Goal: Contribute content: Add original content to the website for others to see

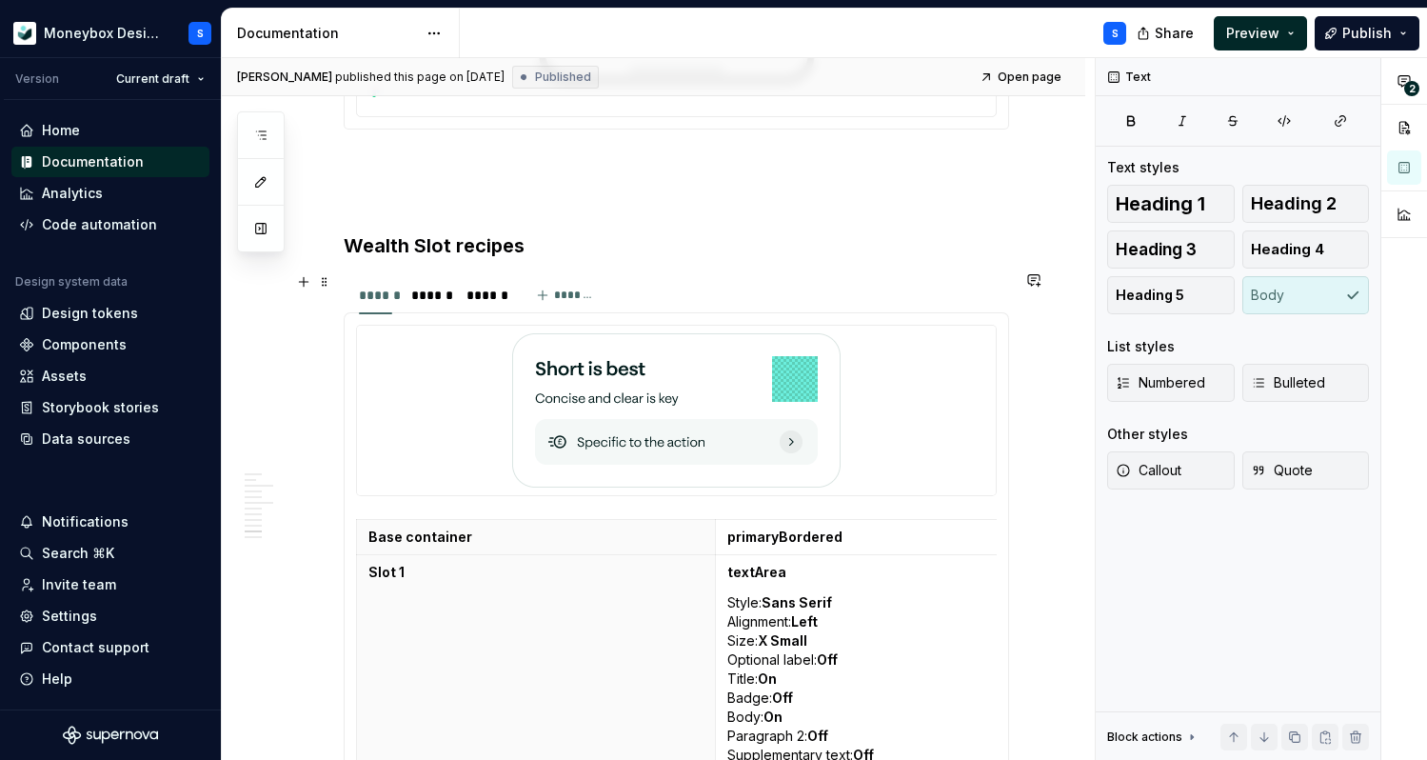
scroll to position [5301, 0]
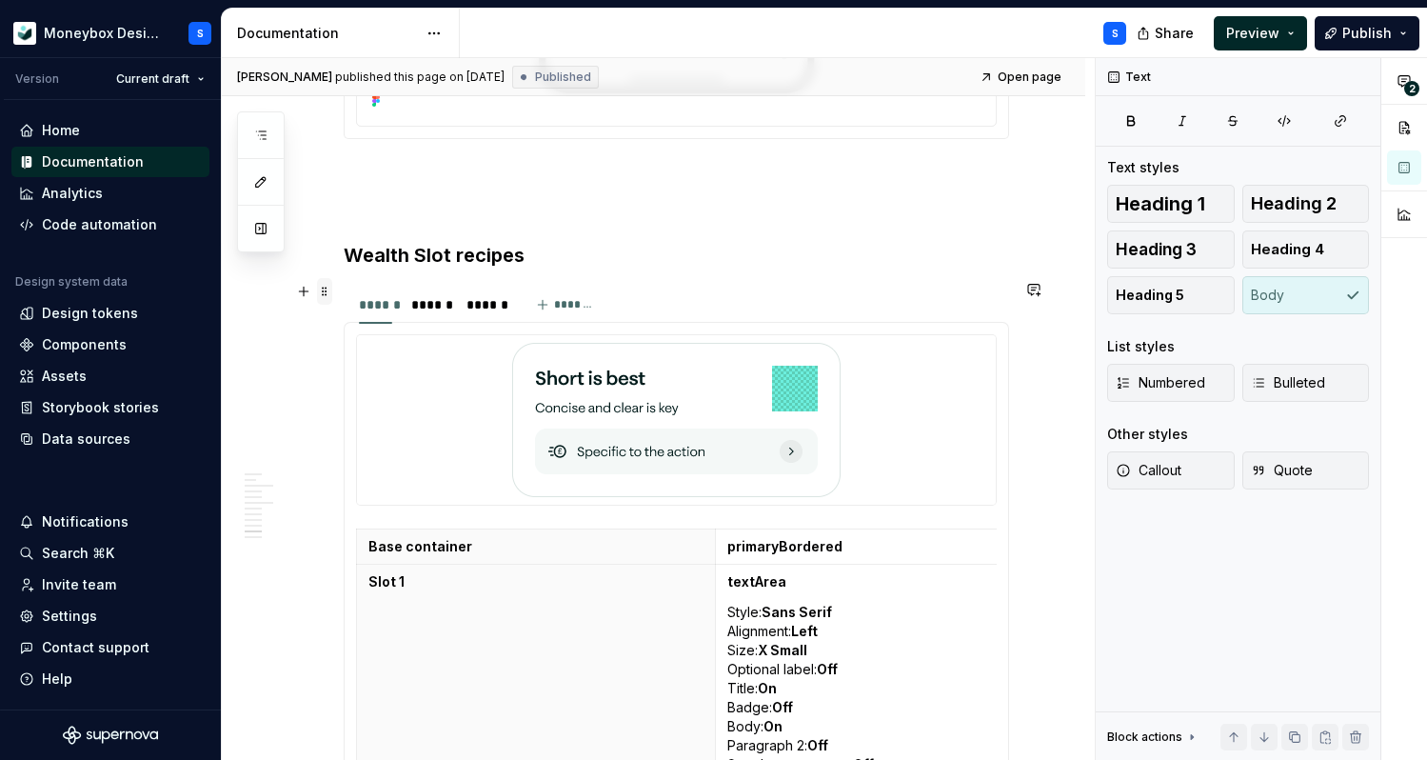
click at [328, 296] on span at bounding box center [324, 291] width 15 height 27
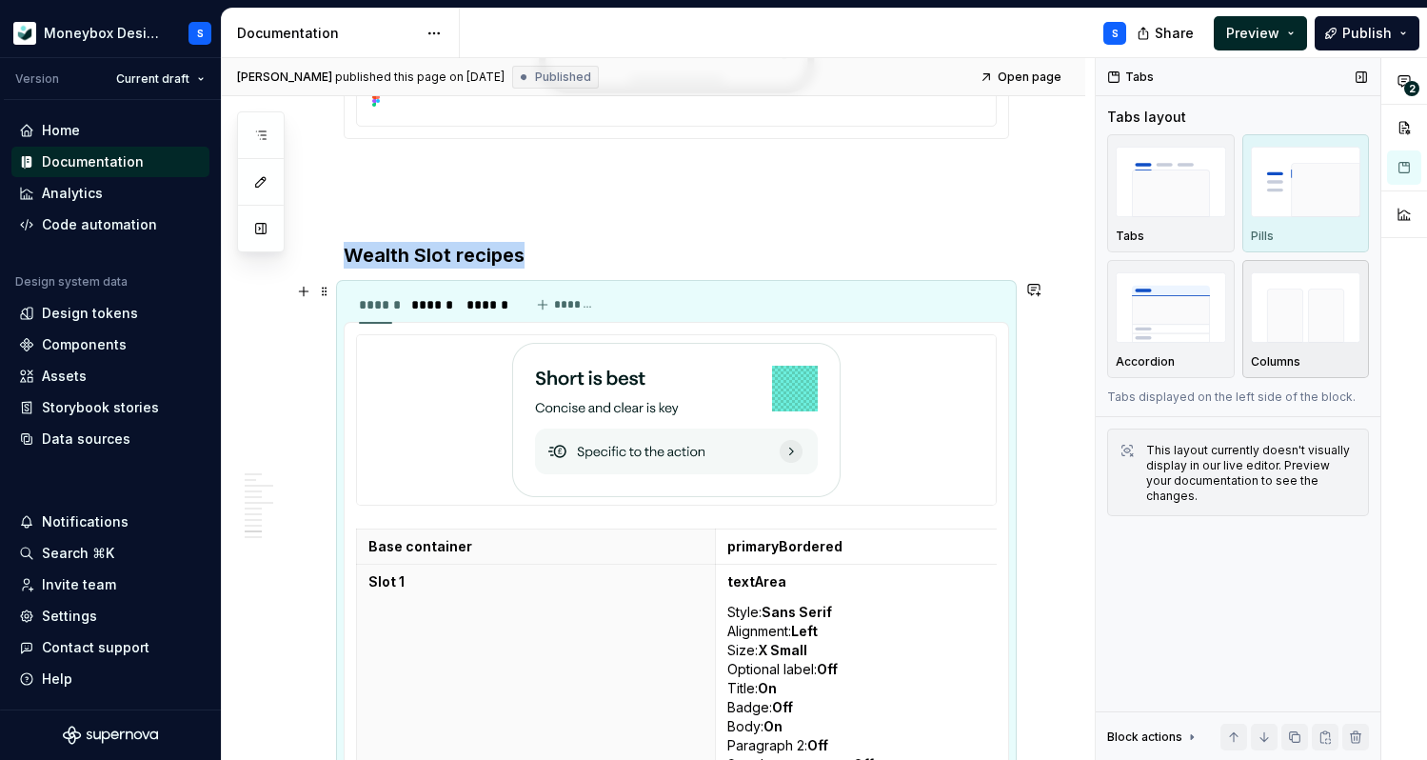
scroll to position [5497, 0]
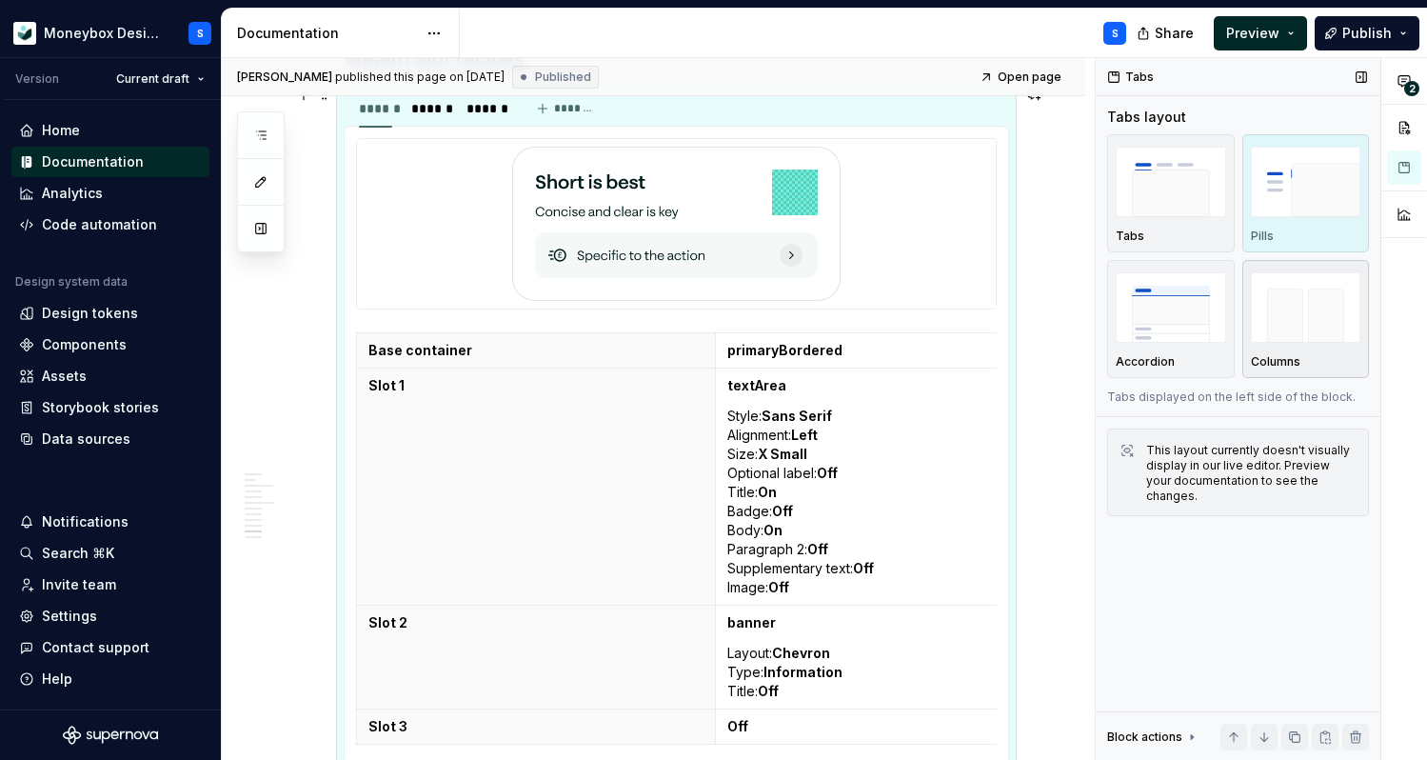
click at [1311, 336] on img "button" at bounding box center [1306, 306] width 110 height 69
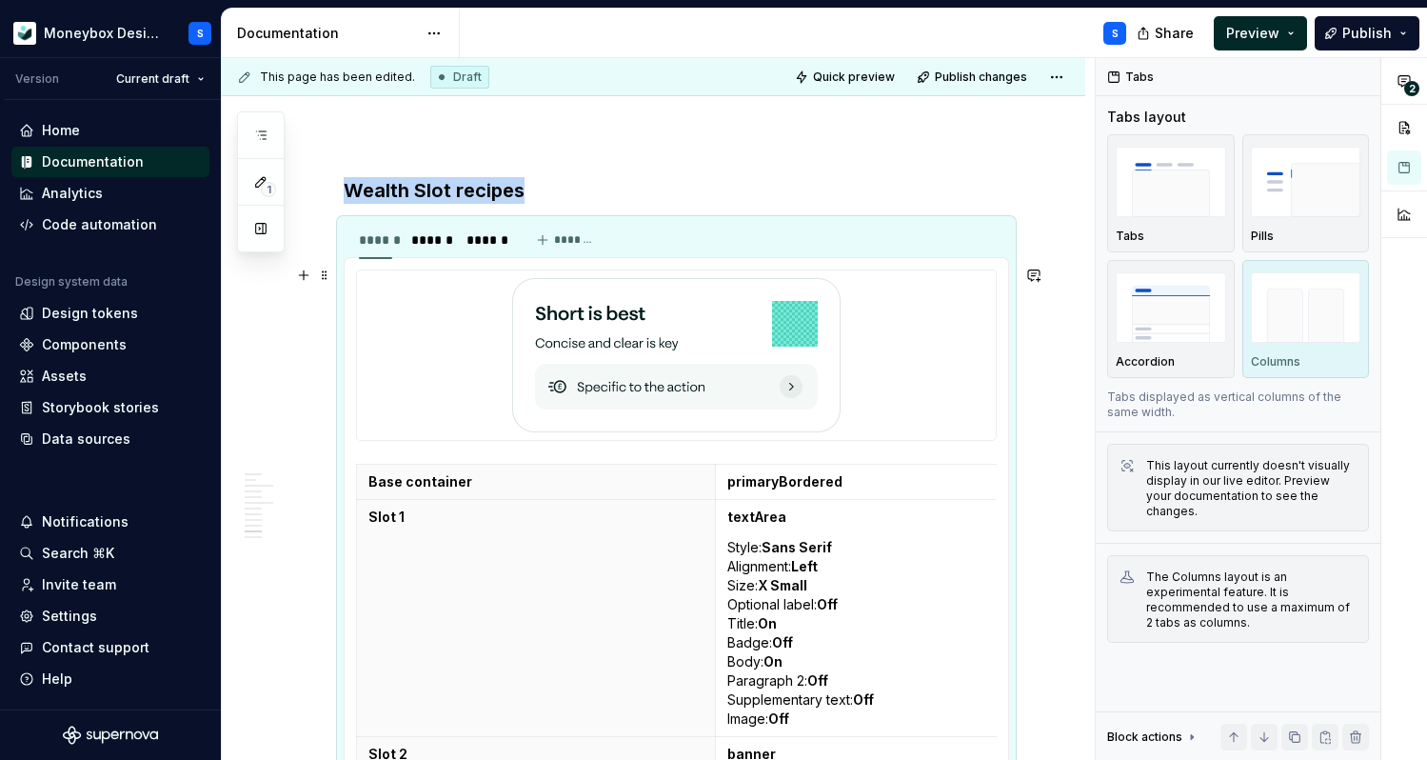
scroll to position [5316, 0]
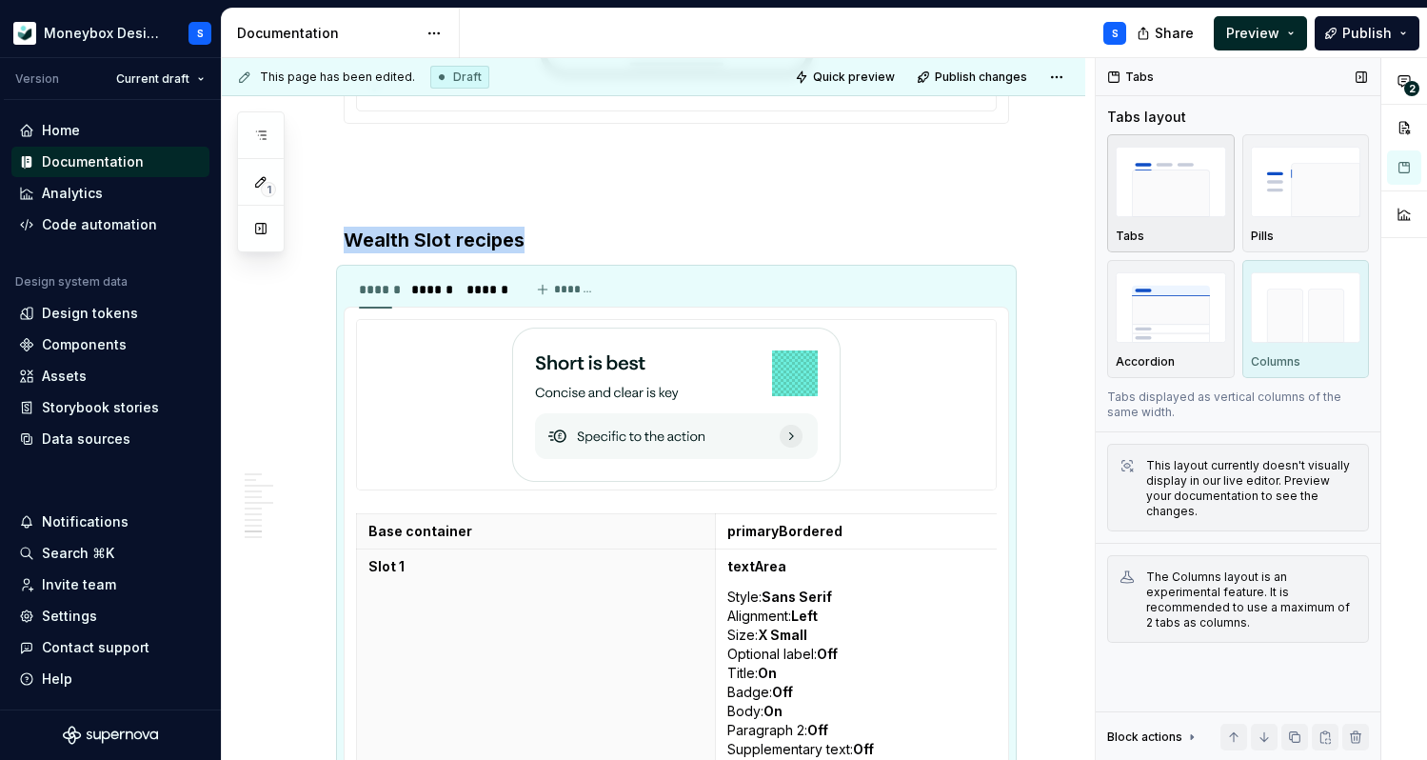
click at [1170, 208] on img "button" at bounding box center [1171, 181] width 110 height 69
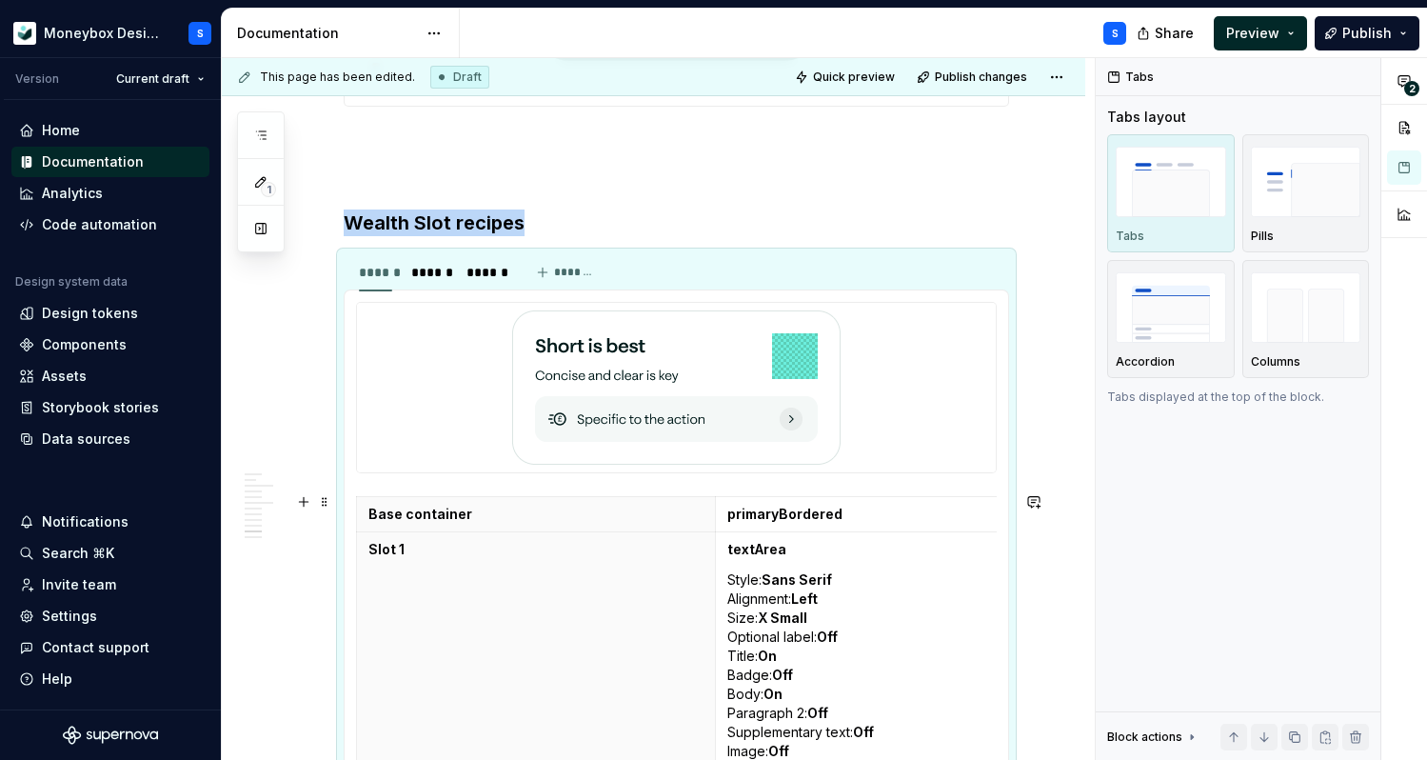
scroll to position [5315, 0]
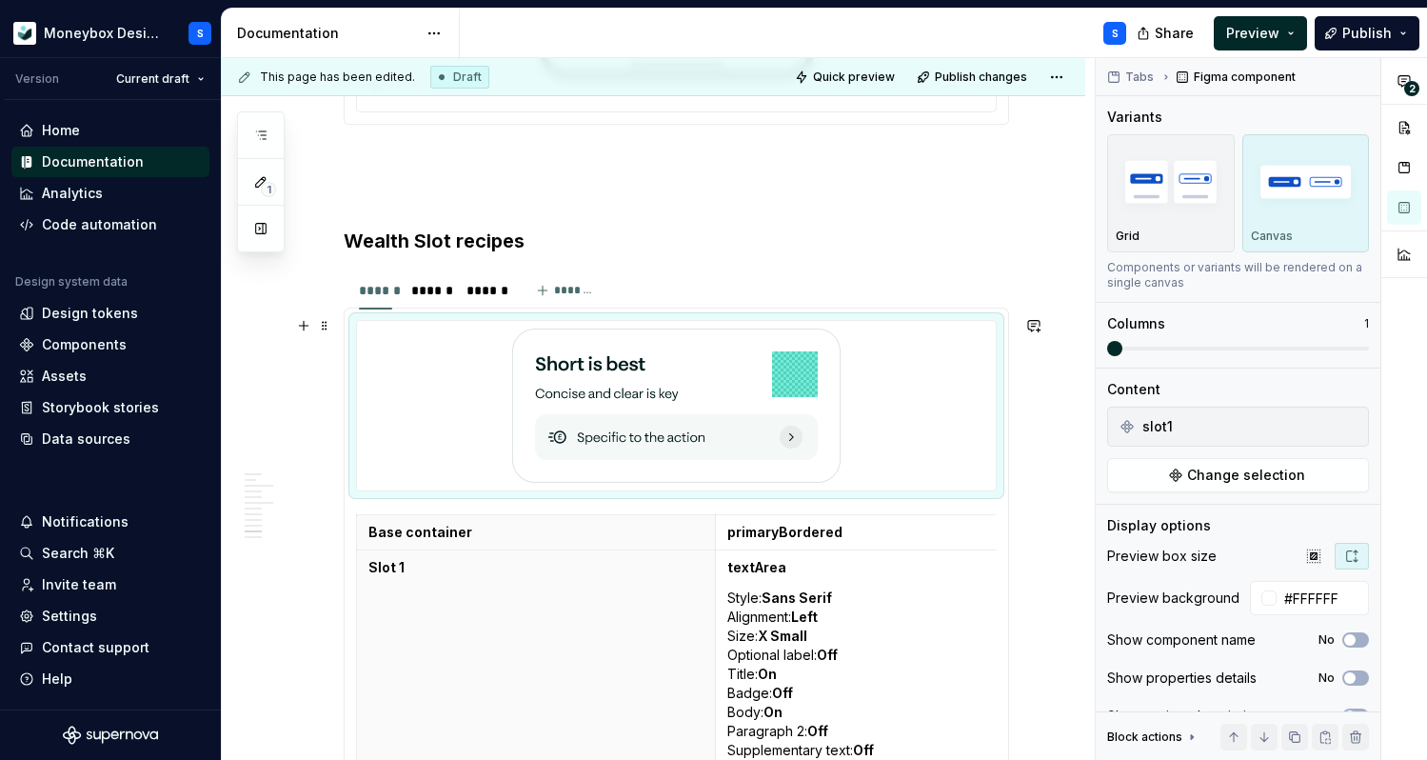
click at [617, 413] on img at bounding box center [676, 405] width 328 height 154
click at [1107, 344] on span at bounding box center [1114, 348] width 15 height 15
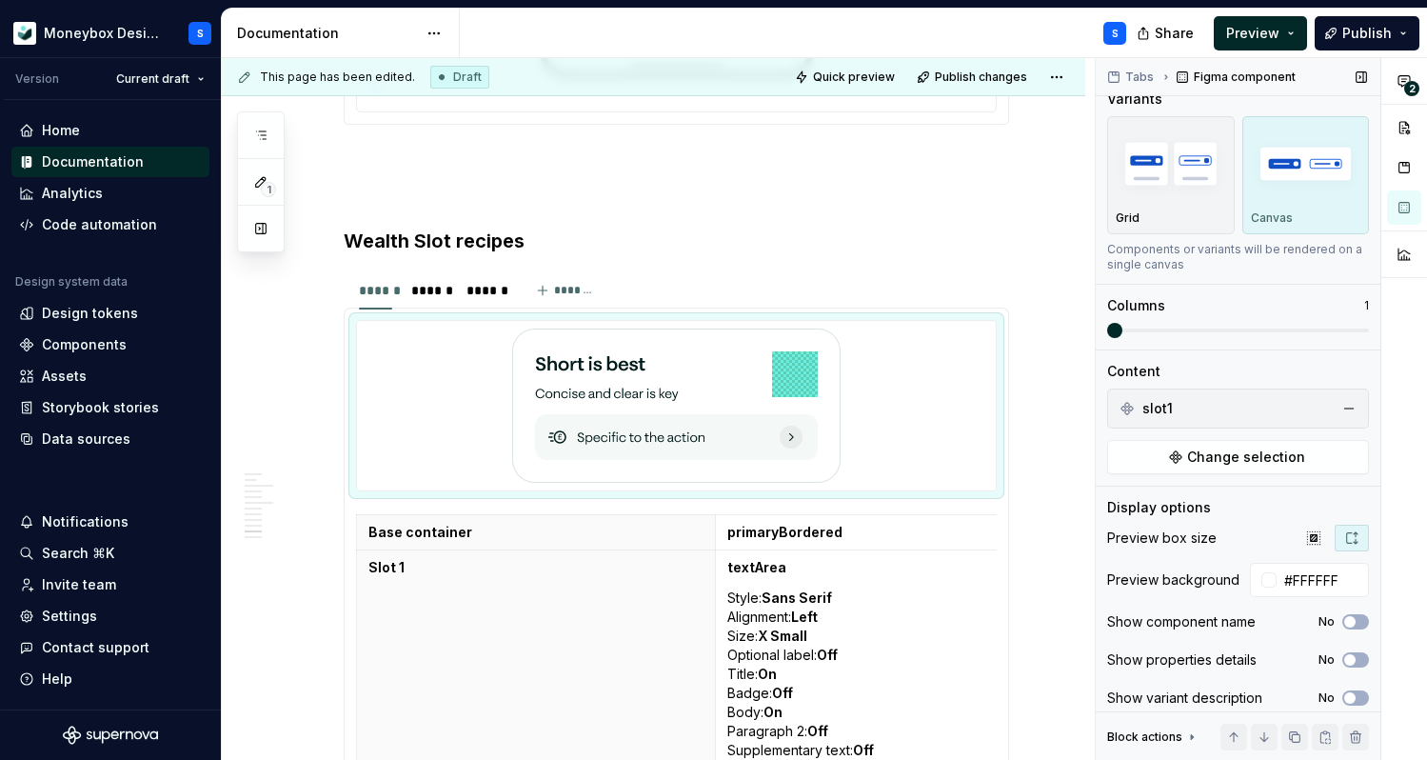
scroll to position [30, 0]
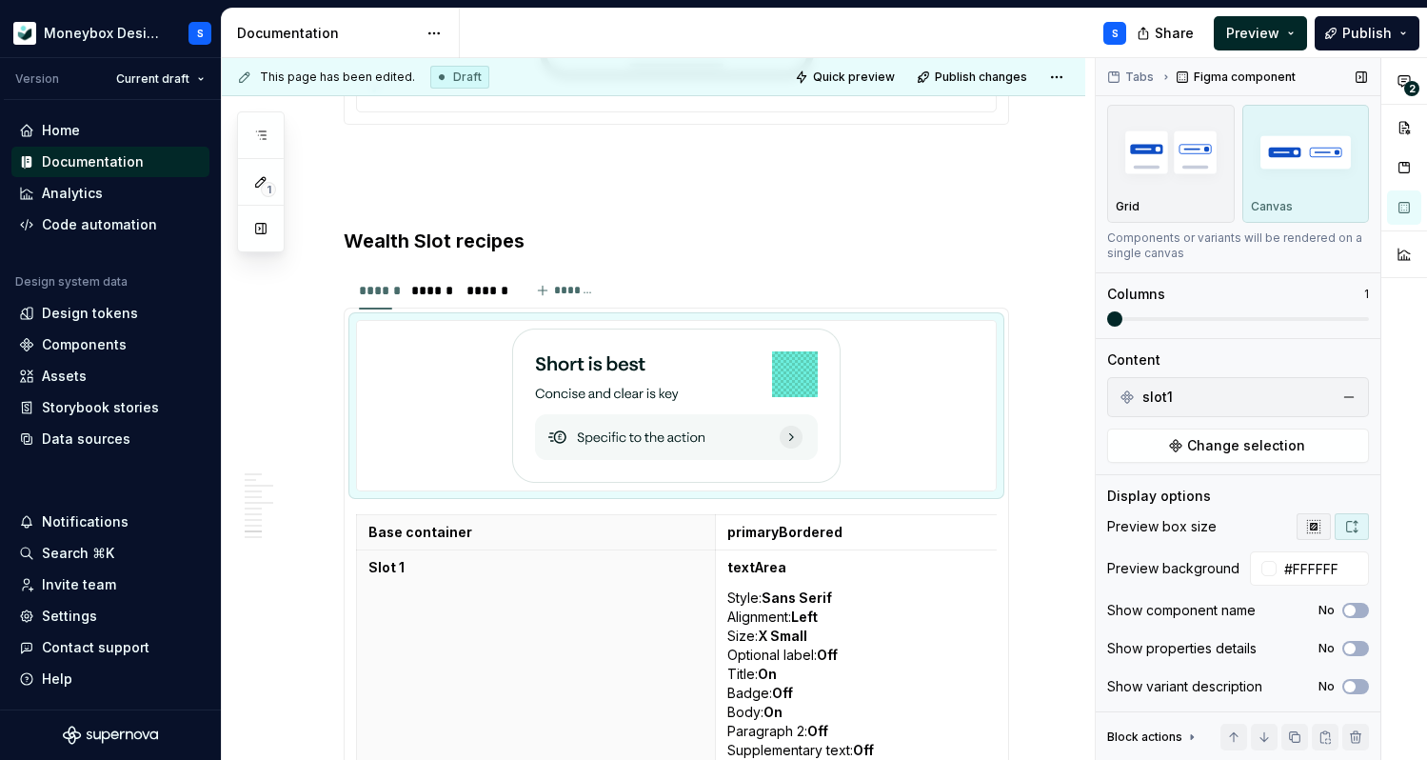
click at [1317, 533] on icon "button" at bounding box center [1313, 526] width 15 height 15
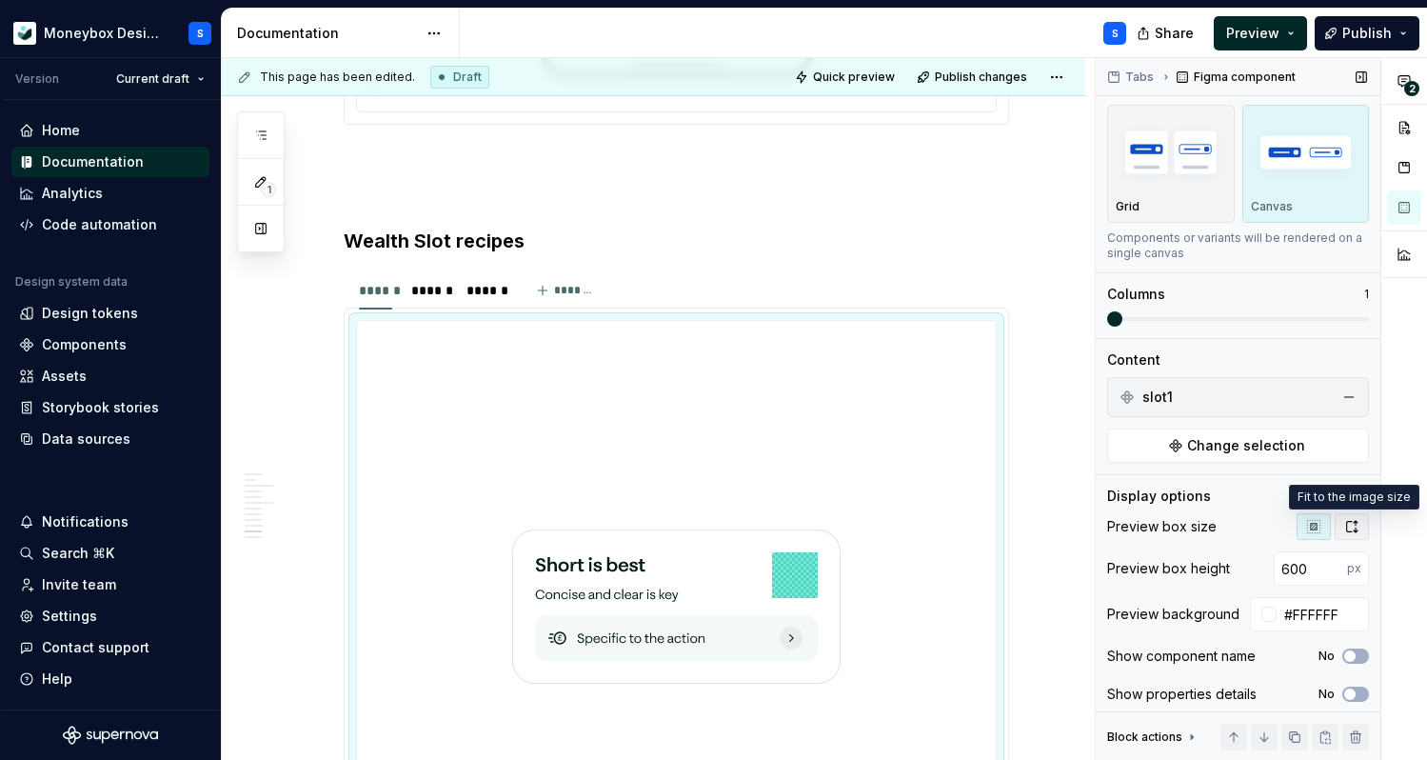
click at [1349, 527] on icon "button" at bounding box center [1351, 526] width 15 height 15
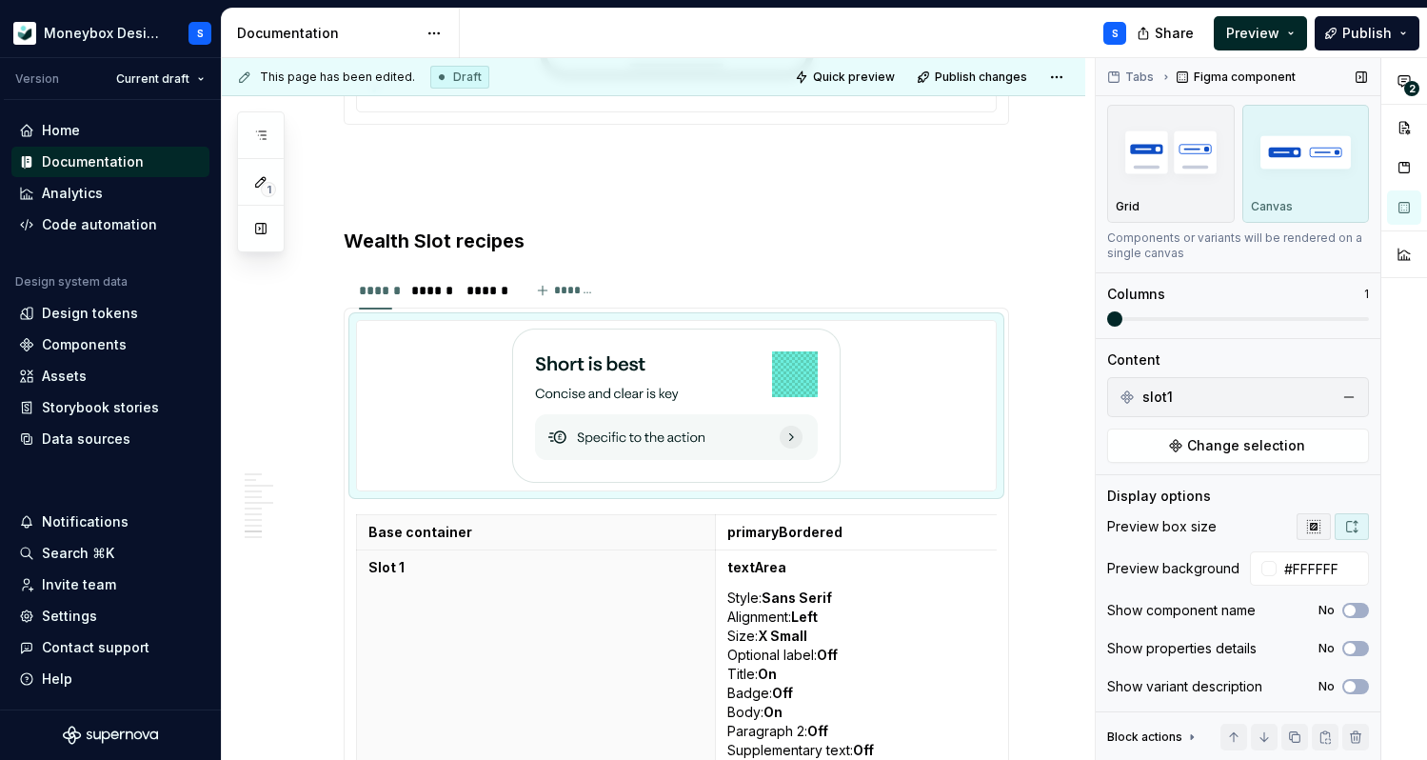
click at [1312, 524] on icon "button" at bounding box center [1313, 526] width 12 height 12
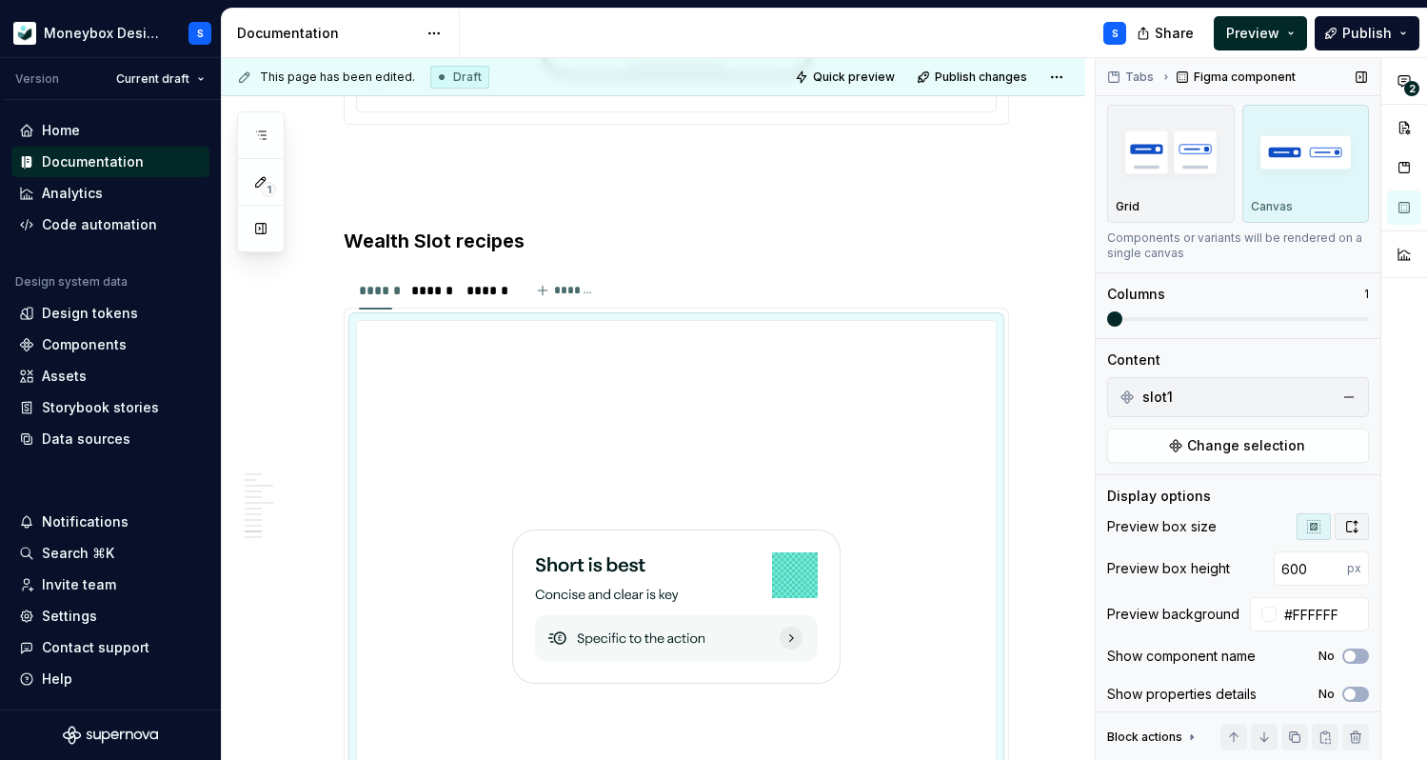
click at [1360, 526] on button "button" at bounding box center [1352, 526] width 34 height 27
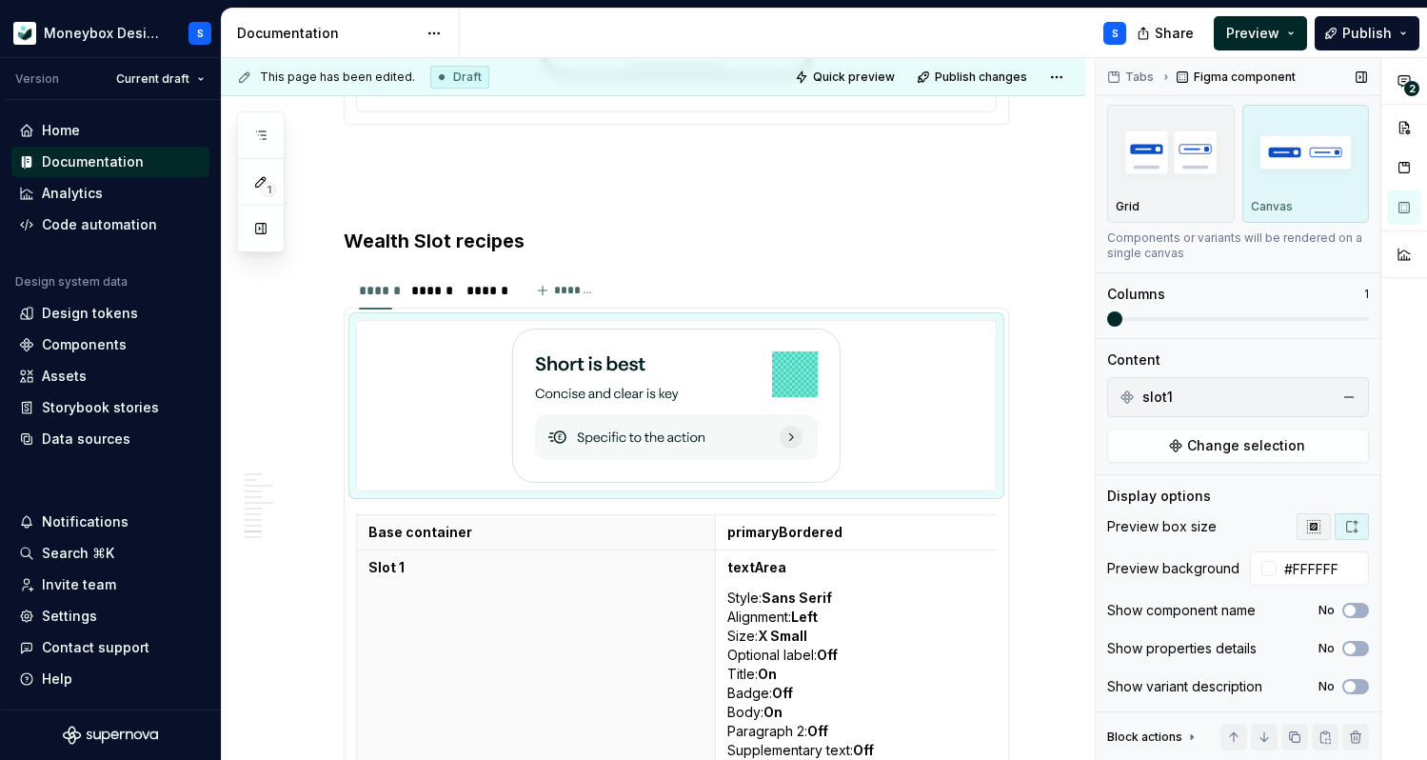
click at [1321, 527] on button "button" at bounding box center [1314, 526] width 34 height 27
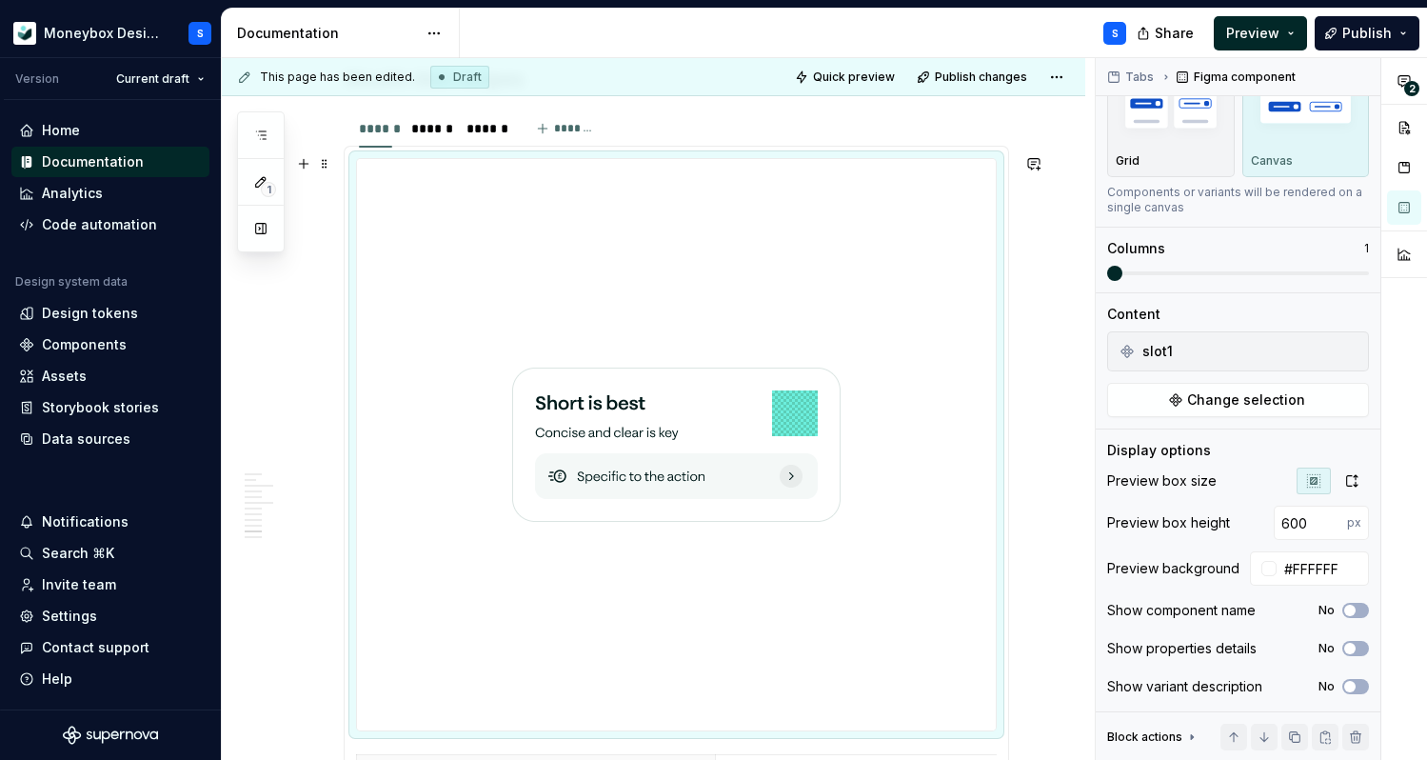
scroll to position [5466, 0]
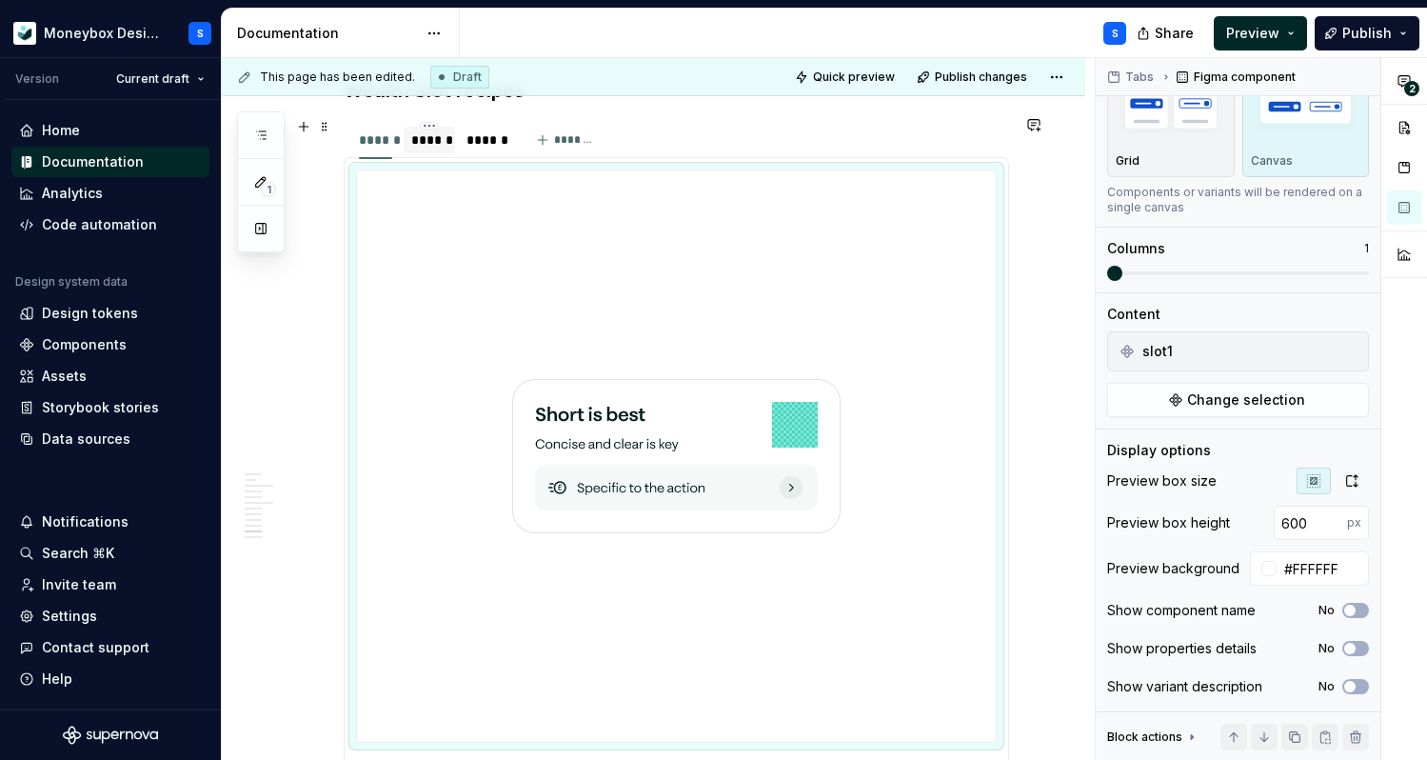
click at [438, 145] on div "******" at bounding box center [429, 140] width 51 height 27
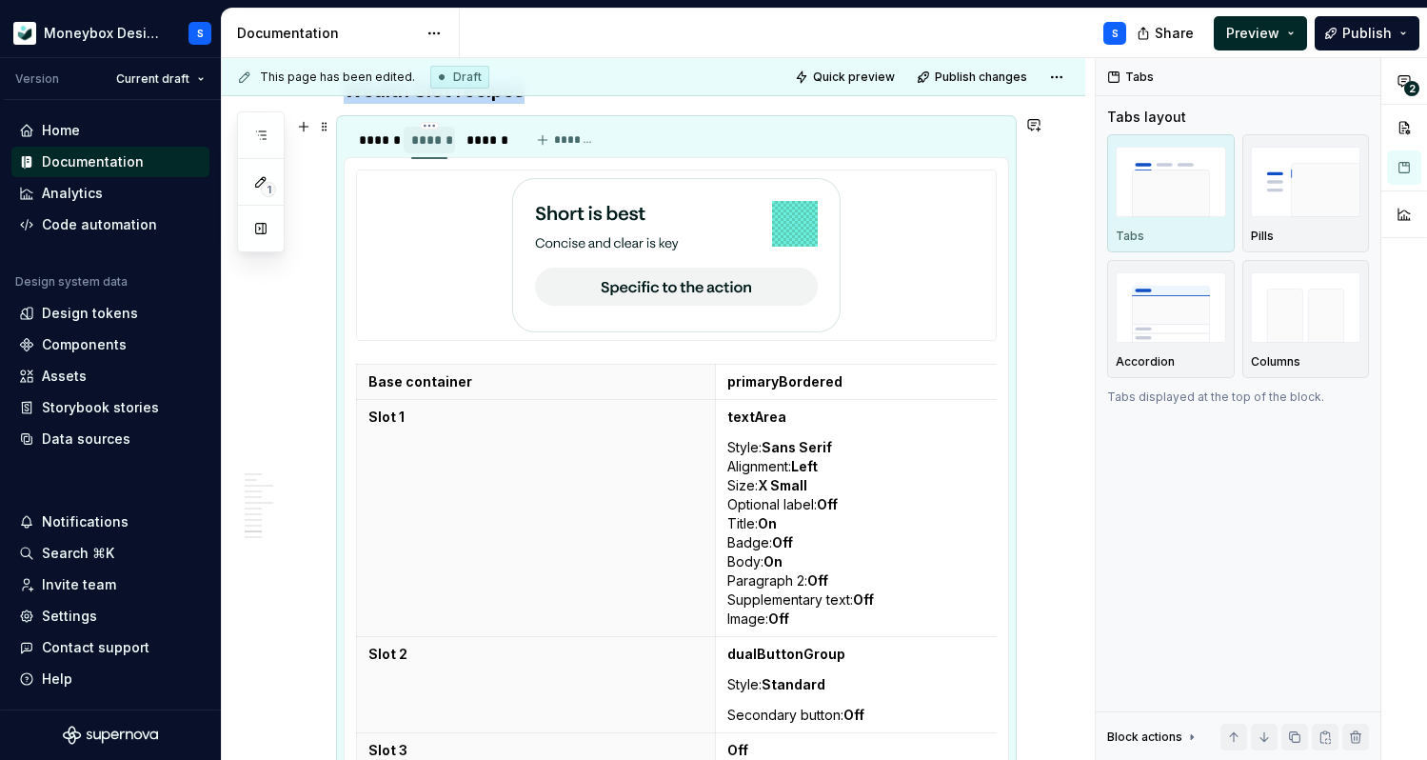
scroll to position [0, 0]
click at [395, 148] on div "******" at bounding box center [375, 140] width 49 height 27
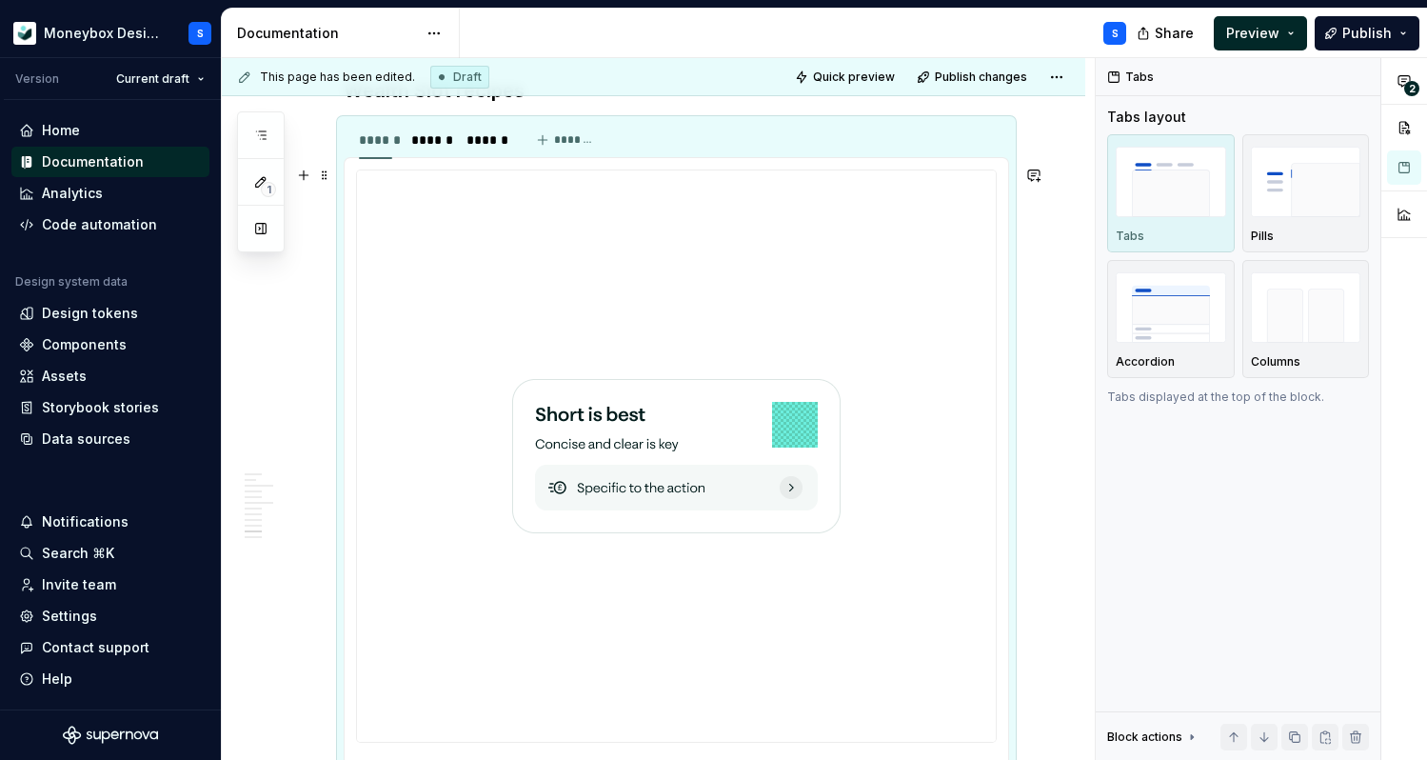
click at [918, 457] on div at bounding box center [676, 455] width 639 height 571
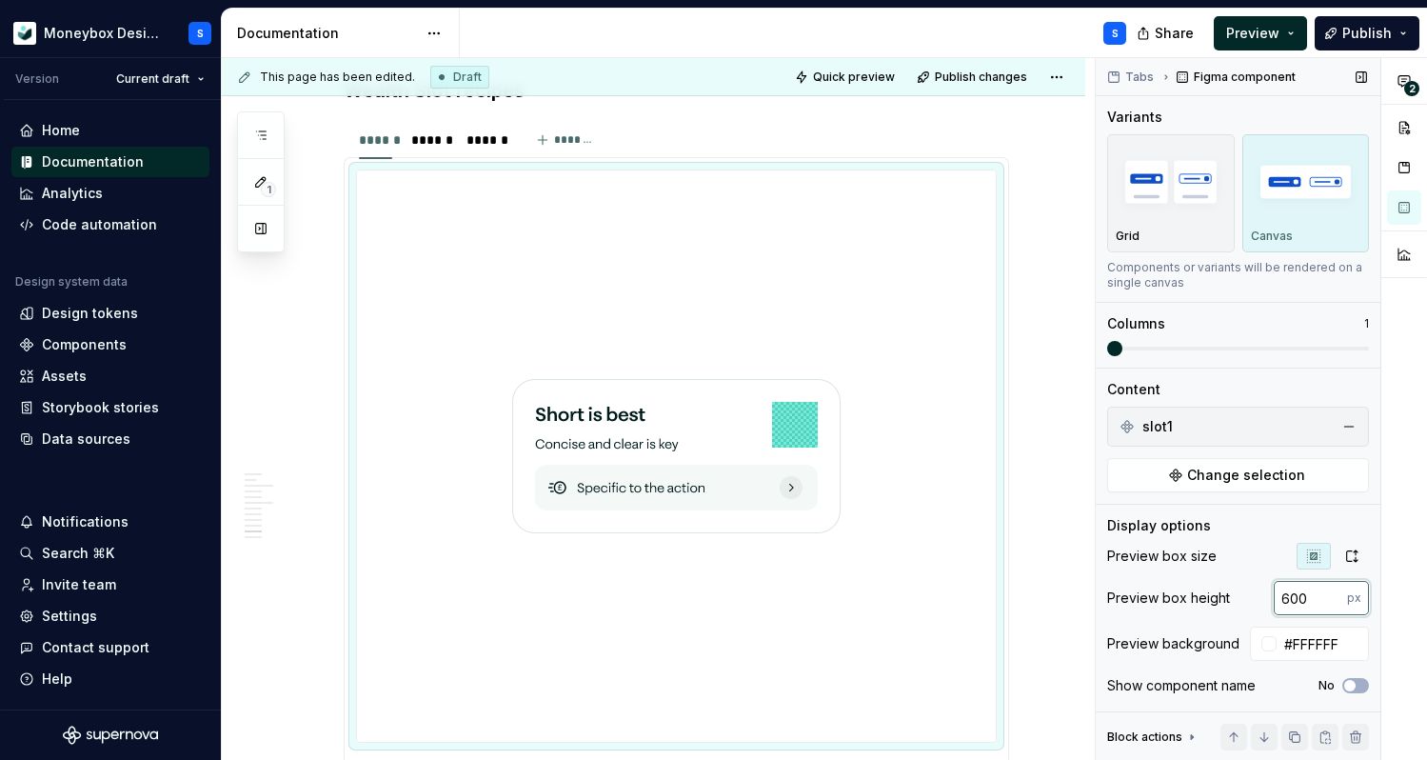
drag, startPoint x: 1324, startPoint y: 603, endPoint x: 1234, endPoint y: 603, distance: 90.4
click at [1234, 603] on div "Preview box height 600 px" at bounding box center [1238, 598] width 262 height 34
type textarea "*"
type input "300"
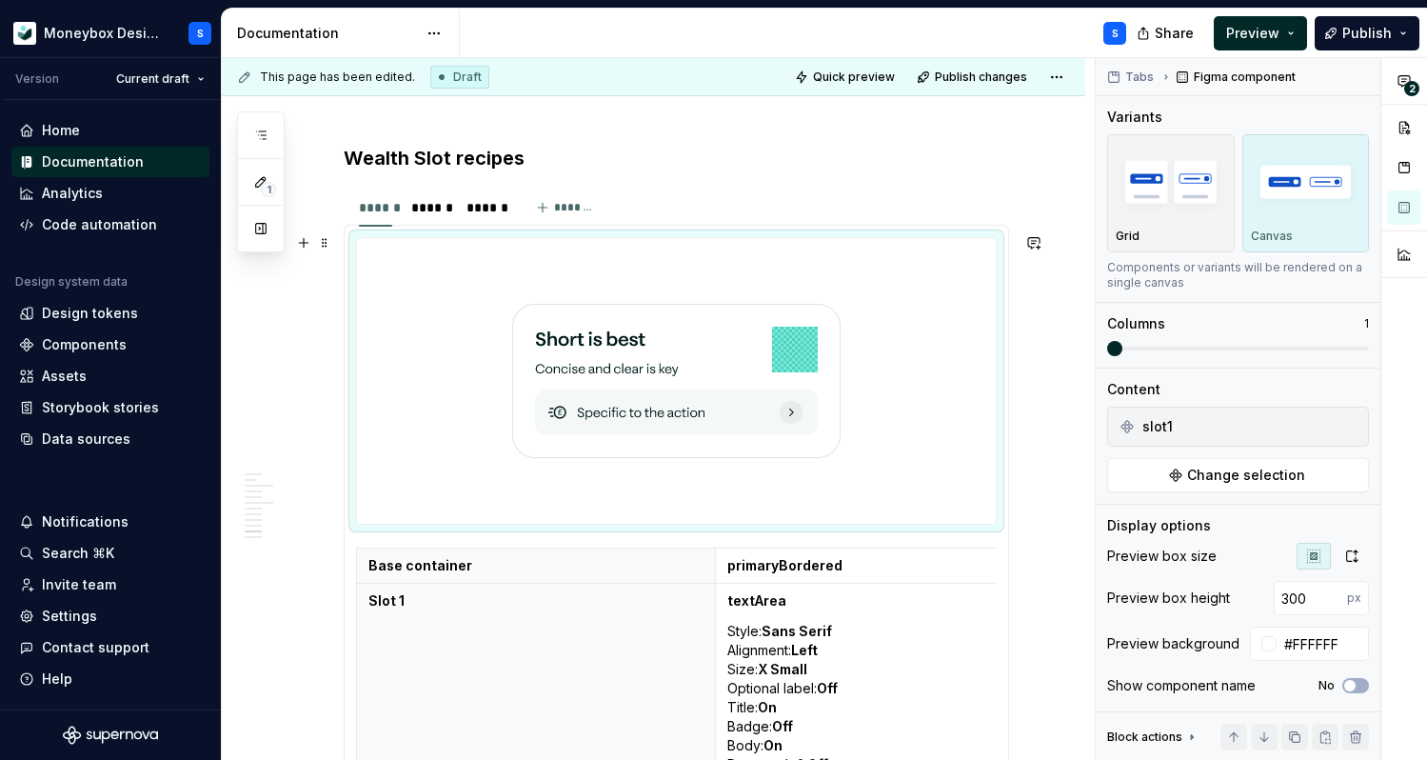
scroll to position [5396, 0]
click at [442, 215] on div "******" at bounding box center [429, 209] width 51 height 27
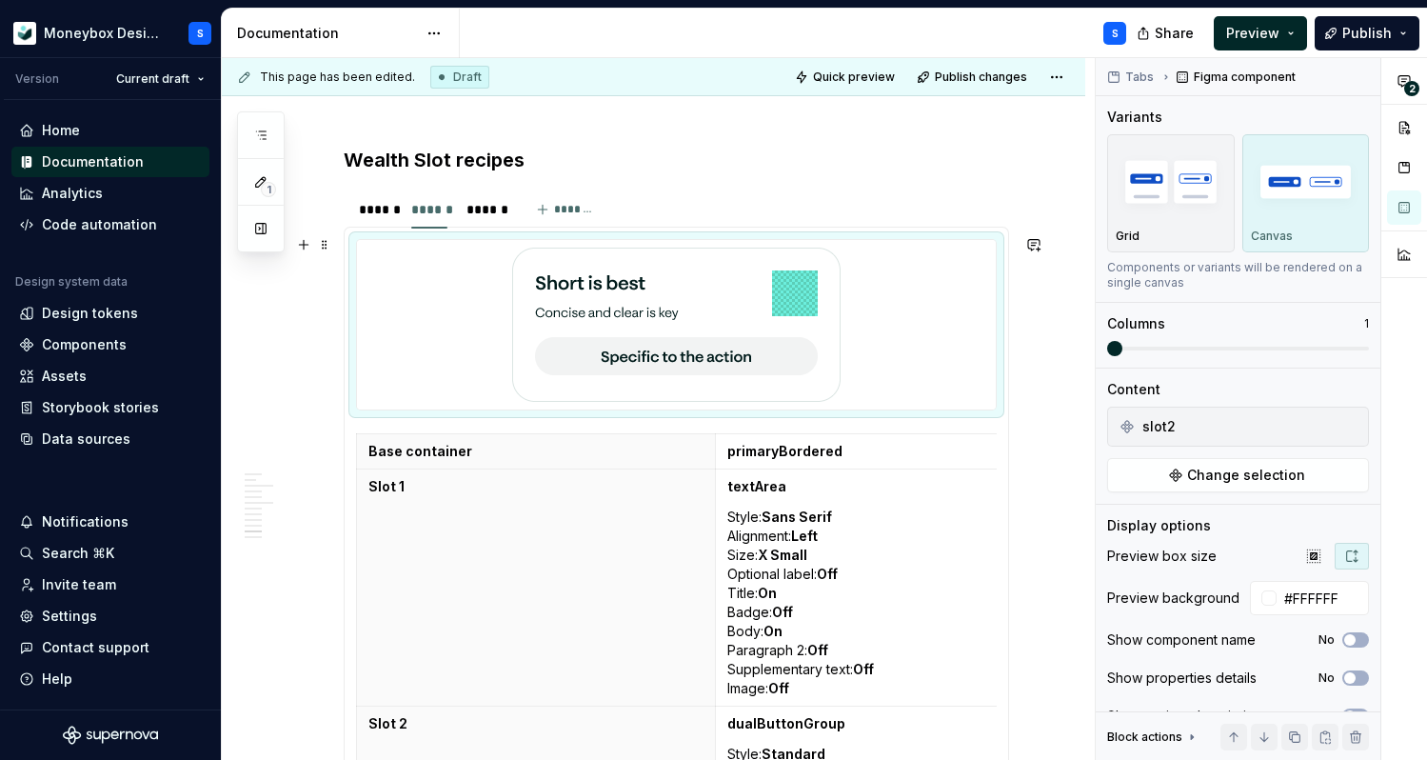
click at [723, 336] on img at bounding box center [676, 325] width 328 height 154
type textarea "*"
click at [1314, 557] on icon "button" at bounding box center [1313, 555] width 15 height 15
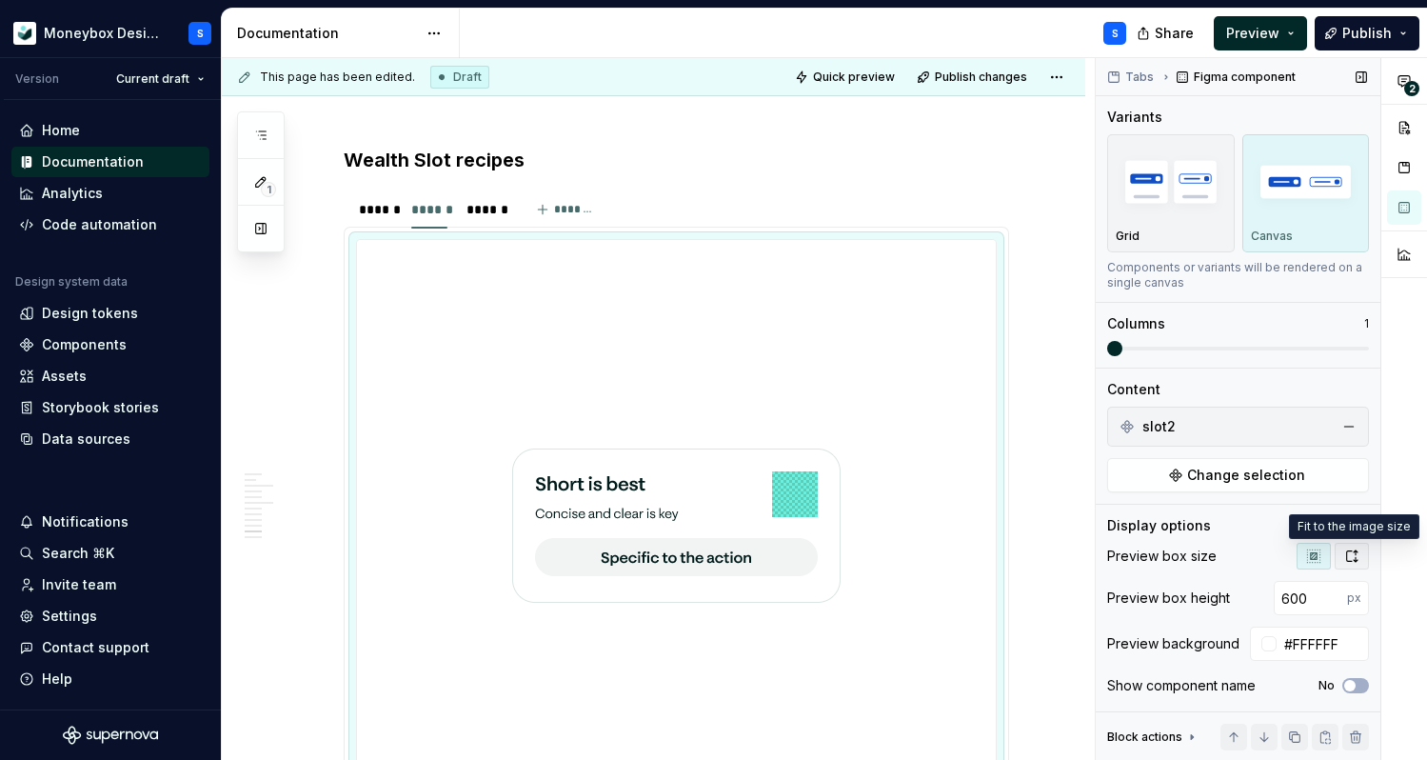
click at [1345, 556] on icon "button" at bounding box center [1351, 555] width 15 height 15
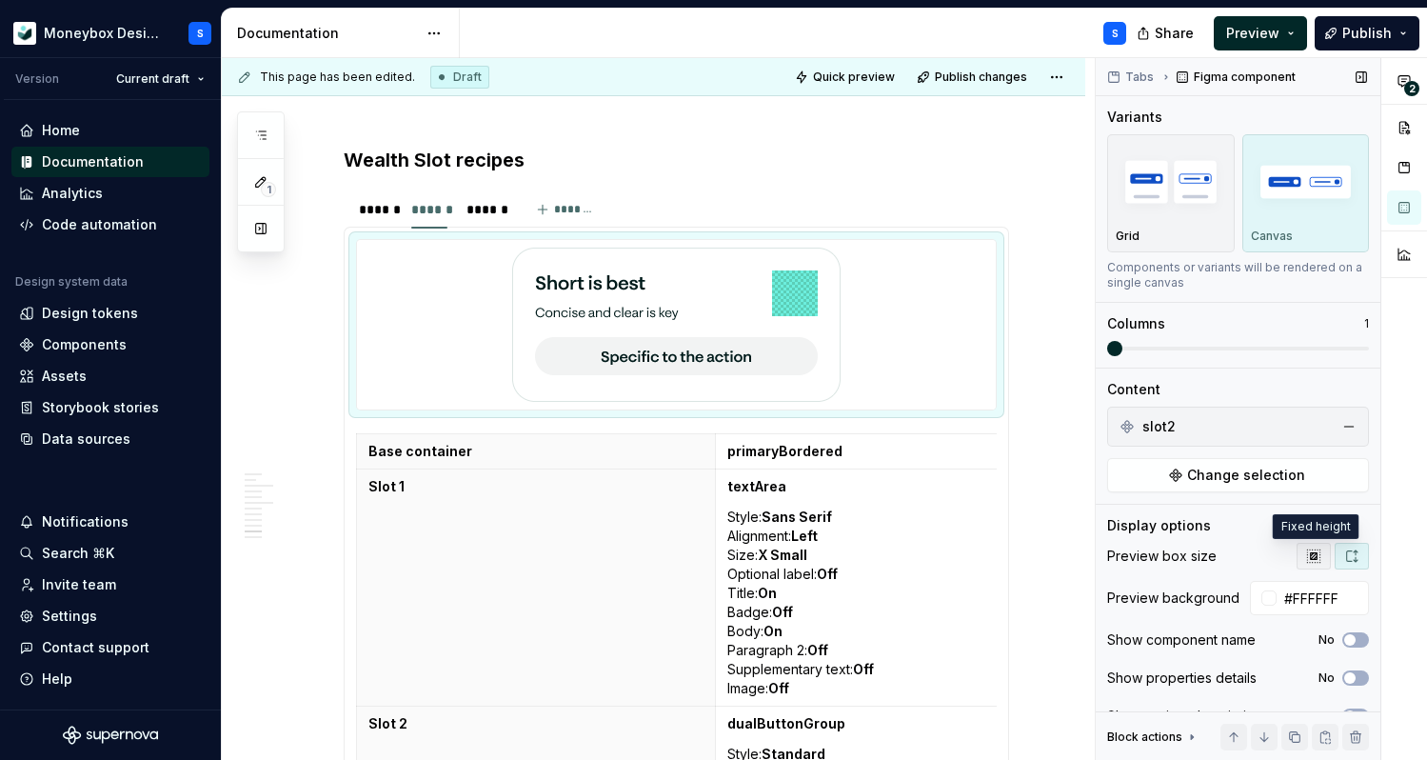
click at [1311, 560] on icon "button" at bounding box center [1313, 555] width 15 height 15
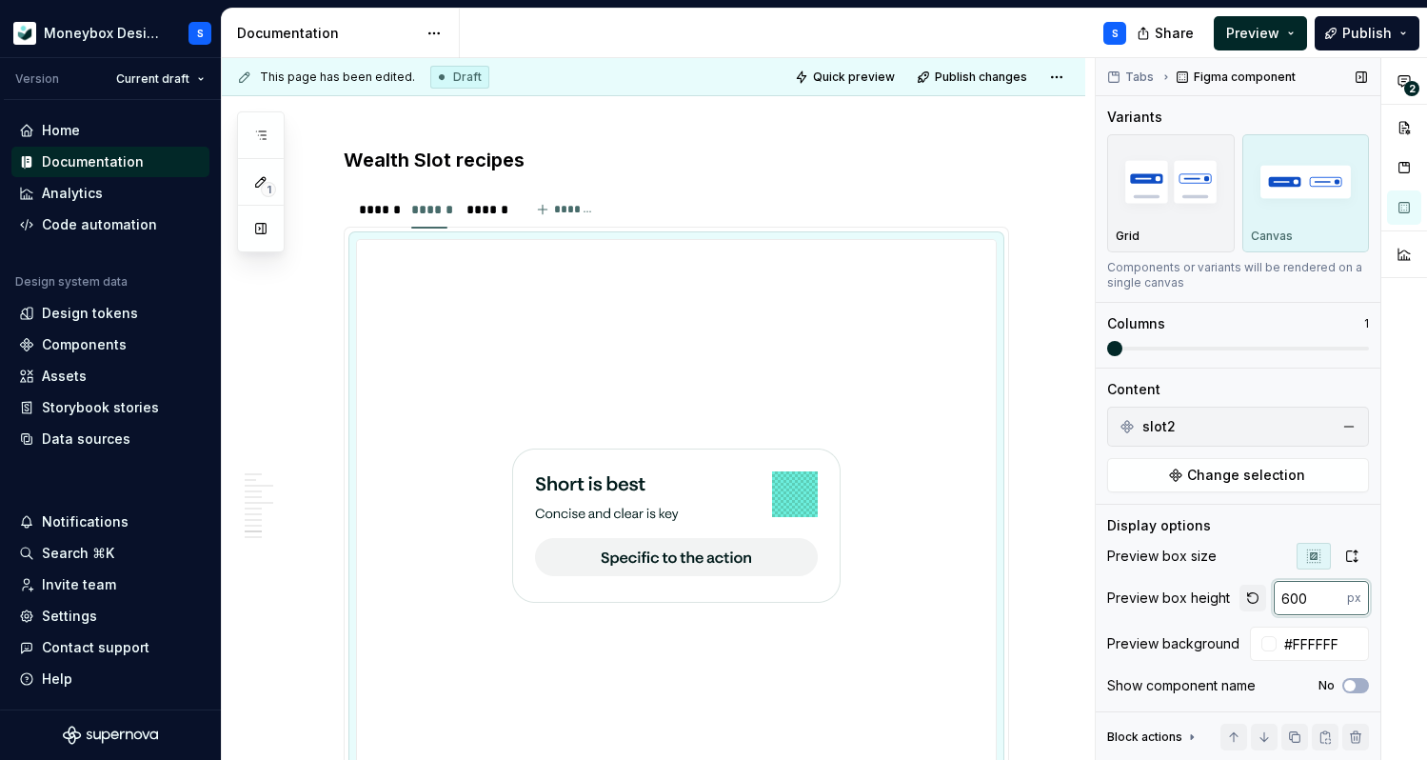
drag, startPoint x: 1292, startPoint y: 605, endPoint x: 1241, endPoint y: 599, distance: 51.8
click at [1249, 600] on div "600 px" at bounding box center [1304, 598] width 129 height 34
type input "300"
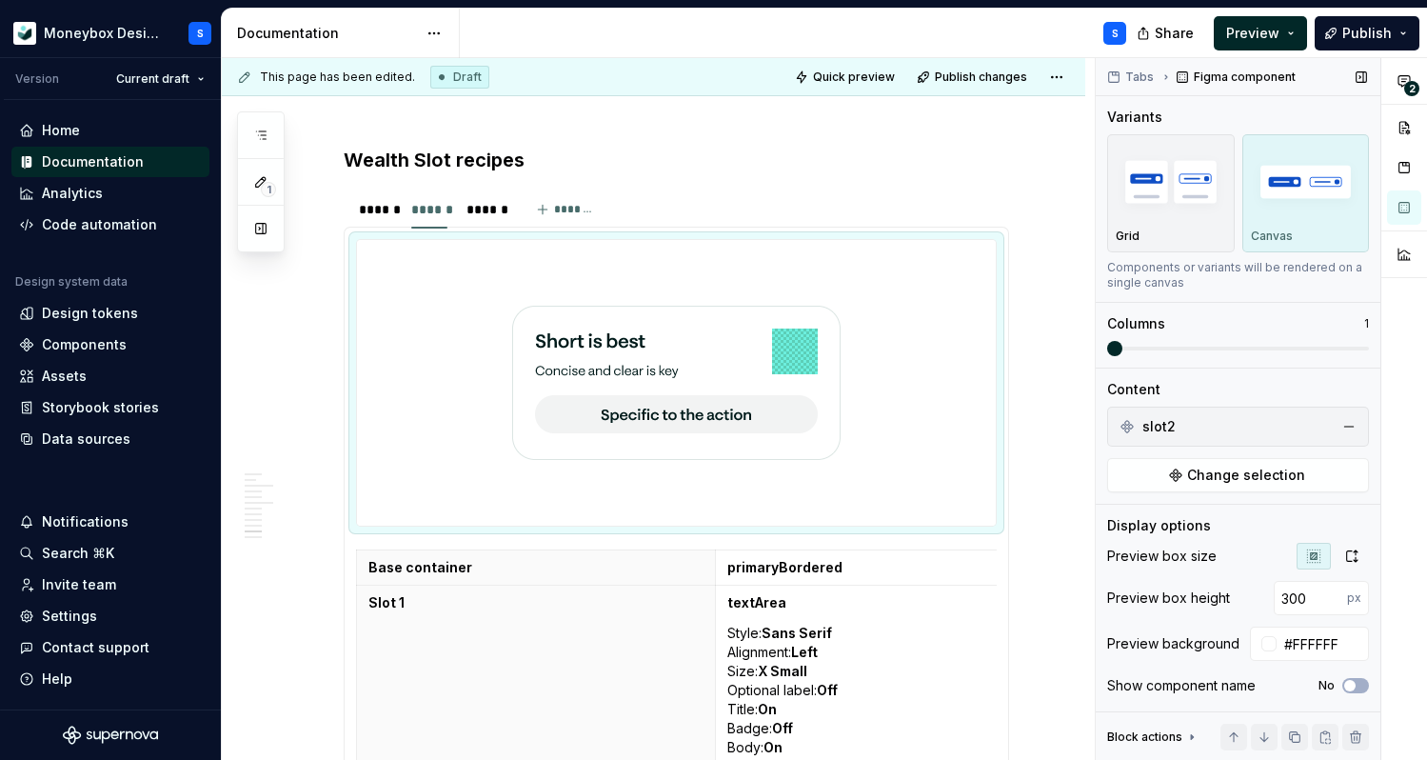
click at [1107, 346] on span at bounding box center [1114, 348] width 15 height 15
click at [379, 209] on div "******" at bounding box center [375, 209] width 33 height 19
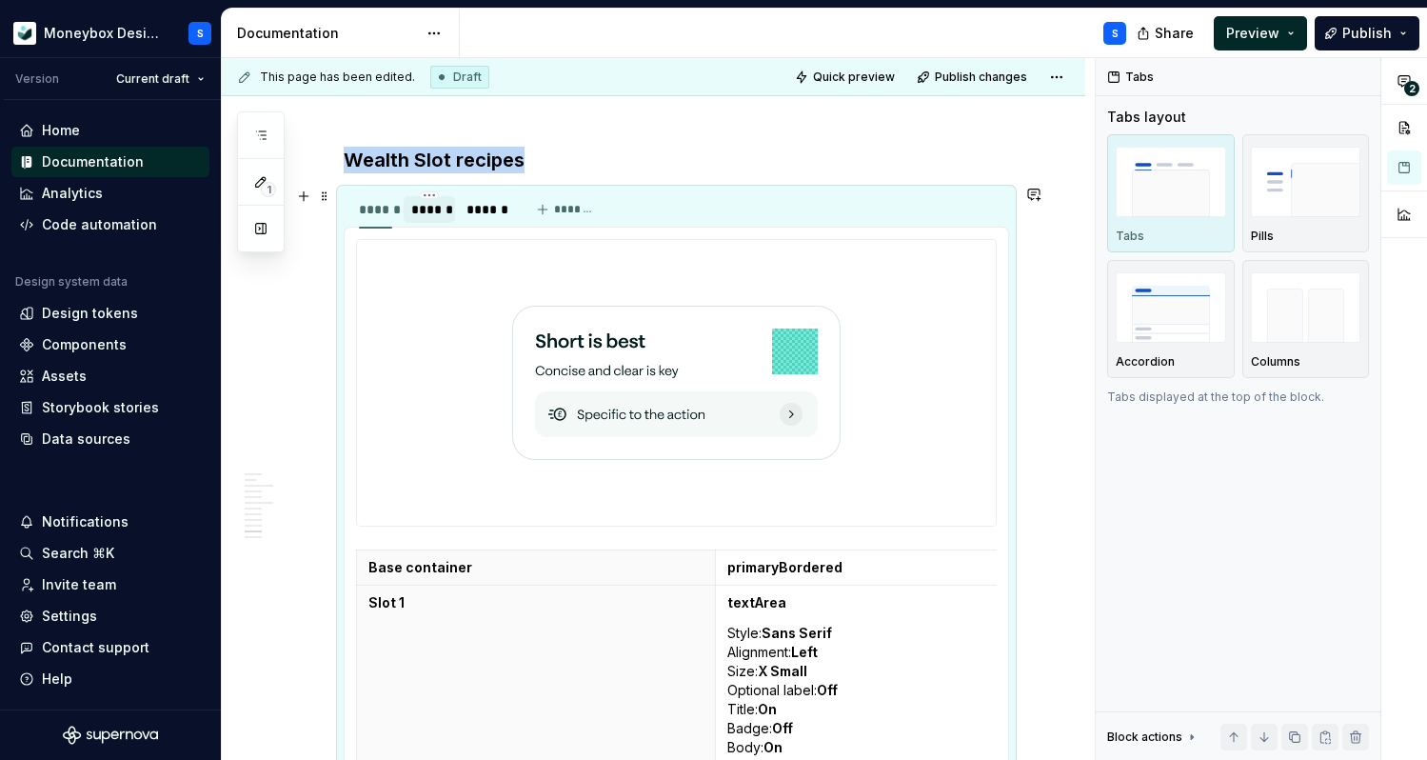
click at [421, 205] on div "******" at bounding box center [429, 209] width 36 height 19
click at [462, 207] on div "******" at bounding box center [484, 209] width 51 height 27
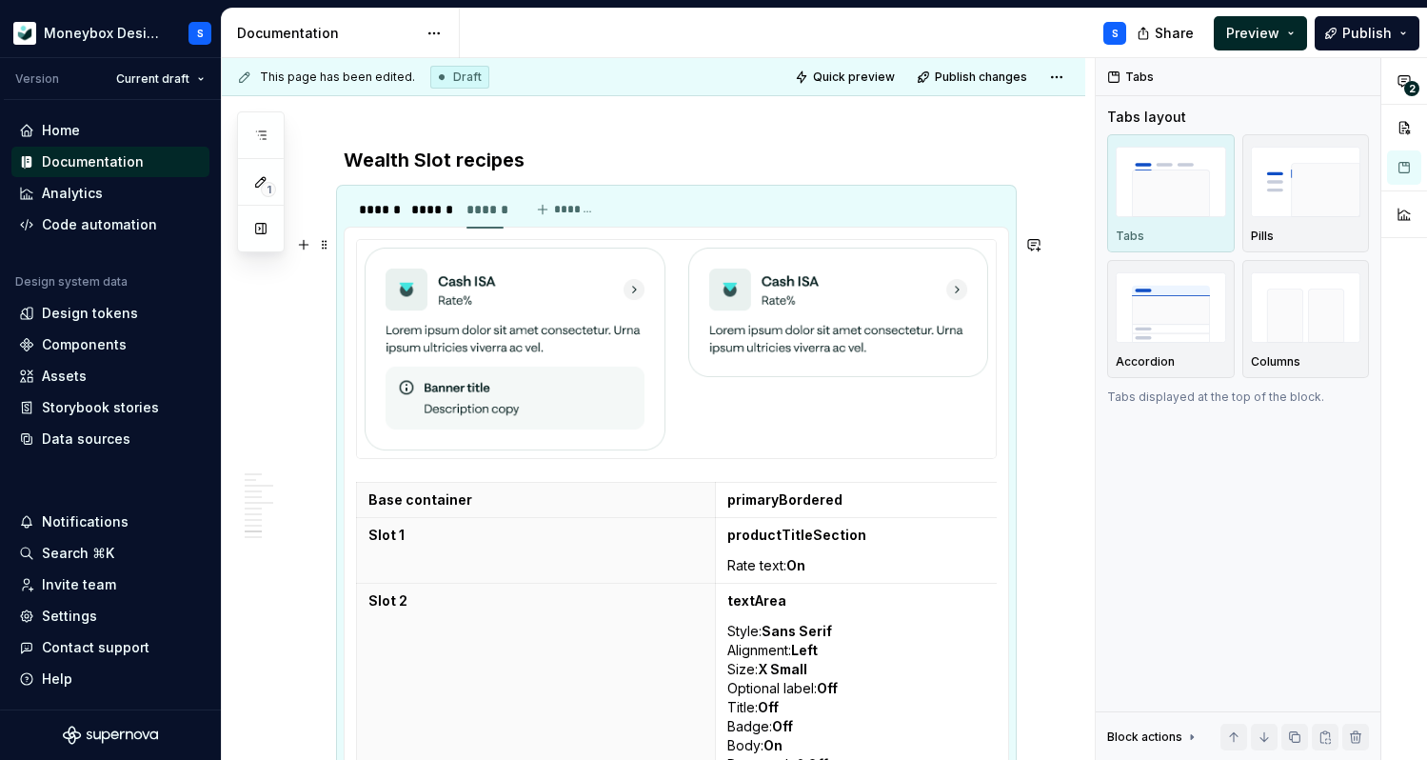
click at [962, 393] on div at bounding box center [676, 348] width 639 height 217
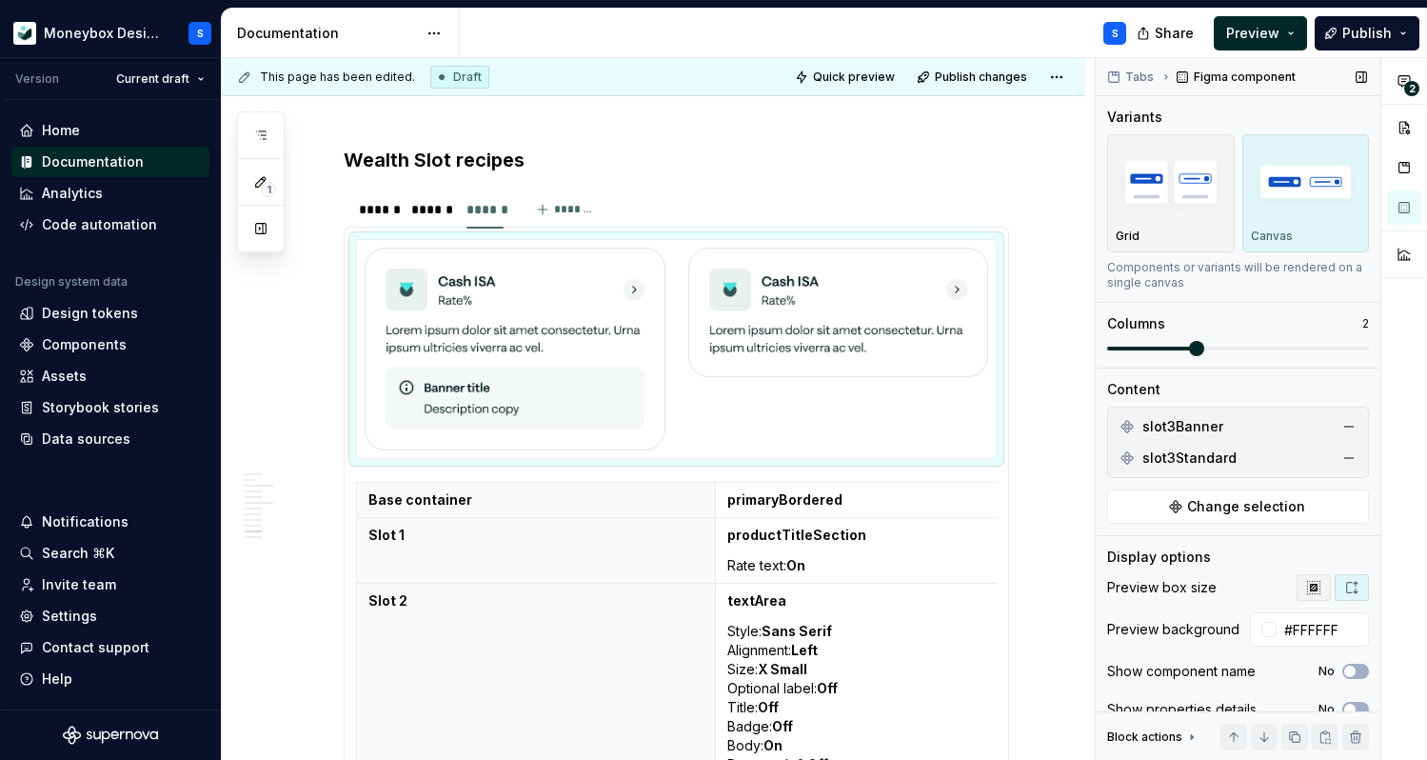
click at [1320, 590] on icon "button" at bounding box center [1313, 587] width 12 height 12
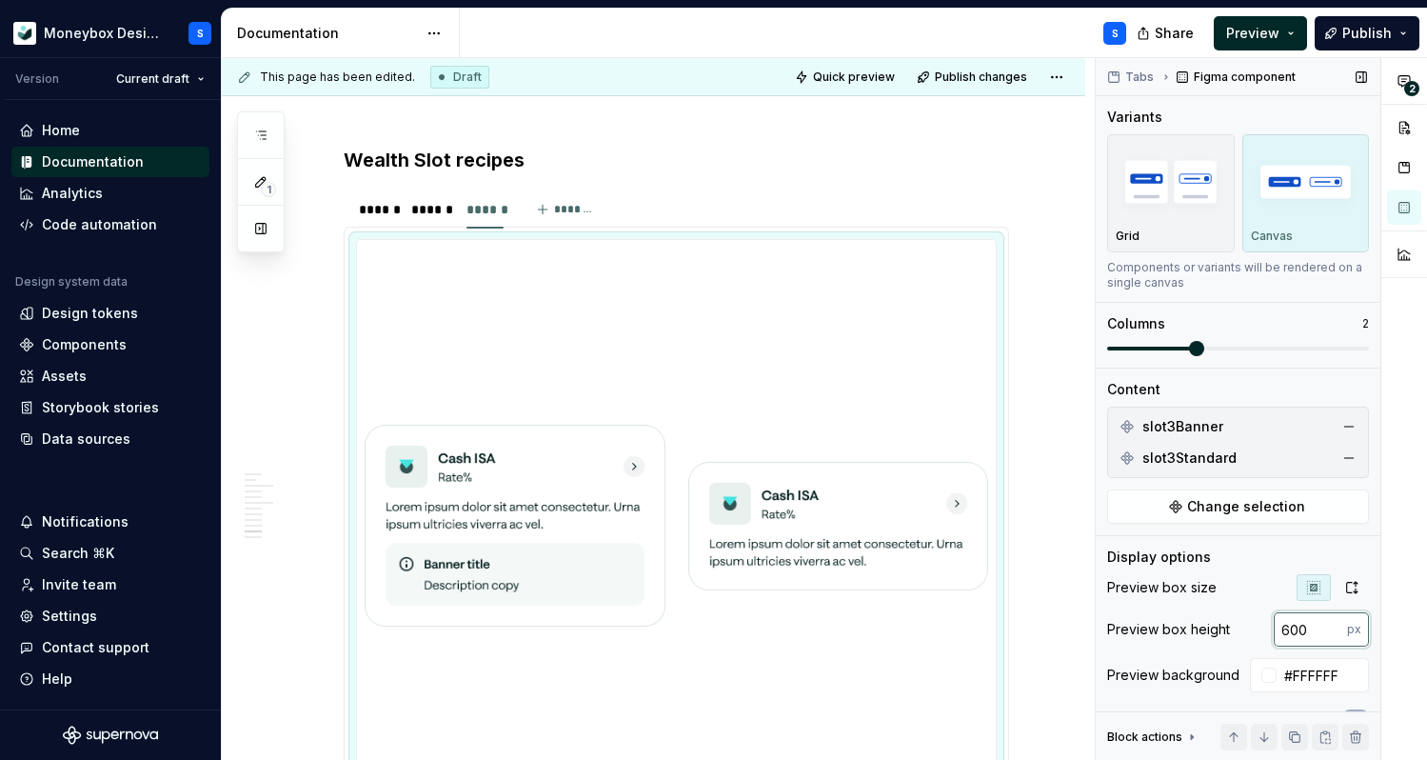
drag, startPoint x: 1321, startPoint y: 630, endPoint x: 1224, endPoint y: 624, distance: 97.3
click at [1233, 624] on div "Preview box height 600 px" at bounding box center [1238, 629] width 262 height 34
type input "300"
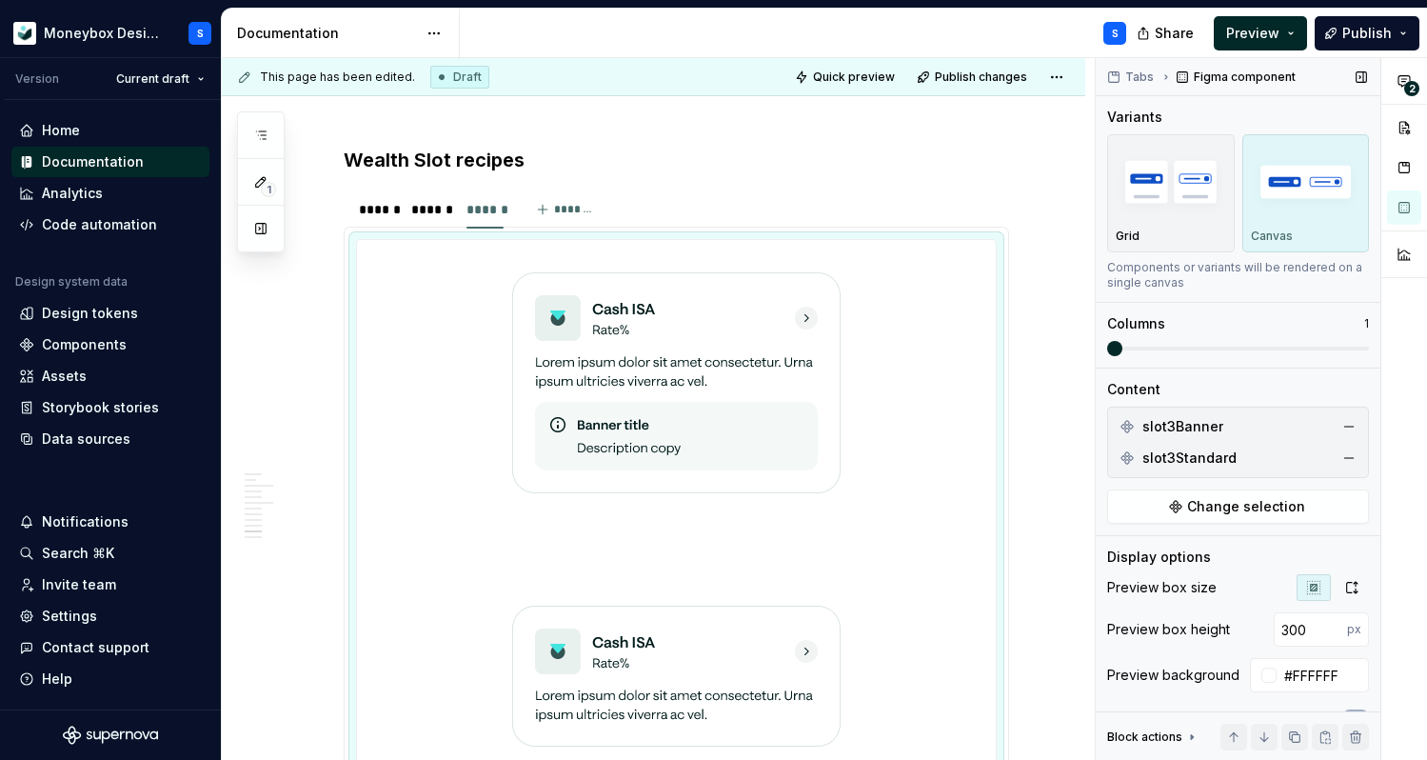
scroll to position [5451, 0]
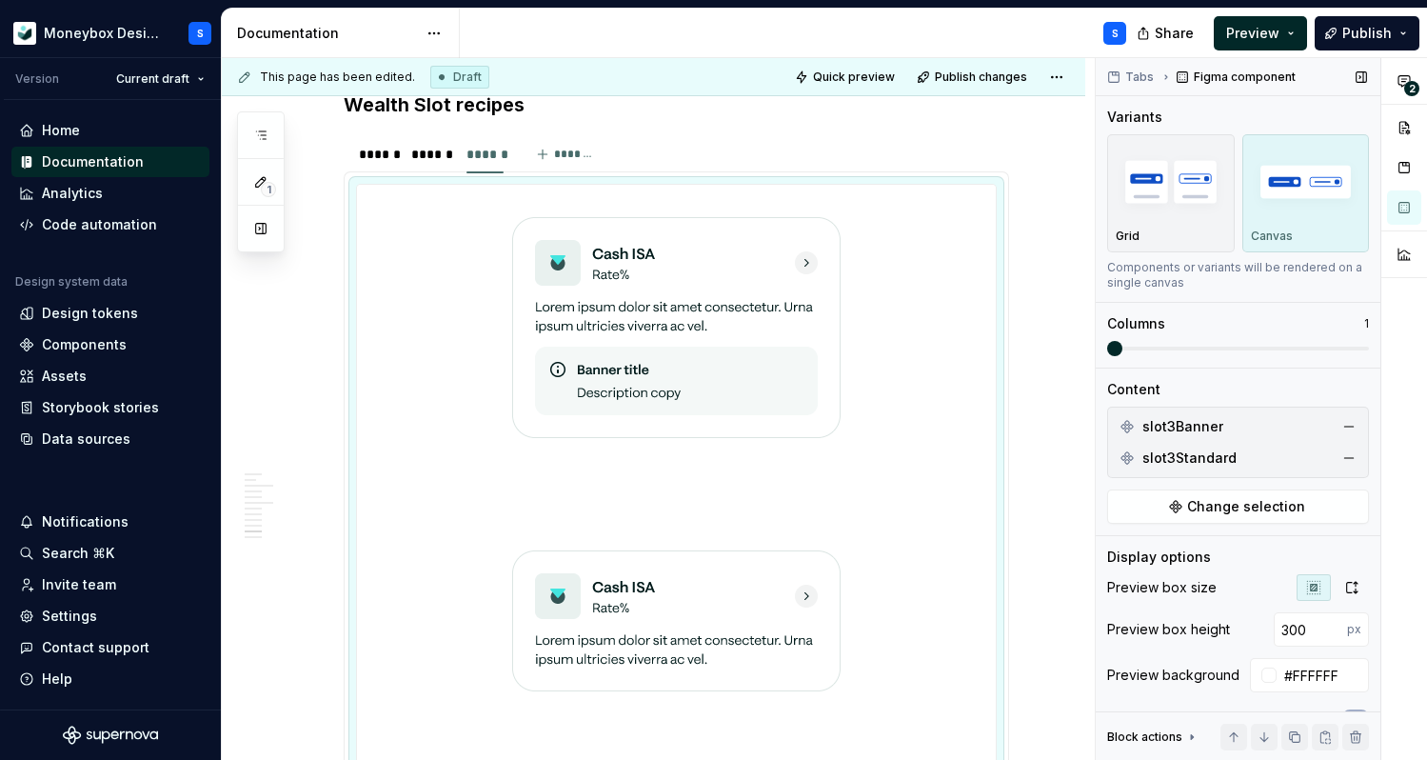
click at [1122, 351] on span at bounding box center [1114, 348] width 15 height 15
click at [1122, 348] on span at bounding box center [1114, 348] width 15 height 15
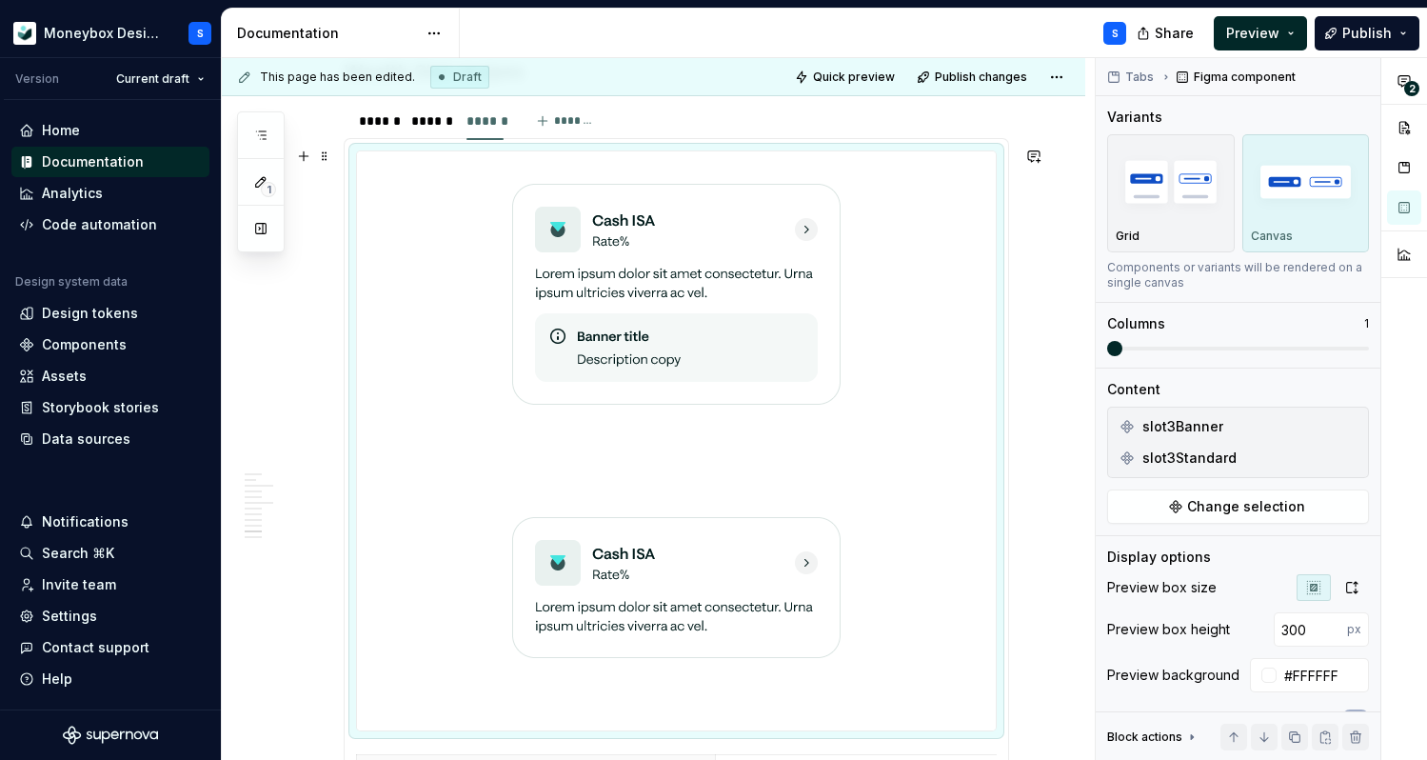
scroll to position [5466, 0]
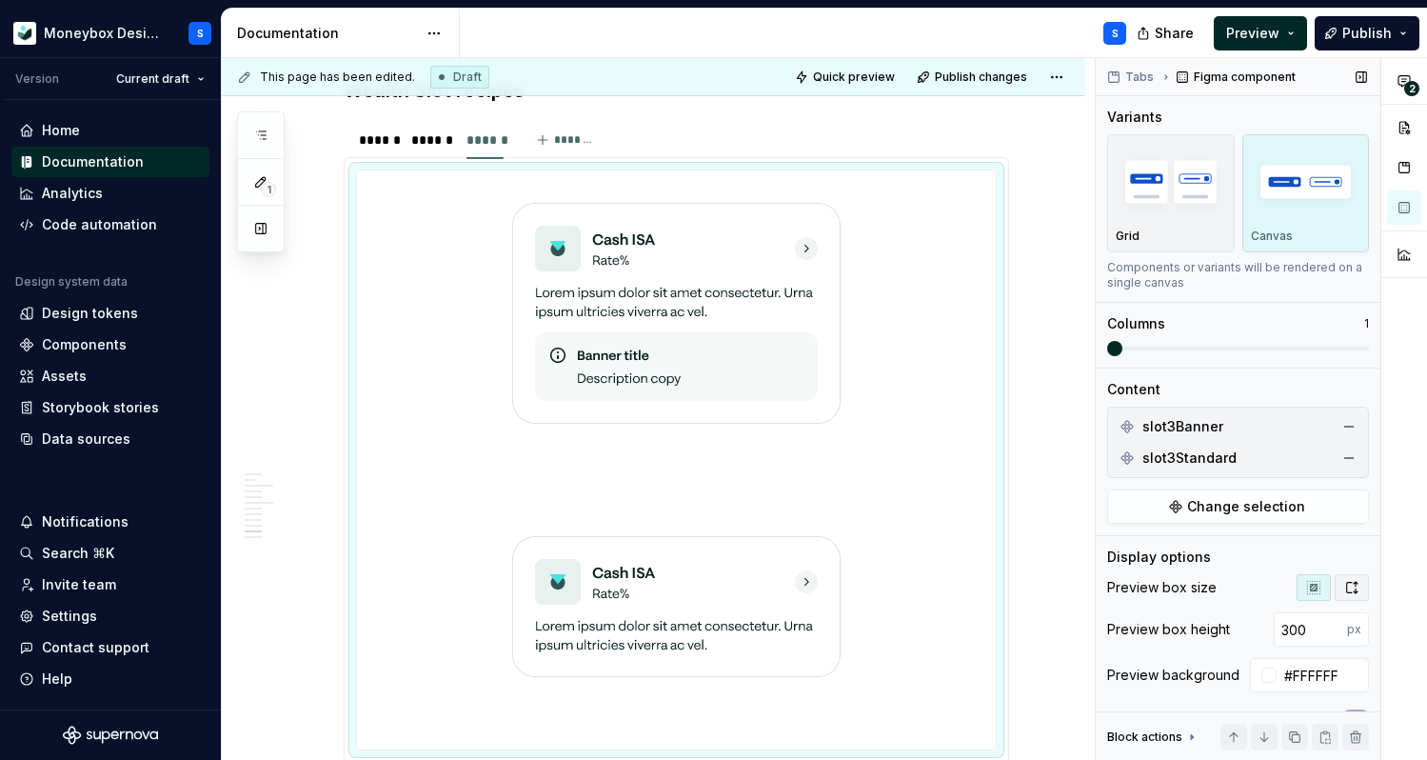
click at [1360, 581] on button "button" at bounding box center [1352, 587] width 34 height 27
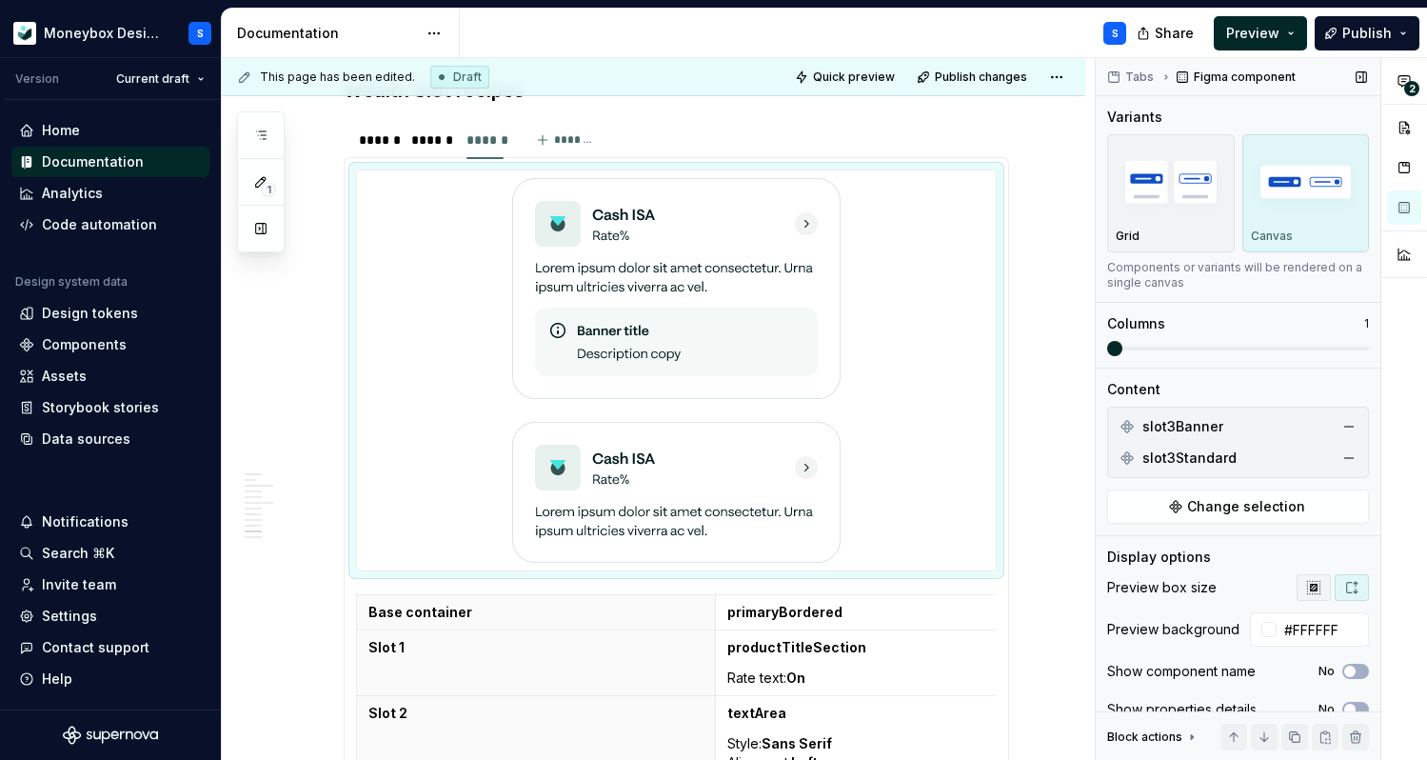
click at [1310, 583] on icon "button" at bounding box center [1313, 587] width 15 height 15
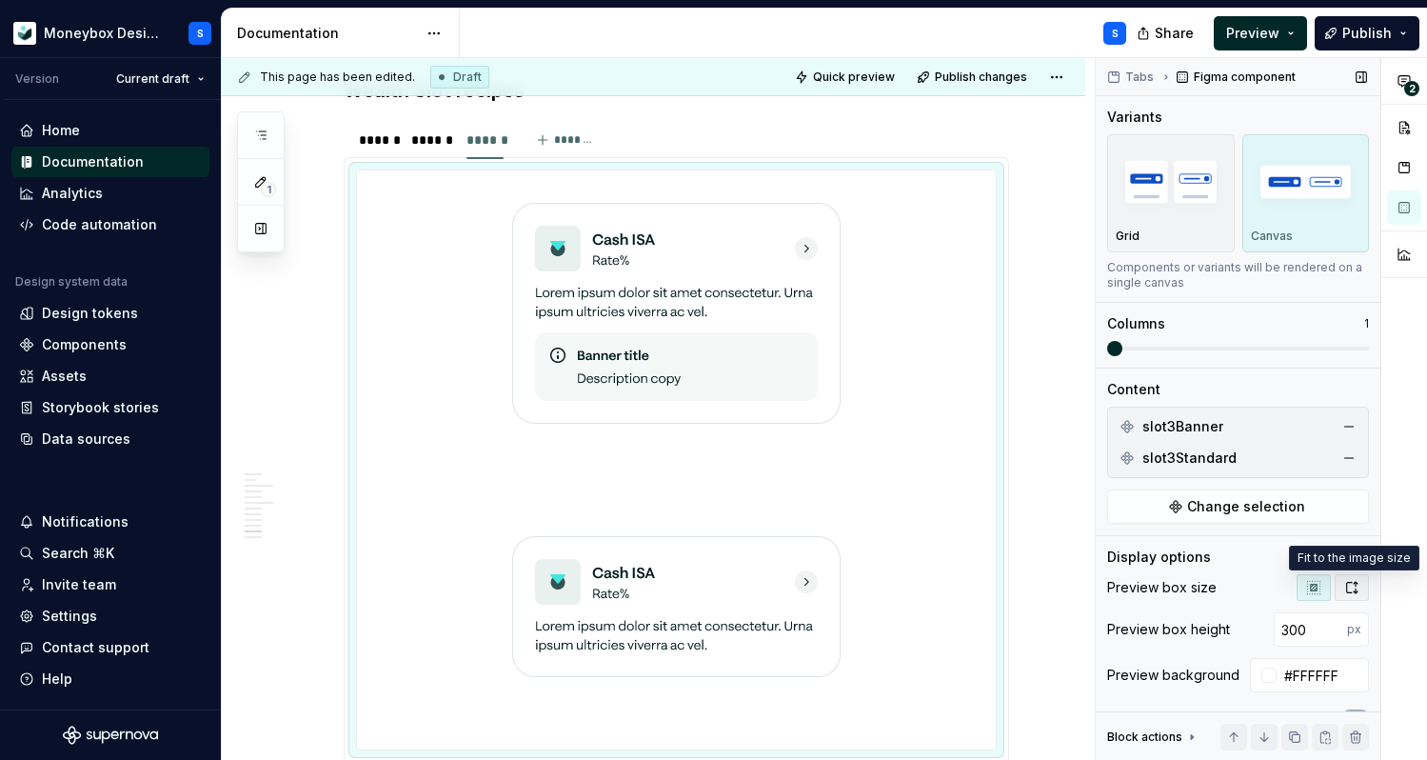
click at [1352, 584] on icon "button" at bounding box center [1351, 587] width 15 height 15
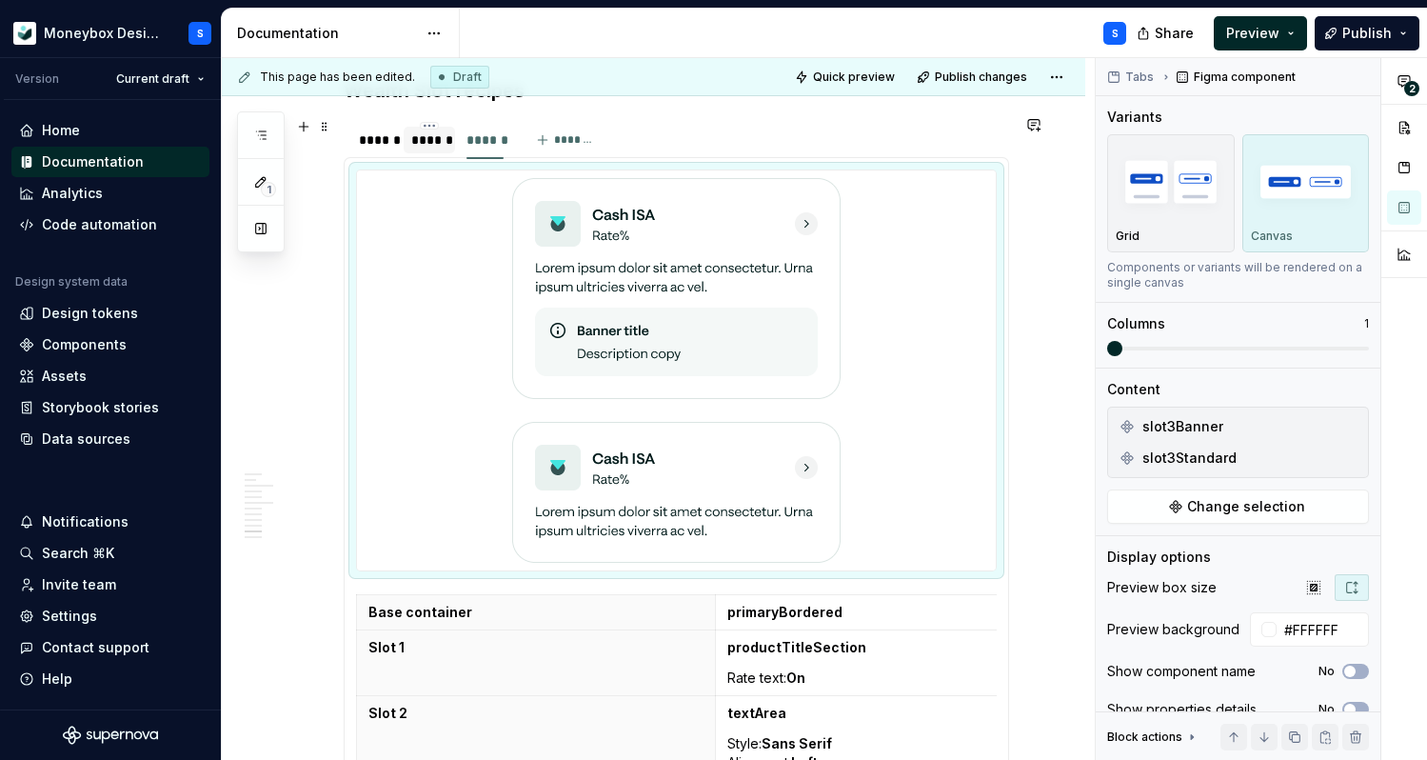
click at [422, 140] on div "******" at bounding box center [429, 139] width 36 height 19
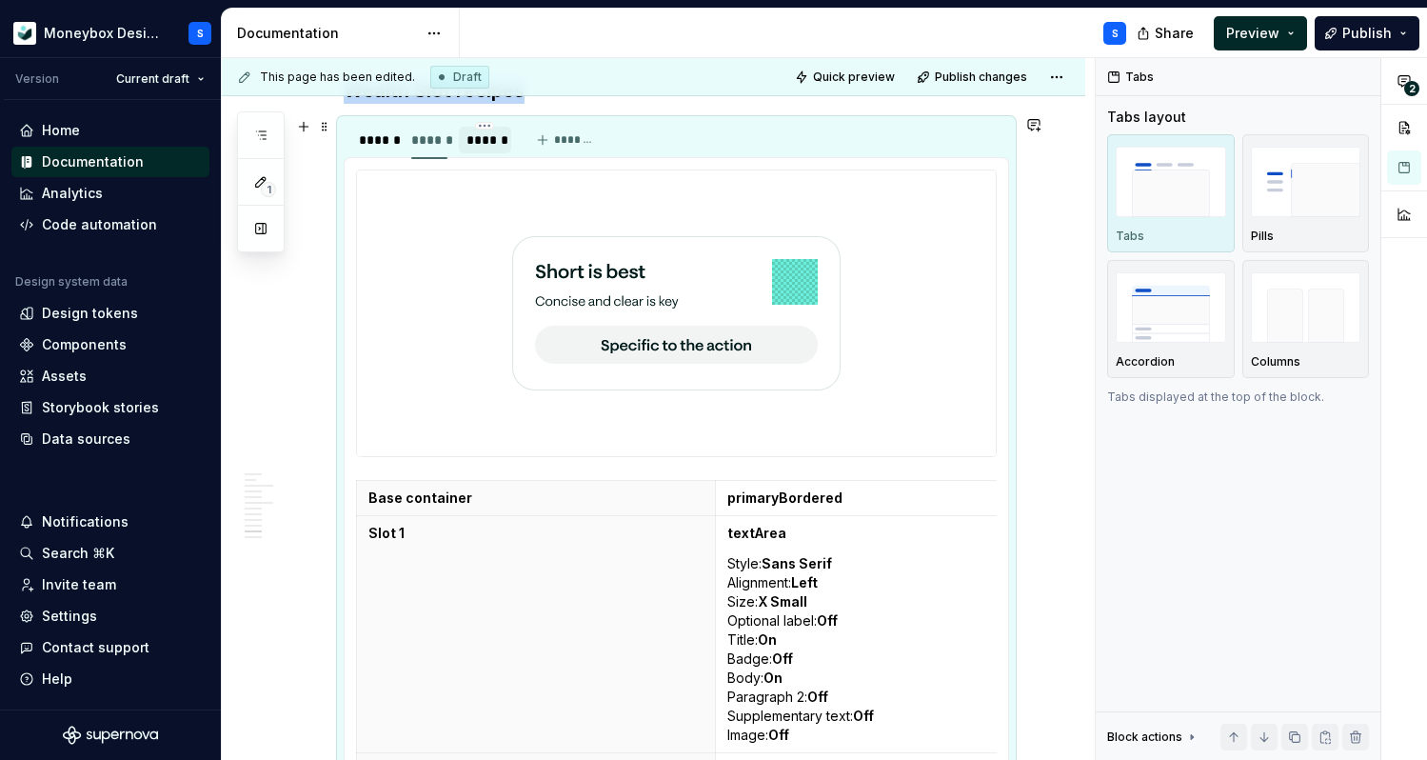
click at [467, 136] on div "******" at bounding box center [485, 139] width 36 height 19
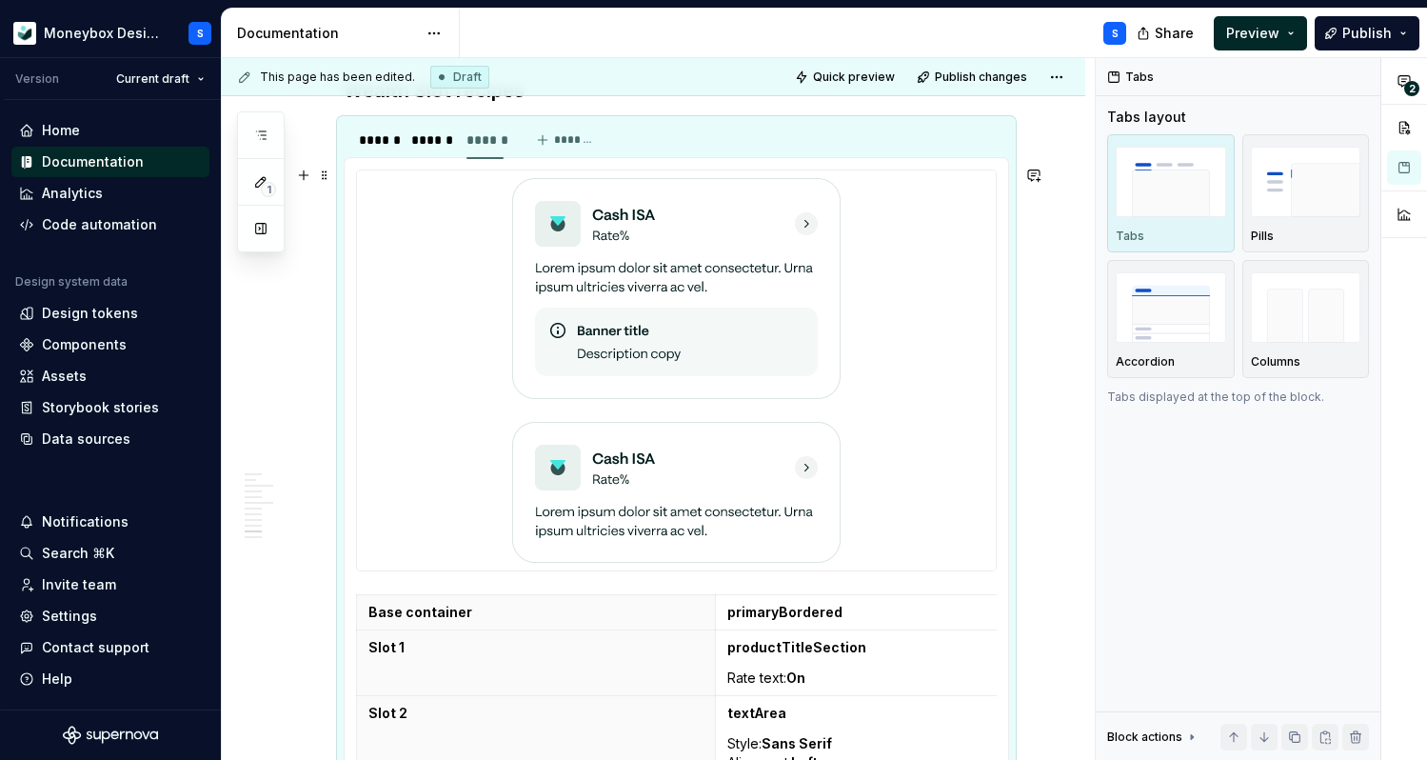
click at [933, 361] on div at bounding box center [676, 288] width 639 height 236
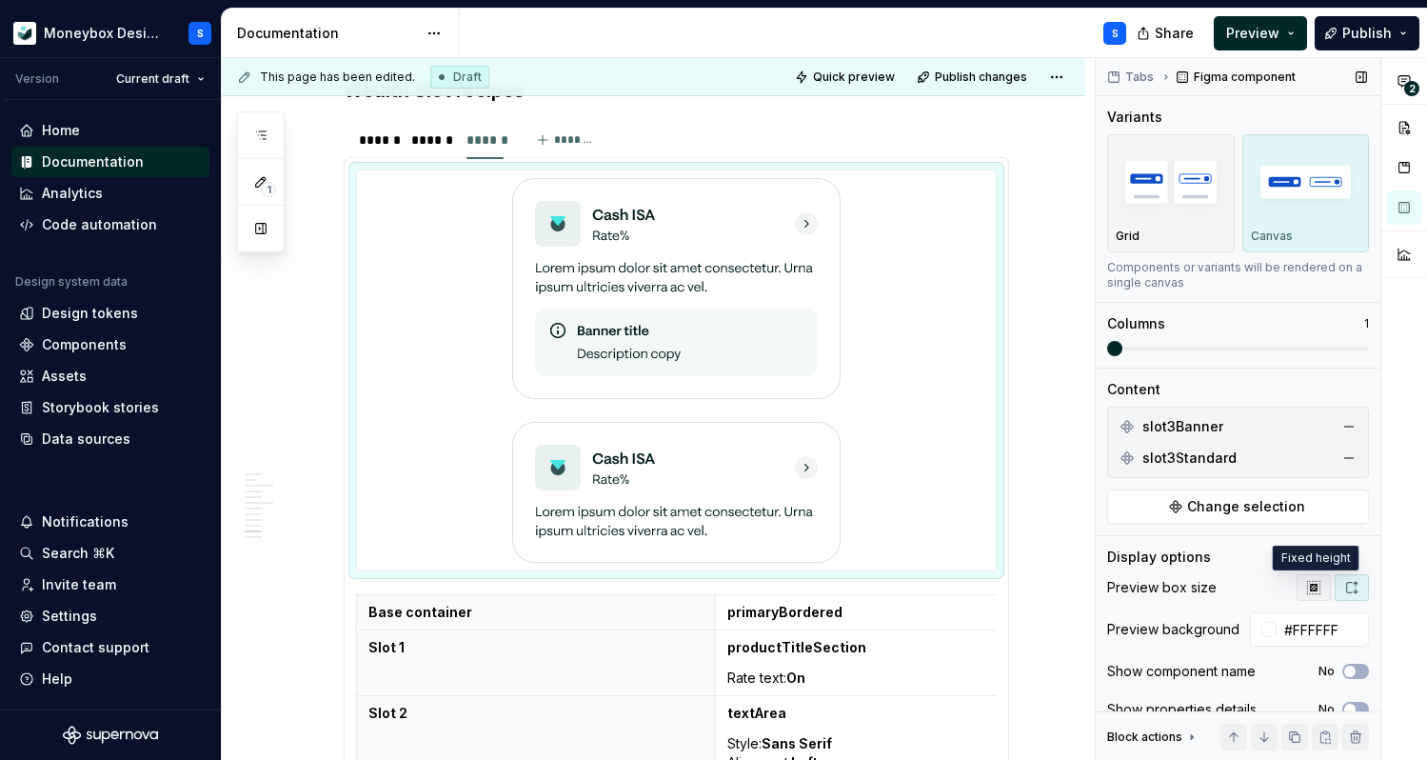
click at [1316, 589] on icon "button" at bounding box center [1313, 587] width 12 height 12
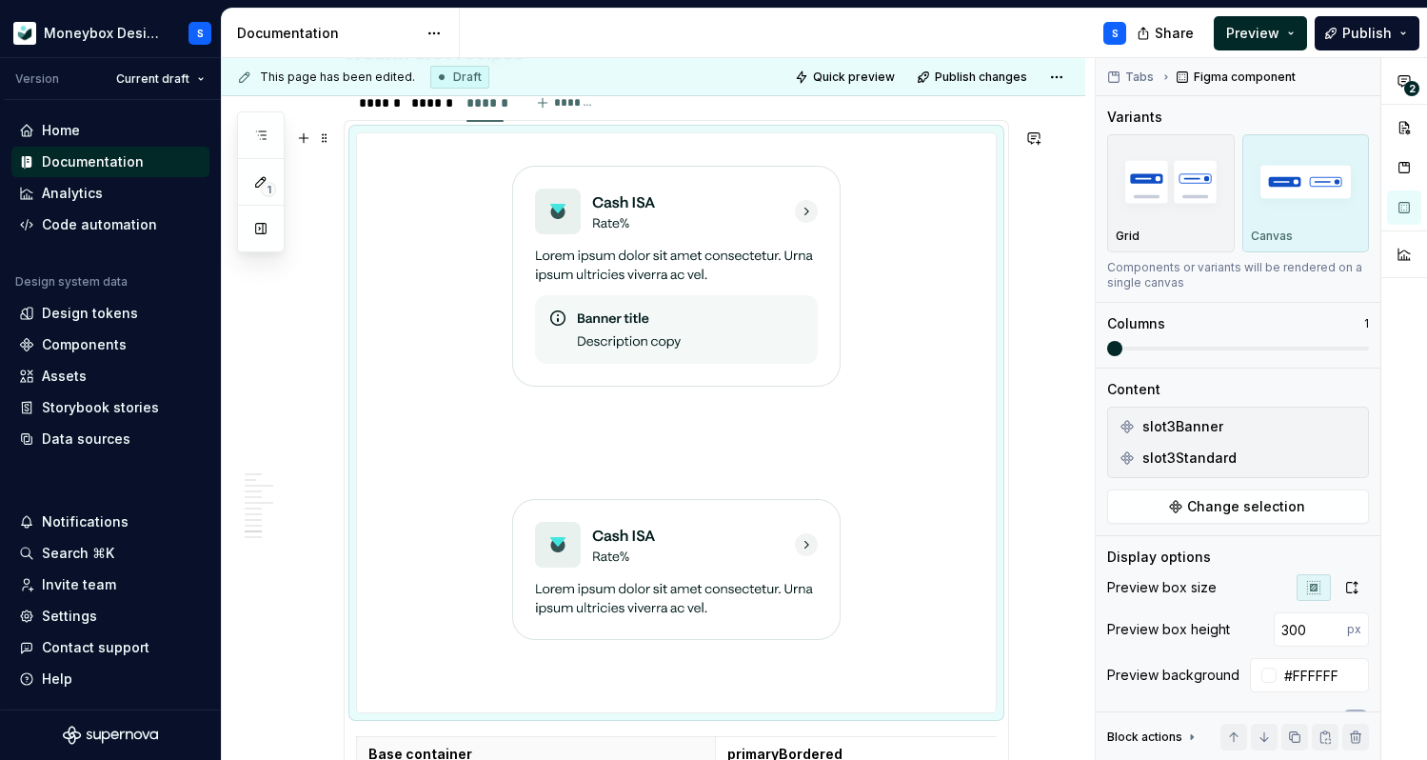
scroll to position [5506, 0]
click at [885, 430] on div at bounding box center [676, 567] width 639 height 286
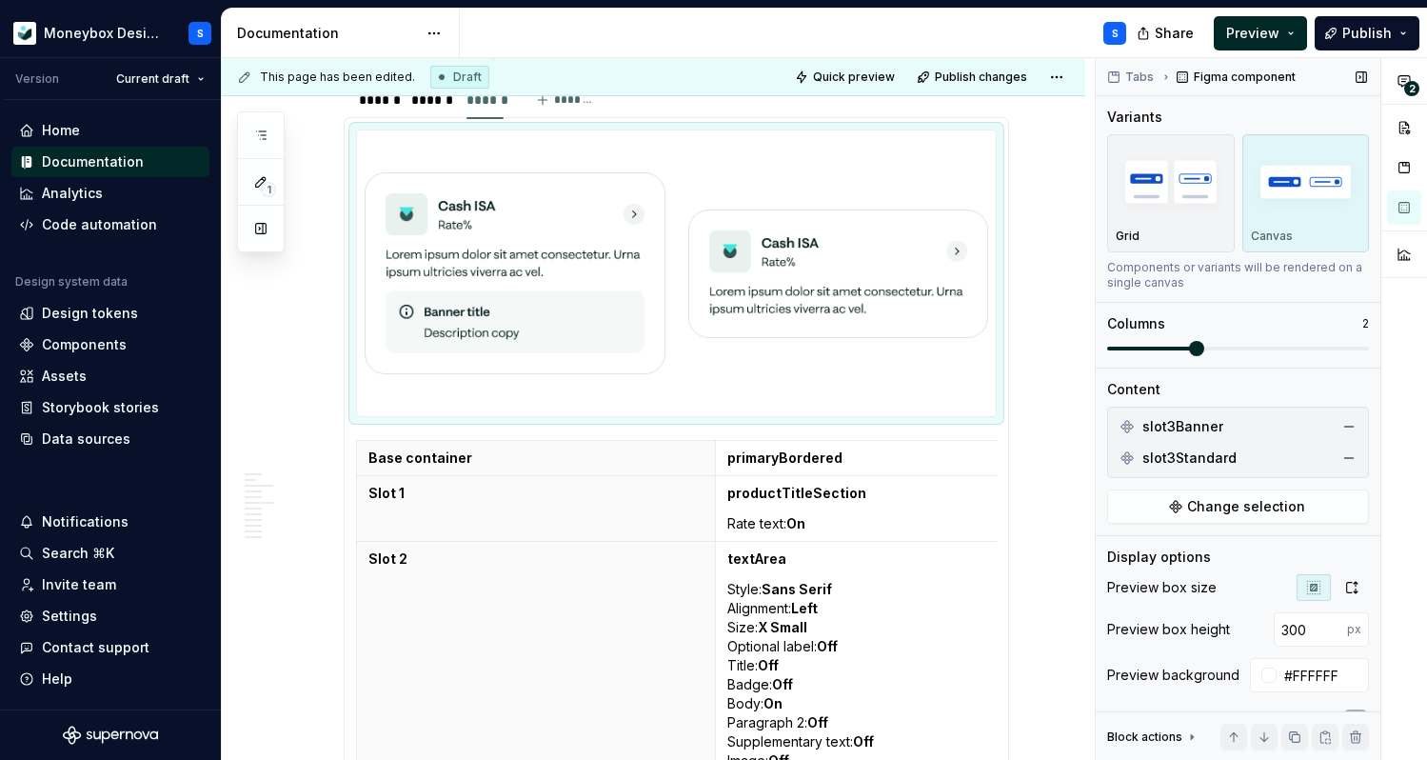
click at [1199, 355] on span at bounding box center [1196, 348] width 15 height 15
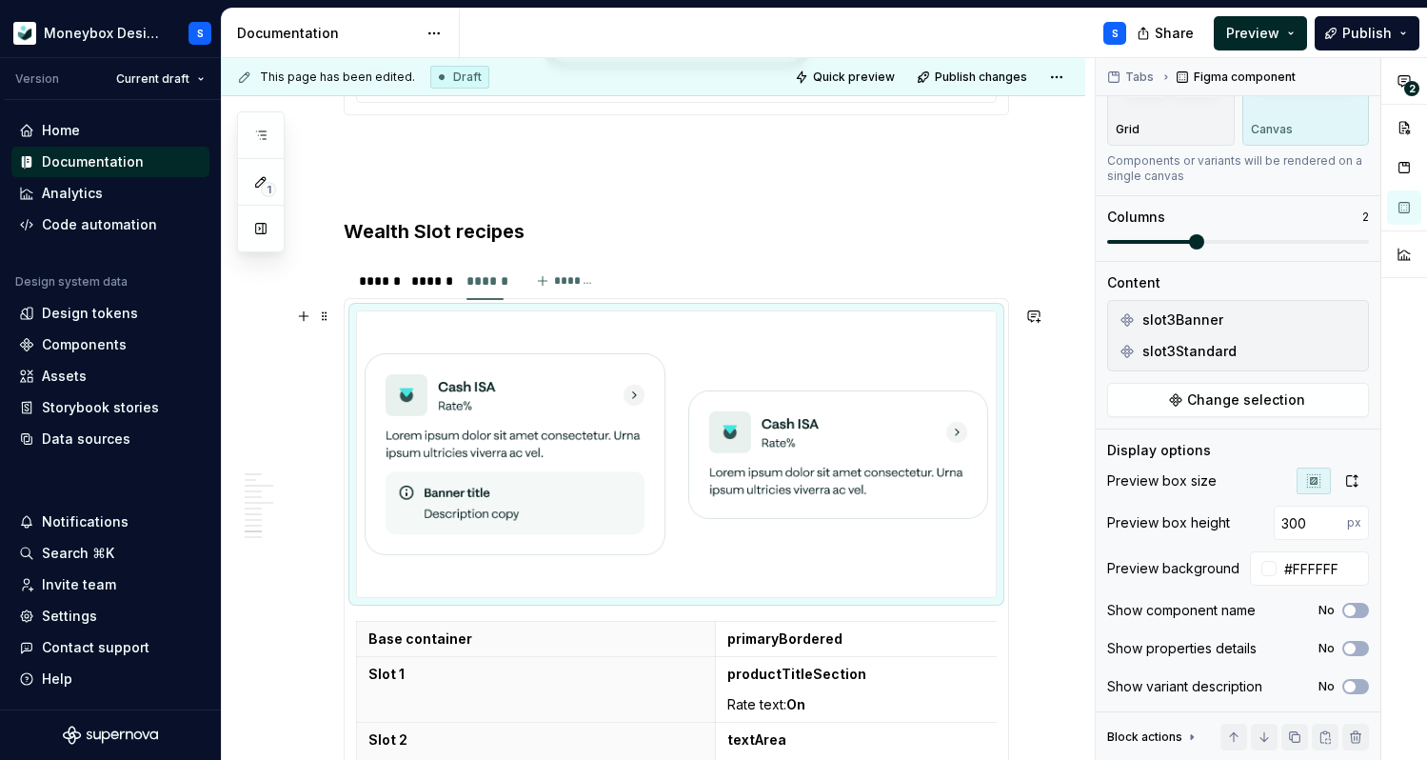
scroll to position [5310, 0]
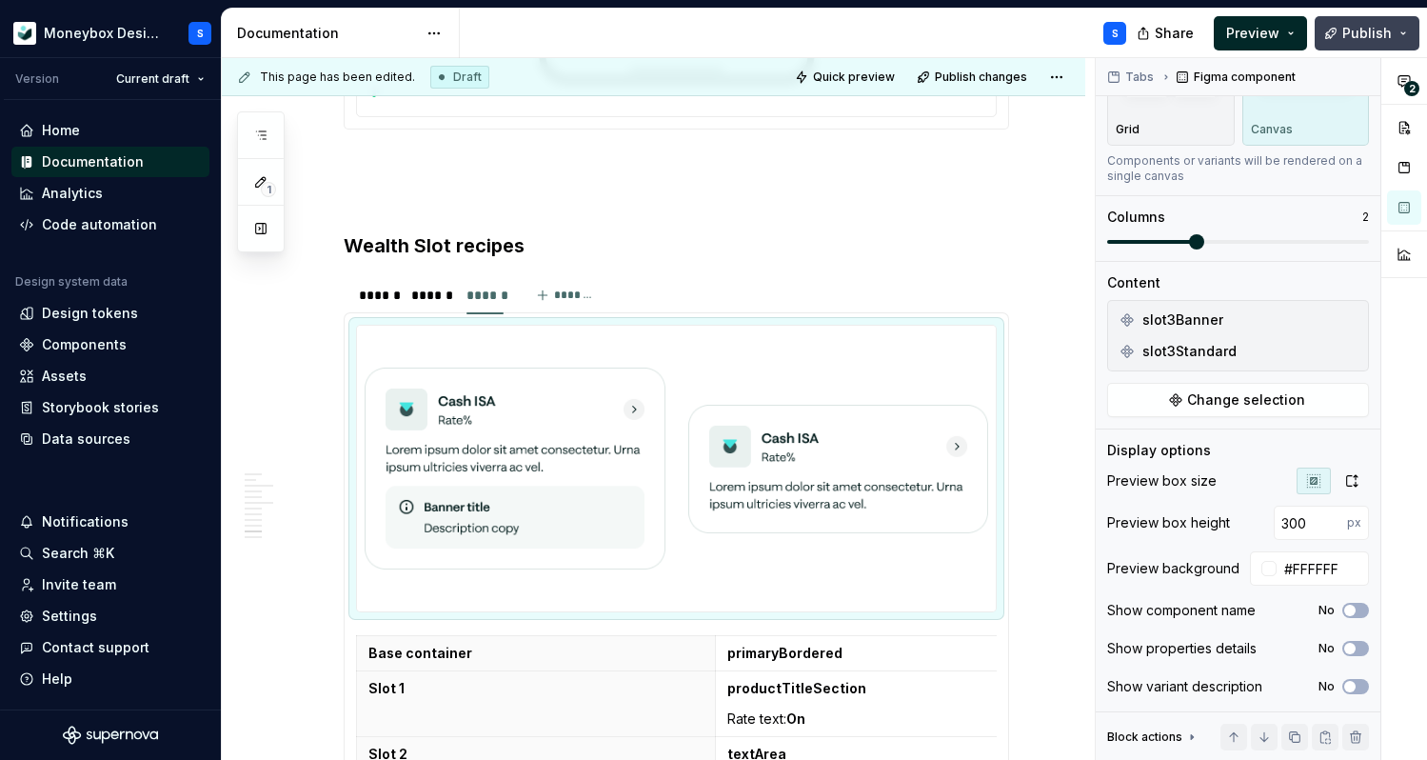
click at [1362, 31] on span "Publish" at bounding box center [1367, 33] width 50 height 19
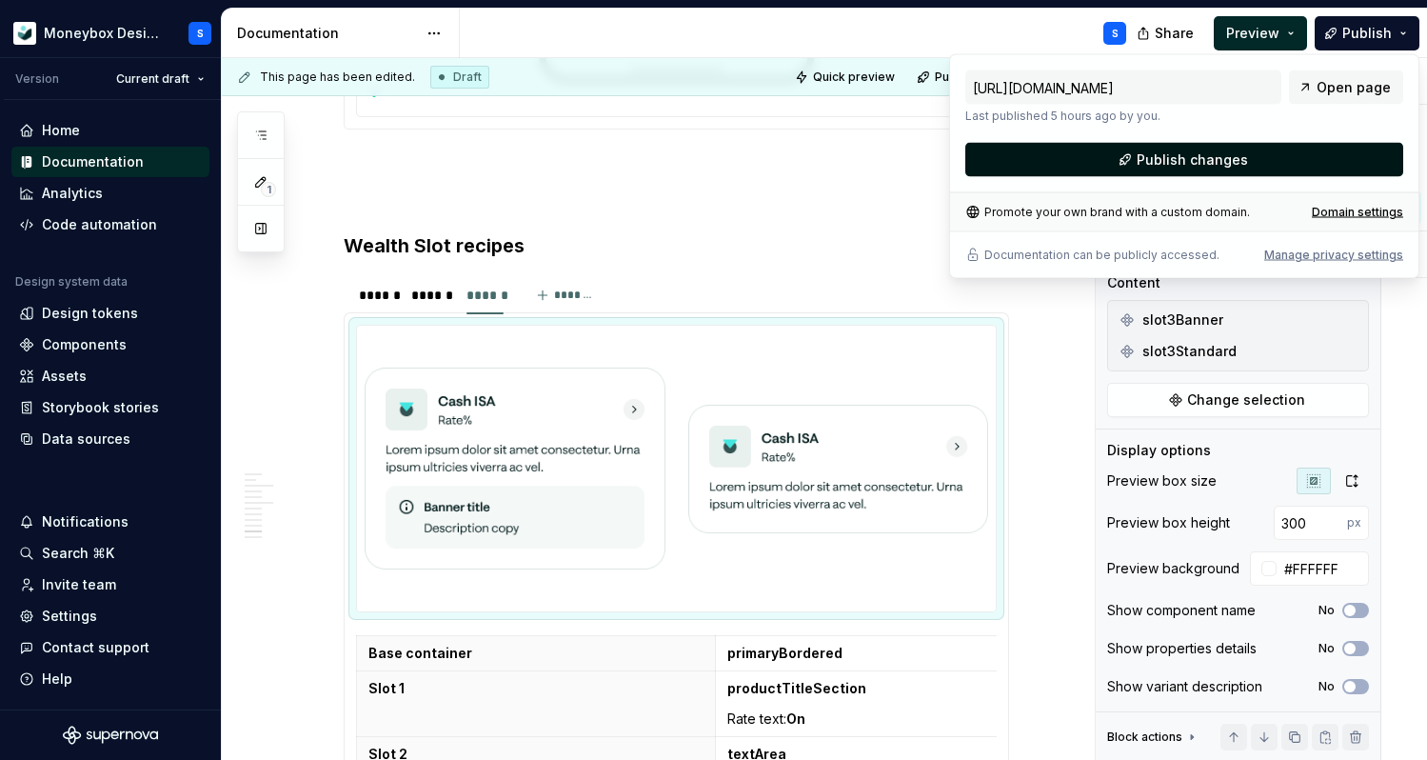
click at [1191, 150] on span "Publish changes" at bounding box center [1192, 159] width 111 height 19
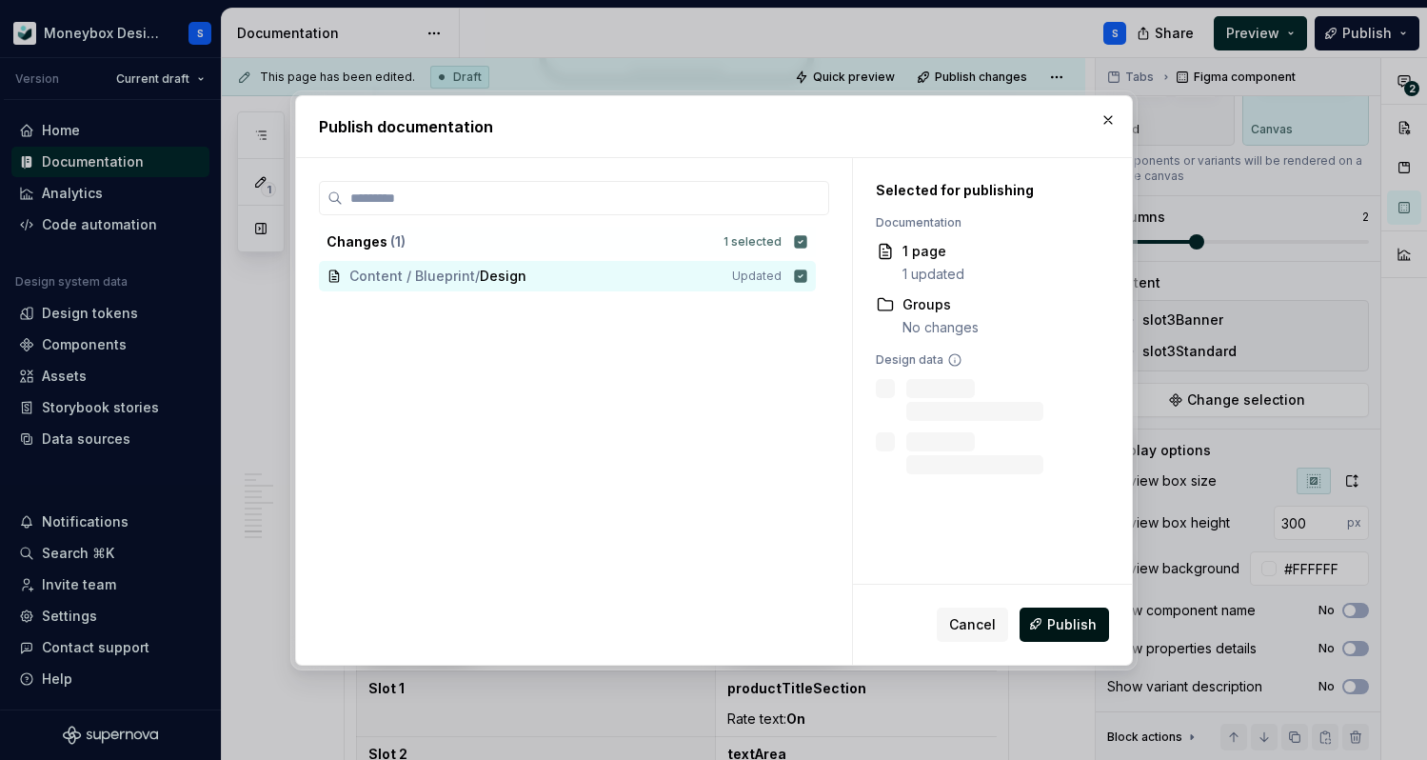
click at [1067, 627] on span "Publish" at bounding box center [1072, 623] width 50 height 19
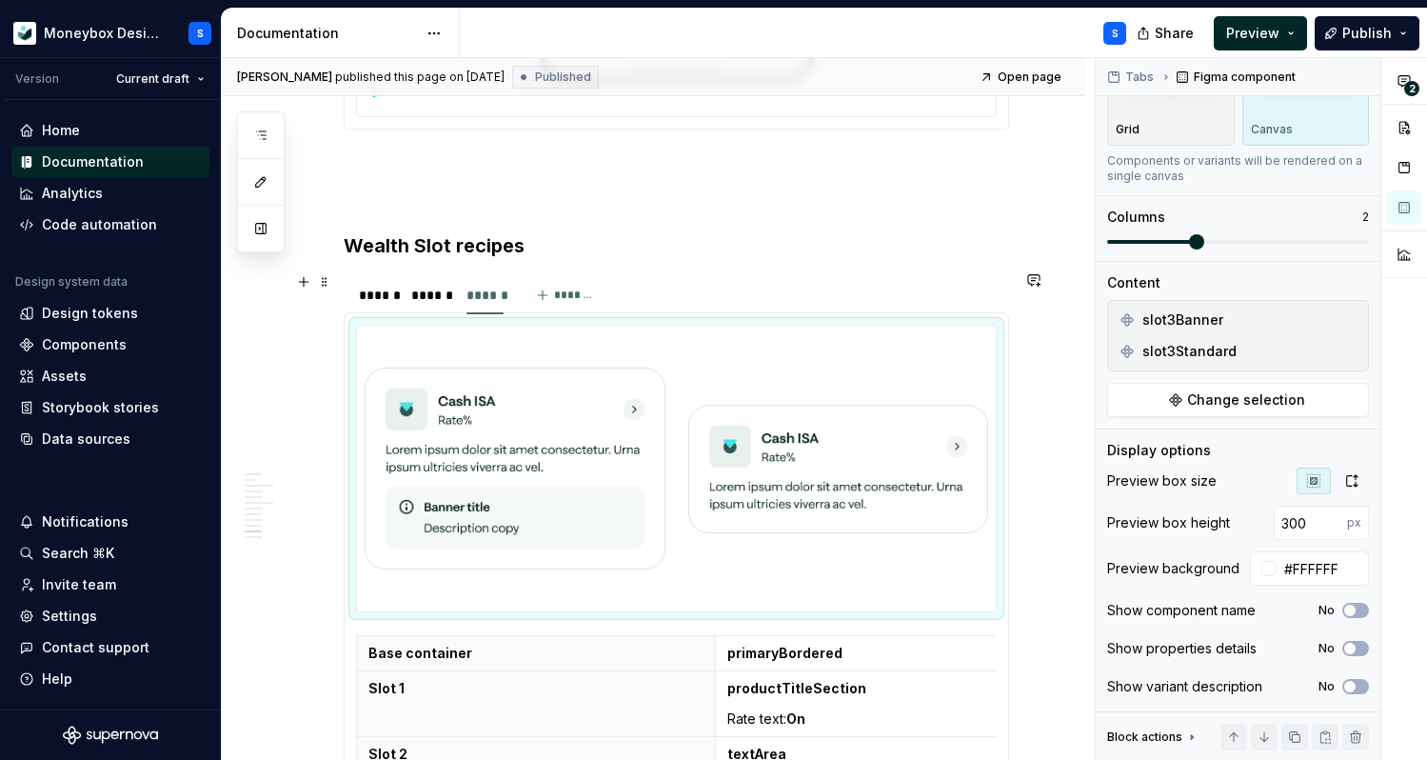
scroll to position [0, 0]
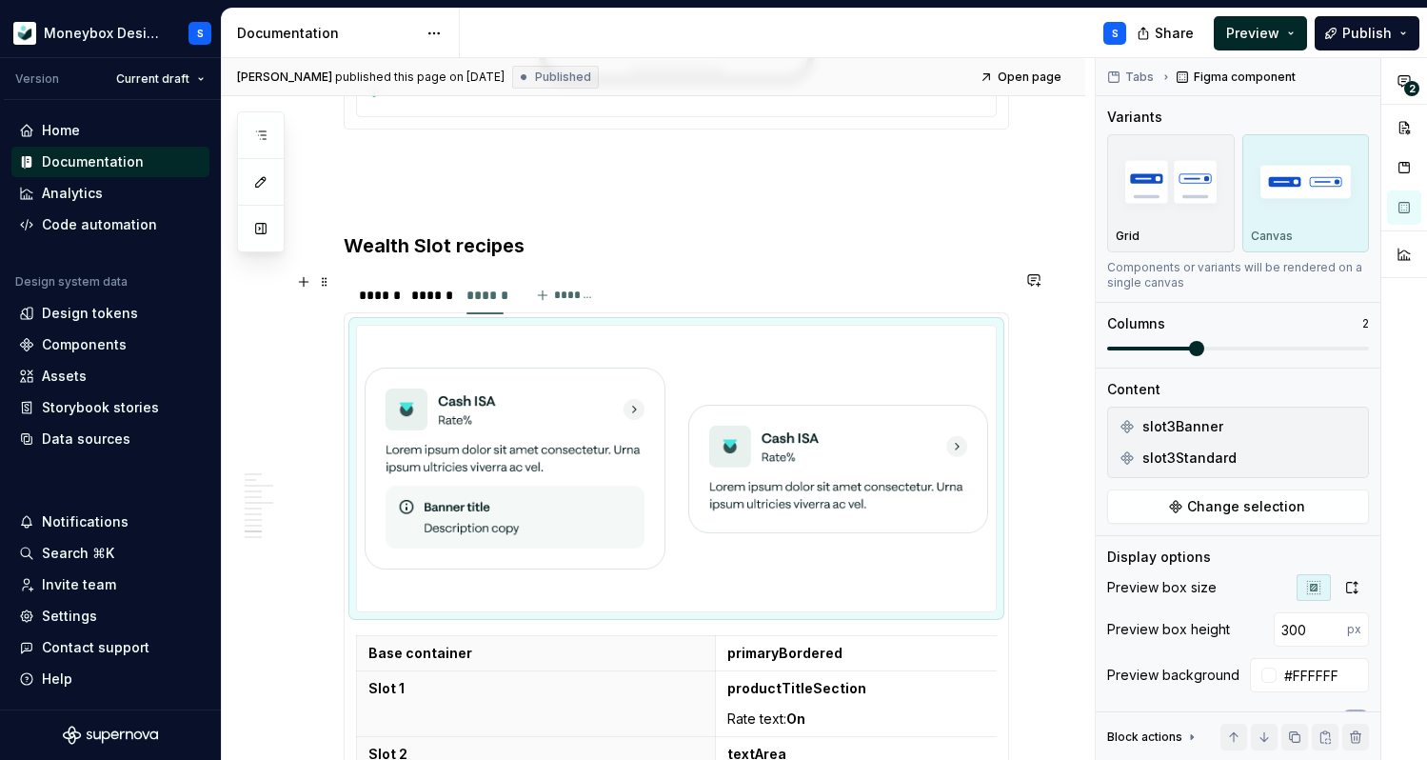
click at [344, 298] on section "****** ****** ****** ******* Base container primaryBordered Slot 1 textArea Sty…" at bounding box center [676, 676] width 665 height 804
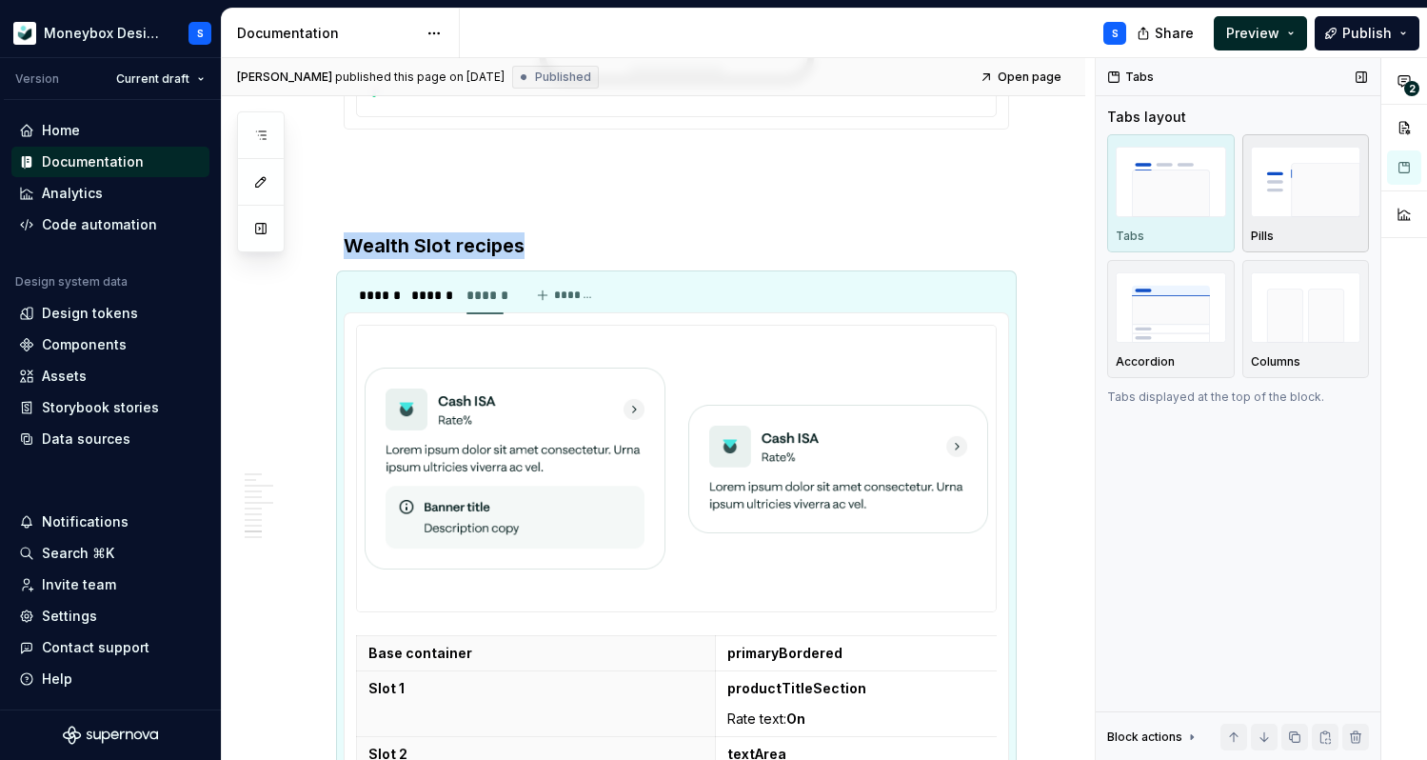
click at [1295, 213] on img "button" at bounding box center [1306, 181] width 110 height 69
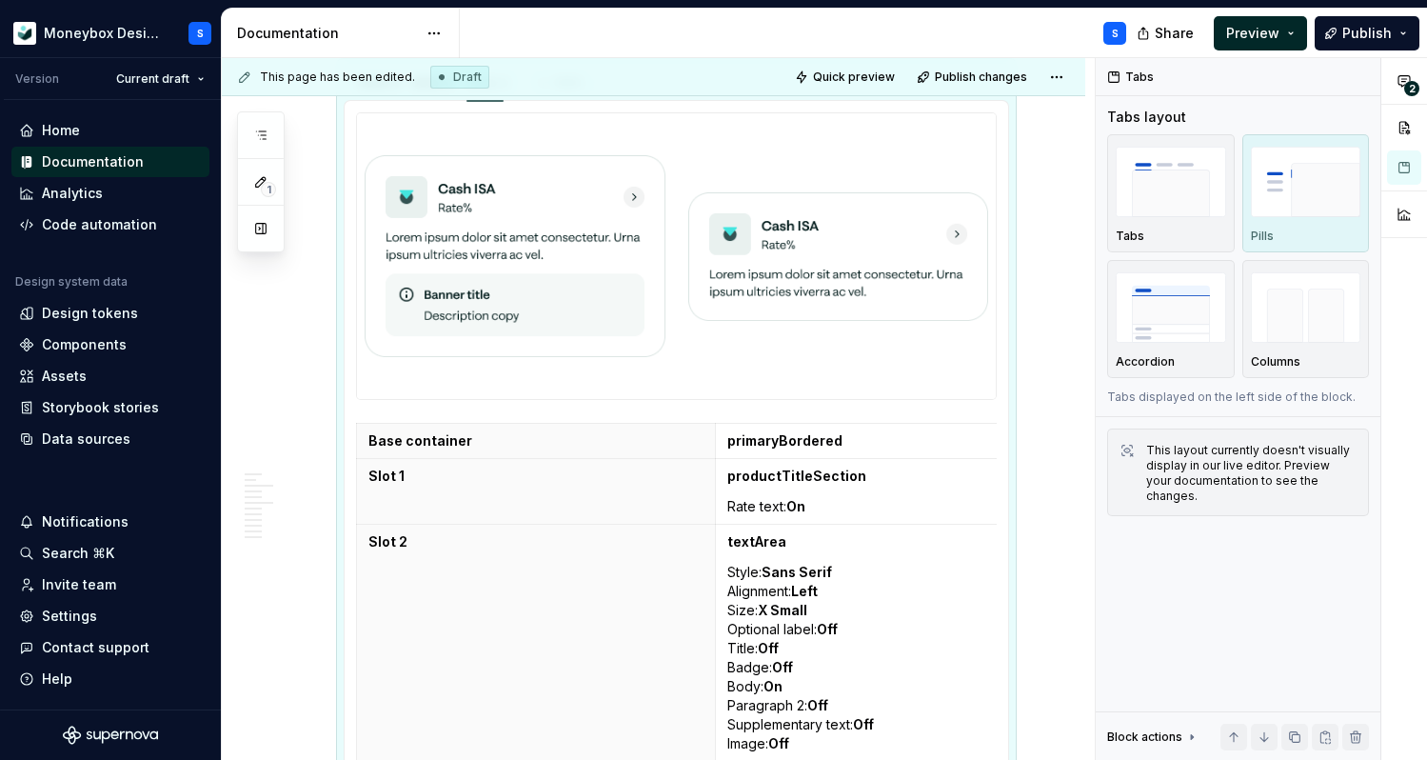
type textarea "*"
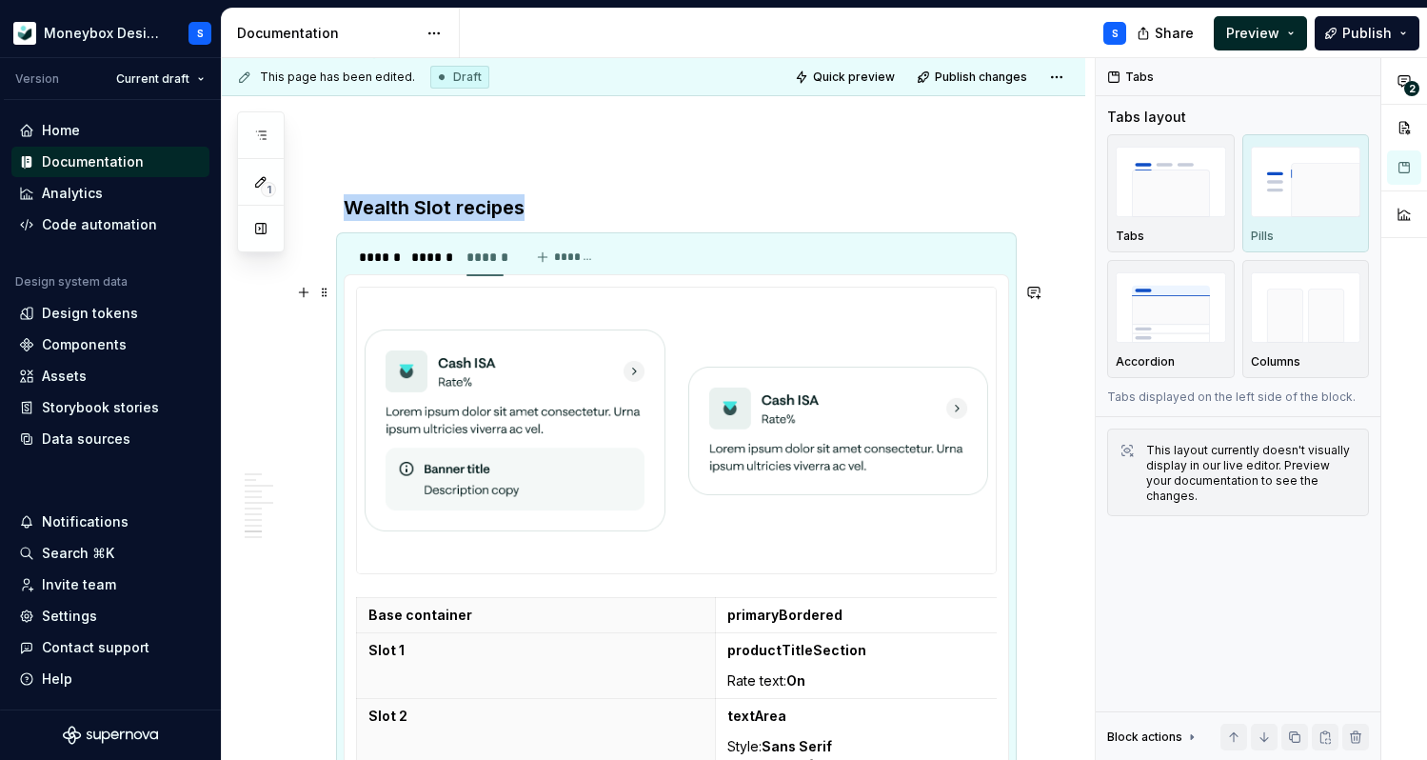
scroll to position [5329, 0]
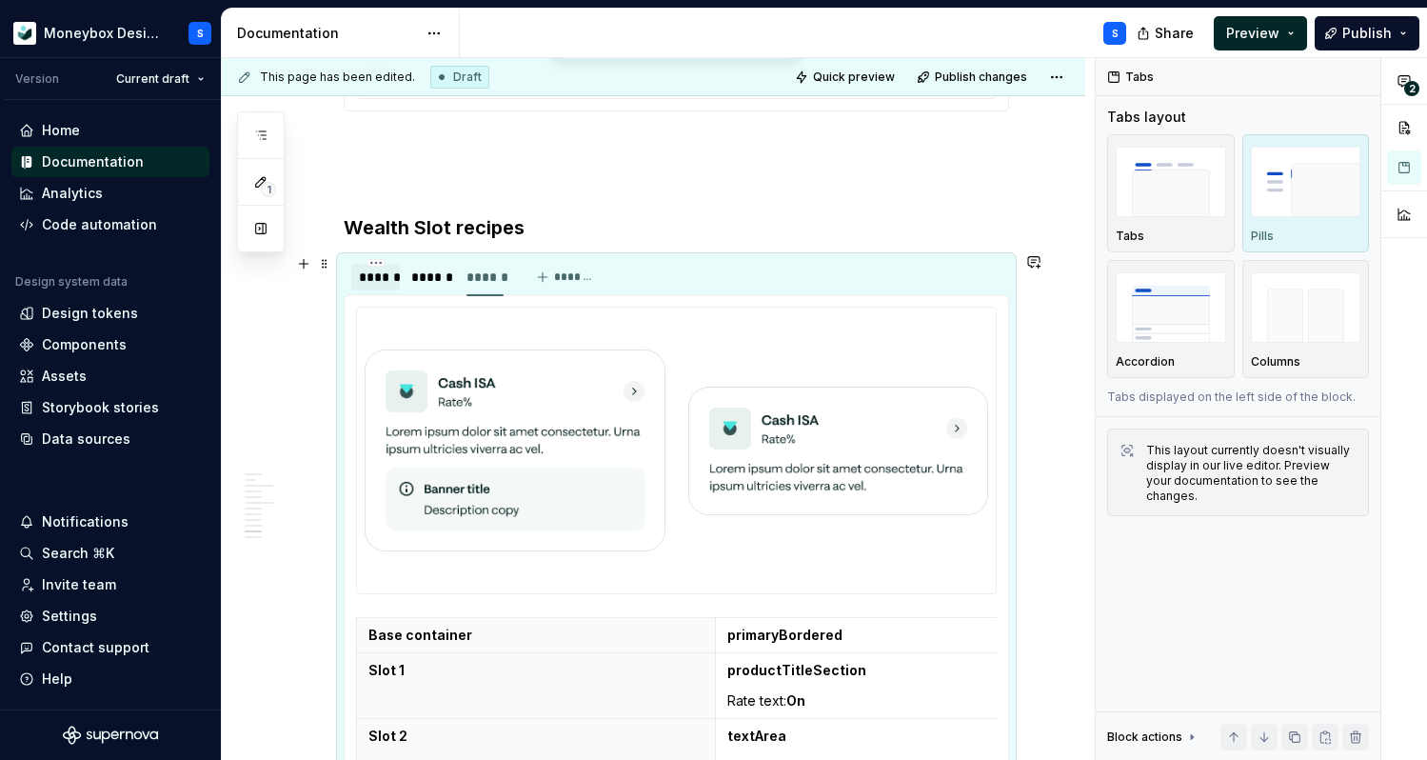
click at [378, 285] on div "******" at bounding box center [375, 277] width 49 height 27
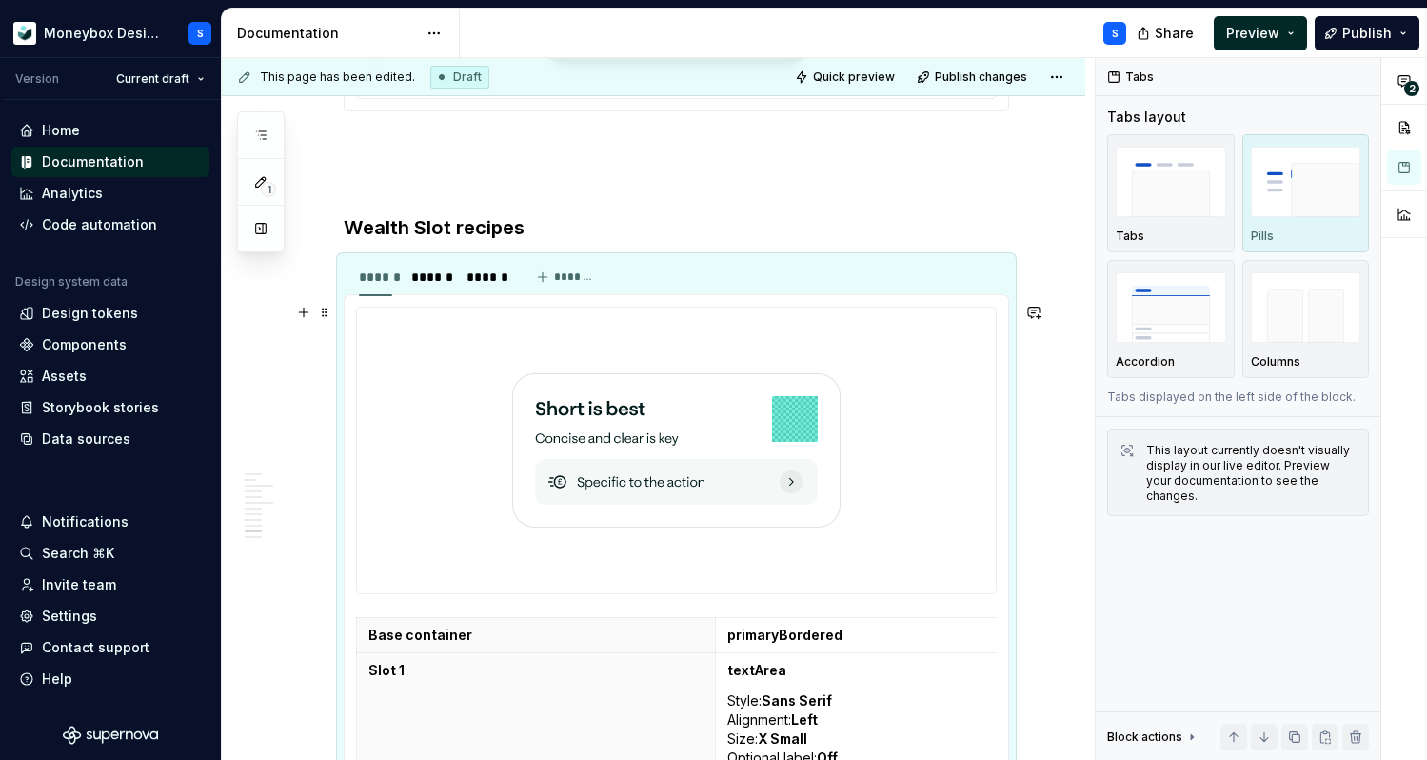
click at [580, 327] on img at bounding box center [676, 450] width 328 height 270
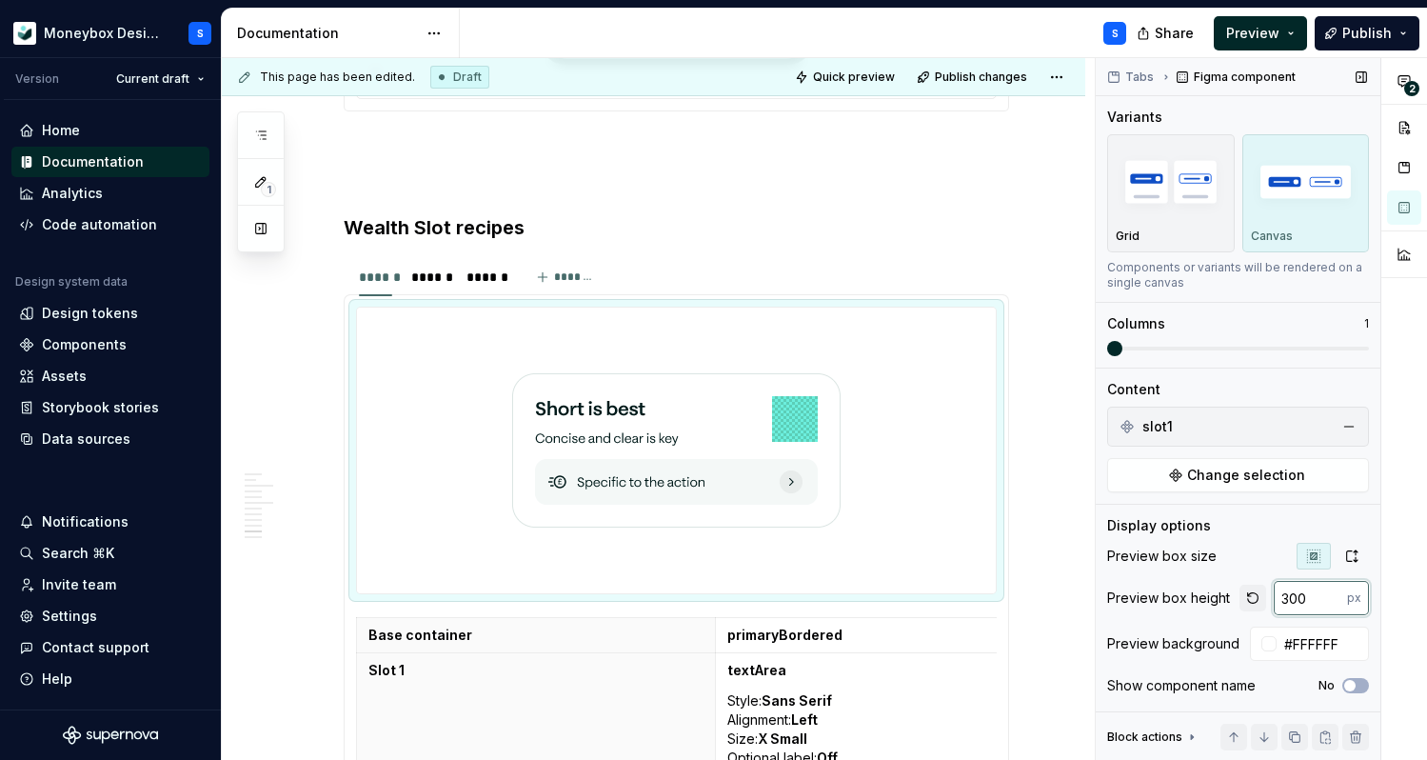
drag, startPoint x: 1322, startPoint y: 598, endPoint x: 1241, endPoint y: 598, distance: 81.9
click at [1241, 598] on div "300 px" at bounding box center [1304, 598] width 129 height 34
type input "600"
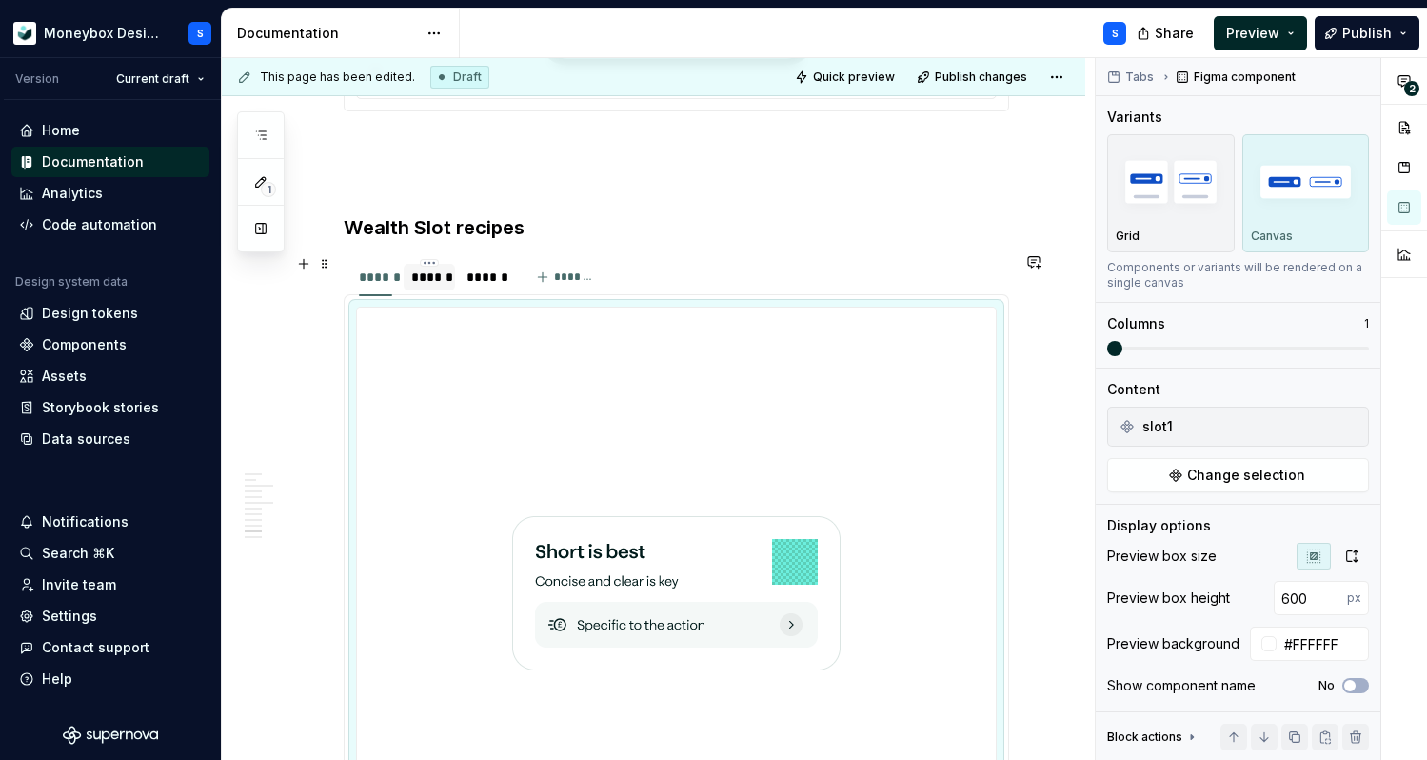
click at [441, 282] on div "******" at bounding box center [429, 277] width 36 height 19
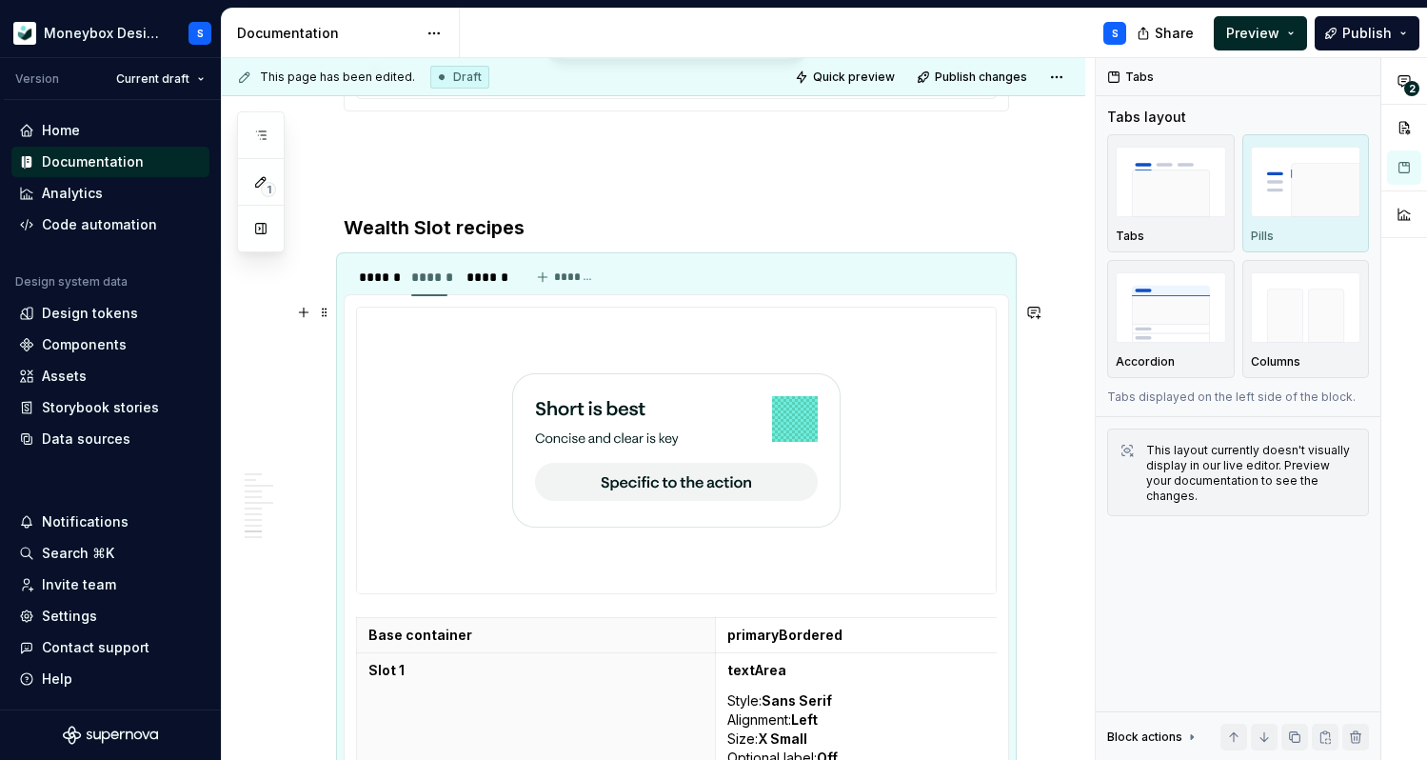
click at [885, 395] on div at bounding box center [676, 451] width 639 height 286
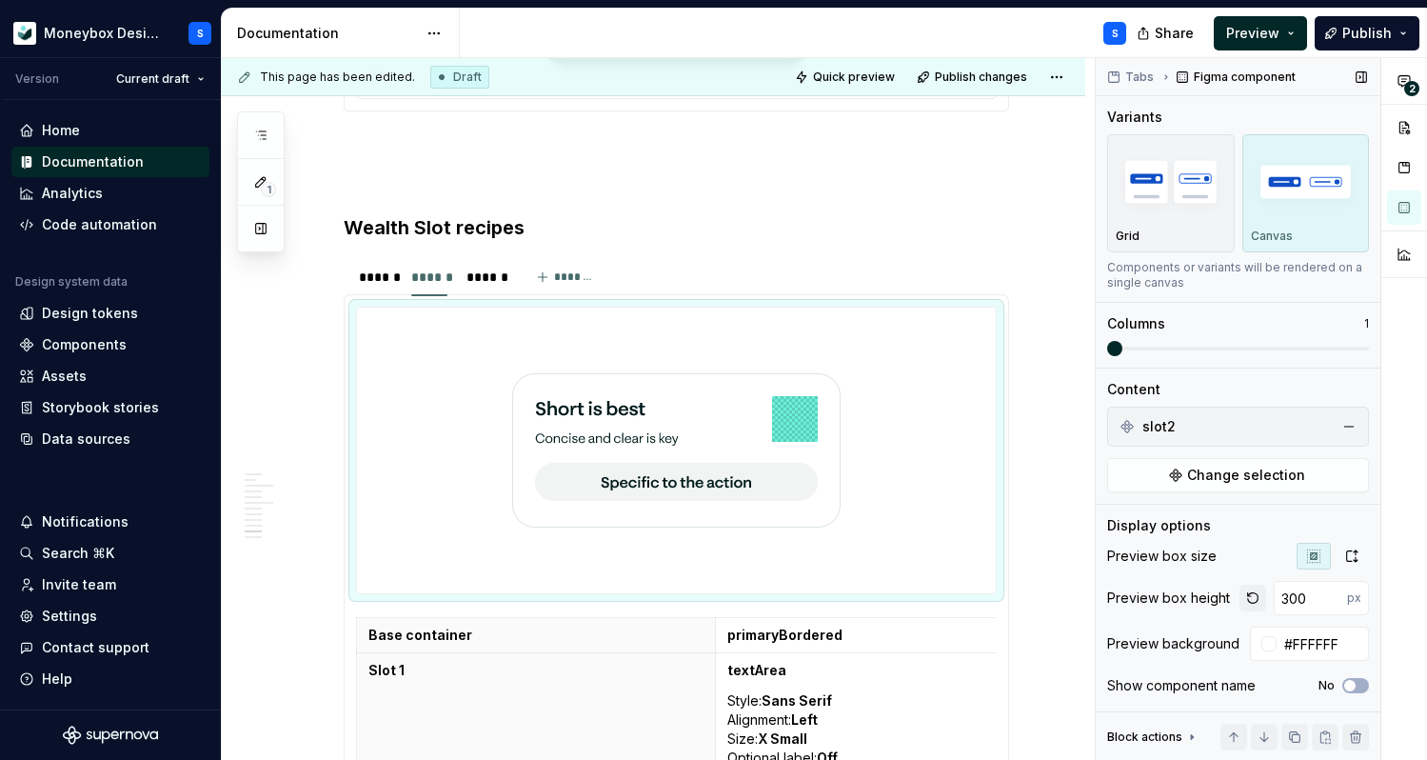
drag, startPoint x: 1308, startPoint y: 595, endPoint x: 1251, endPoint y: 596, distance: 57.1
click at [1251, 596] on div "300 px" at bounding box center [1304, 598] width 129 height 34
type input "600"
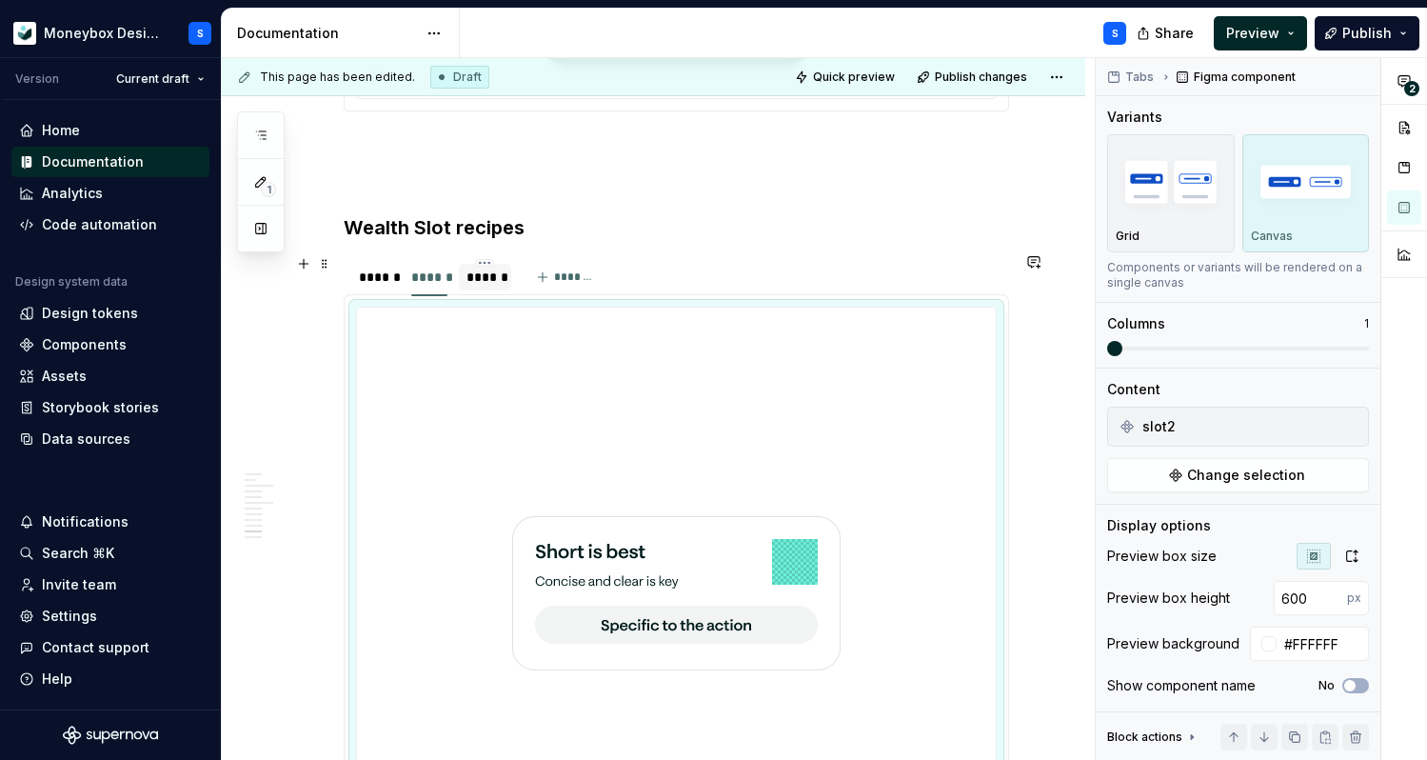
click at [477, 282] on div "******" at bounding box center [485, 277] width 36 height 19
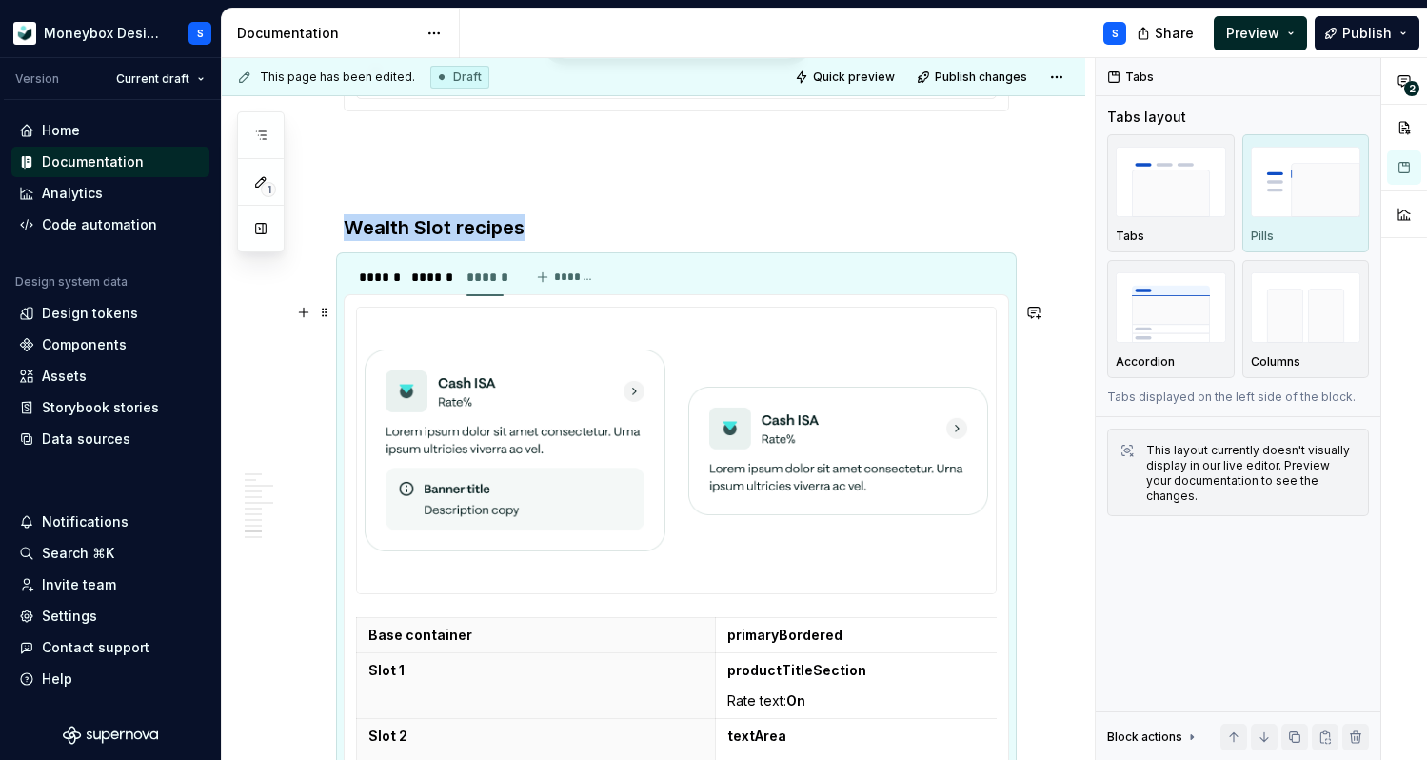
click at [873, 447] on img at bounding box center [838, 450] width 301 height 270
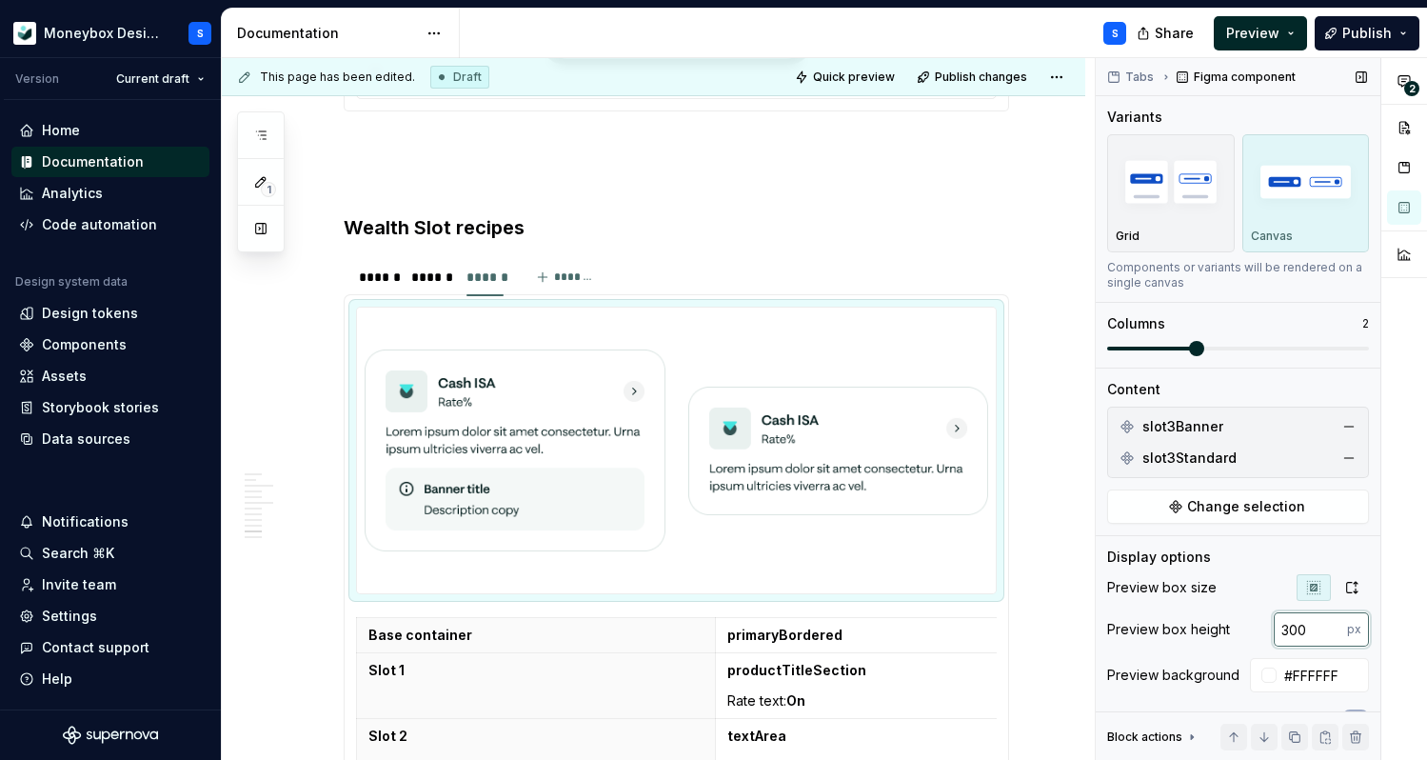
drag, startPoint x: 1311, startPoint y: 634, endPoint x: 1227, endPoint y: 634, distance: 83.8
click at [1227, 634] on div "Preview box height 300 px" at bounding box center [1238, 629] width 262 height 34
type input "600"
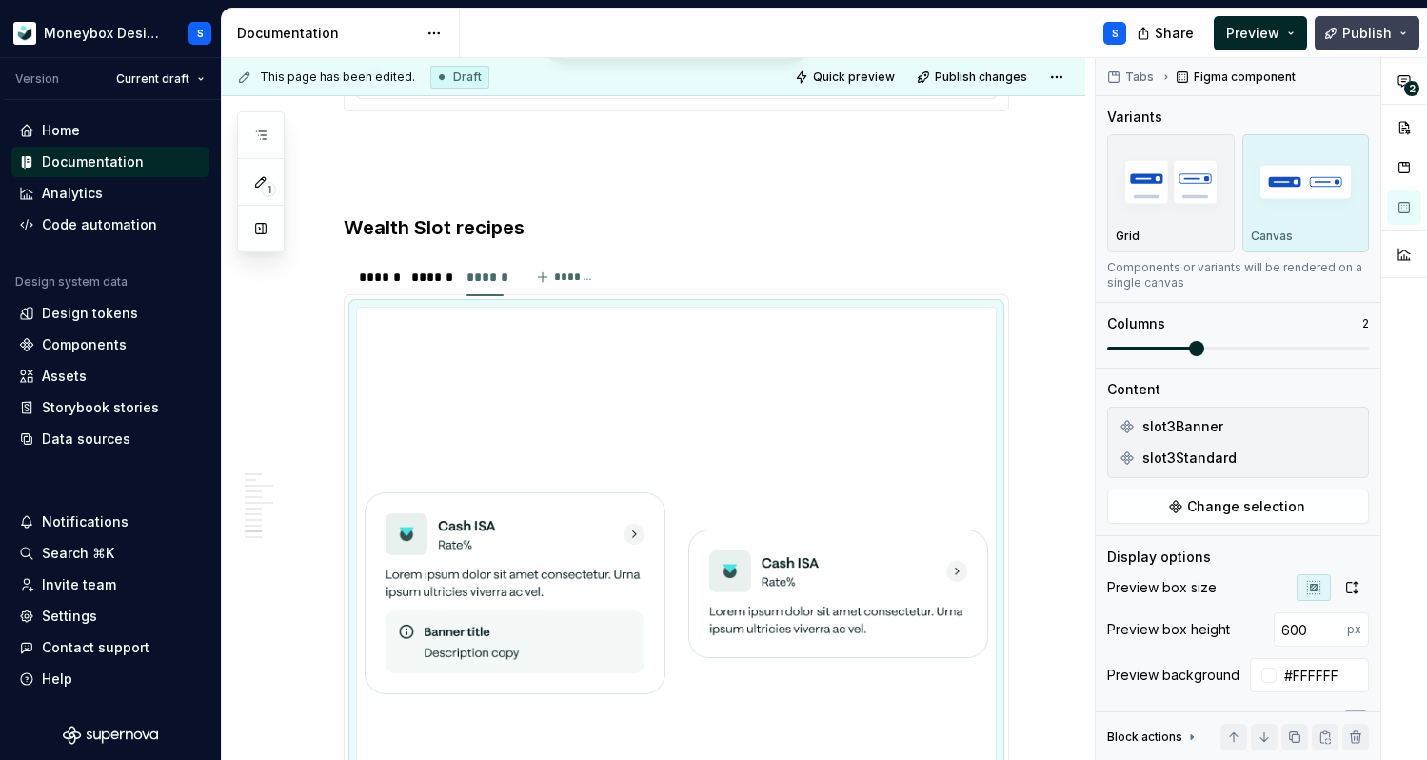
click at [1366, 46] on button "Publish" at bounding box center [1367, 33] width 105 height 34
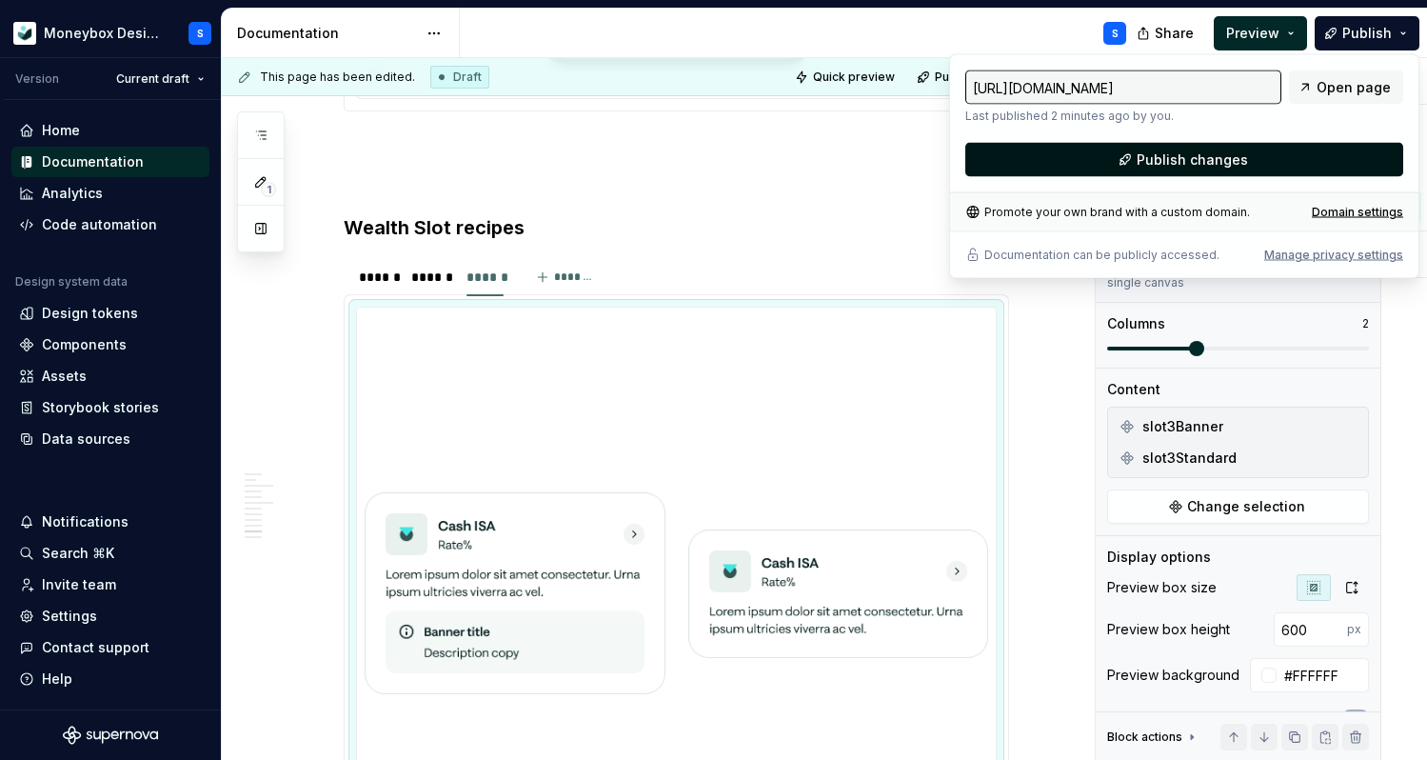
click at [1160, 170] on button "Publish changes" at bounding box center [1184, 160] width 438 height 34
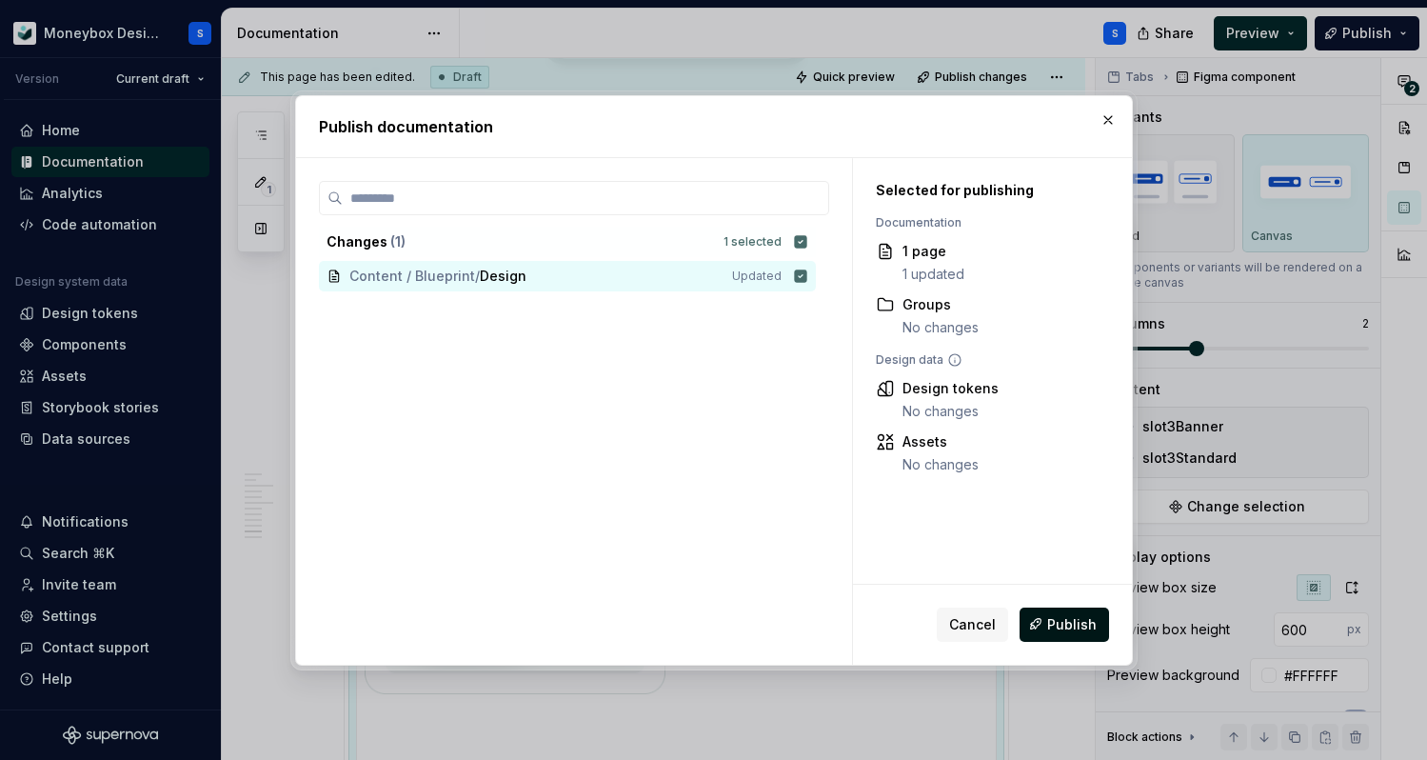
click at [1067, 618] on span "Publish" at bounding box center [1072, 623] width 50 height 19
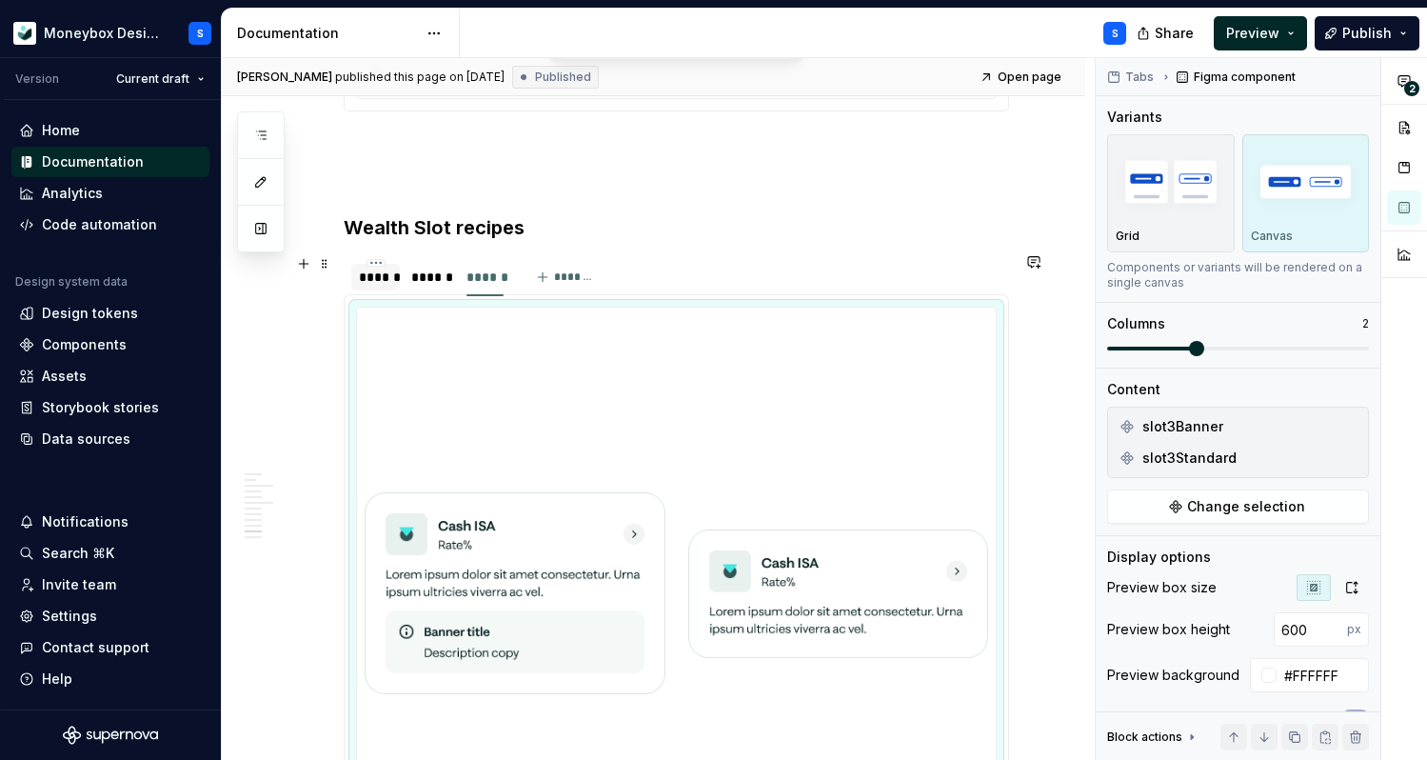
click at [379, 275] on div "******" at bounding box center [375, 277] width 33 height 19
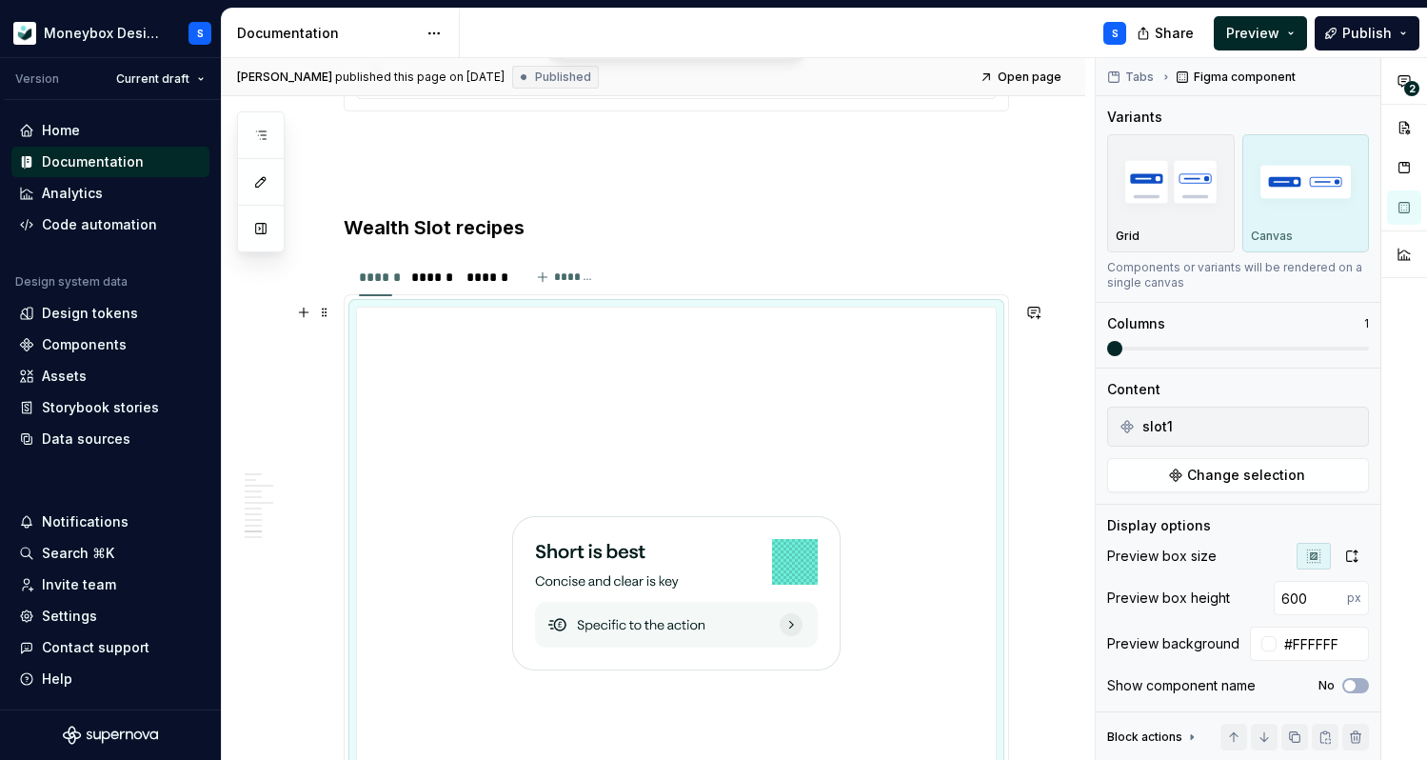
click at [871, 398] on div at bounding box center [676, 593] width 639 height 571
type textarea "*"
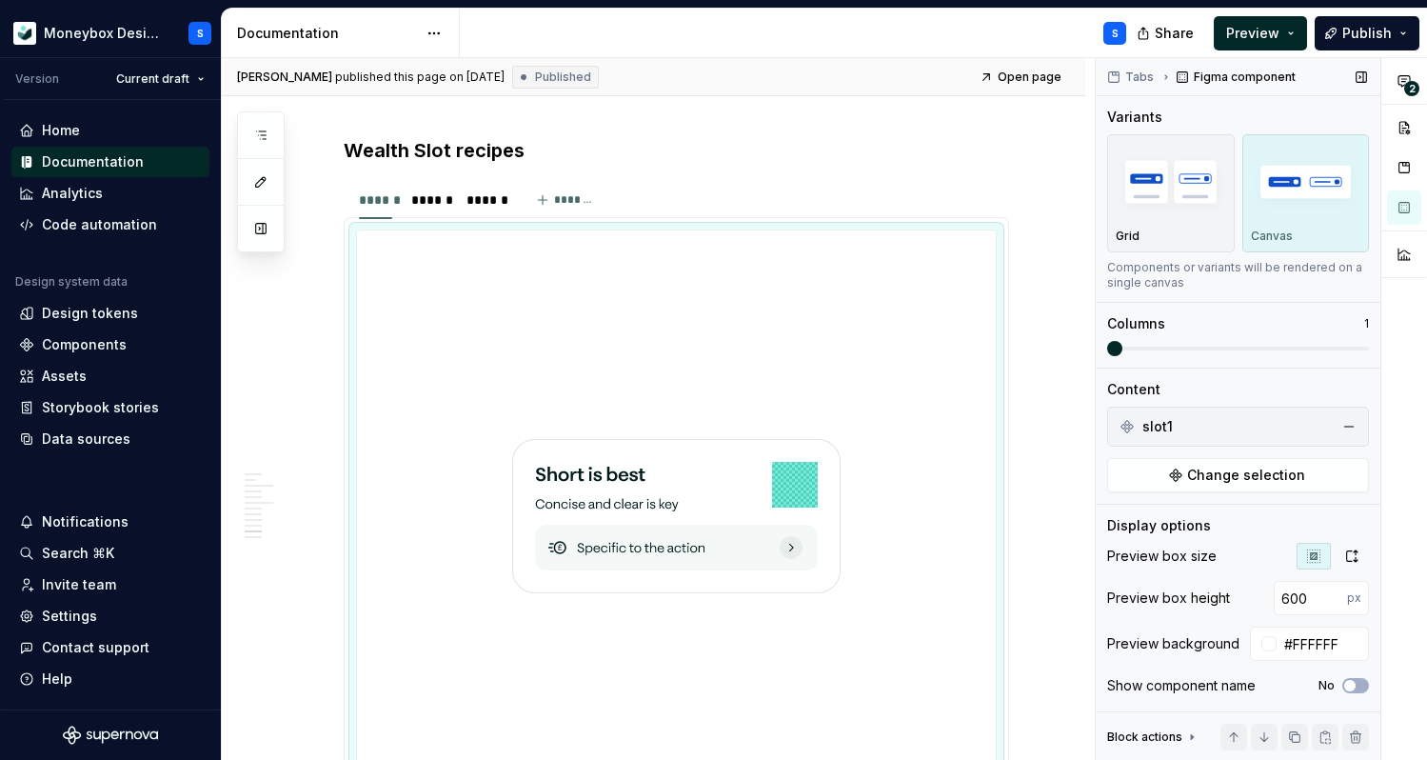
scroll to position [75, 0]
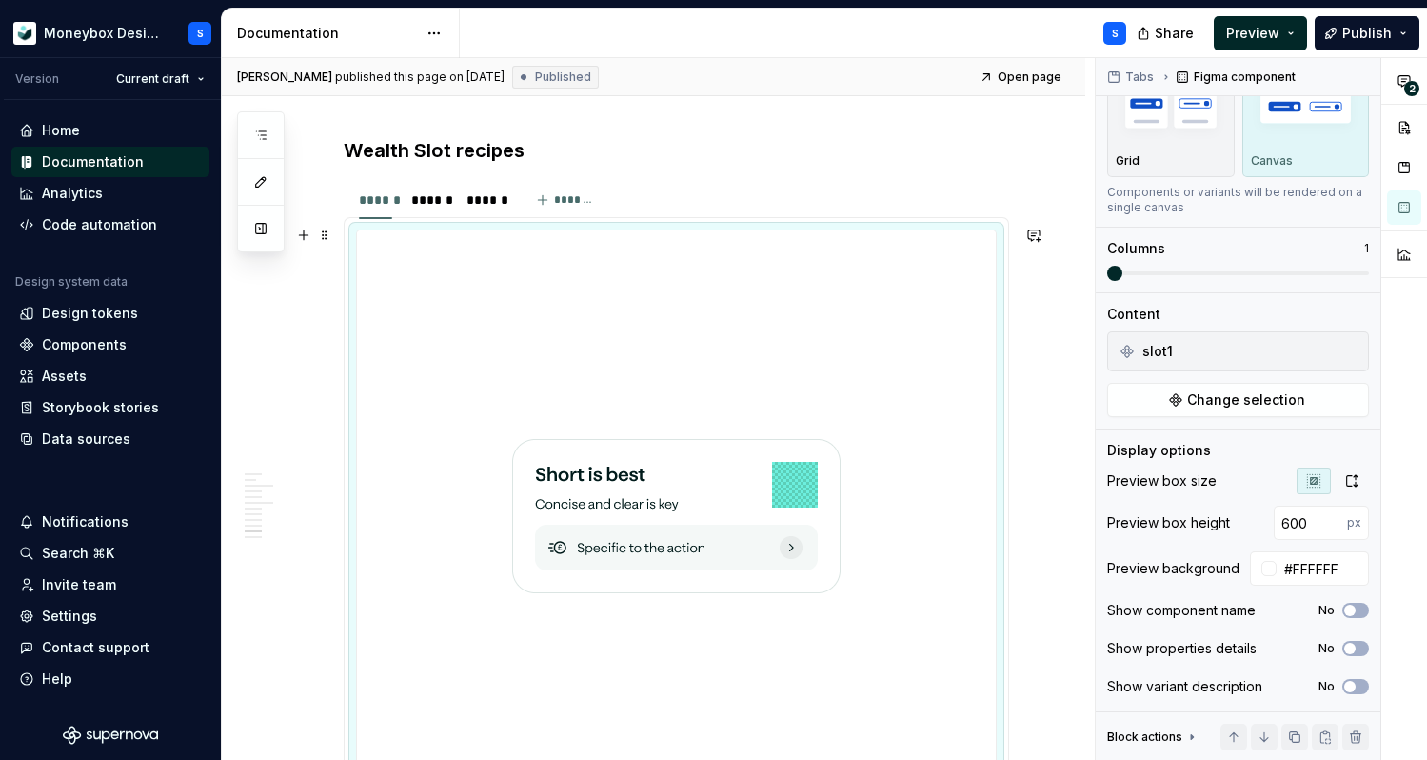
click at [764, 470] on img at bounding box center [676, 516] width 328 height 556
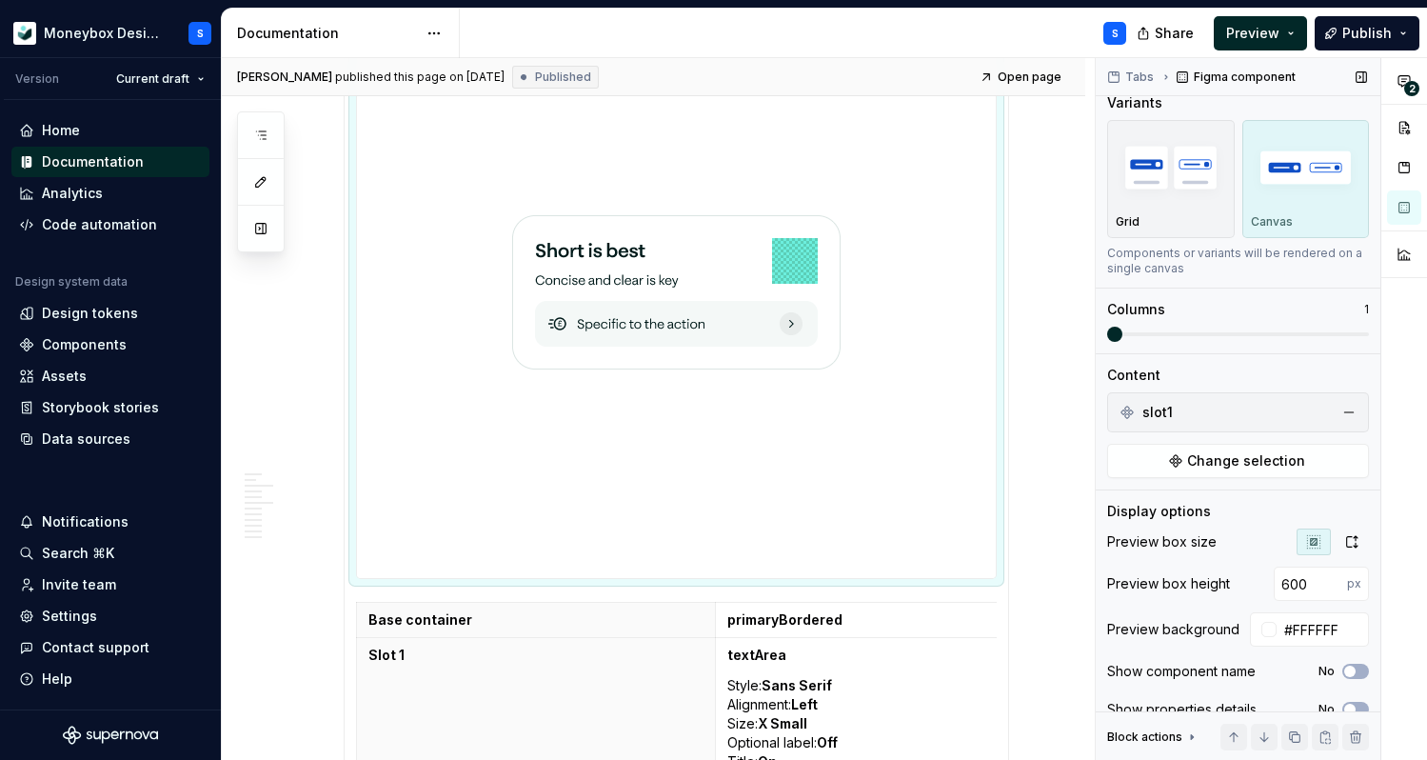
scroll to position [0, 0]
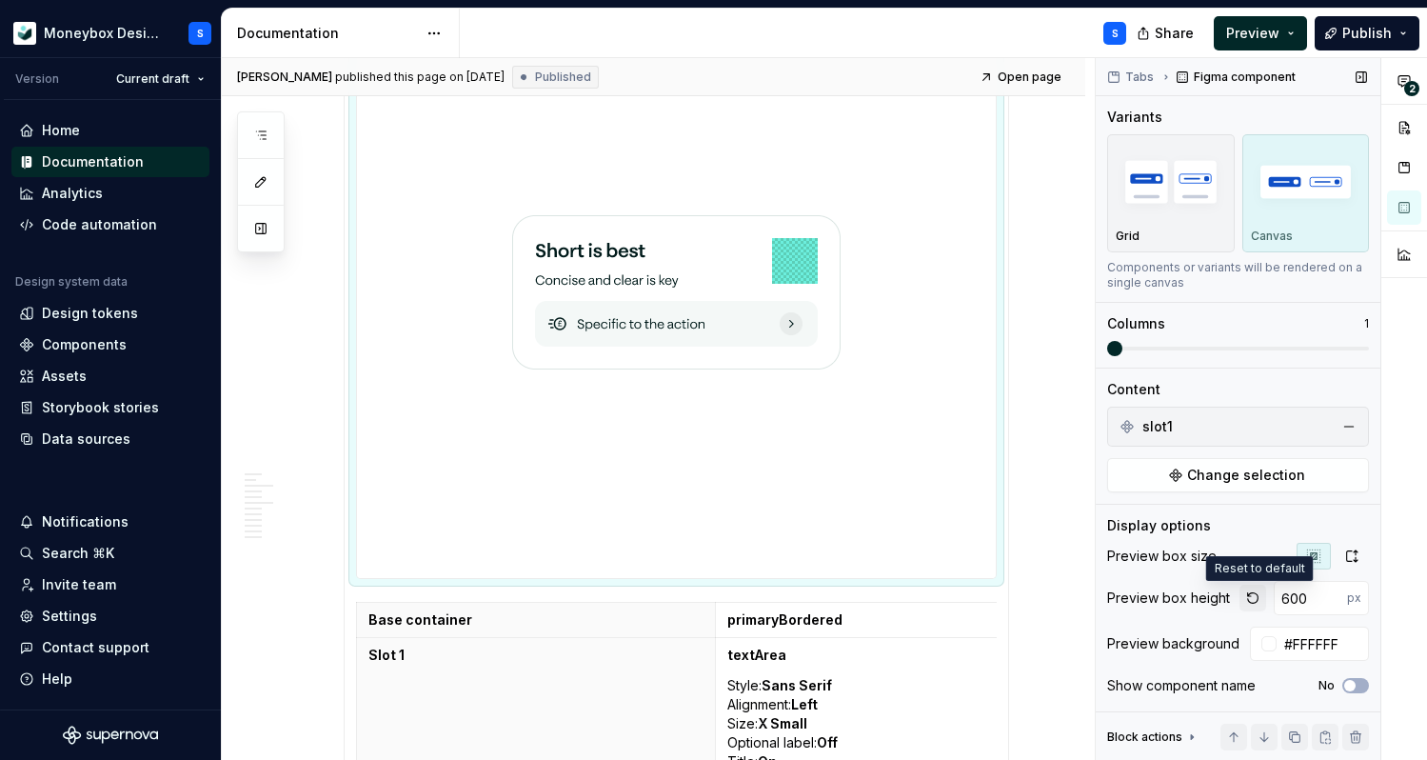
click at [1250, 597] on button "button" at bounding box center [1253, 598] width 27 height 27
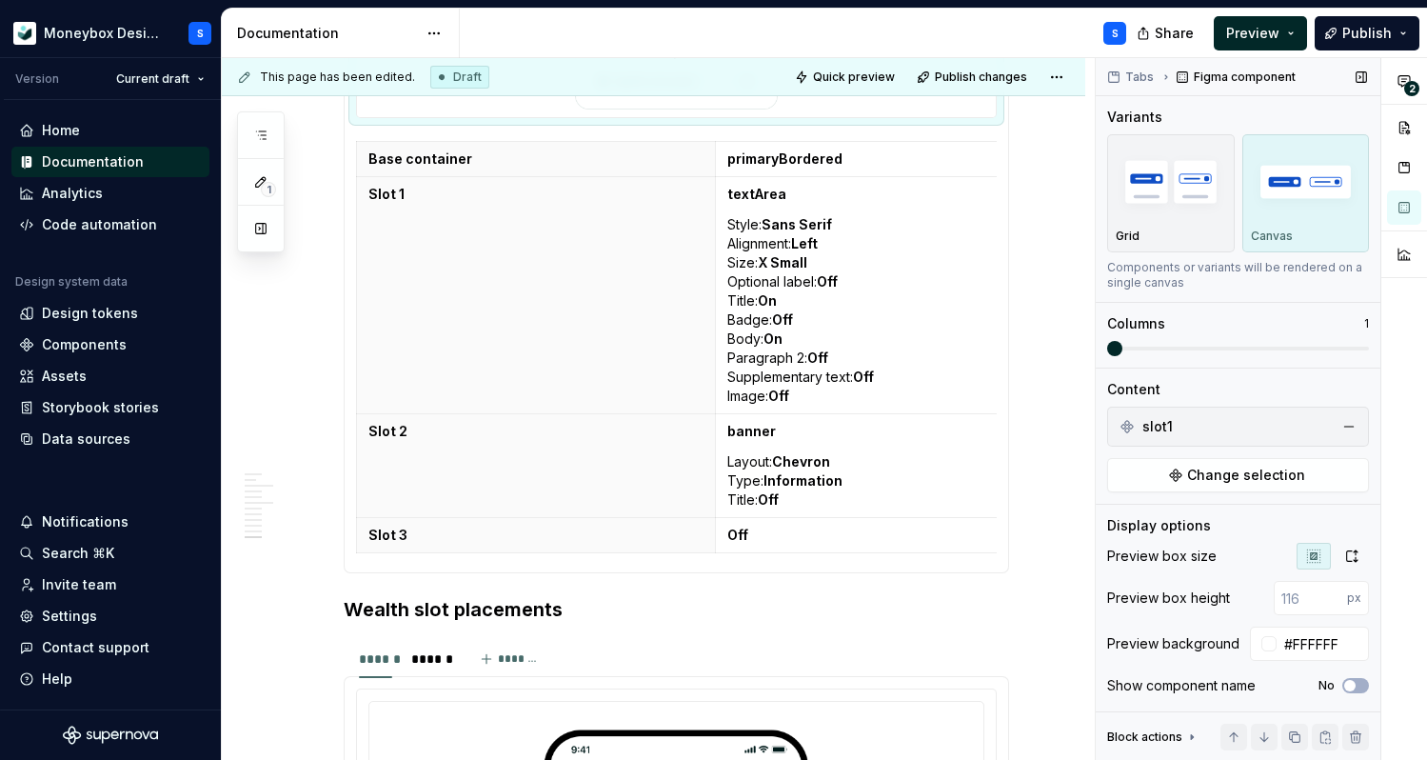
type textarea "*"
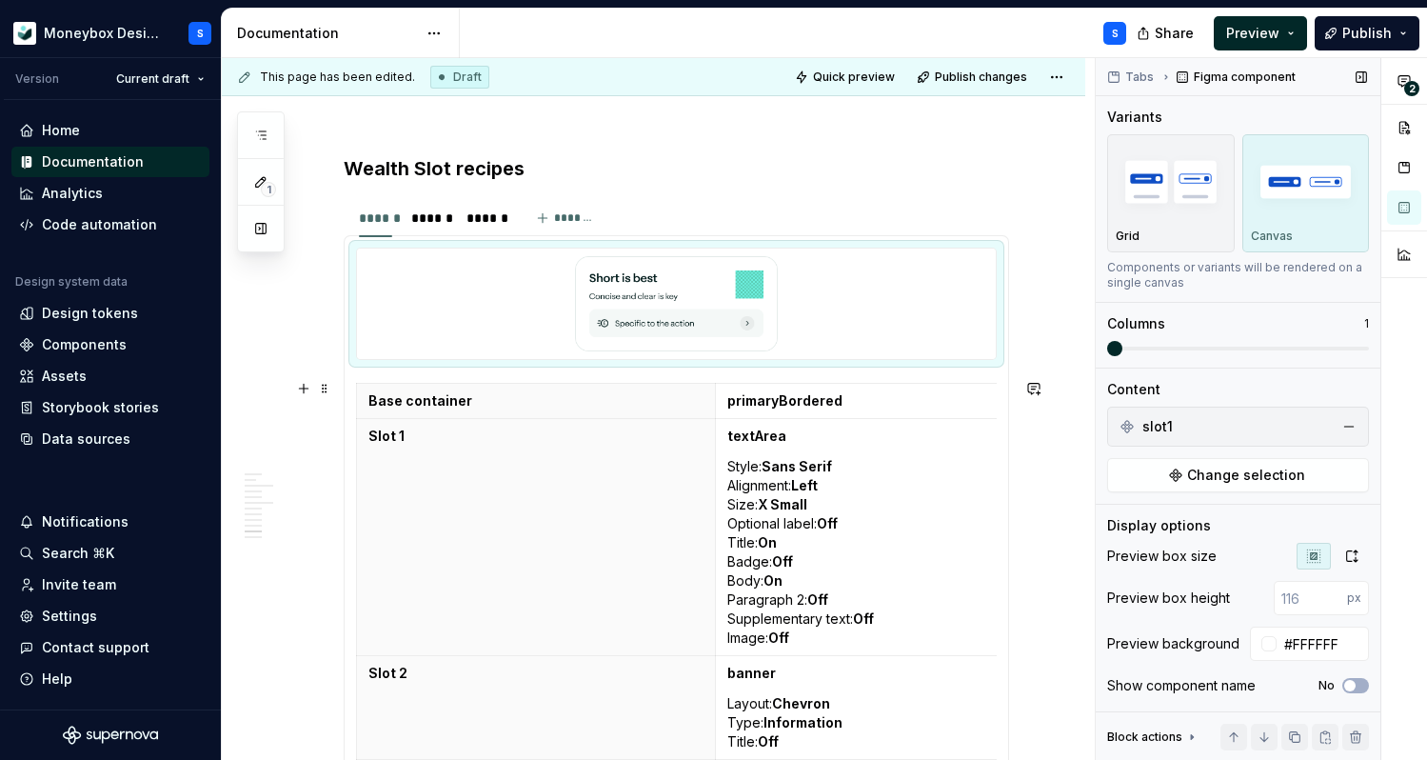
scroll to position [5246, 0]
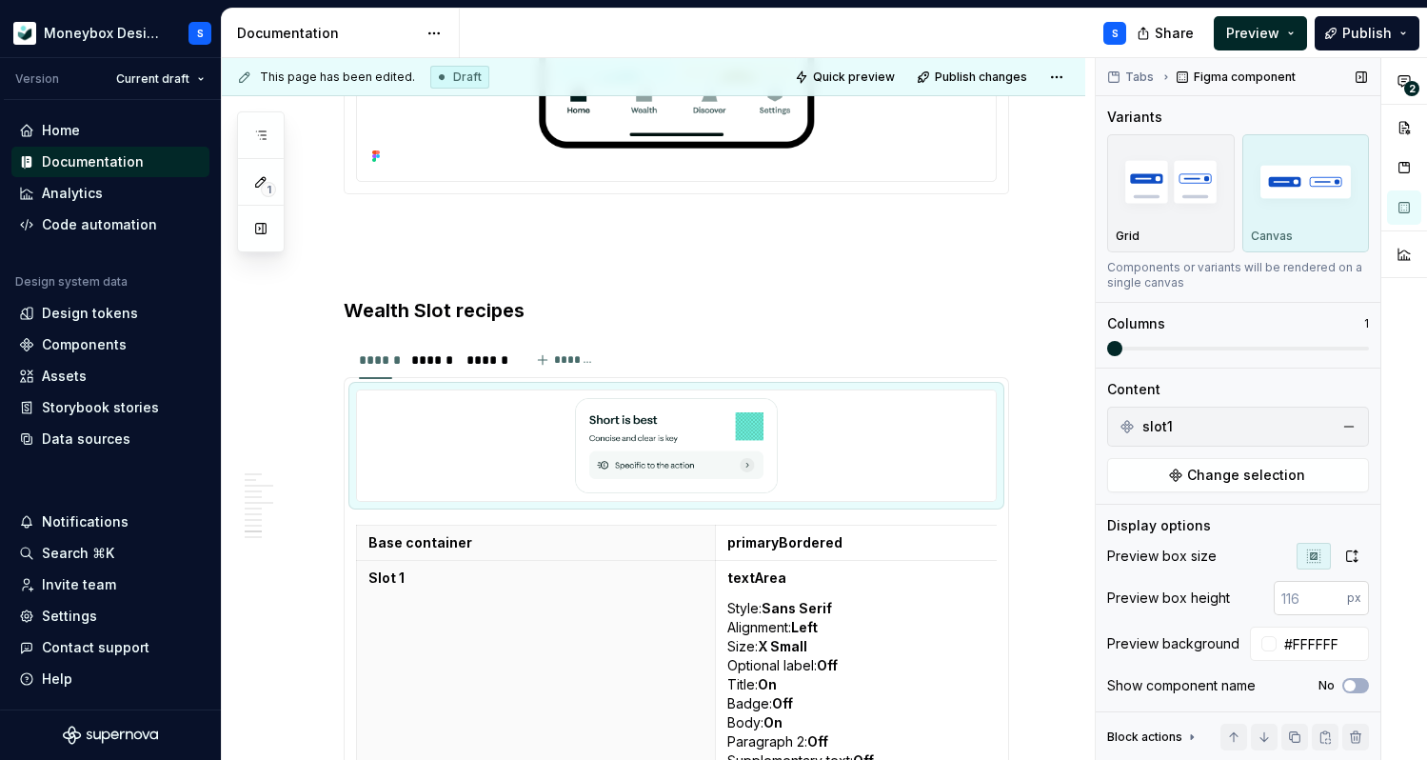
click at [1310, 603] on input "number" at bounding box center [1310, 598] width 73 height 34
type input "300"
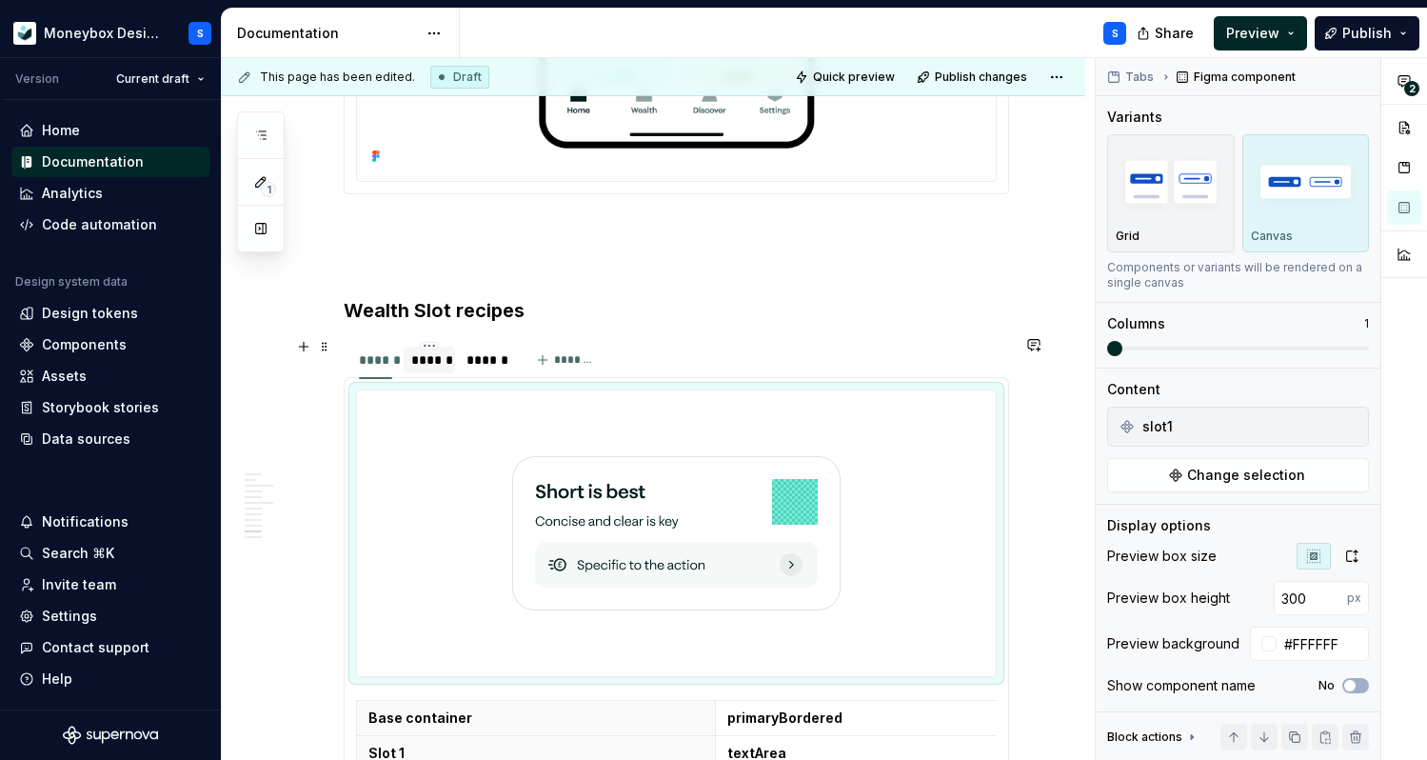
click at [446, 358] on div "******" at bounding box center [429, 359] width 36 height 19
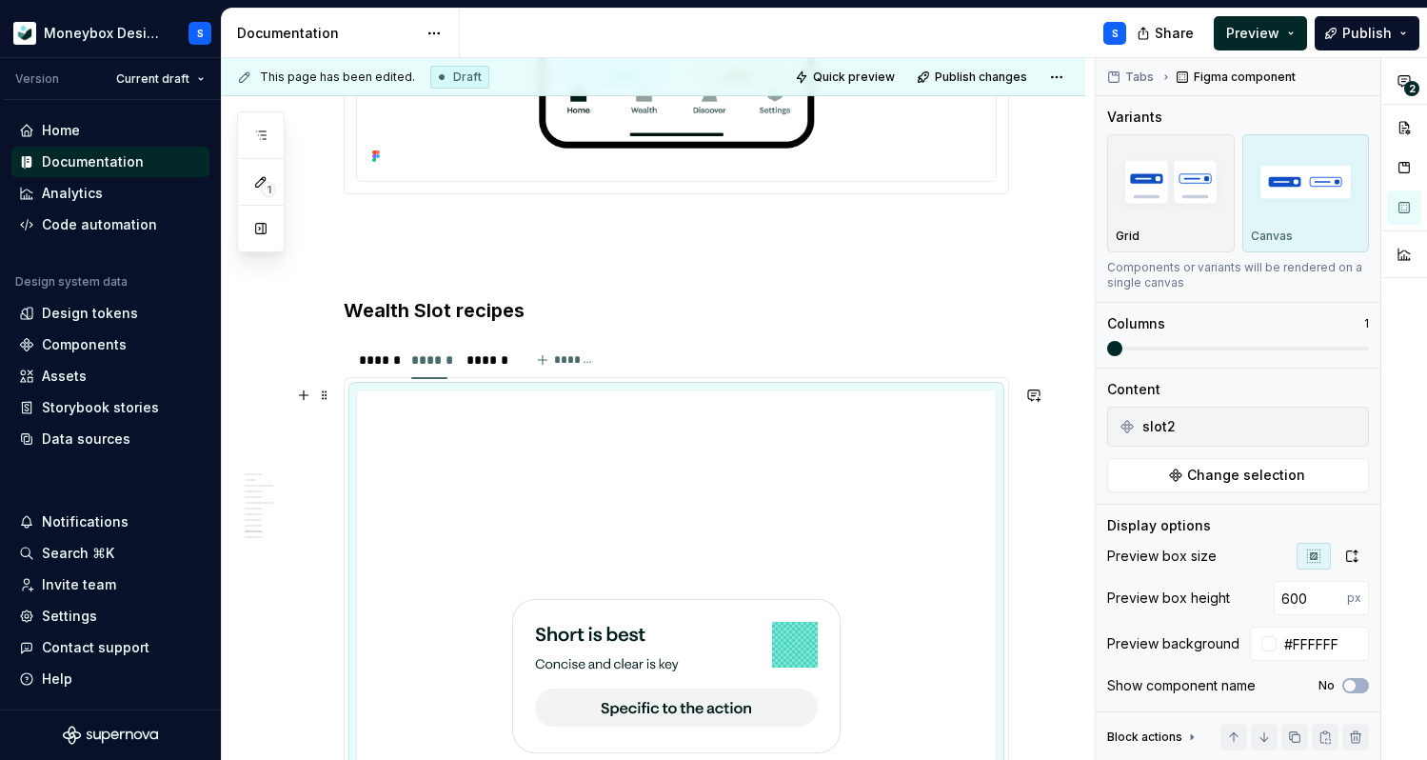
click at [902, 511] on div at bounding box center [676, 675] width 639 height 571
click at [1253, 601] on button "button" at bounding box center [1253, 598] width 27 height 27
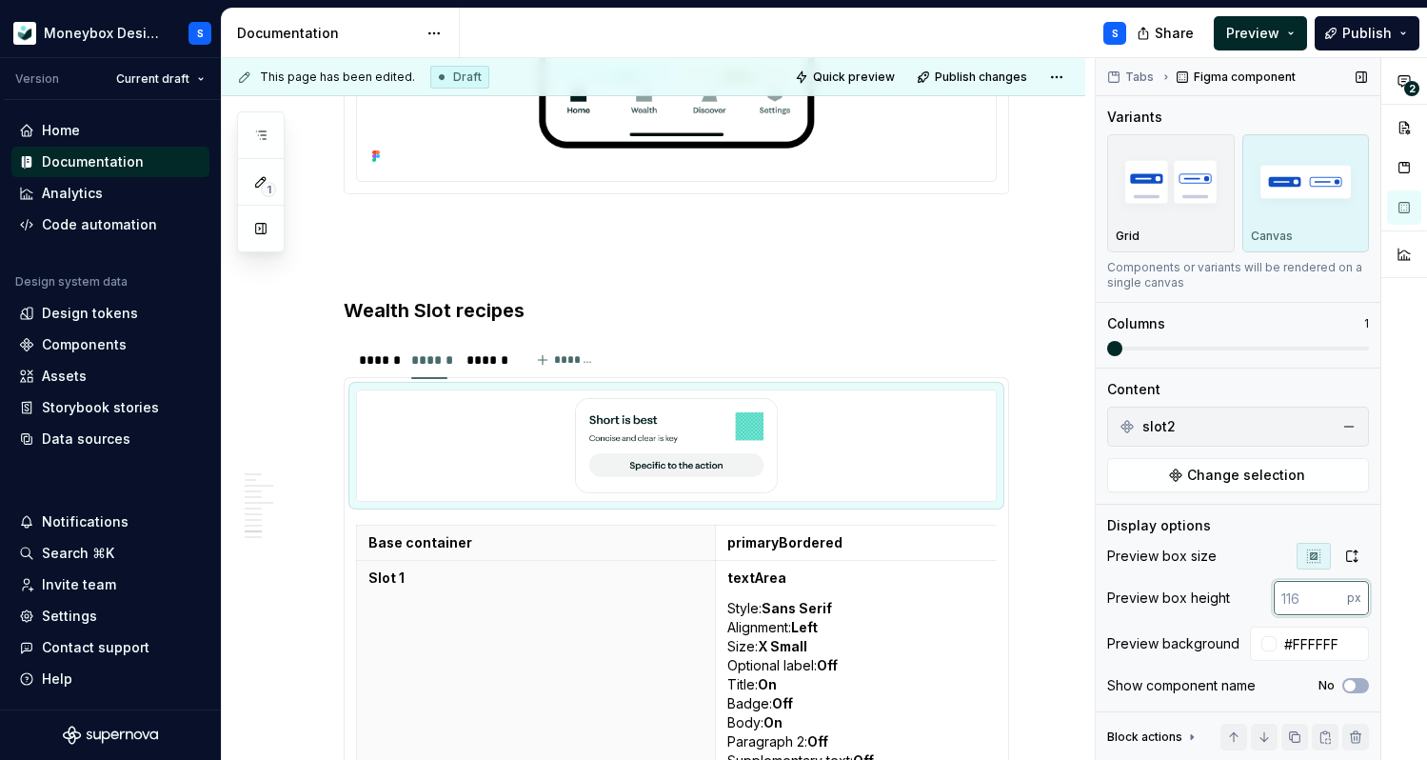
click at [1310, 599] on input "number" at bounding box center [1310, 598] width 73 height 34
type input "300"
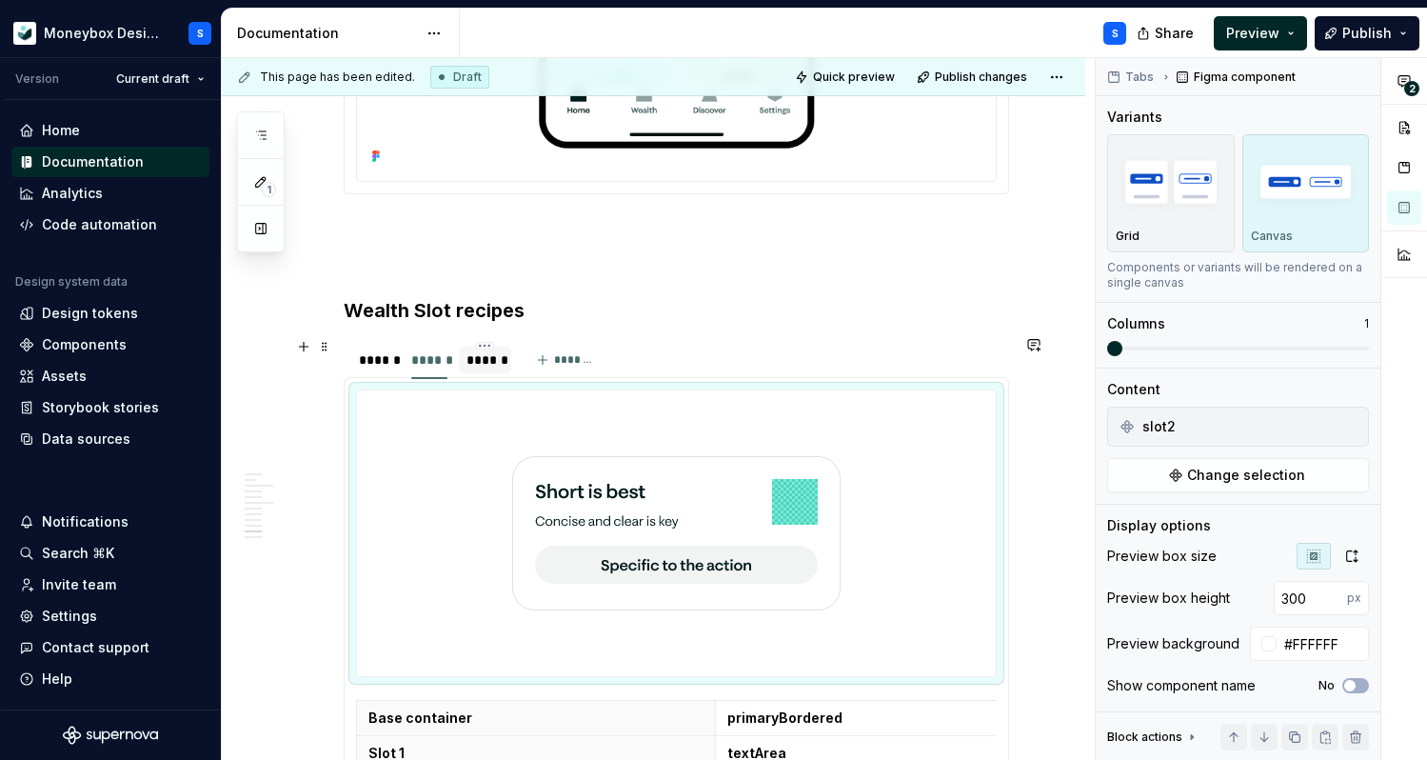
click at [487, 357] on div "******" at bounding box center [485, 359] width 36 height 19
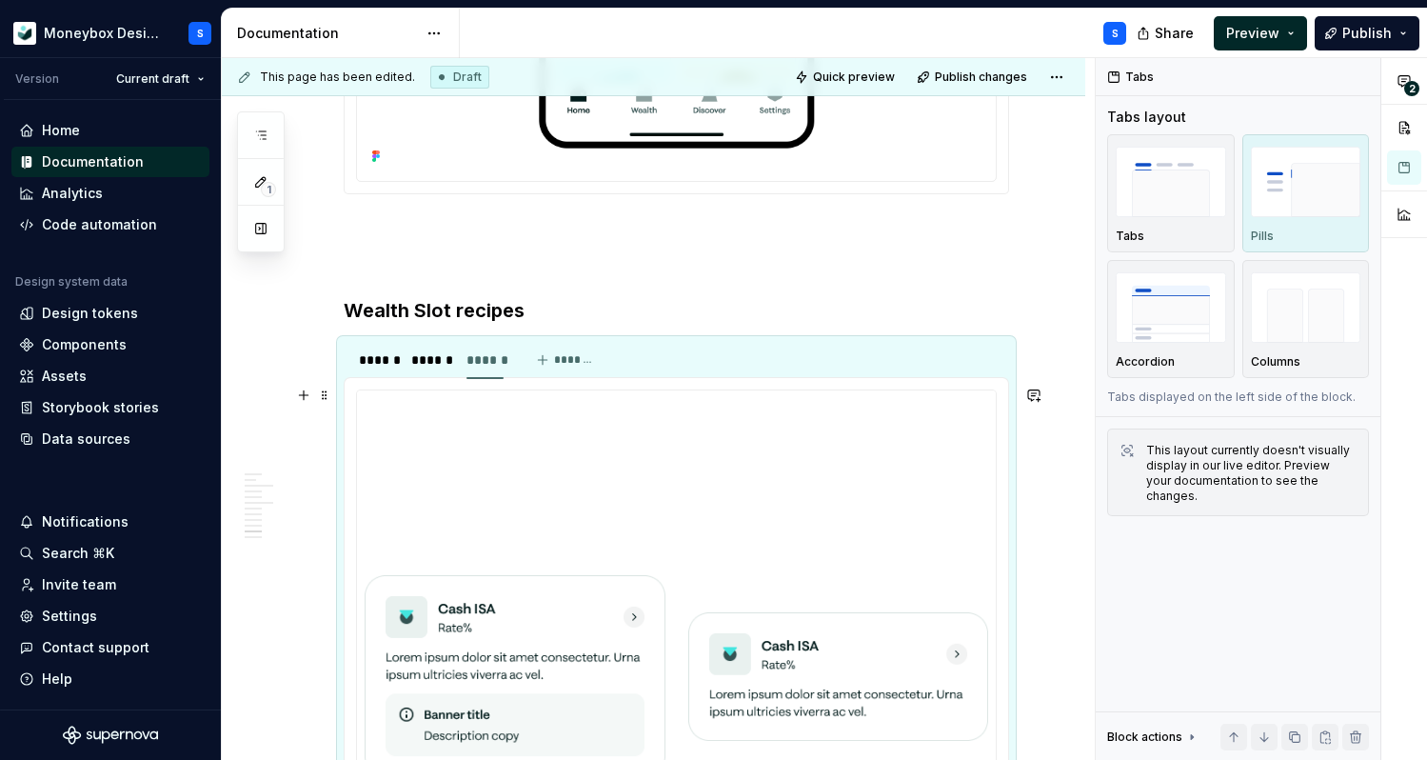
click at [863, 503] on img at bounding box center [838, 676] width 301 height 556
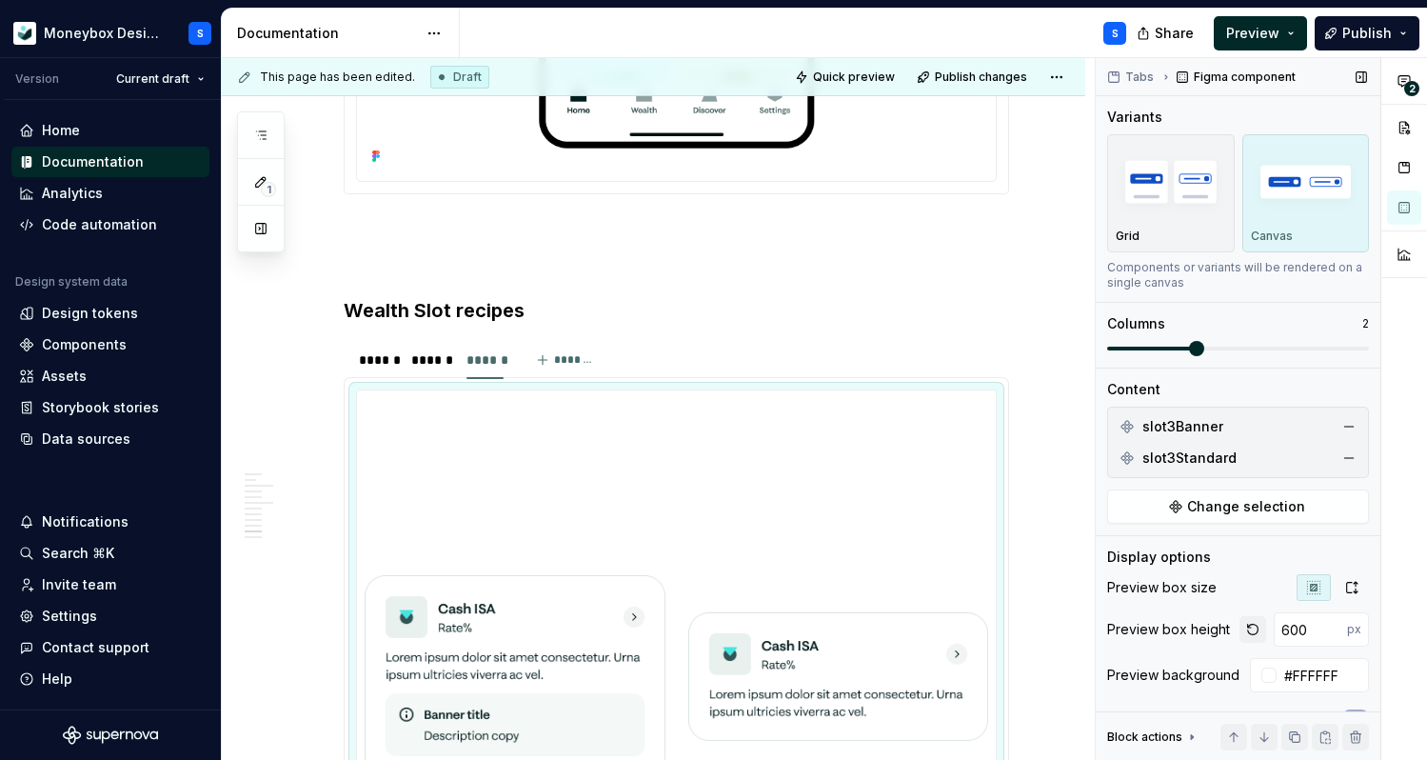
click at [1265, 629] on button "button" at bounding box center [1253, 629] width 27 height 27
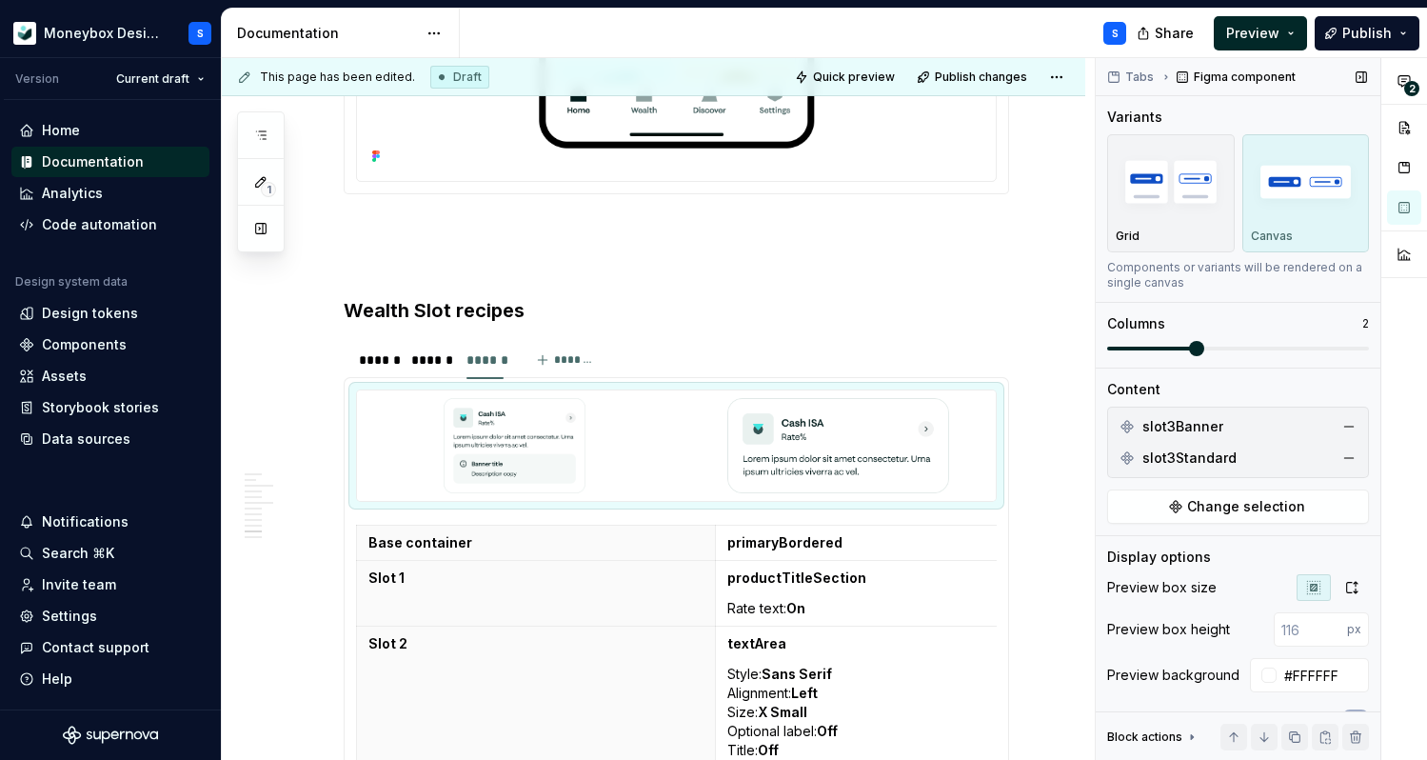
drag, startPoint x: 1306, startPoint y: 624, endPoint x: 1267, endPoint y: 624, distance: 39.0
click at [1274, 624] on input "number" at bounding box center [1310, 629] width 73 height 34
type input "300"
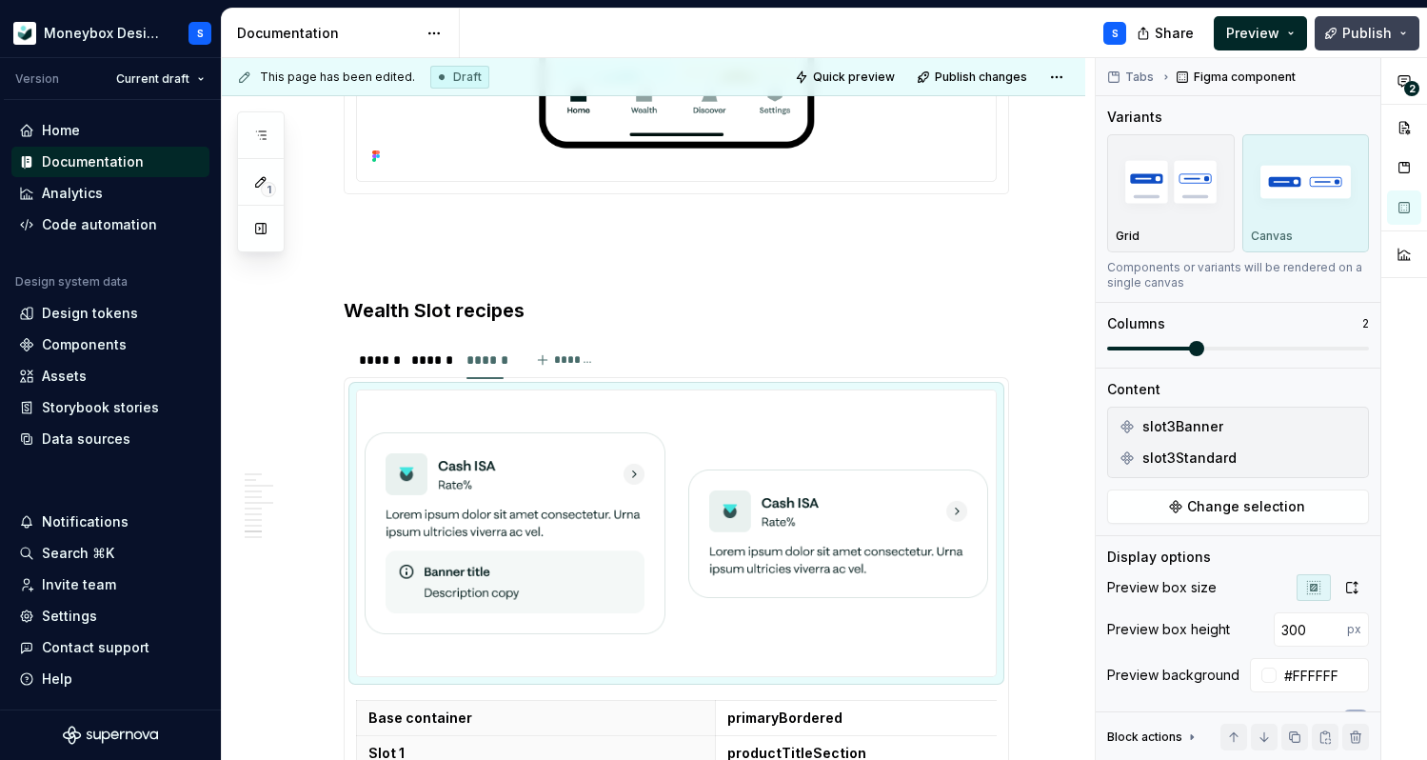
click at [1355, 37] on span "Publish" at bounding box center [1367, 33] width 50 height 19
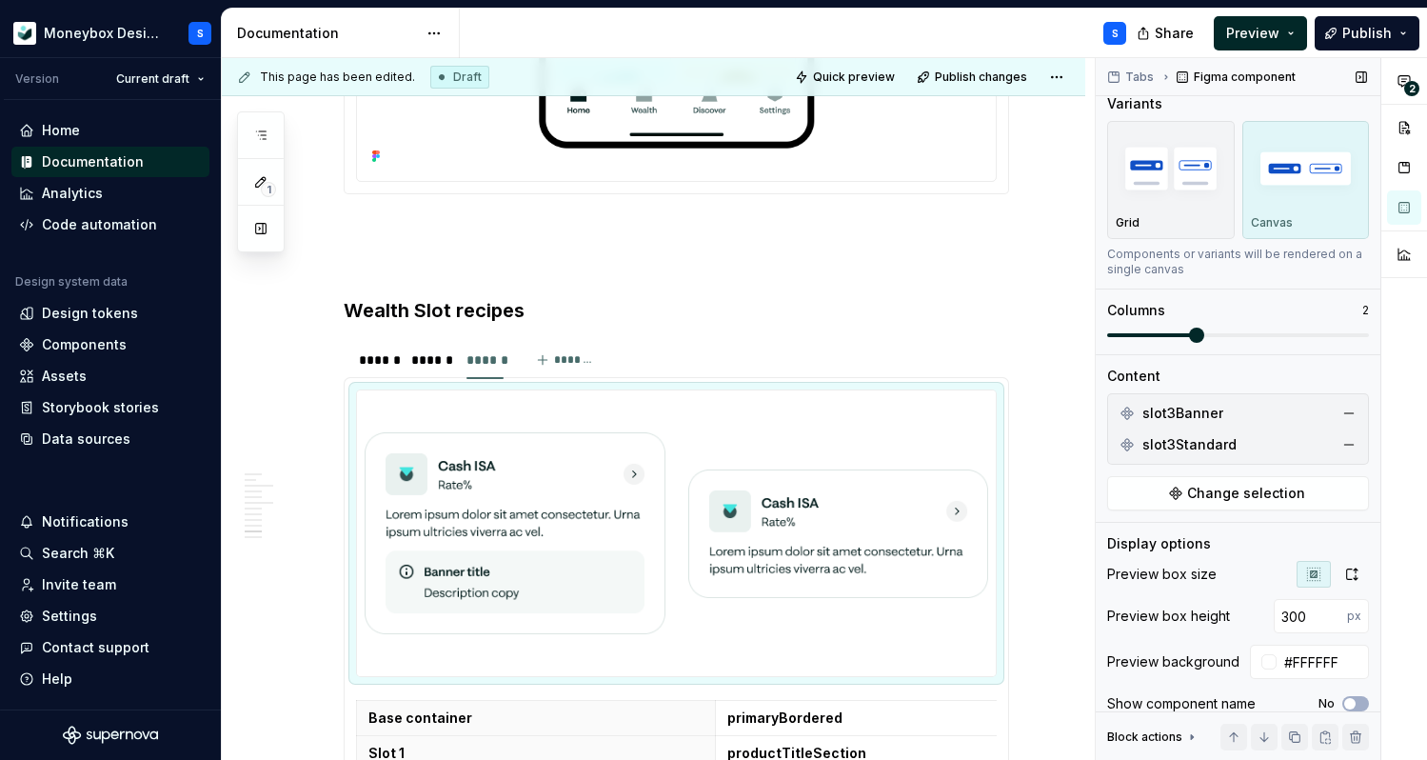
scroll to position [0, 0]
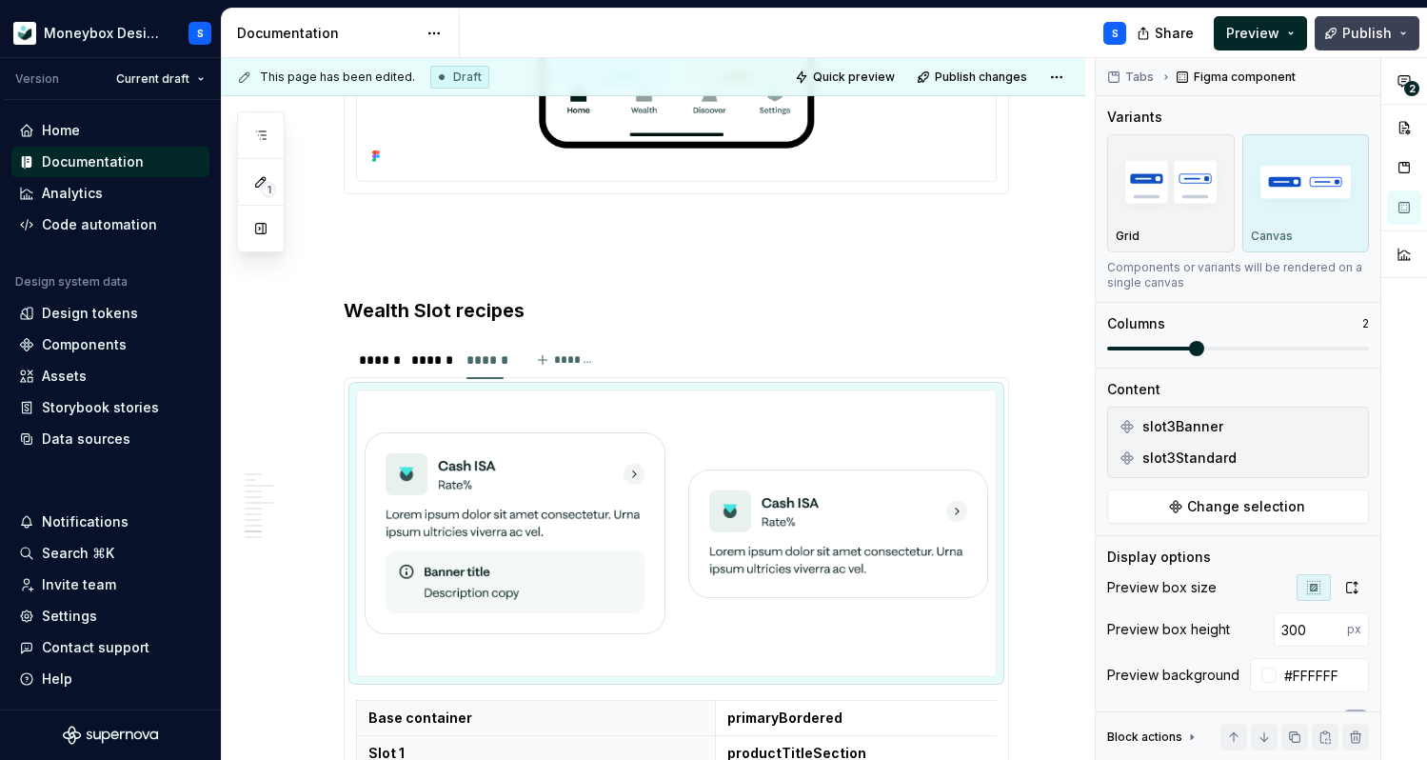
click at [1375, 37] on span "Publish" at bounding box center [1367, 33] width 50 height 19
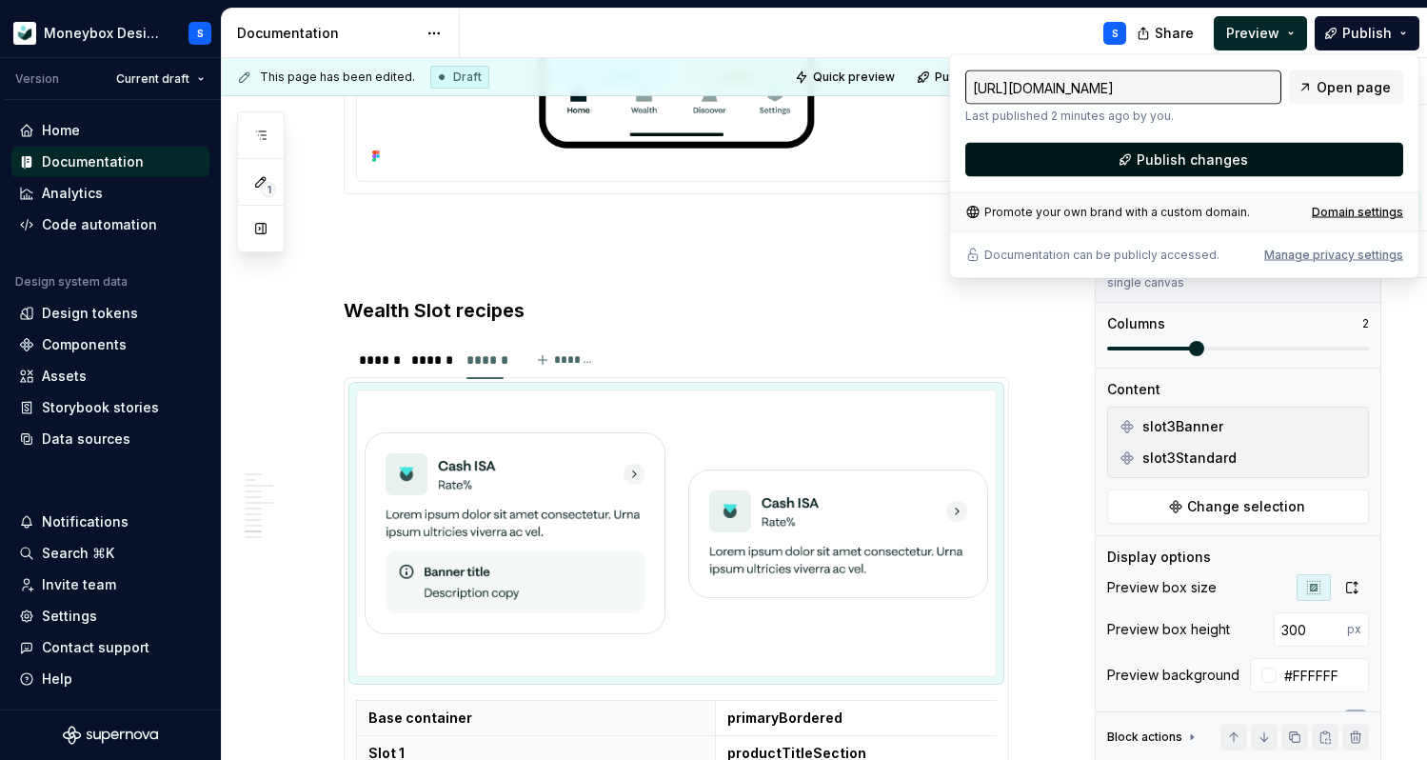
click at [1159, 161] on span "Publish changes" at bounding box center [1192, 159] width 111 height 19
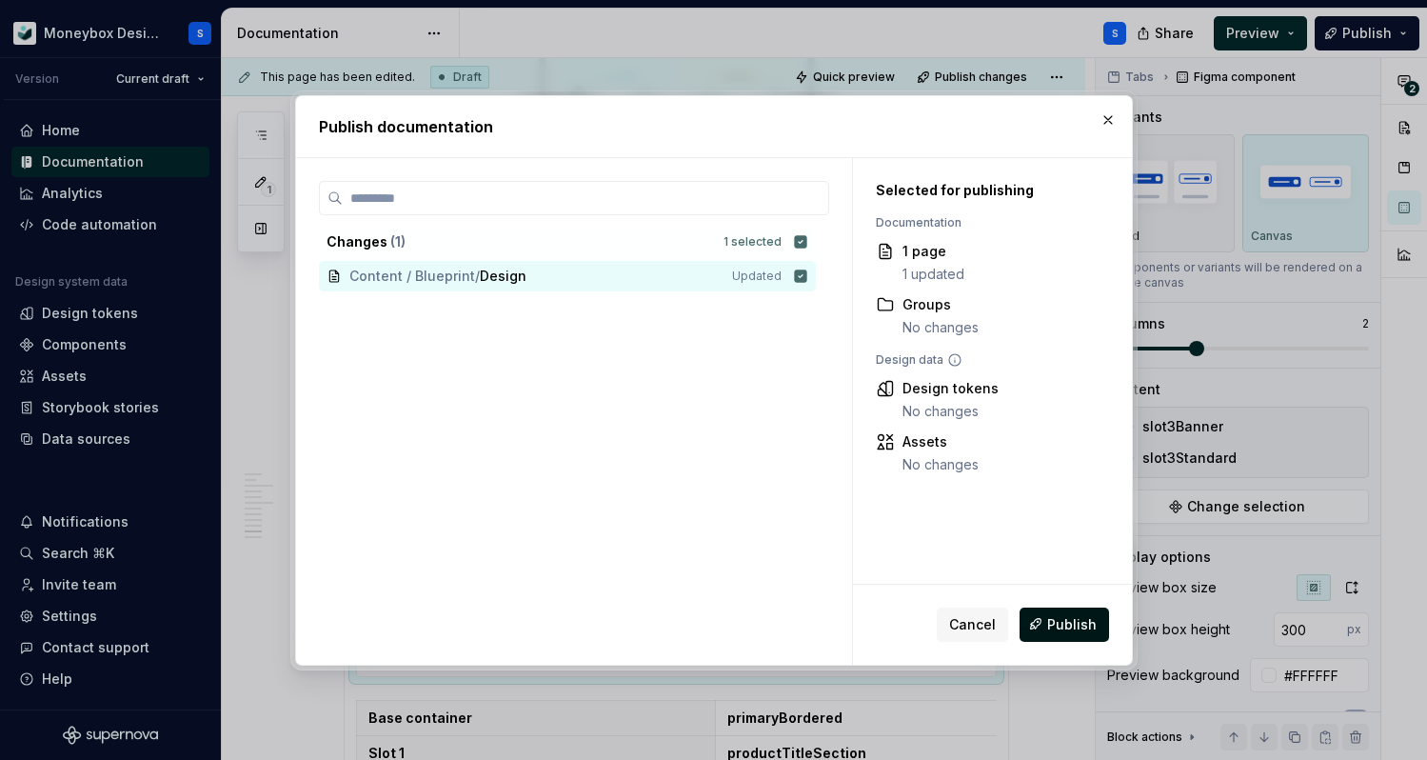
click at [1074, 617] on span "Publish" at bounding box center [1072, 623] width 50 height 19
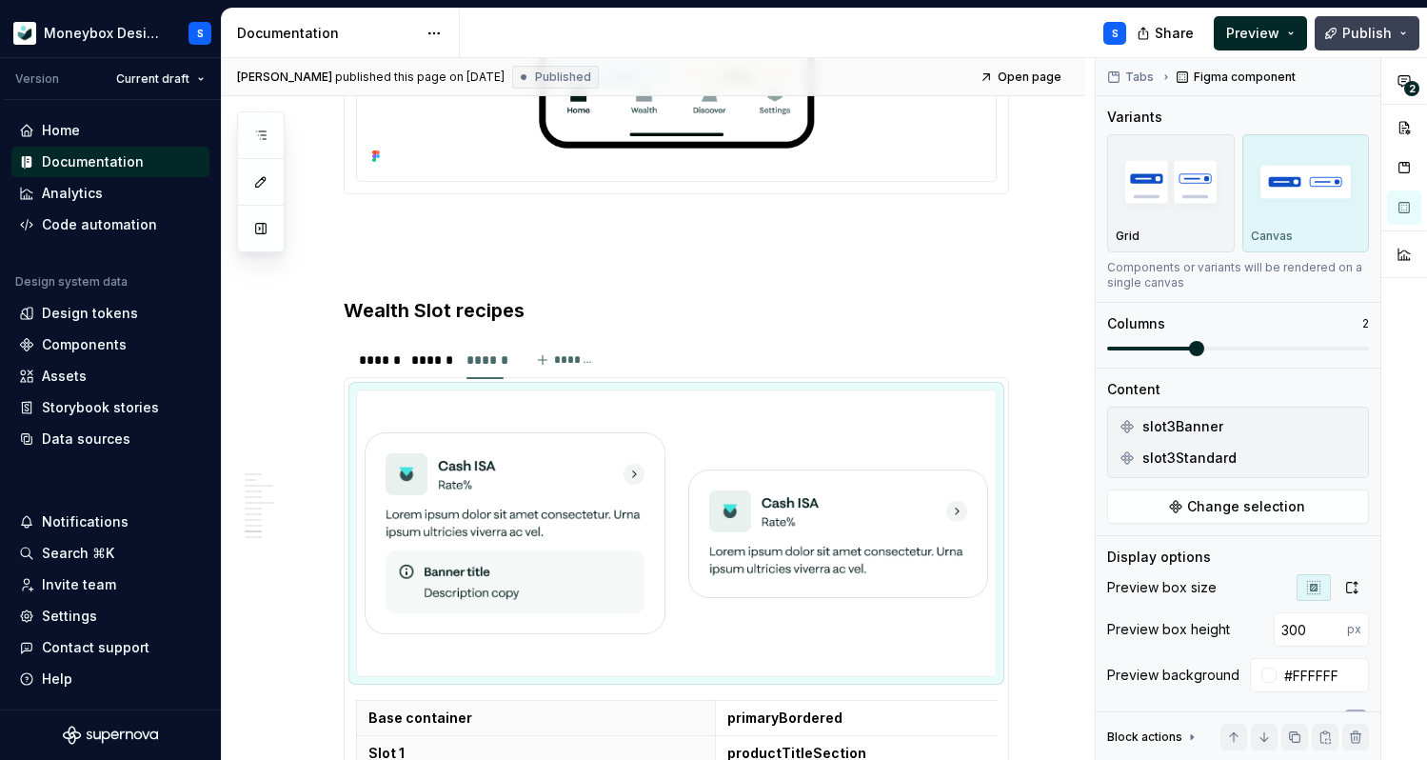
click at [1403, 40] on button "Publish" at bounding box center [1367, 33] width 105 height 34
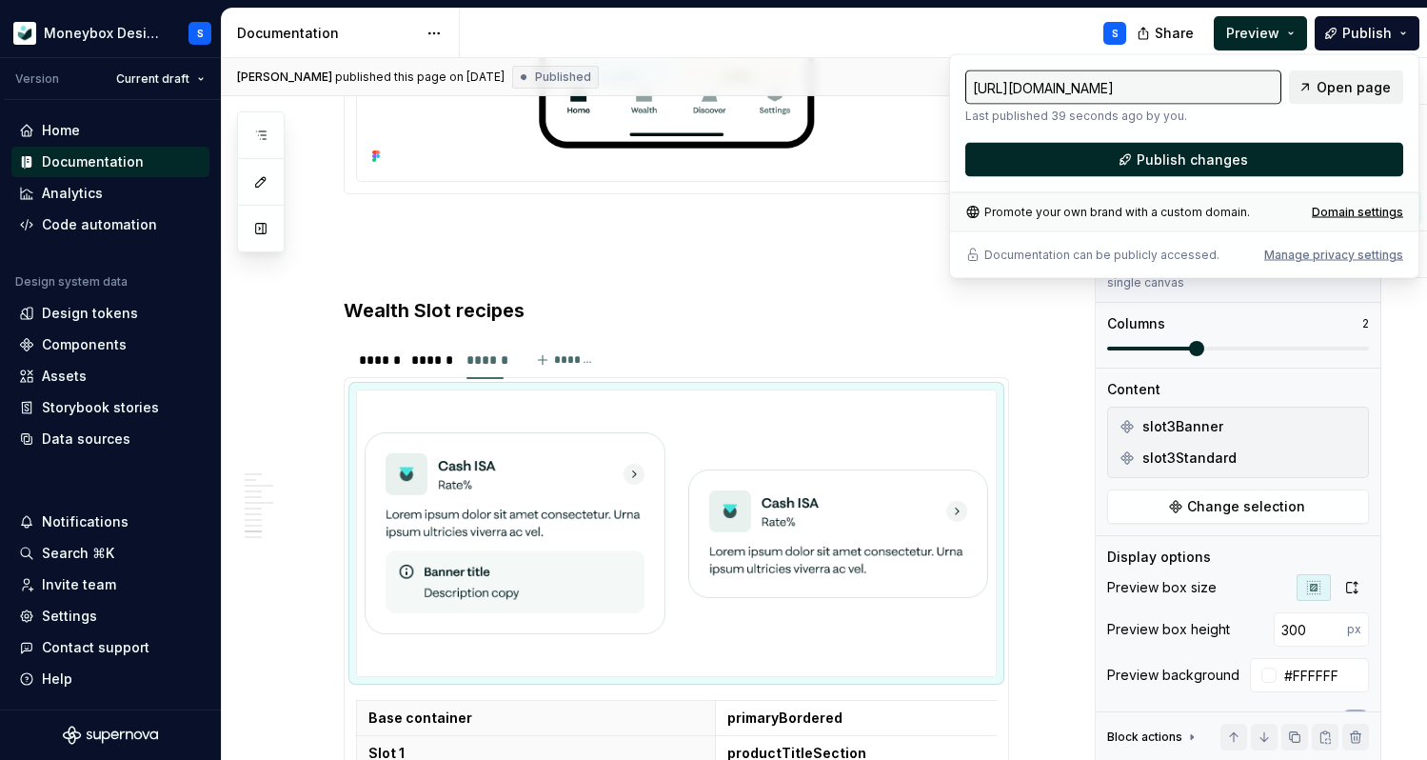
click at [1337, 89] on span "Open page" at bounding box center [1354, 87] width 74 height 19
type textarea "*"
click at [351, 365] on div "******" at bounding box center [375, 360] width 49 height 27
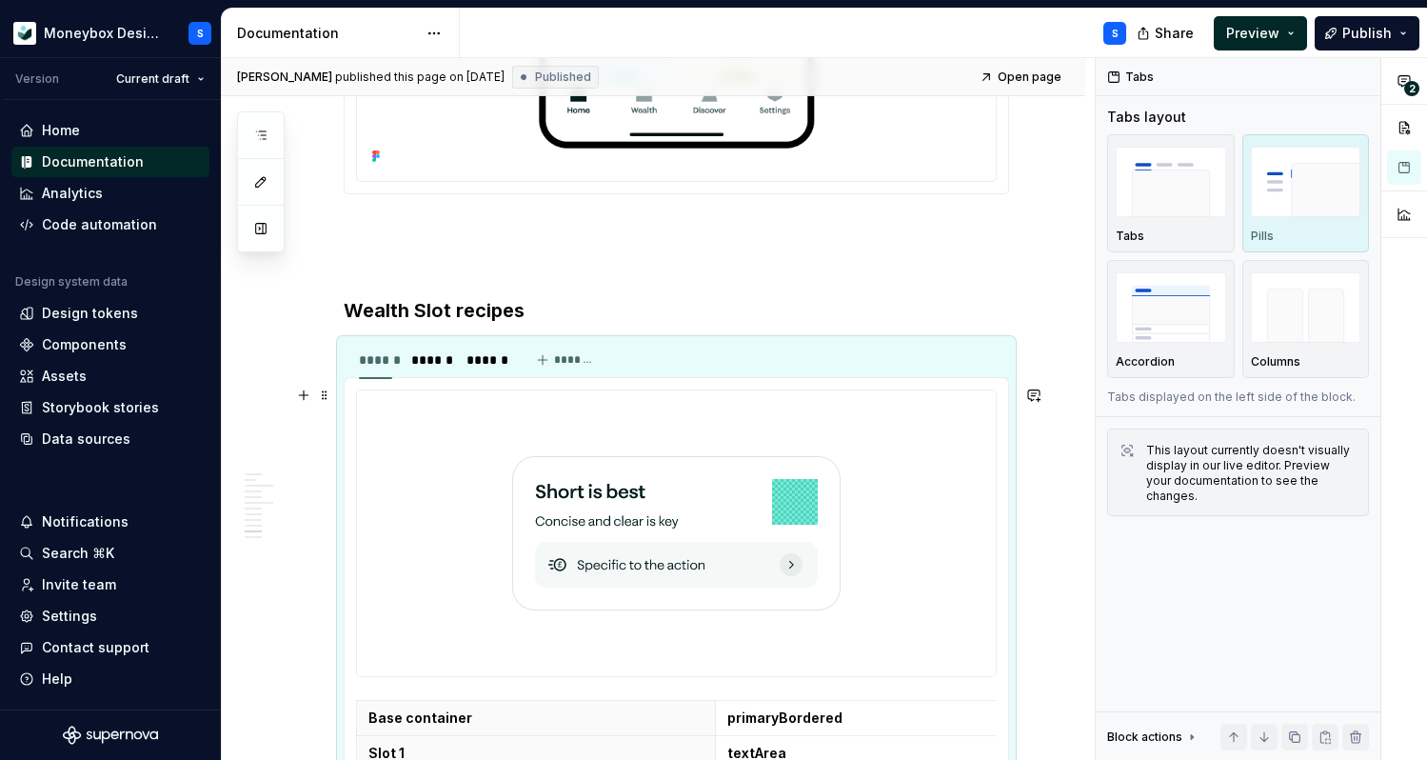
click at [578, 434] on img at bounding box center [676, 533] width 328 height 270
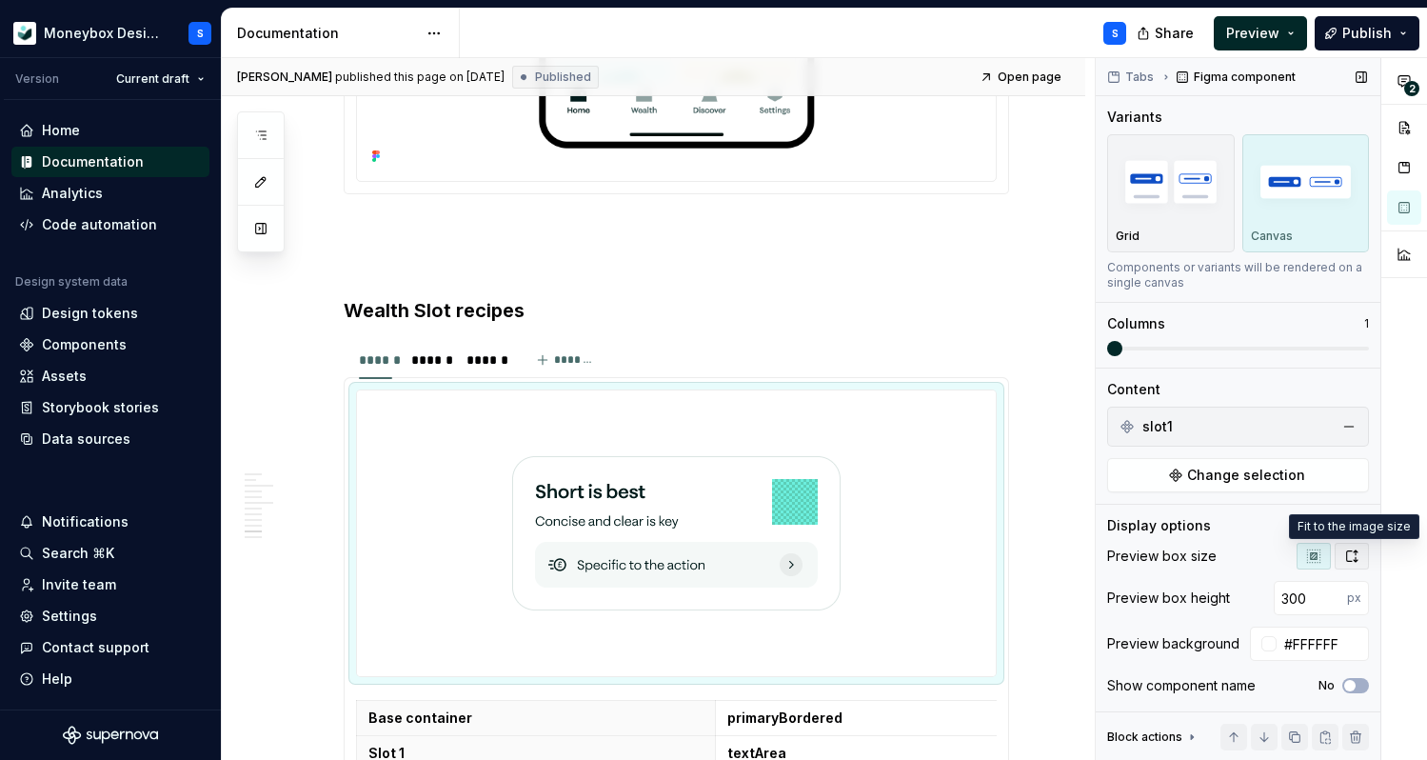
click at [1354, 565] on button "button" at bounding box center [1352, 556] width 34 height 27
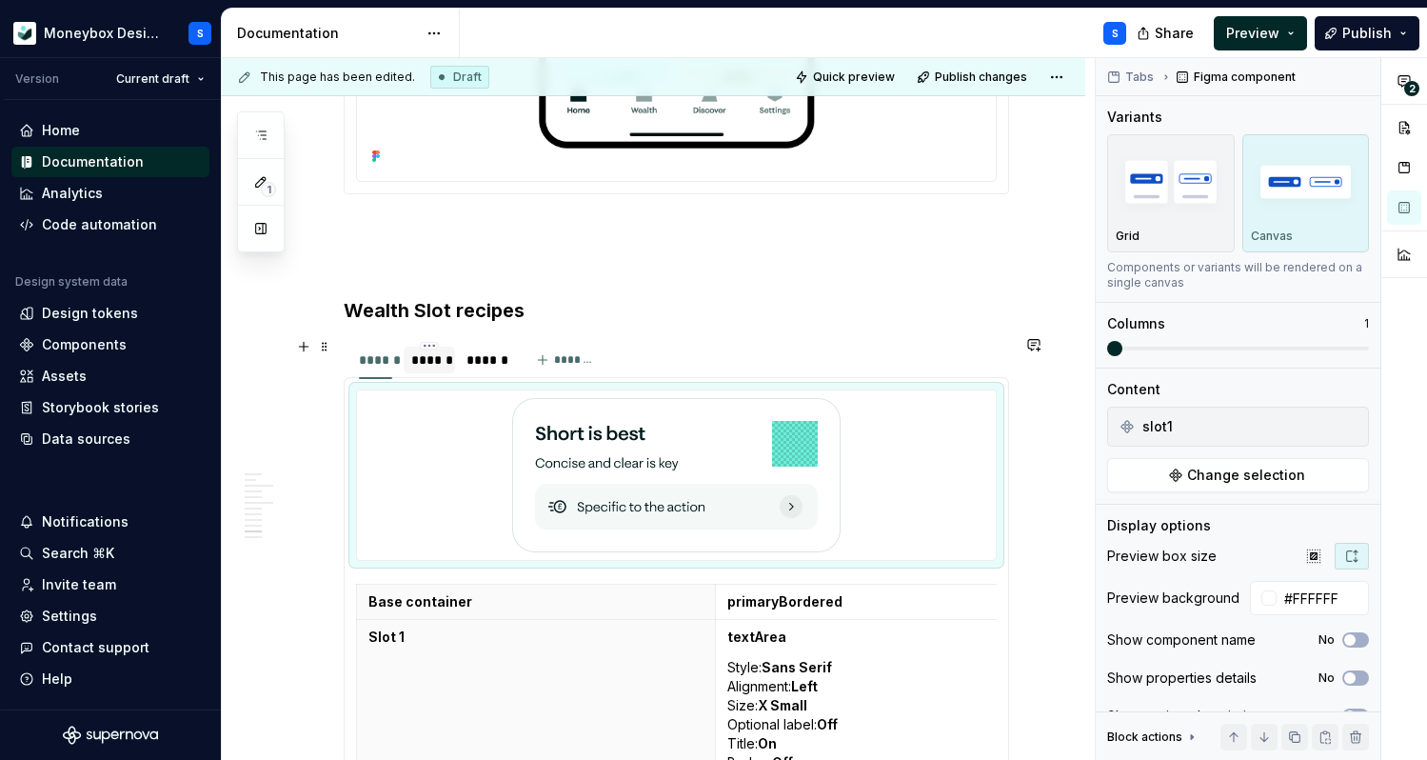
click at [431, 364] on div "******" at bounding box center [429, 359] width 36 height 19
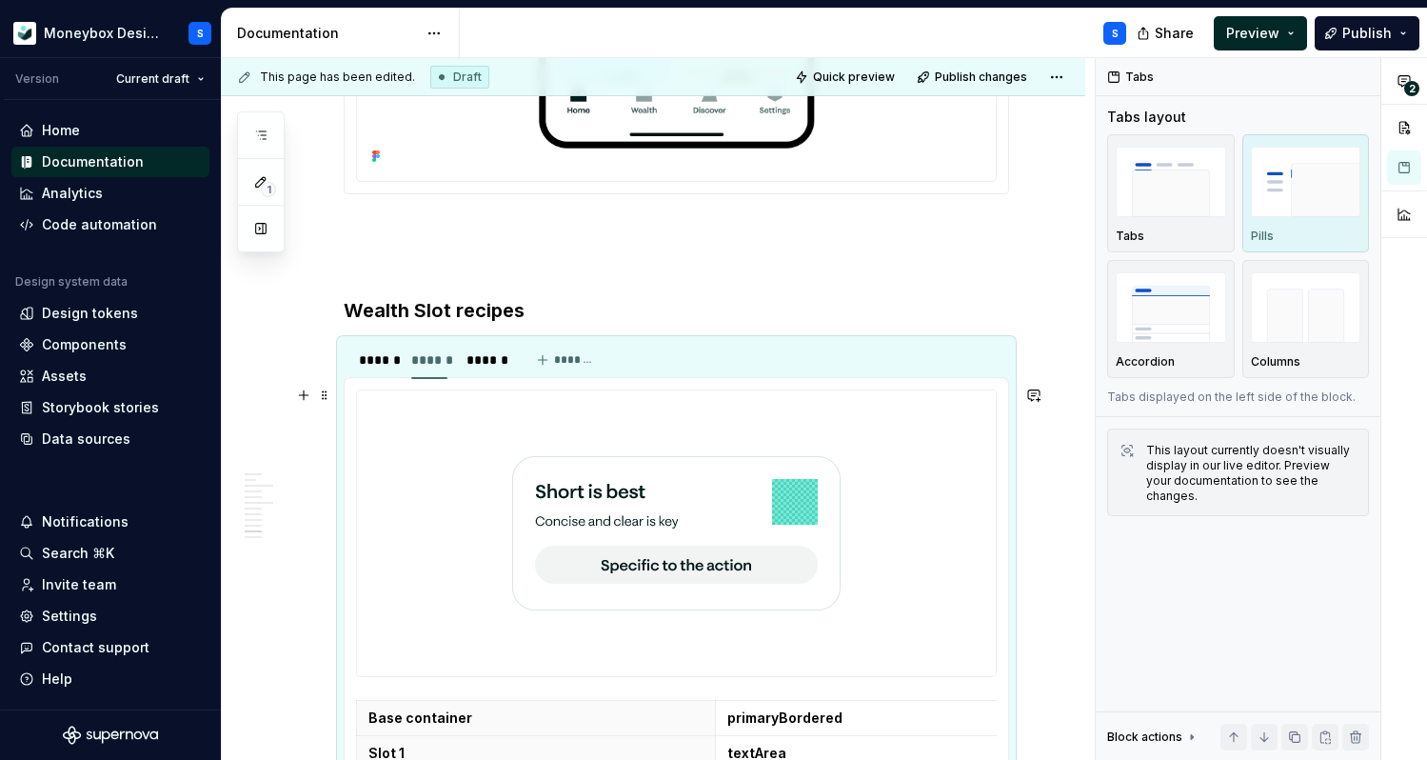
click at [611, 450] on img at bounding box center [676, 533] width 328 height 270
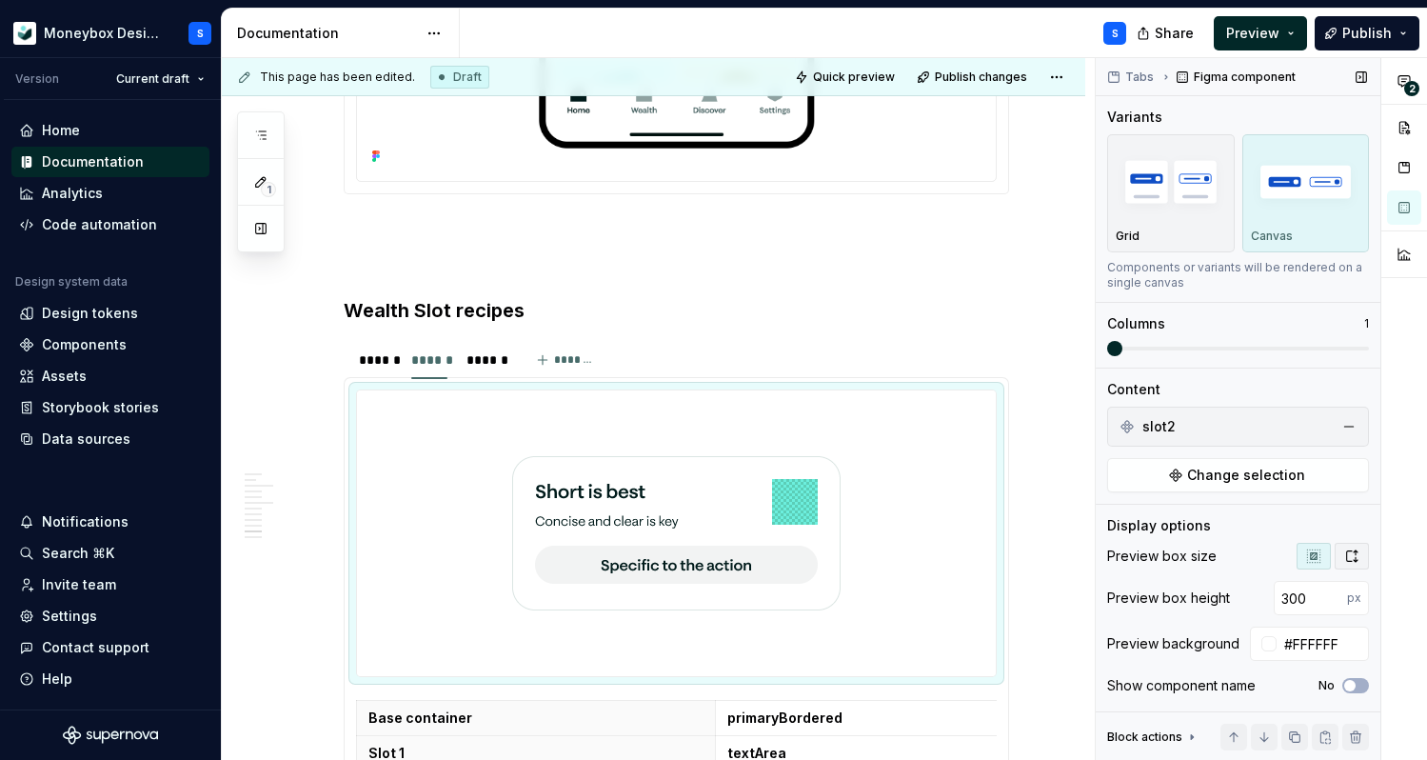
click at [1353, 559] on icon "button" at bounding box center [1351, 555] width 15 height 15
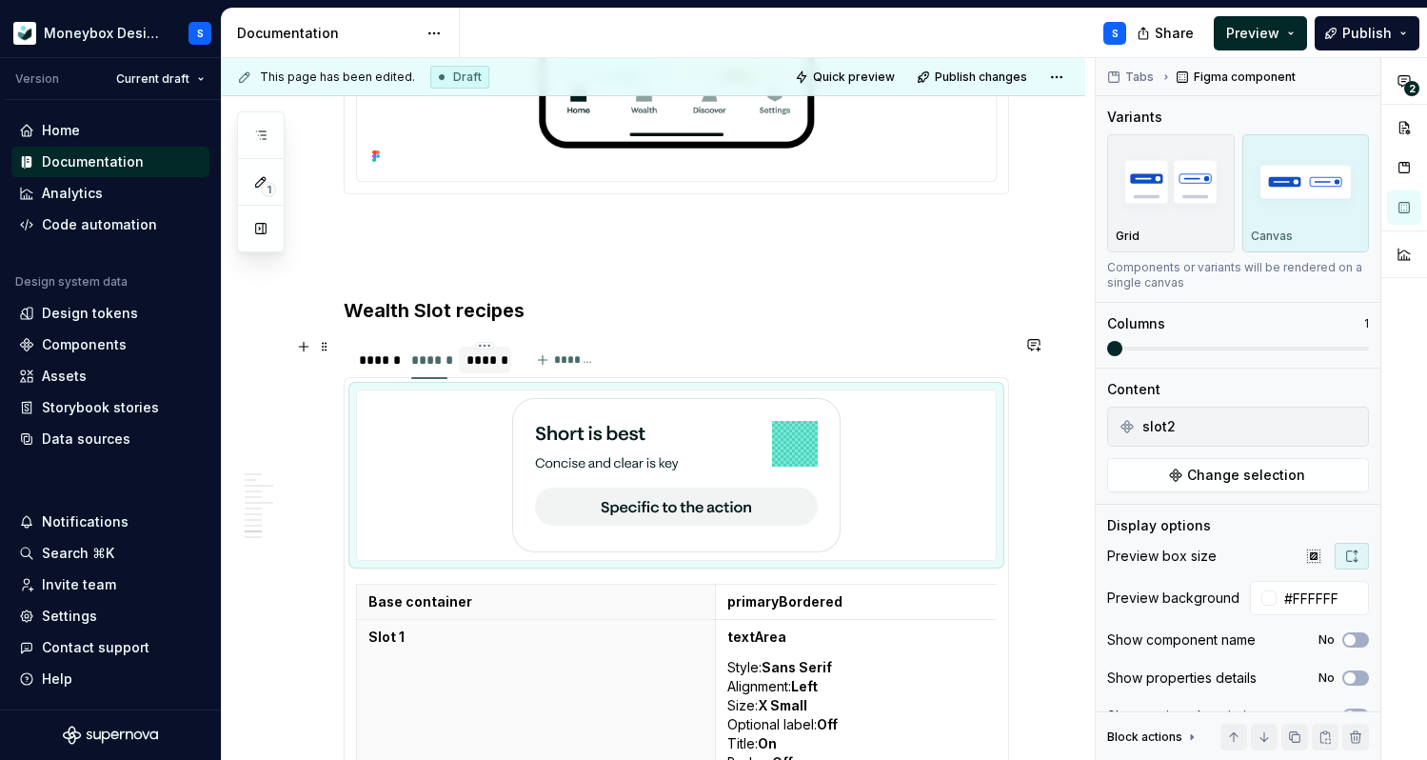
click at [504, 352] on div "******" at bounding box center [484, 360] width 51 height 27
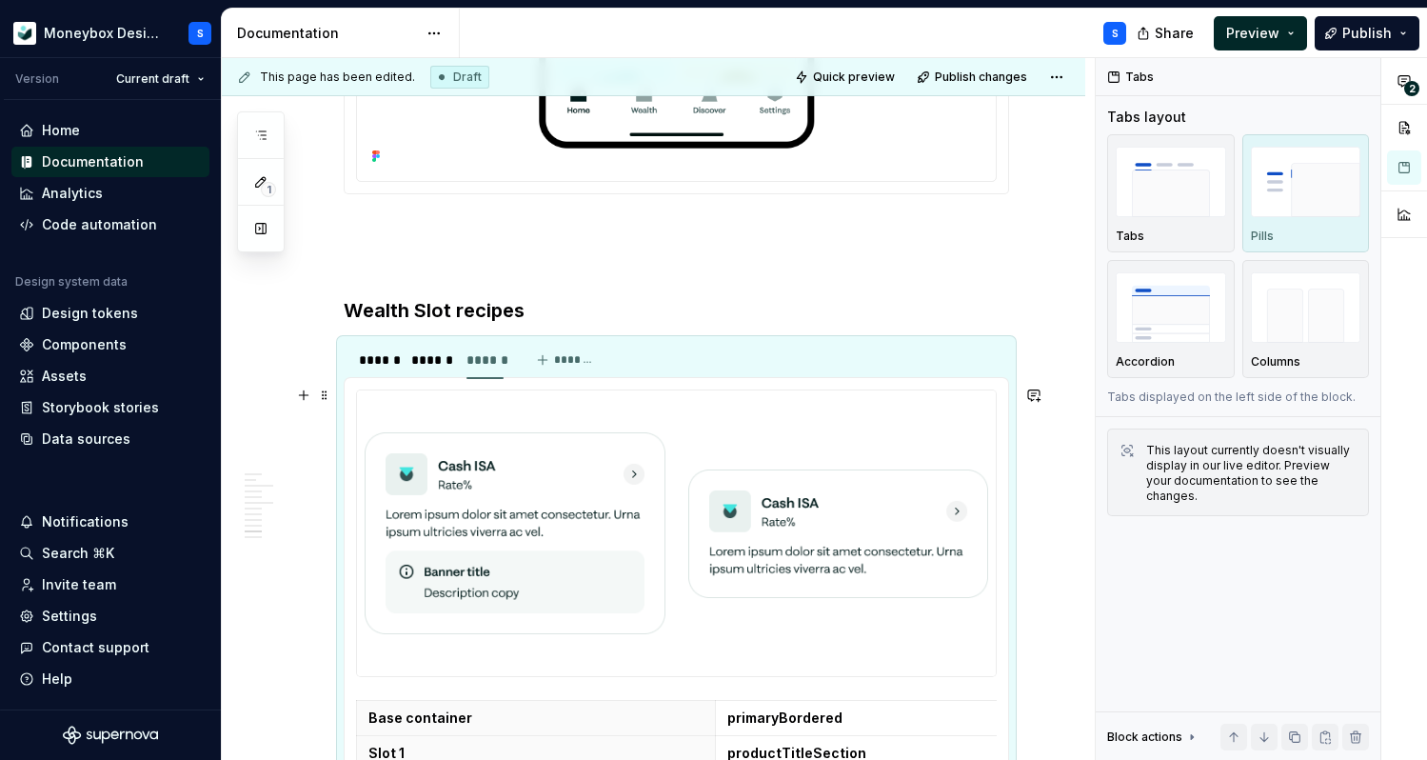
click at [838, 426] on img at bounding box center [838, 533] width 301 height 270
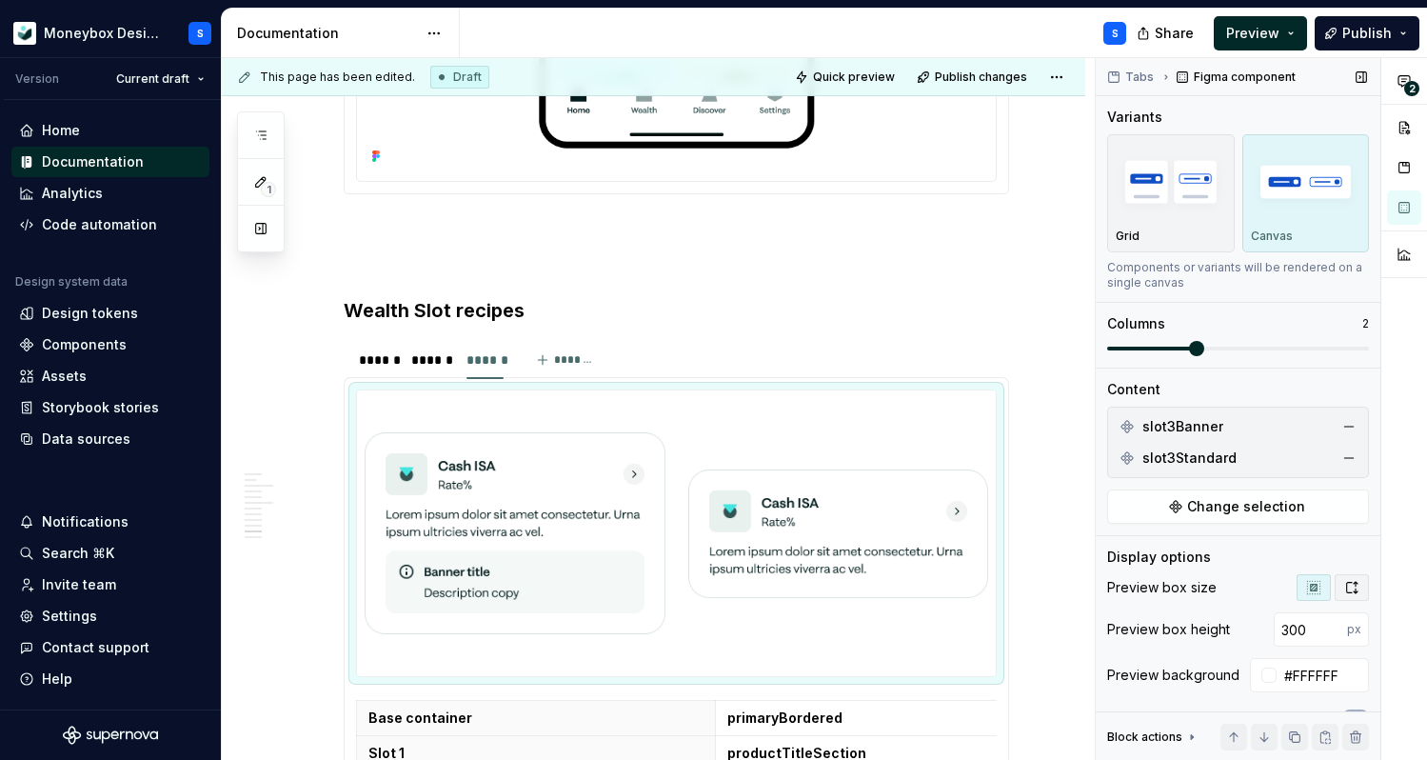
click at [1355, 585] on icon "button" at bounding box center [1352, 587] width 10 height 11
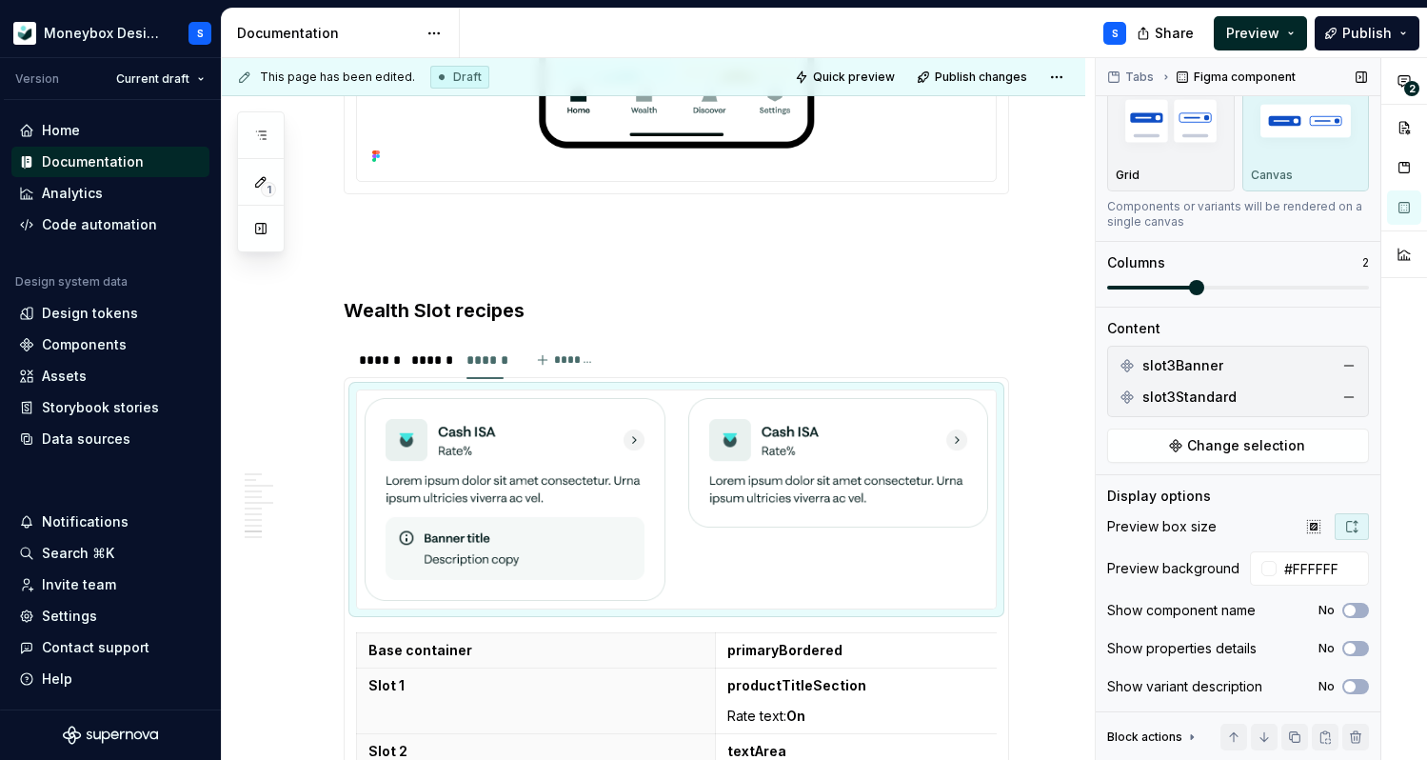
scroll to position [59, 0]
click at [382, 350] on div "******" at bounding box center [375, 359] width 33 height 19
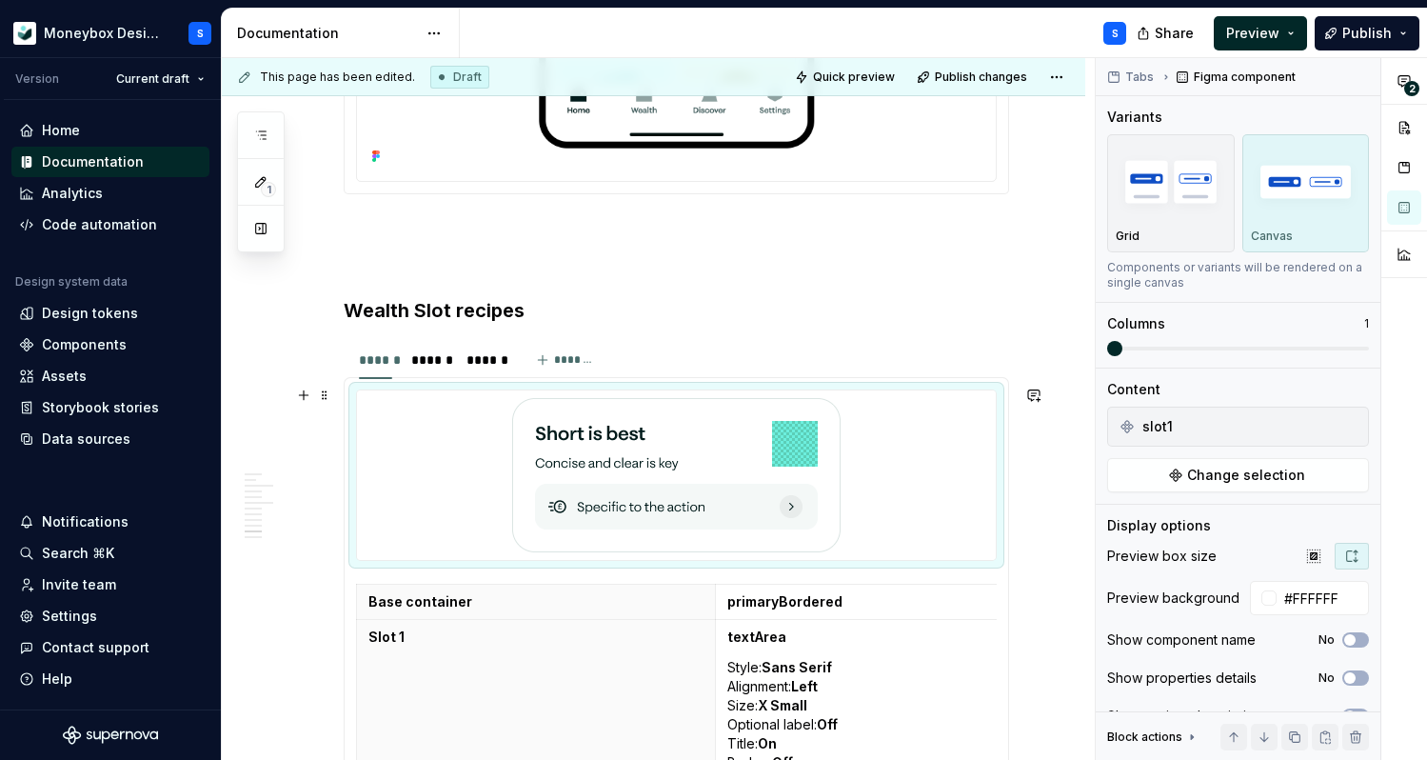
click at [388, 400] on div at bounding box center [676, 474] width 639 height 169
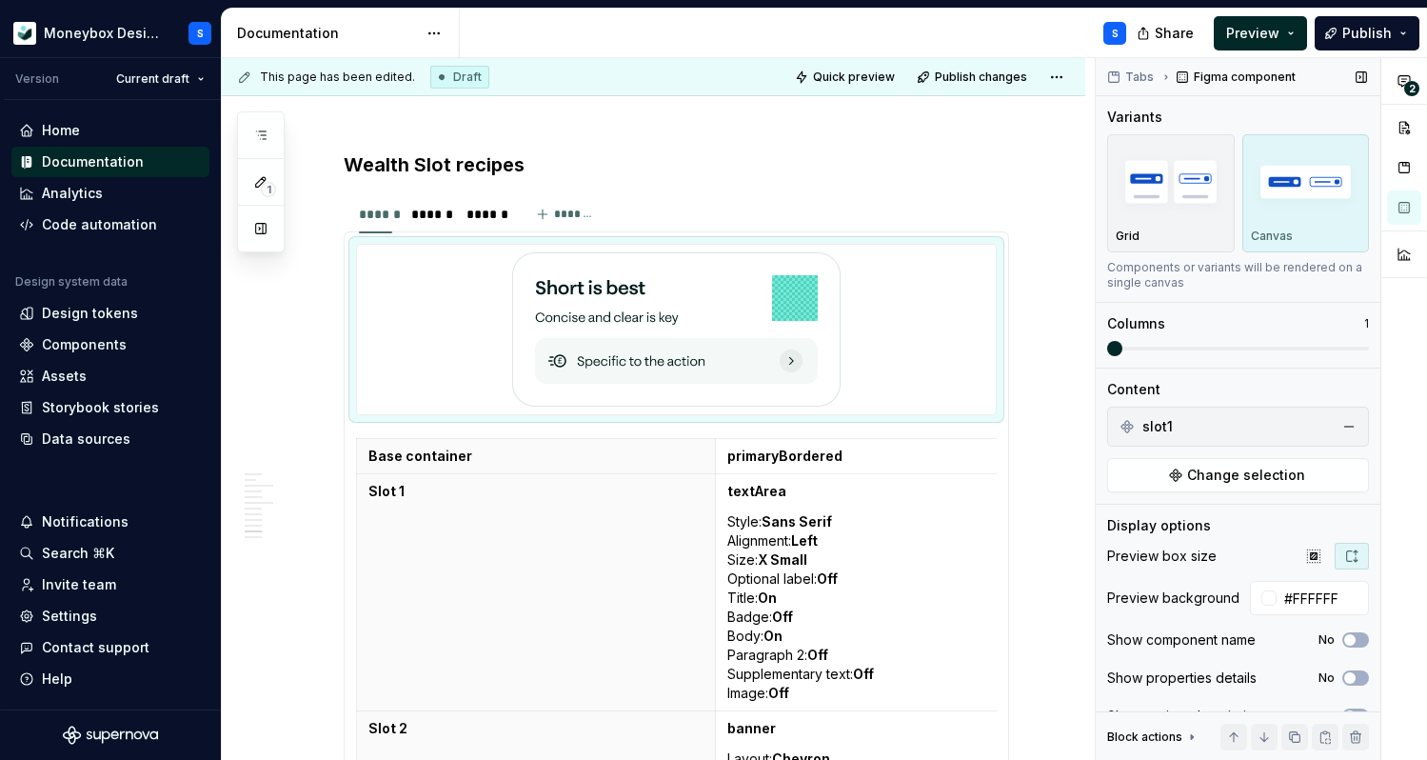
scroll to position [30, 0]
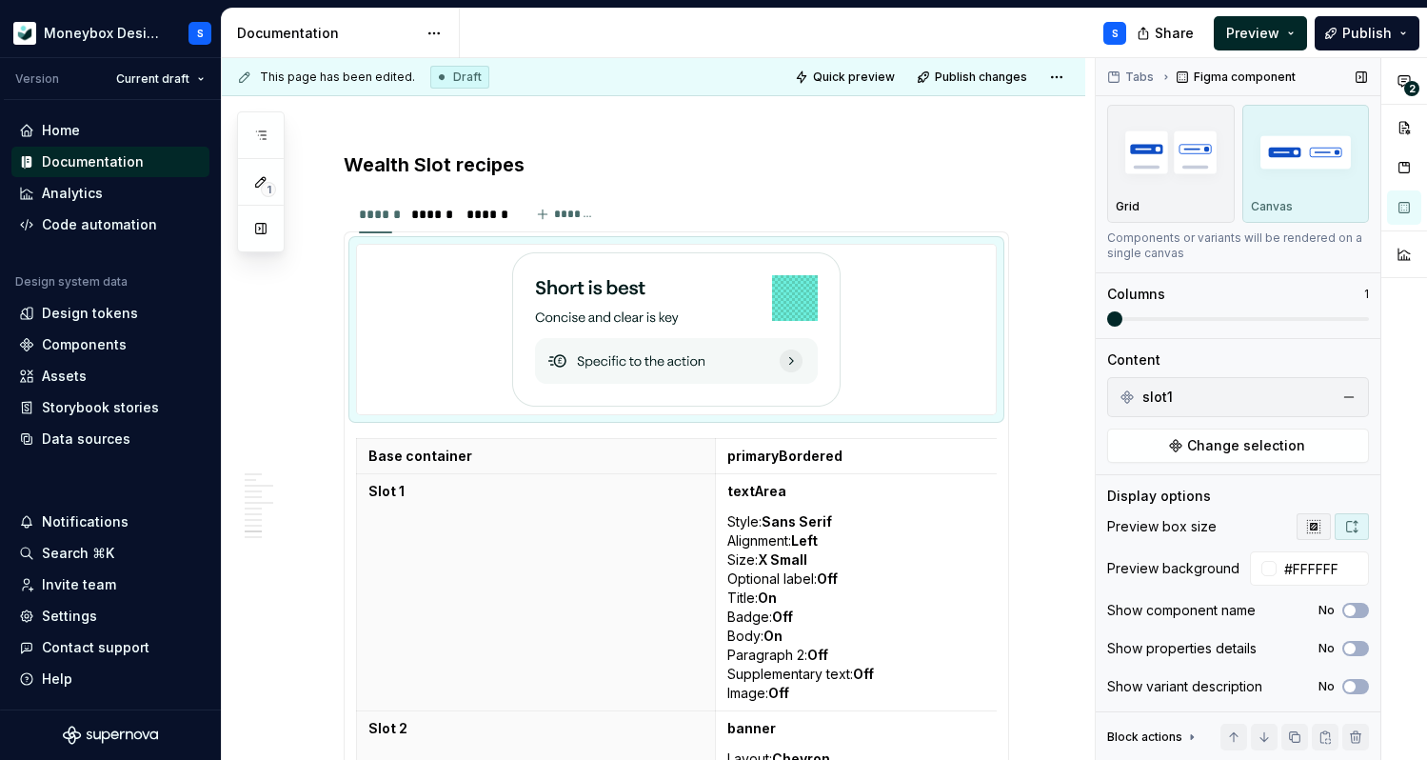
click at [1317, 535] on button "button" at bounding box center [1314, 526] width 34 height 27
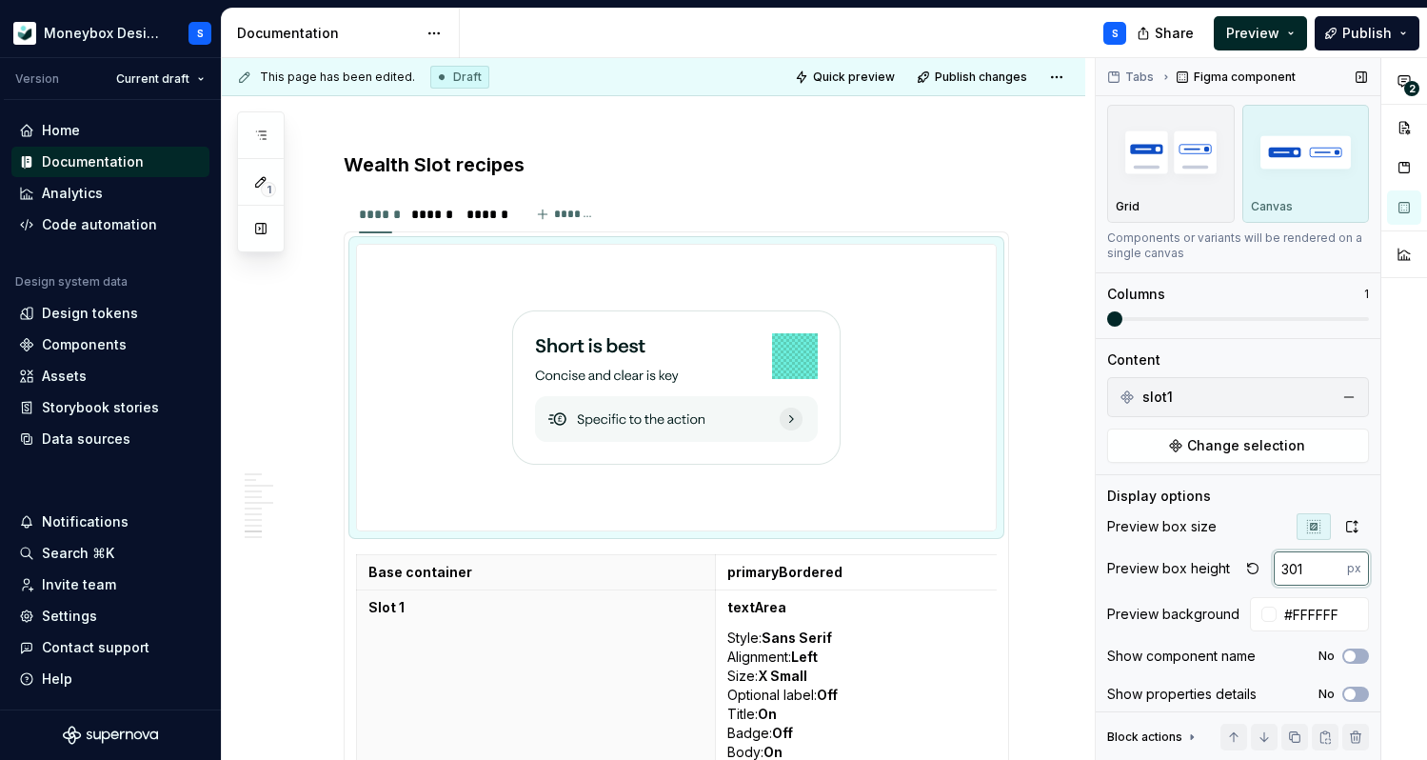
click at [1332, 564] on input "301" at bounding box center [1310, 568] width 73 height 34
type input "300"
click at [1334, 573] on input "300" at bounding box center [1310, 568] width 73 height 34
click at [1297, 569] on input "300" at bounding box center [1310, 568] width 73 height 34
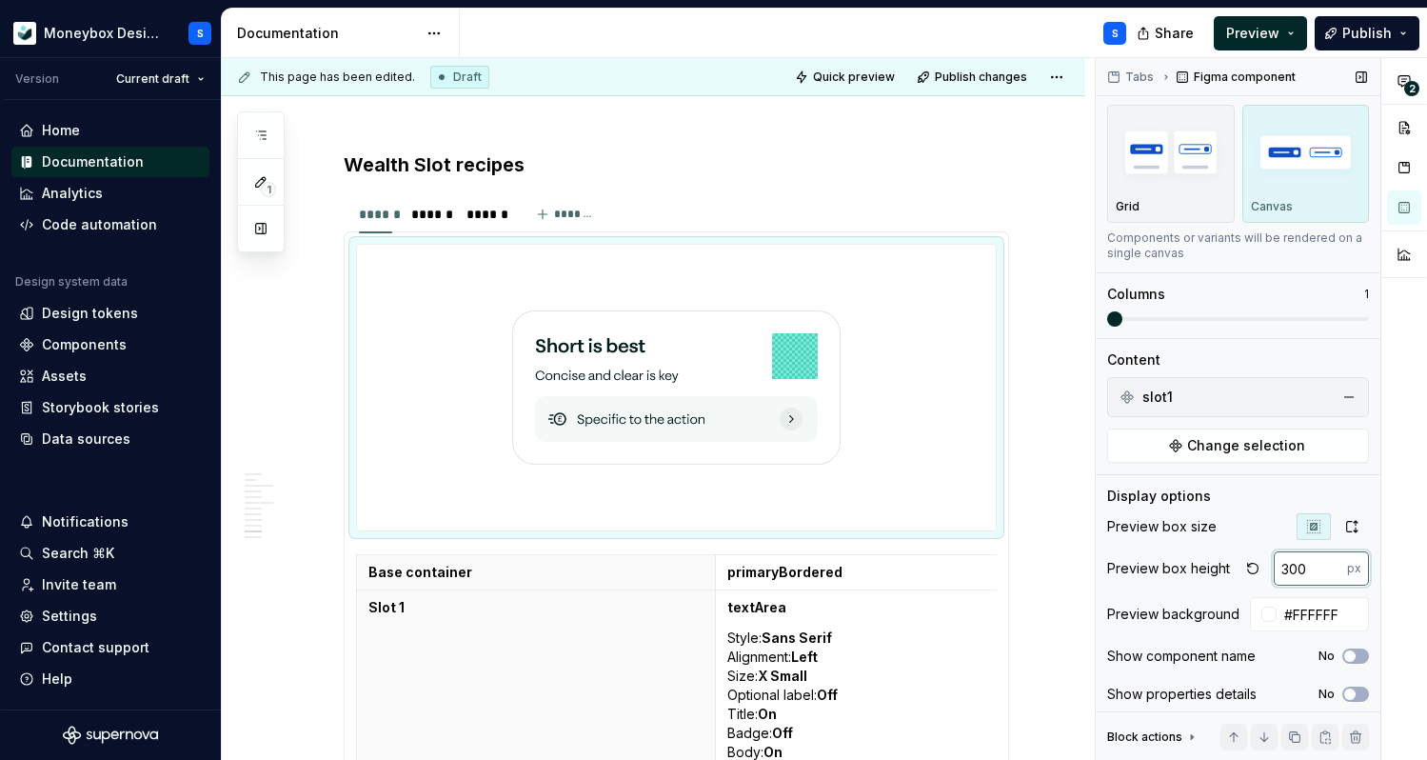
click at [1314, 572] on input "300" at bounding box center [1310, 568] width 73 height 34
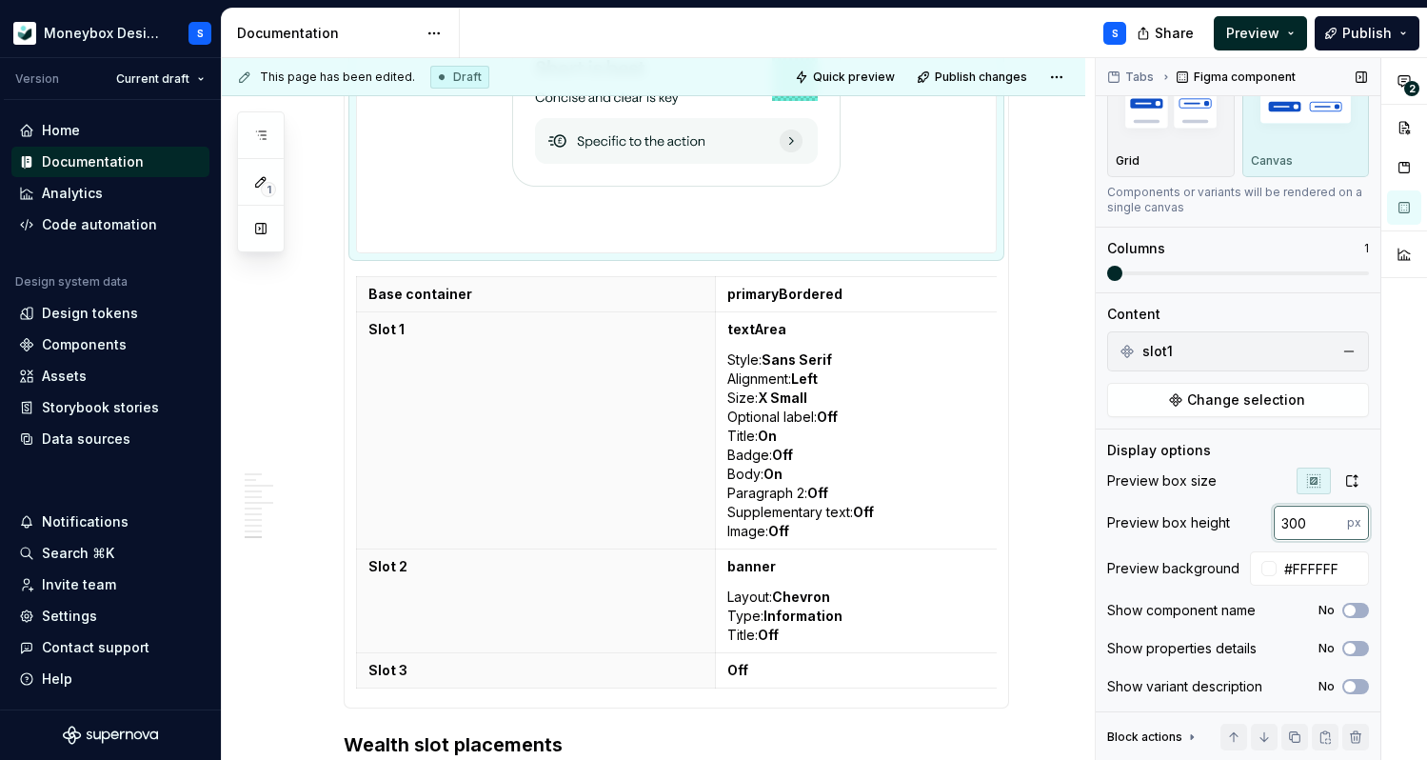
scroll to position [0, 0]
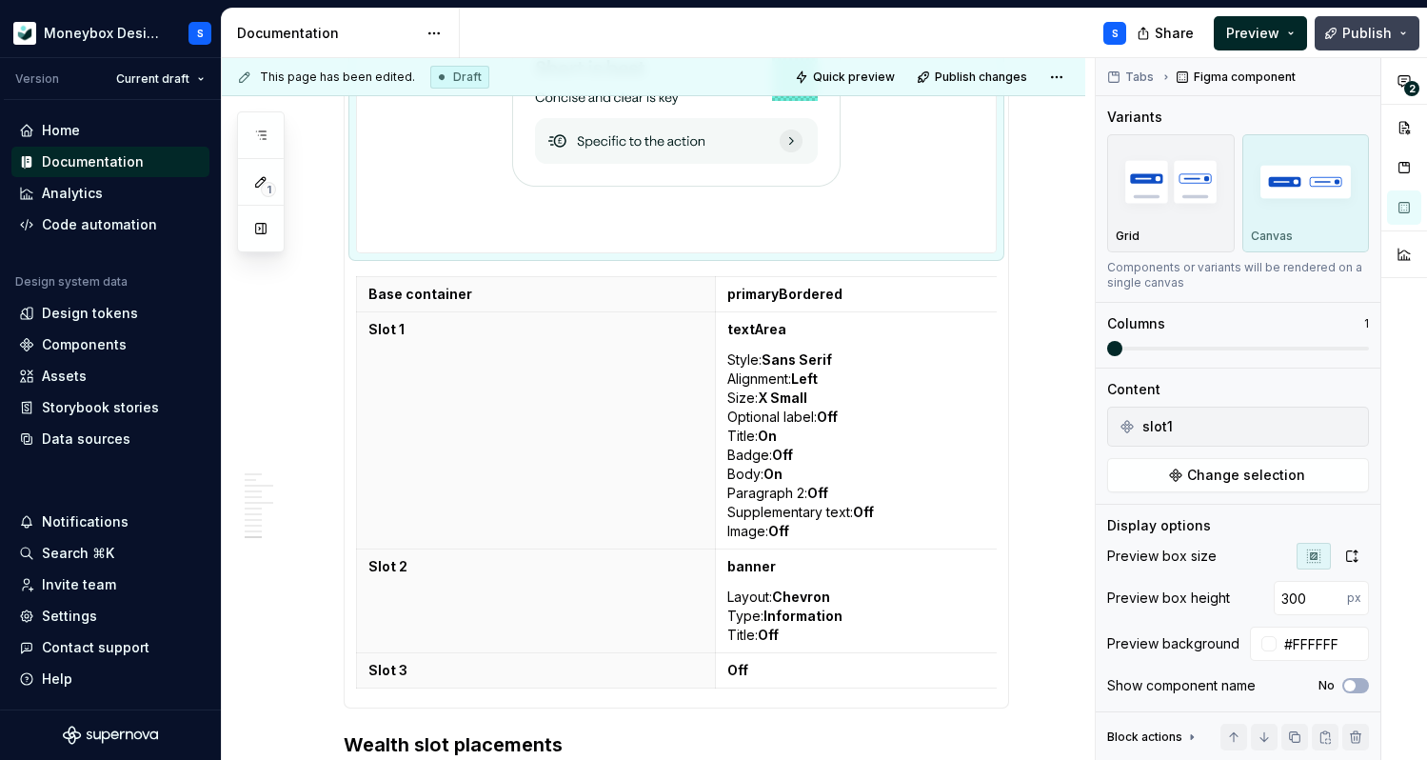
click at [1341, 39] on button "Publish" at bounding box center [1367, 33] width 105 height 34
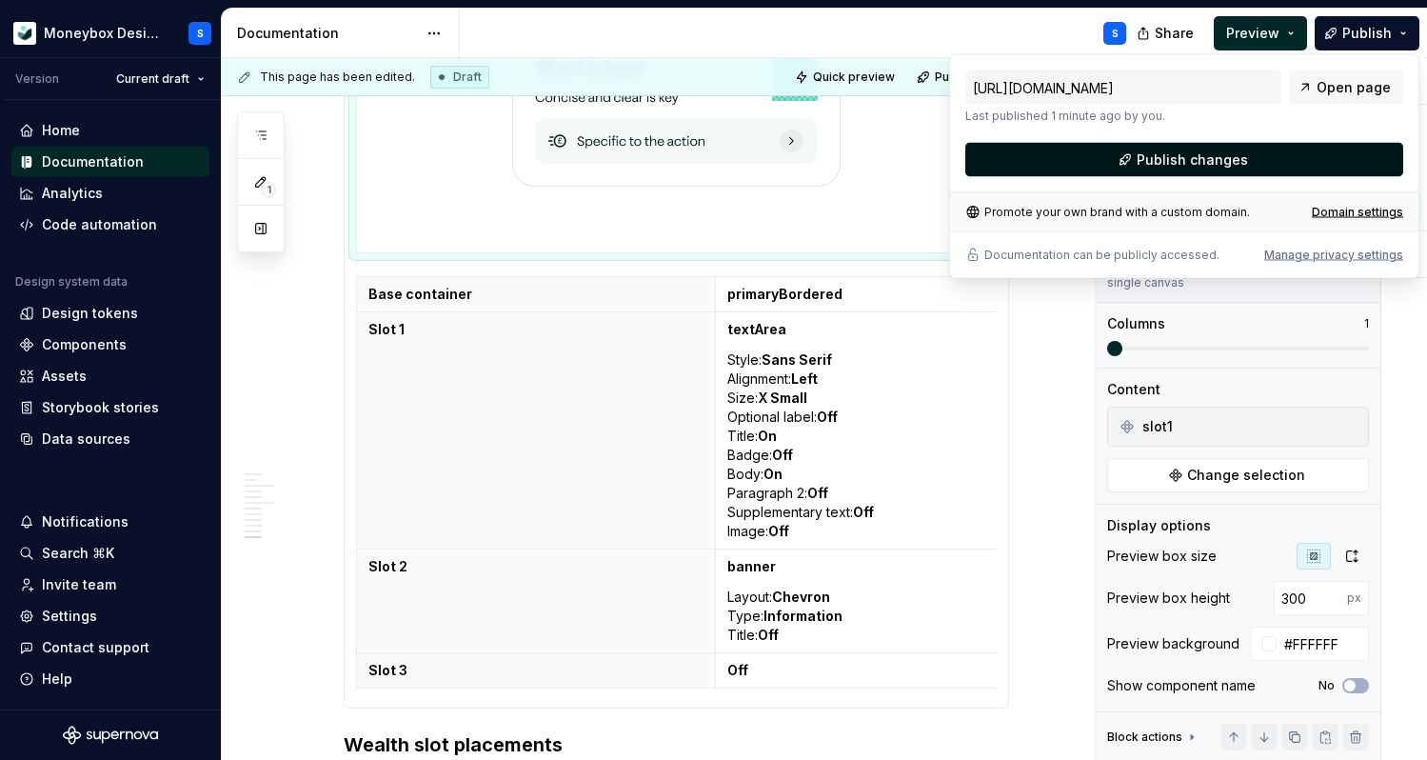
click at [1240, 171] on button "Publish changes" at bounding box center [1184, 160] width 438 height 34
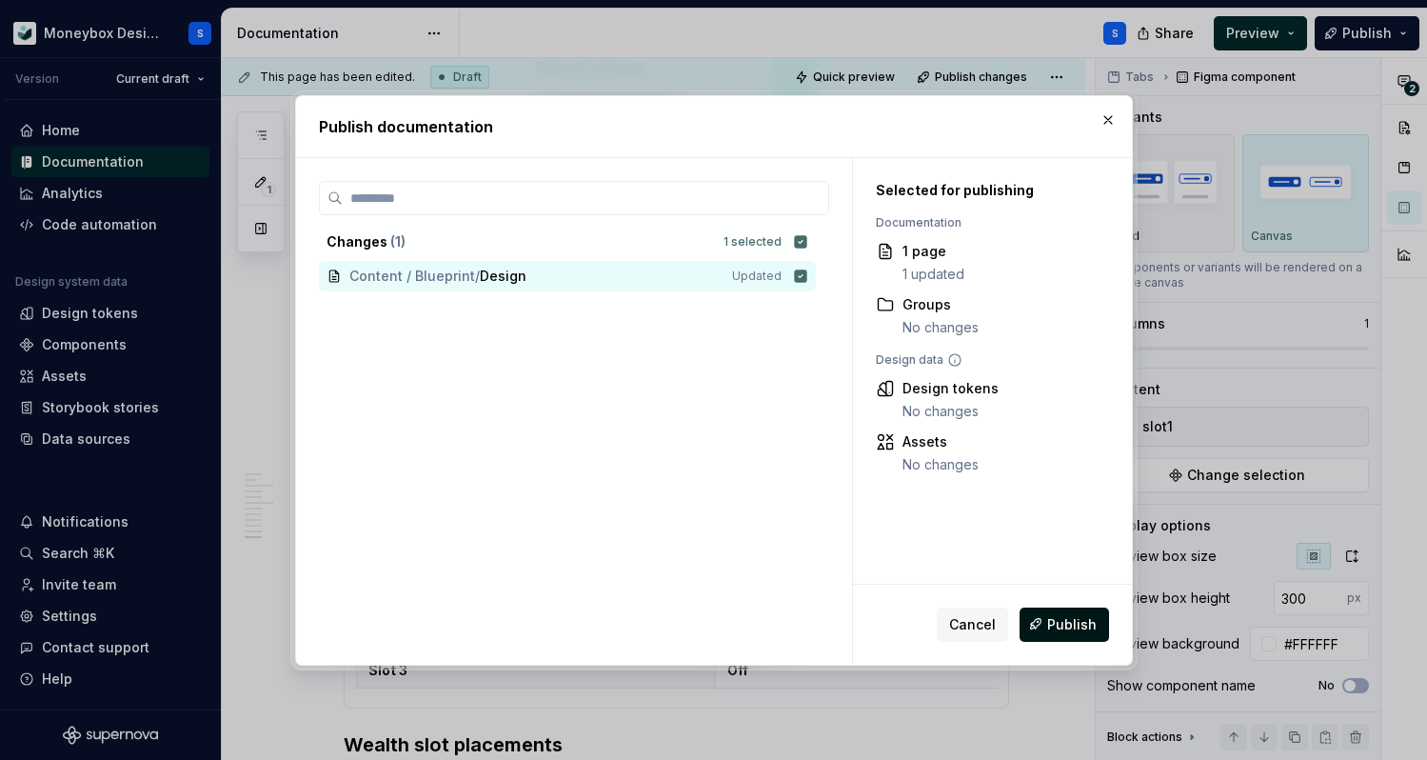
click at [1068, 627] on span "Publish" at bounding box center [1072, 623] width 50 height 19
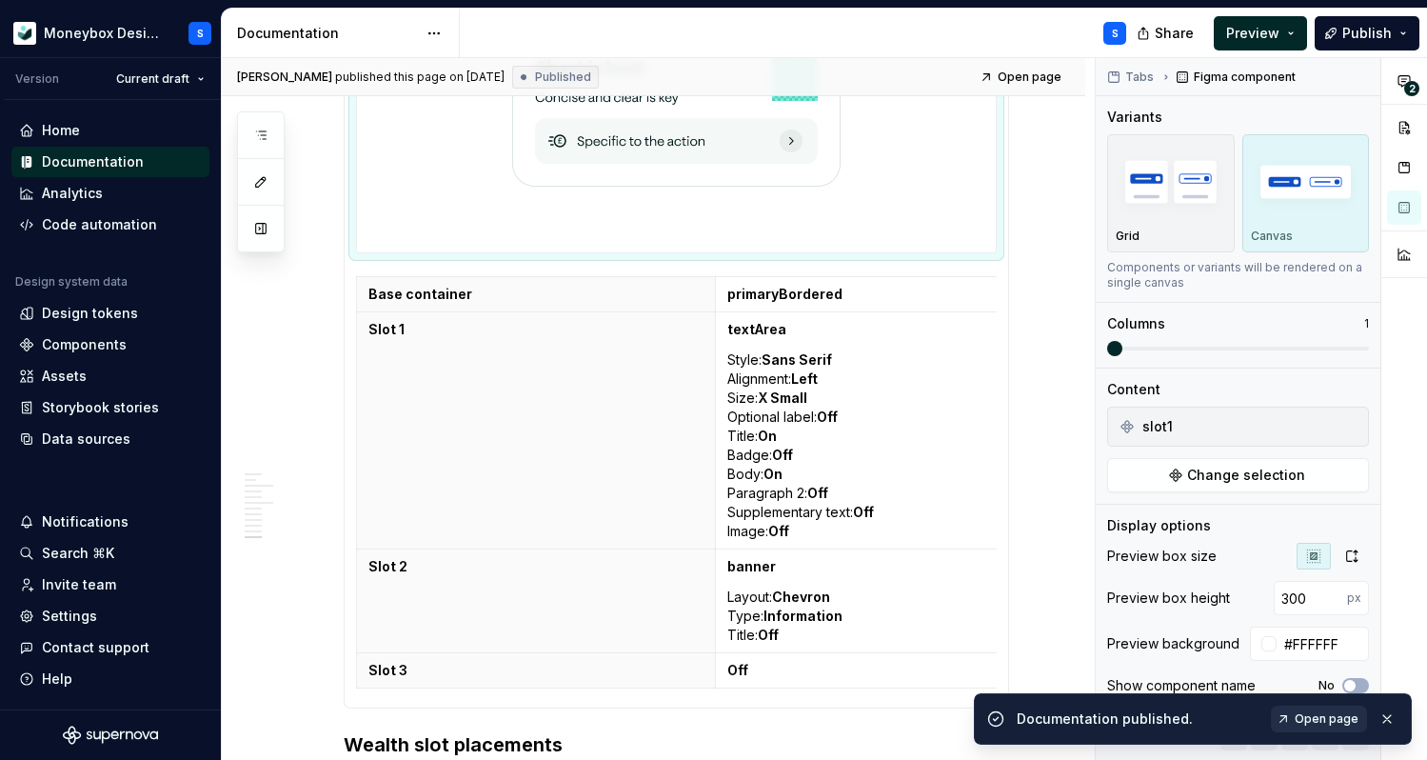
click at [1321, 707] on link "Open page" at bounding box center [1319, 718] width 96 height 27
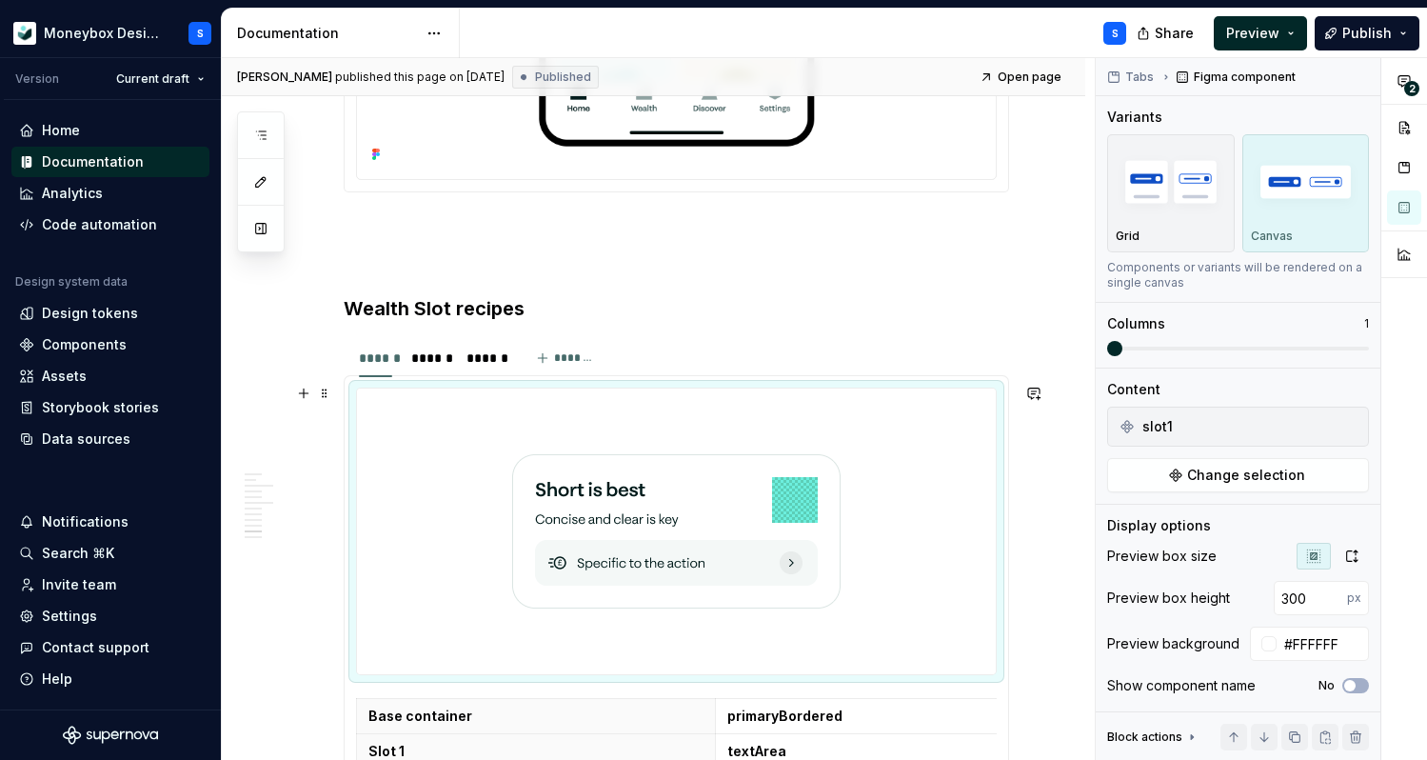
scroll to position [5326, 0]
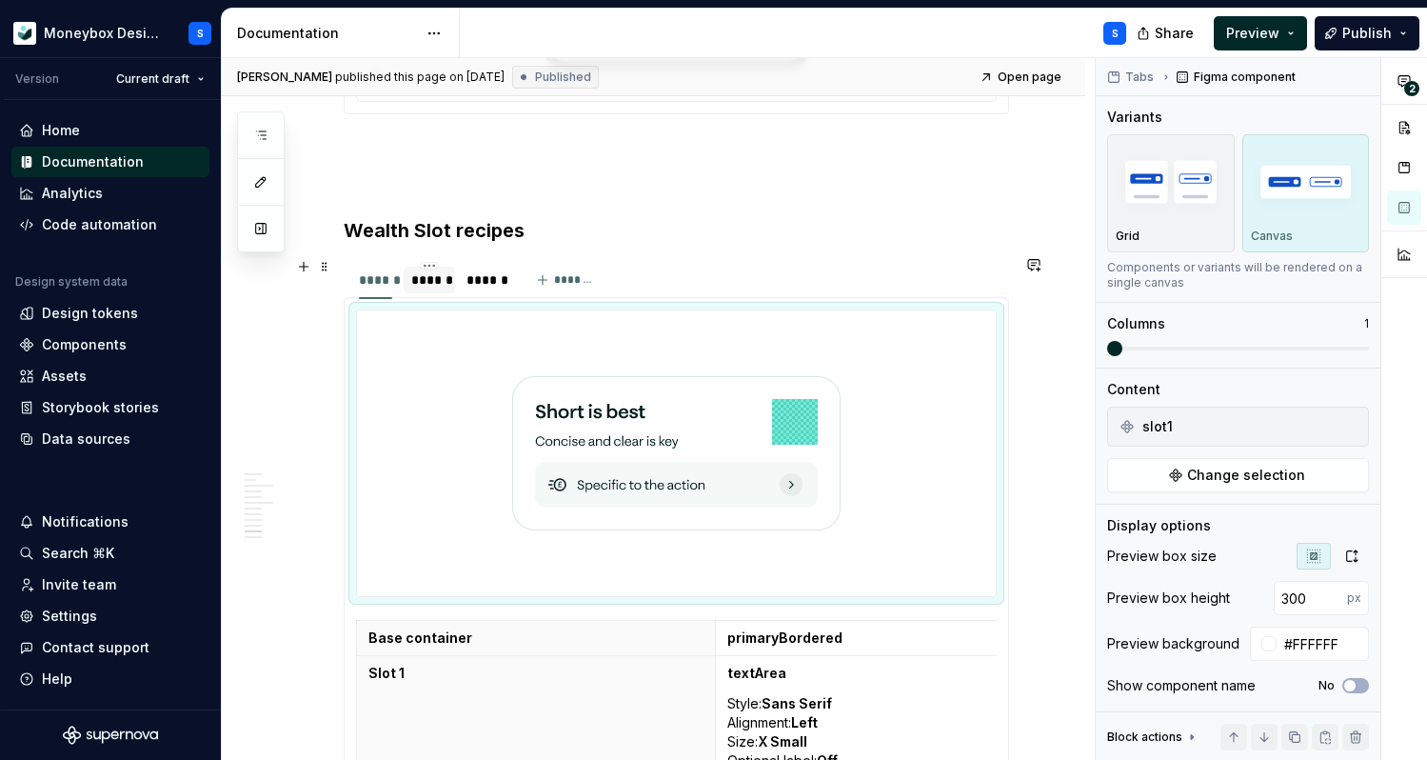
click at [440, 280] on div "******" at bounding box center [429, 279] width 36 height 19
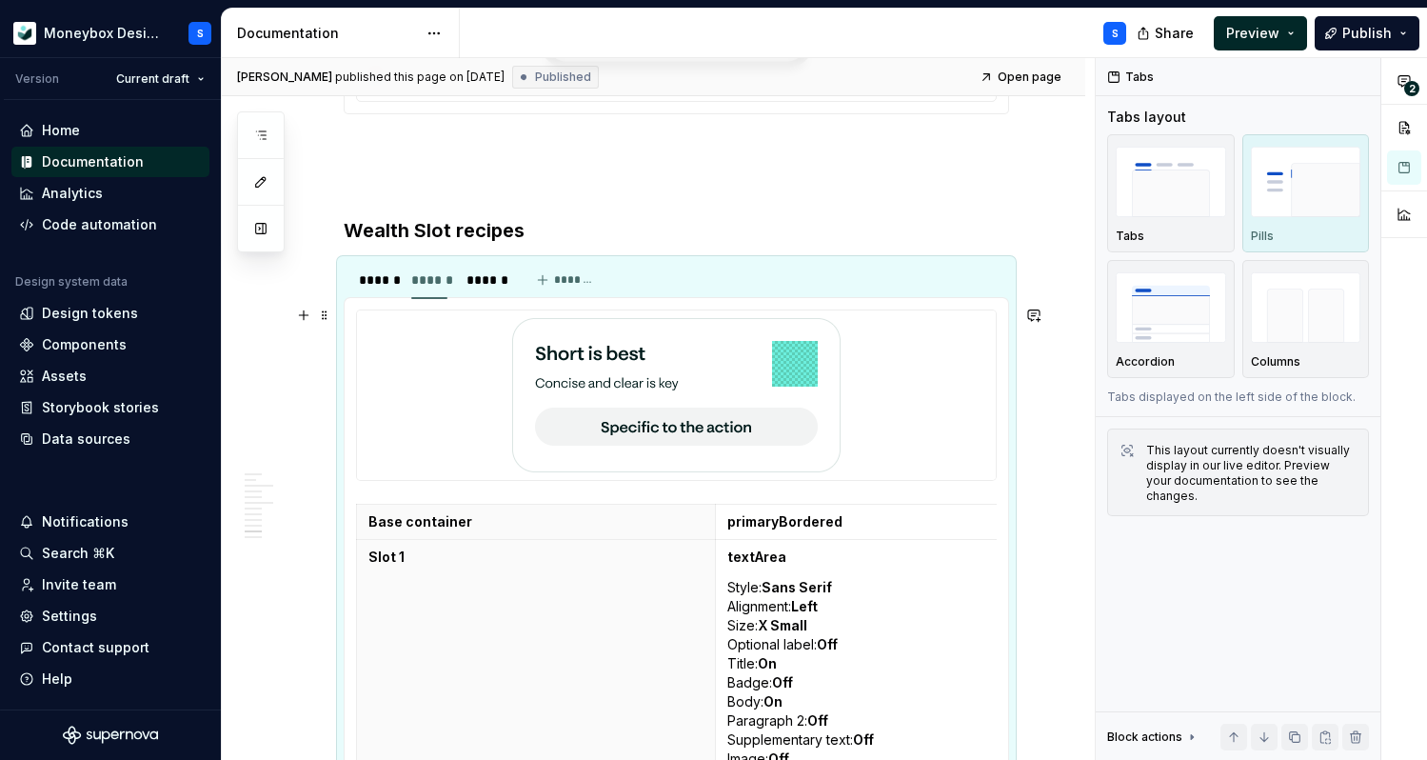
click at [459, 396] on div at bounding box center [676, 394] width 639 height 169
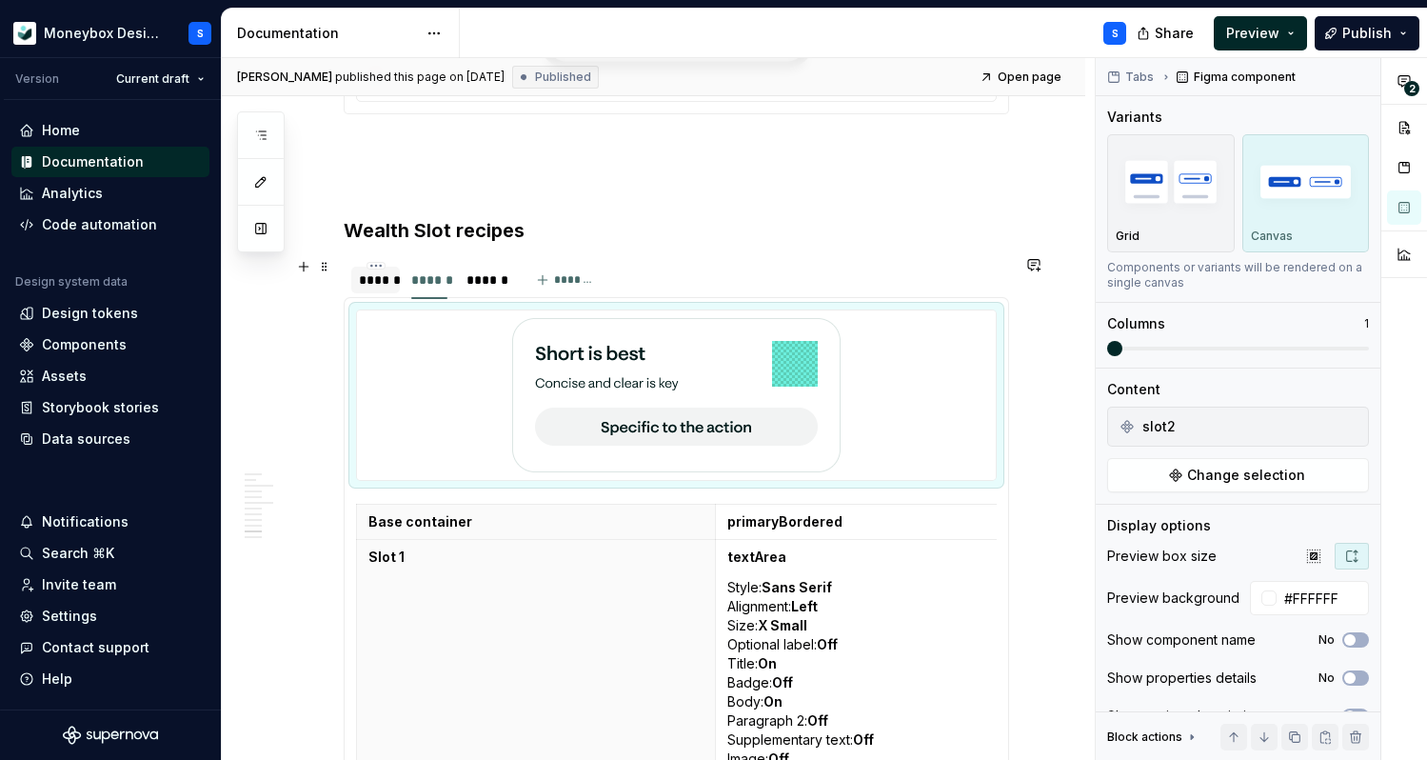
click at [391, 281] on div "******" at bounding box center [375, 279] width 33 height 19
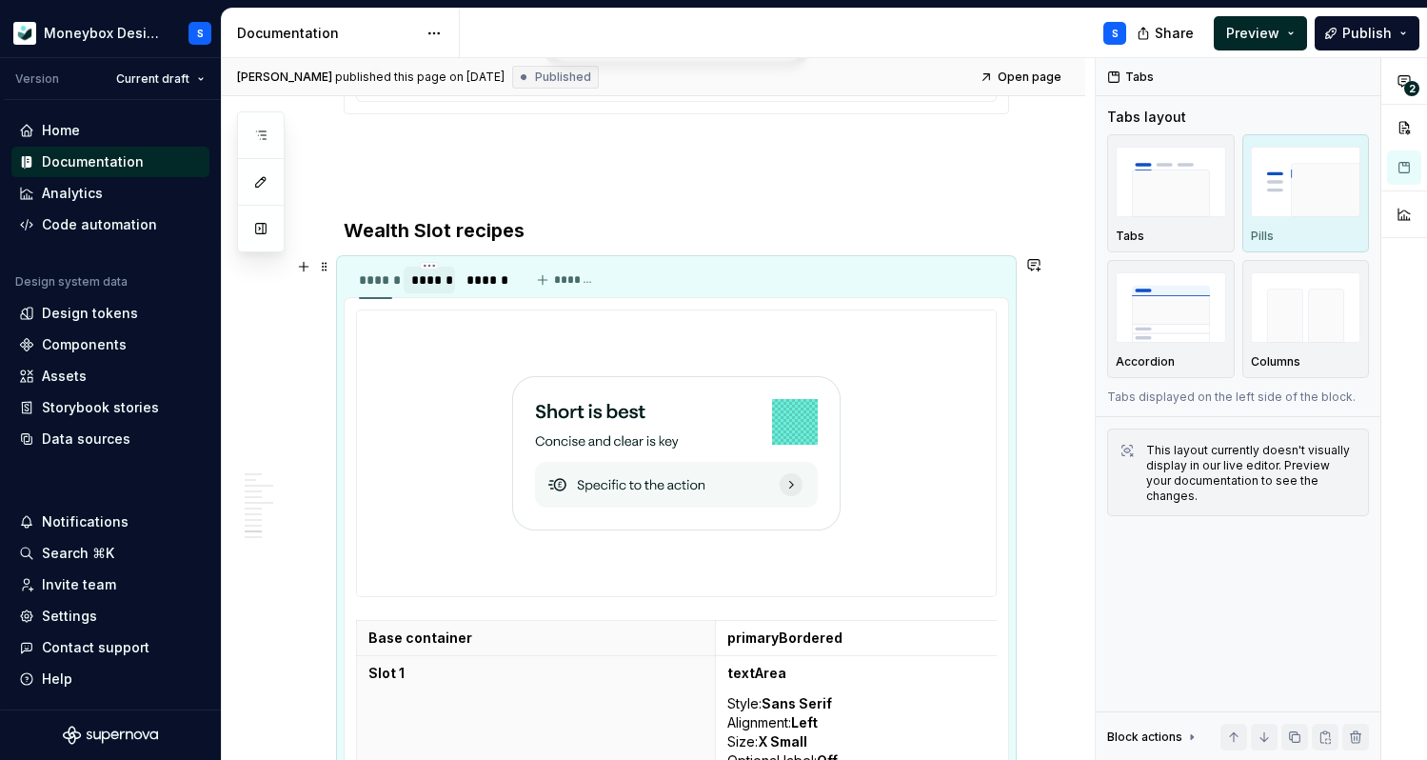
click at [426, 274] on div "******" at bounding box center [429, 279] width 36 height 19
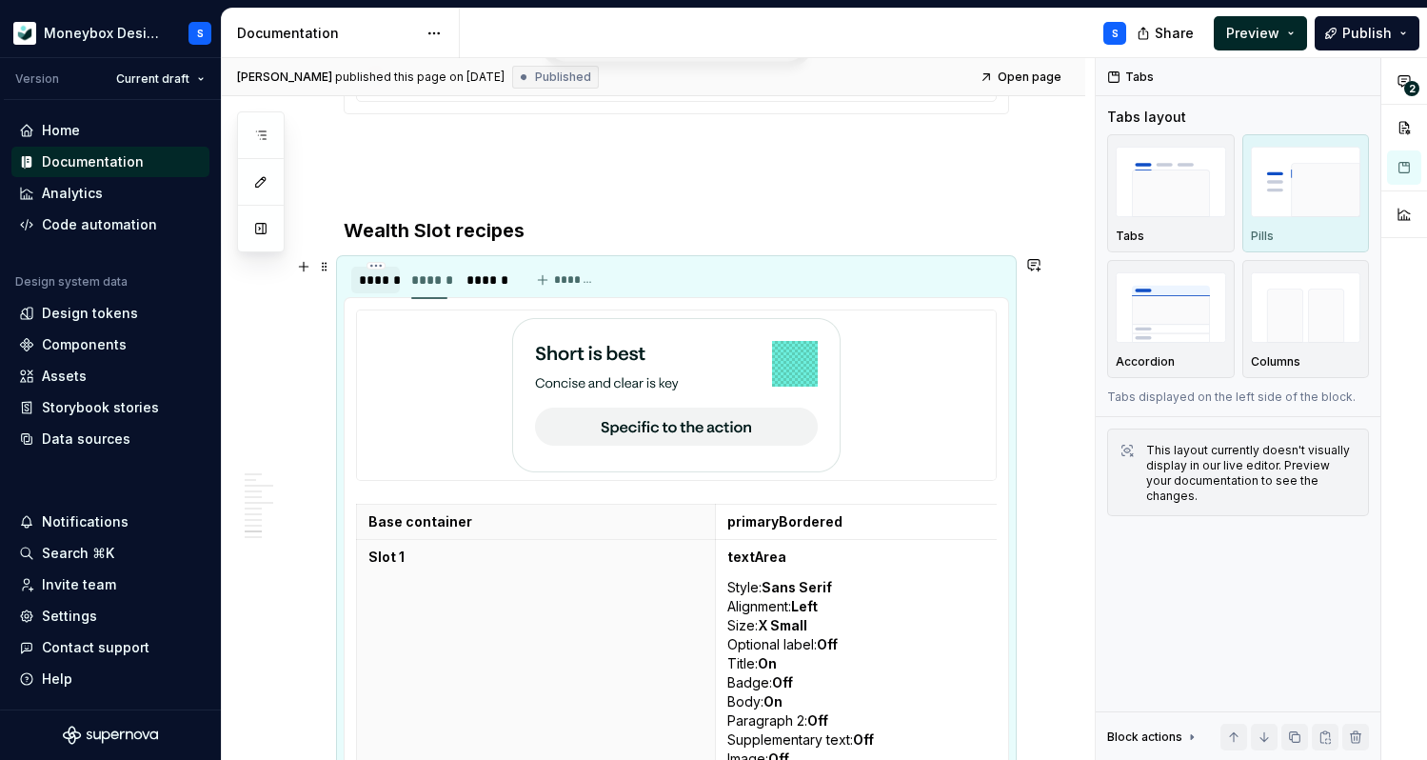
click at [392, 270] on div "******" at bounding box center [375, 280] width 49 height 27
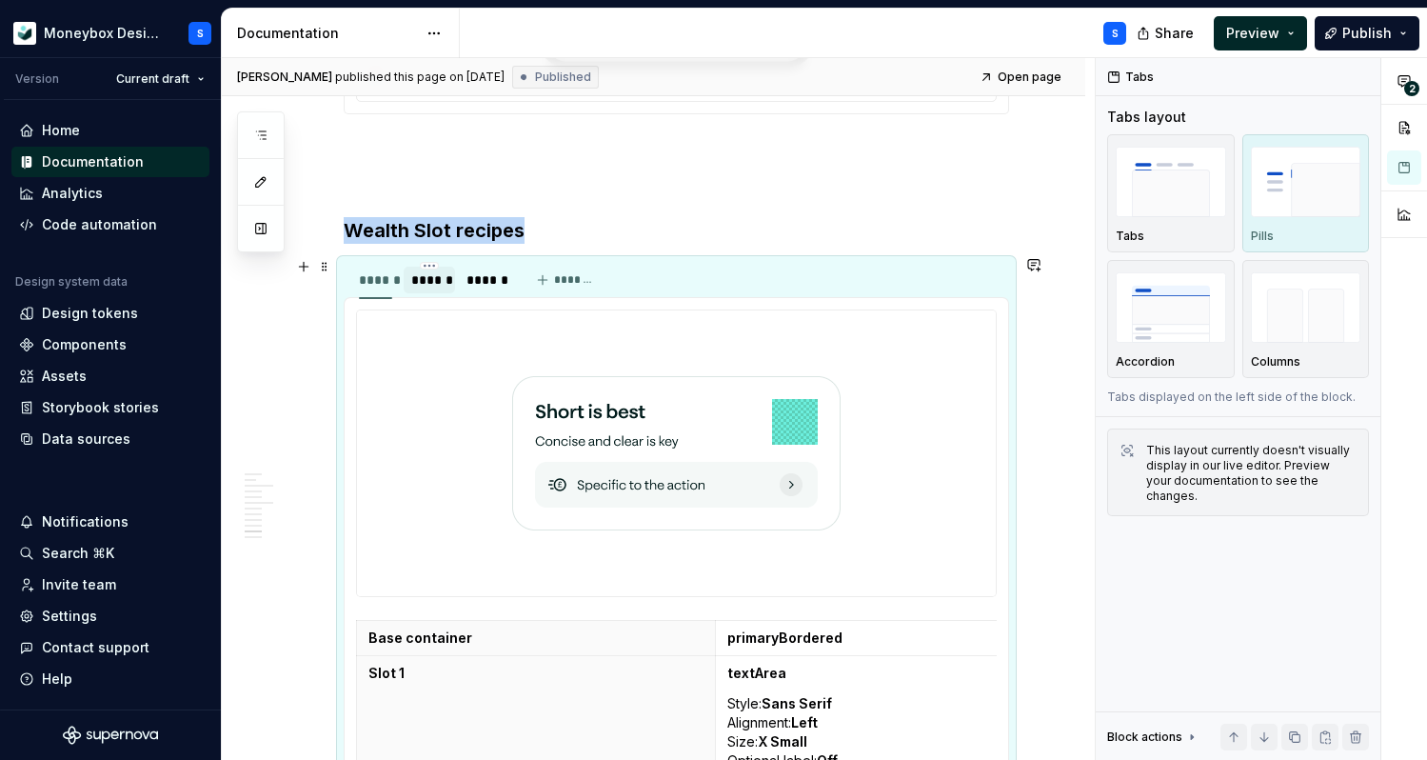
click at [431, 277] on div "******" at bounding box center [429, 279] width 36 height 19
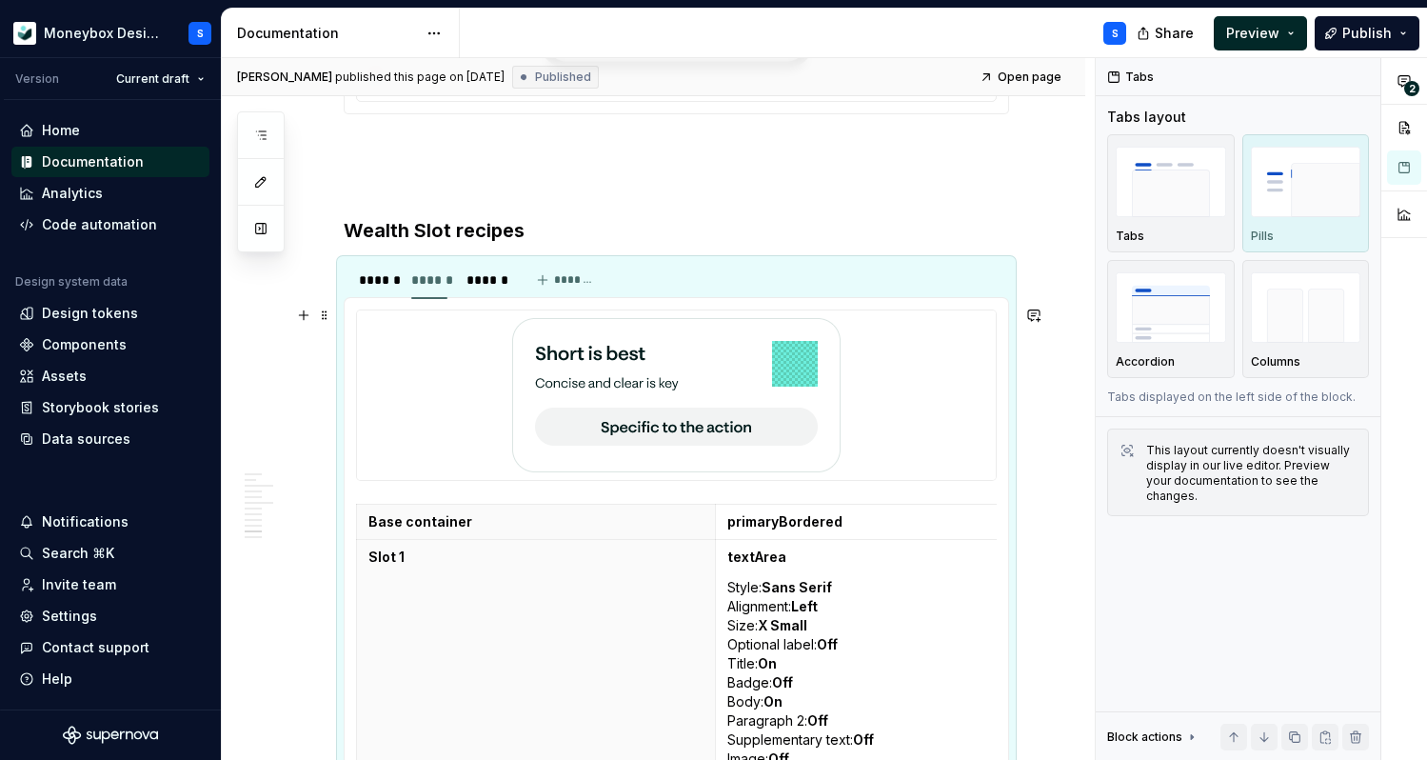
click at [444, 347] on div at bounding box center [676, 394] width 639 height 169
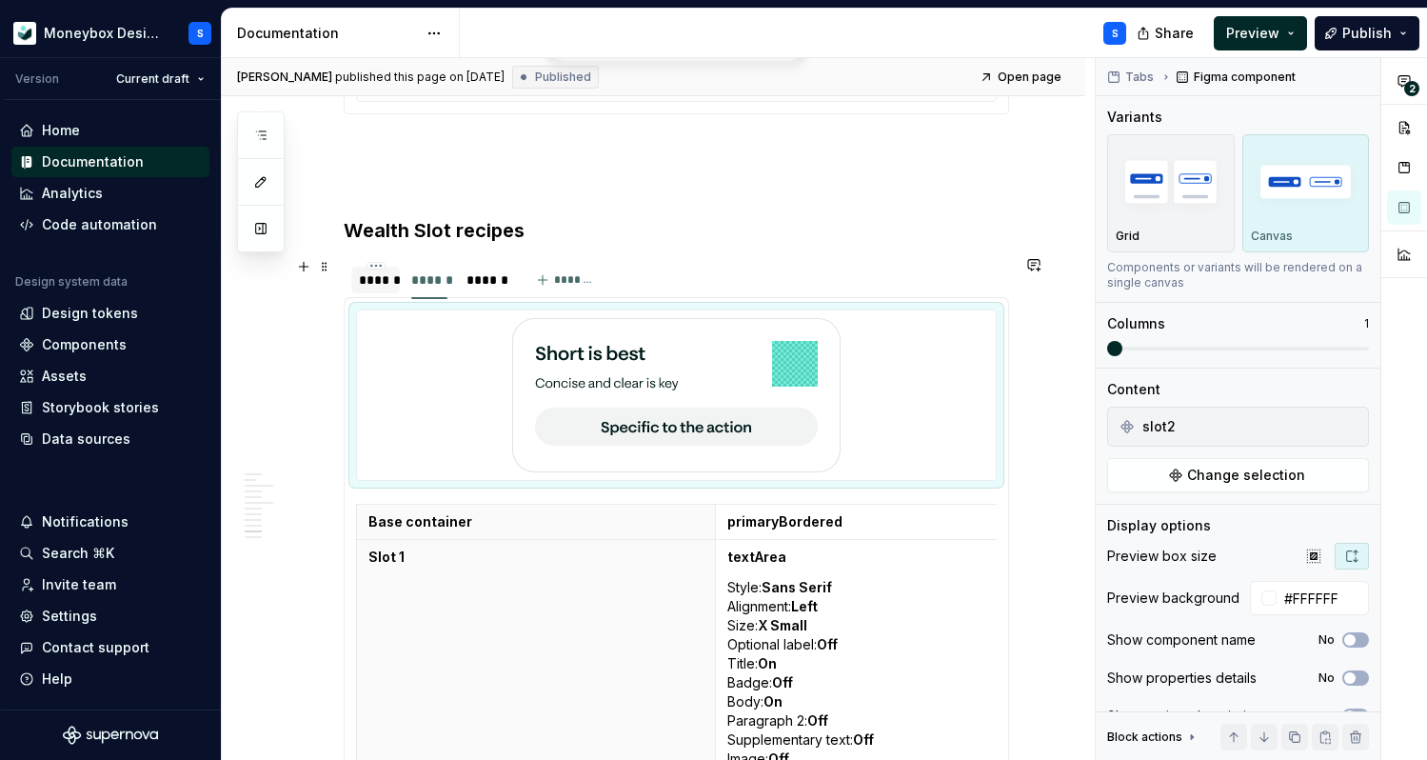
click at [370, 279] on div "******" at bounding box center [375, 279] width 33 height 19
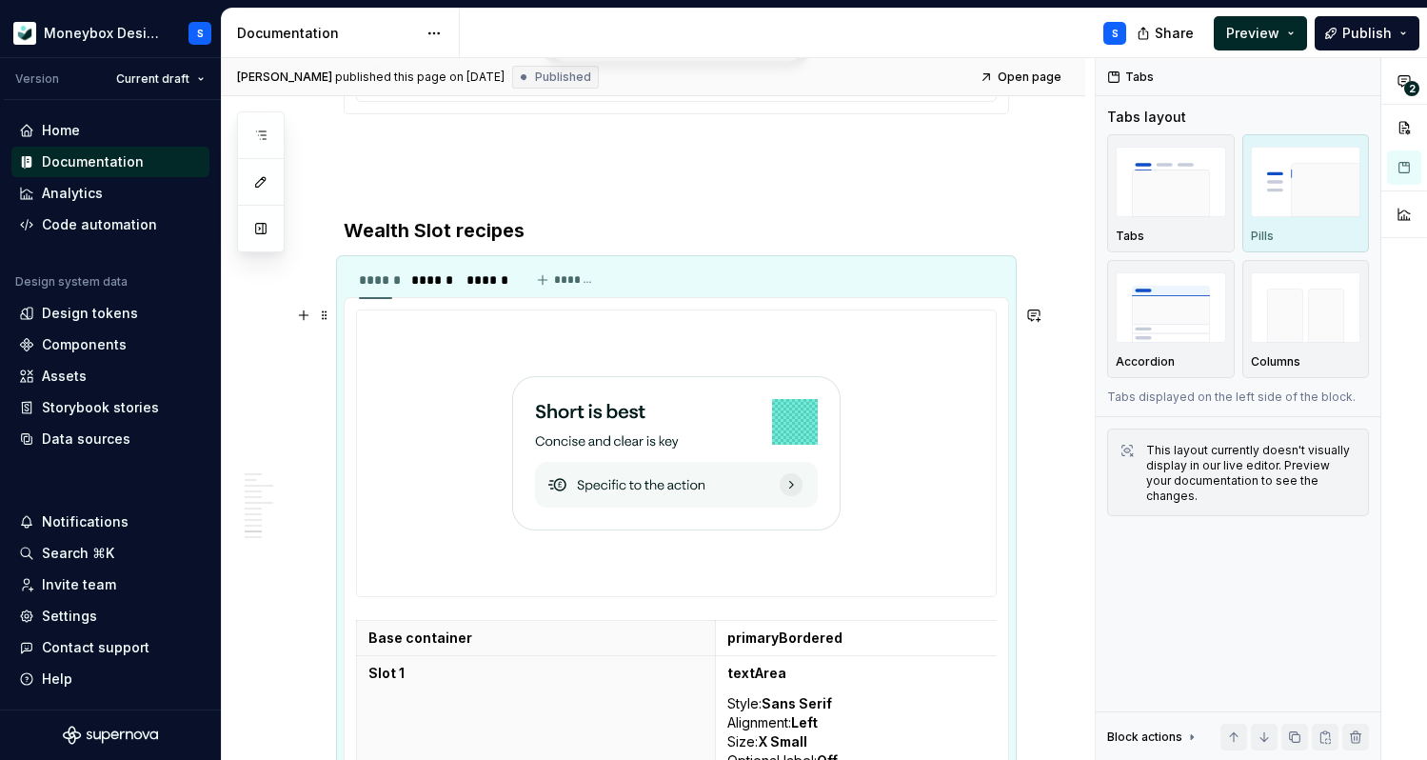
click at [424, 381] on div at bounding box center [676, 453] width 639 height 286
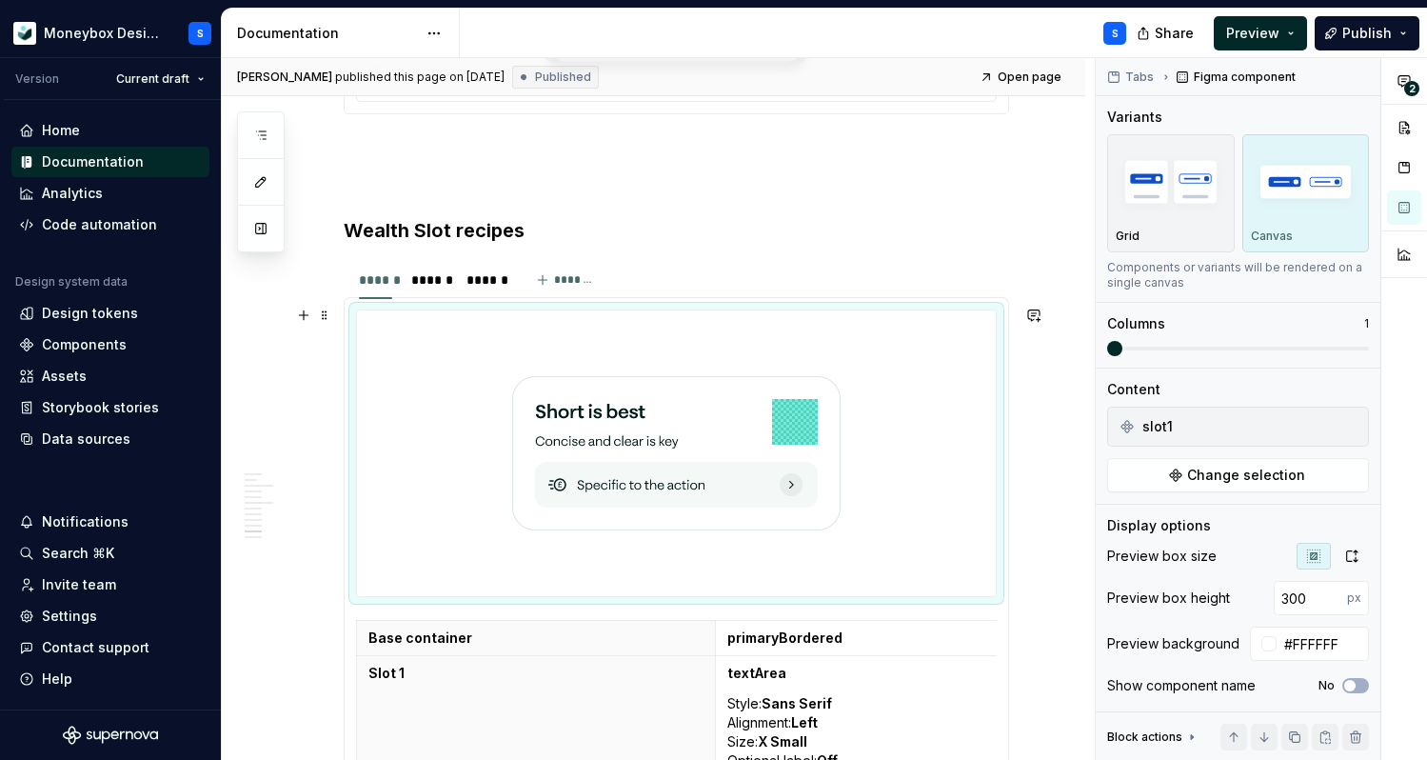
click at [888, 444] on div at bounding box center [676, 453] width 639 height 286
click at [811, 436] on img at bounding box center [676, 453] width 328 height 270
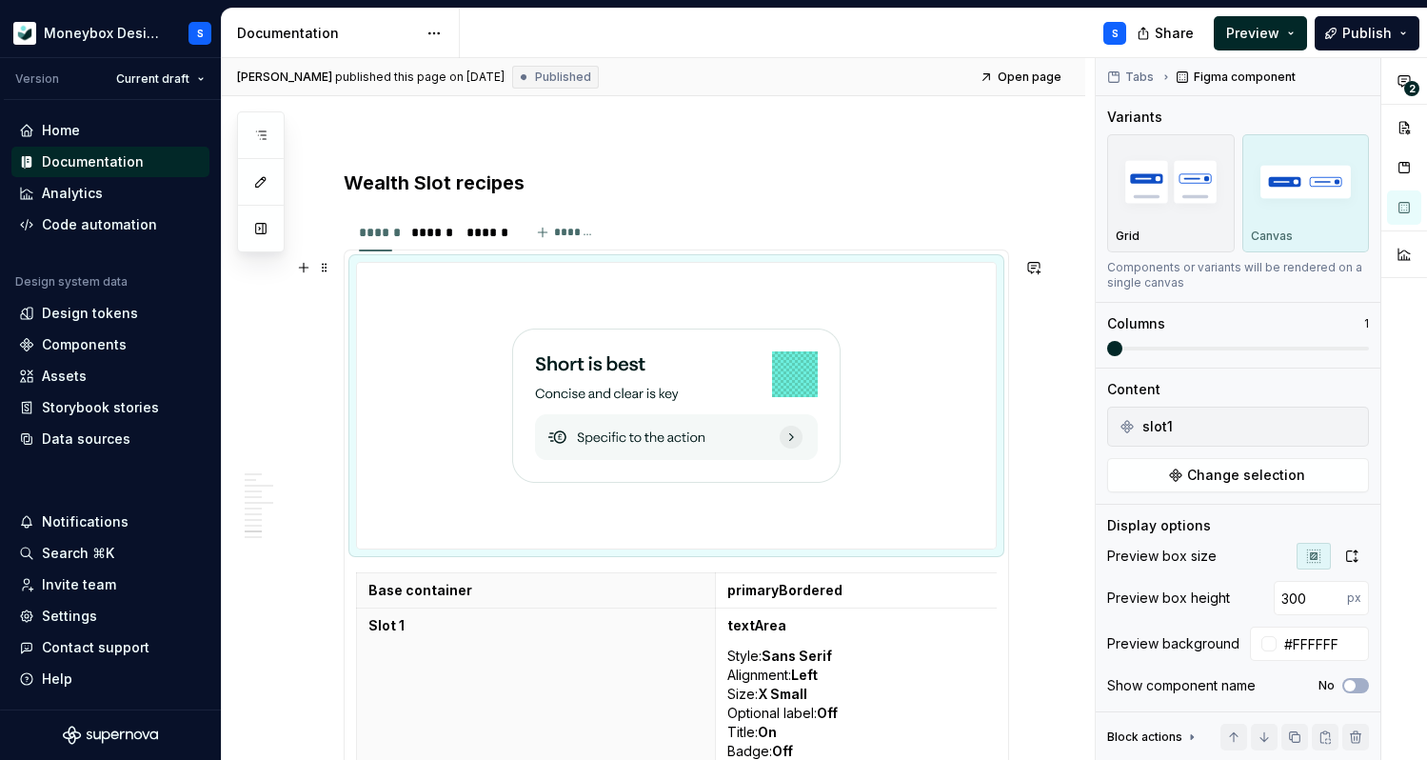
scroll to position [5376, 0]
click at [1201, 232] on div "Grid" at bounding box center [1171, 235] width 110 height 15
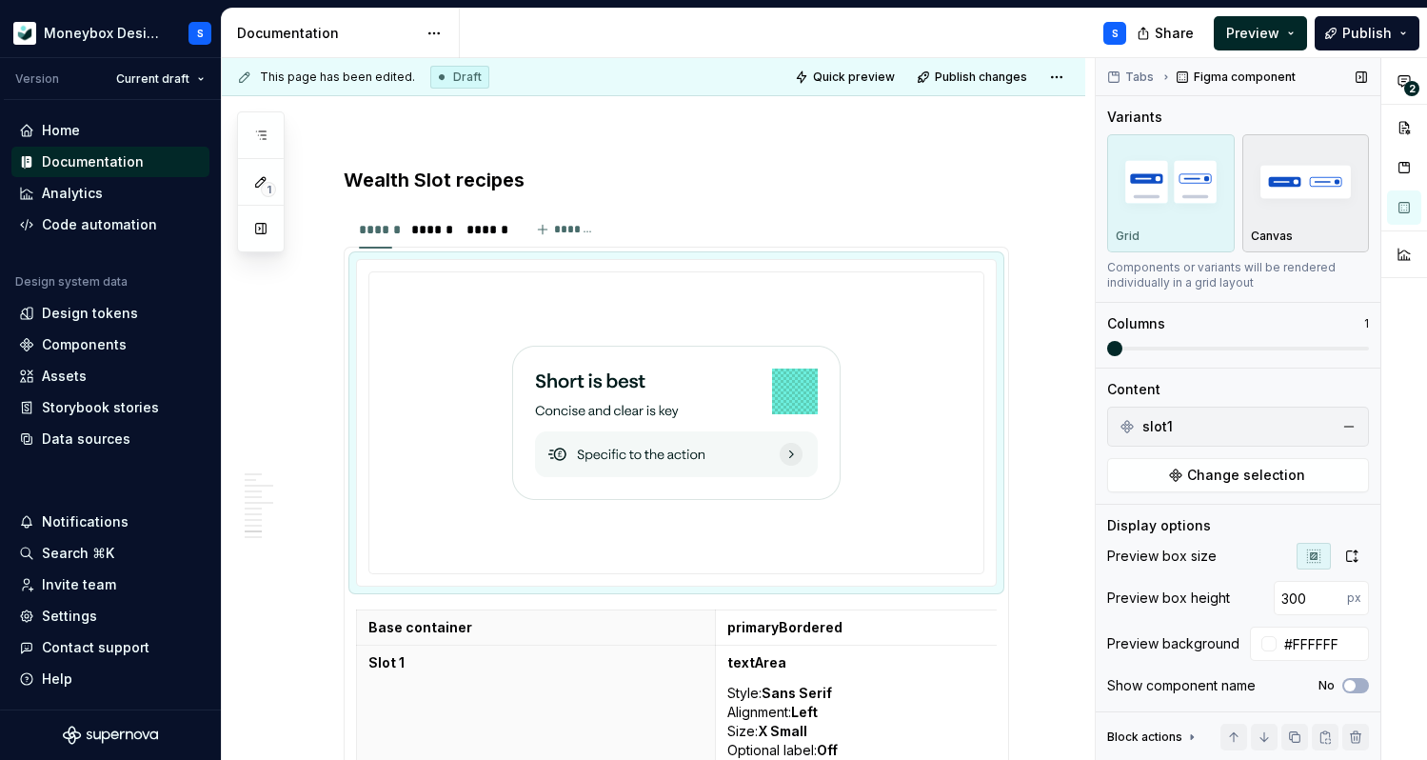
click at [1302, 224] on div "Canvas" at bounding box center [1306, 193] width 110 height 101
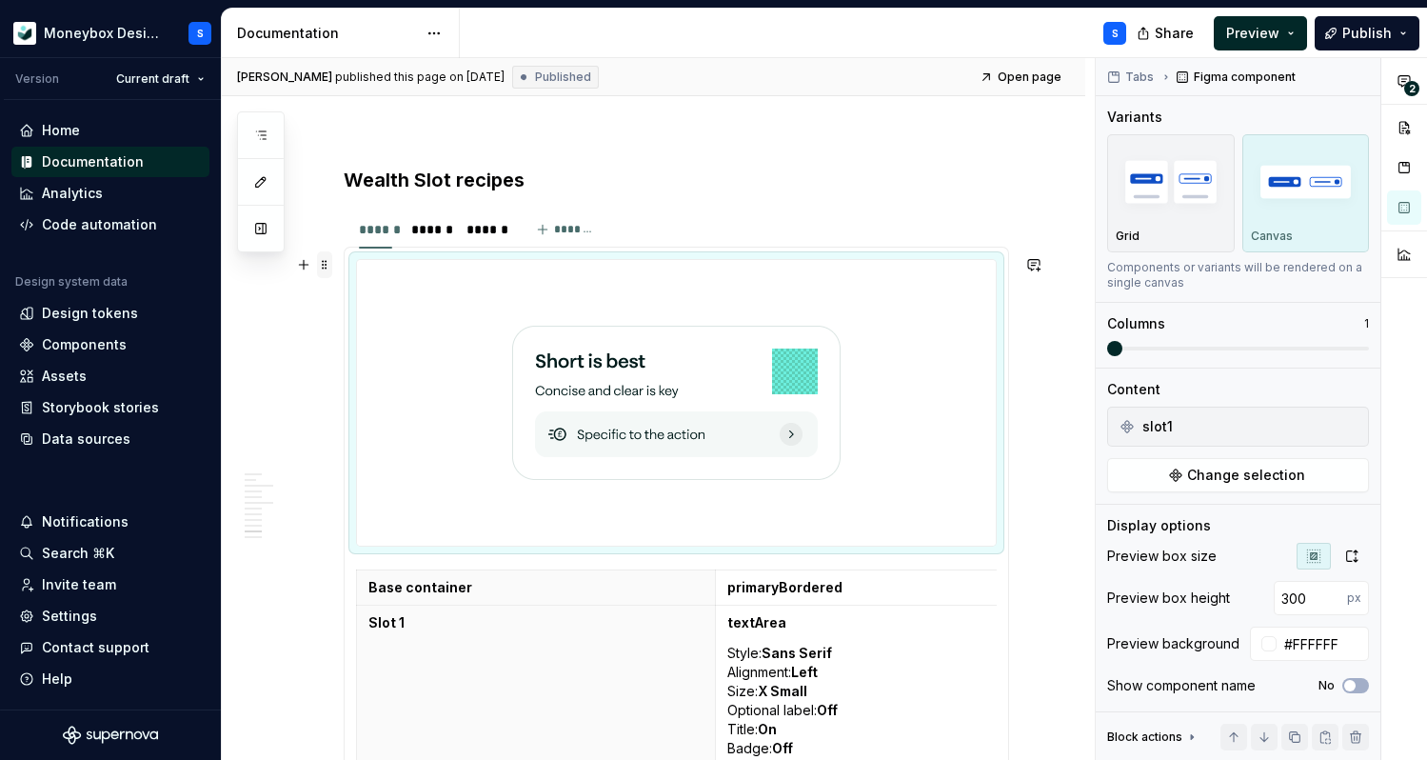
click at [330, 269] on span at bounding box center [324, 264] width 15 height 27
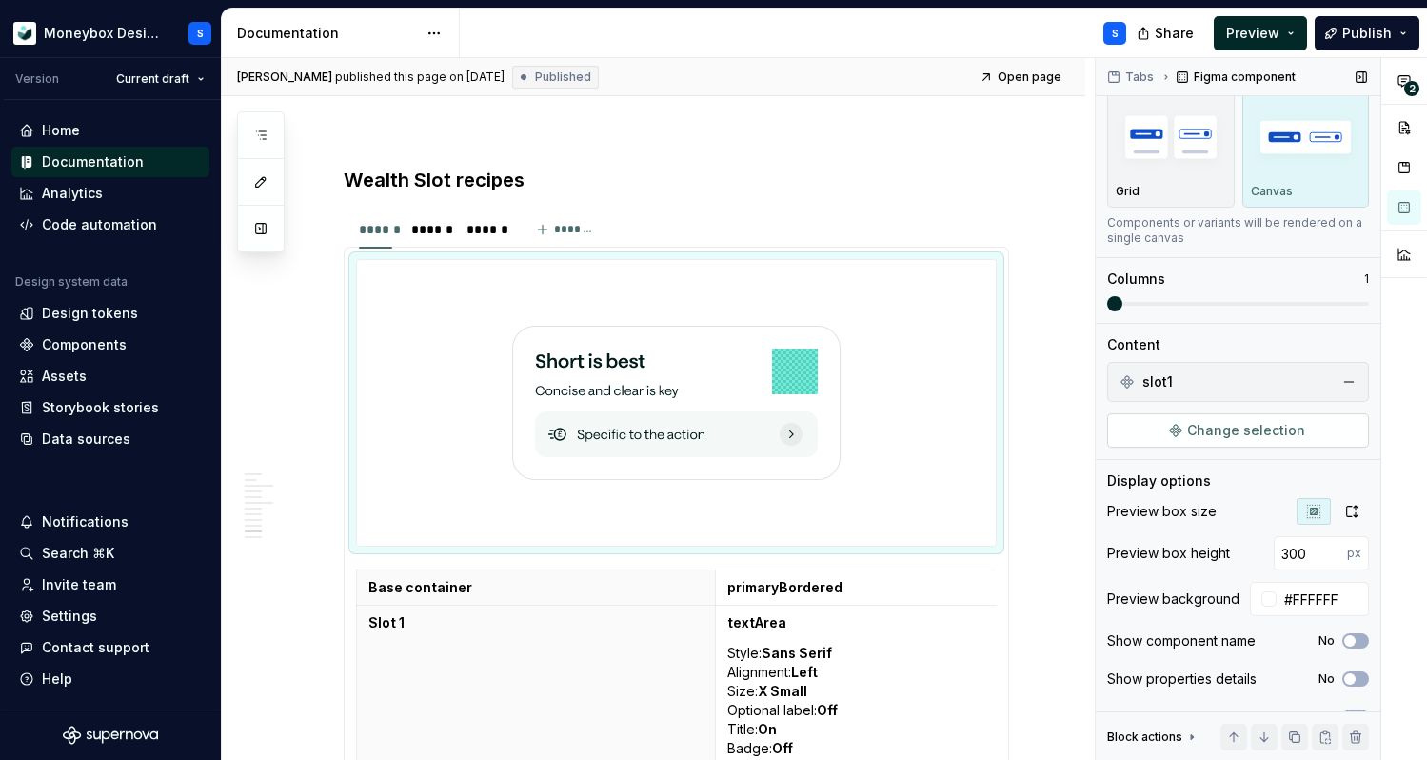
scroll to position [49, 0]
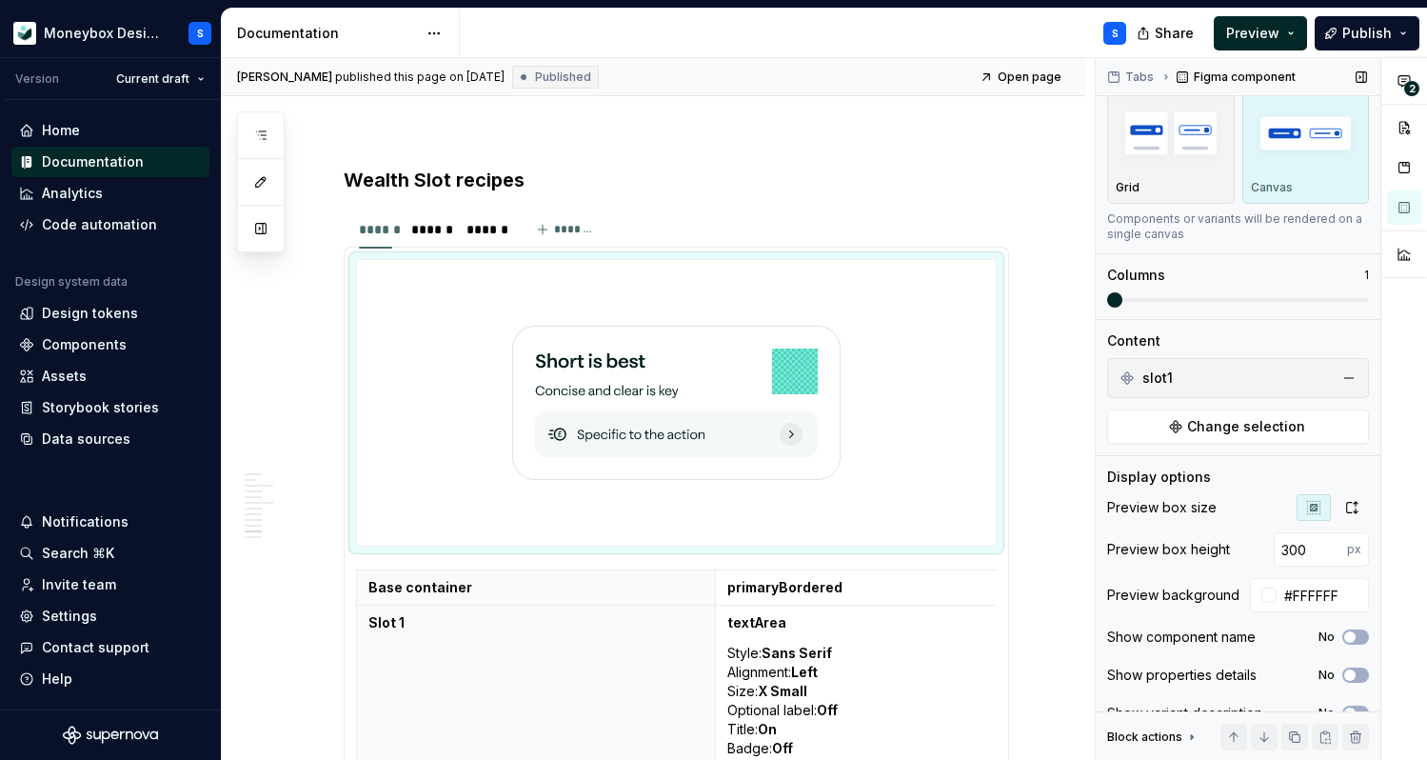
click at [1273, 378] on div "slot1" at bounding box center [1238, 378] width 252 height 30
click at [1276, 428] on span "Change selection" at bounding box center [1246, 426] width 118 height 19
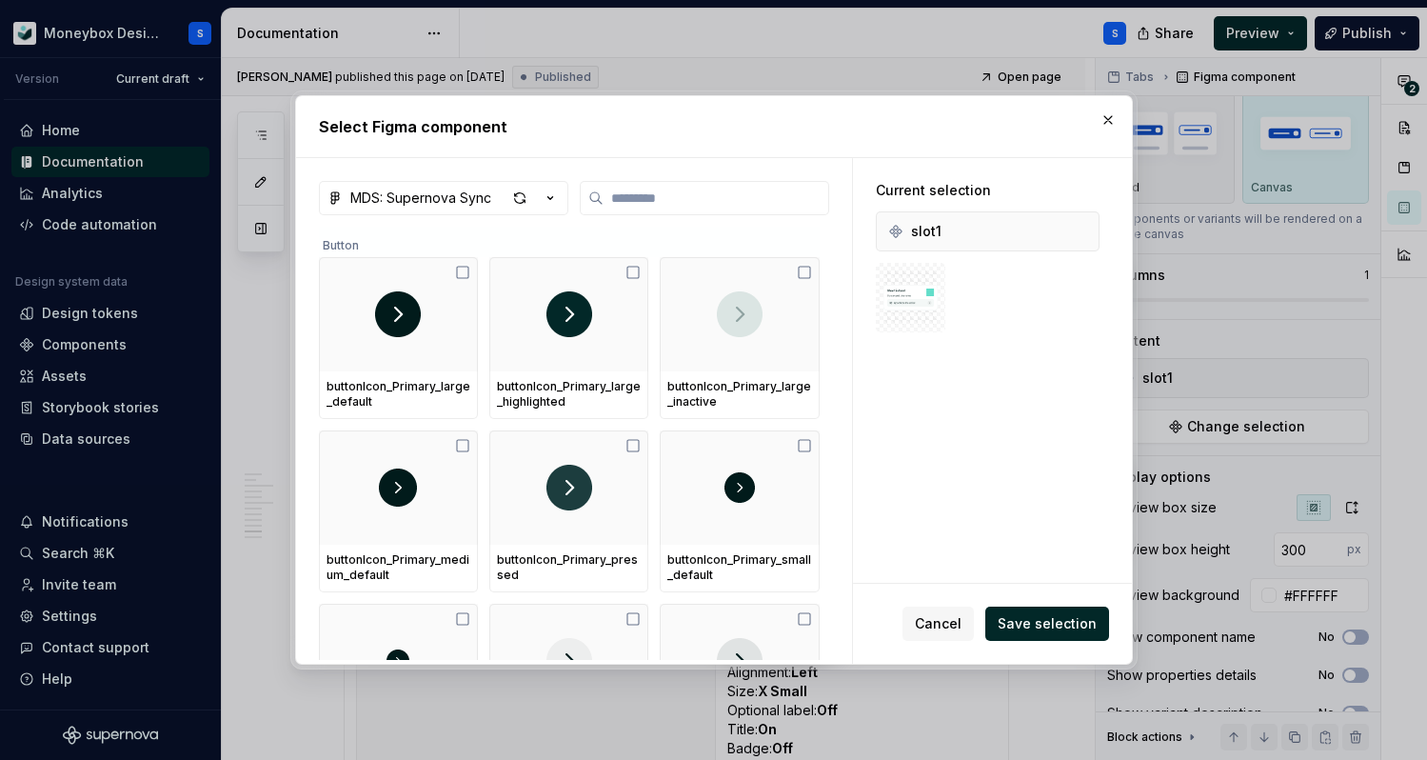
click at [910, 308] on img at bounding box center [910, 297] width 54 height 54
click at [707, 215] on div "MDS: Supernova Sync Button buttonIcon_Primary_large_default buttonIcon_Primary_…" at bounding box center [574, 423] width 510 height 484
click at [684, 204] on input "search" at bounding box center [716, 198] width 225 height 19
click at [946, 610] on button "Cancel" at bounding box center [938, 623] width 71 height 34
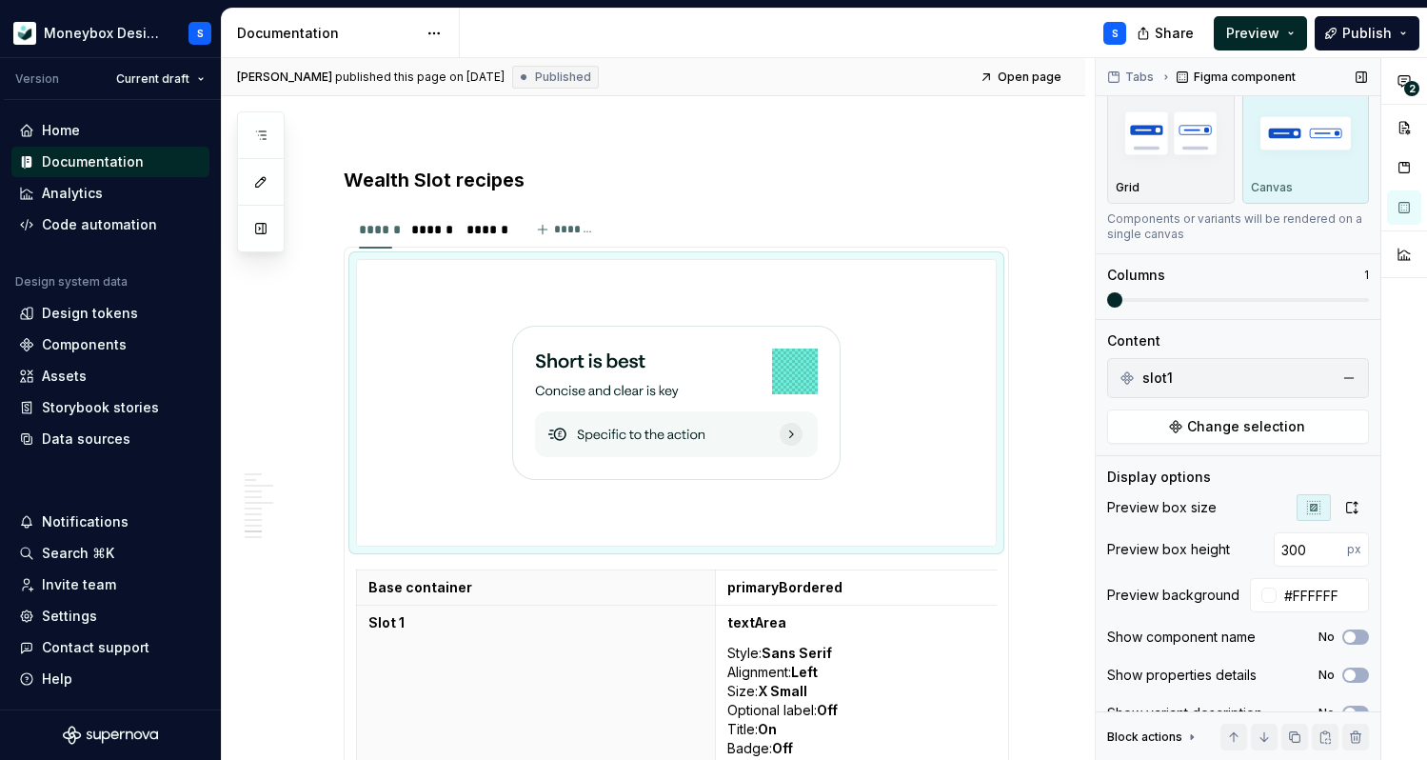
scroll to position [75, 0]
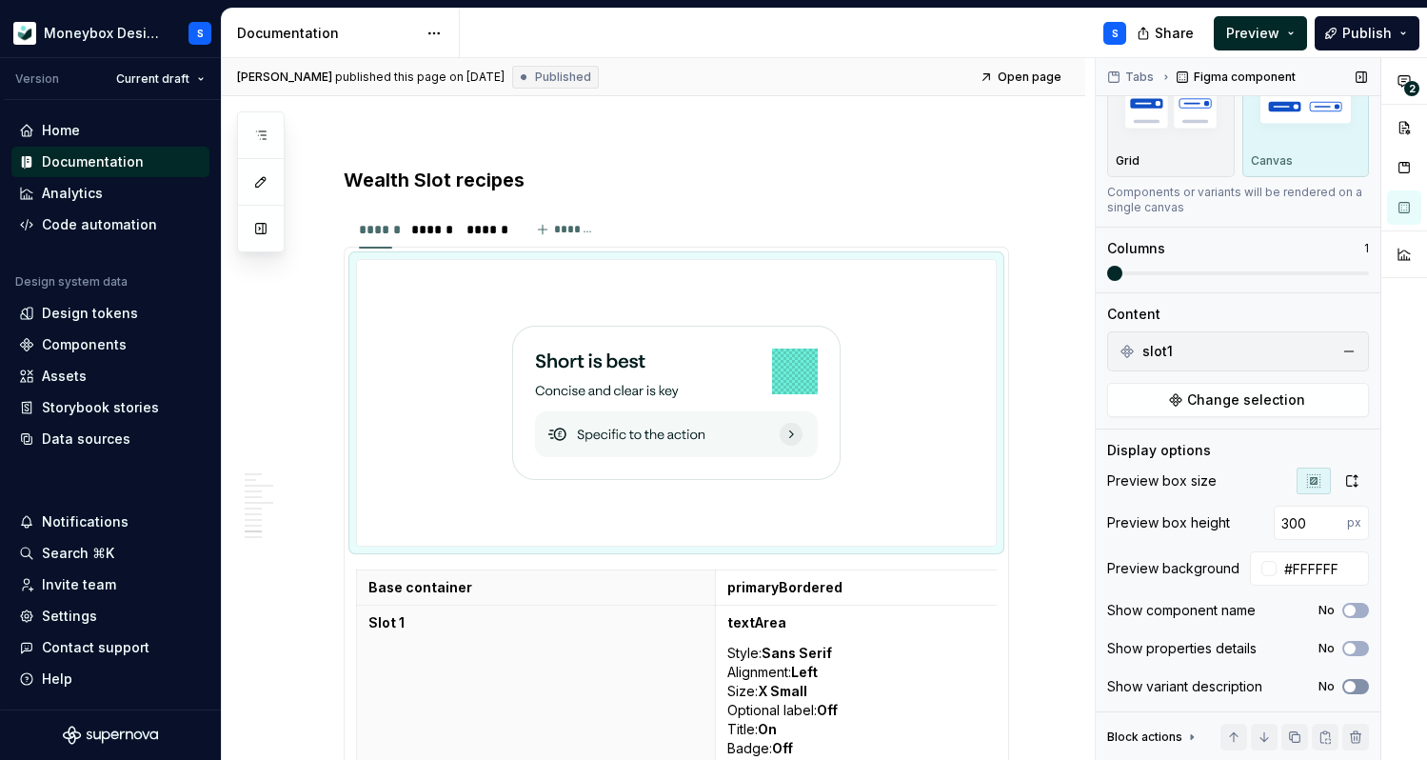
click at [1348, 680] on button "No" at bounding box center [1355, 686] width 27 height 15
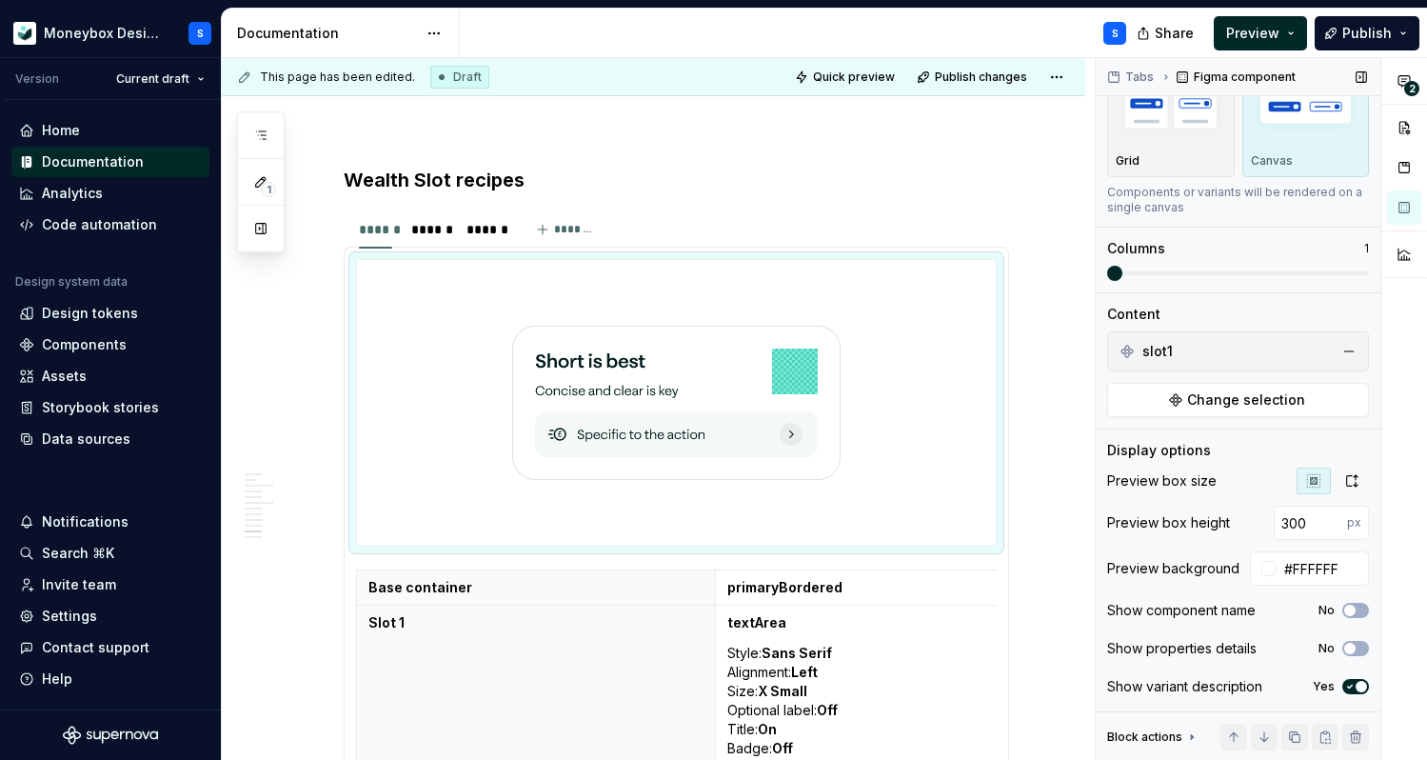
click at [1356, 685] on span "button" at bounding box center [1361, 686] width 11 height 11
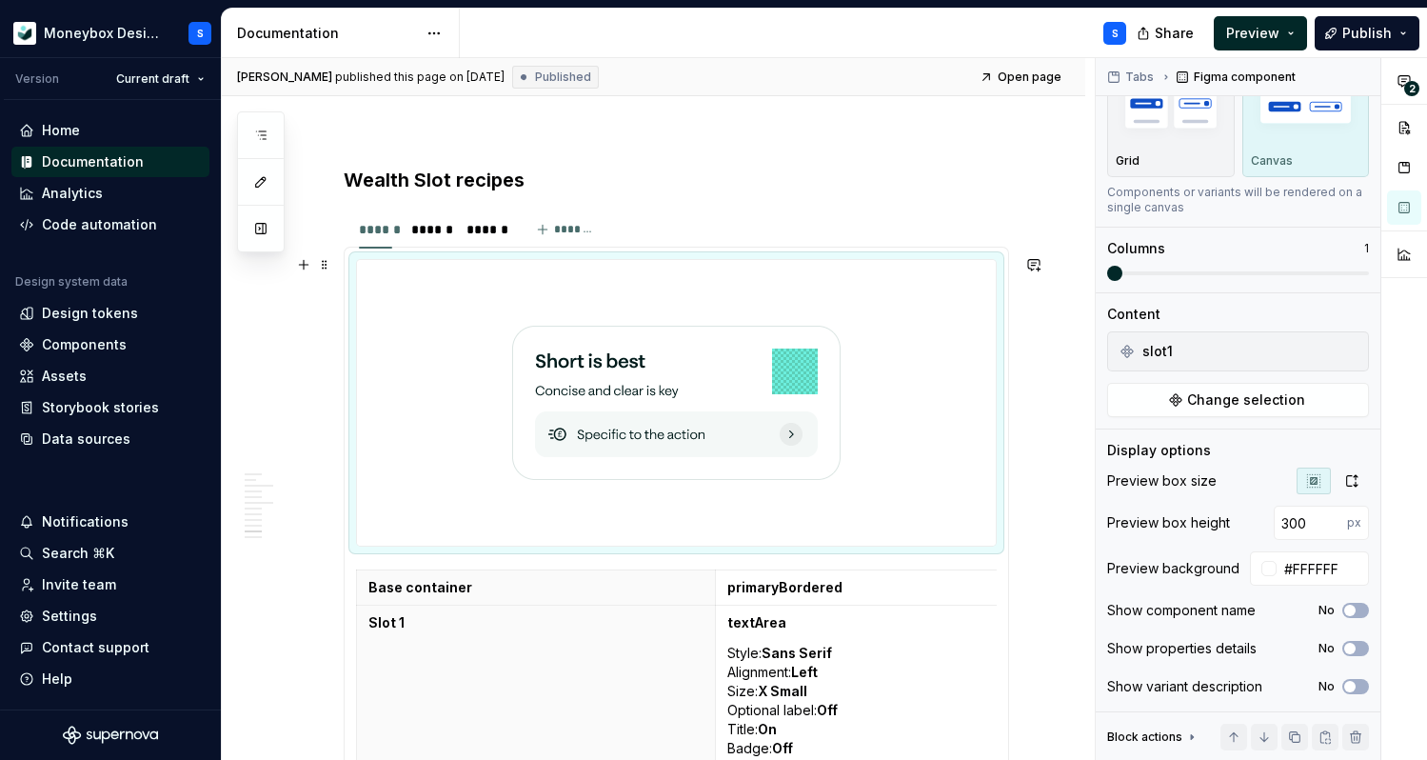
click at [945, 489] on div at bounding box center [676, 403] width 639 height 286
click at [1350, 645] on span "button" at bounding box center [1349, 648] width 11 height 11
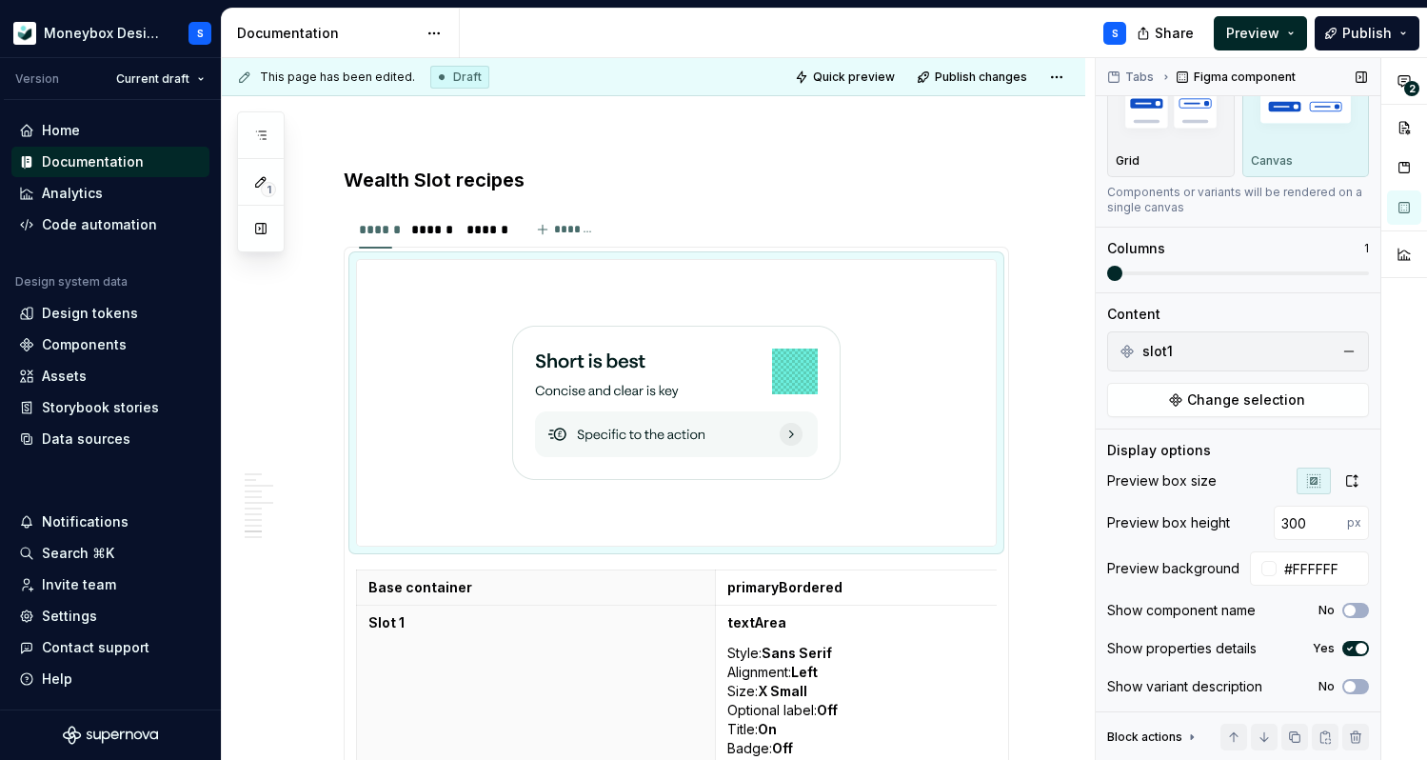
click at [1350, 645] on icon "button" at bounding box center [1349, 648] width 15 height 11
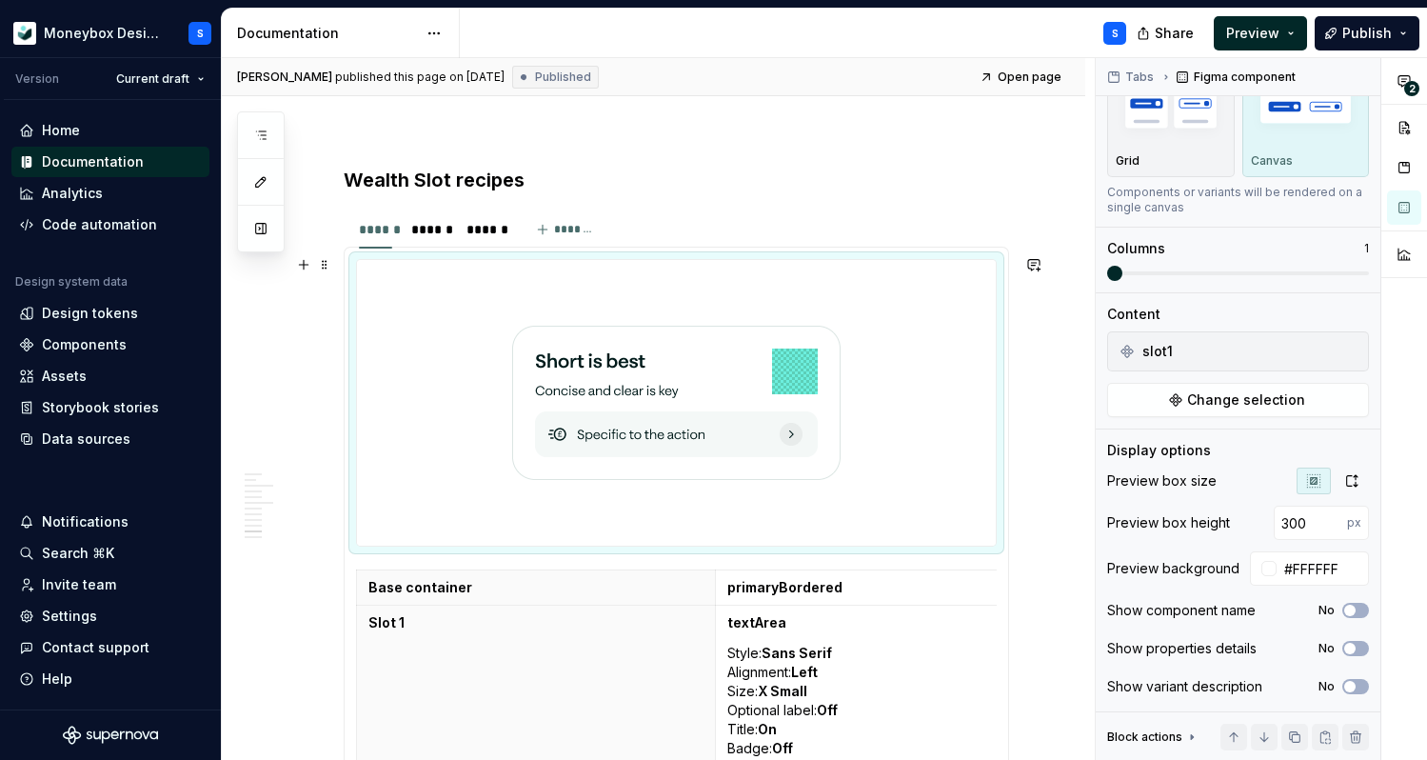
click at [940, 400] on div at bounding box center [676, 403] width 639 height 286
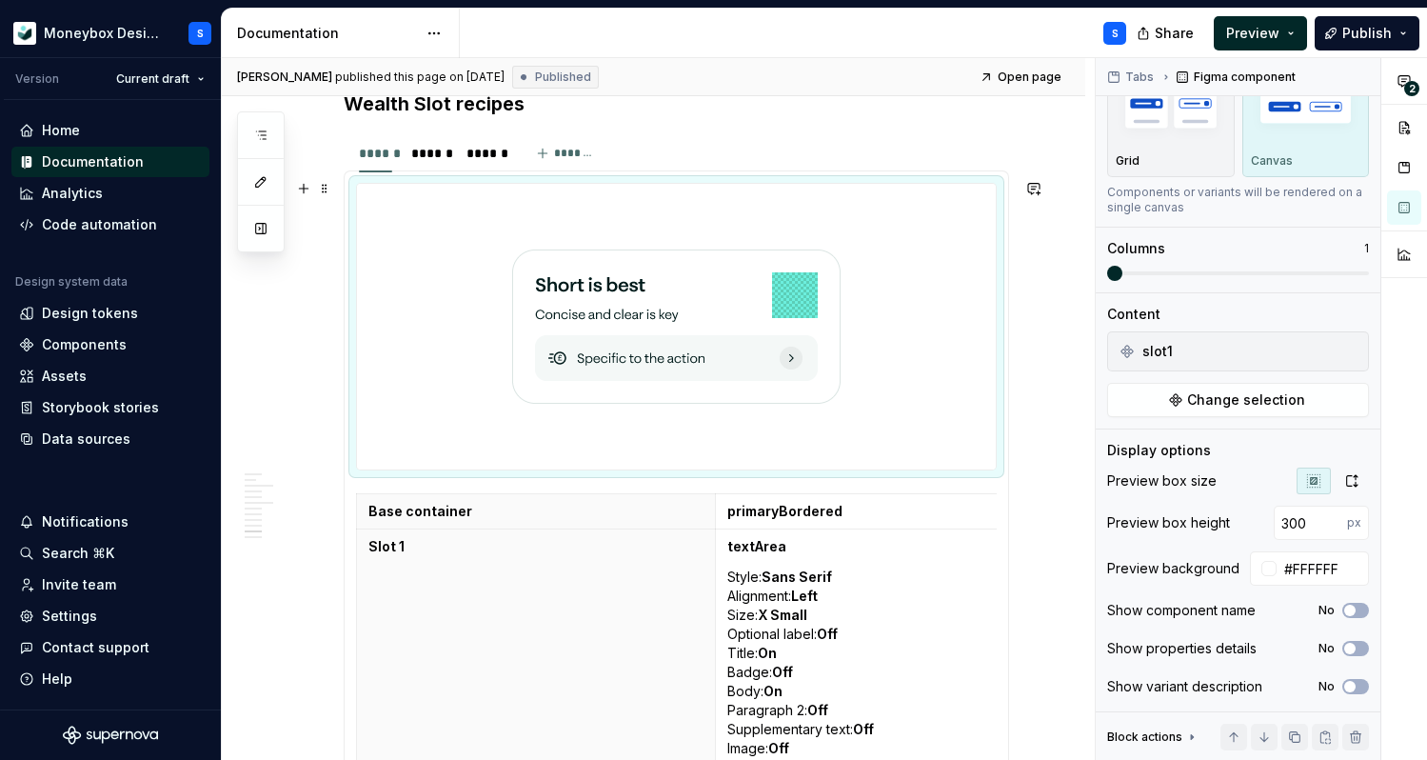
scroll to position [5439, 0]
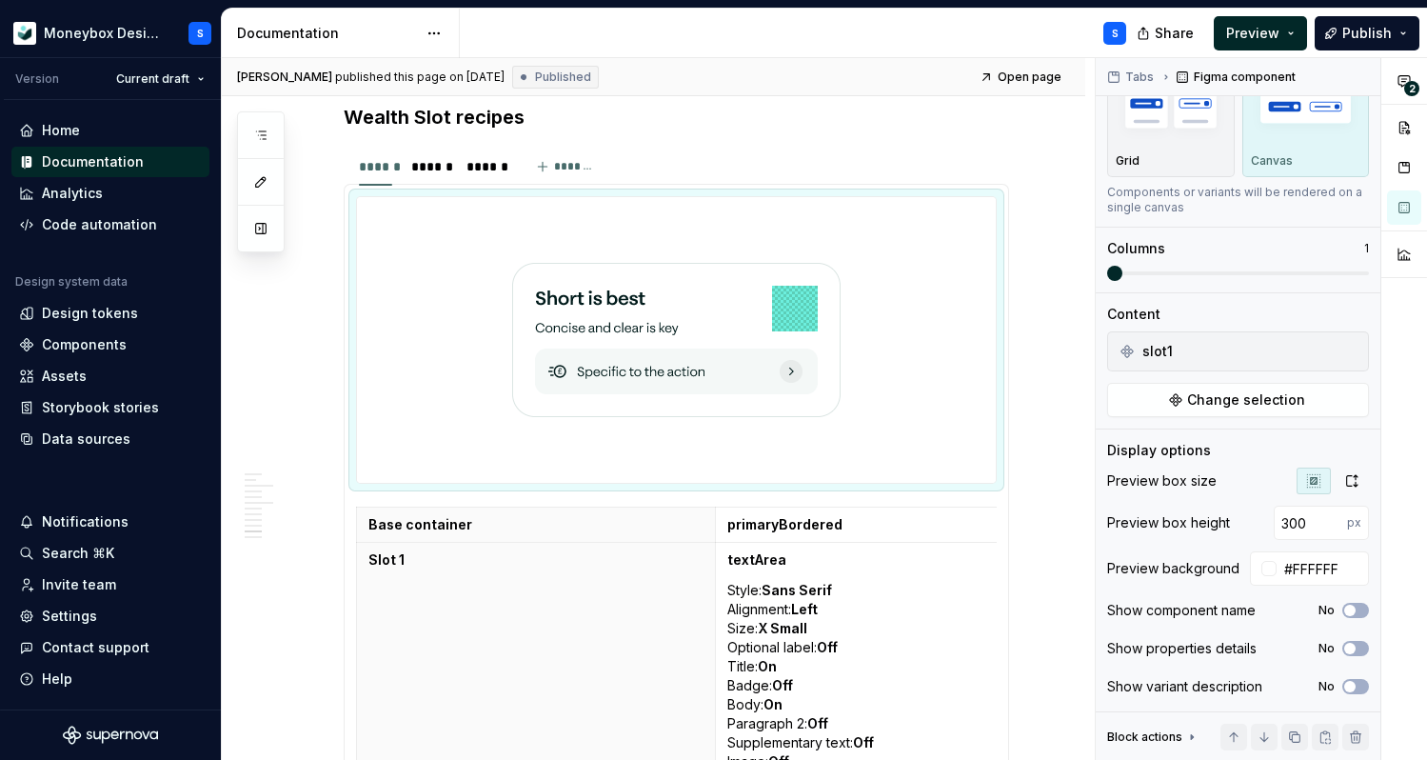
click at [1363, 52] on div "Share Preview Publish" at bounding box center [1284, 33] width 286 height 49
click at [1401, 40] on button "Publish" at bounding box center [1367, 33] width 105 height 34
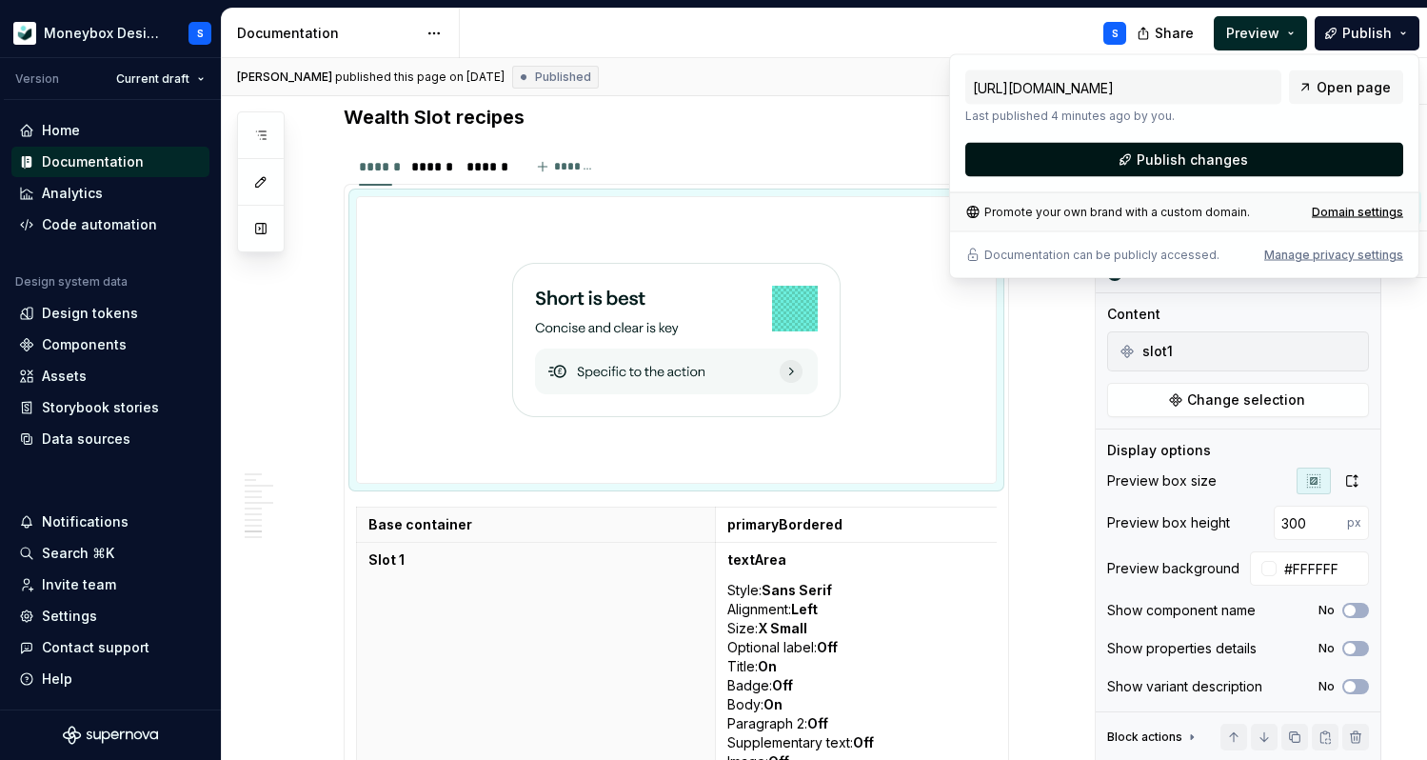
click at [1275, 163] on button "Publish changes" at bounding box center [1184, 160] width 438 height 34
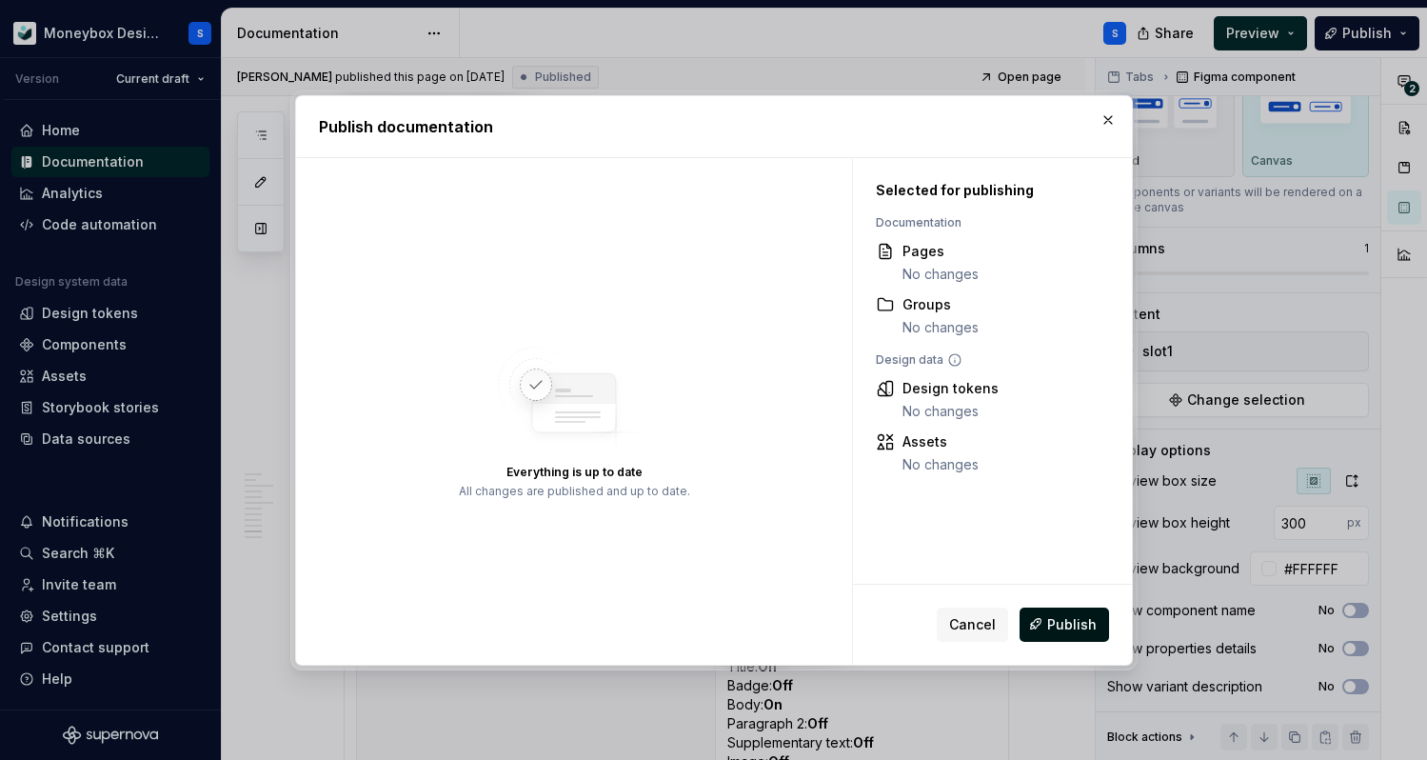
click at [1076, 627] on span "Publish" at bounding box center [1072, 623] width 50 height 19
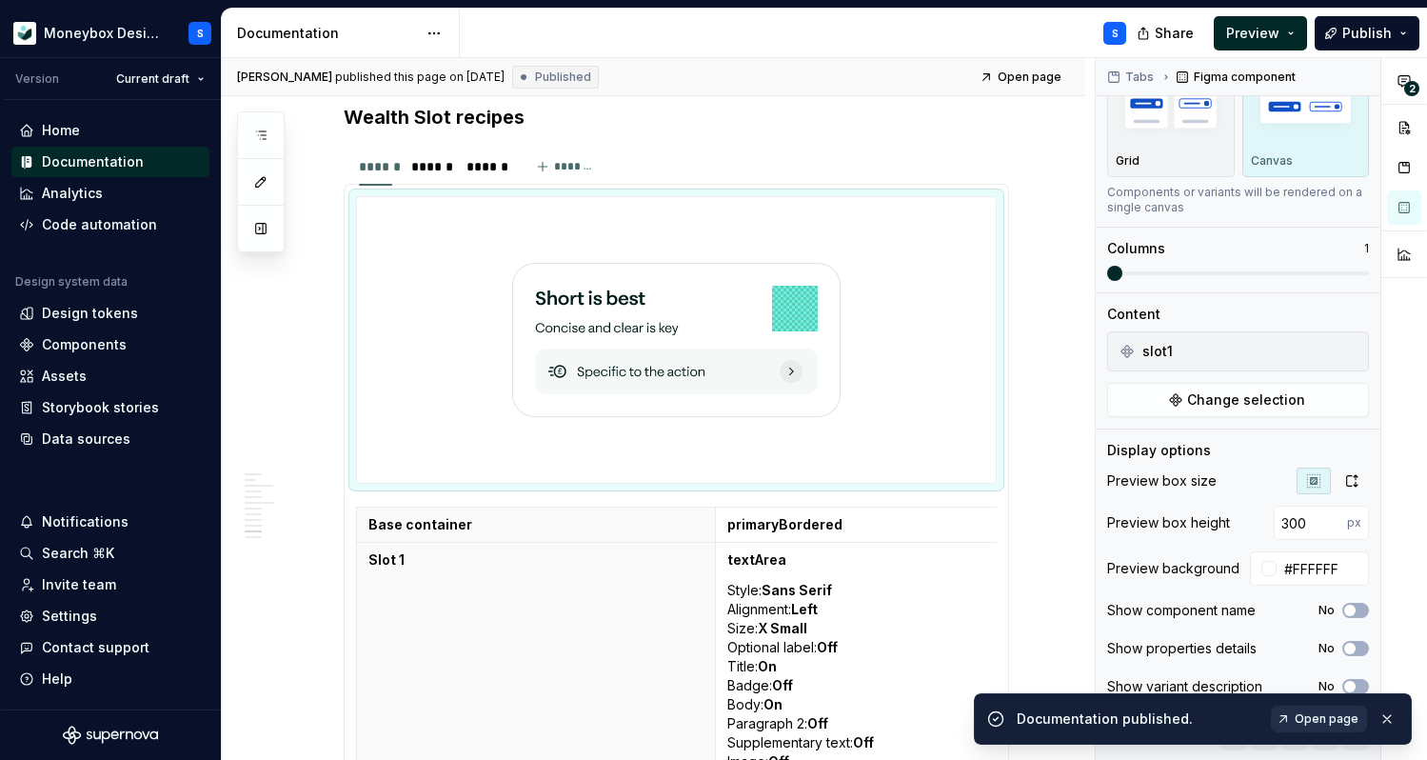
click at [1300, 708] on link "Open page" at bounding box center [1319, 718] width 96 height 27
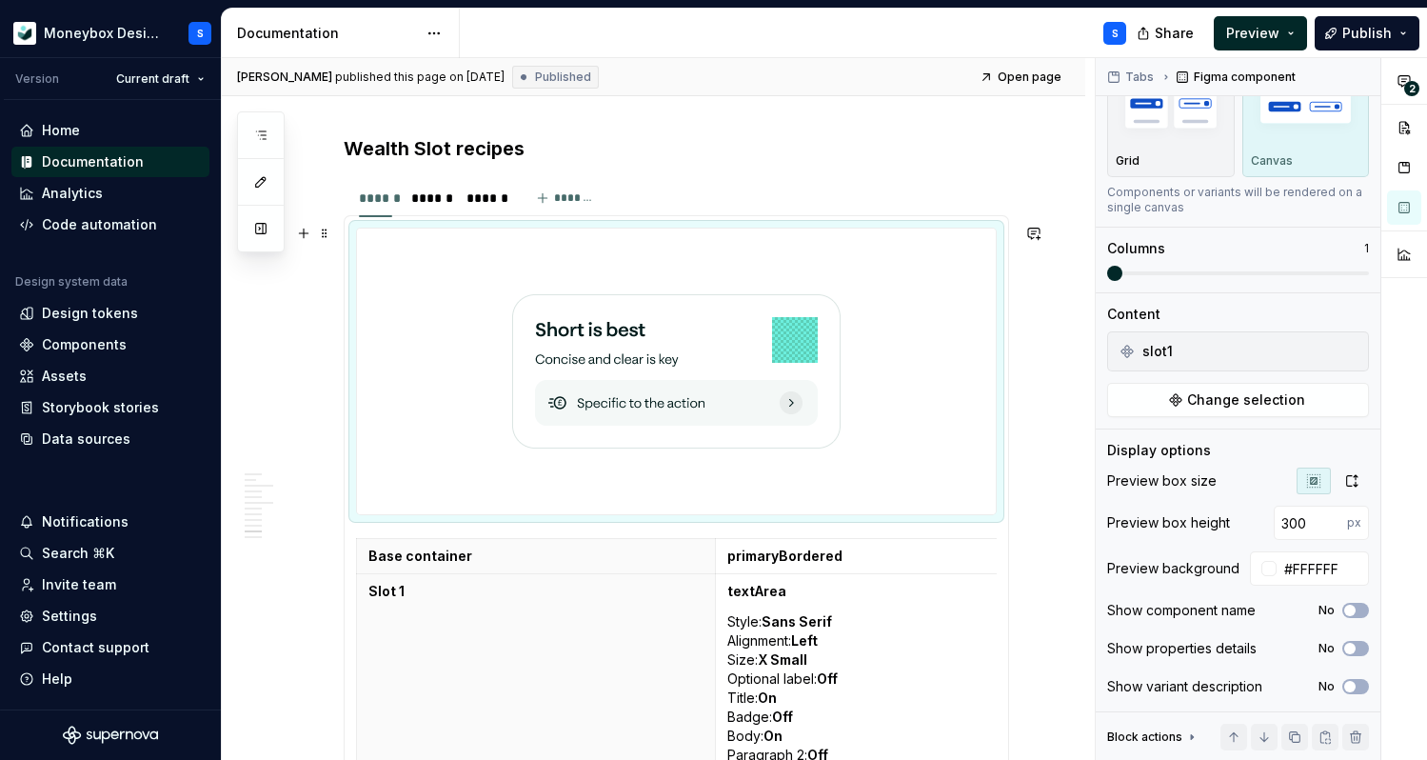
scroll to position [5388, 0]
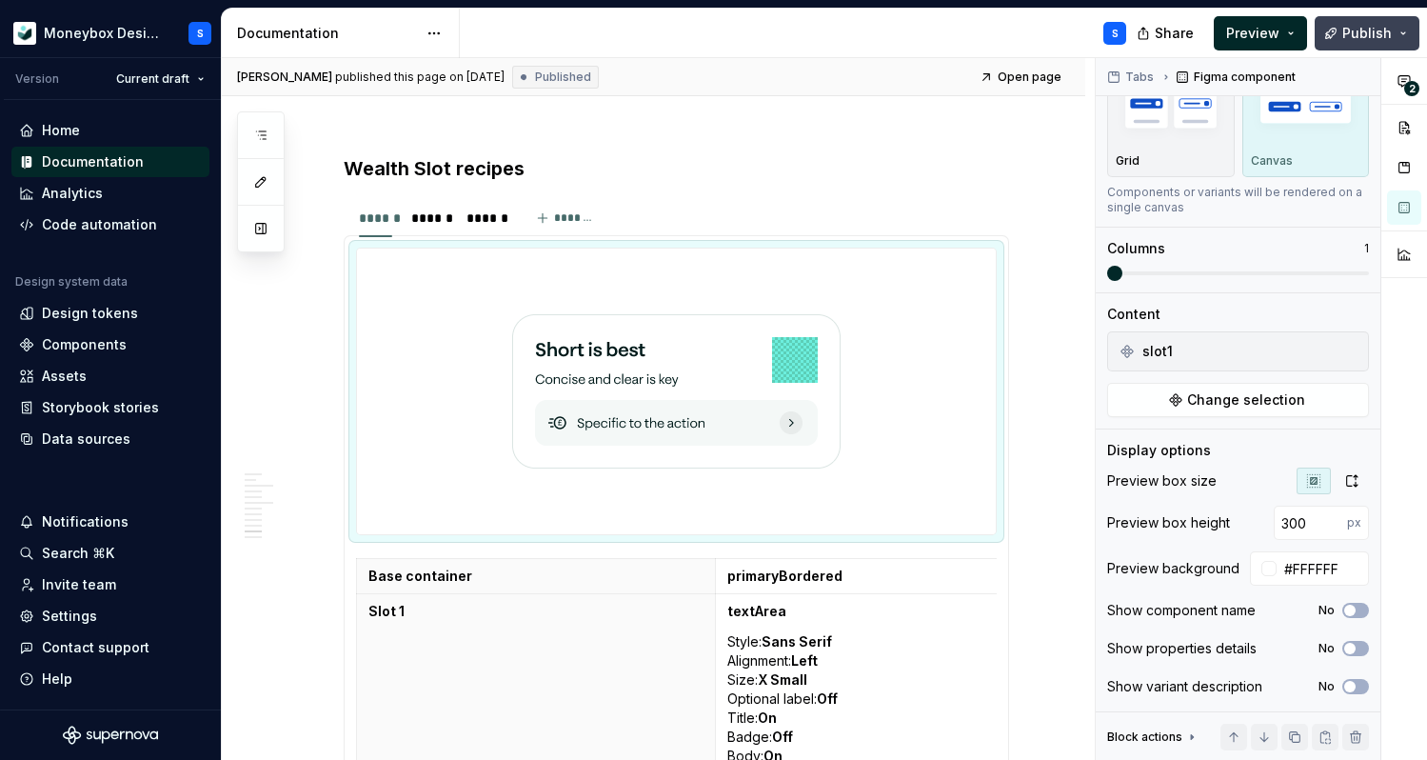
click at [1407, 37] on button "Publish" at bounding box center [1367, 33] width 105 height 34
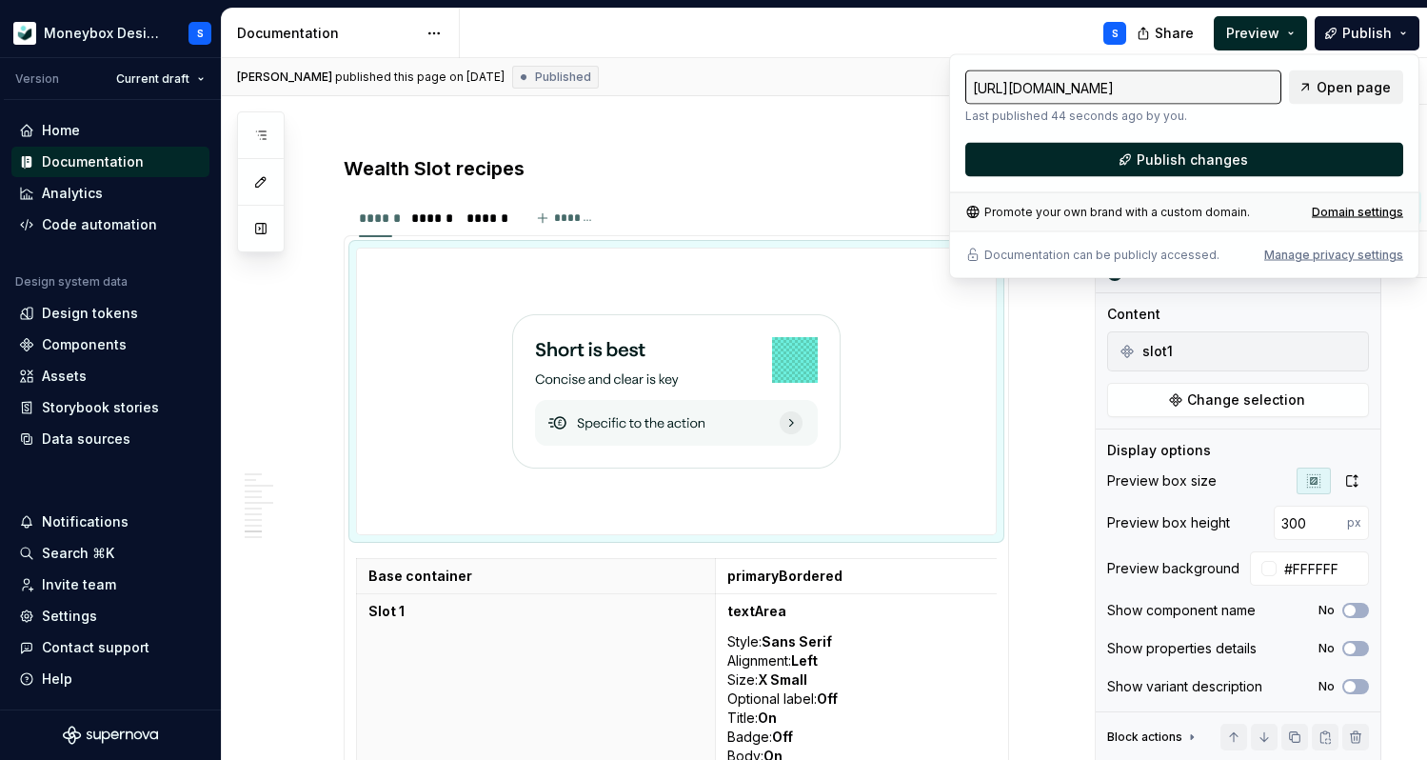
click at [1339, 88] on span "Open page" at bounding box center [1354, 87] width 74 height 19
type textarea "*"
click at [1294, 250] on div "Manage privacy settings" at bounding box center [1333, 255] width 139 height 15
type input "[URL][DOMAIN_NAME]"
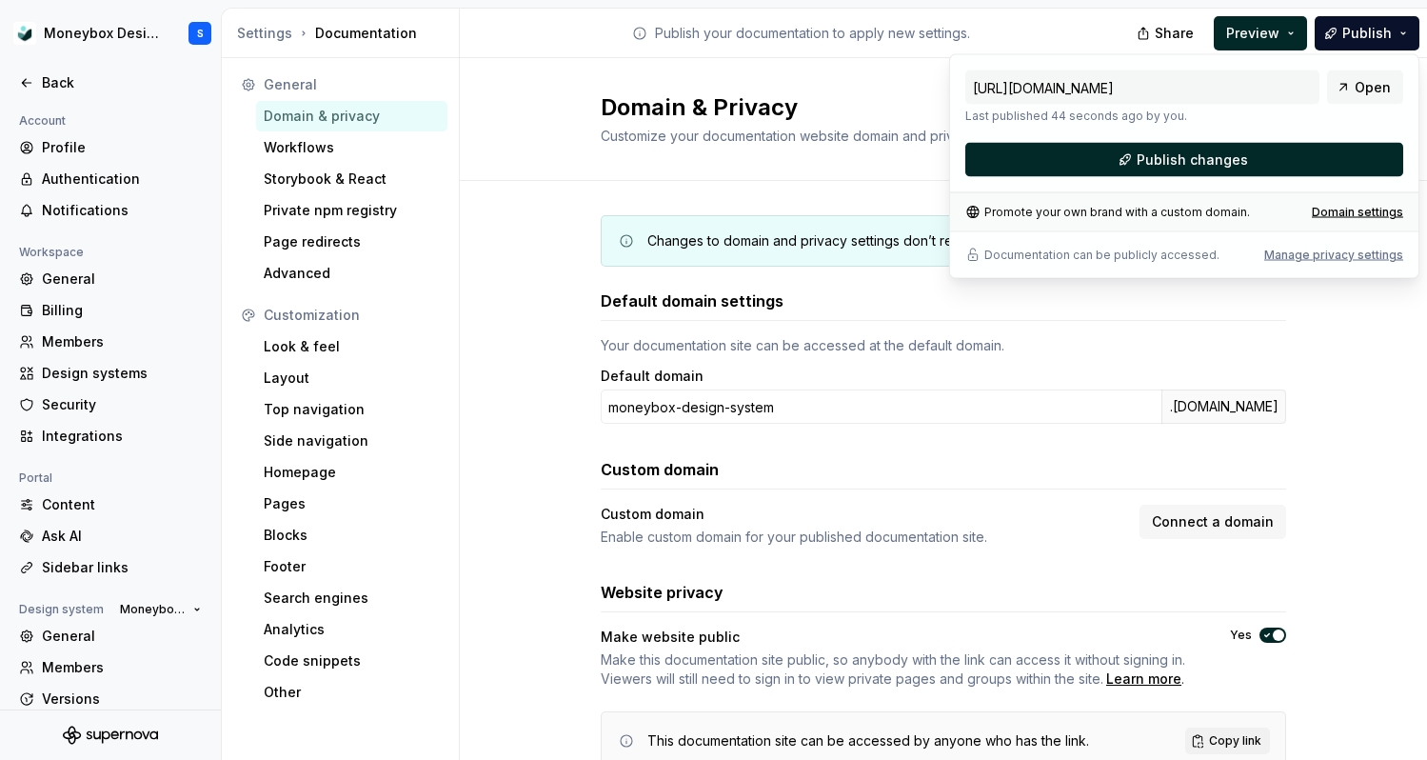
click at [1280, 638] on span "button" at bounding box center [1278, 634] width 11 height 11
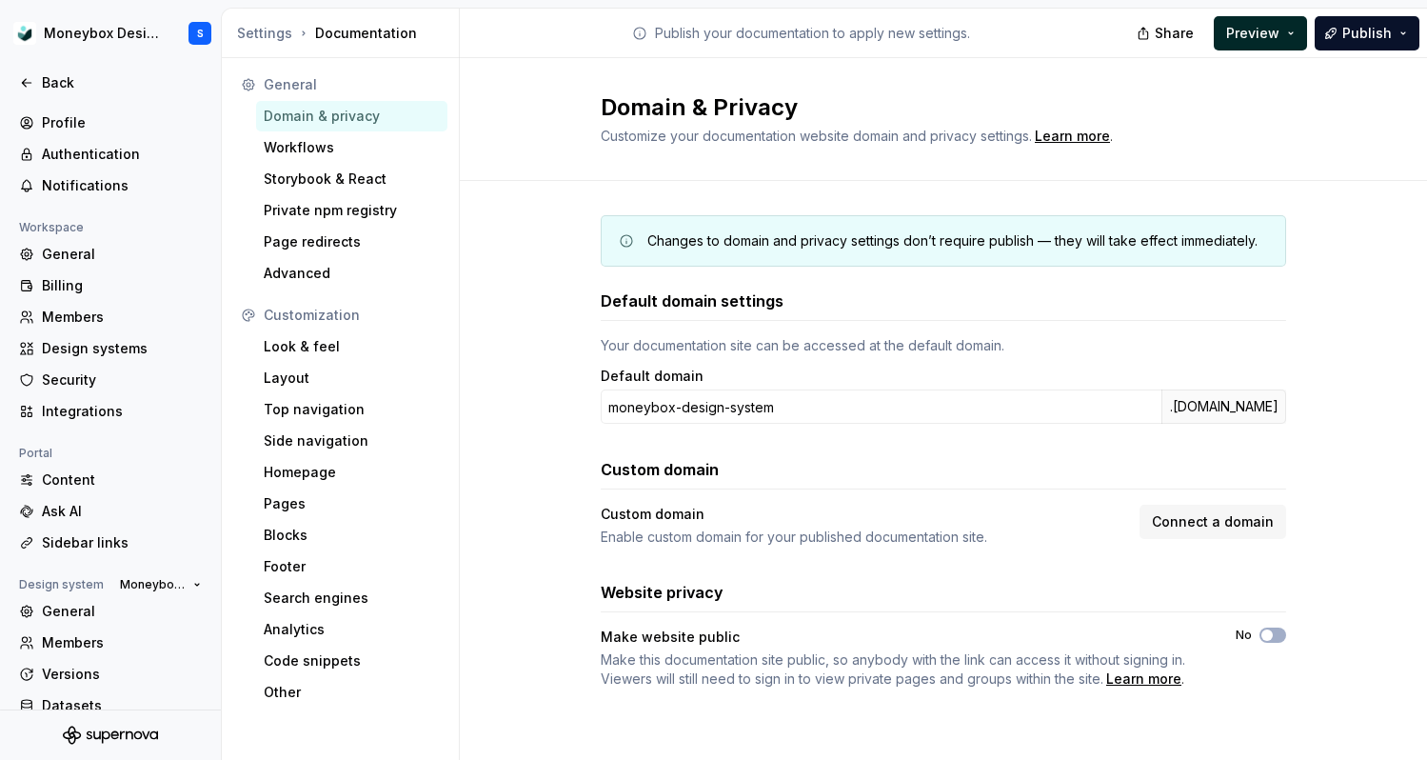
scroll to position [79, 0]
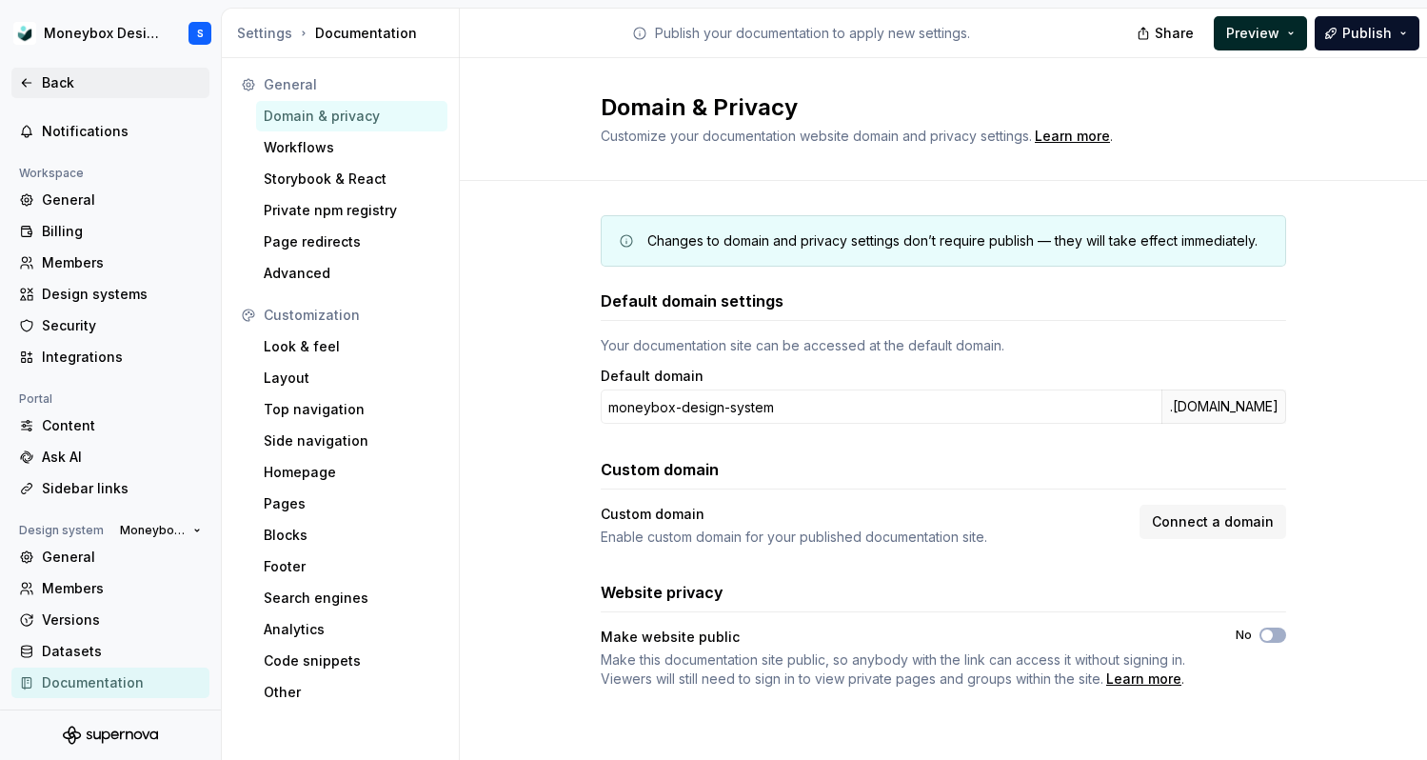
click at [37, 78] on div "Back" at bounding box center [110, 82] width 183 height 19
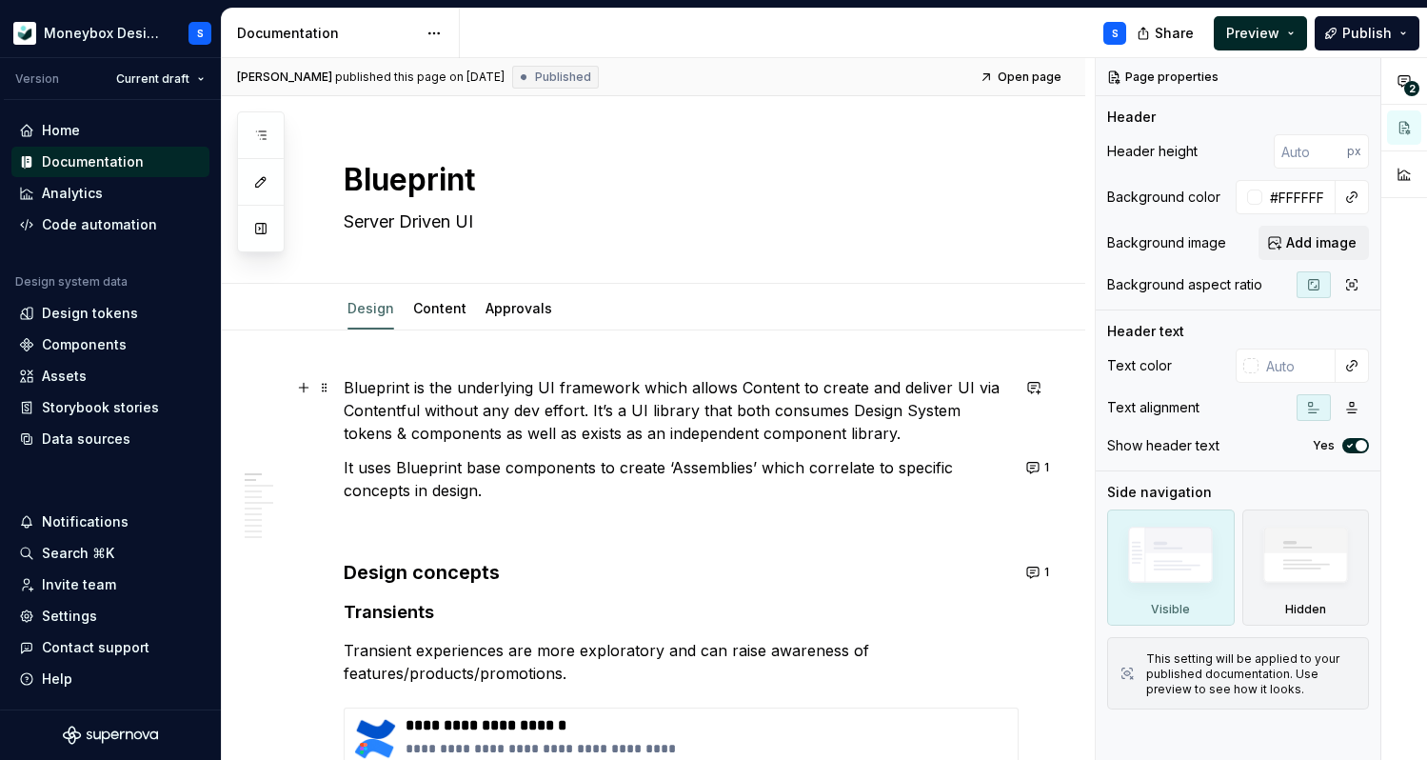
type textarea "*"
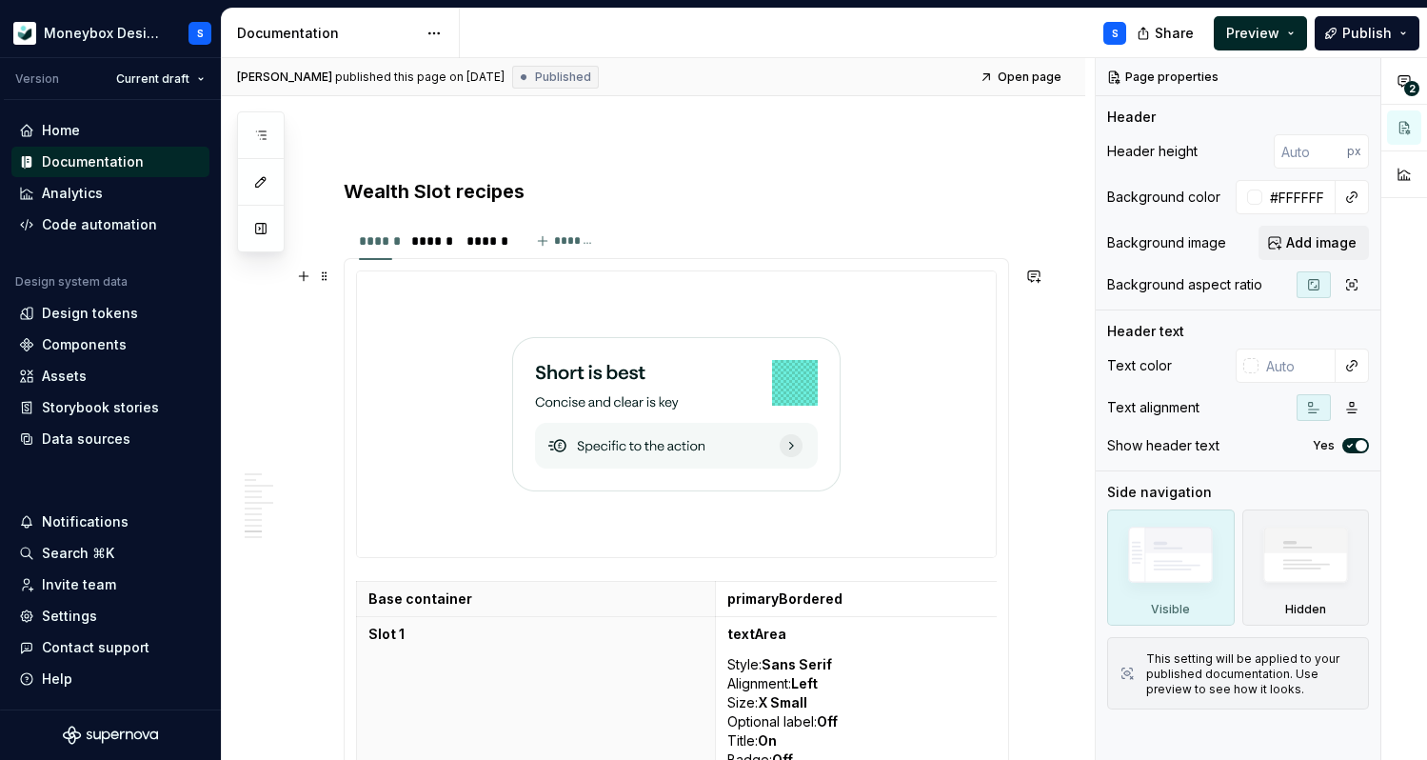
scroll to position [5469, 0]
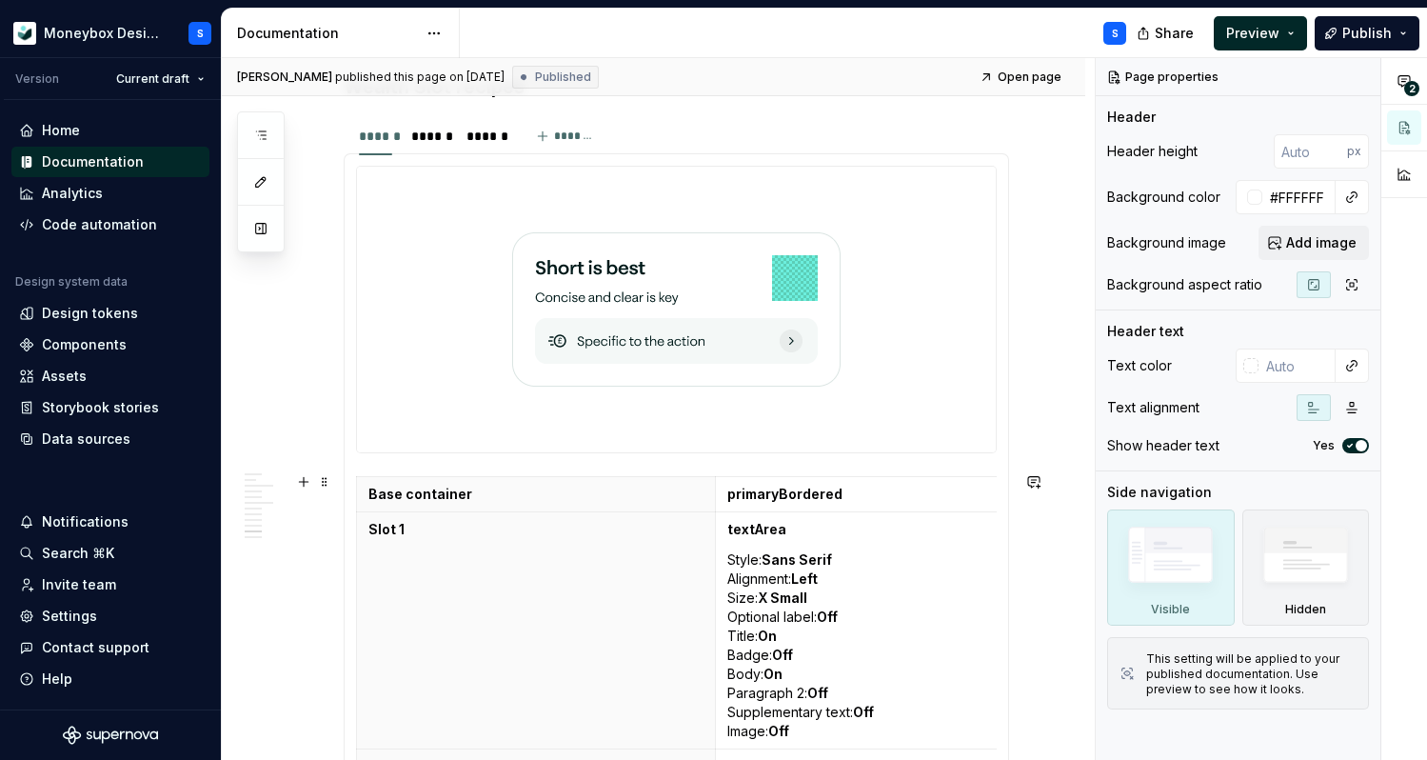
click at [562, 459] on section-item-column "Base container primaryBordered Slot 1 textArea Style: Sans Serif Alignment: Lef…" at bounding box center [676, 531] width 641 height 730
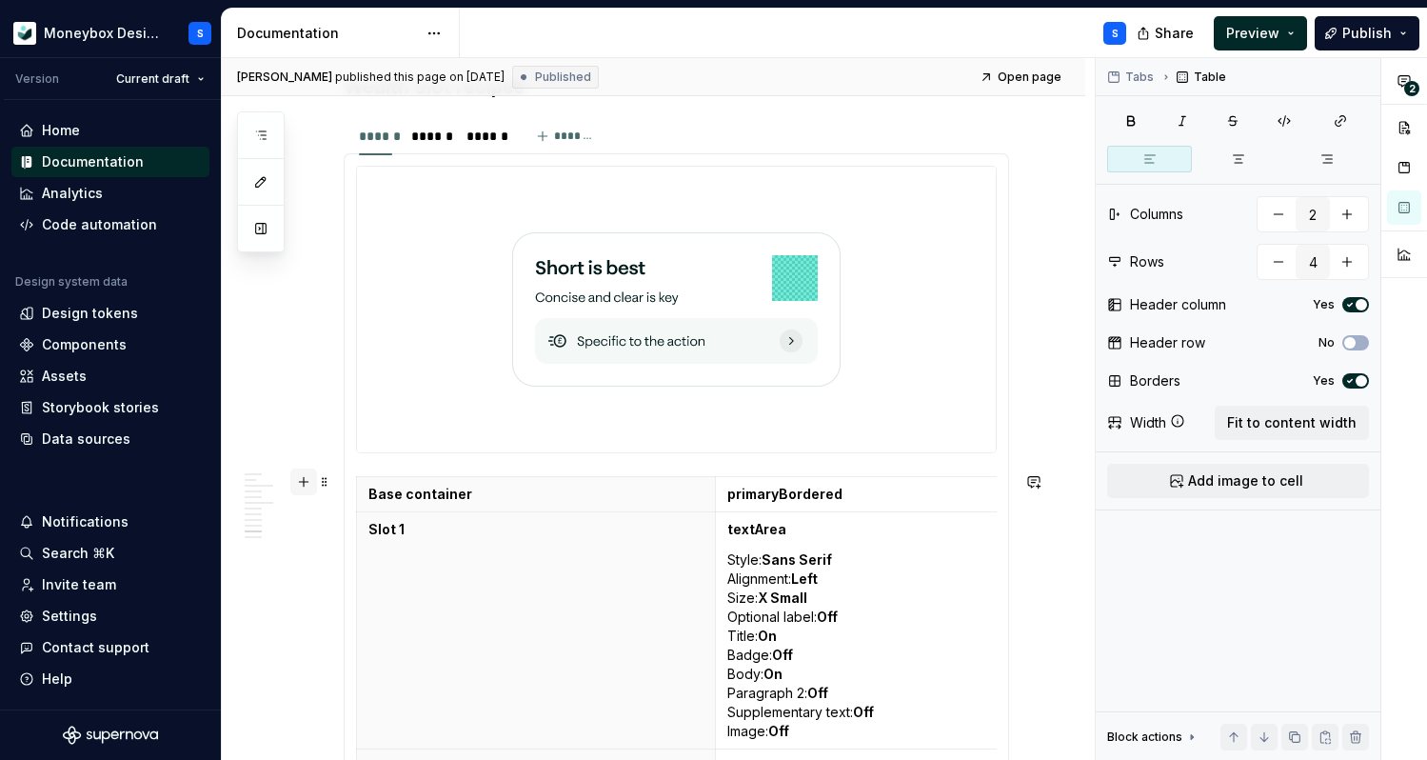
click at [306, 486] on button "button" at bounding box center [303, 481] width 27 height 27
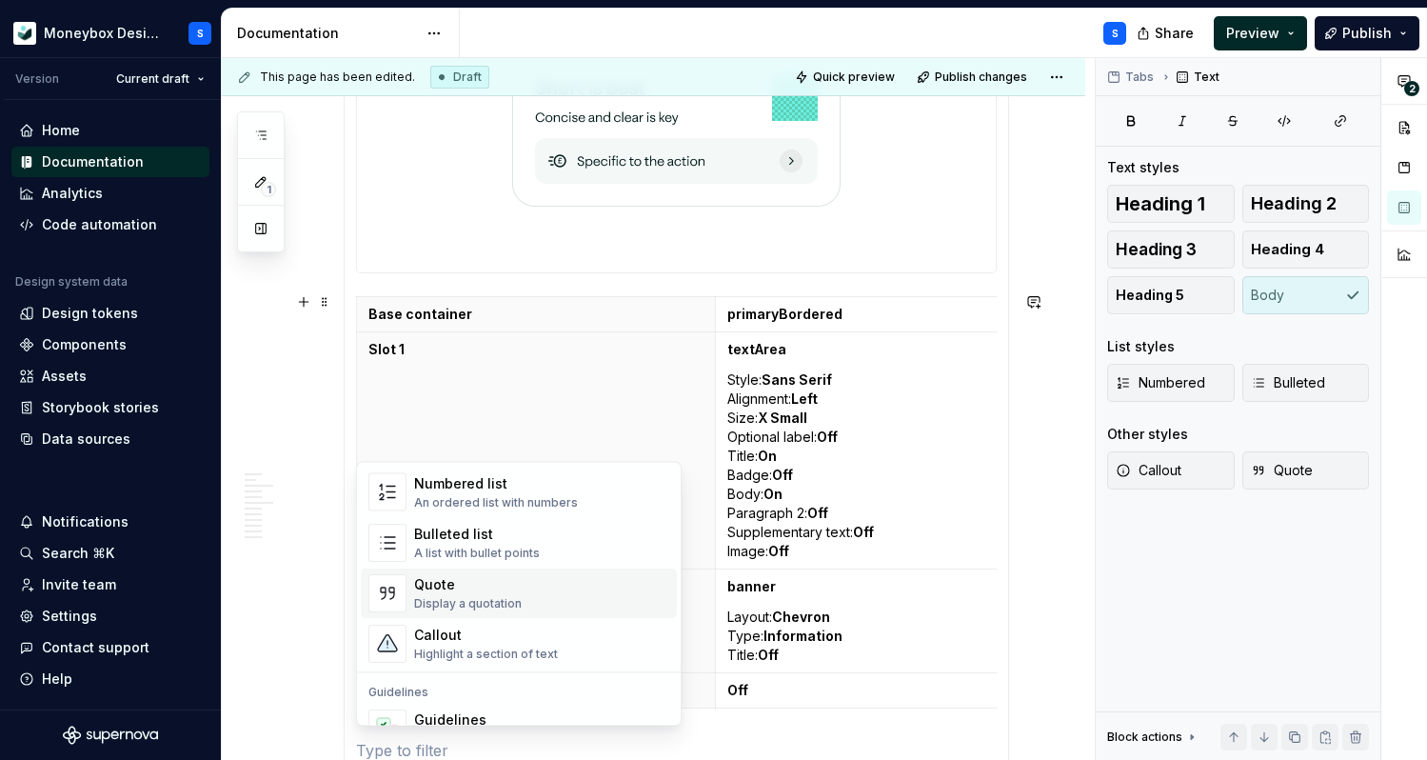
scroll to position [338, 0]
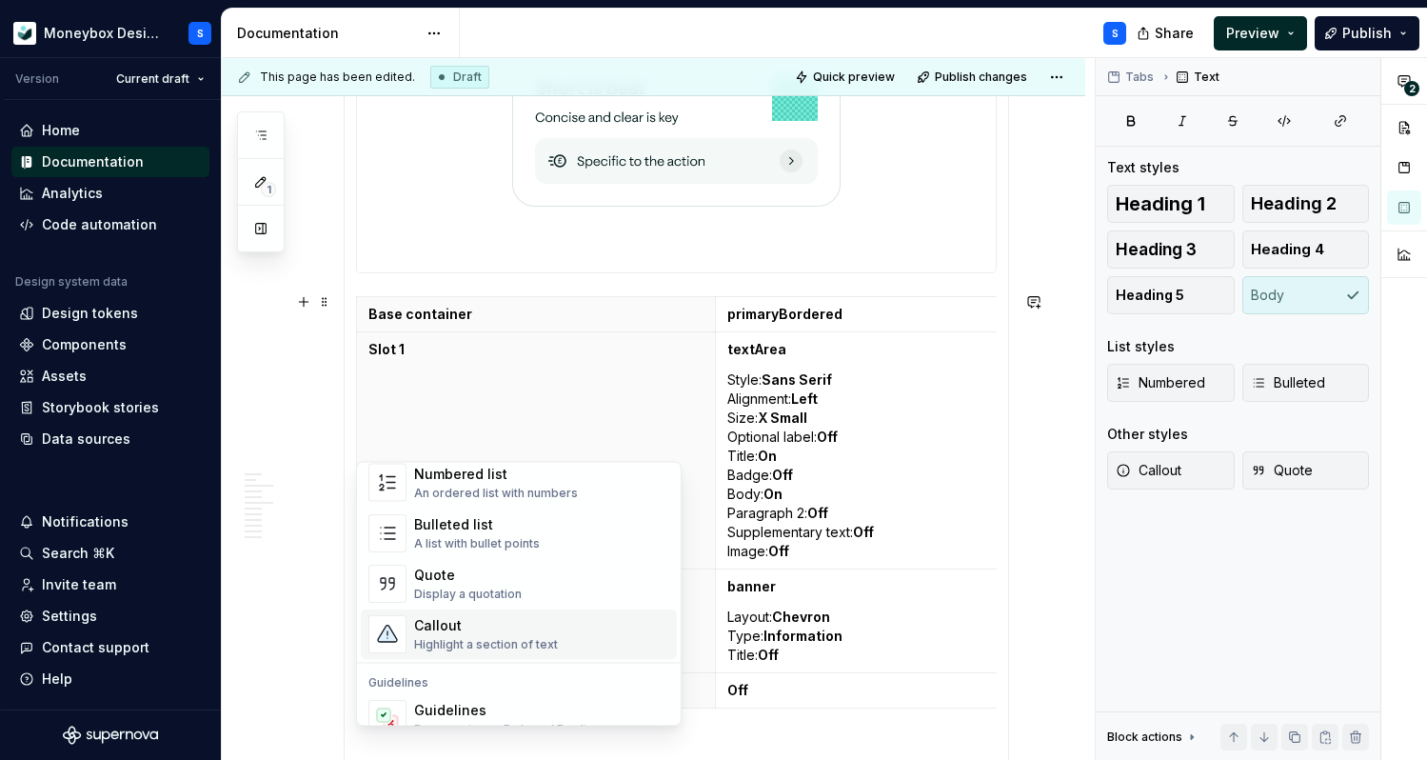
click at [493, 621] on div "Callout" at bounding box center [486, 625] width 144 height 19
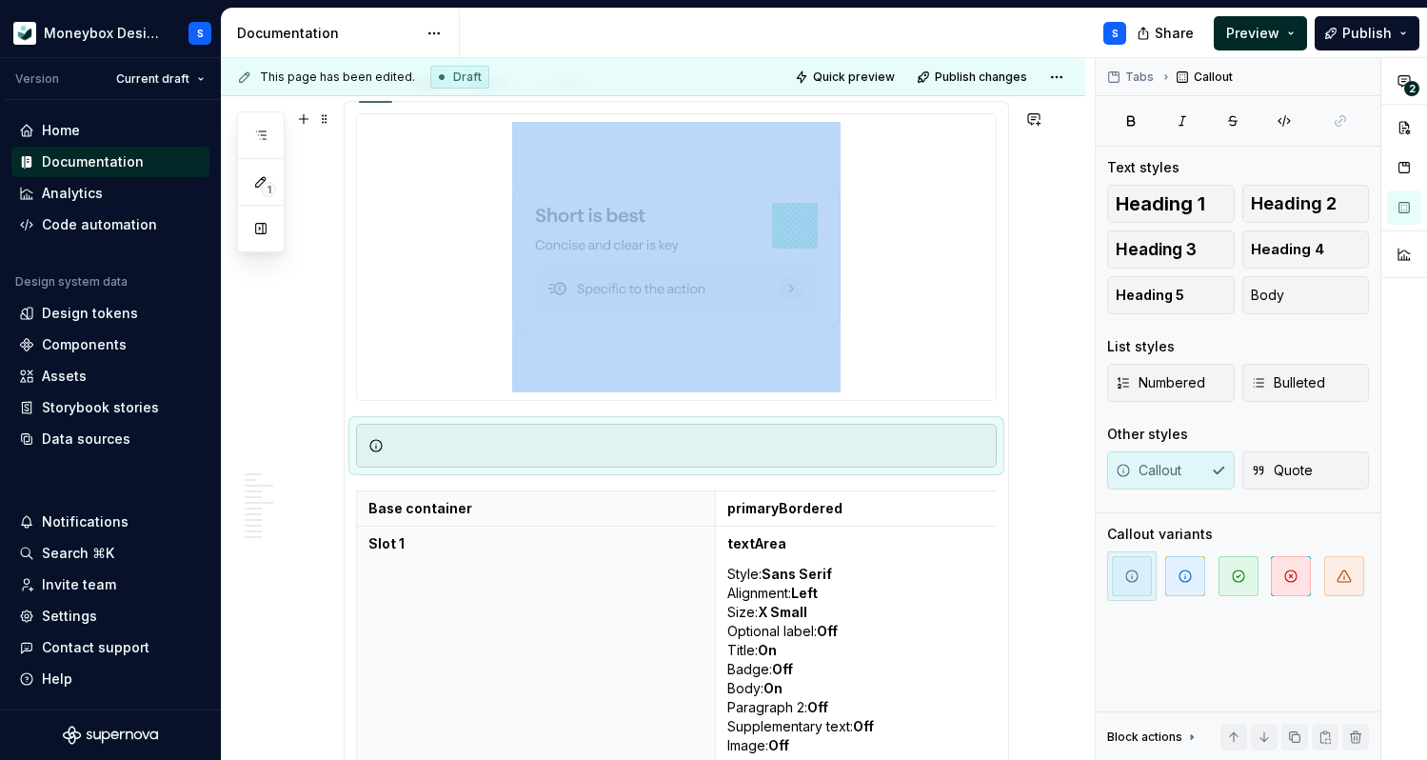
scroll to position [5514, 0]
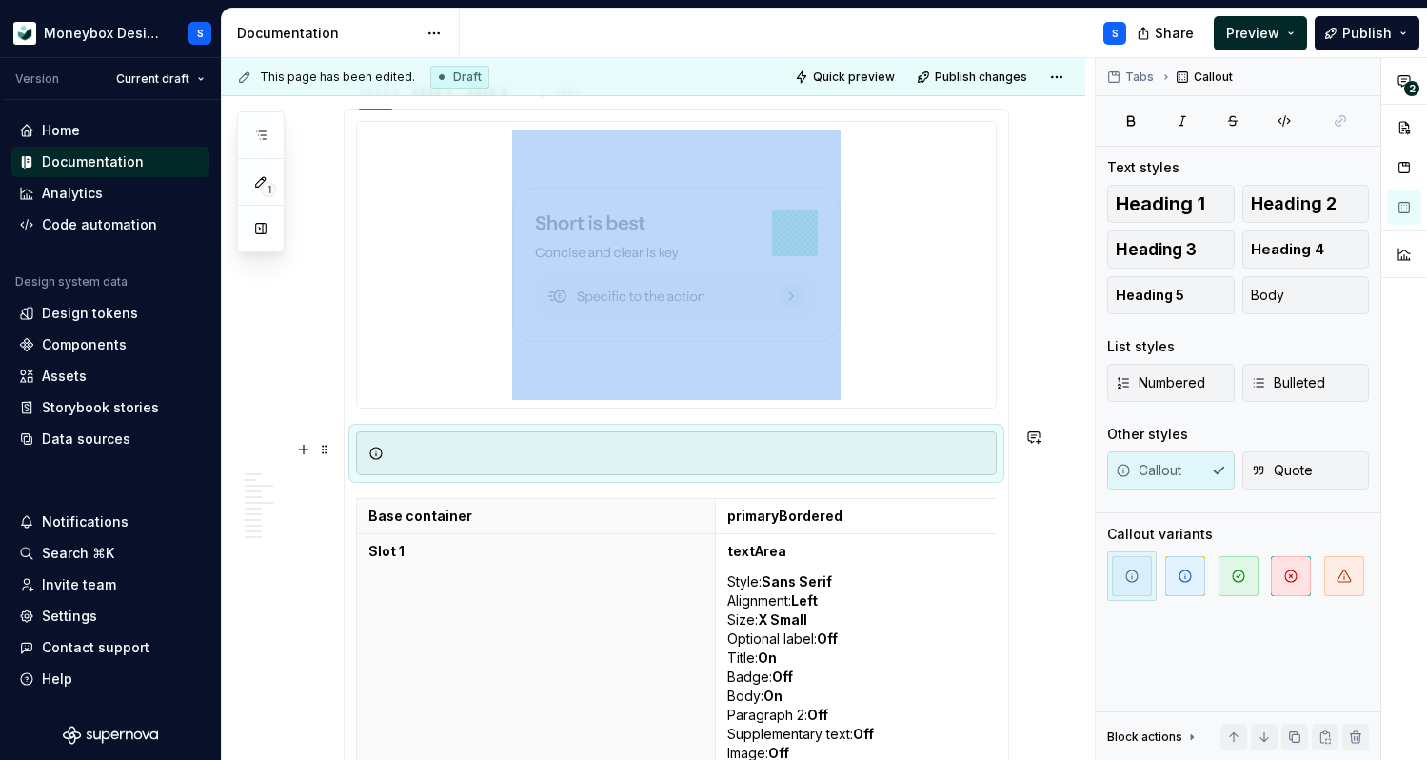
click at [690, 446] on div at bounding box center [687, 453] width 593 height 19
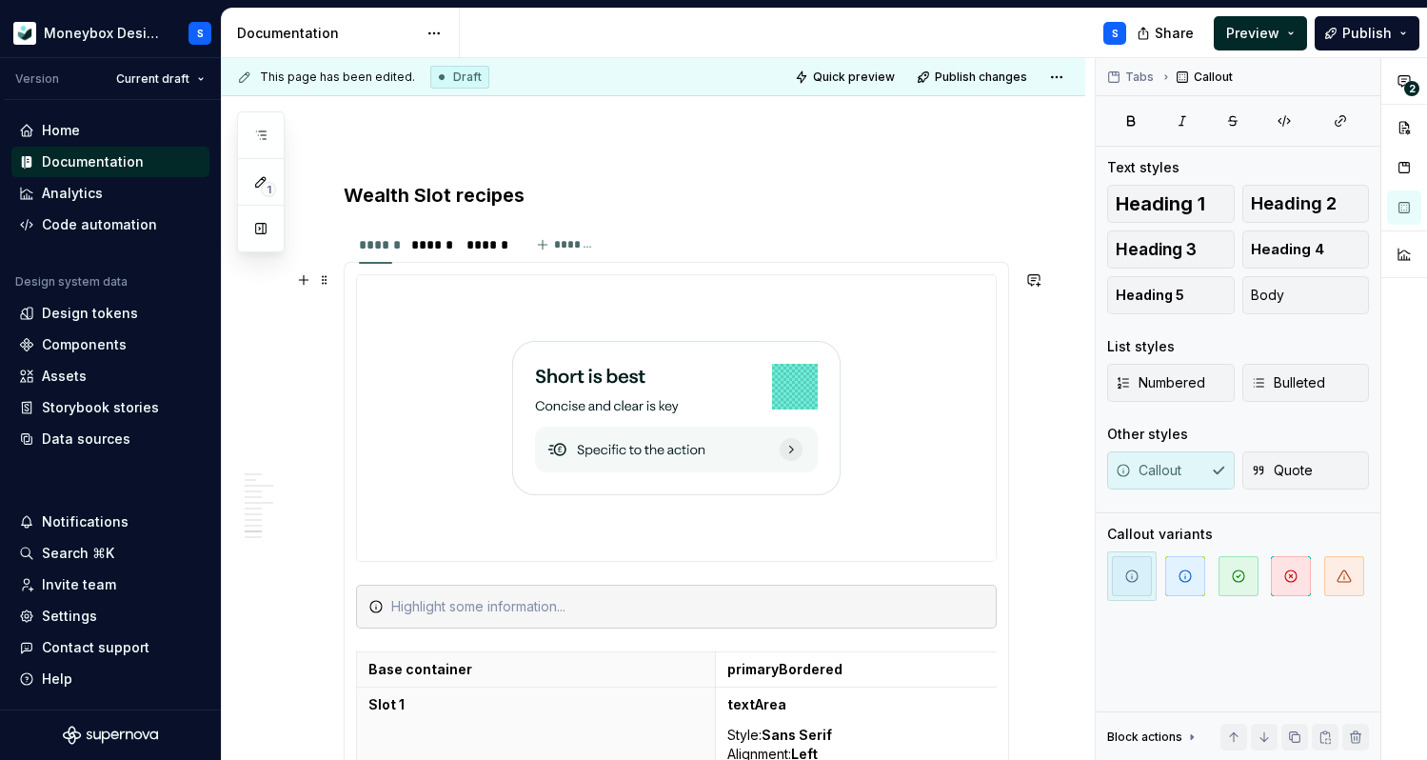
scroll to position [5364, 0]
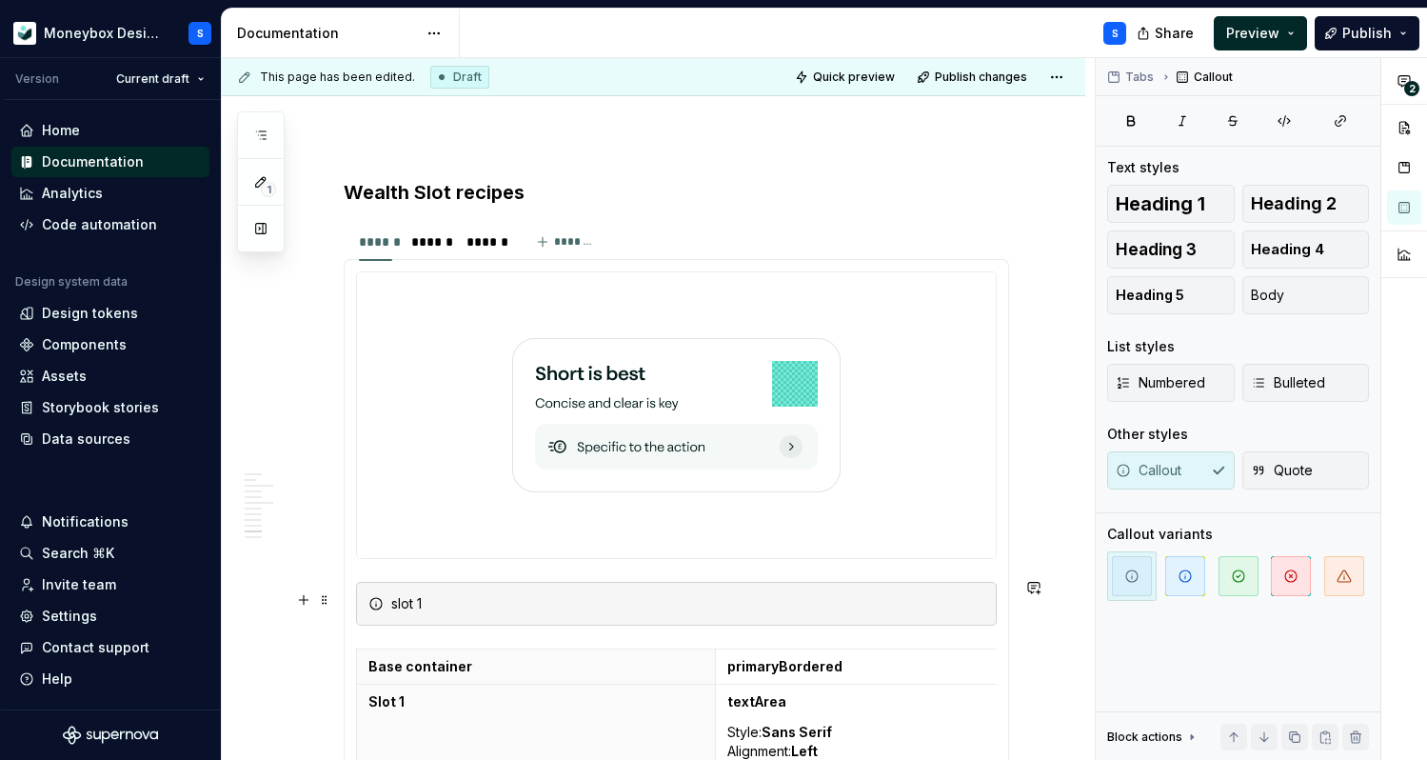
click at [397, 601] on div "slot 1" at bounding box center [687, 603] width 593 height 19
click at [453, 596] on div "Slot 1" at bounding box center [687, 603] width 593 height 19
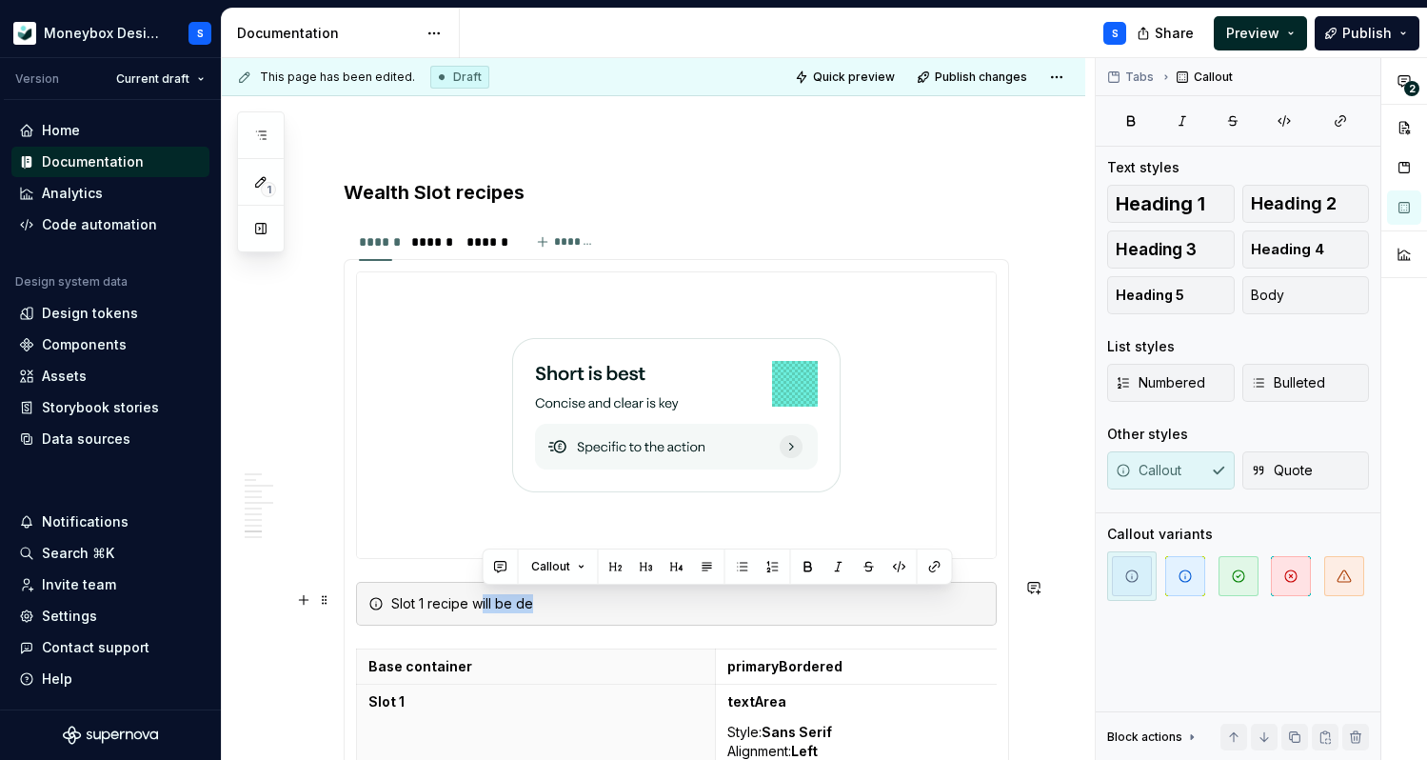
drag, startPoint x: 477, startPoint y: 597, endPoint x: 537, endPoint y: 604, distance: 60.3
click at [537, 604] on div "Slot 1 recipe will be de" at bounding box center [687, 603] width 593 height 19
click at [479, 605] on div "Slot 1 recipe will be de" at bounding box center [687, 603] width 593 height 19
drag, startPoint x: 471, startPoint y: 603, endPoint x: 532, endPoint y: 603, distance: 60.9
click at [532, 603] on div "Slot 1 recipe will be de" at bounding box center [687, 603] width 593 height 19
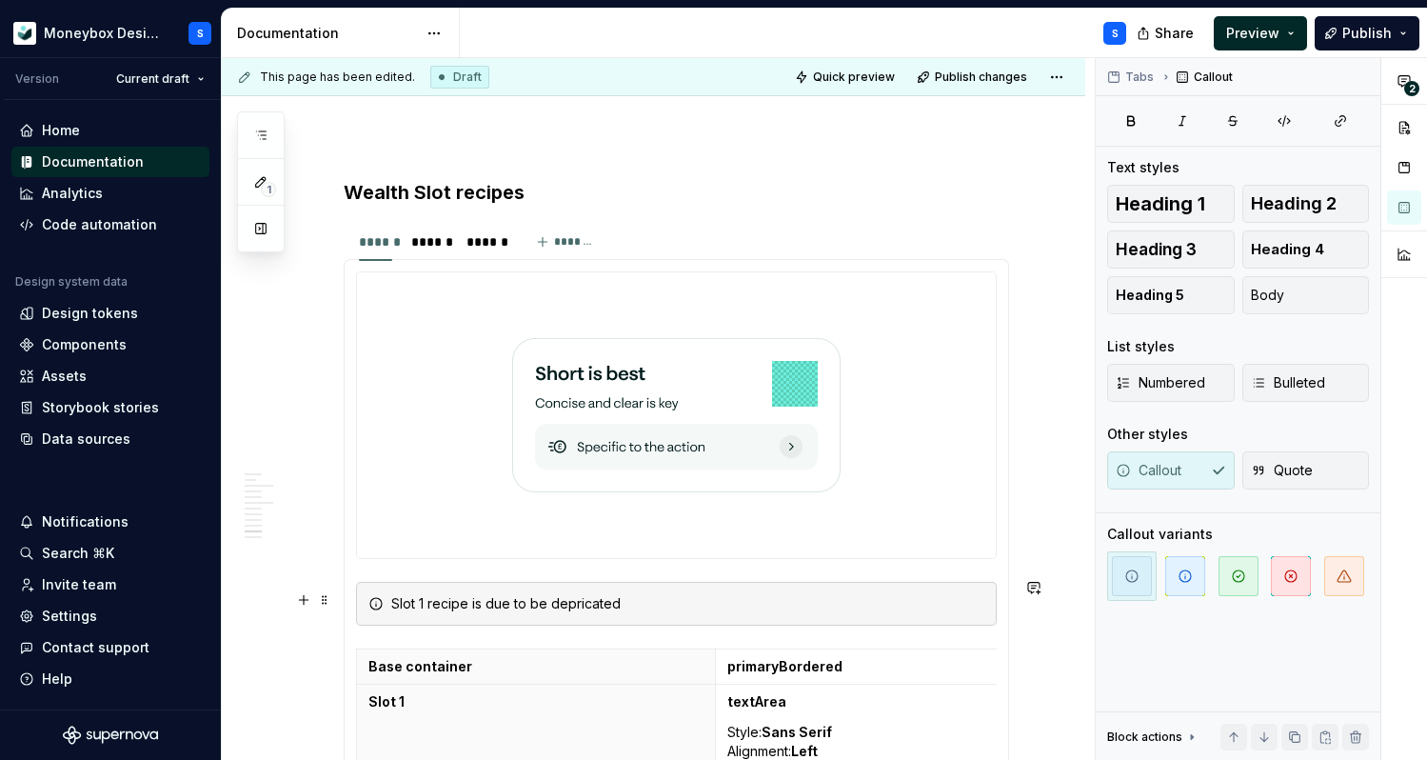
click at [568, 600] on div "Slot 1 recipe is due to be depricated" at bounding box center [687, 603] width 593 height 19
click at [678, 594] on div "Slot 1 recipe is due to be deprecated" at bounding box center [687, 603] width 593 height 19
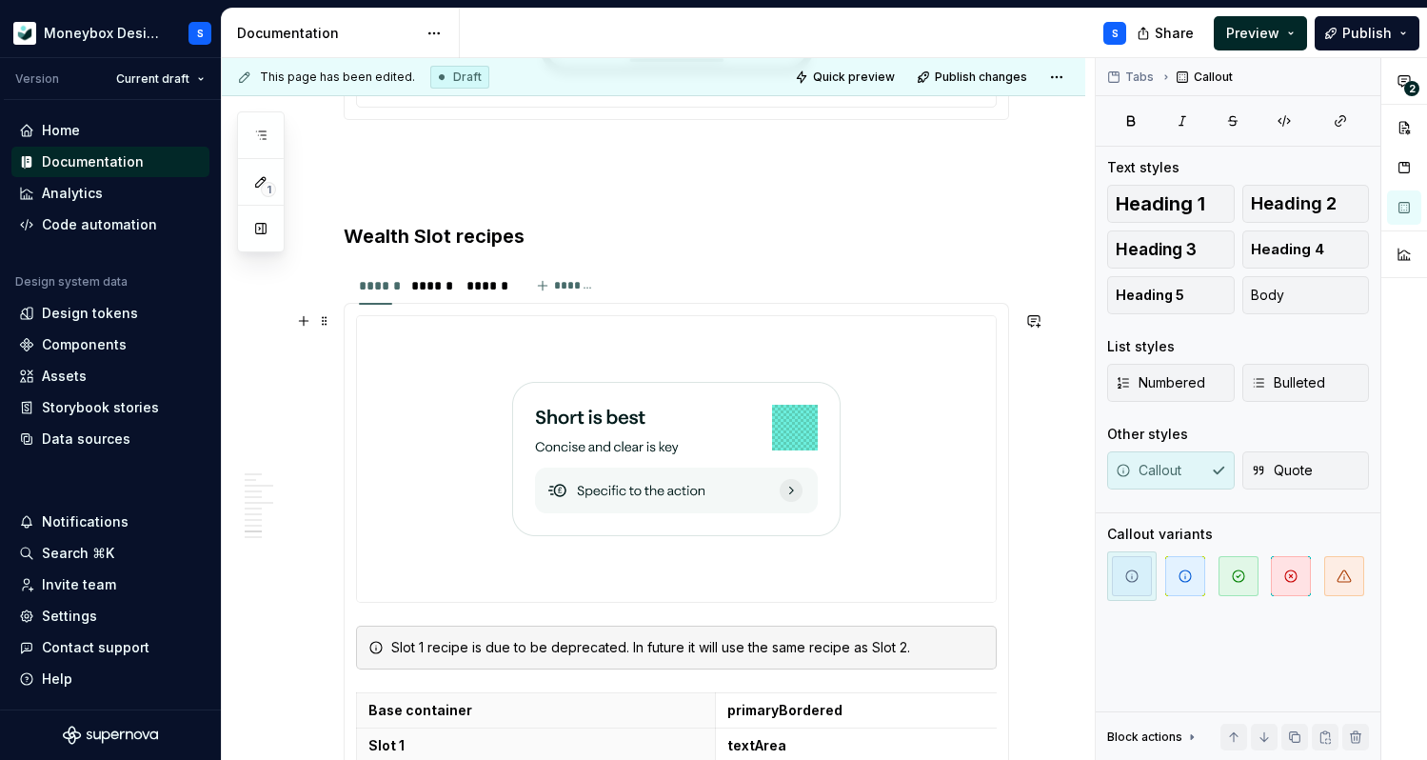
scroll to position [5316, 0]
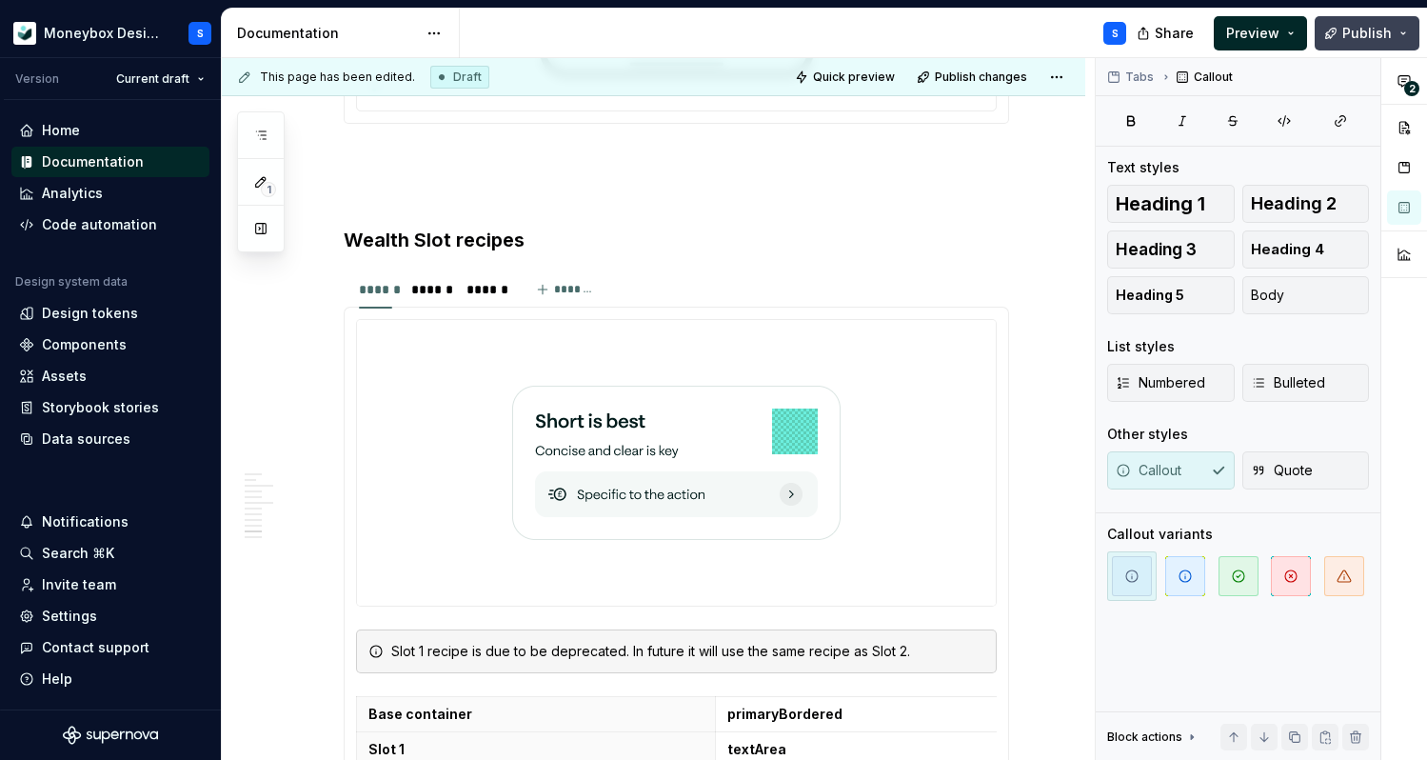
click at [1347, 30] on span "Publish" at bounding box center [1367, 33] width 50 height 19
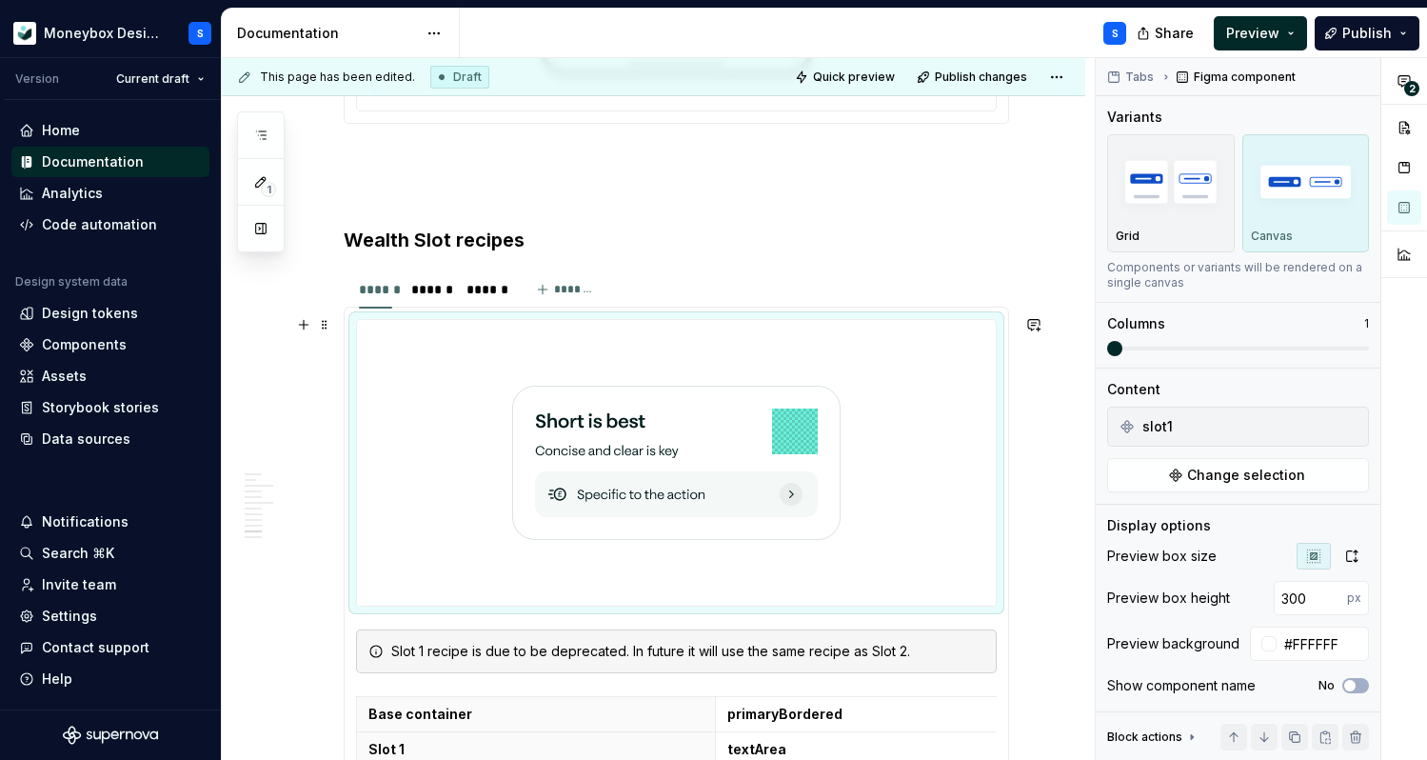
click at [967, 342] on div at bounding box center [676, 463] width 639 height 286
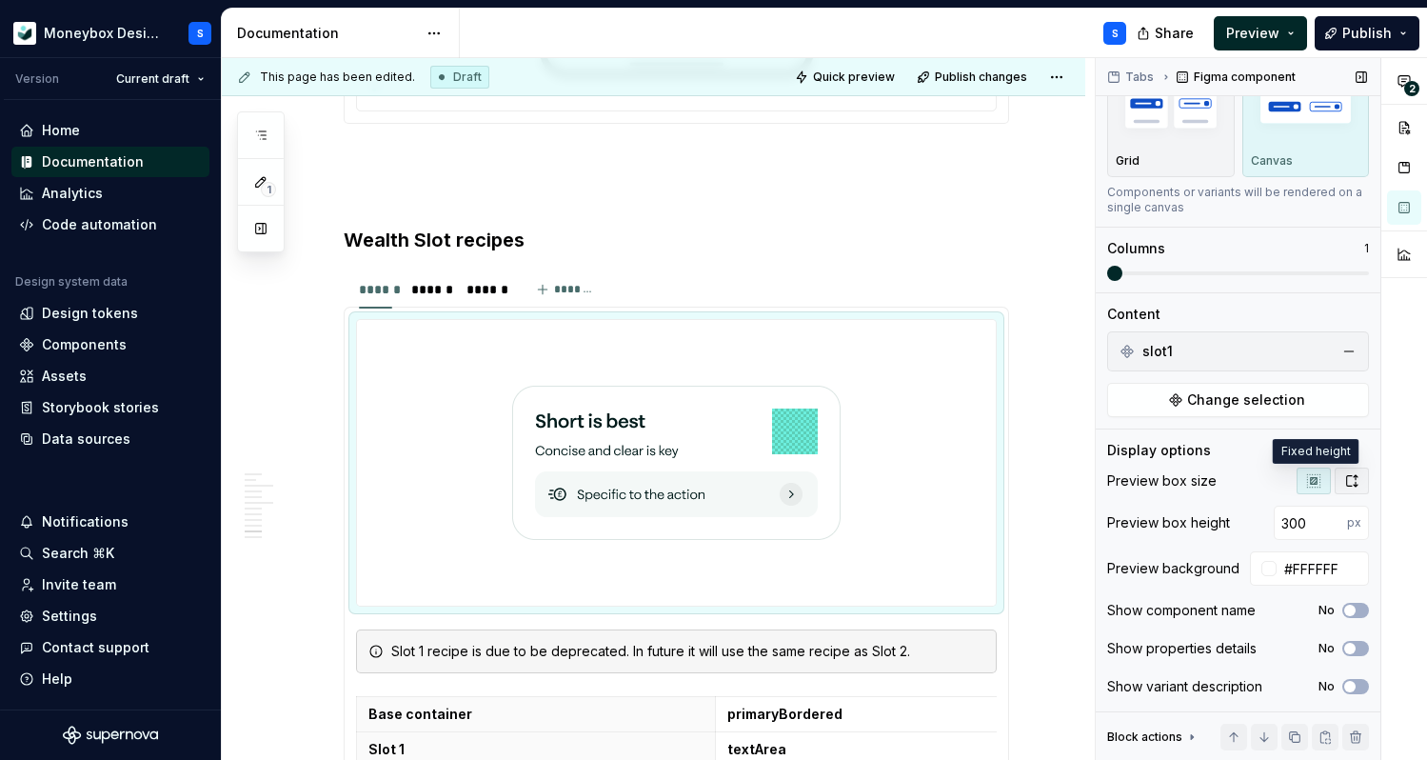
type textarea "*"
click at [1357, 482] on icon "button" at bounding box center [1351, 480] width 15 height 15
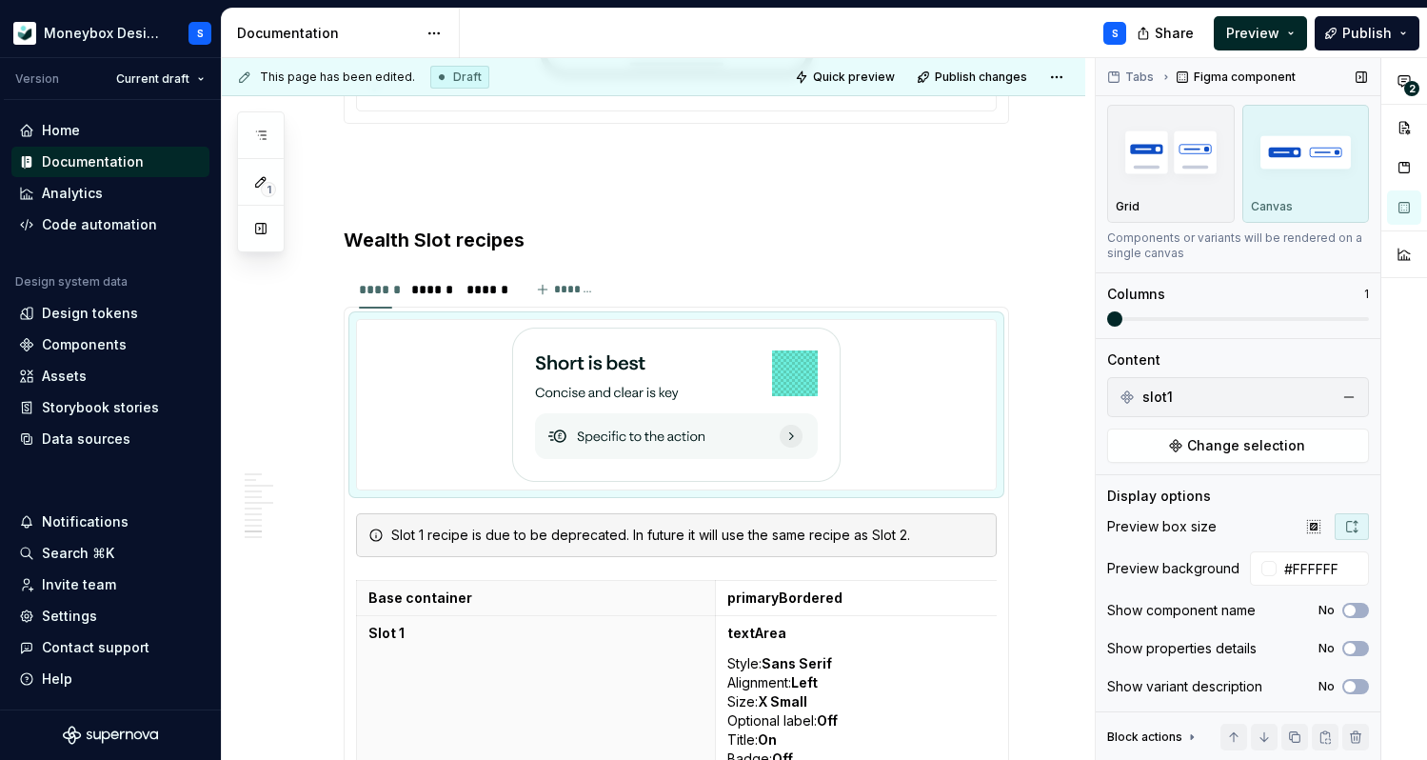
scroll to position [30, 0]
click at [437, 284] on div "******" at bounding box center [429, 289] width 36 height 19
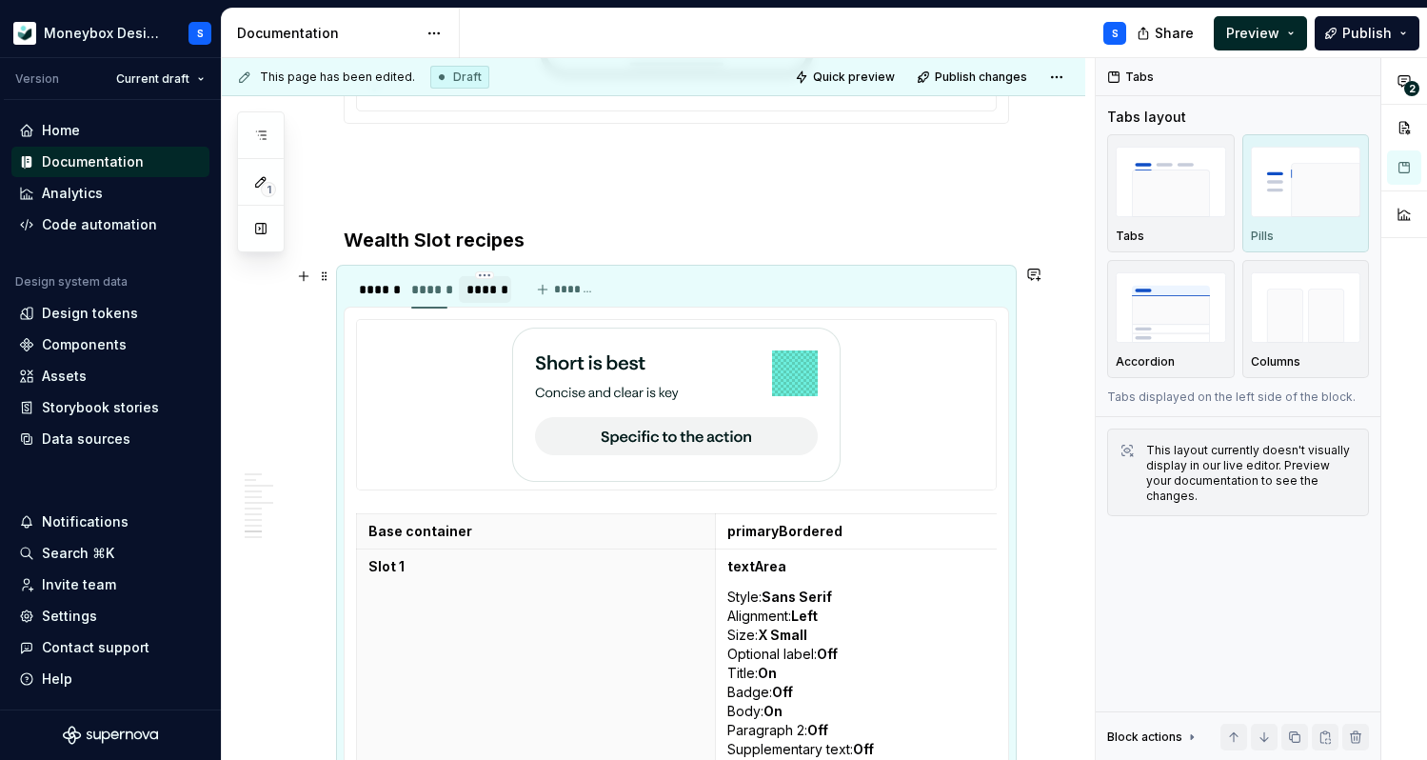
click at [479, 289] on div "******" at bounding box center [485, 289] width 36 height 19
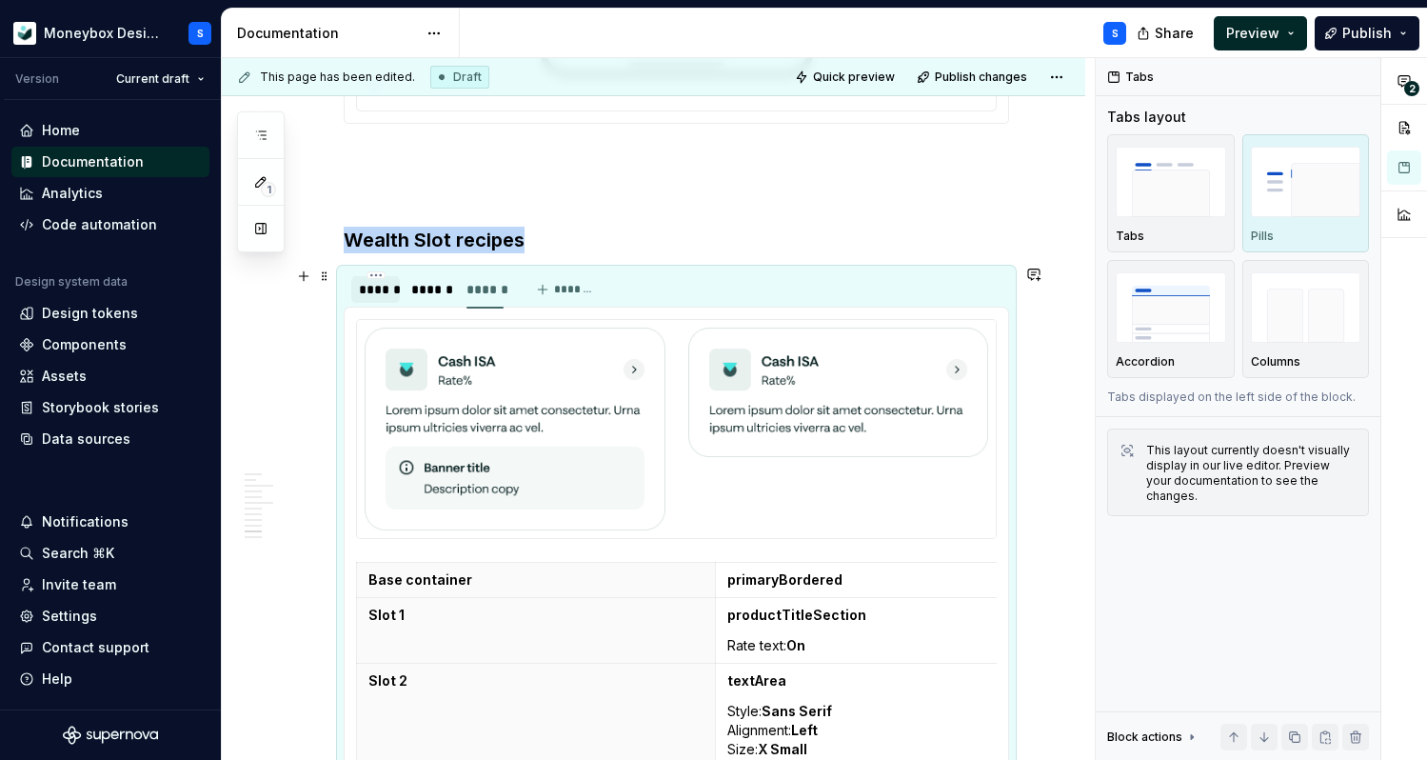
click at [392, 288] on div "******" at bounding box center [375, 289] width 49 height 27
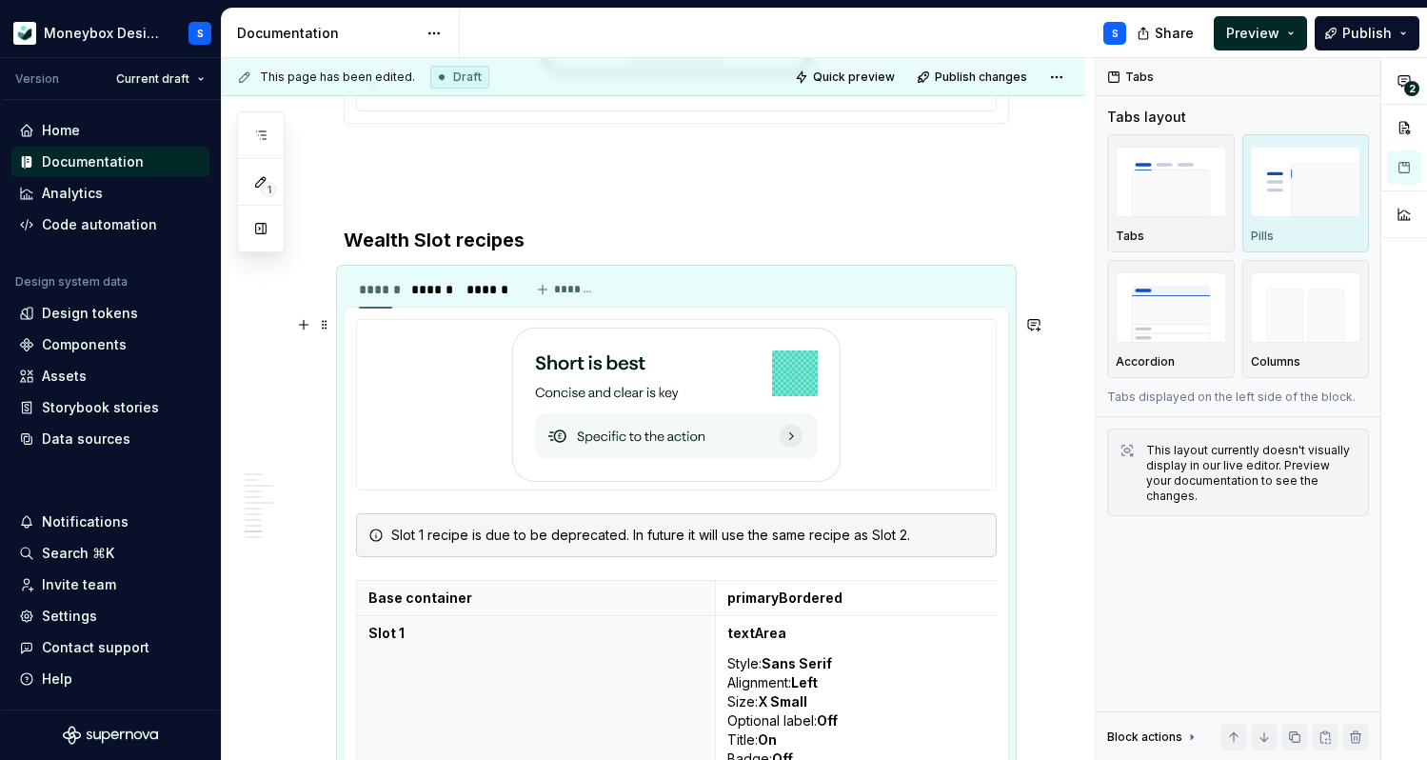
click at [482, 376] on div at bounding box center [676, 404] width 639 height 169
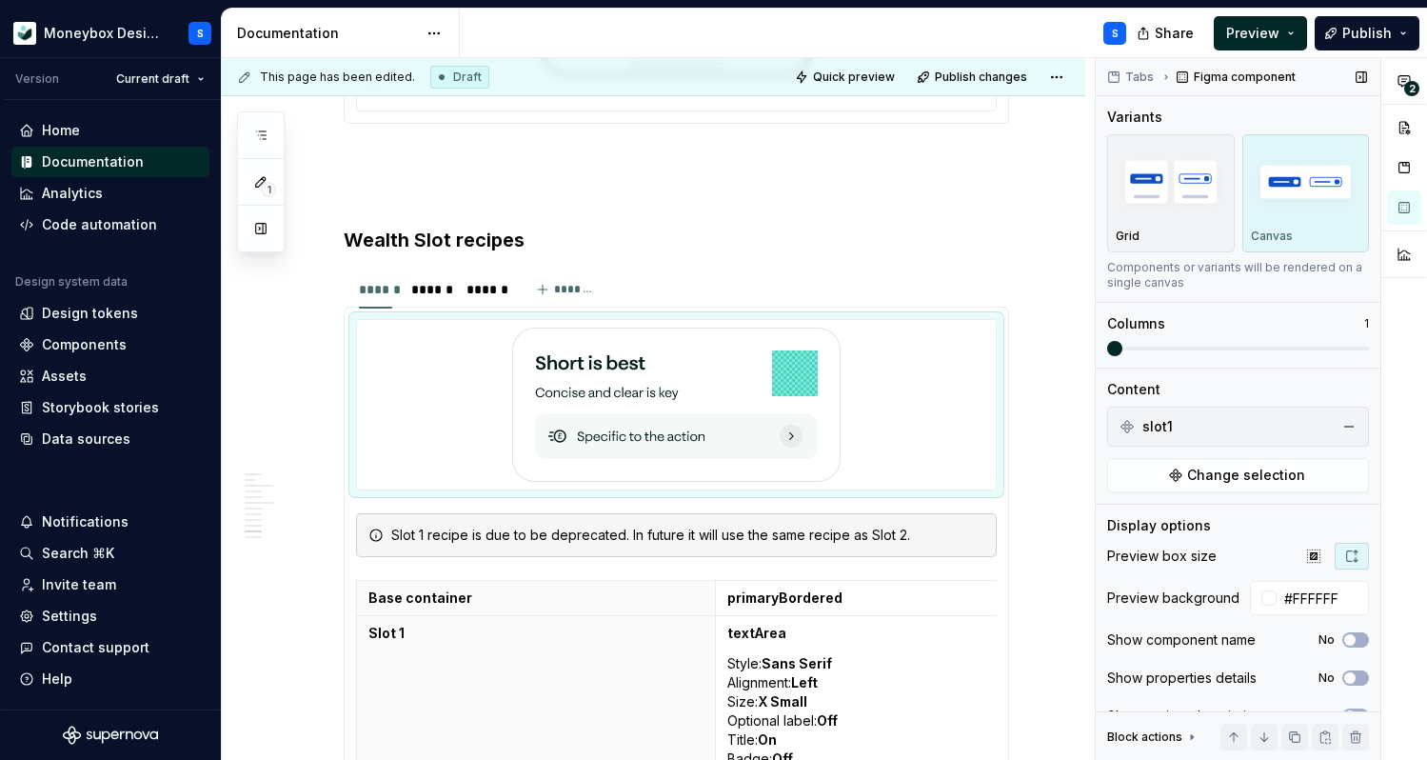
scroll to position [30, 0]
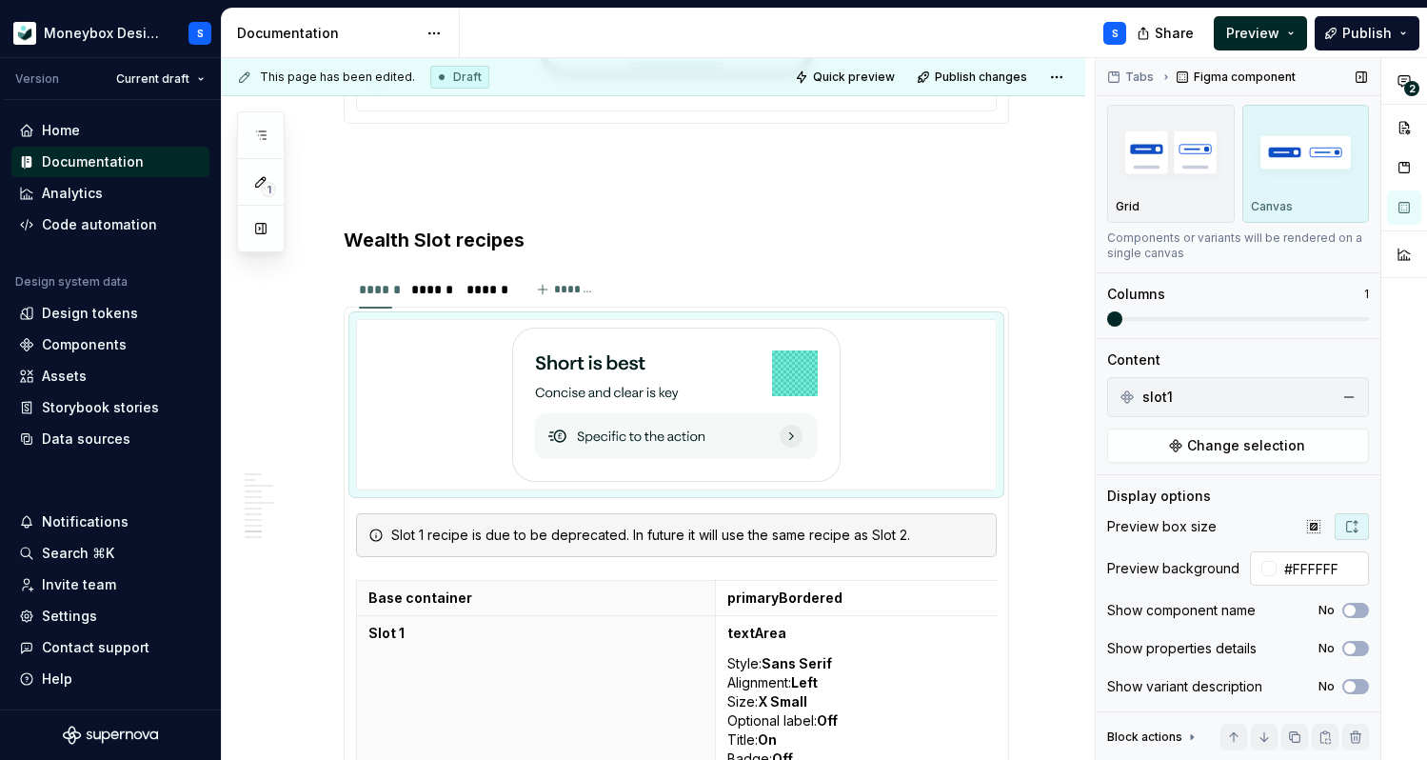
click at [1337, 572] on input "#FFFFFF" at bounding box center [1323, 568] width 92 height 34
click at [1322, 533] on button "button" at bounding box center [1314, 526] width 34 height 27
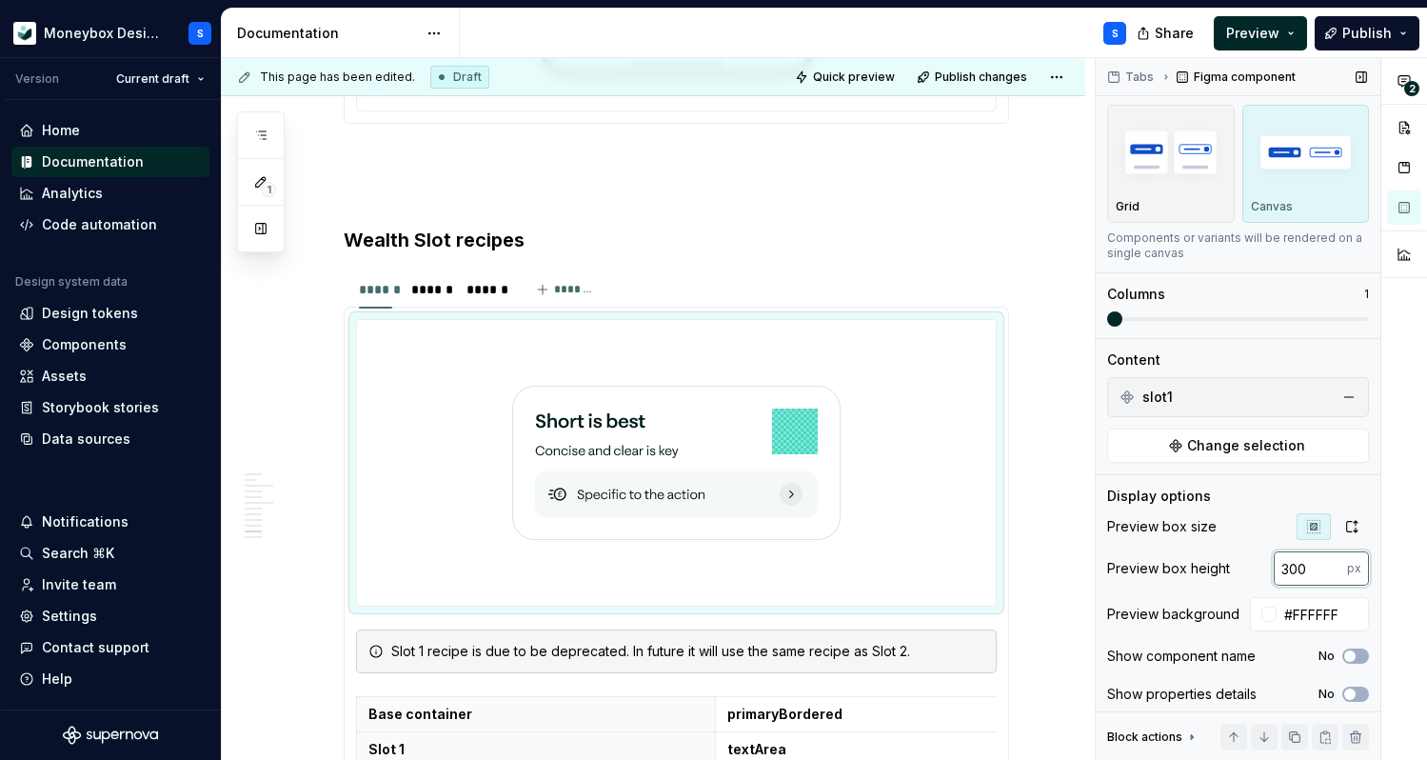
drag, startPoint x: 1317, startPoint y: 580, endPoint x: 1233, endPoint y: 556, distance: 87.1
click at [1233, 556] on div "Preview box height 300 px" at bounding box center [1238, 568] width 262 height 34
type input "500"
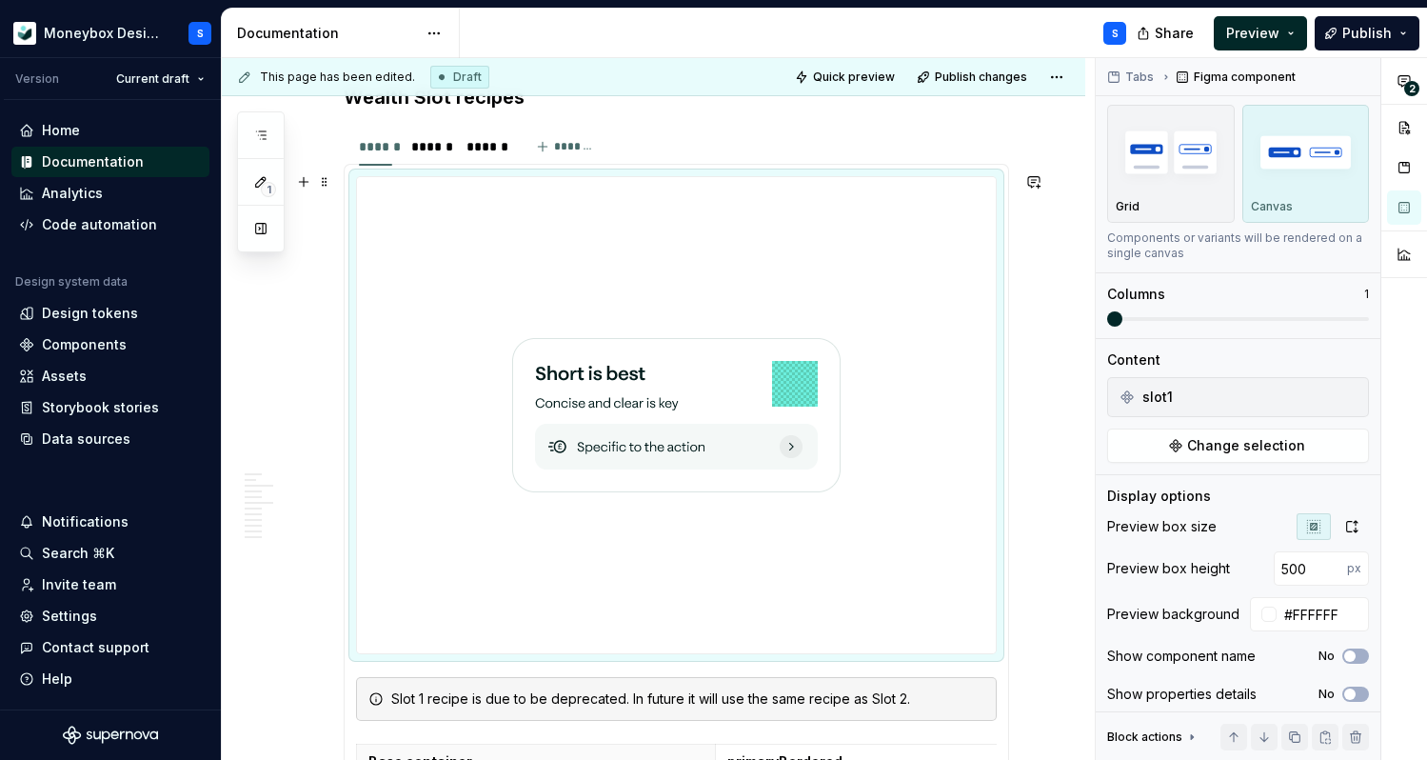
scroll to position [5435, 0]
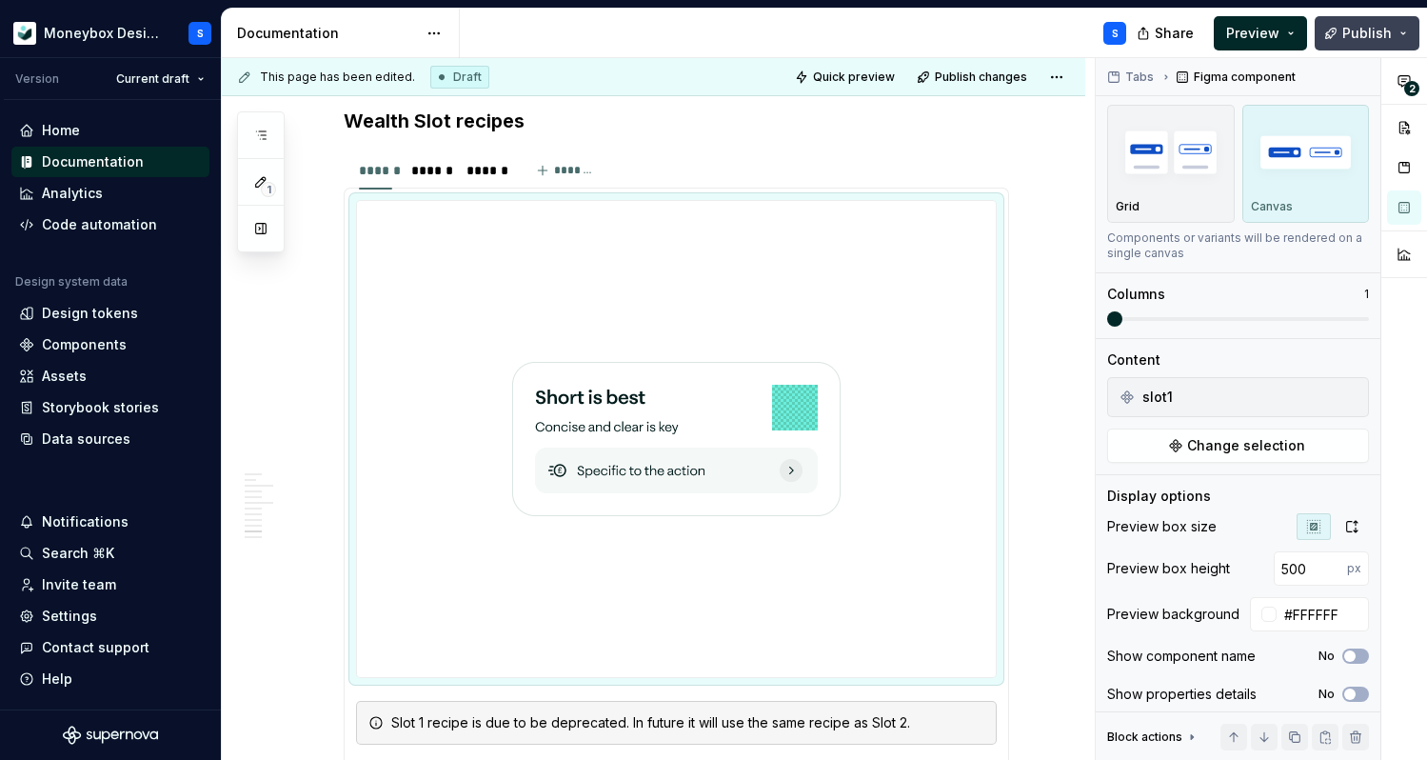
click at [1357, 37] on span "Publish" at bounding box center [1367, 33] width 50 height 19
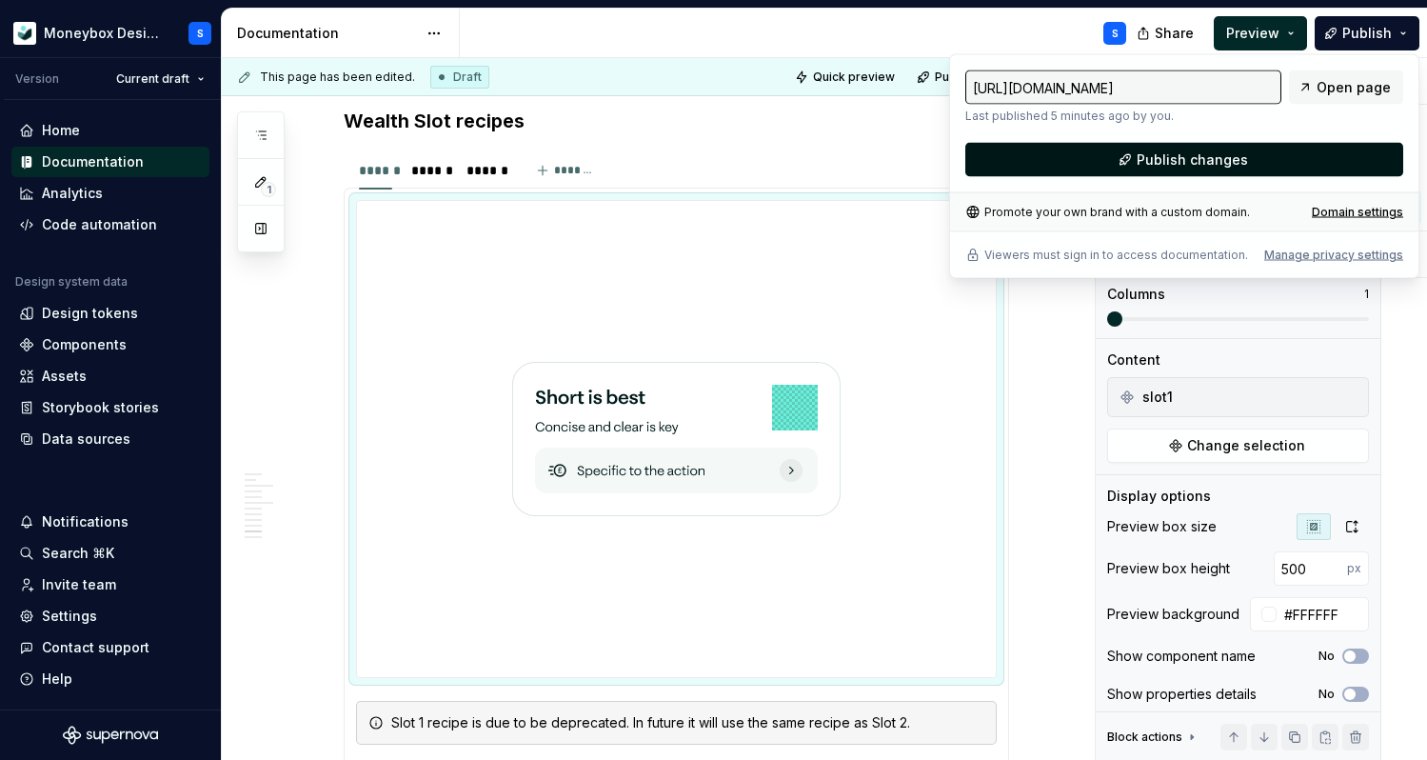
click at [1179, 169] on button "Publish changes" at bounding box center [1184, 160] width 438 height 34
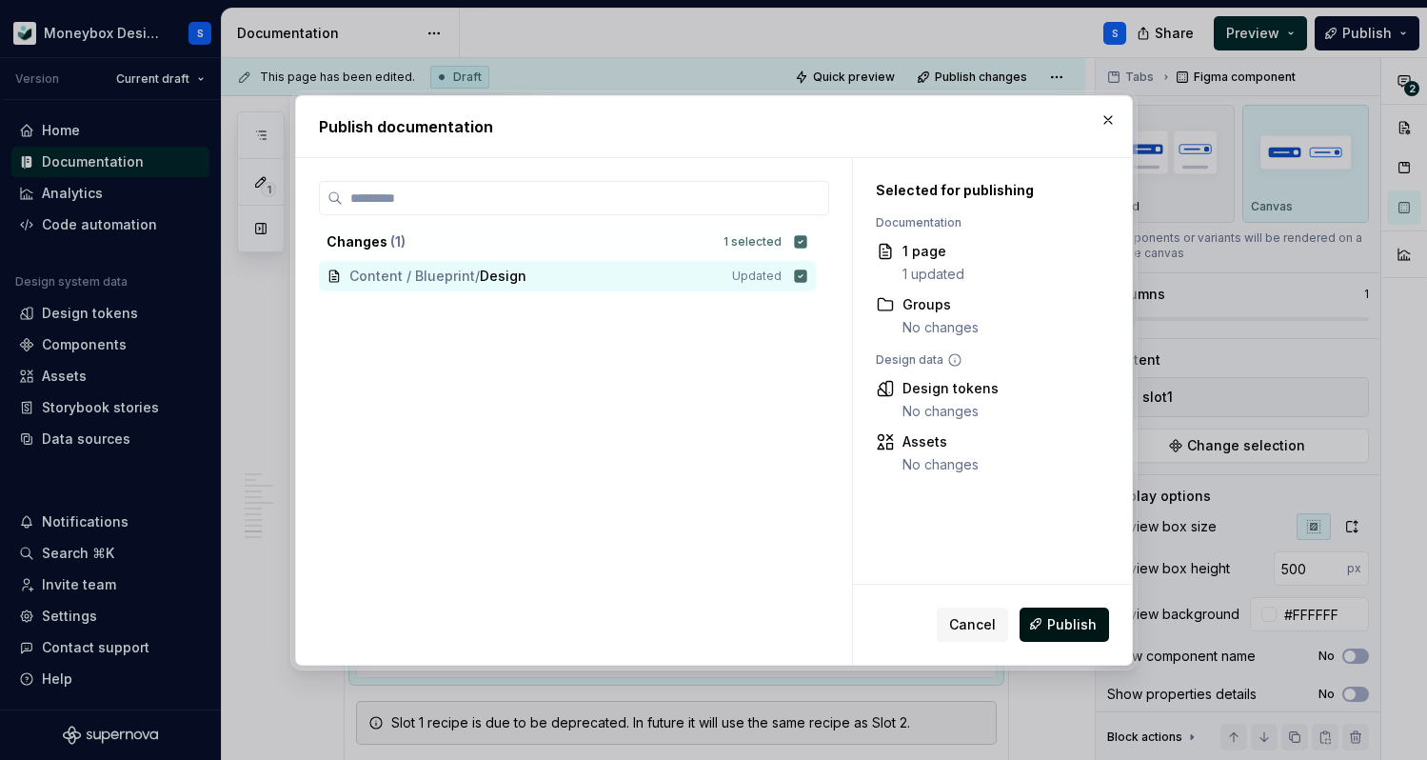
click at [1058, 637] on button "Publish" at bounding box center [1064, 623] width 89 height 34
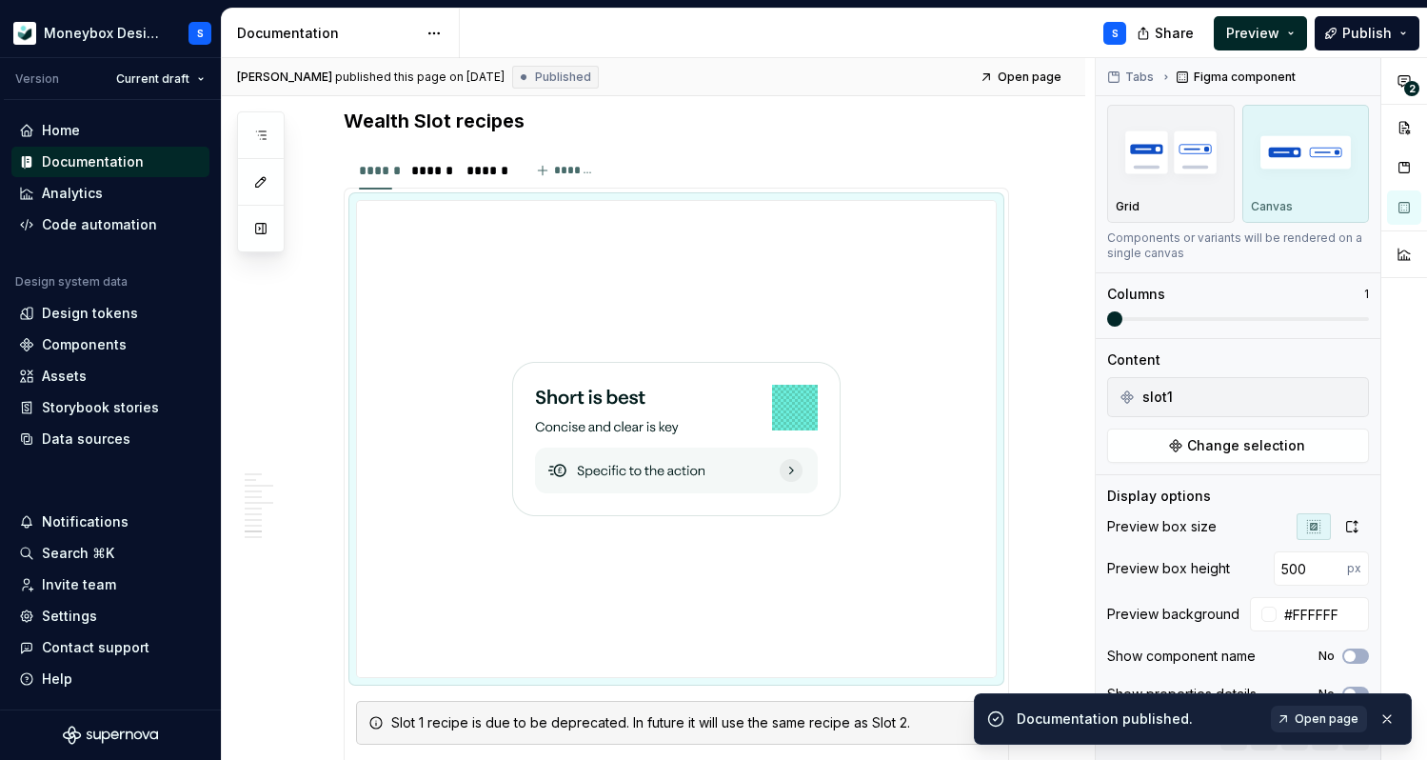
click at [1313, 723] on span "Open page" at bounding box center [1327, 718] width 64 height 15
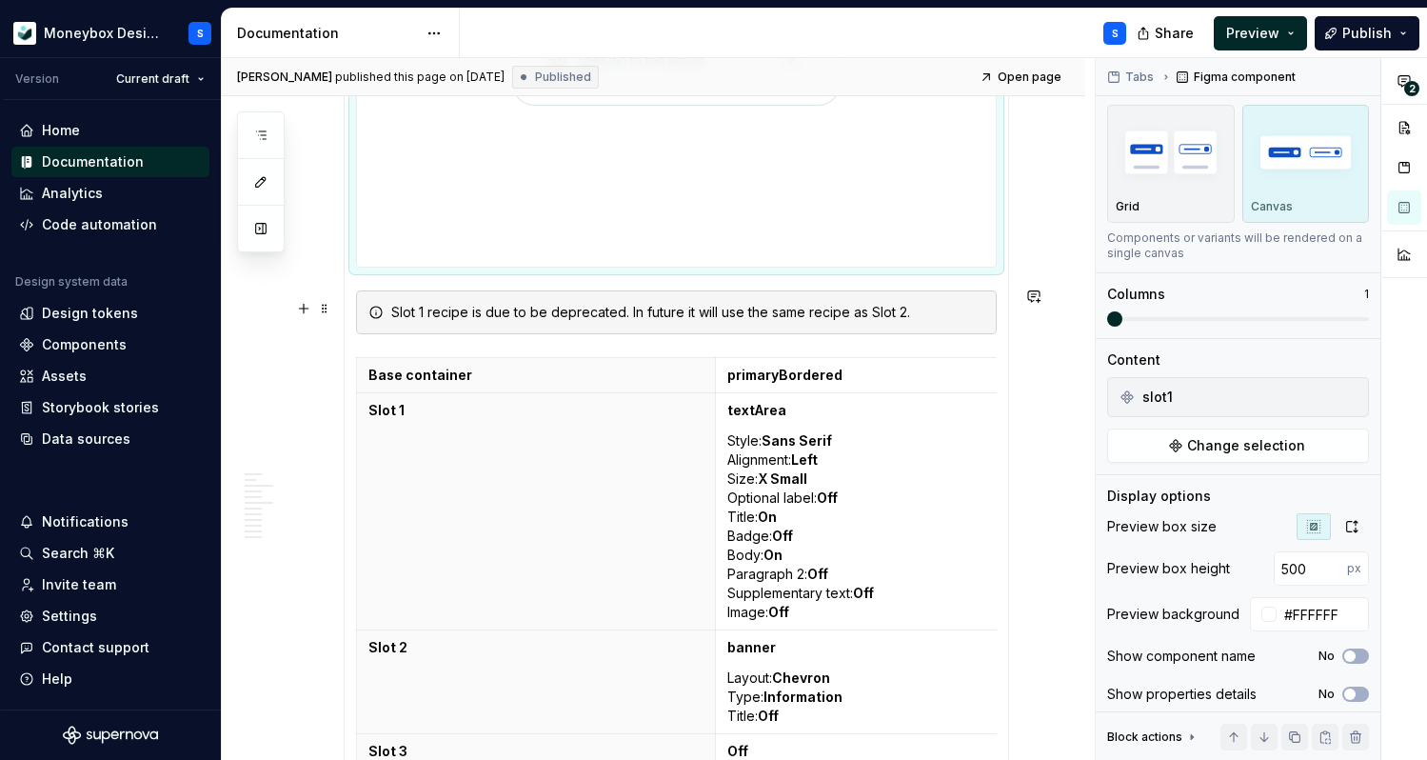
scroll to position [0, 0]
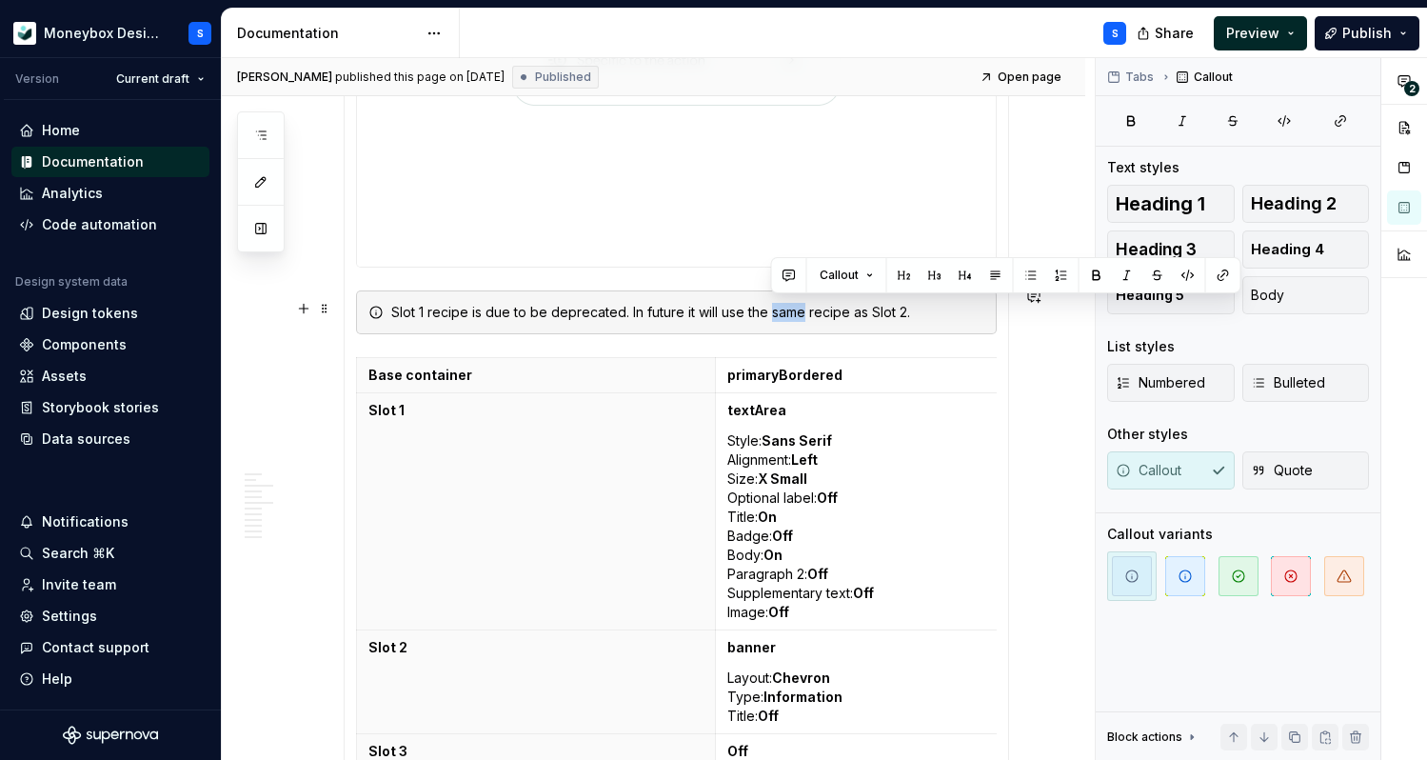
drag, startPoint x: 804, startPoint y: 307, endPoint x: 772, endPoint y: 308, distance: 31.4
click at [772, 308] on div "Slot 1 recipe is due to be deprecated. In future it will use the same recipe as…" at bounding box center [687, 312] width 593 height 19
drag, startPoint x: 744, startPoint y: 308, endPoint x: 724, endPoint y: 308, distance: 20.0
click at [724, 308] on div "Slot 1 recipe is due to be deprecated. In future it will use the same recipe as…" at bounding box center [687, 312] width 593 height 19
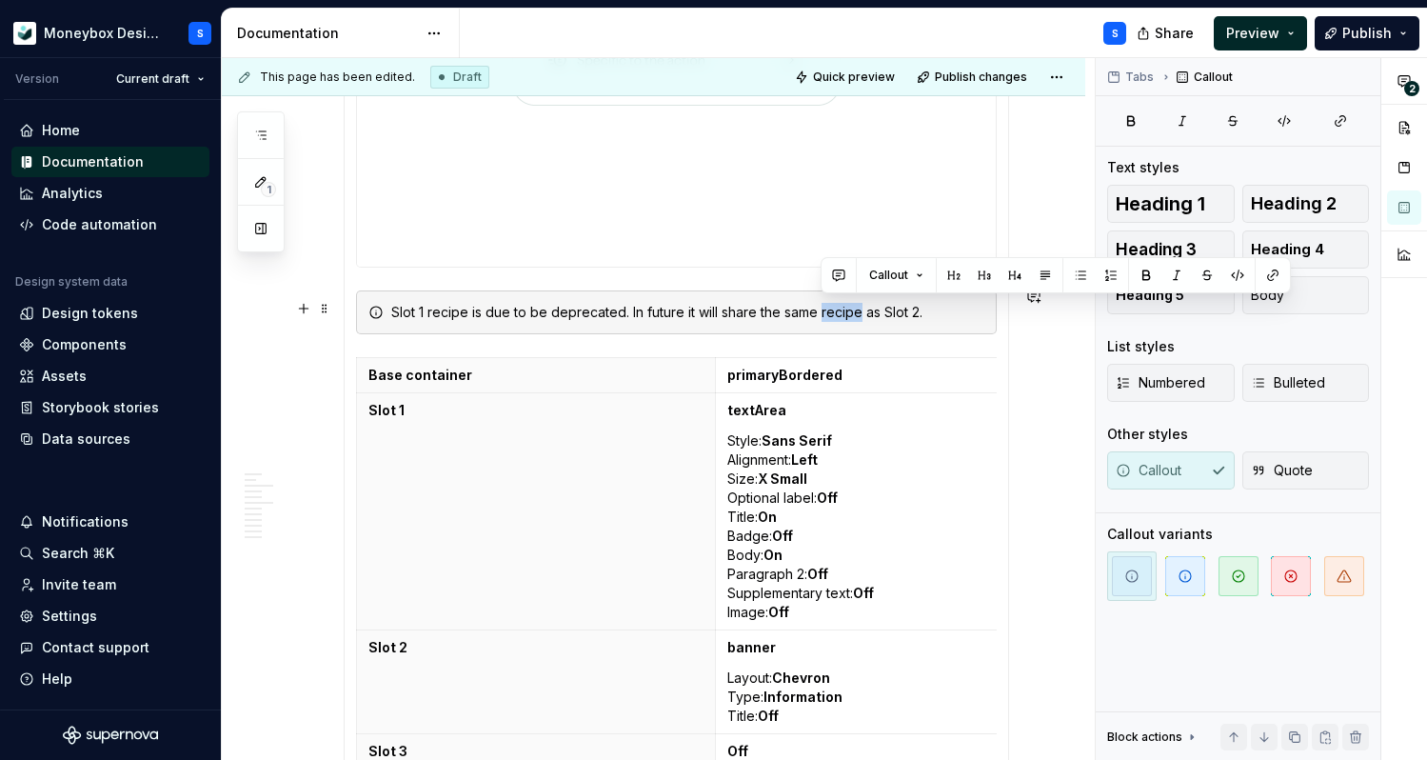
drag, startPoint x: 857, startPoint y: 308, endPoint x: 821, endPoint y: 308, distance: 36.2
click at [821, 308] on div "Slot 1 recipe is due to be deprecated. In future it will share the same recipe …" at bounding box center [687, 312] width 593 height 19
copy div "recipe"
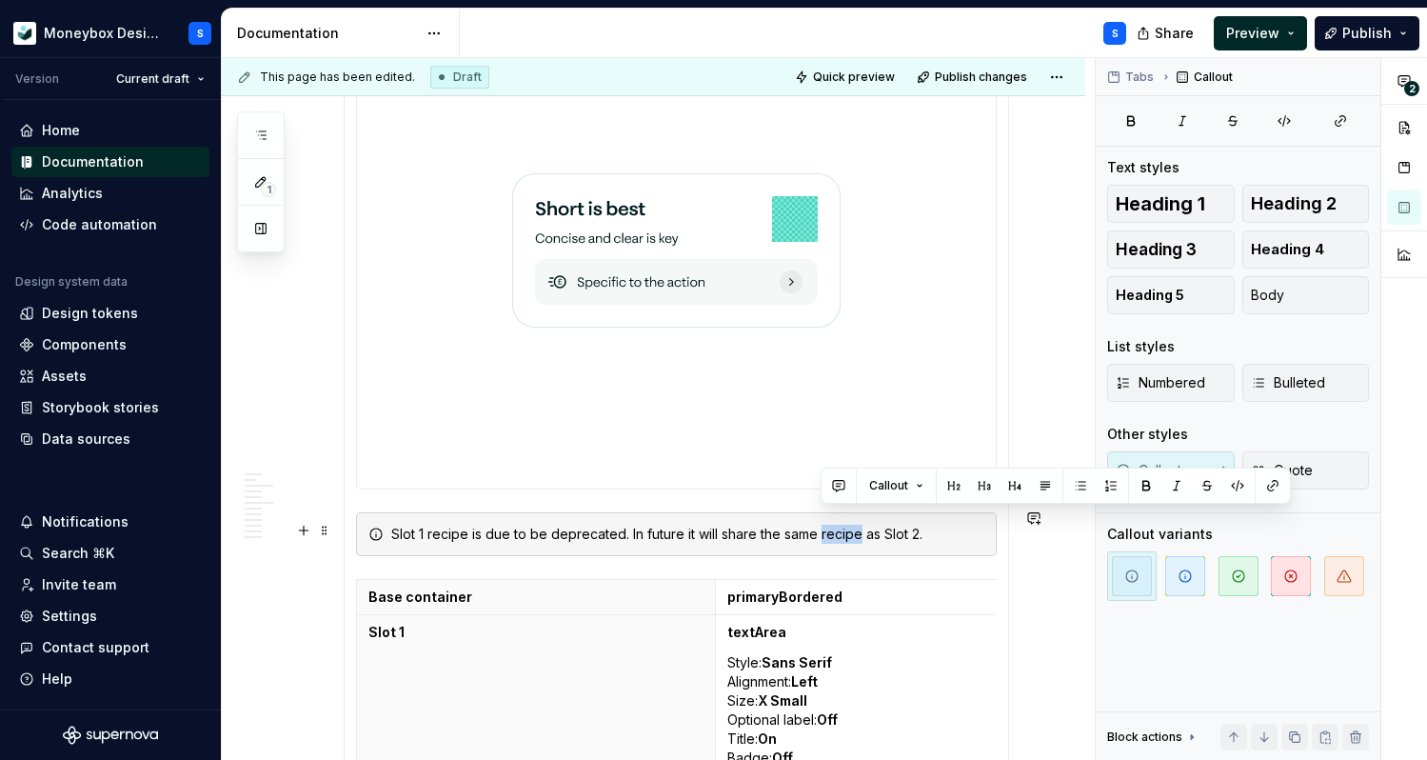
scroll to position [5634, 0]
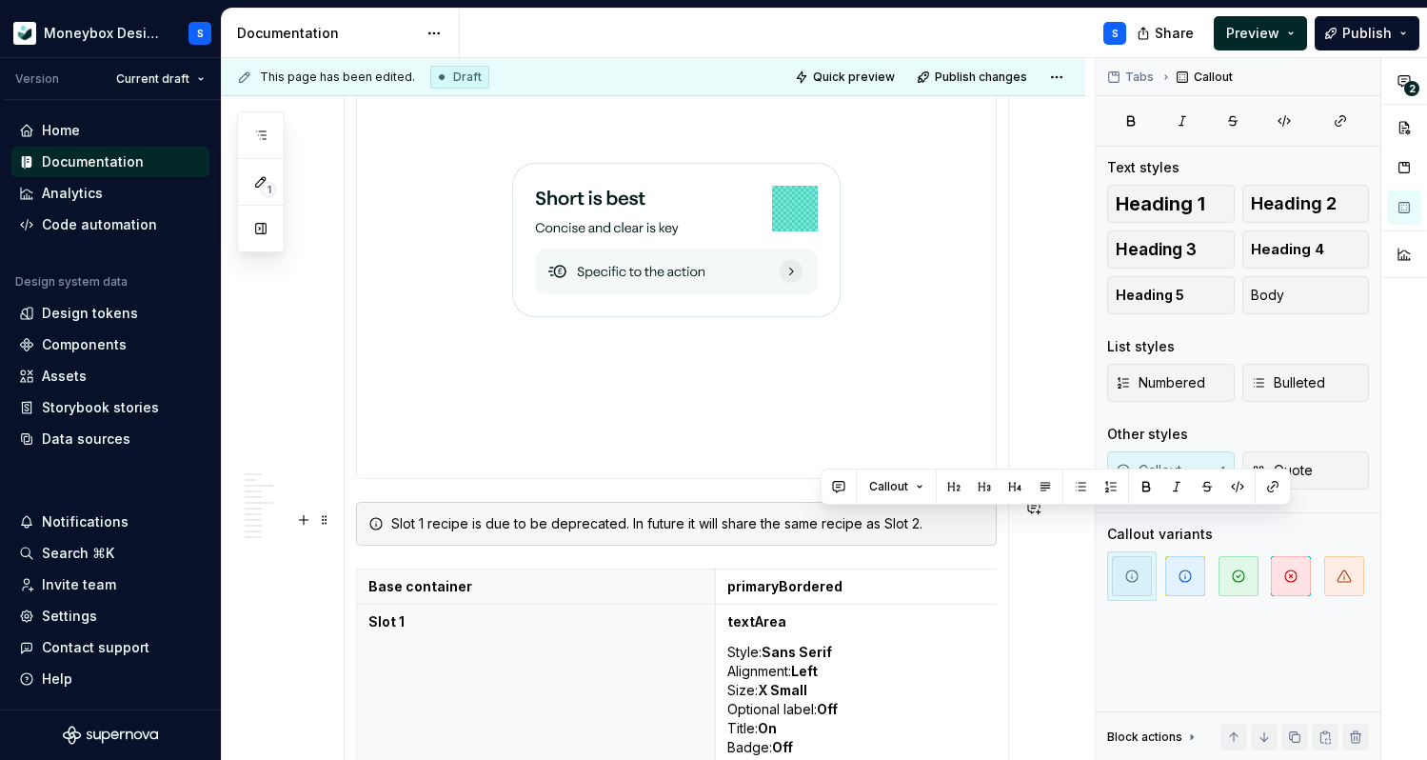
click at [781, 514] on div "Slot 1 recipe is due to be deprecated. In future it will share the same recipe …" at bounding box center [687, 523] width 593 height 19
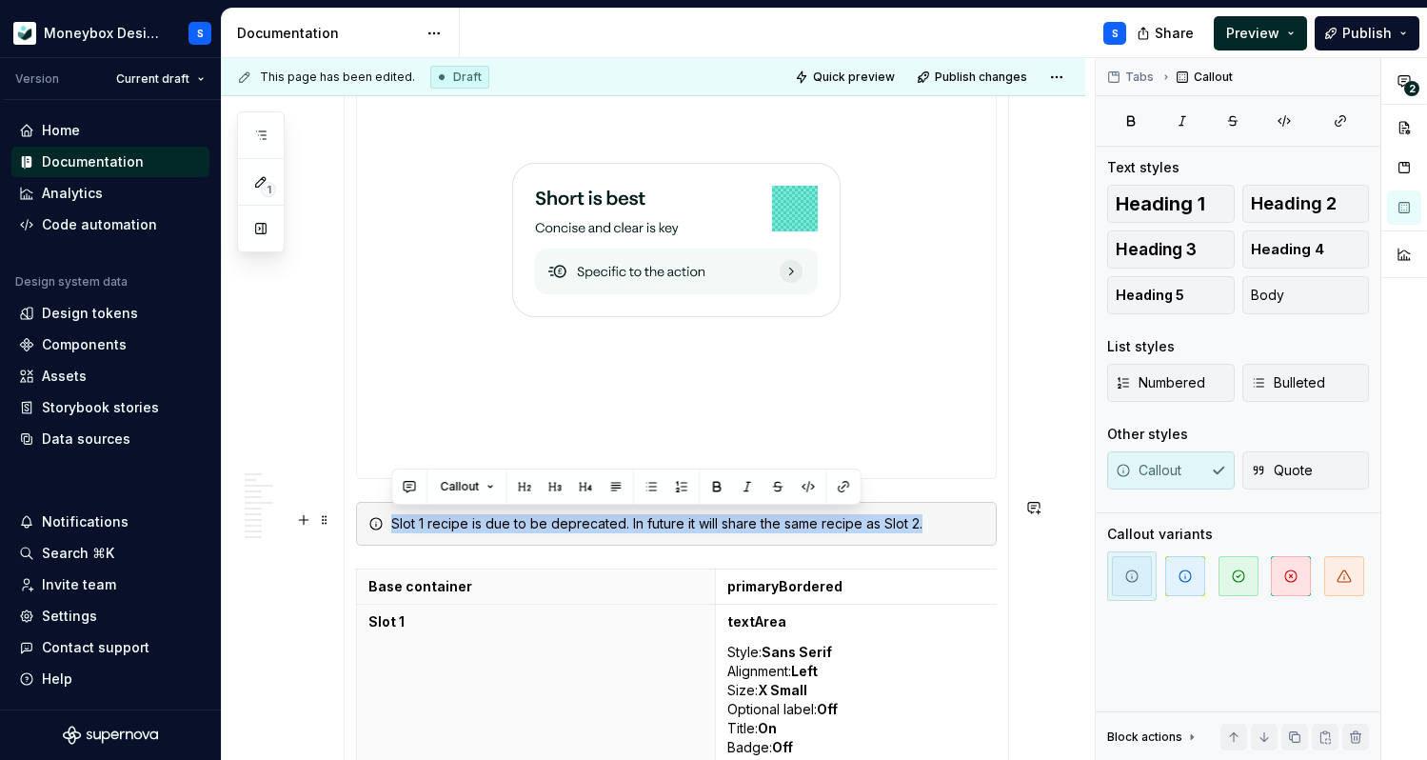
click at [781, 514] on div "Slot 1 recipe is due to be deprecated. In future it will share the same recipe …" at bounding box center [687, 523] width 593 height 19
click at [1187, 585] on span "button" at bounding box center [1185, 576] width 40 height 40
click at [1337, 26] on button "Publish" at bounding box center [1367, 33] width 105 height 34
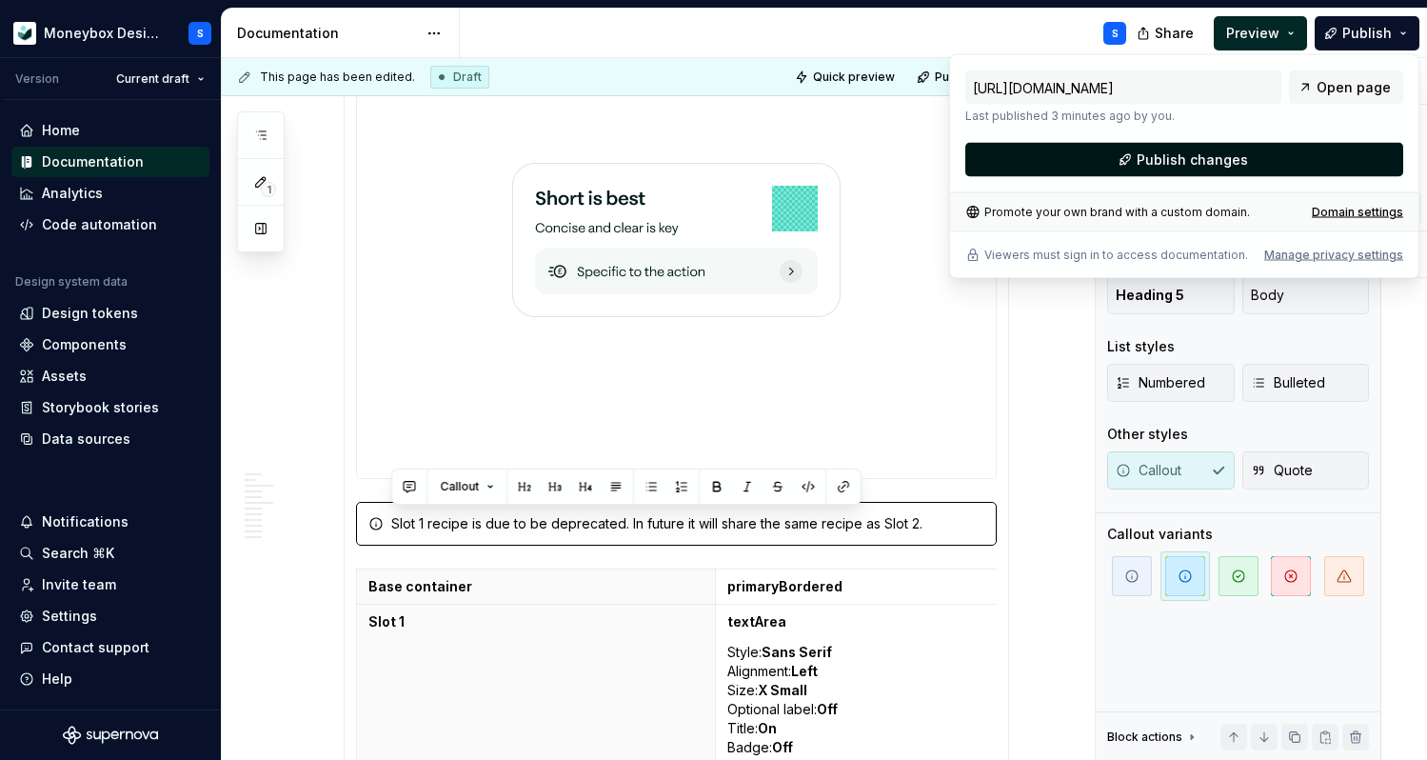
click at [1158, 161] on span "Publish changes" at bounding box center [1192, 159] width 111 height 19
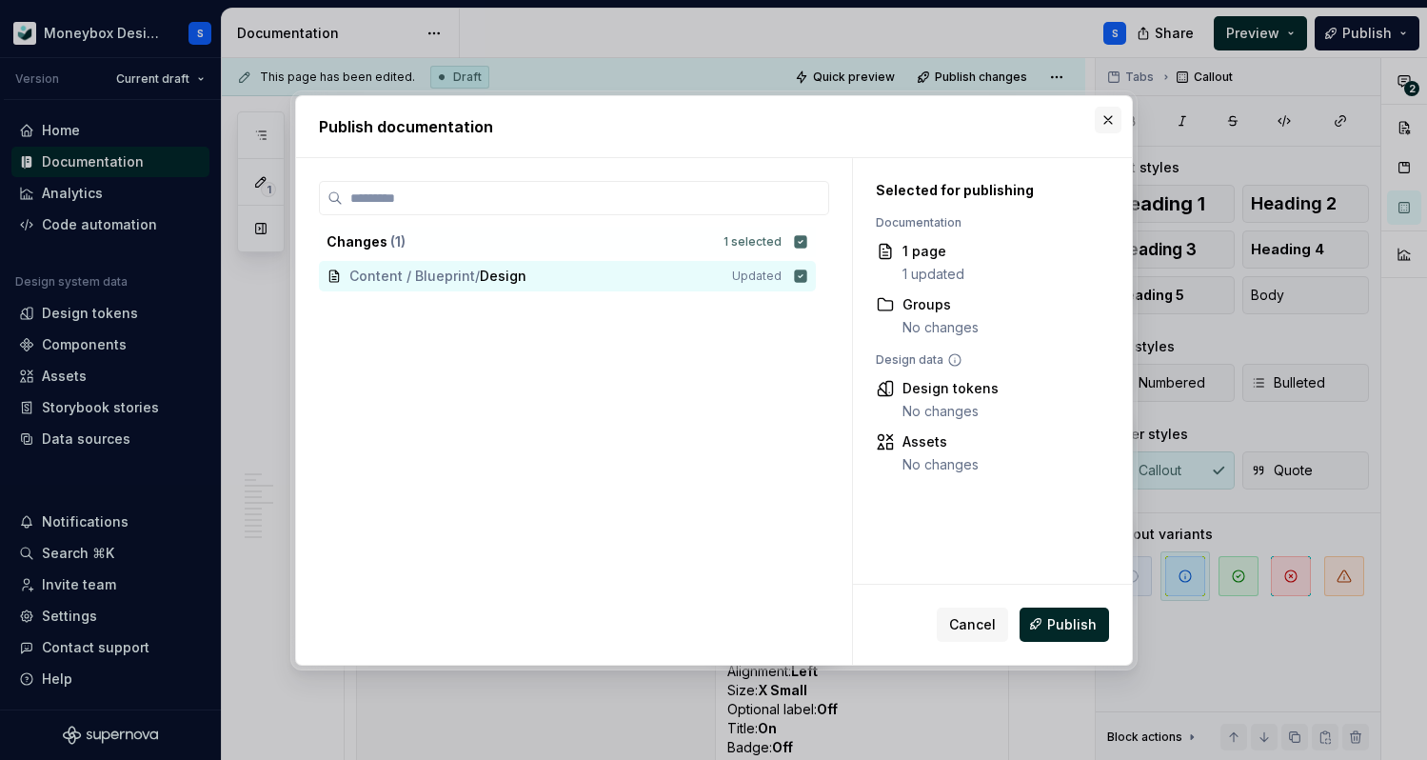
click at [1102, 106] on div "Publish documentation Changes ( 1 ) 1 selected Content / Blueprint / Design Upd…" at bounding box center [713, 380] width 847 height 580
click at [1105, 117] on button "button" at bounding box center [1108, 120] width 27 height 27
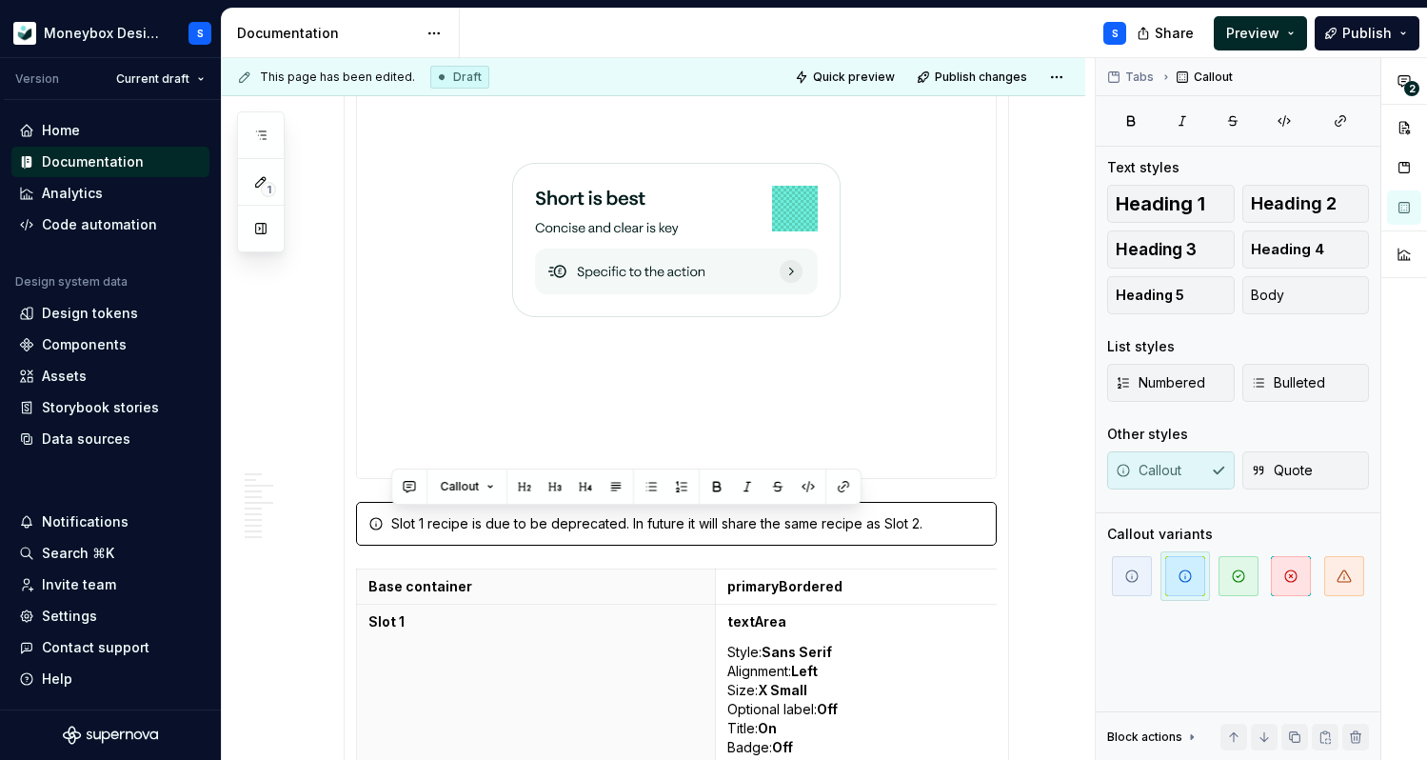
click at [621, 267] on img at bounding box center [676, 240] width 328 height 461
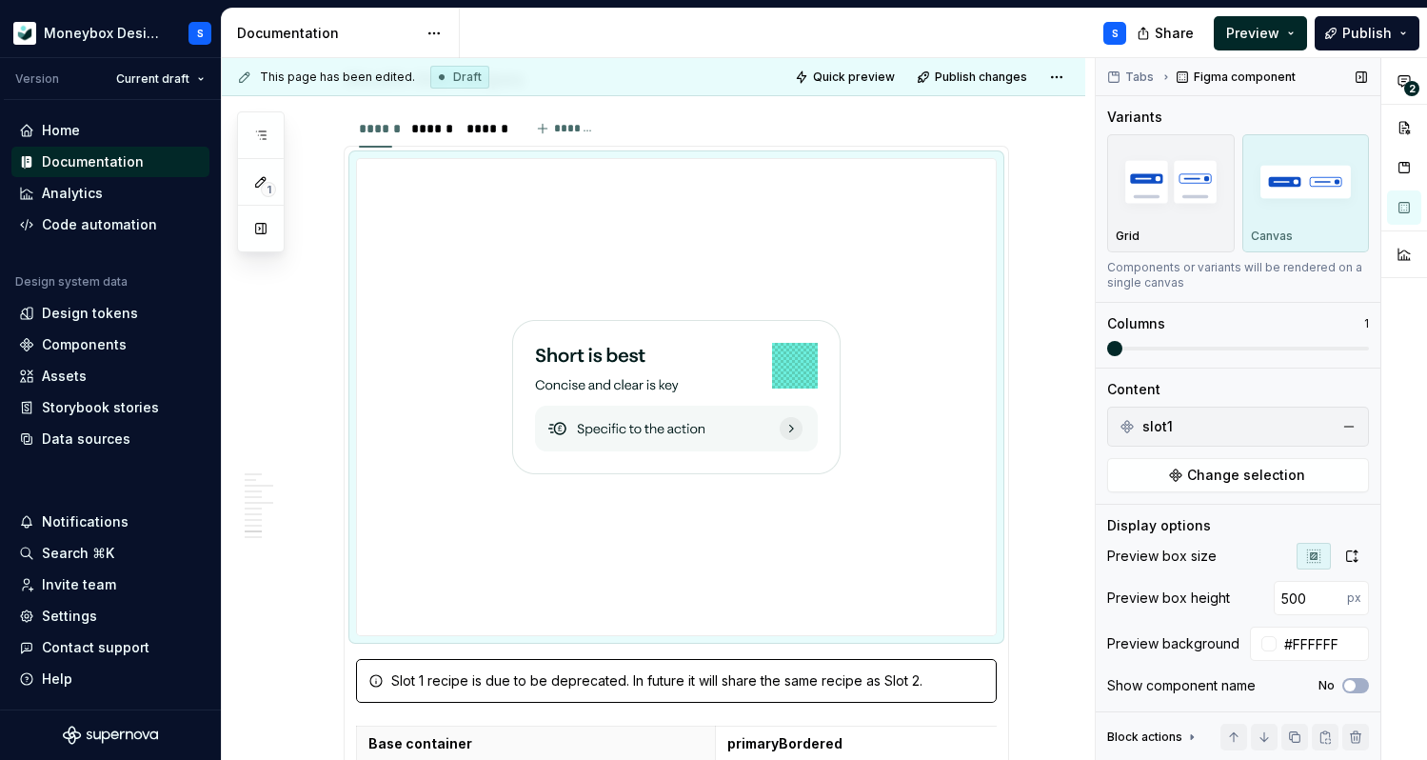
scroll to position [75, 0]
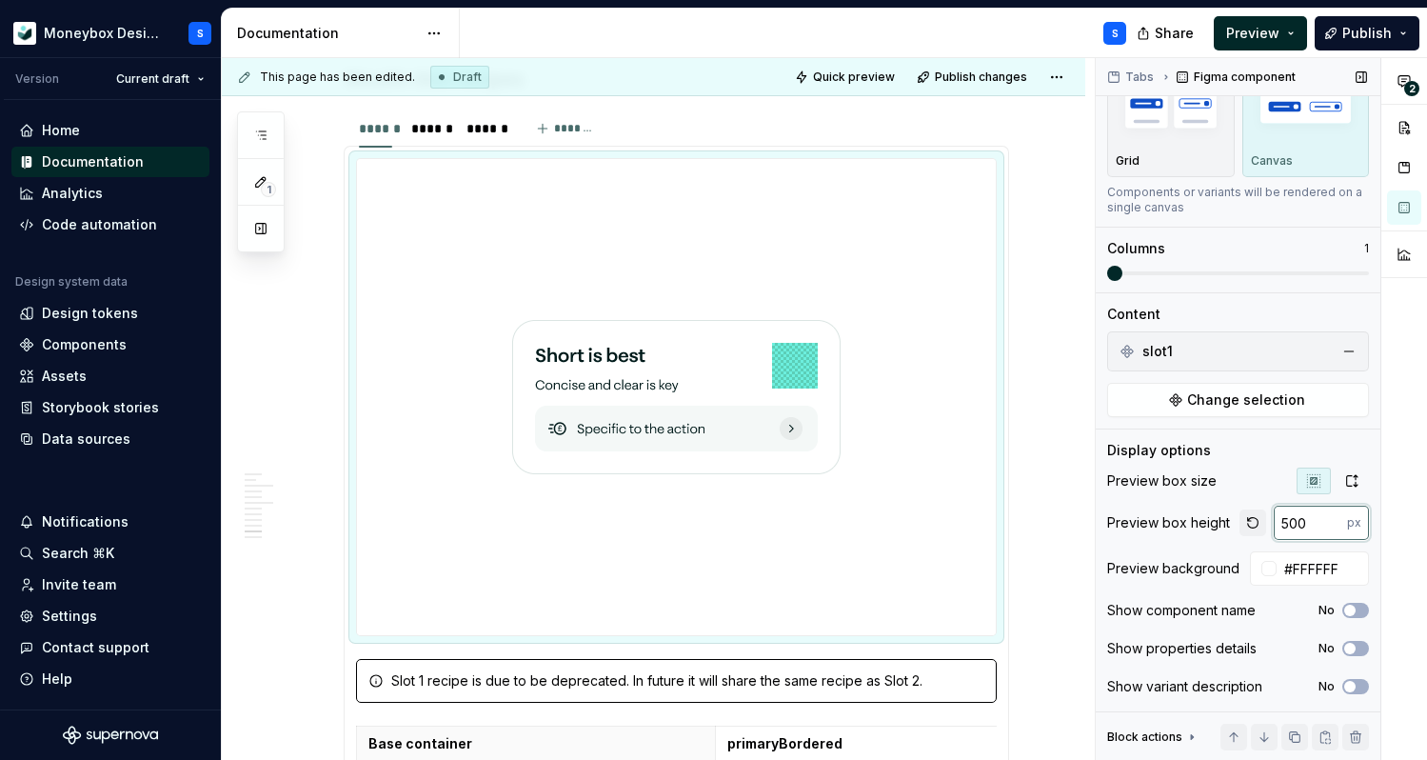
drag, startPoint x: 1311, startPoint y: 521, endPoint x: 1256, endPoint y: 518, distance: 55.3
click at [1256, 518] on div "500 px" at bounding box center [1304, 523] width 129 height 34
click at [1348, 480] on icon "button" at bounding box center [1351, 480] width 15 height 15
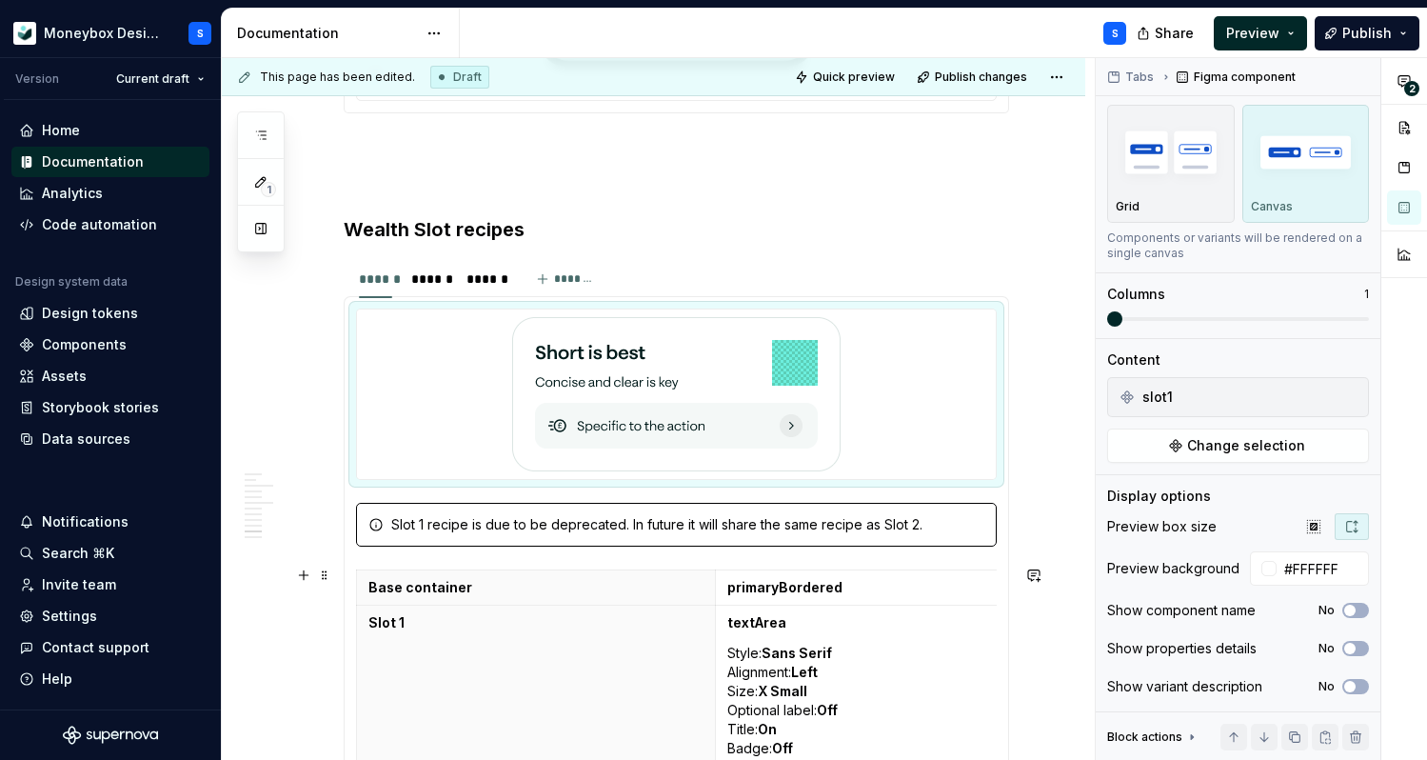
scroll to position [5226, 0]
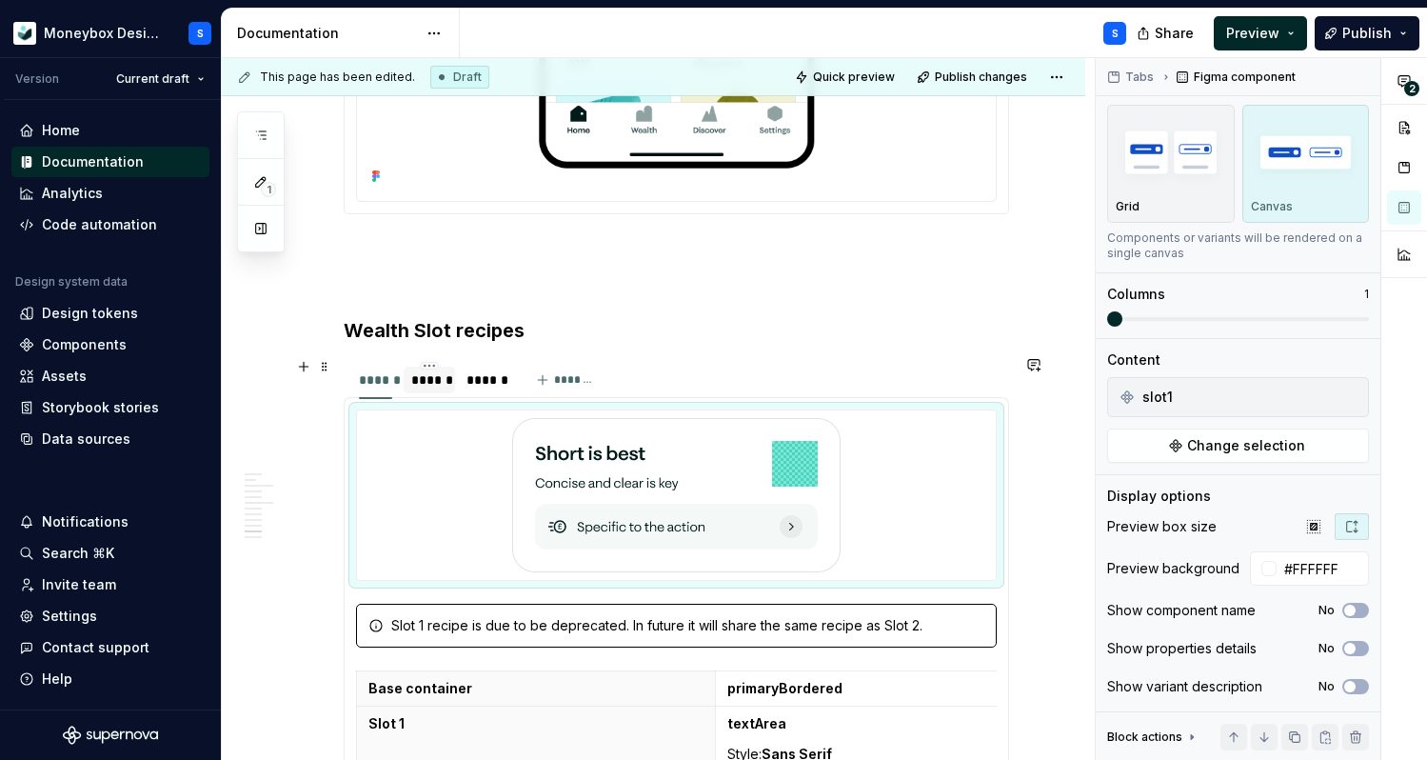
click at [427, 374] on div "******" at bounding box center [429, 379] width 36 height 19
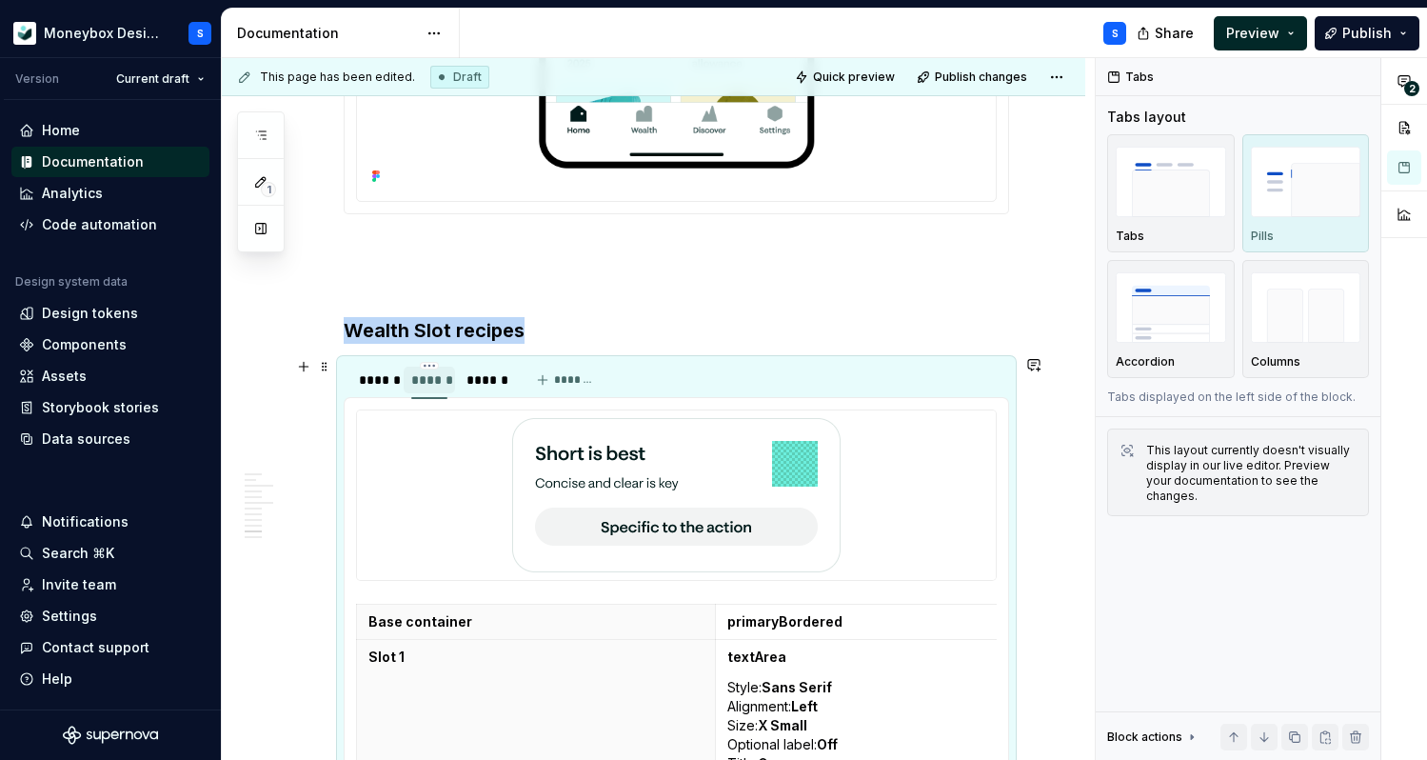
scroll to position [0, 0]
click at [480, 373] on div "******" at bounding box center [485, 379] width 36 height 19
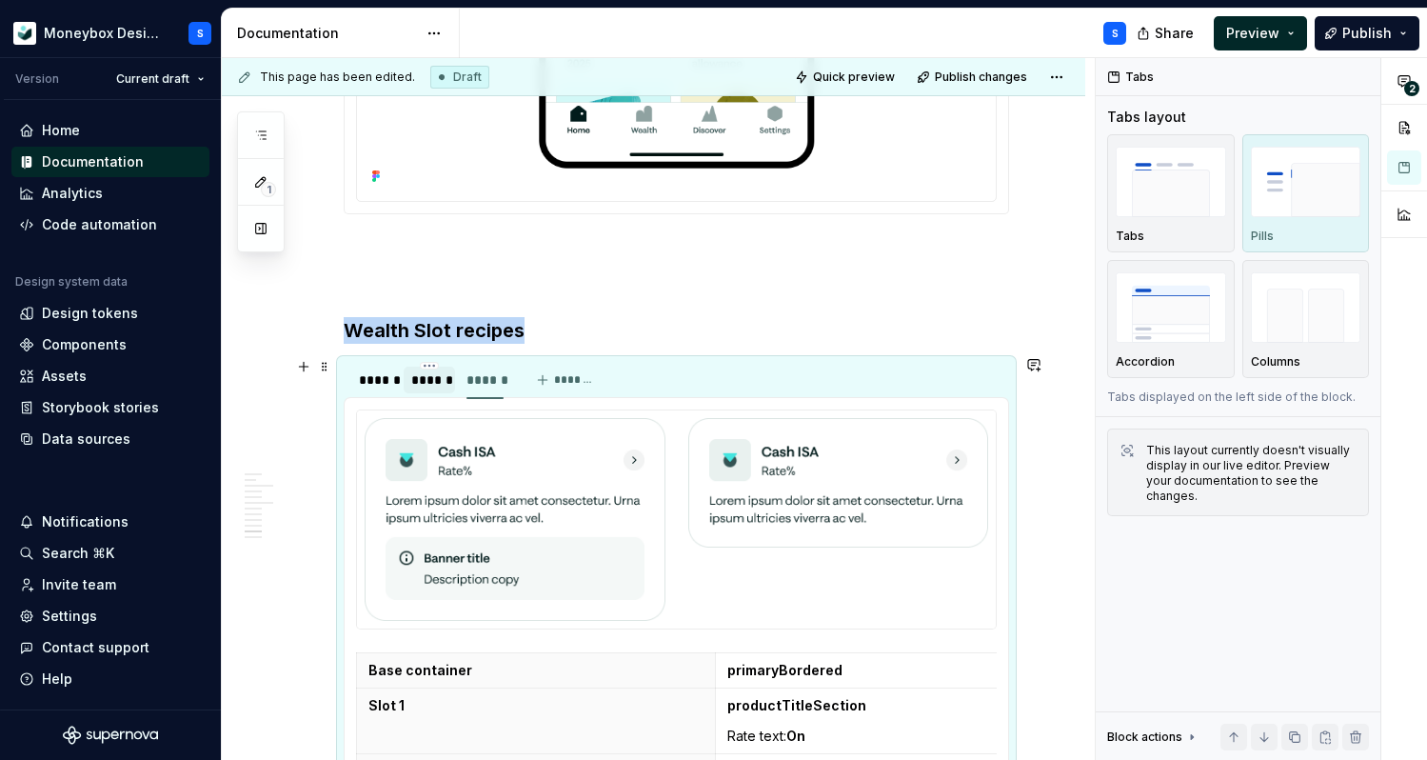
click at [407, 373] on div "******" at bounding box center [429, 380] width 51 height 27
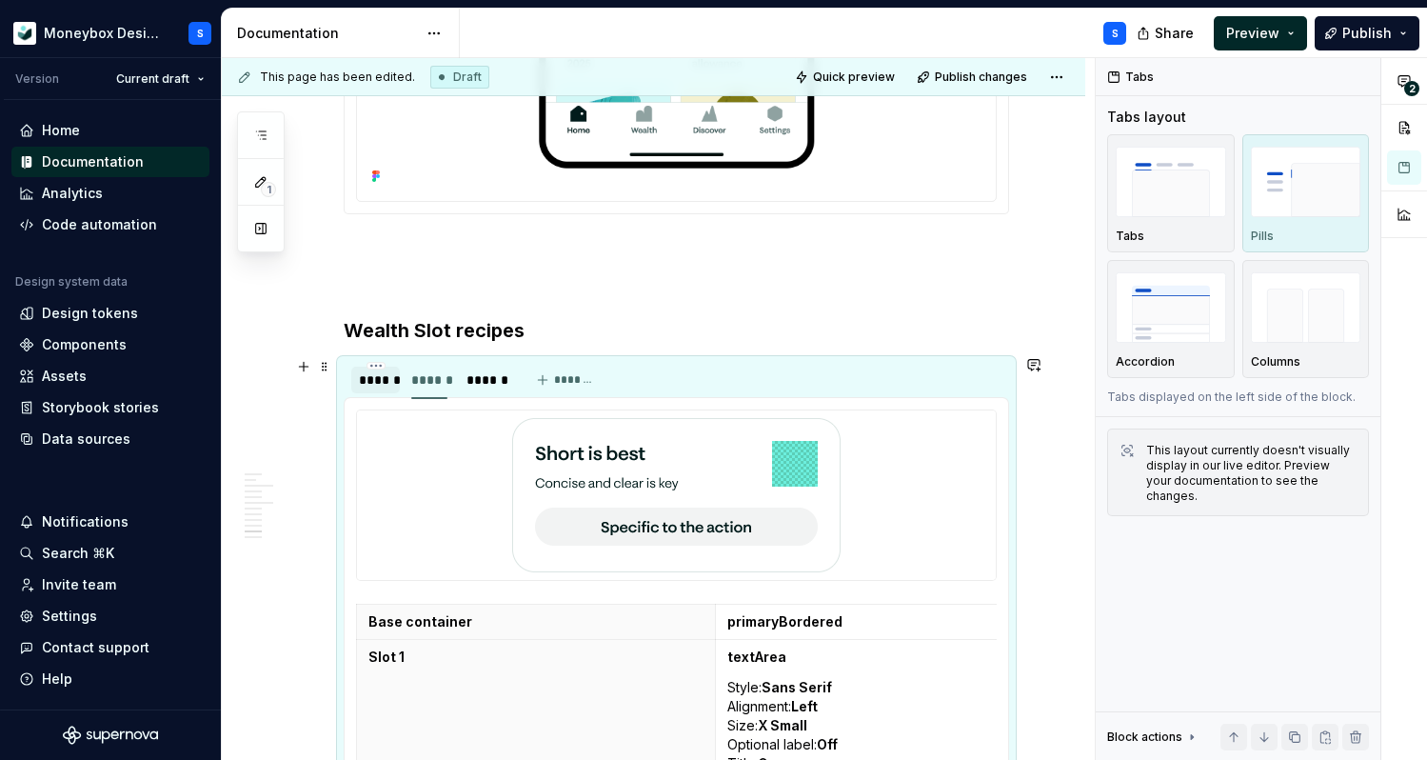
click at [382, 372] on div "******" at bounding box center [375, 379] width 33 height 19
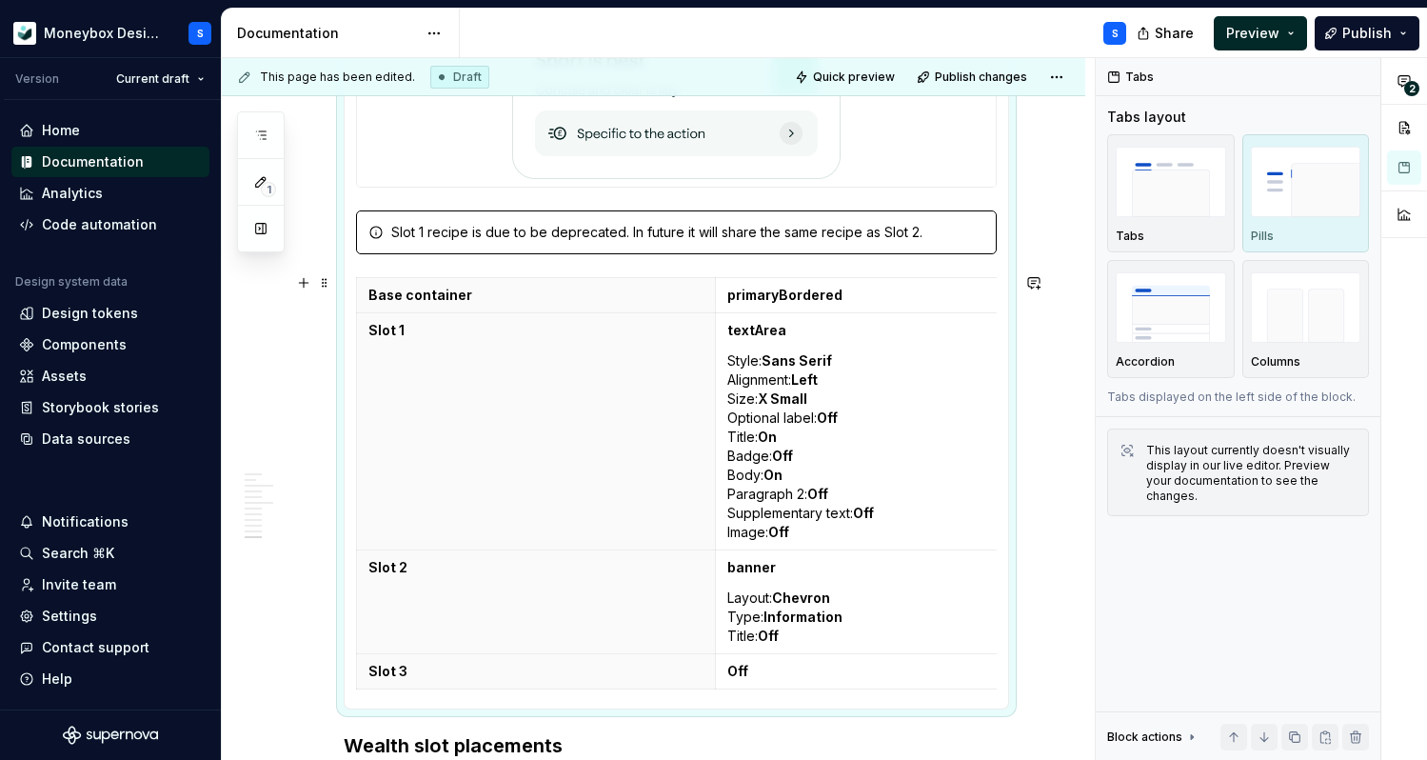
scroll to position [5368, 0]
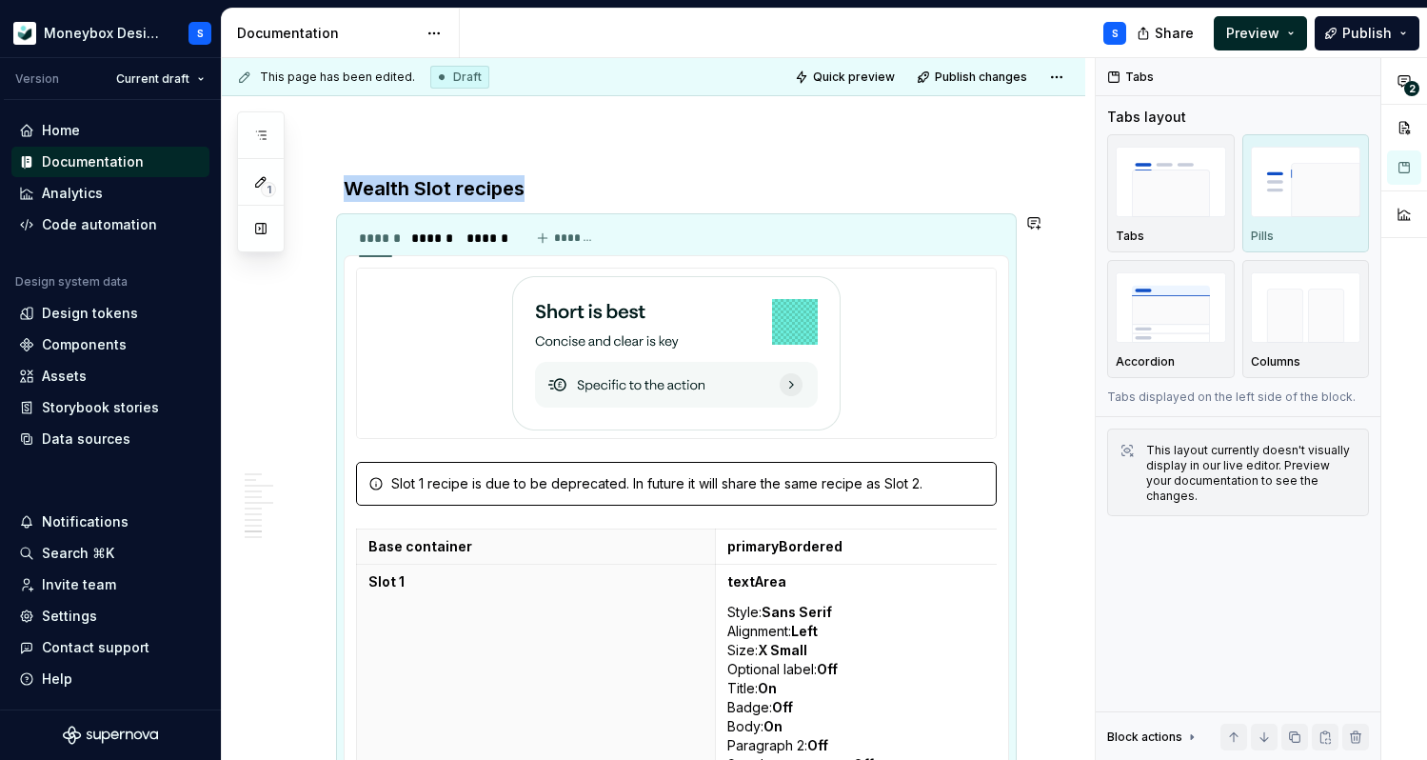
copy h3 "Wealth Slot recipes"
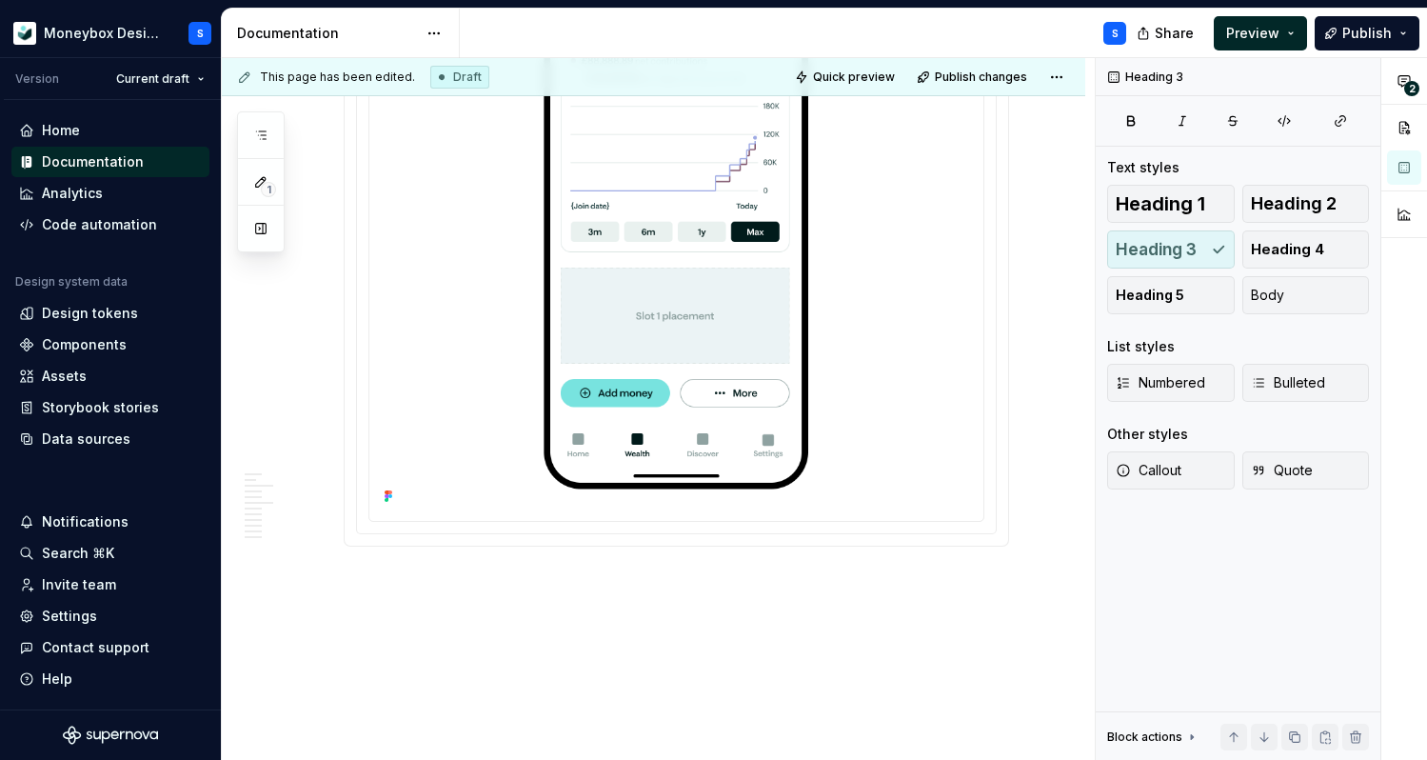
scroll to position [6658, 0]
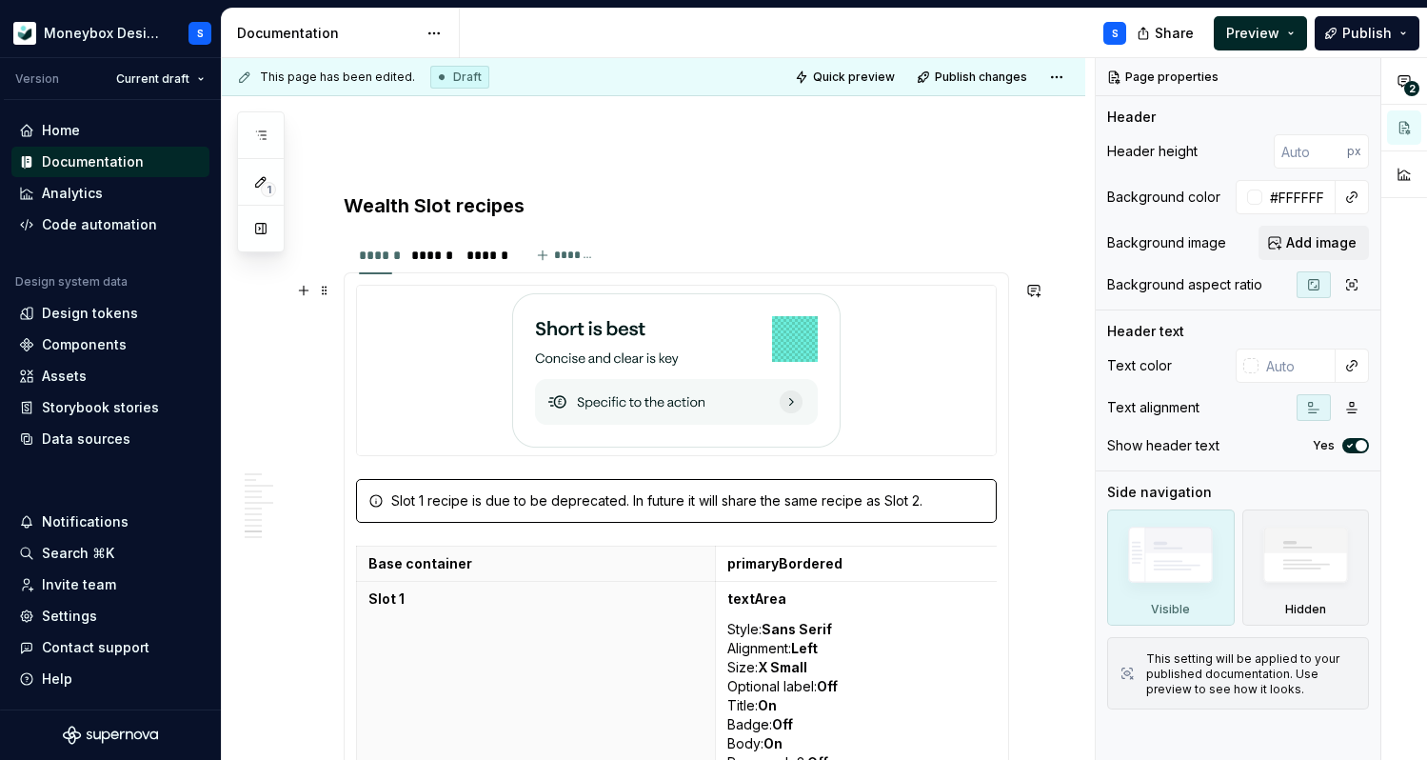
scroll to position [5332, 0]
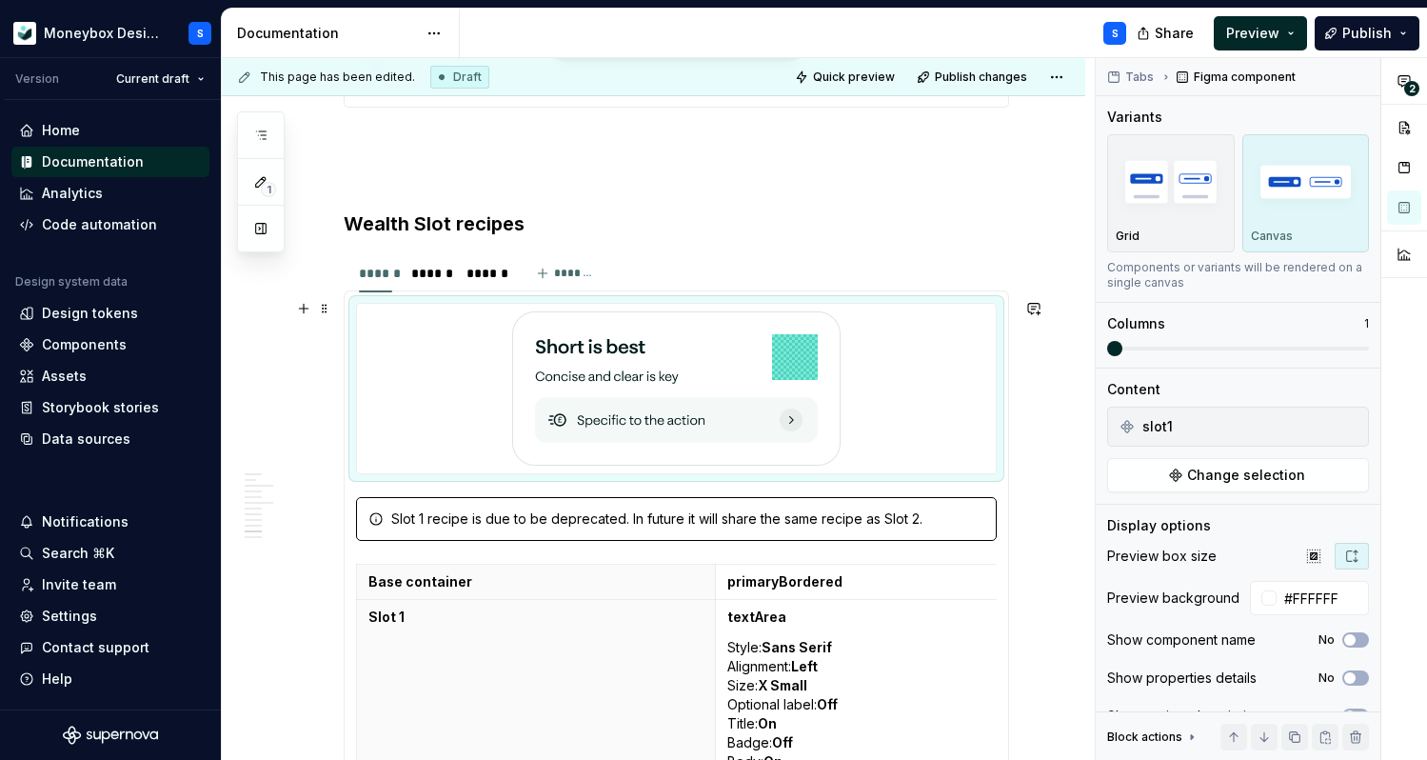
click at [495, 411] on div at bounding box center [676, 388] width 639 height 169
type textarea "*"
click at [444, 267] on div "******" at bounding box center [429, 273] width 36 height 19
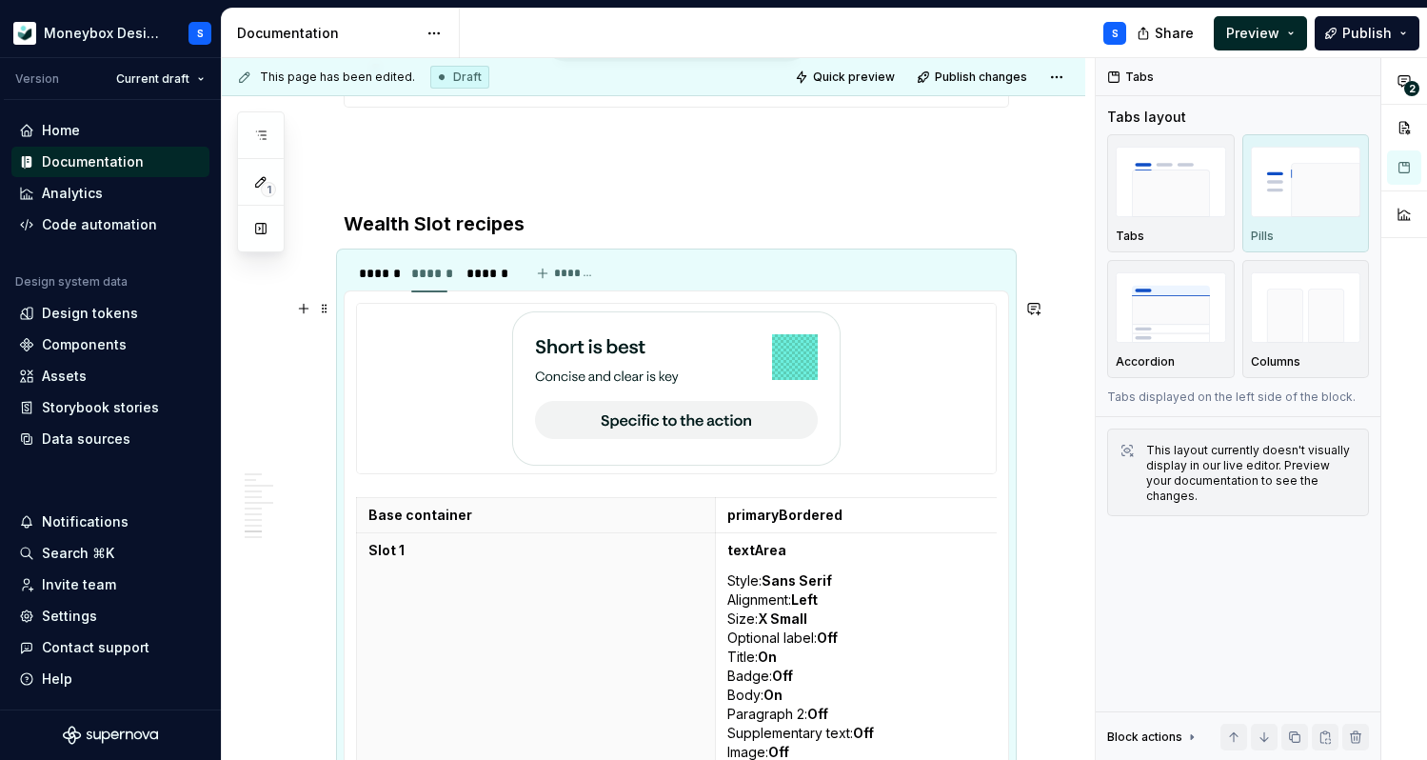
click at [473, 387] on div at bounding box center [676, 388] width 639 height 169
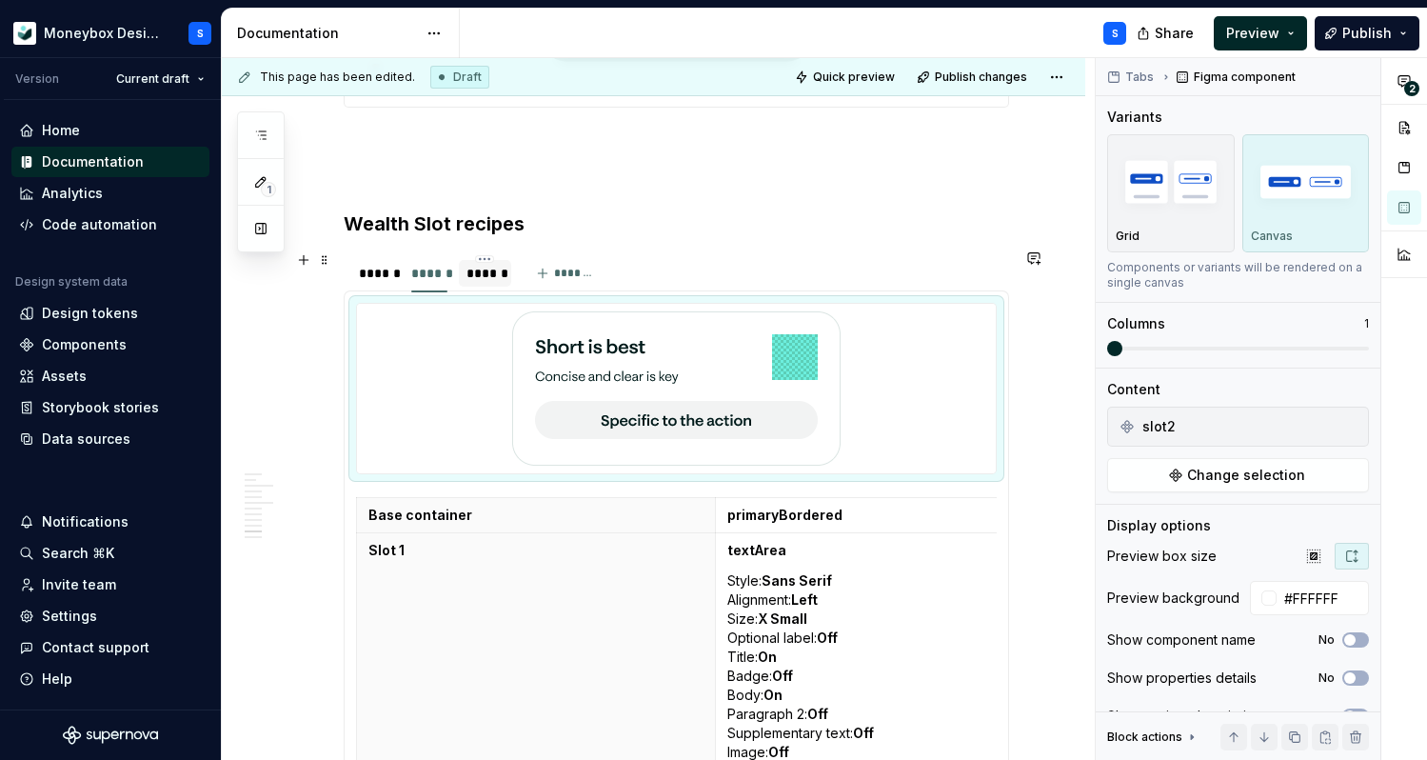
click at [490, 271] on div "******" at bounding box center [485, 273] width 36 height 19
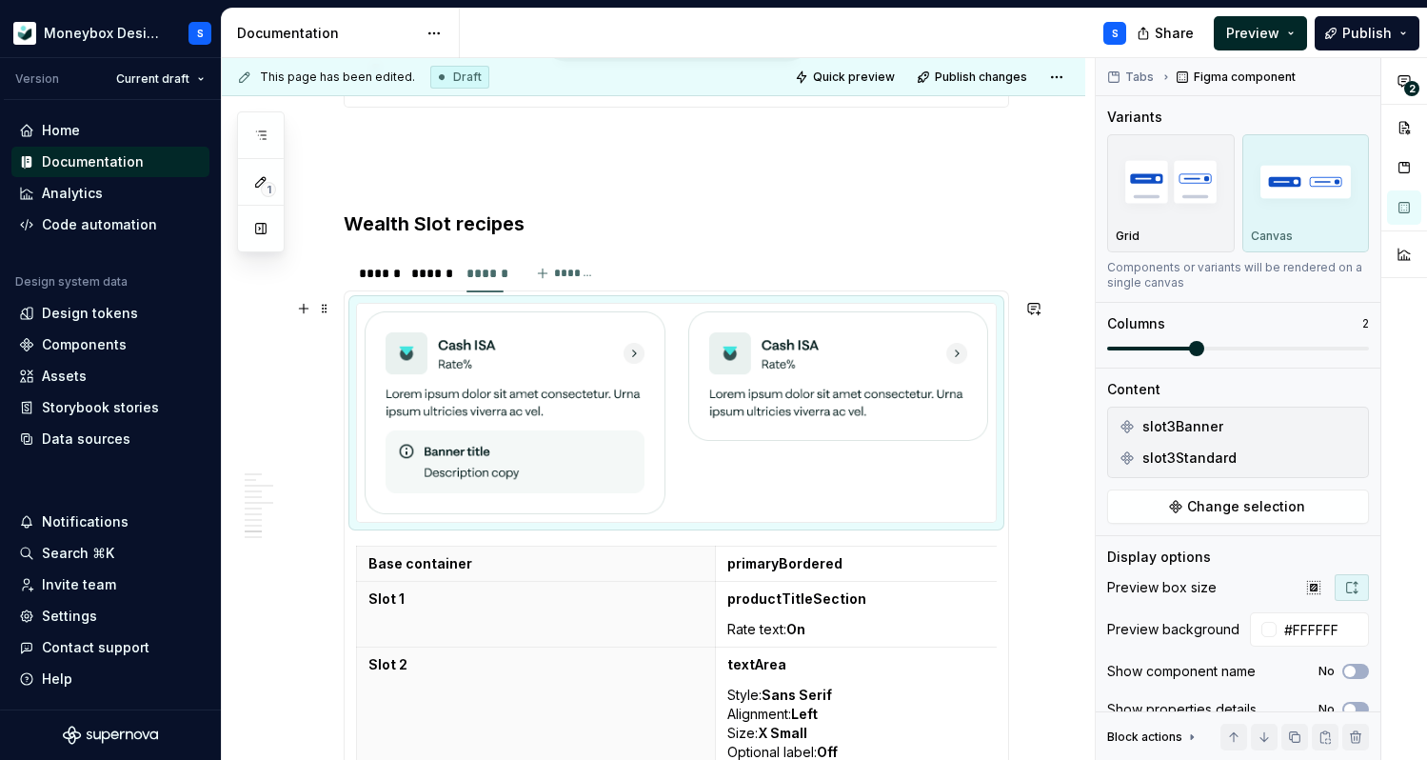
click at [755, 487] on div at bounding box center [676, 412] width 639 height 217
click at [1313, 578] on button "button" at bounding box center [1314, 587] width 34 height 27
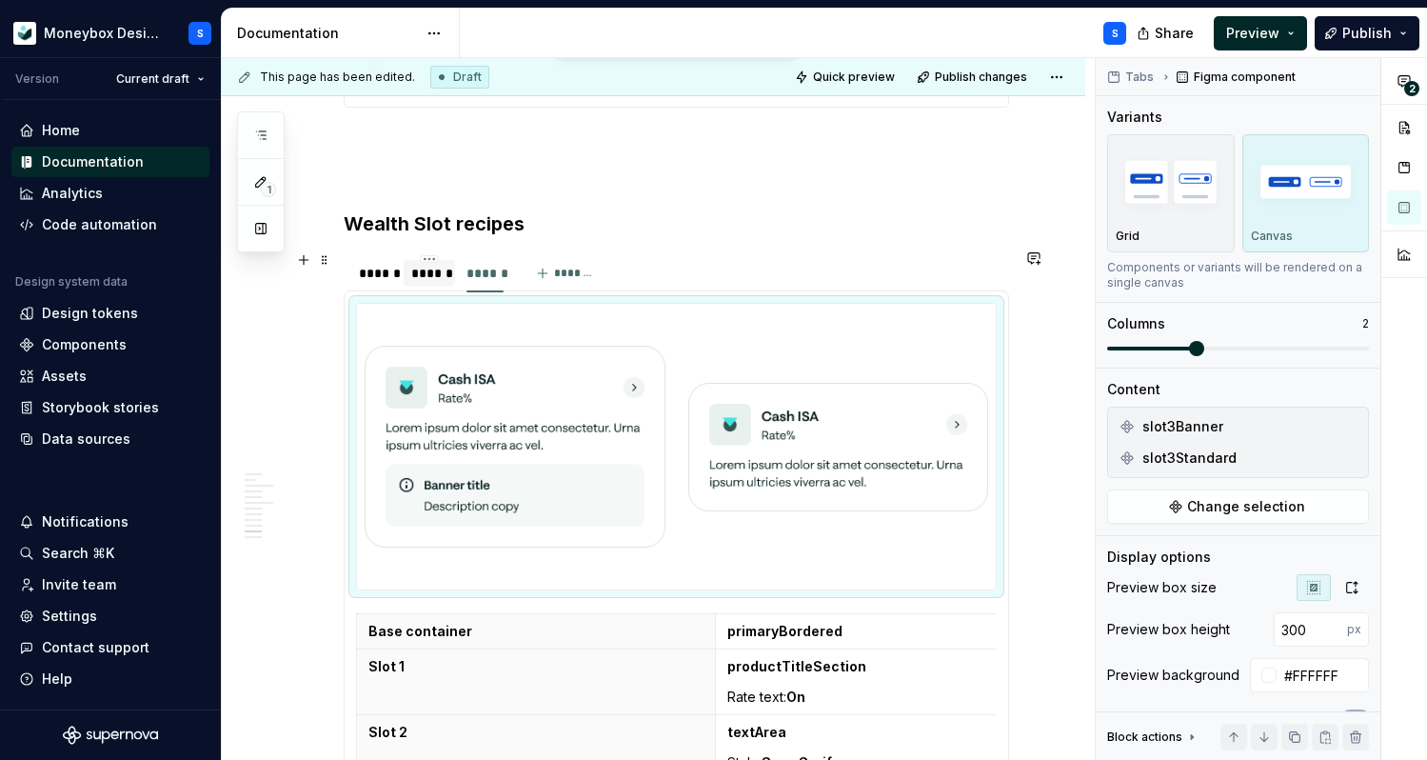
click at [443, 273] on div "******" at bounding box center [429, 273] width 36 height 19
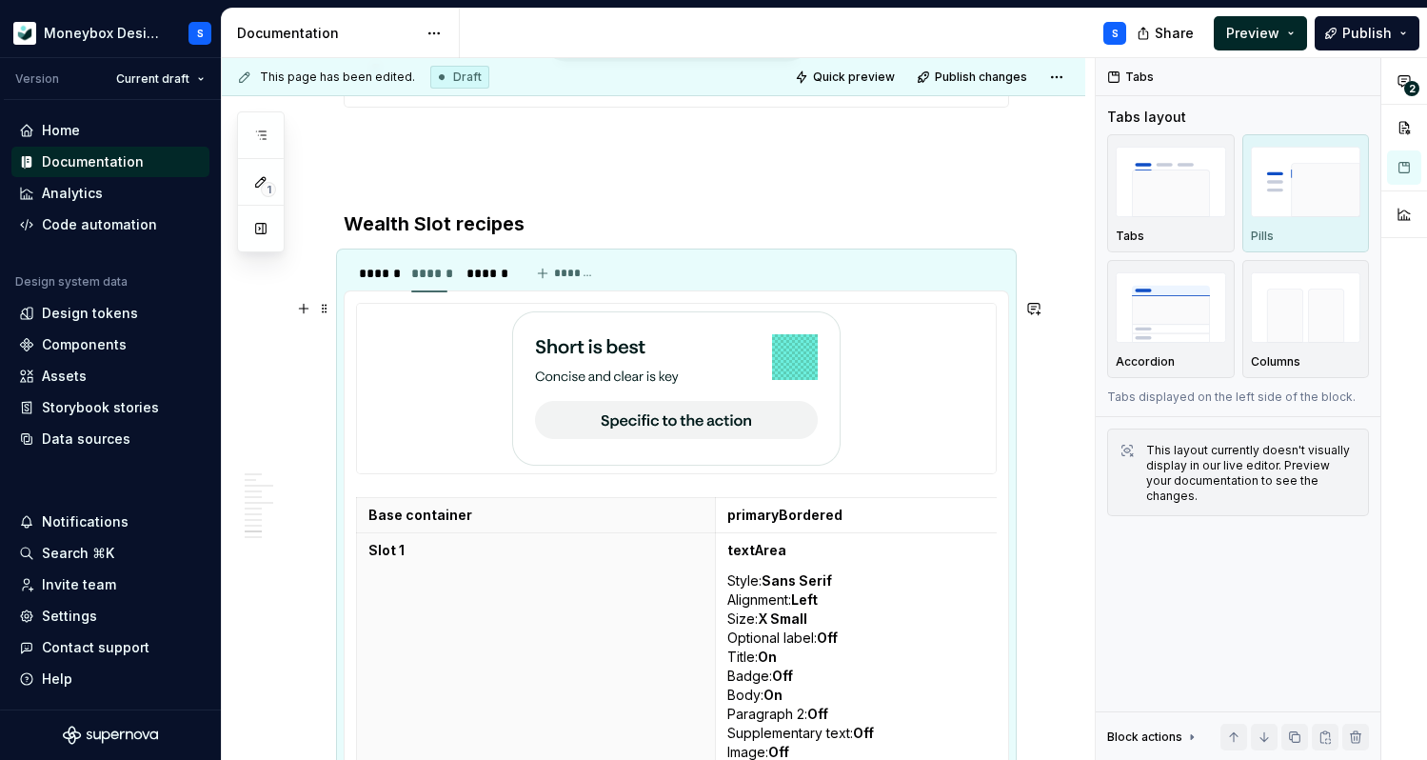
click at [893, 355] on div at bounding box center [676, 388] width 639 height 169
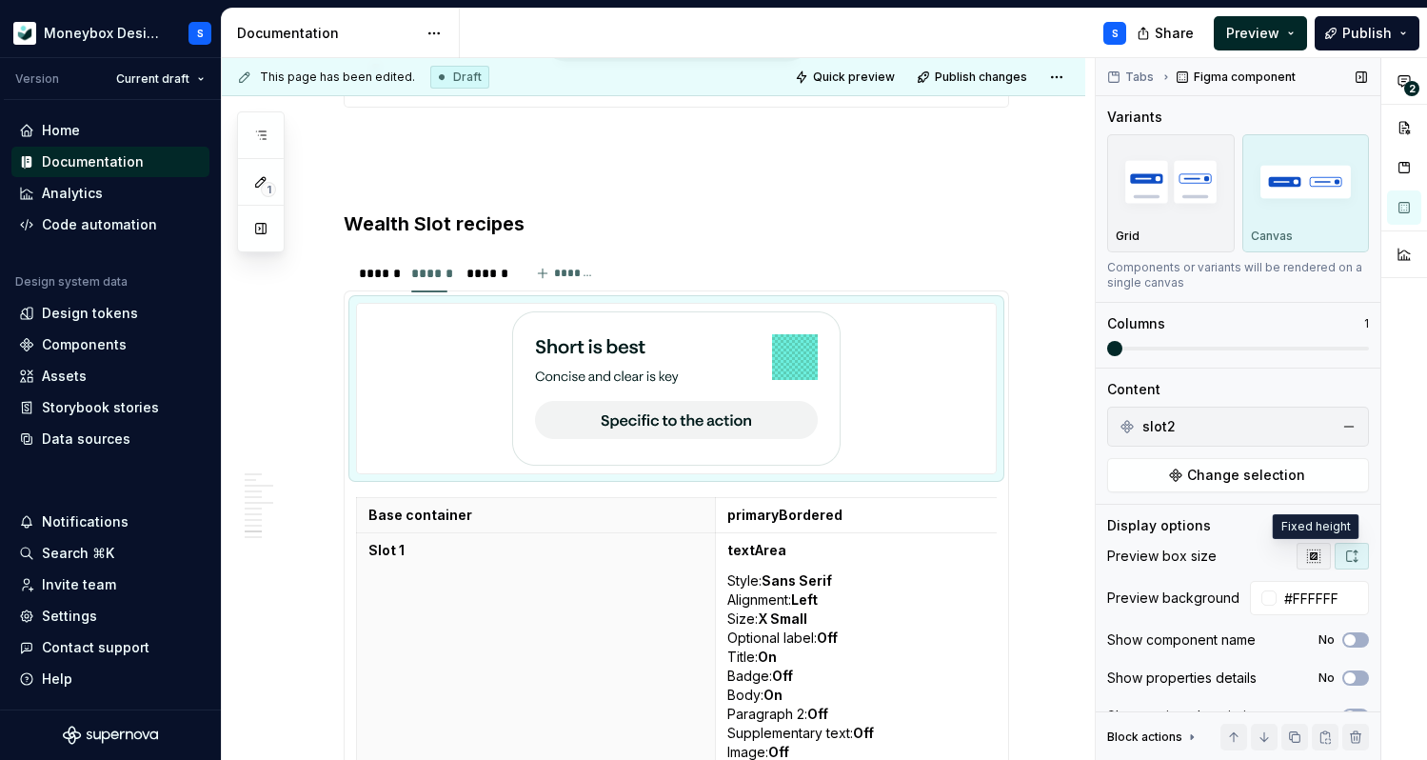
click at [1311, 563] on icon "button" at bounding box center [1313, 555] width 15 height 15
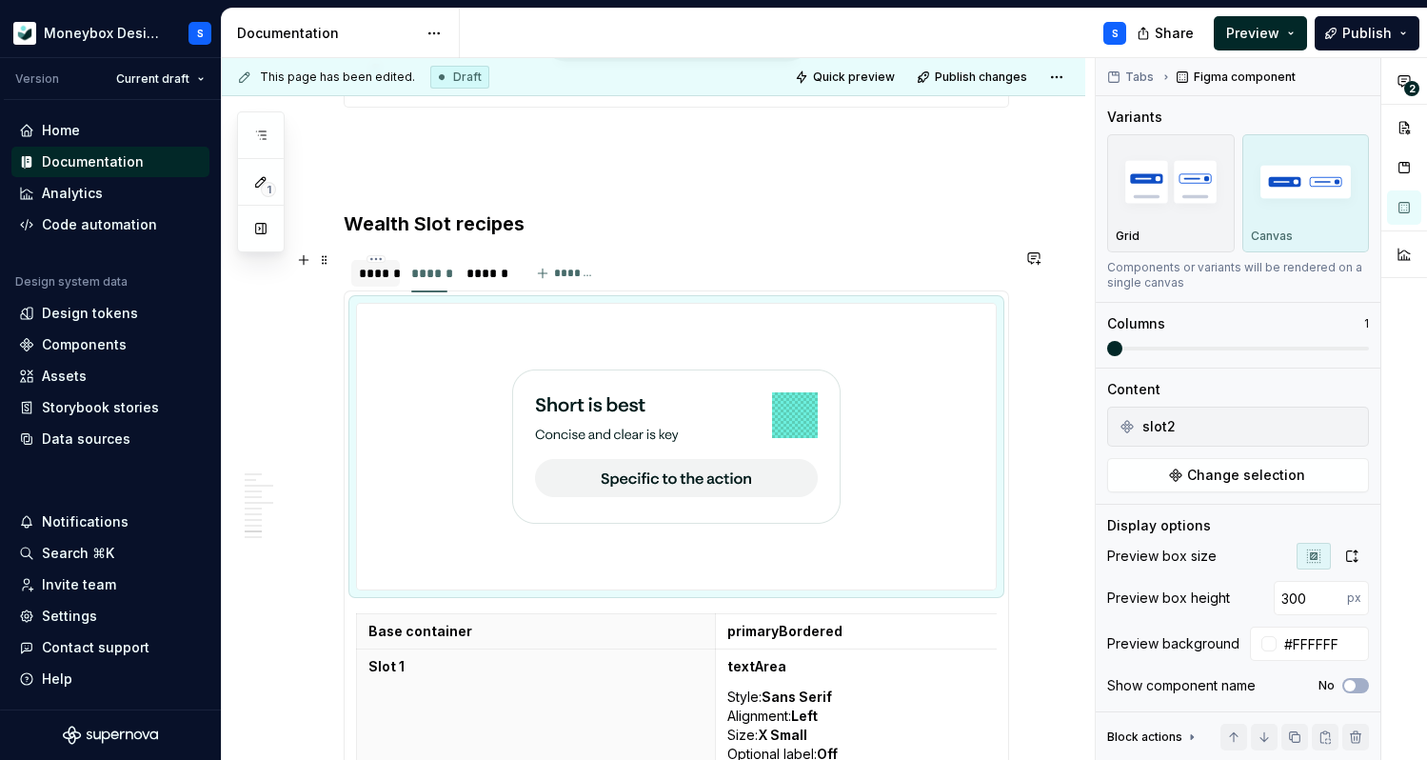
click at [379, 278] on div "******" at bounding box center [375, 273] width 33 height 19
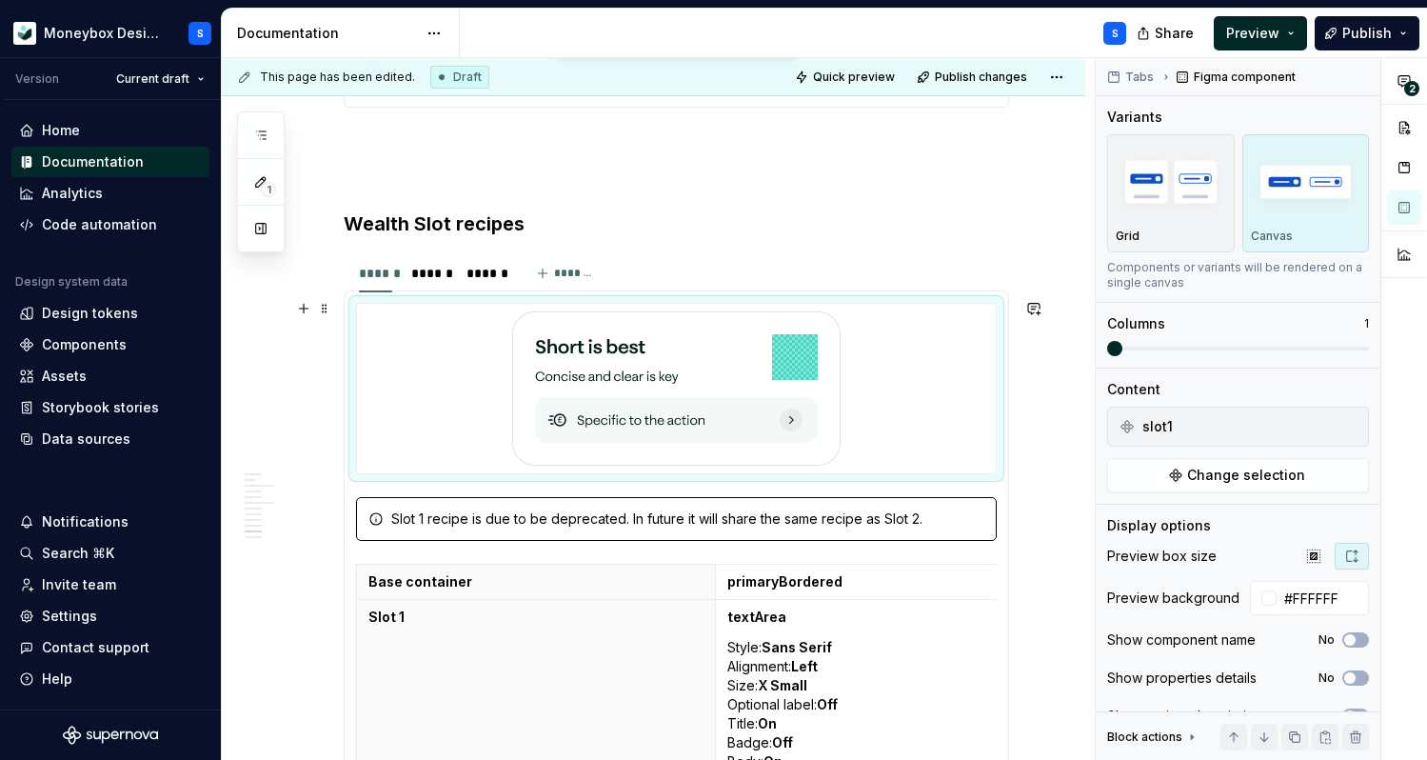
click at [944, 426] on div at bounding box center [676, 388] width 639 height 169
click at [1306, 553] on icon "button" at bounding box center [1313, 555] width 15 height 15
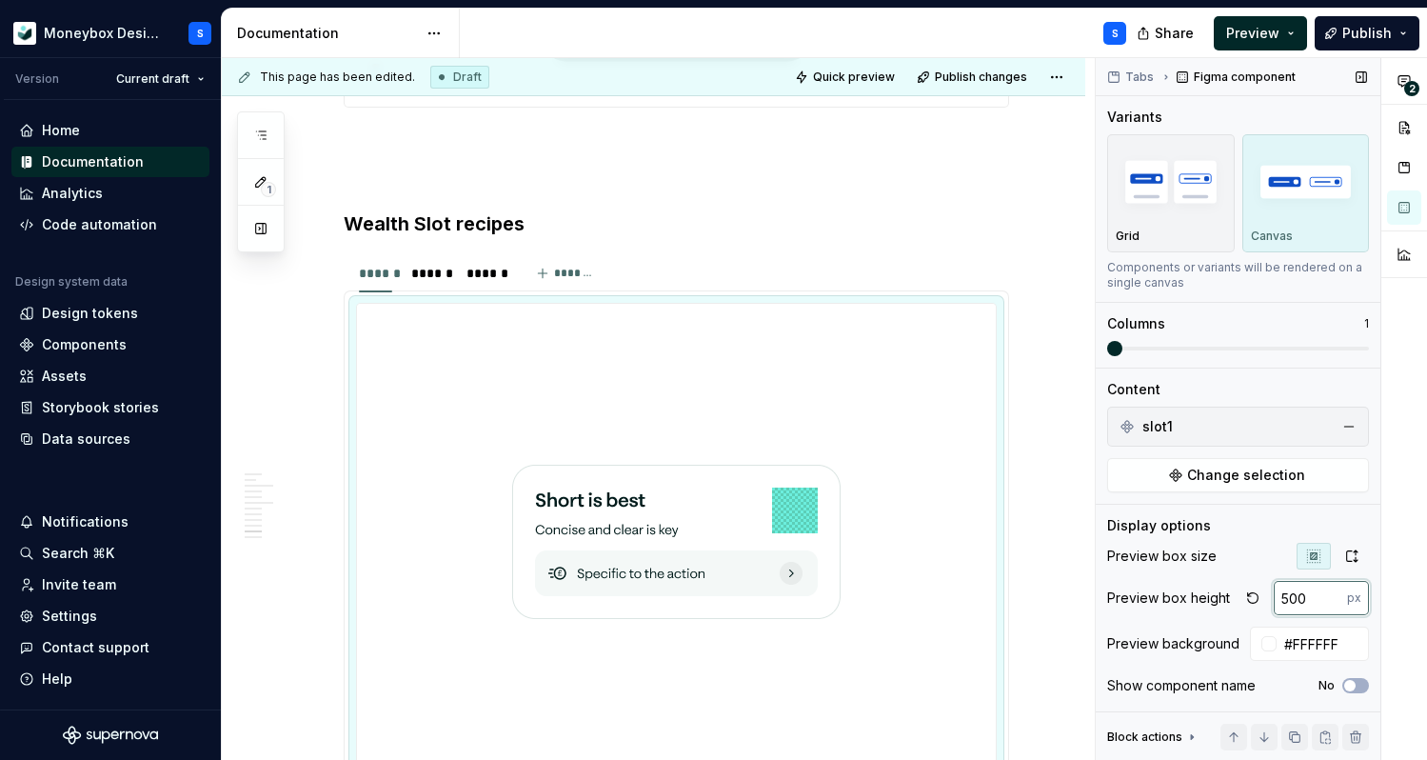
drag, startPoint x: 1287, startPoint y: 599, endPoint x: 1272, endPoint y: 597, distance: 15.4
click at [1275, 598] on input "500" at bounding box center [1310, 598] width 73 height 34
type input "300"
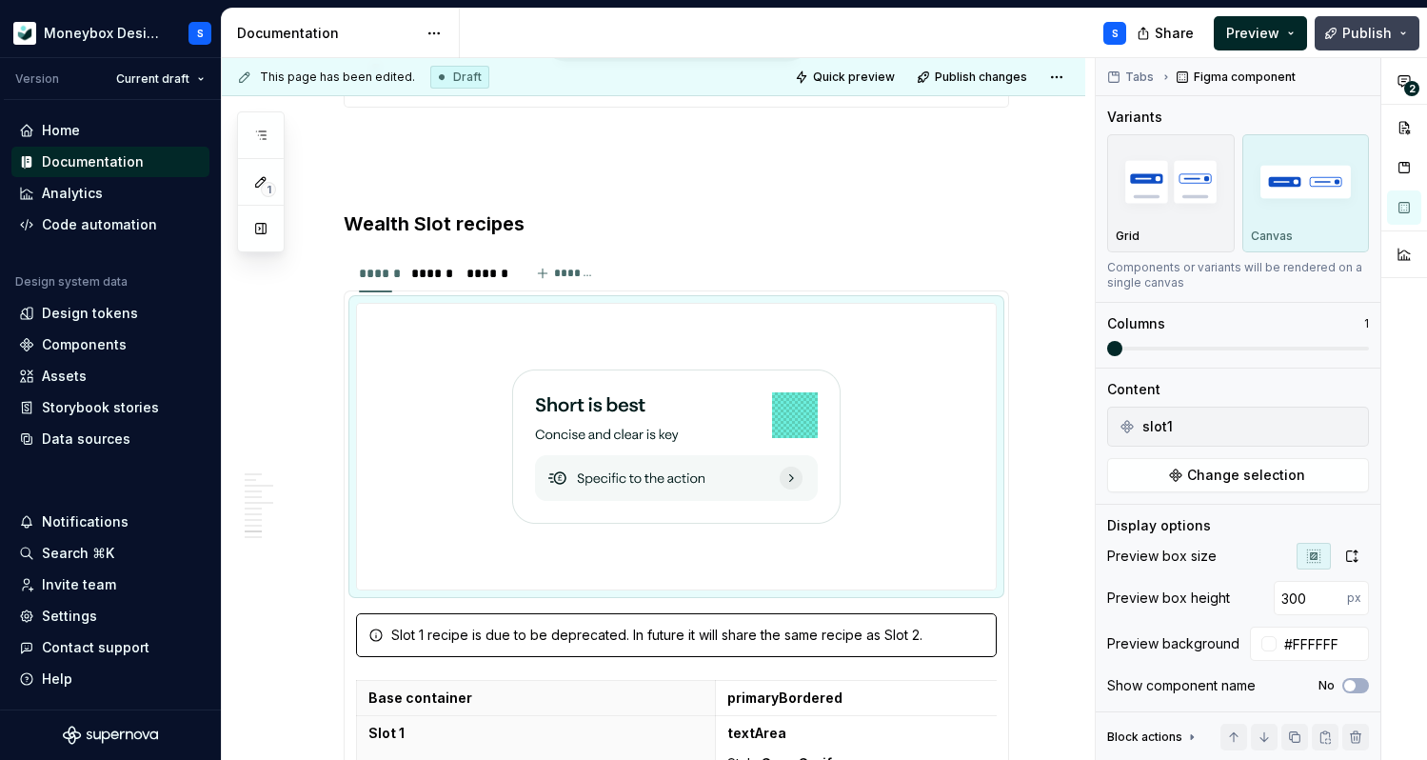
click at [1344, 37] on button "Publish" at bounding box center [1367, 33] width 105 height 34
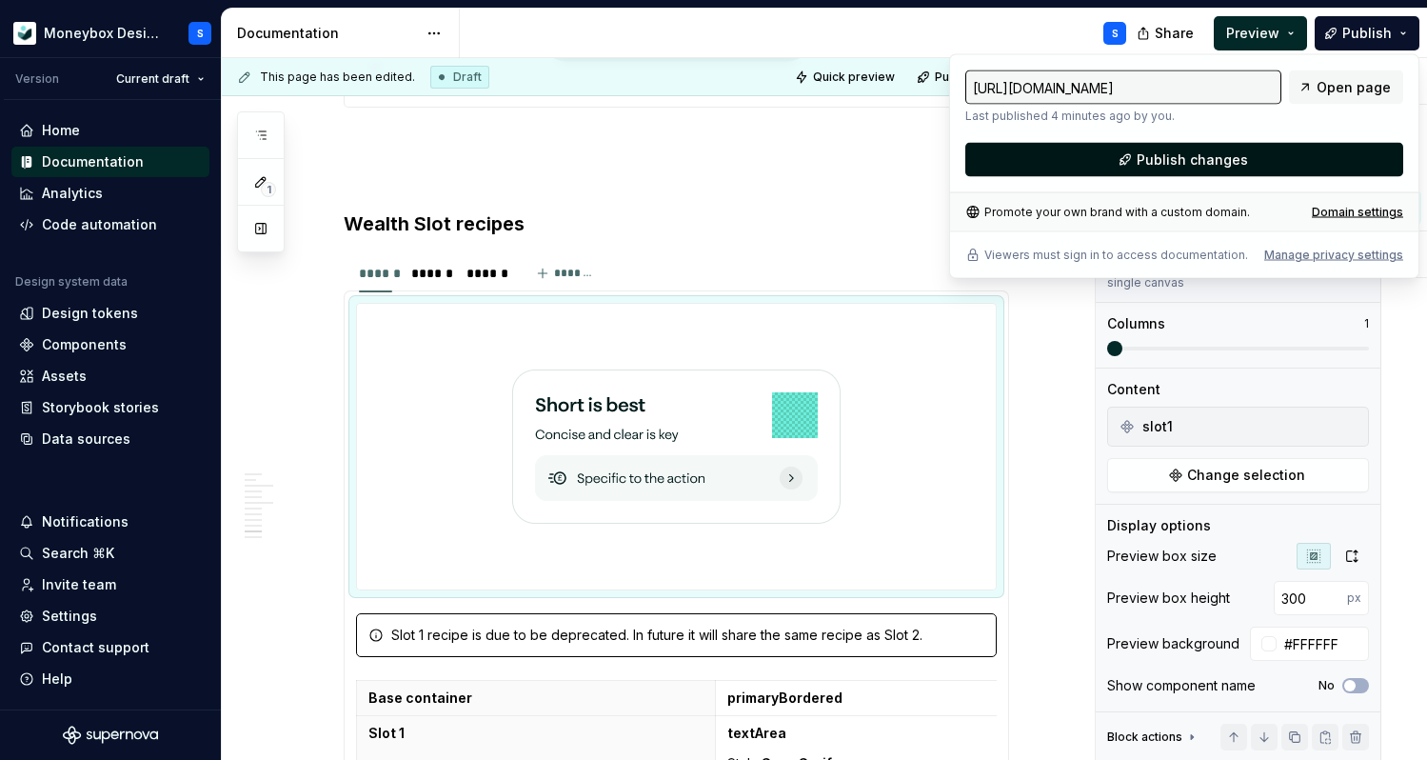
click at [1200, 169] on span "Publish changes" at bounding box center [1192, 159] width 111 height 19
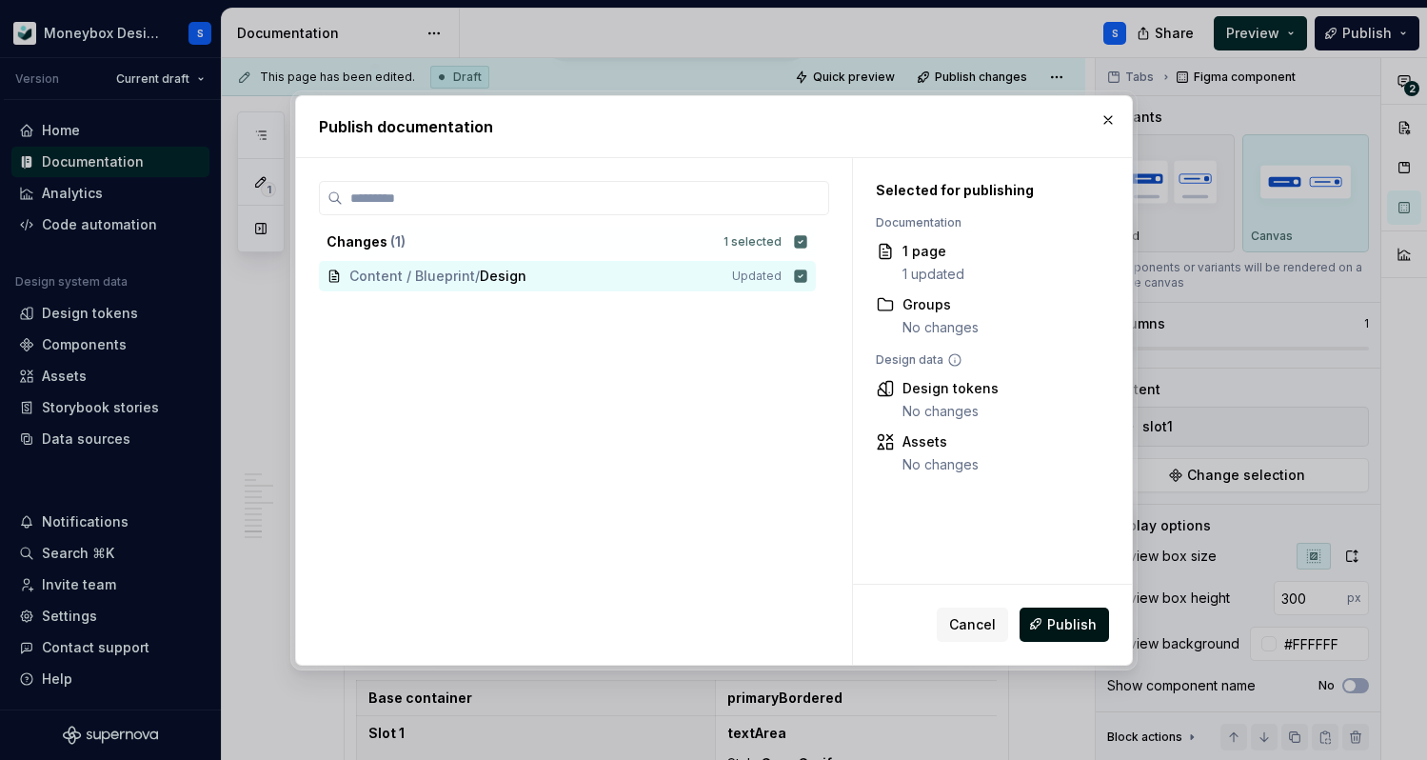
click at [1053, 625] on span "Publish" at bounding box center [1072, 623] width 50 height 19
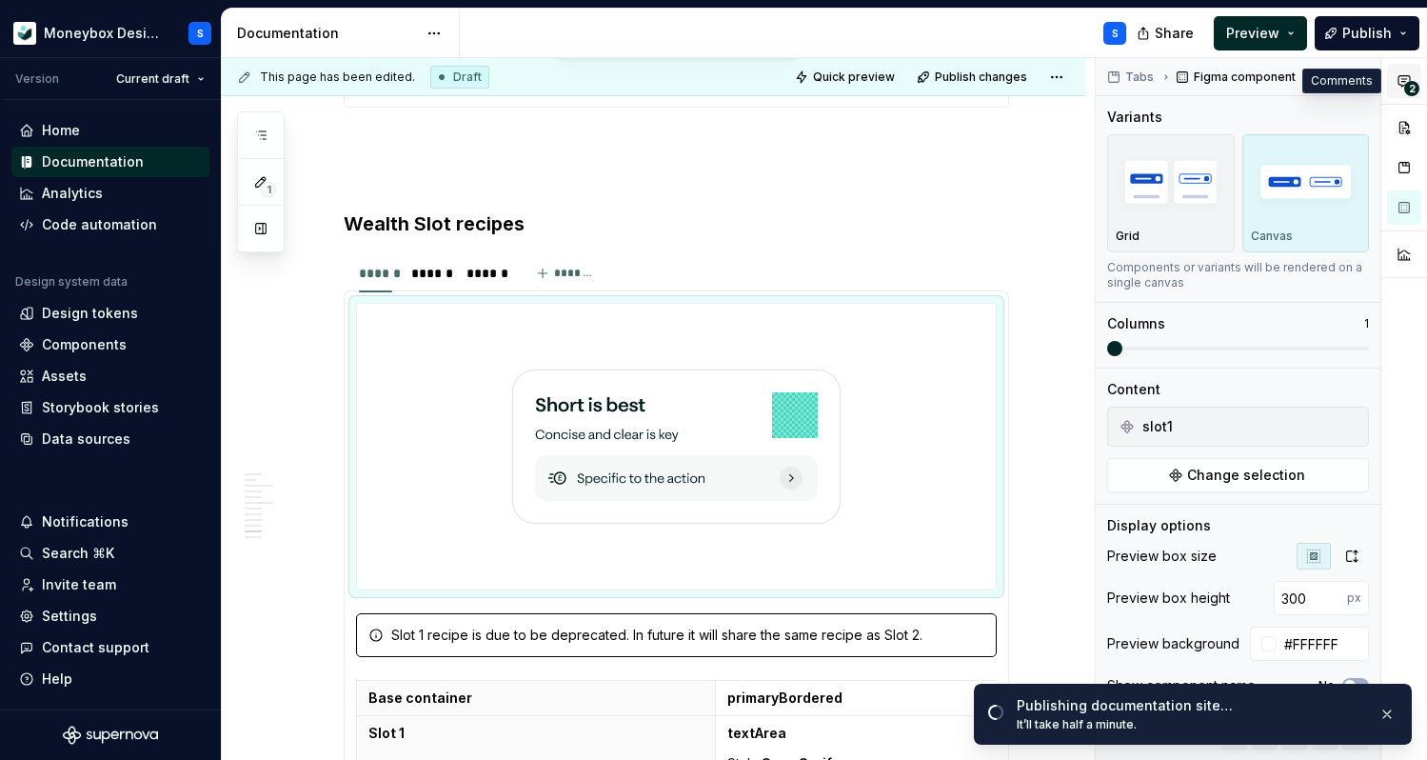
click at [1414, 80] on button "2" at bounding box center [1404, 81] width 34 height 34
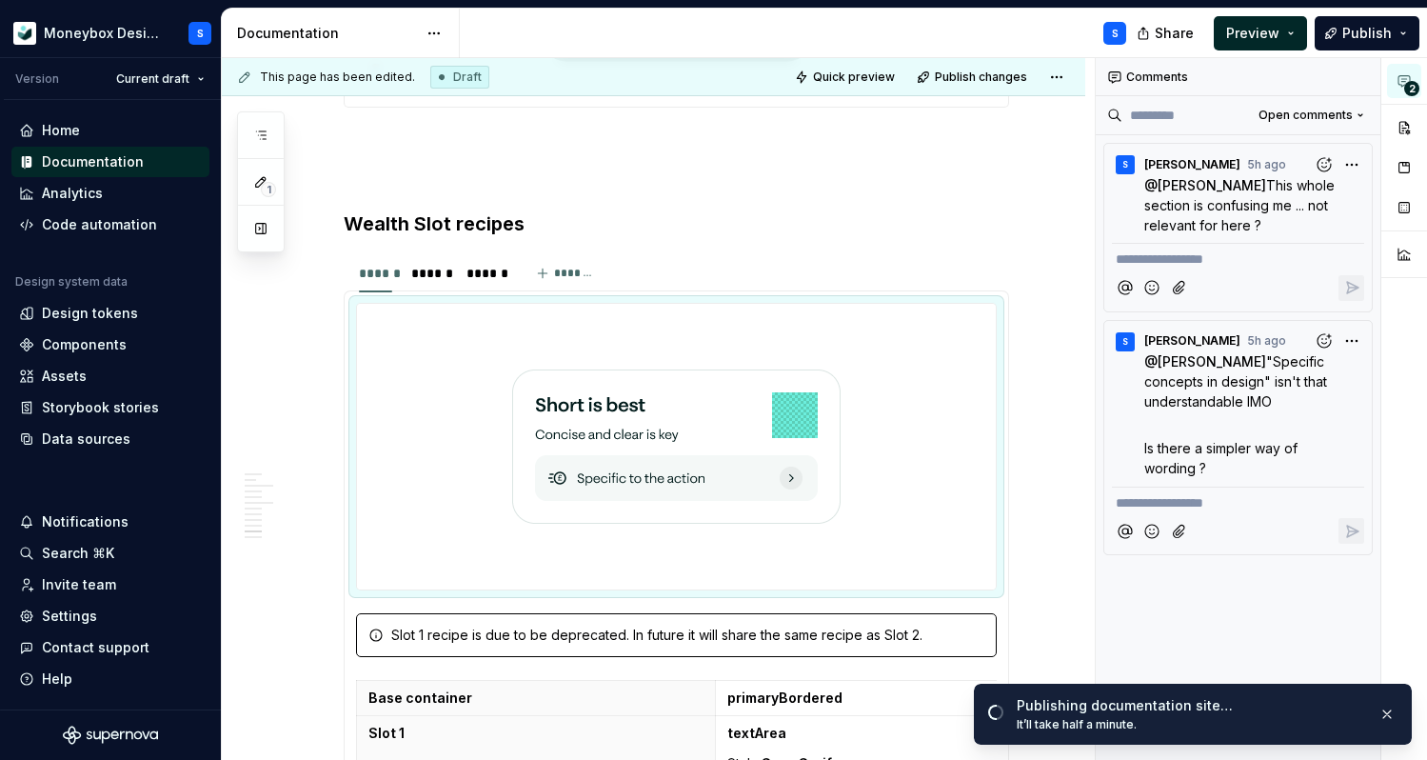
click at [1414, 80] on button "2" at bounding box center [1404, 81] width 34 height 34
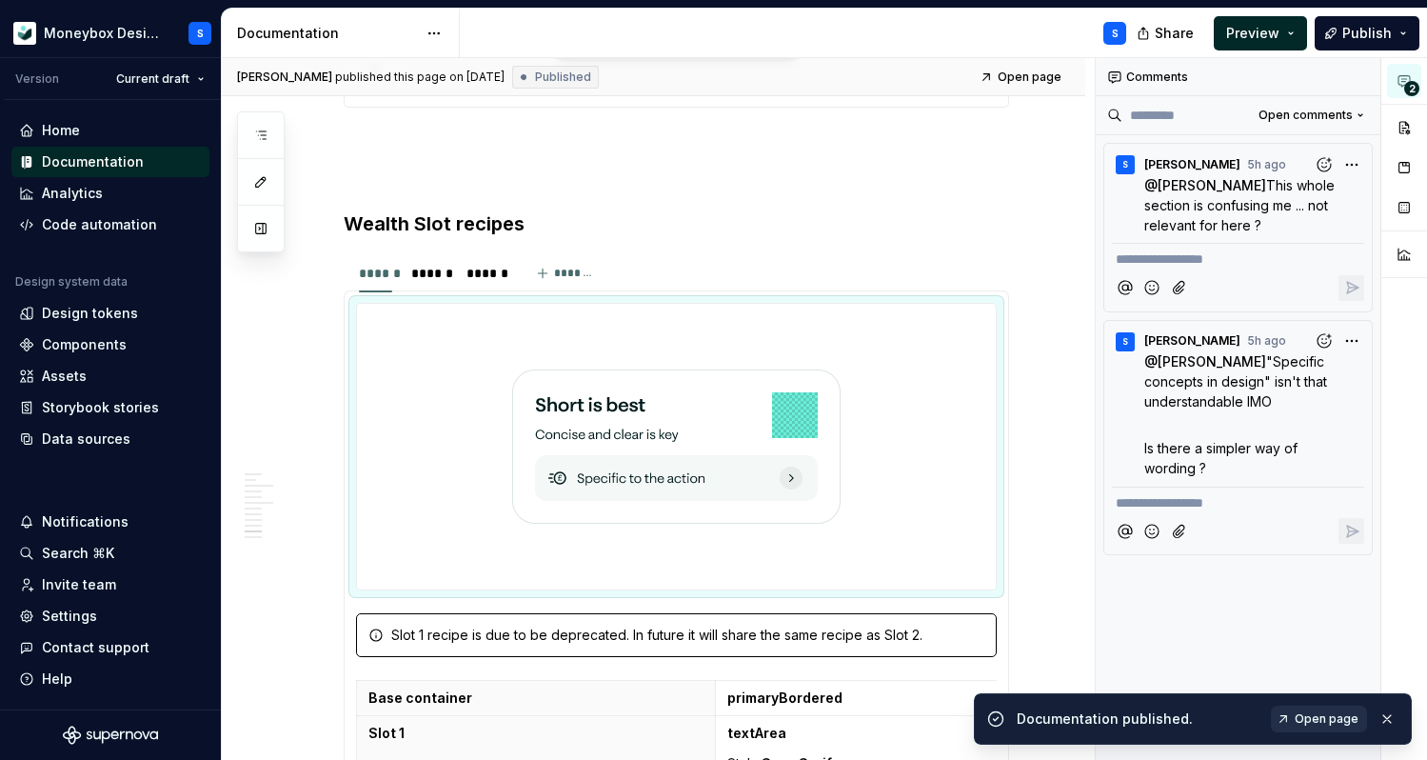
click at [1312, 729] on link "Open page" at bounding box center [1319, 718] width 96 height 27
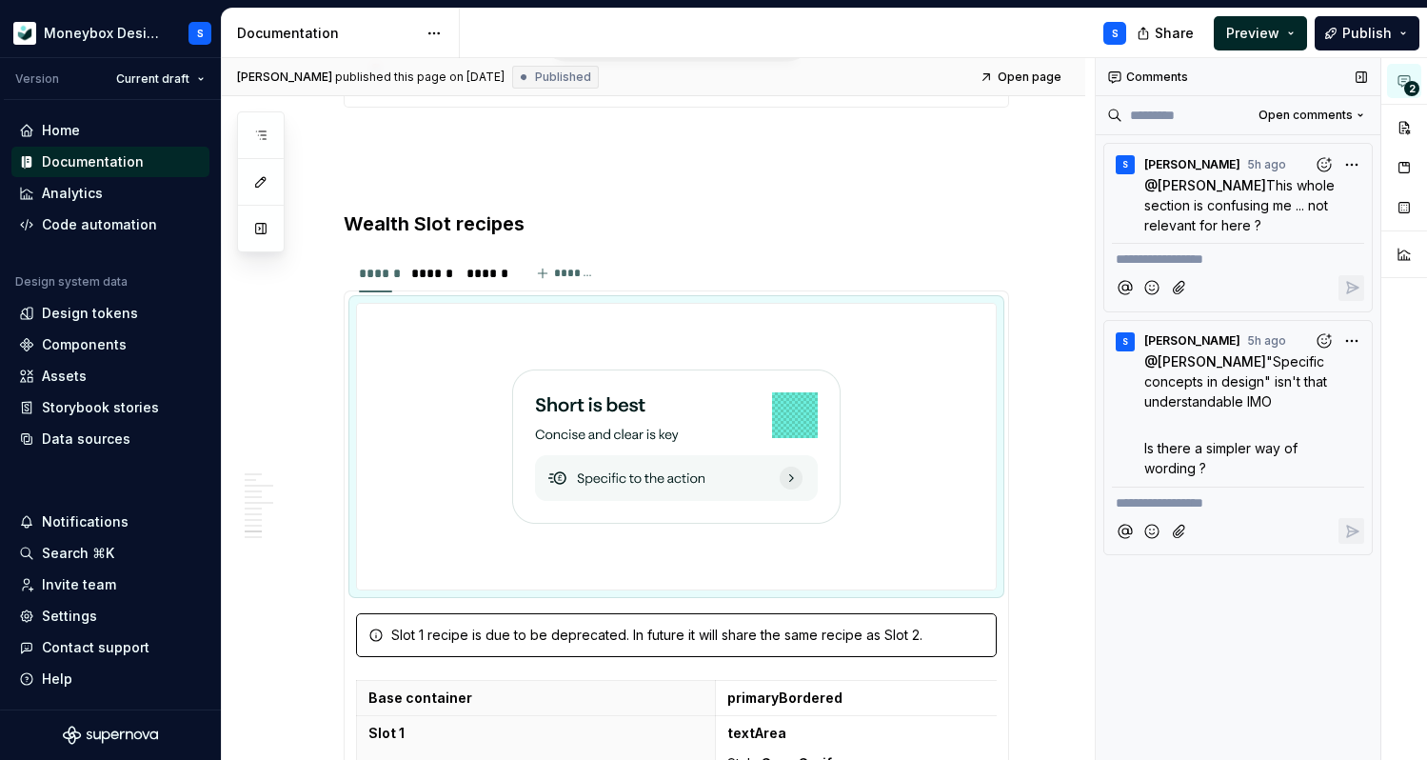
click at [1145, 79] on div "Comments" at bounding box center [1238, 77] width 285 height 38
click at [1352, 72] on button "button" at bounding box center [1361, 77] width 27 height 27
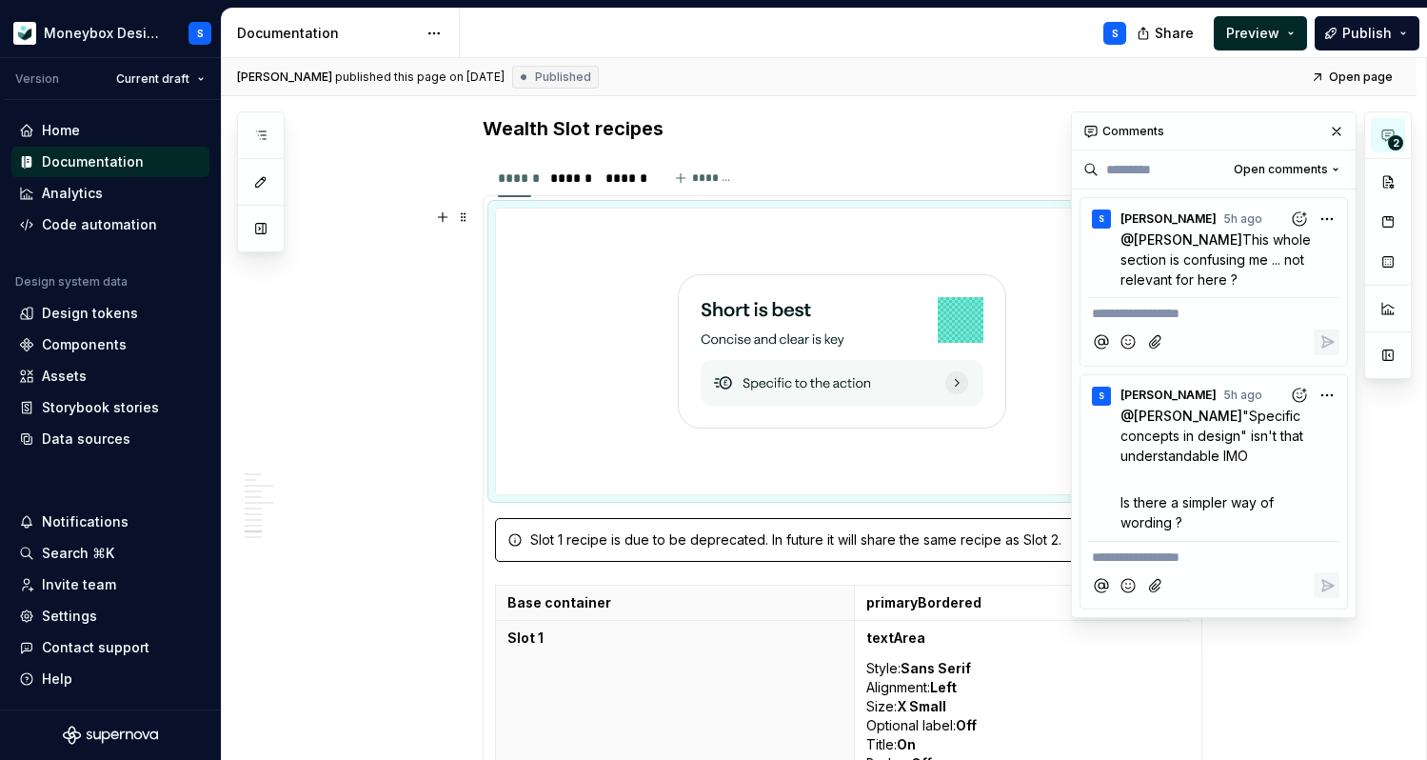
scroll to position [5518, 0]
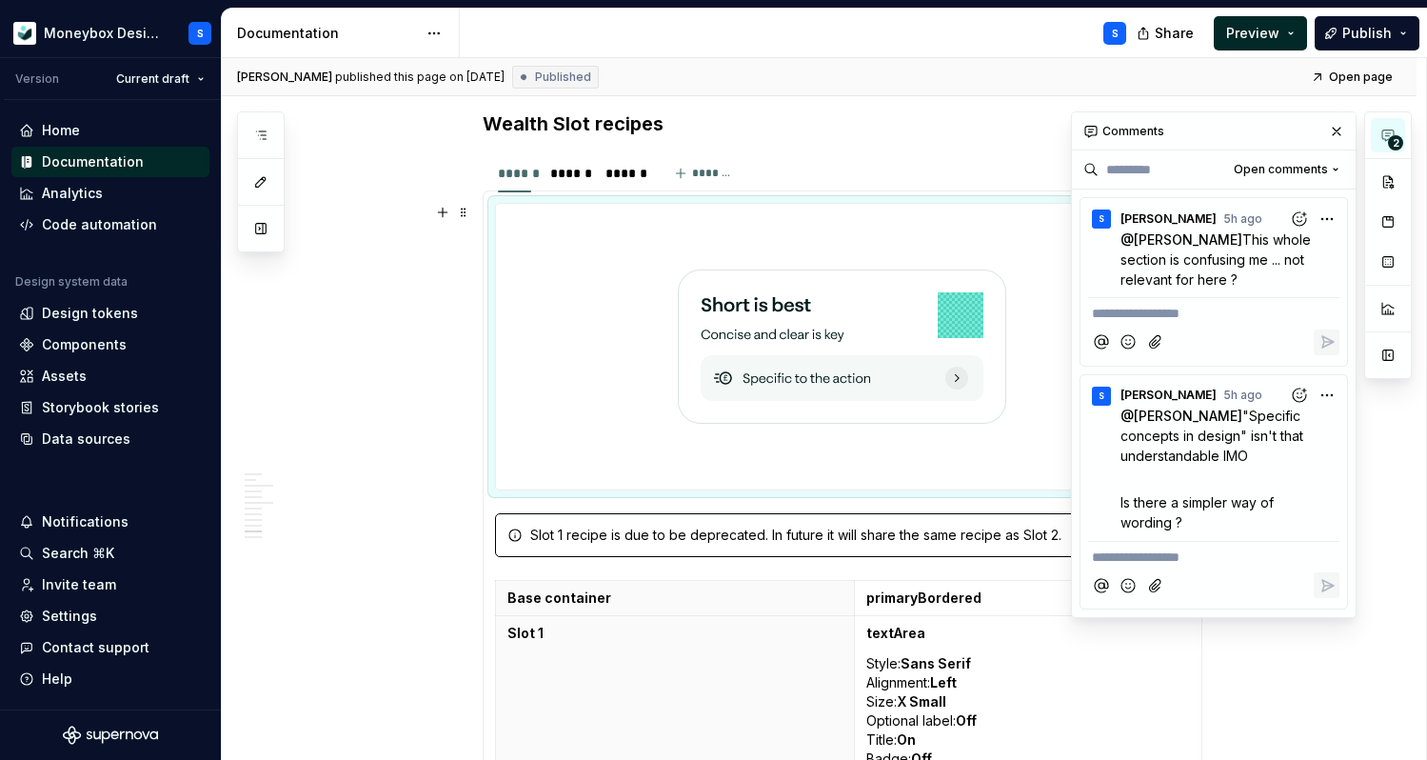
click at [935, 450] on img at bounding box center [842, 346] width 328 height 270
click at [471, 214] on span at bounding box center [463, 212] width 15 height 27
click at [1339, 129] on button "button" at bounding box center [1336, 131] width 27 height 27
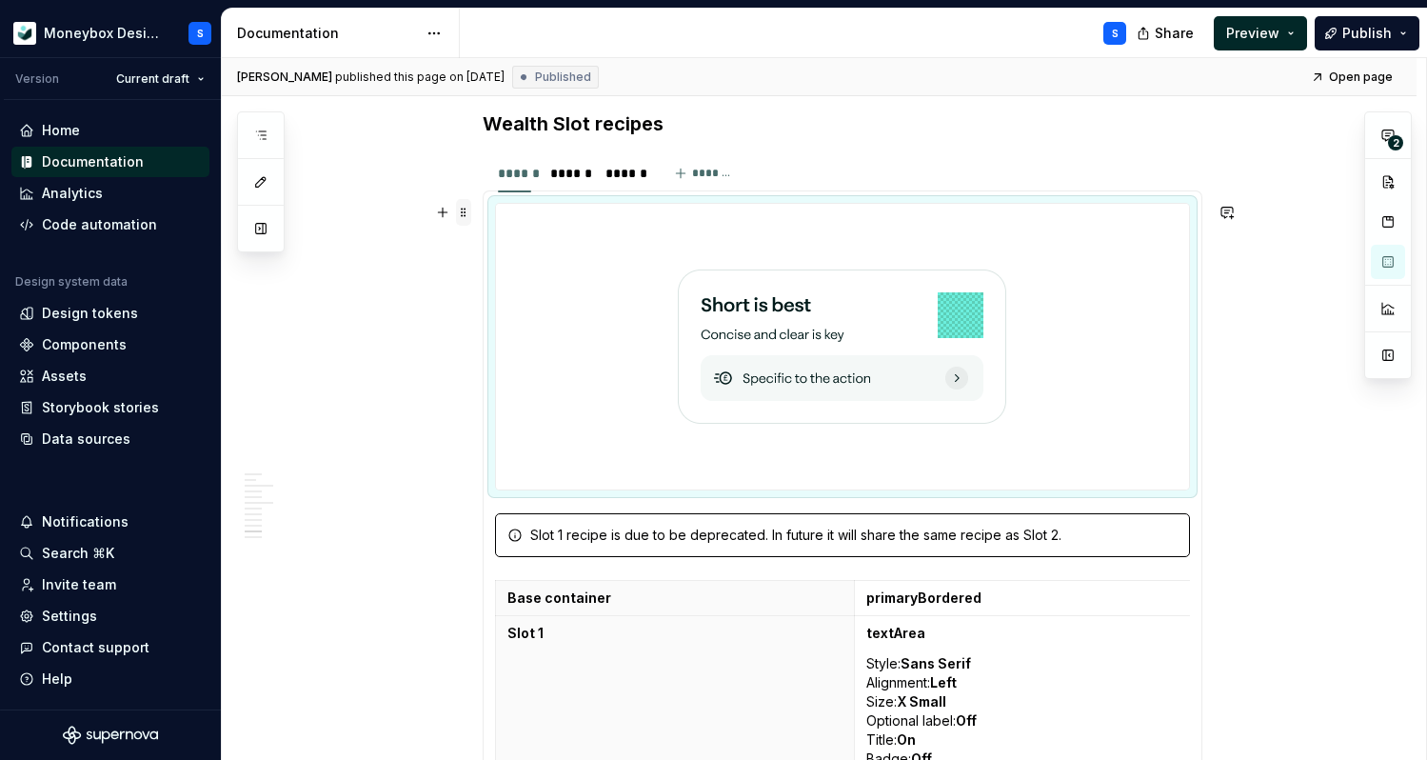
click at [467, 209] on span at bounding box center [463, 212] width 15 height 27
click at [1040, 206] on div at bounding box center [842, 347] width 693 height 286
click at [931, 324] on img at bounding box center [842, 346] width 328 height 270
click at [949, 332] on img at bounding box center [842, 346] width 328 height 270
click at [1136, 340] on div at bounding box center [842, 347] width 693 height 286
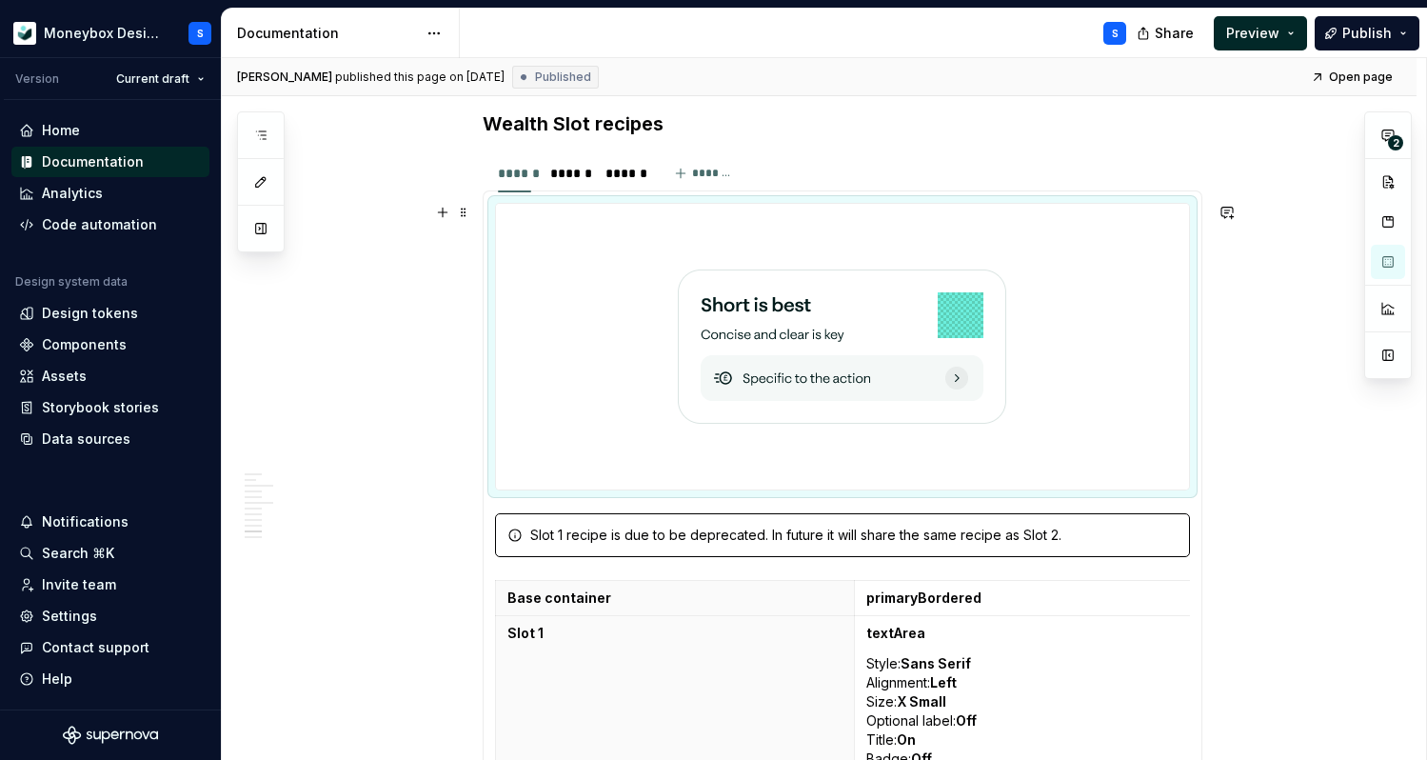
click at [983, 356] on img at bounding box center [842, 346] width 328 height 270
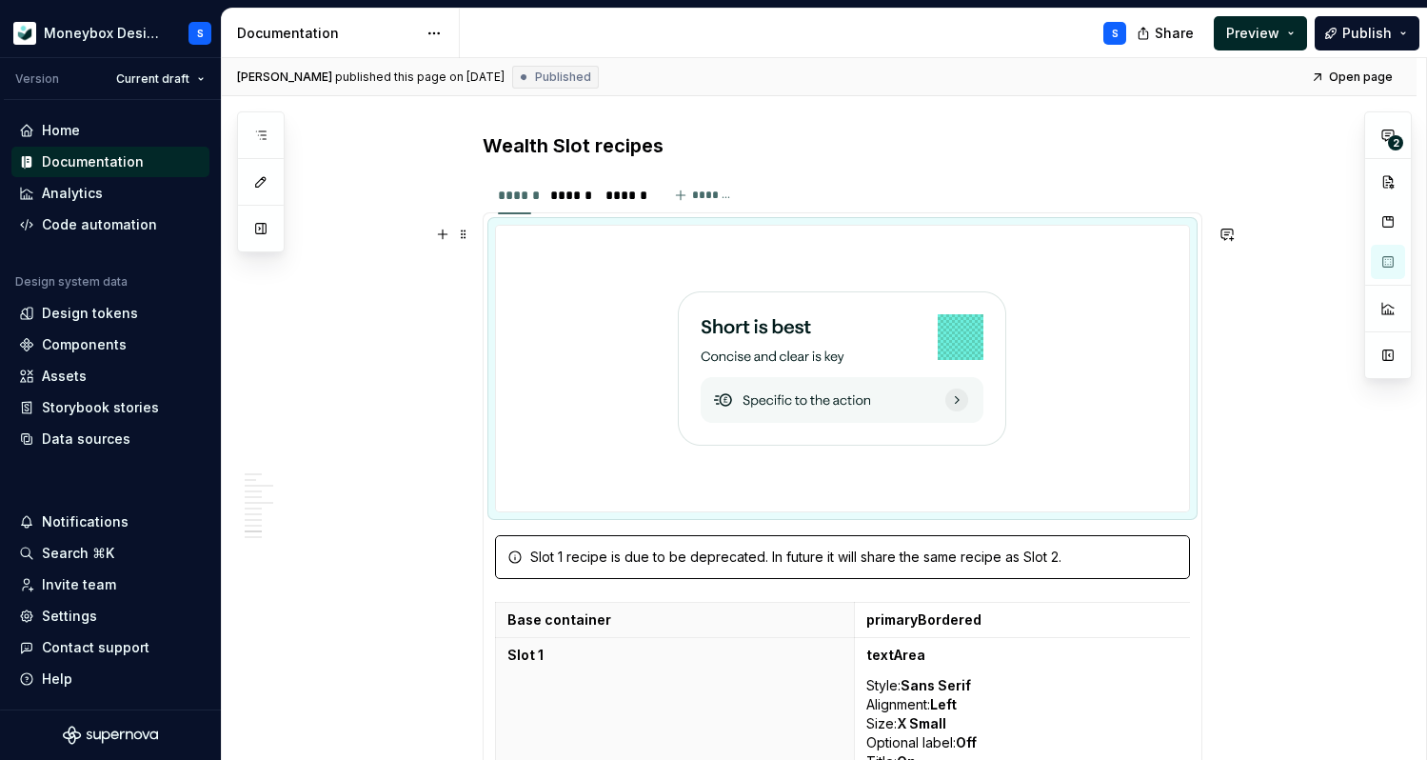
scroll to position [5496, 0]
click at [689, 287] on img at bounding box center [842, 368] width 328 height 270
click at [576, 205] on div "******" at bounding box center [568, 195] width 36 height 19
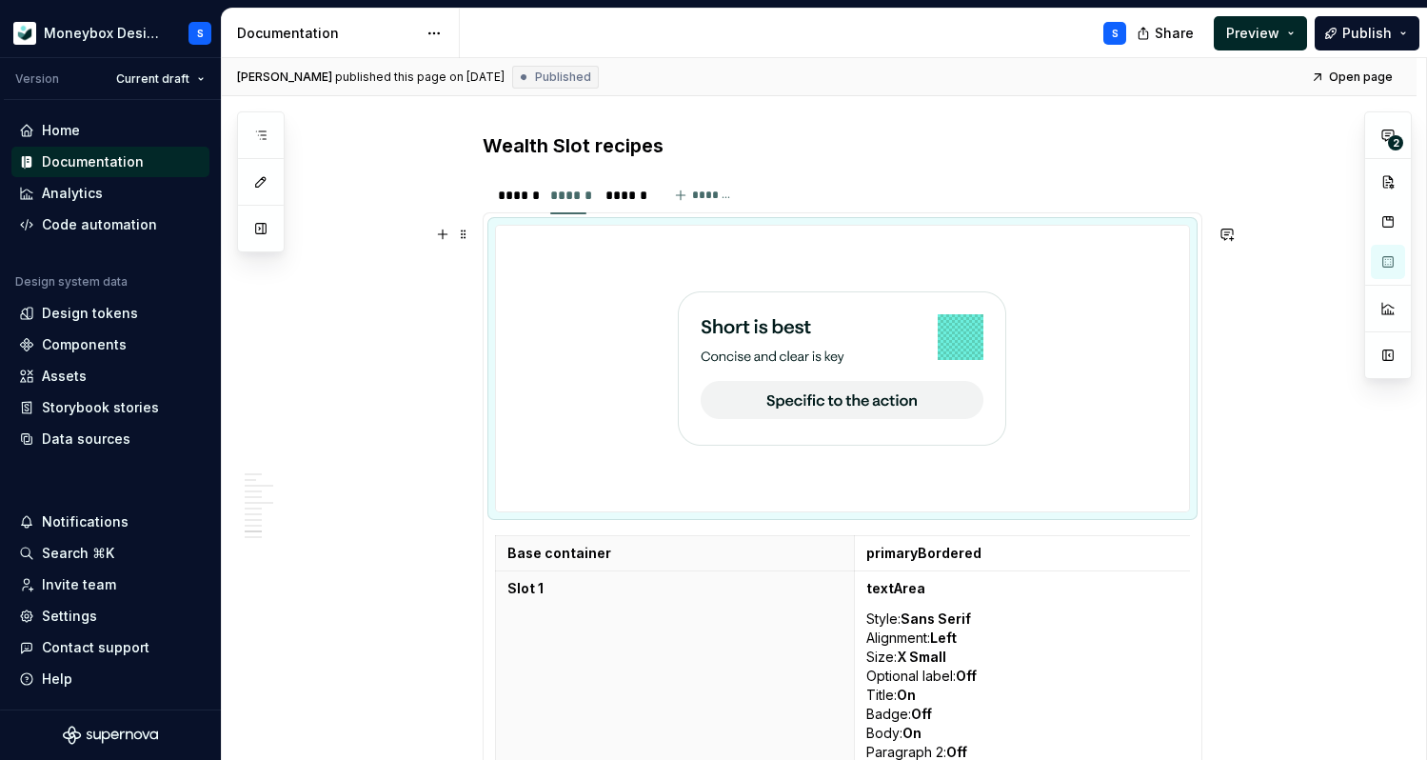
click at [692, 303] on img at bounding box center [842, 368] width 328 height 270
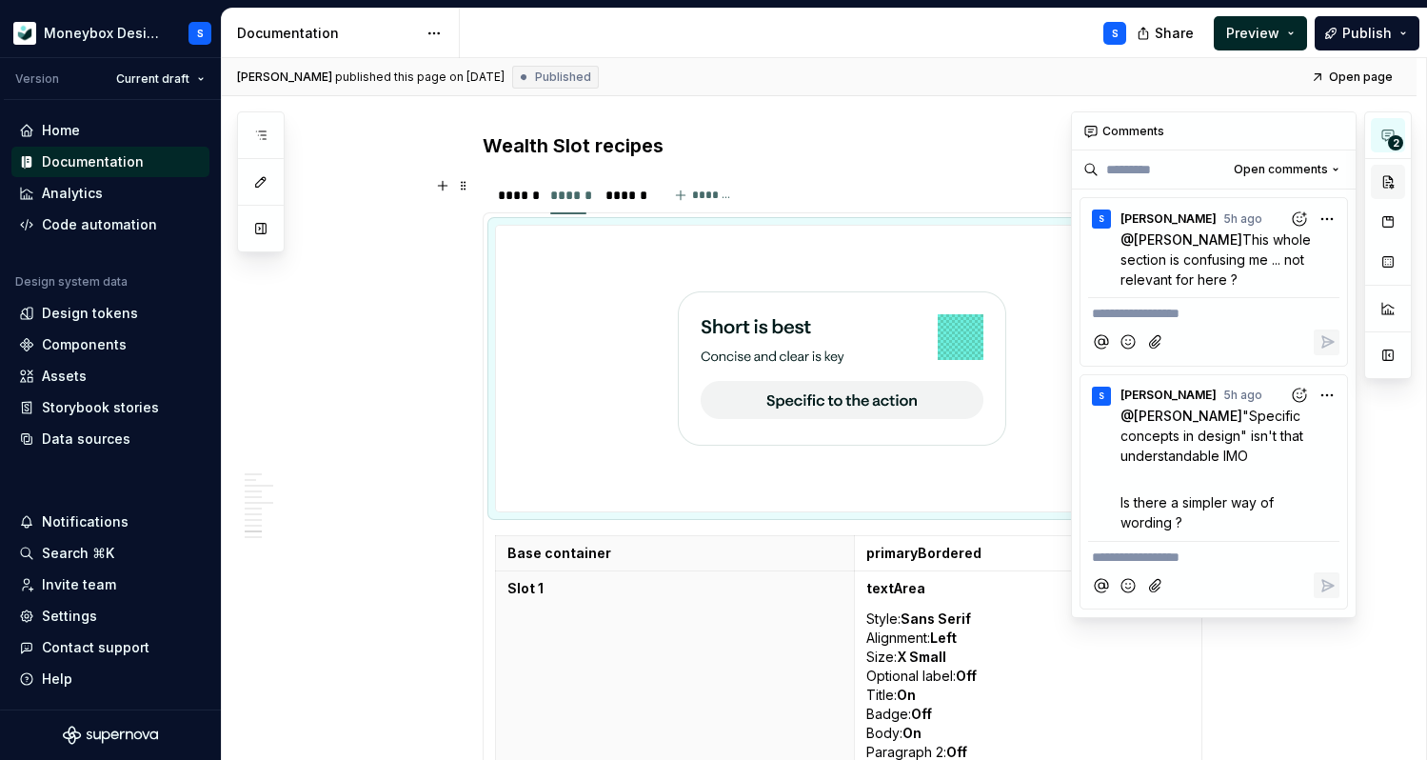
click at [1400, 189] on button "button" at bounding box center [1388, 182] width 34 height 34
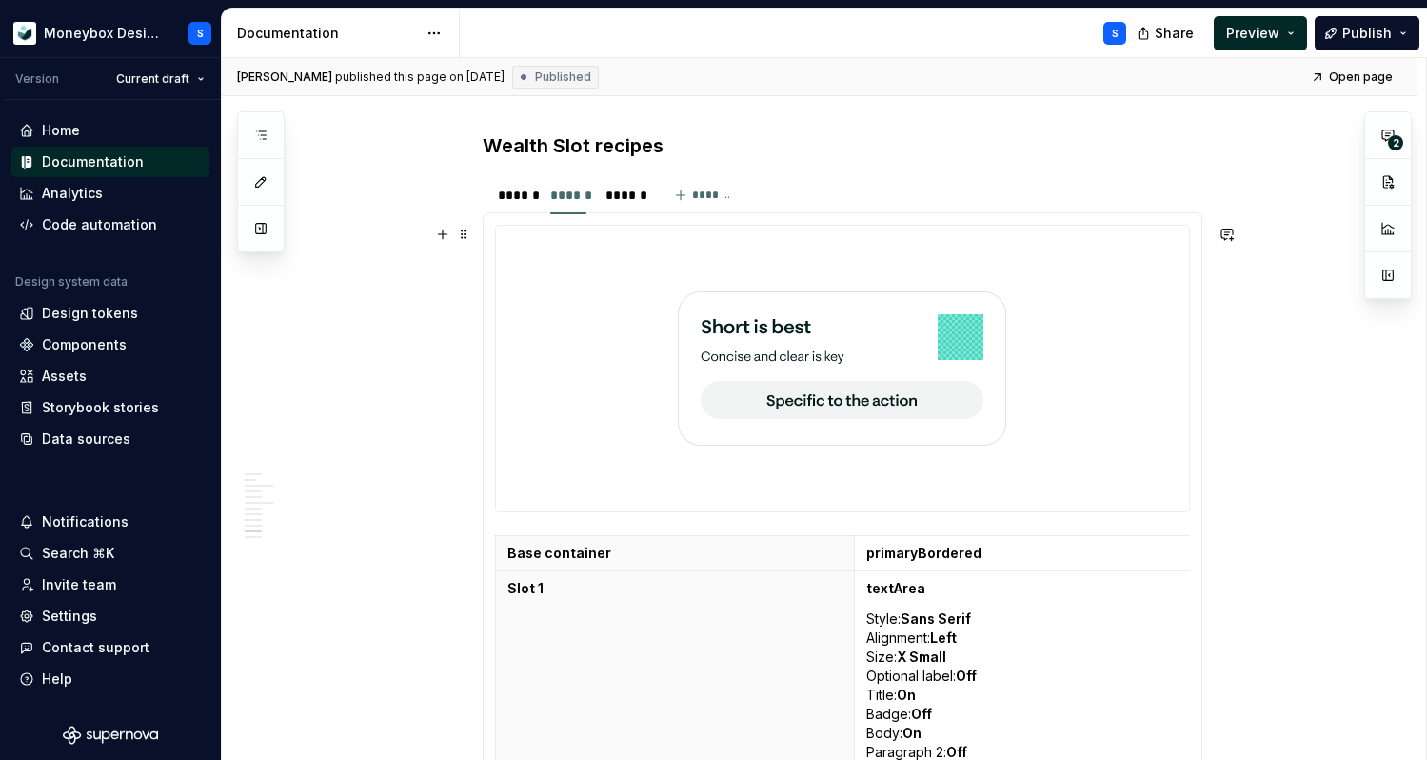
click at [630, 387] on div at bounding box center [842, 369] width 693 height 286
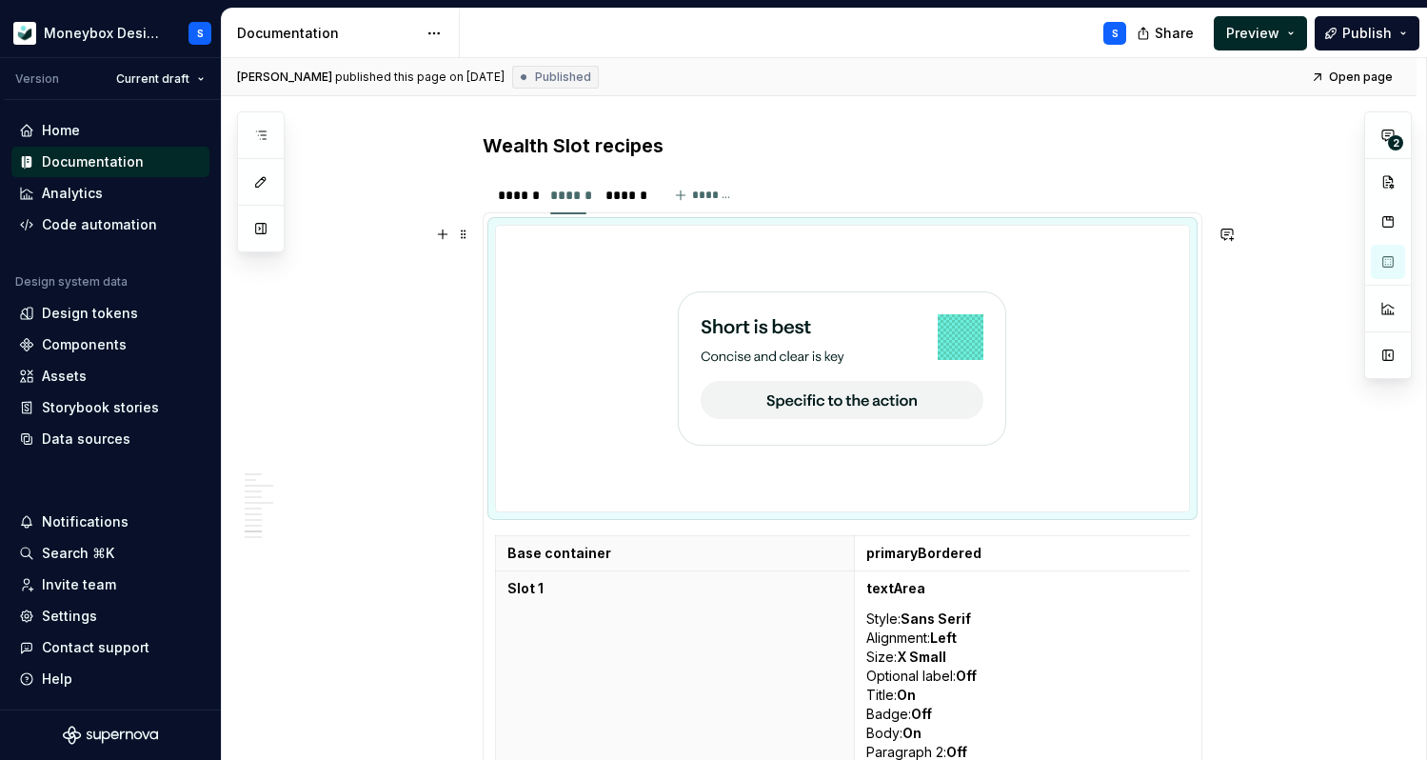
click at [702, 376] on img at bounding box center [842, 368] width 328 height 270
click at [1395, 362] on button "button" at bounding box center [1388, 355] width 34 height 34
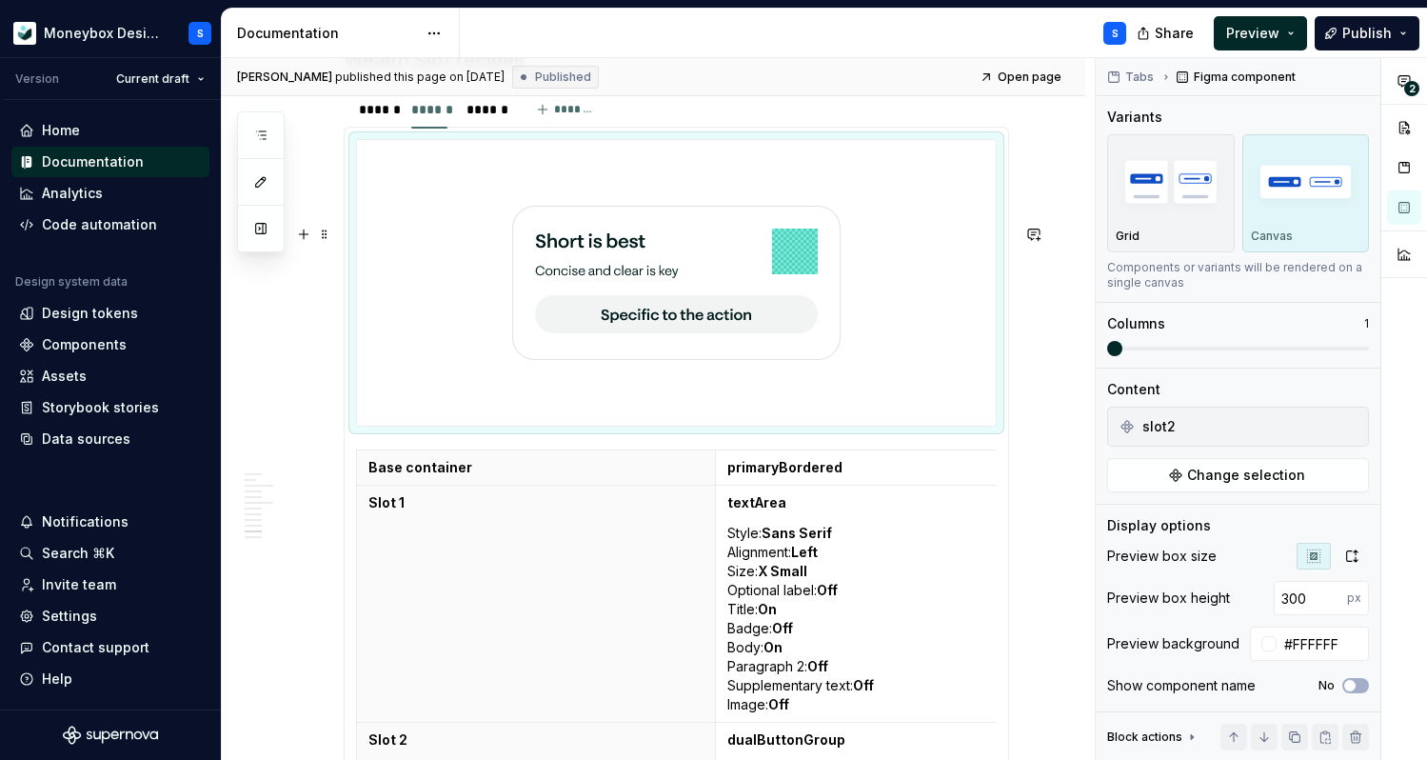
scroll to position [5407, 0]
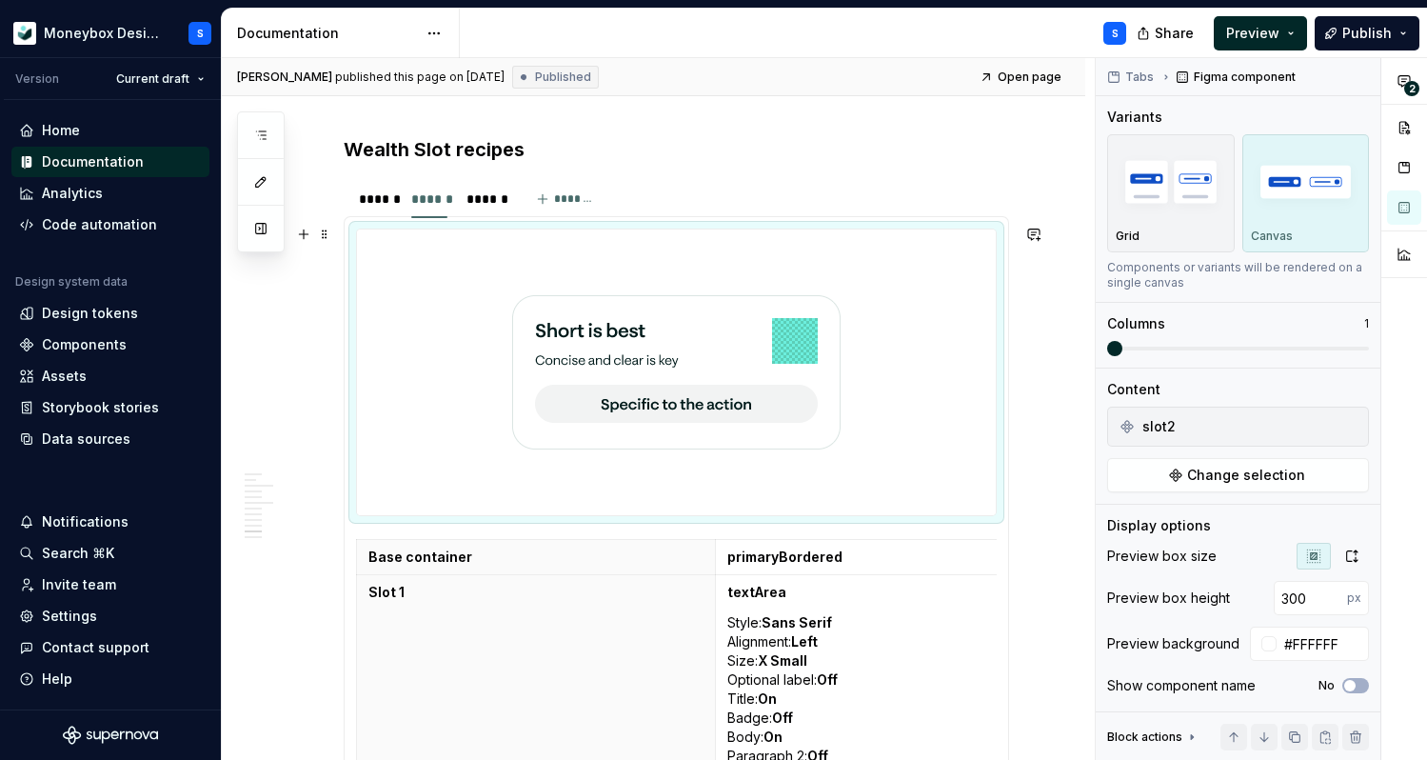
click at [492, 305] on div at bounding box center [676, 372] width 639 height 286
click at [398, 201] on div "******" at bounding box center [375, 199] width 49 height 27
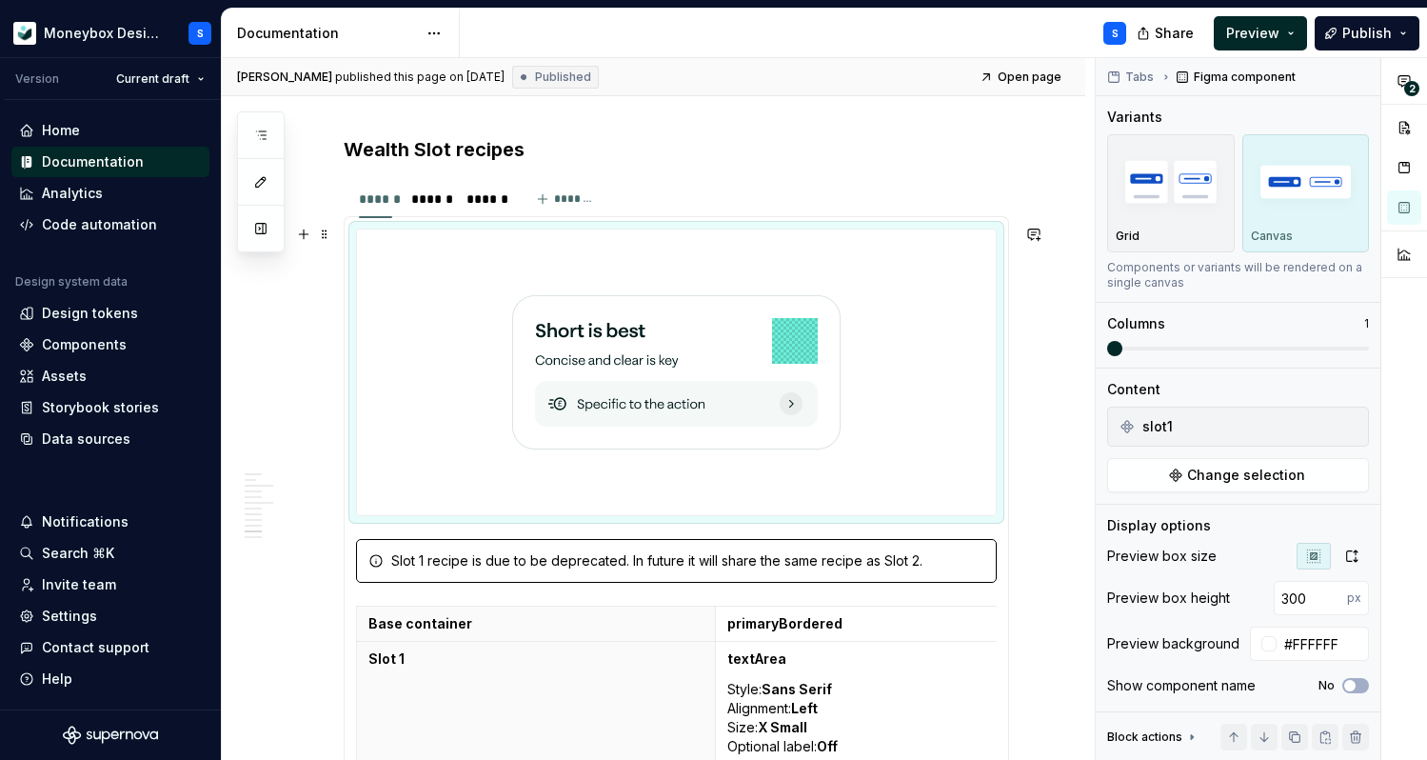
click at [467, 278] on div at bounding box center [676, 372] width 639 height 286
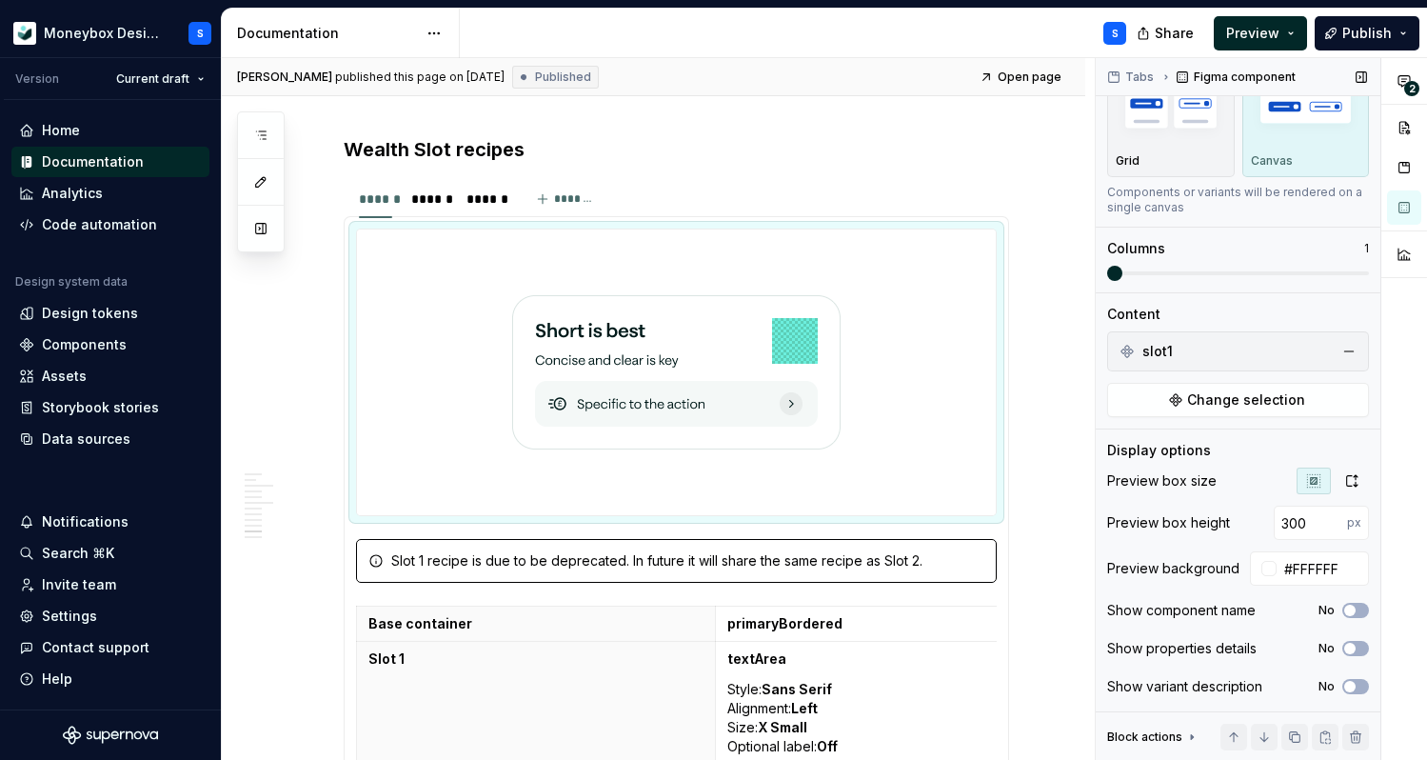
click at [1341, 494] on div "Preview box size Preview box height 300 px Preview background #FFFFFF Show comp…" at bounding box center [1238, 589] width 262 height 244
click at [1346, 486] on icon "button" at bounding box center [1351, 480] width 15 height 15
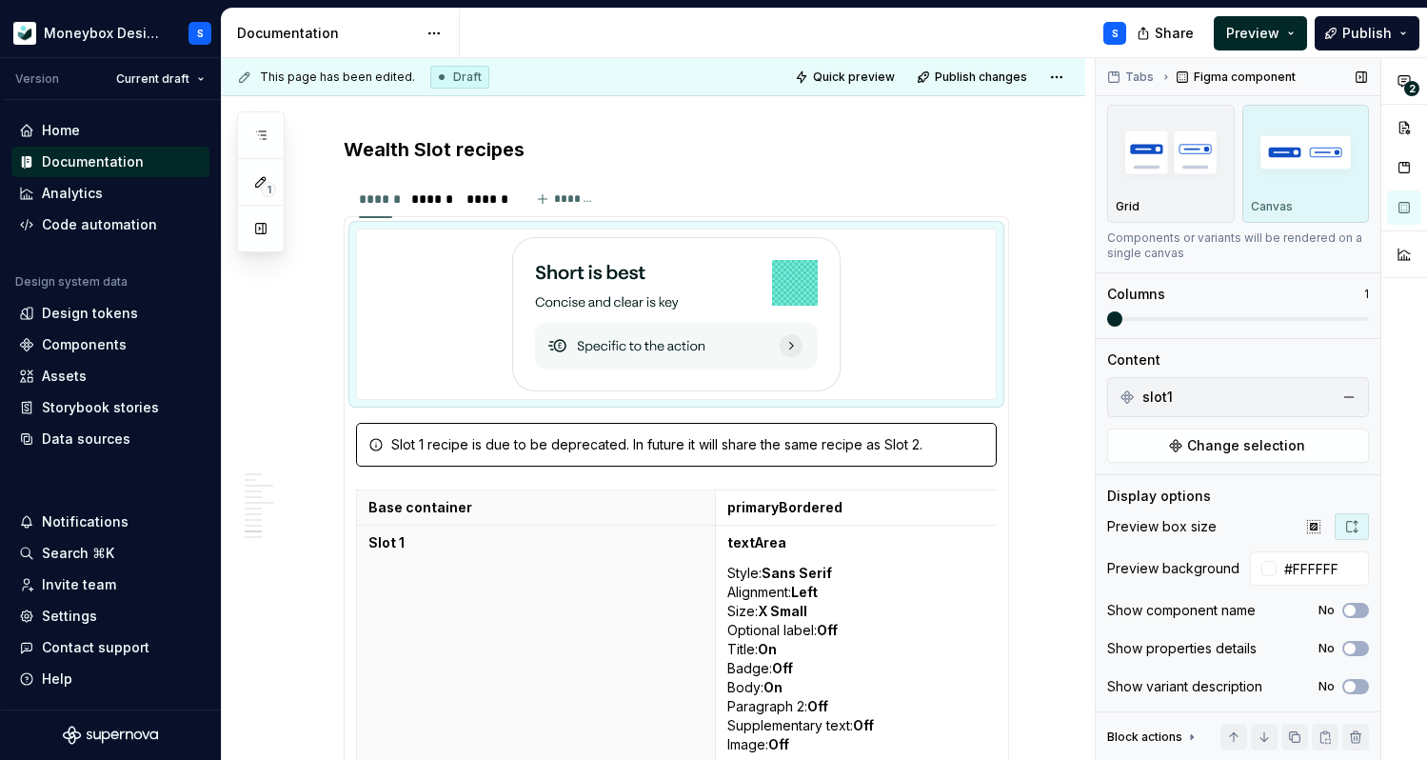
scroll to position [30, 0]
click at [440, 193] on div "******" at bounding box center [429, 198] width 36 height 19
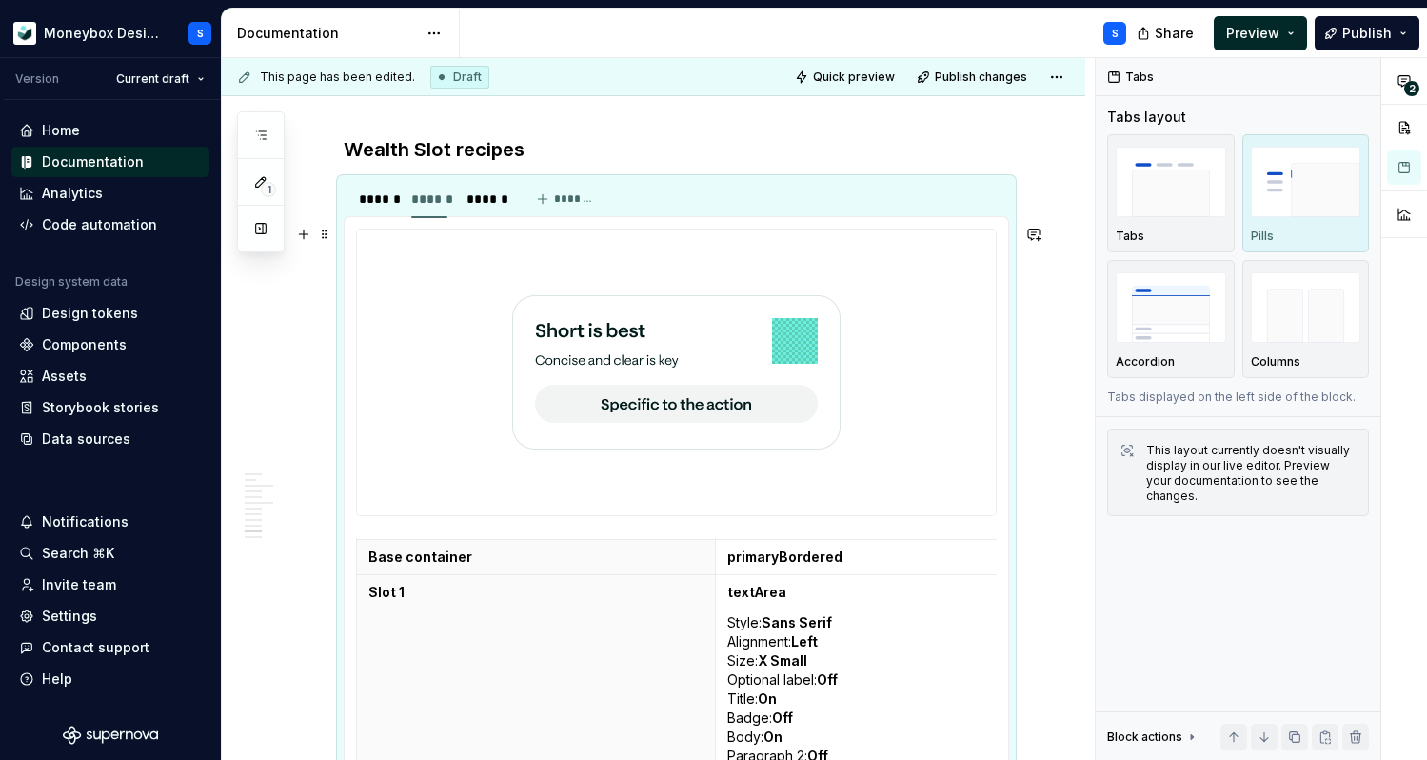
click at [901, 398] on div at bounding box center [676, 372] width 639 height 286
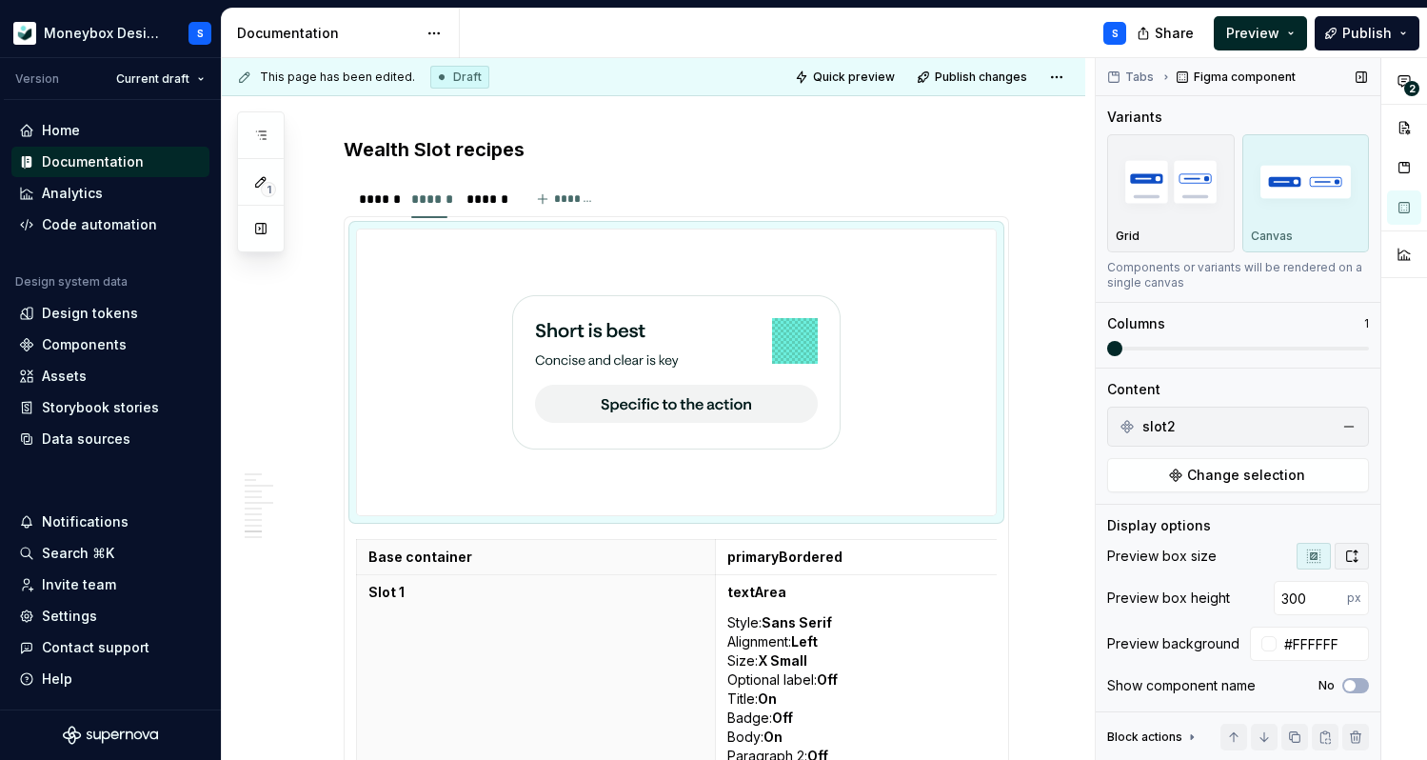
click at [1349, 552] on icon "button" at bounding box center [1351, 555] width 15 height 15
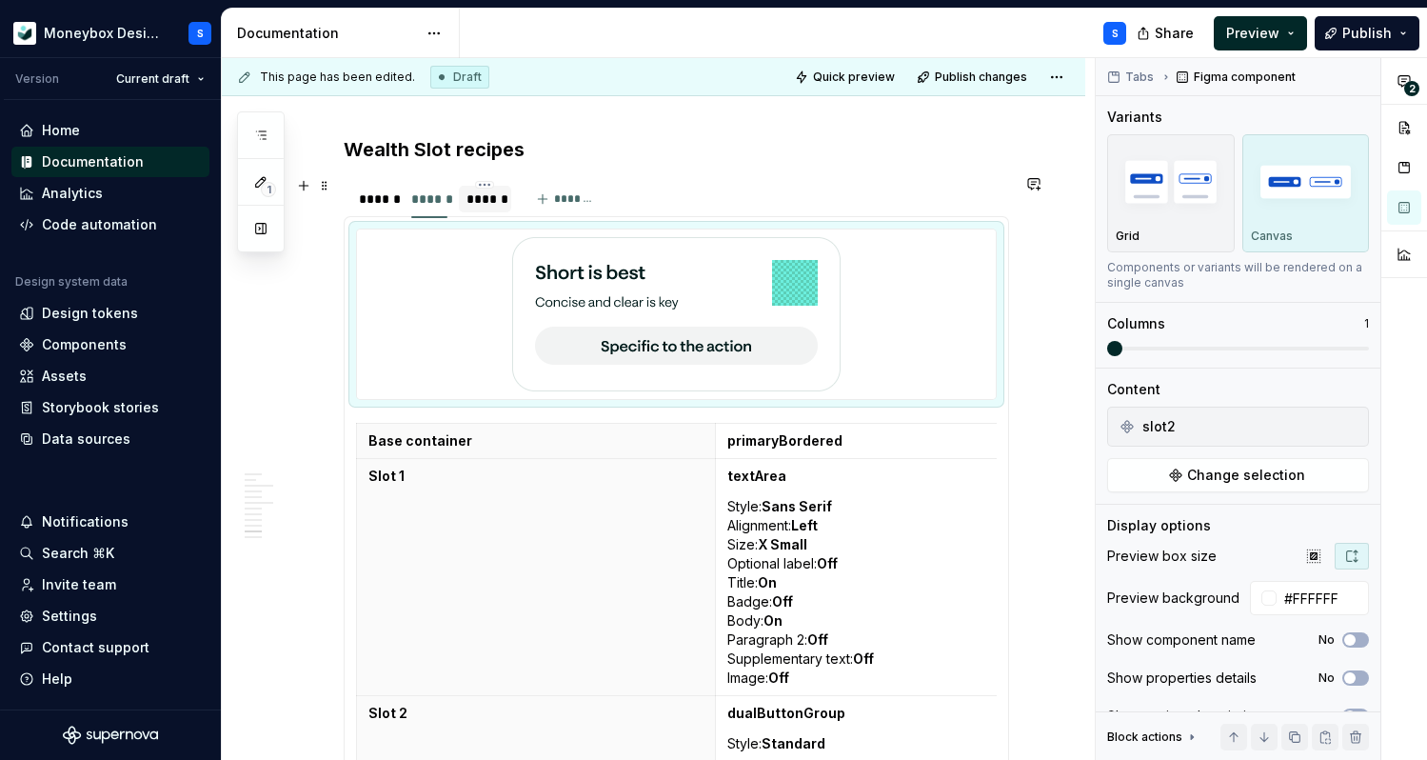
click at [498, 198] on div "******" at bounding box center [485, 198] width 36 height 19
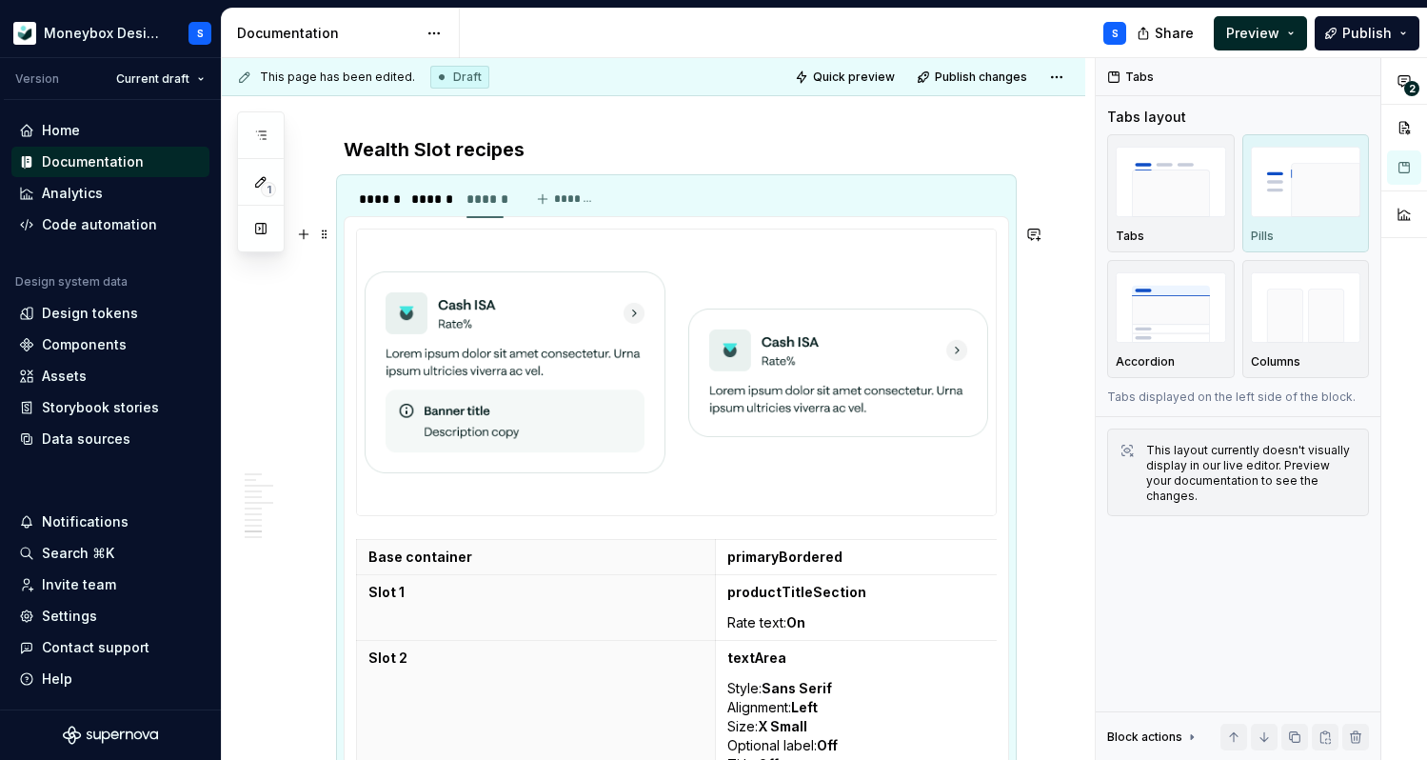
click at [687, 395] on div at bounding box center [839, 372] width 316 height 286
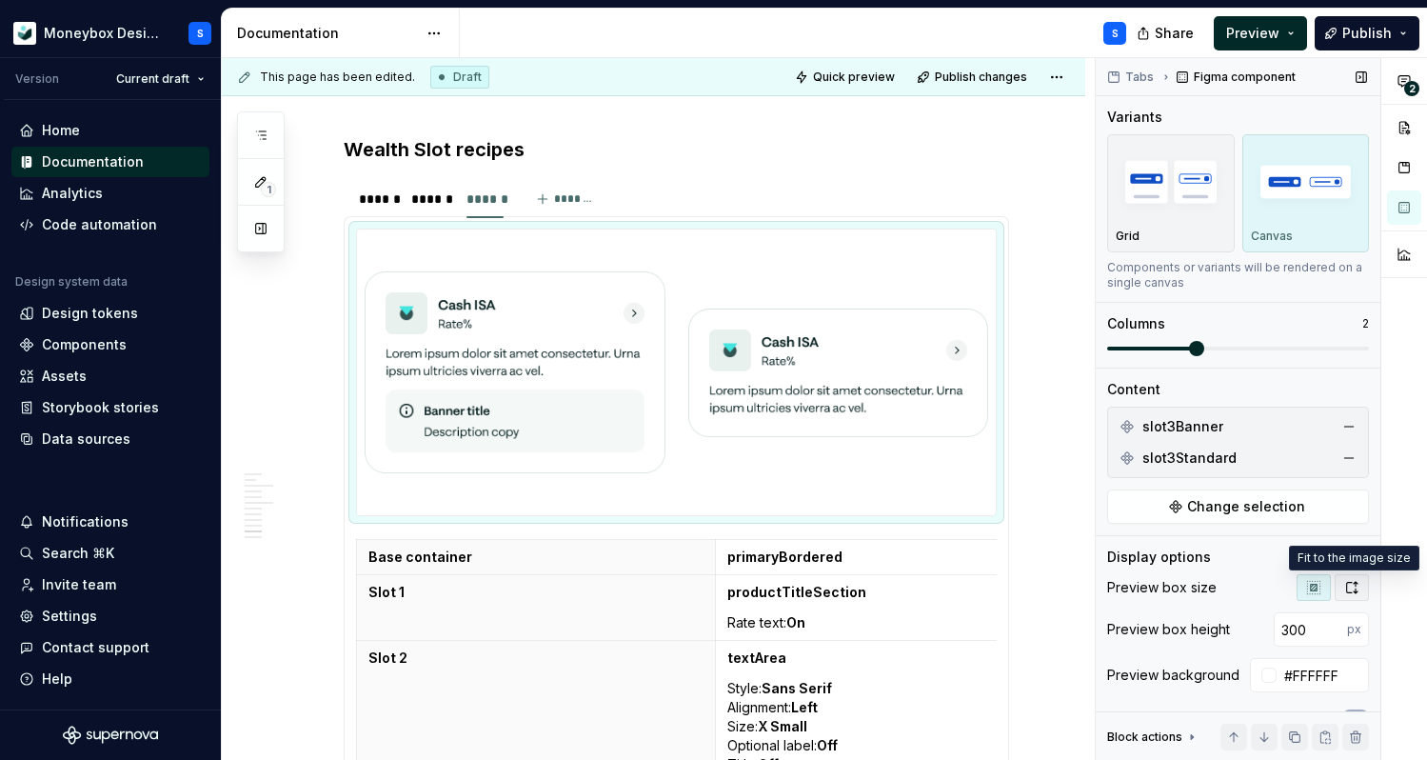
click at [1356, 582] on icon "button" at bounding box center [1352, 587] width 10 height 11
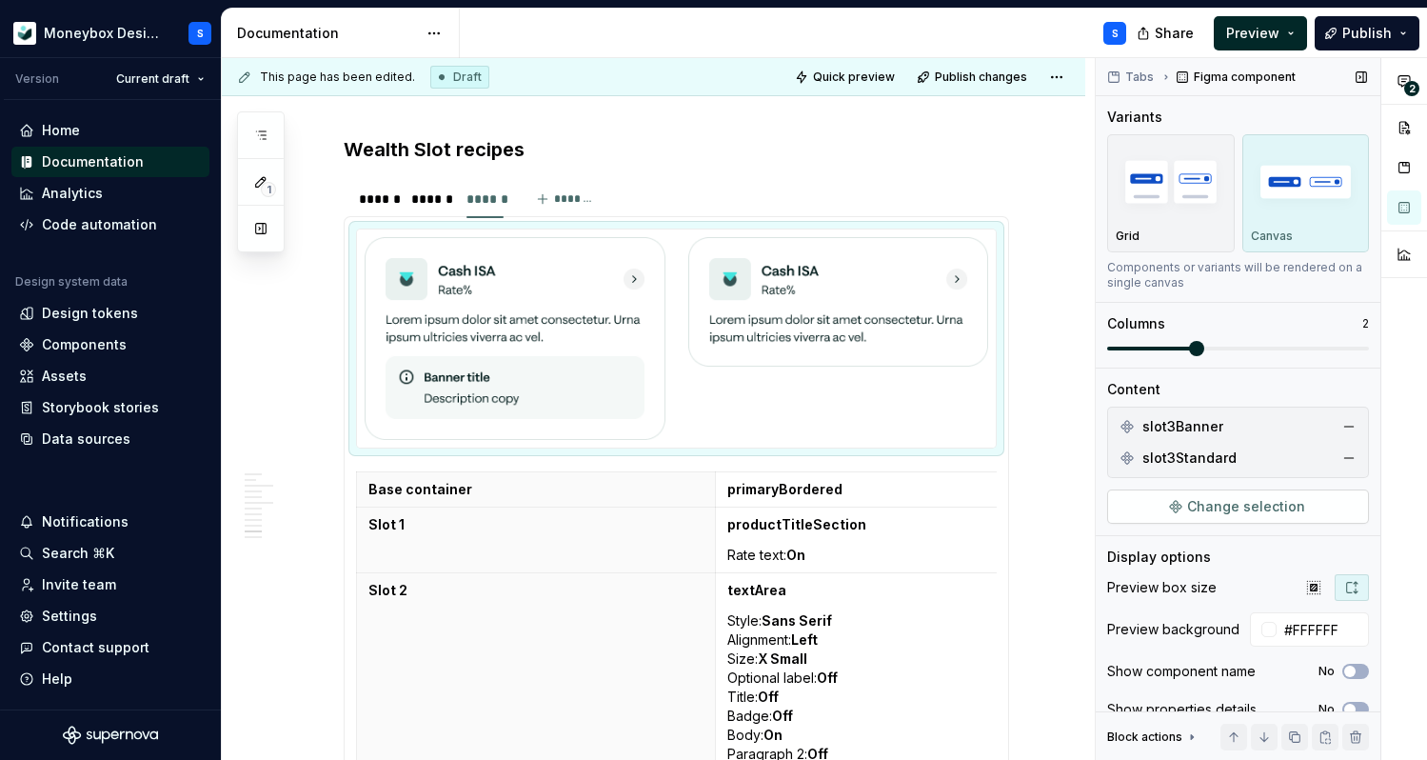
click at [1237, 518] on button "Change selection" at bounding box center [1238, 506] width 262 height 34
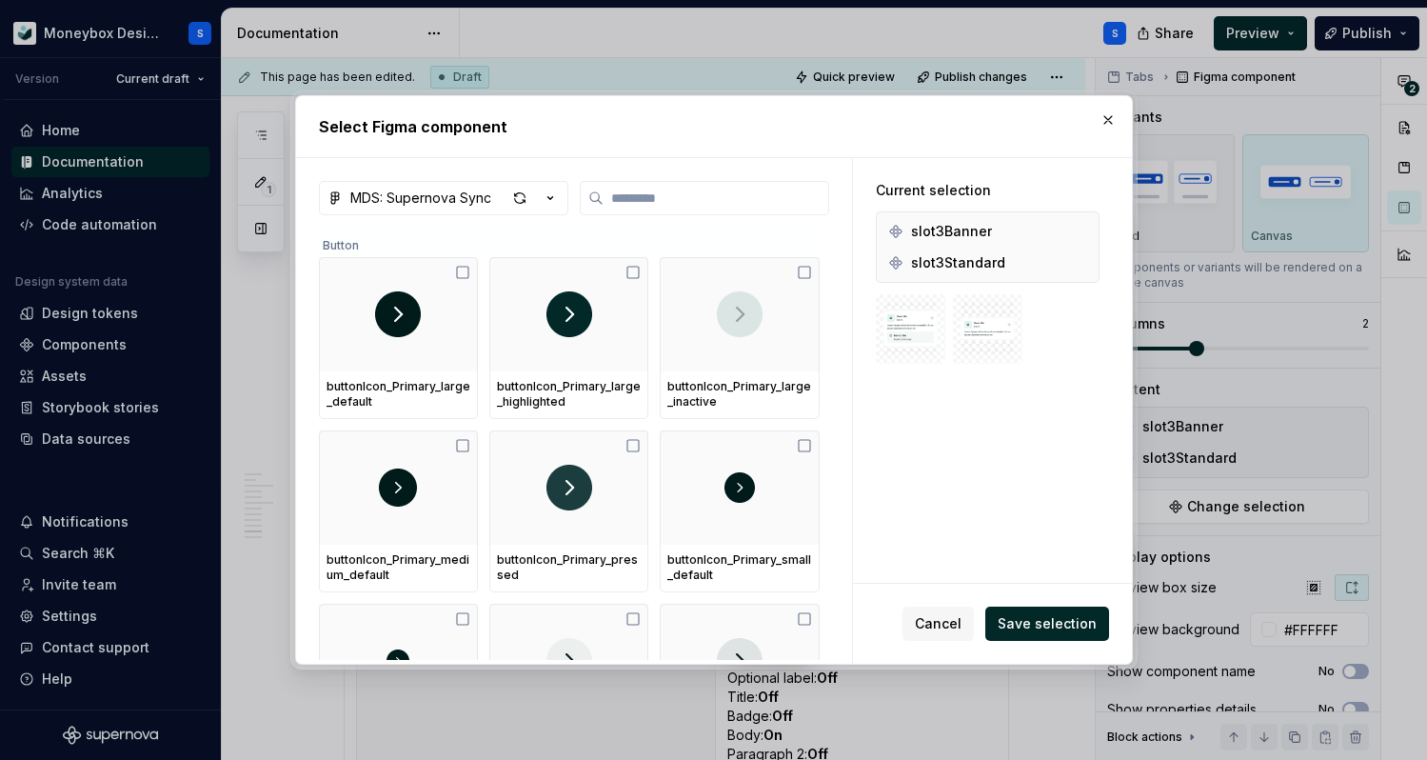
click at [931, 338] on img at bounding box center [910, 329] width 54 height 54
click at [983, 335] on img at bounding box center [988, 329] width 54 height 54
click at [945, 629] on span "Cancel" at bounding box center [938, 623] width 47 height 19
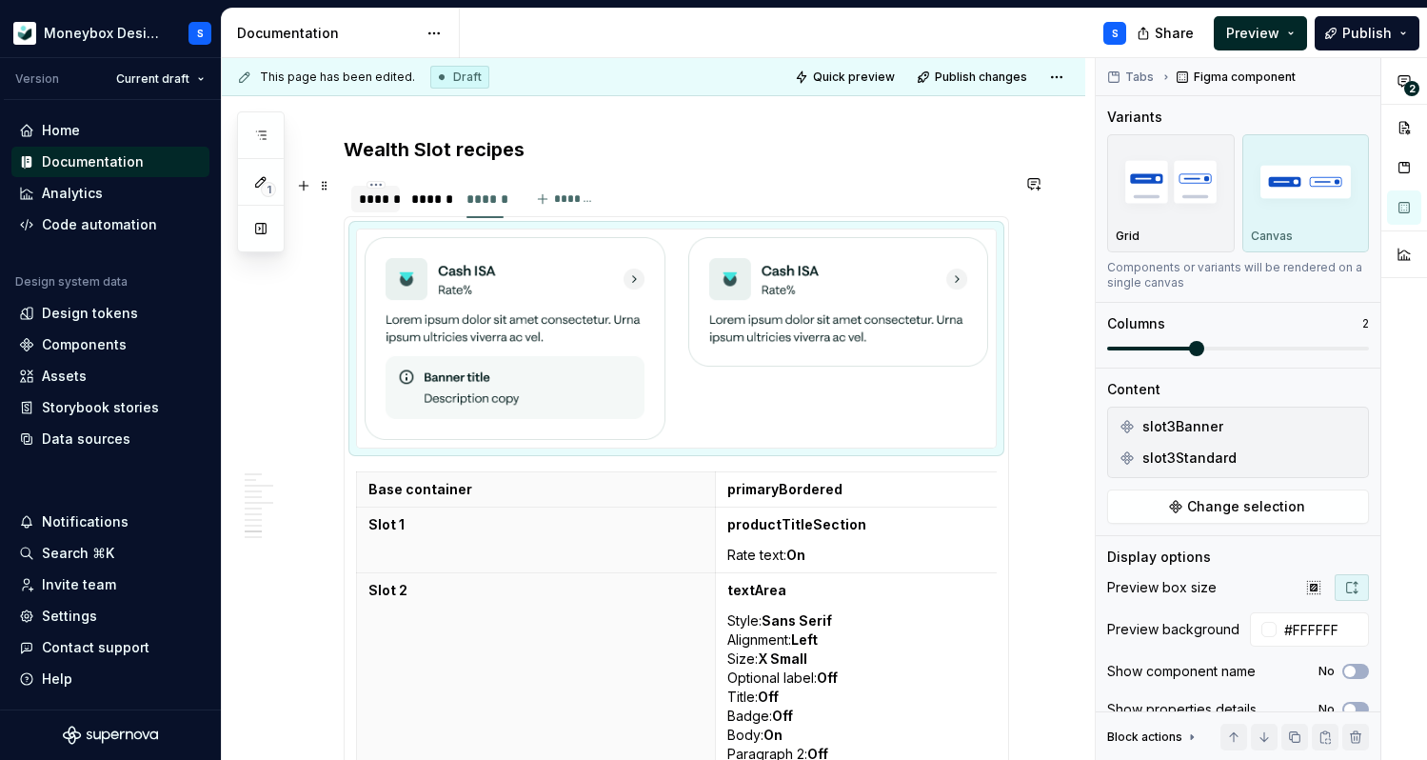
click at [385, 208] on div "******" at bounding box center [375, 199] width 49 height 27
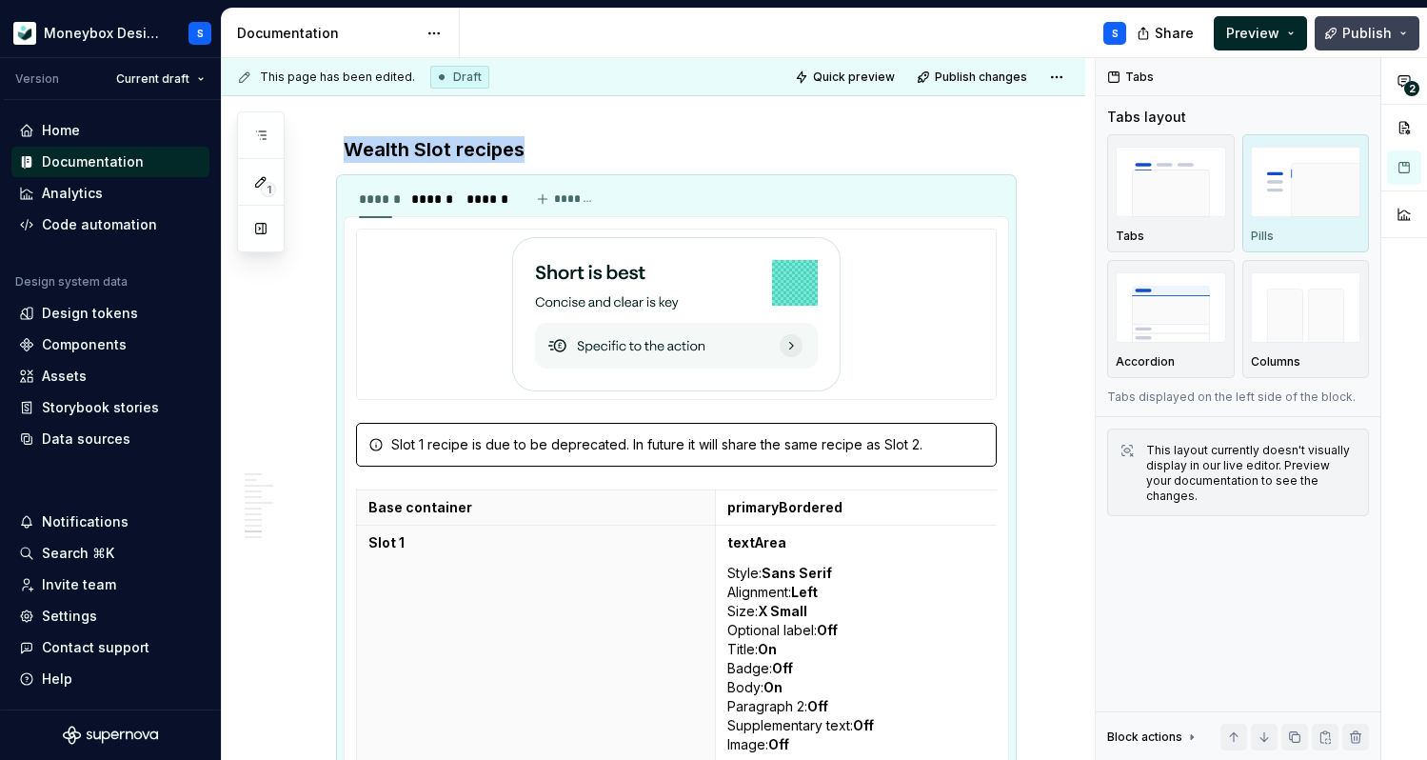
click at [1362, 47] on button "Publish" at bounding box center [1367, 33] width 105 height 34
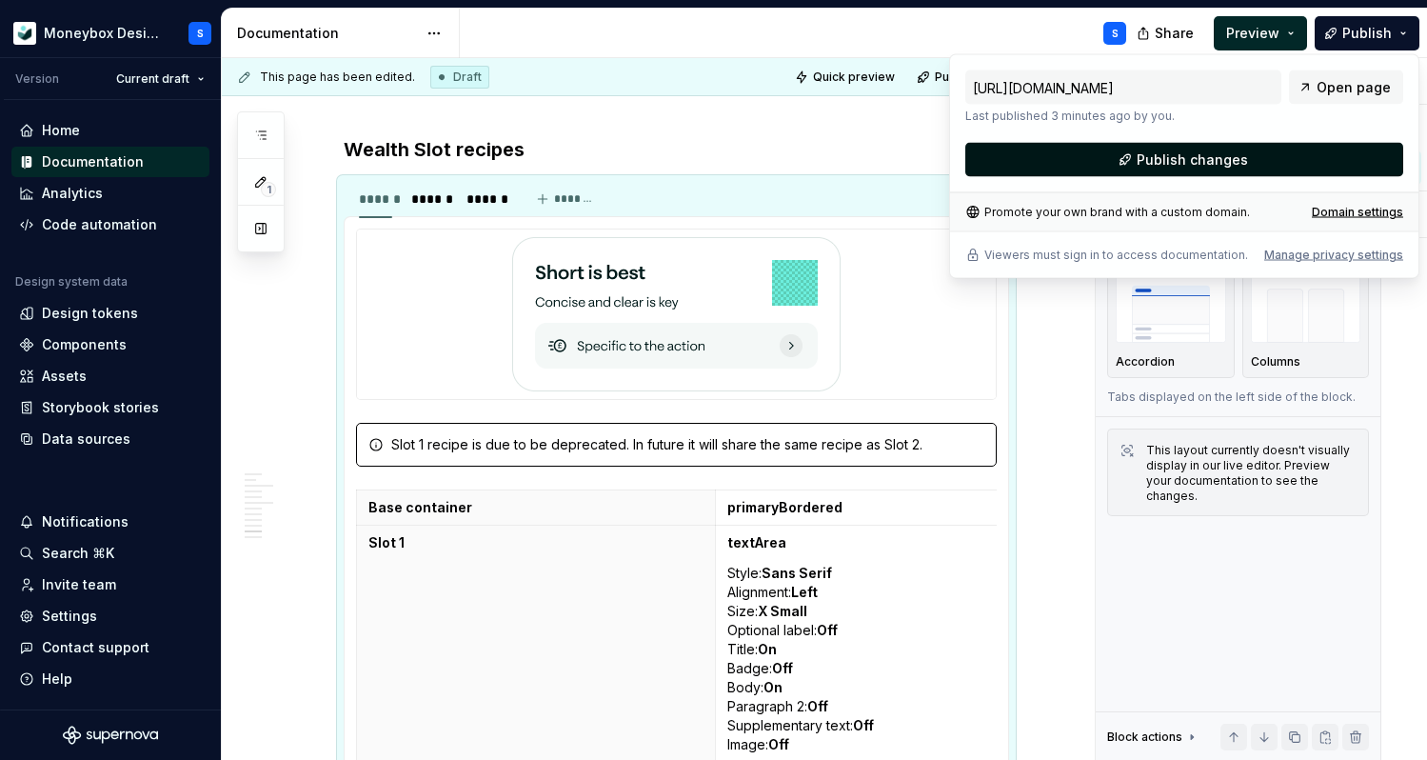
click at [1123, 158] on button "Publish changes" at bounding box center [1184, 160] width 438 height 34
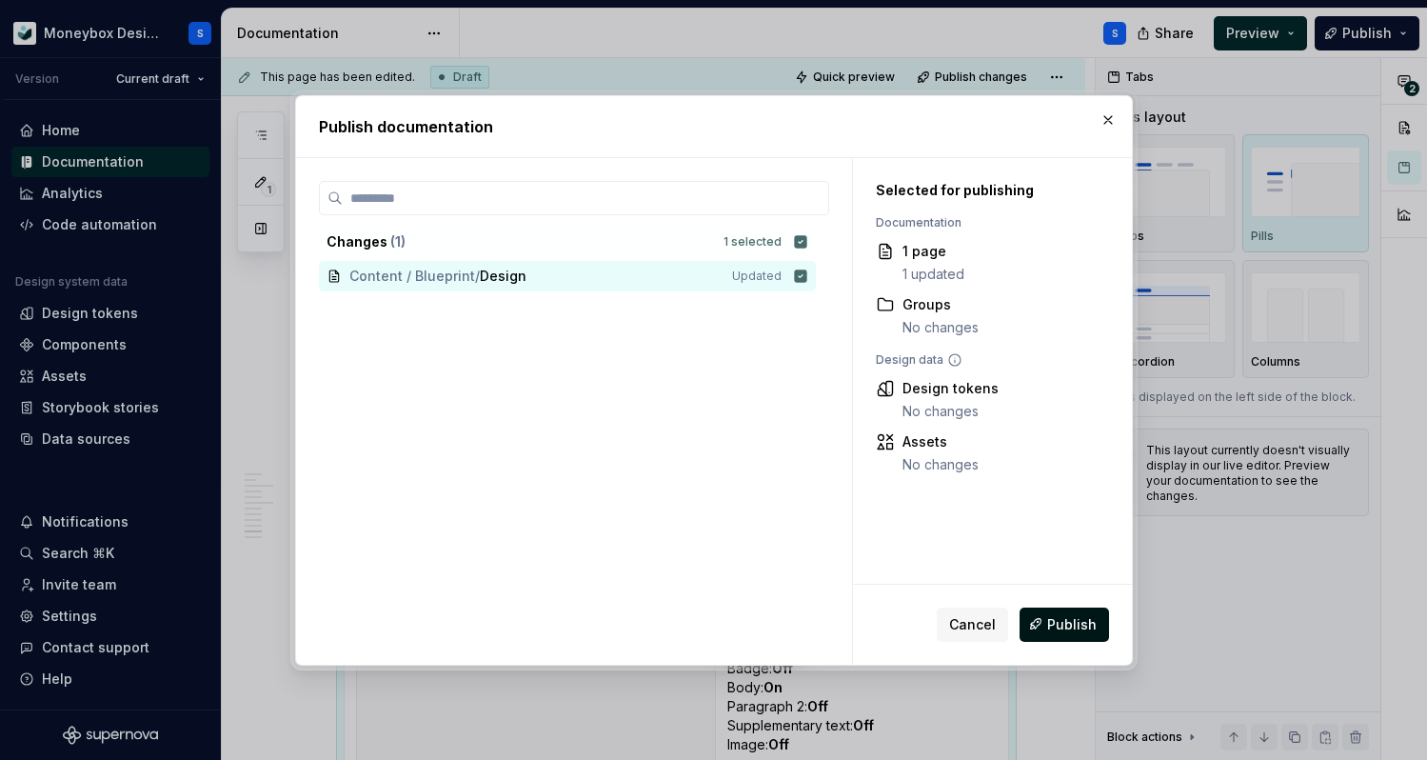
click at [1070, 630] on span "Publish" at bounding box center [1072, 623] width 50 height 19
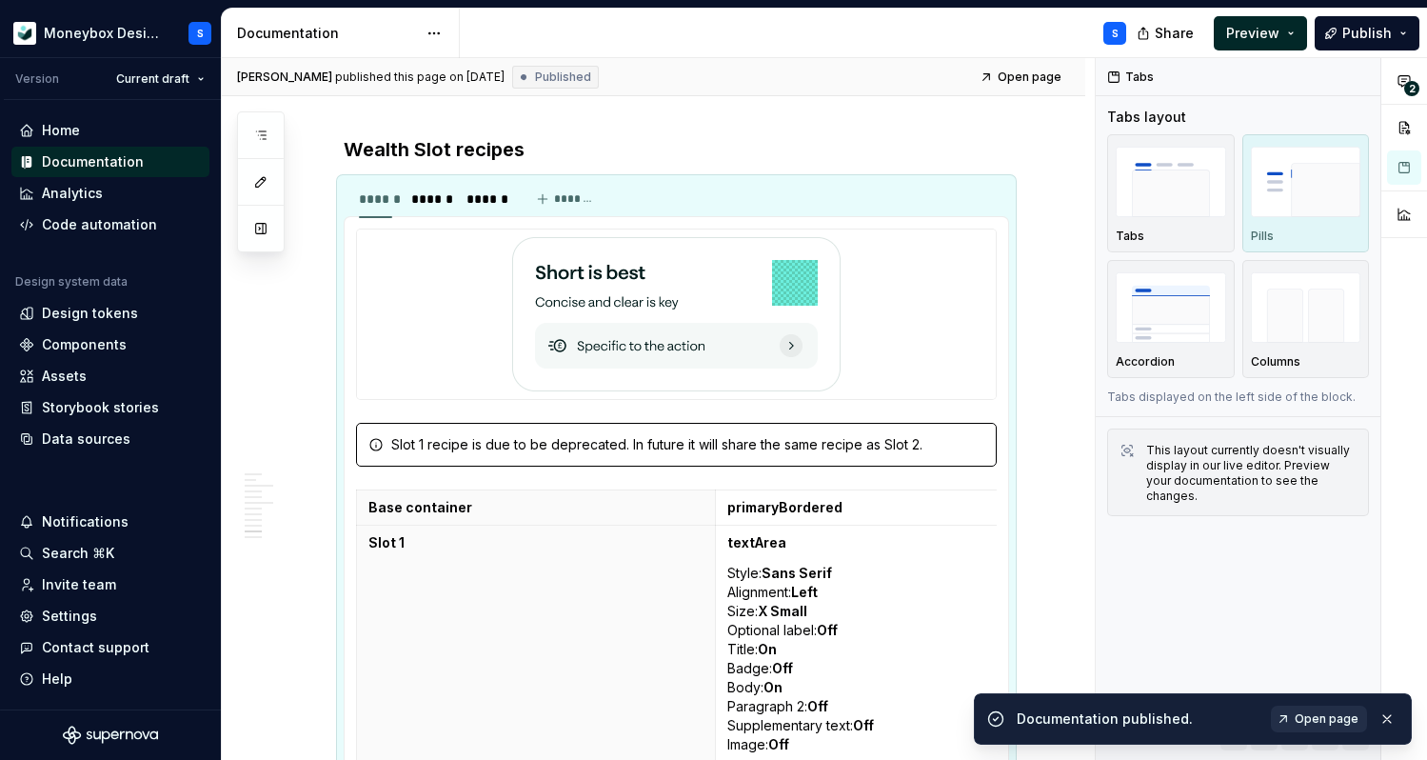
click at [1327, 724] on span "Open page" at bounding box center [1327, 718] width 64 height 15
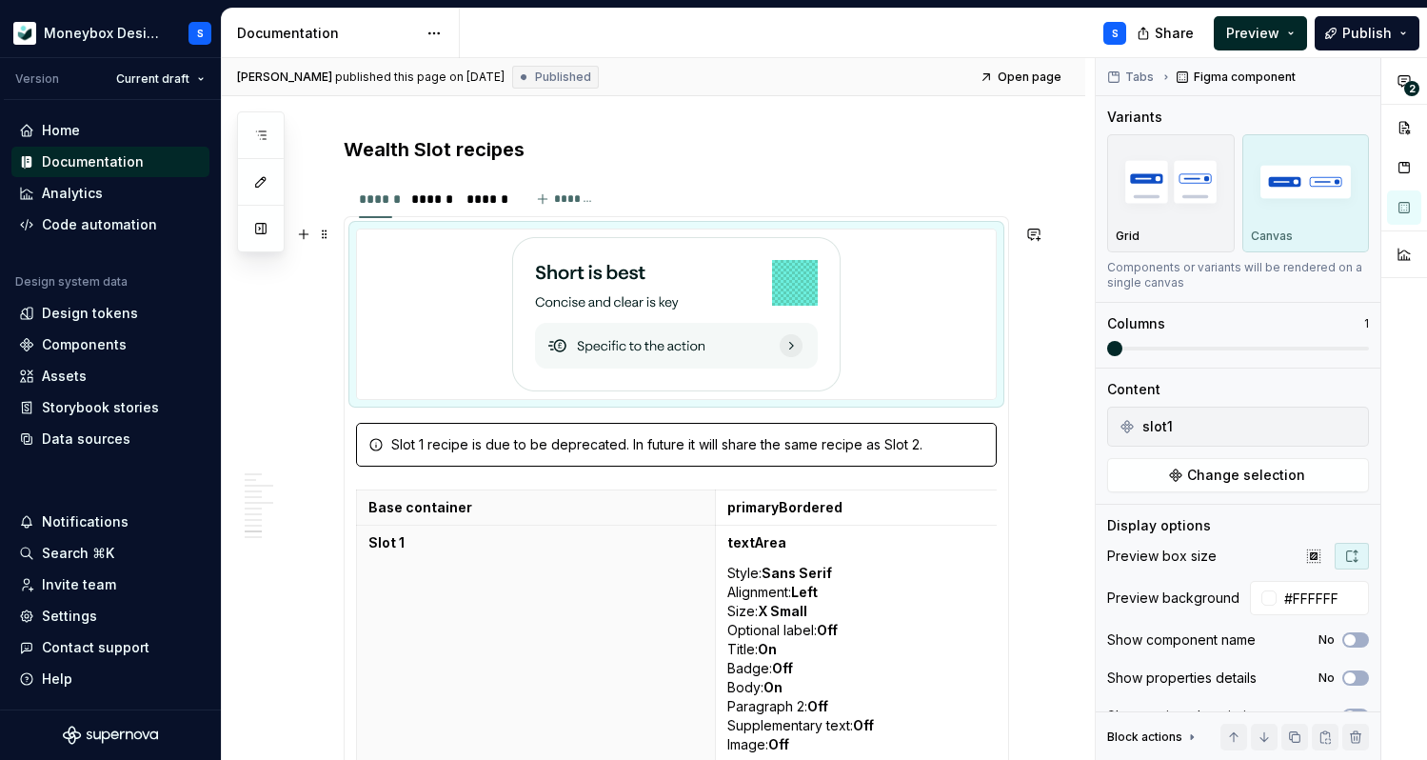
click at [781, 368] on img at bounding box center [676, 314] width 328 height 154
click at [426, 207] on div "******" at bounding box center [429, 199] width 51 height 27
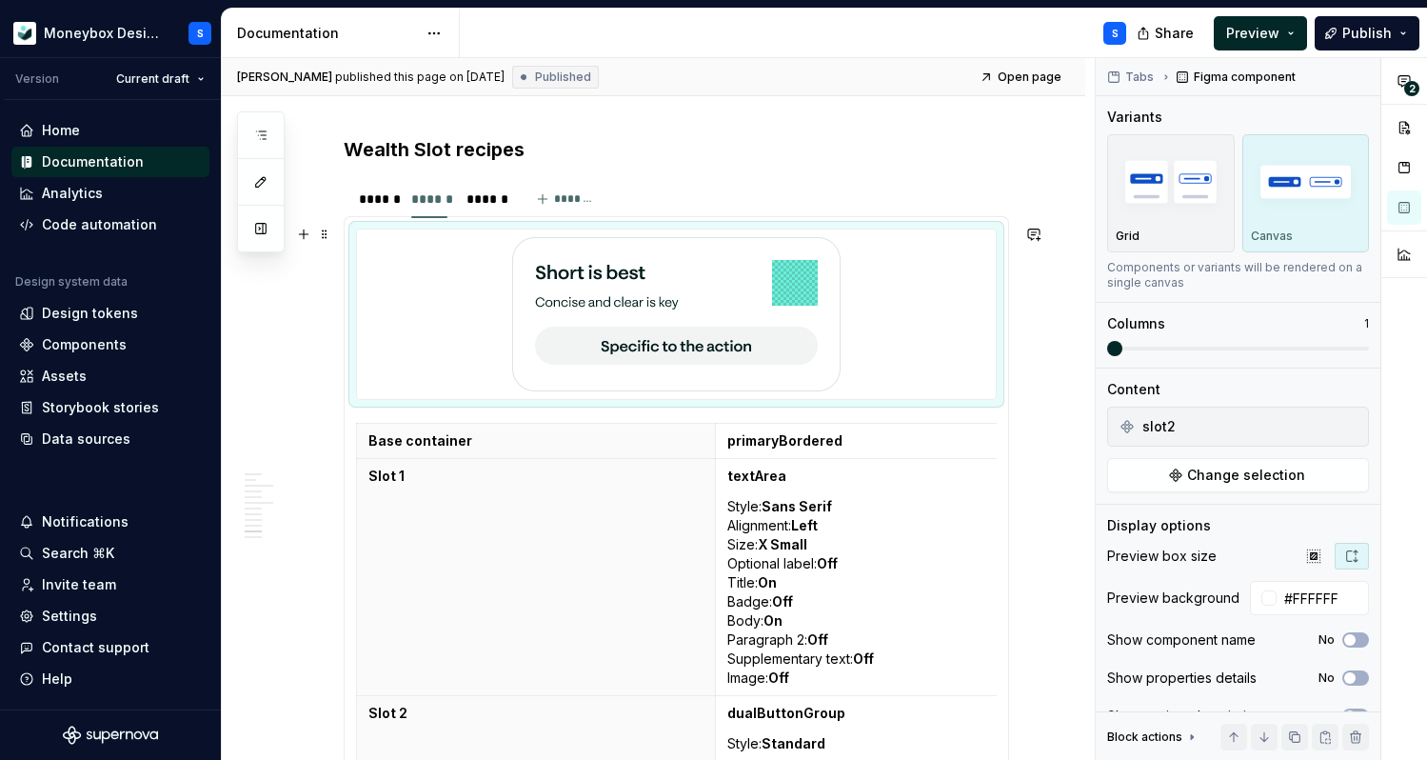
click at [463, 293] on div at bounding box center [676, 313] width 639 height 169
click at [324, 237] on span at bounding box center [324, 234] width 15 height 27
click at [1009, 339] on section "****** ****** ****** ******* Slot 1 recipe is due to be deprecated. In future i…" at bounding box center [676, 512] width 665 height 669
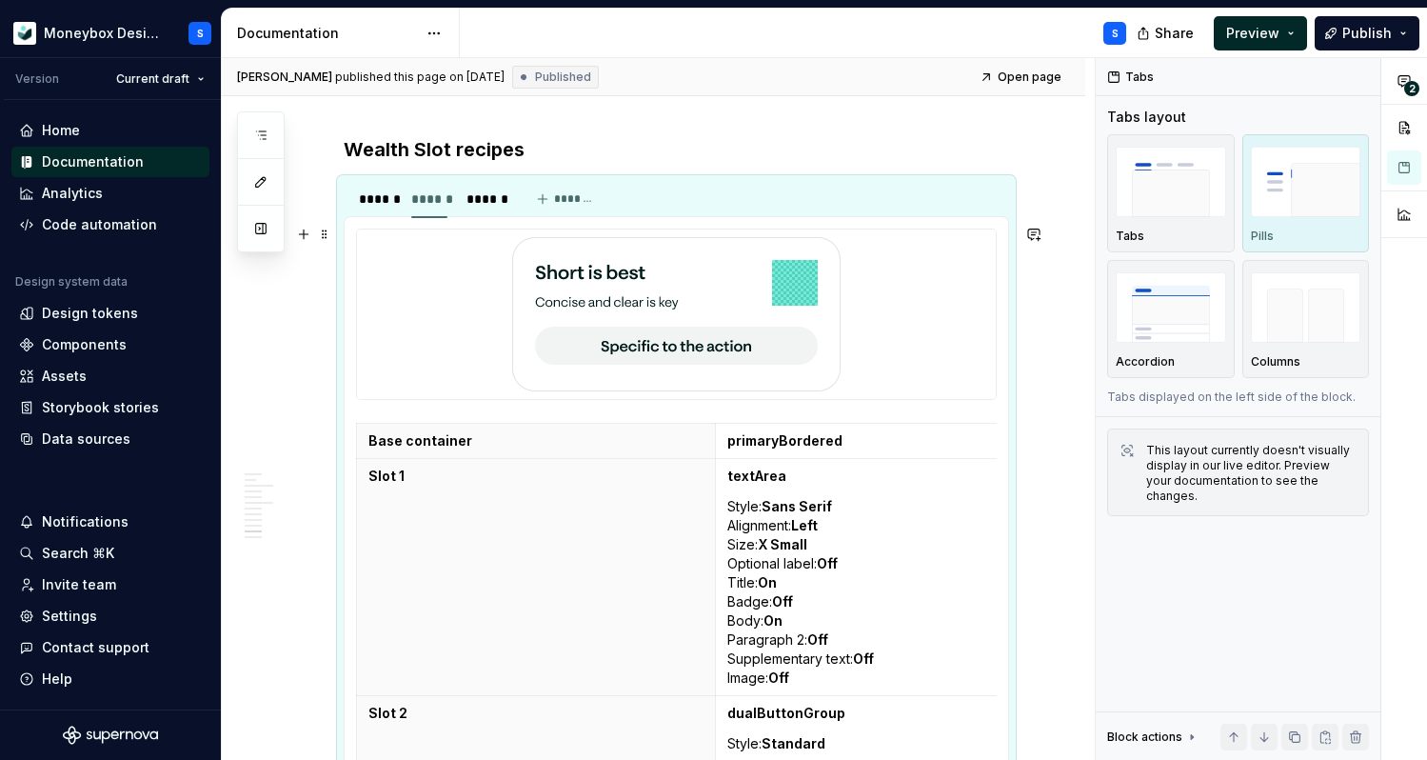
click at [989, 317] on div at bounding box center [676, 313] width 639 height 169
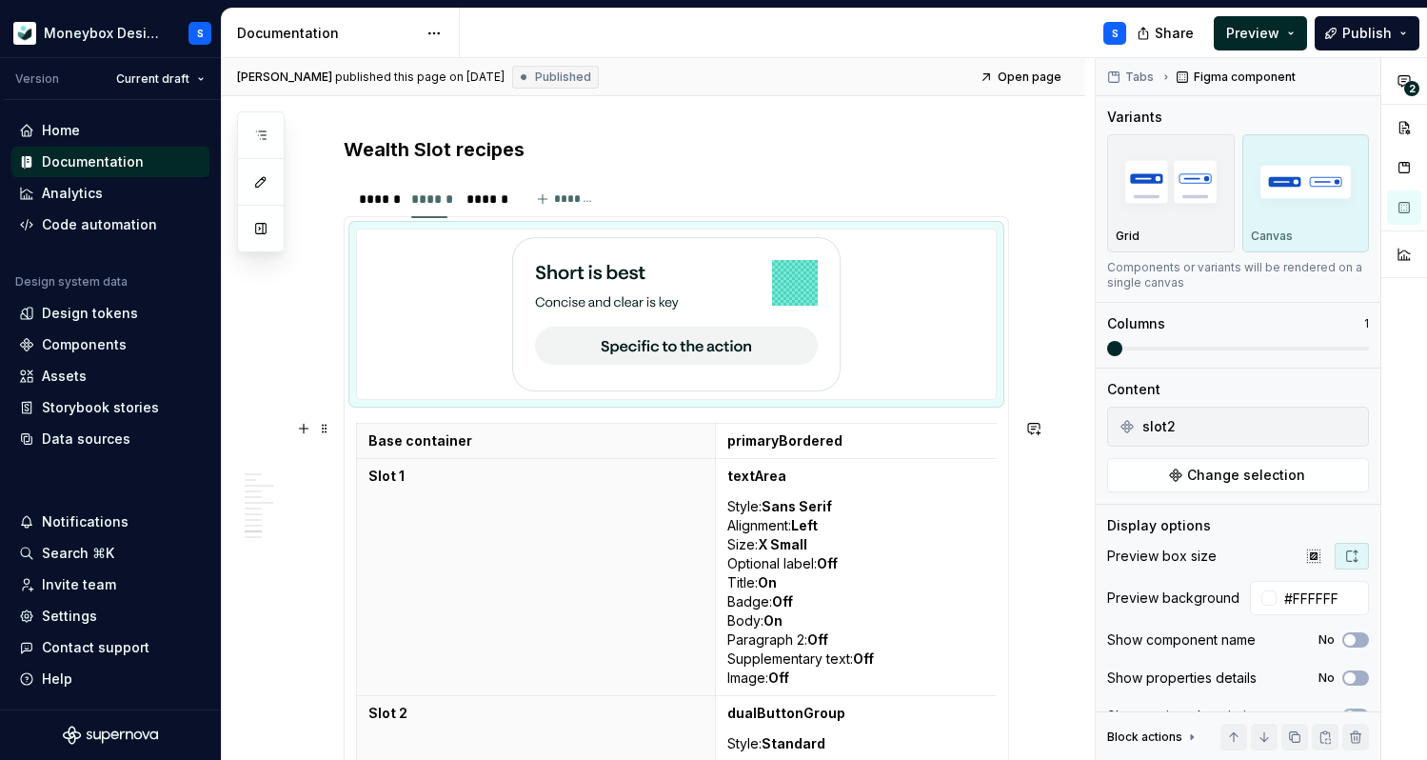
click at [1008, 410] on div "Slot 1 recipe is due to be deprecated. In future it will share the same recipe …" at bounding box center [676, 531] width 665 height 631
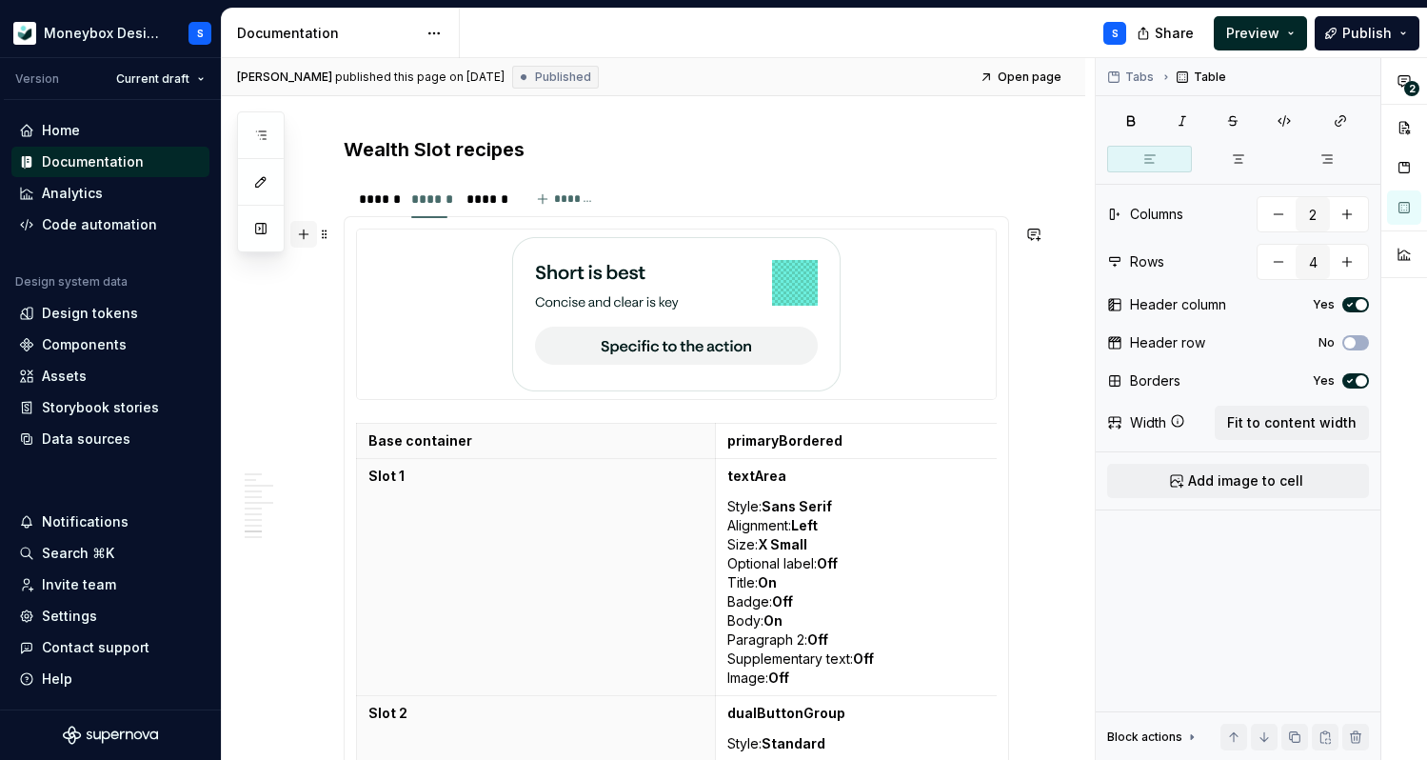
click at [303, 234] on button "button" at bounding box center [303, 234] width 27 height 27
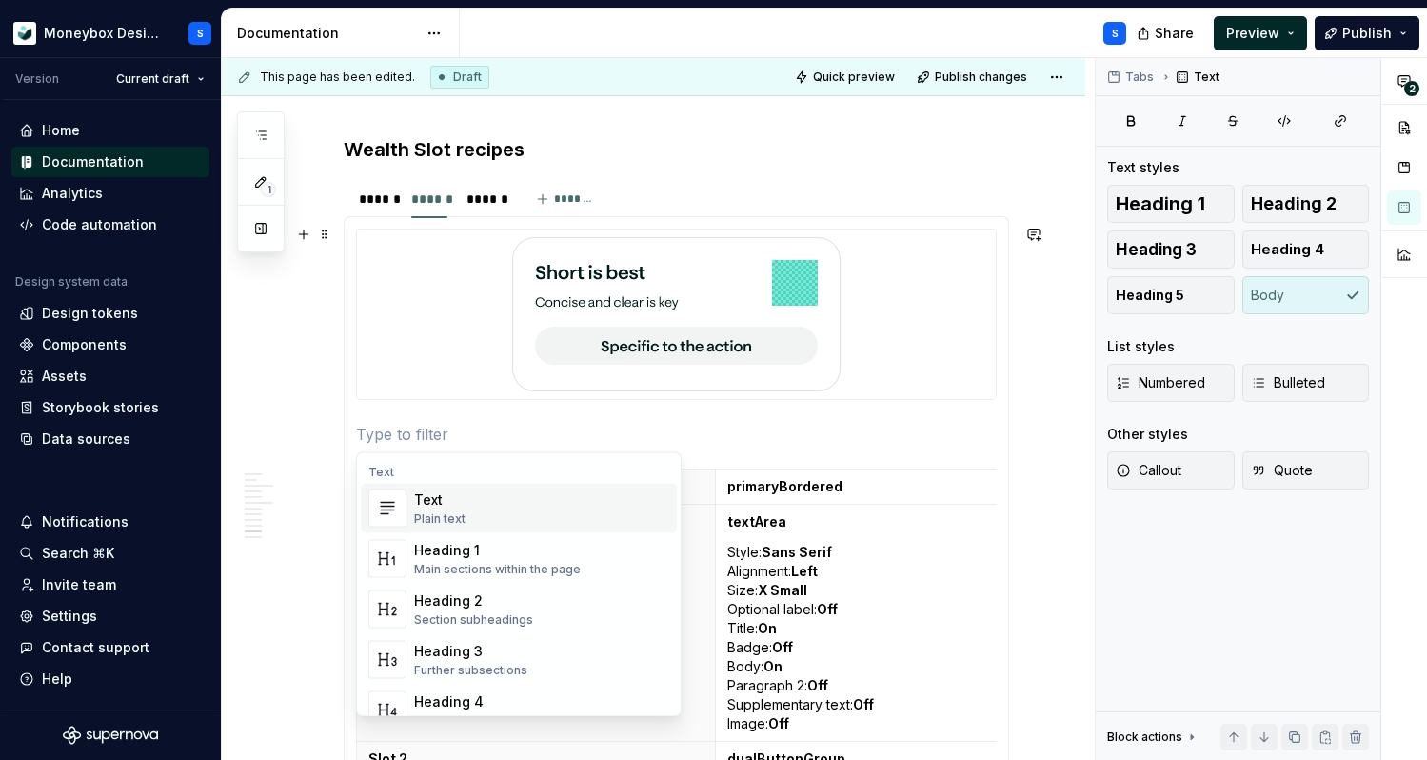
type textarea "*"
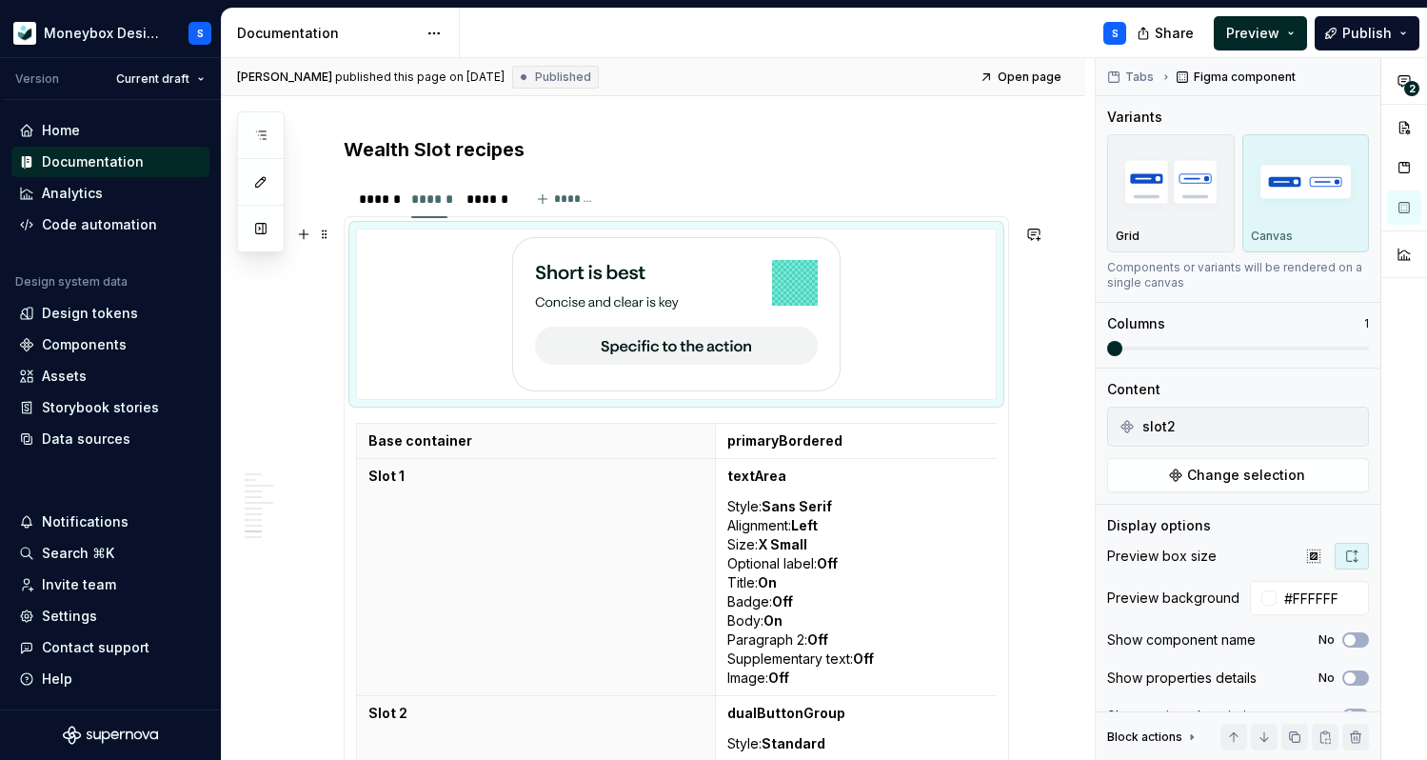
click at [506, 333] on div at bounding box center [676, 313] width 639 height 169
click at [542, 330] on img at bounding box center [676, 314] width 328 height 154
click at [305, 423] on button "button" at bounding box center [303, 428] width 27 height 27
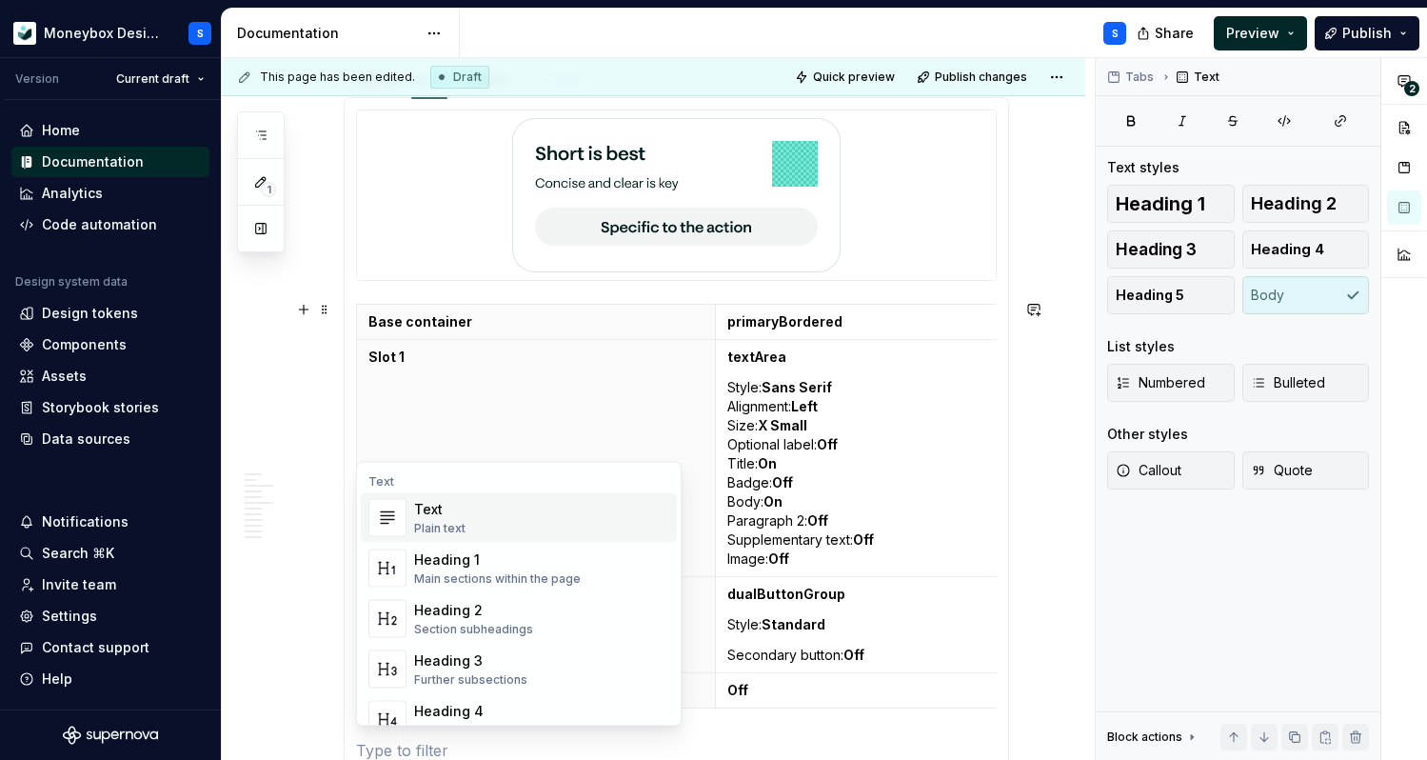
scroll to position [5616, 0]
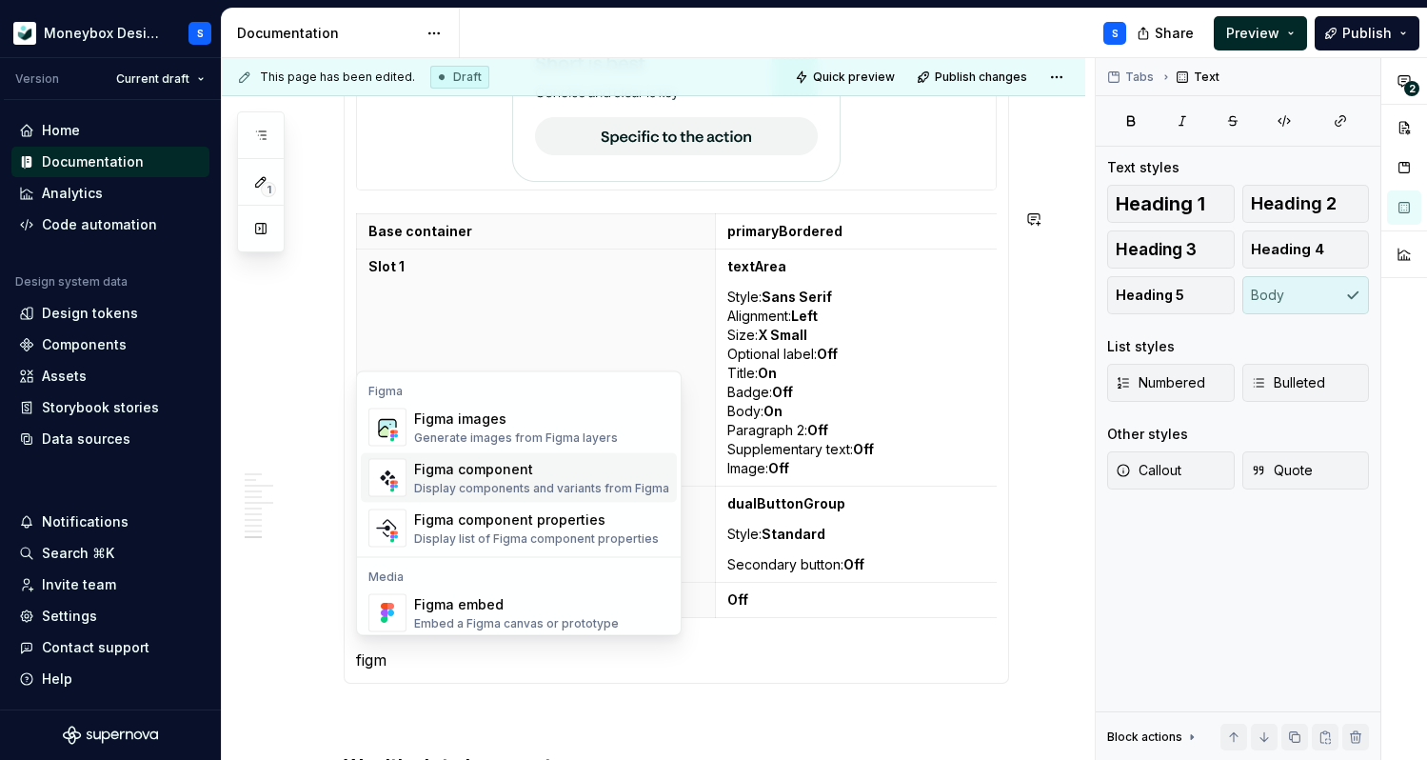
click at [476, 474] on div "Figma component" at bounding box center [541, 469] width 255 height 19
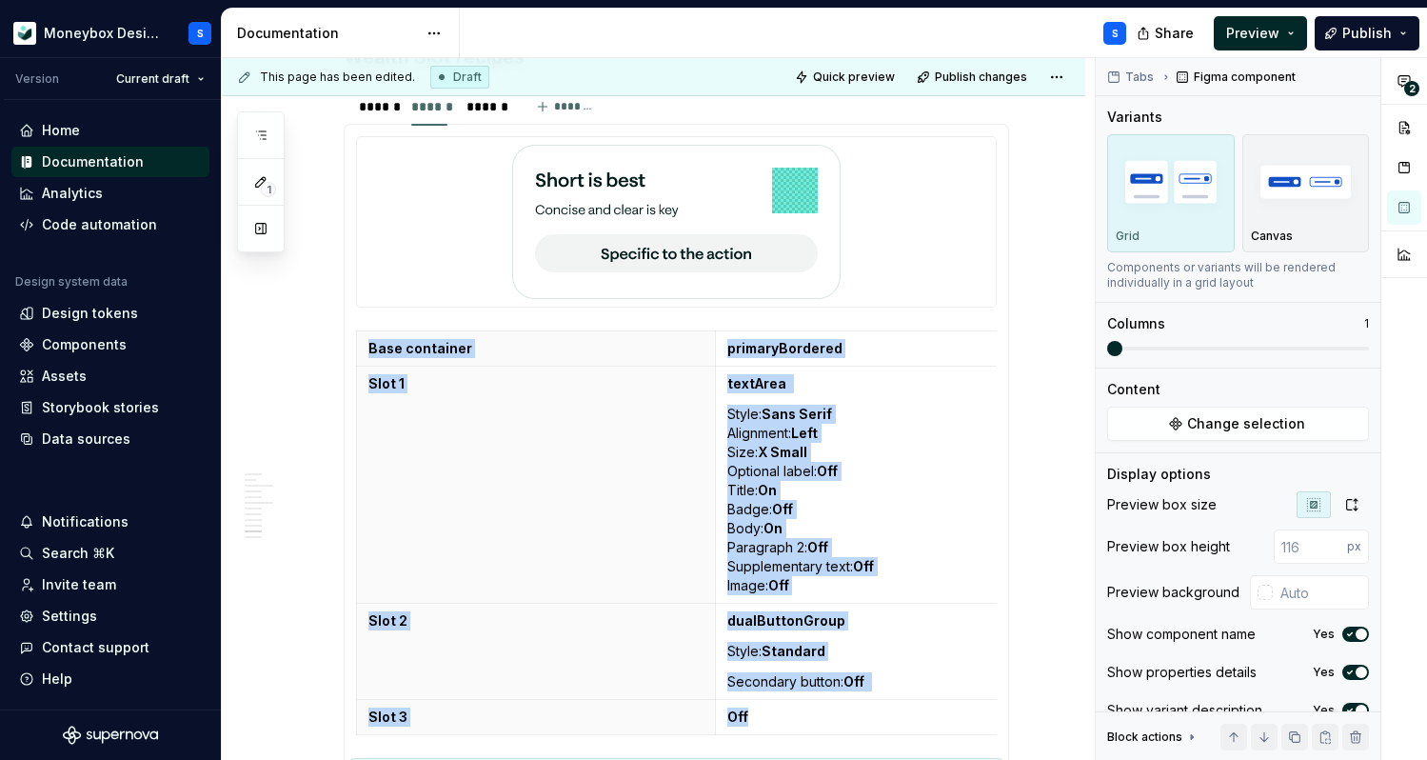
scroll to position [5490, 0]
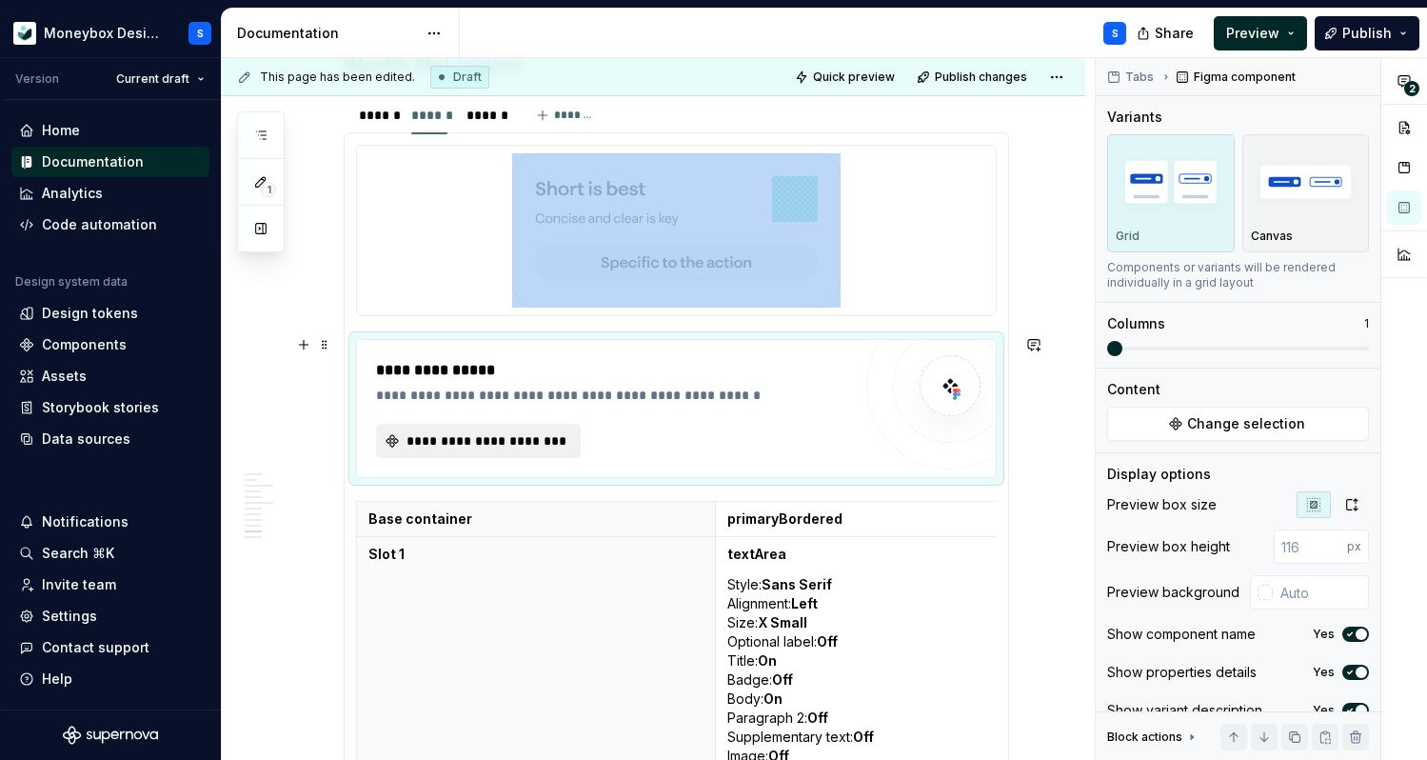
click at [558, 435] on span "**********" at bounding box center [486, 440] width 165 height 19
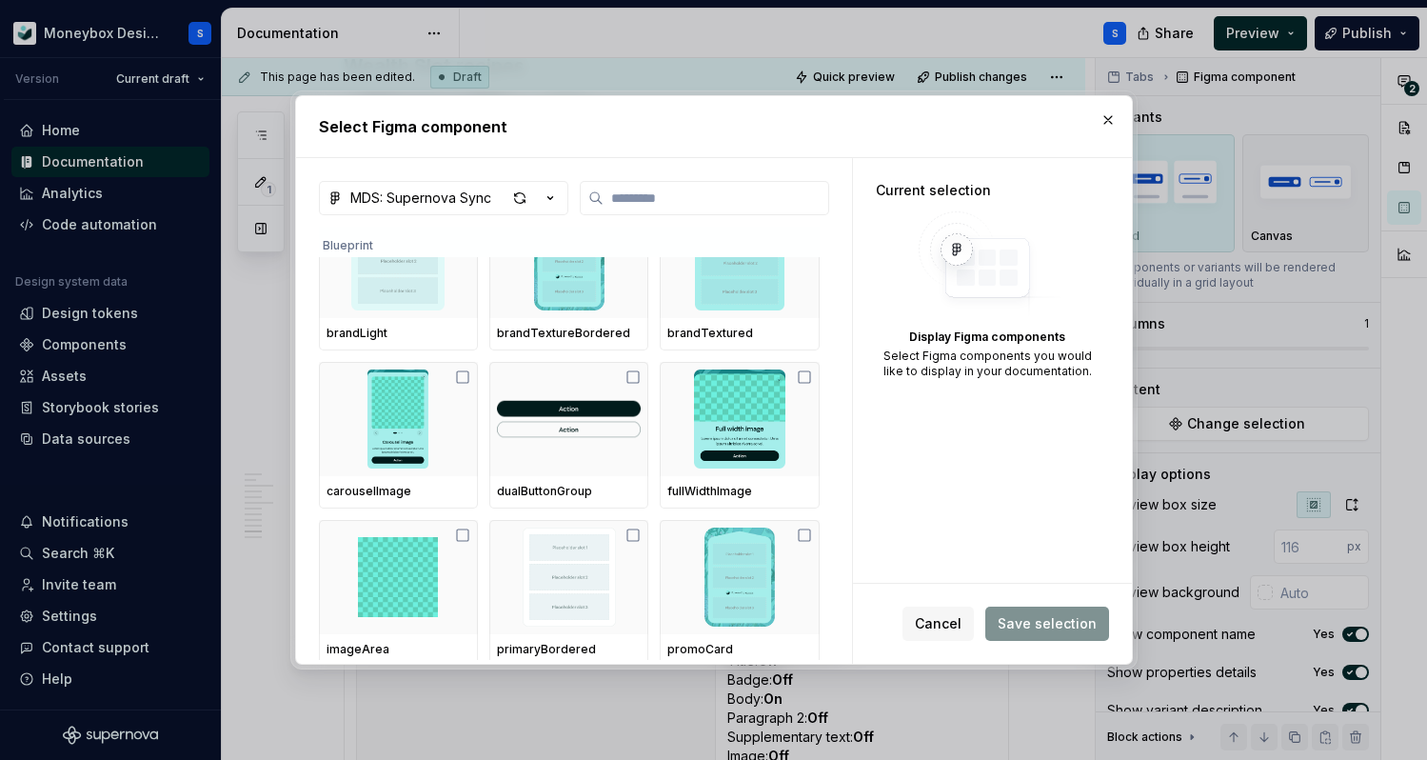
scroll to position [18023, 0]
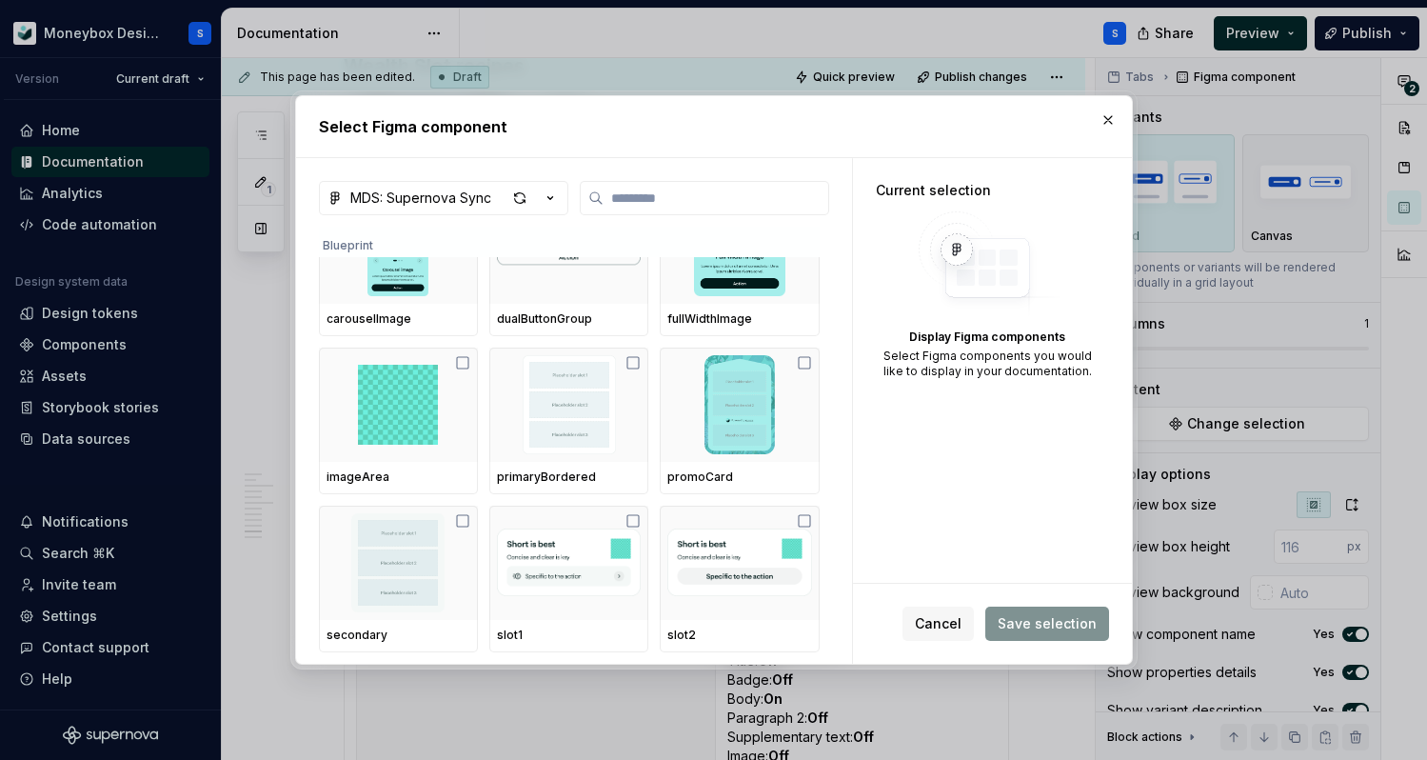
type textarea "*"
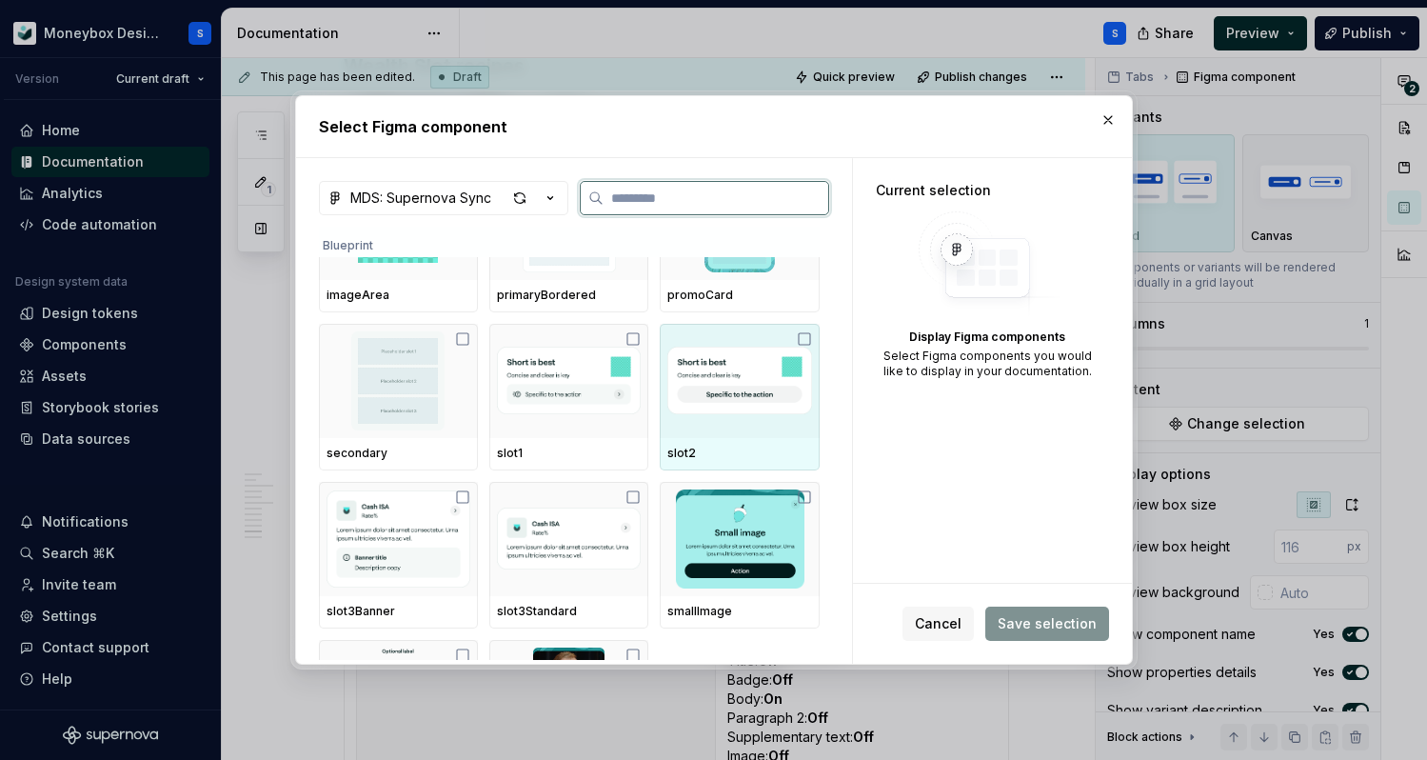
scroll to position [18214, 0]
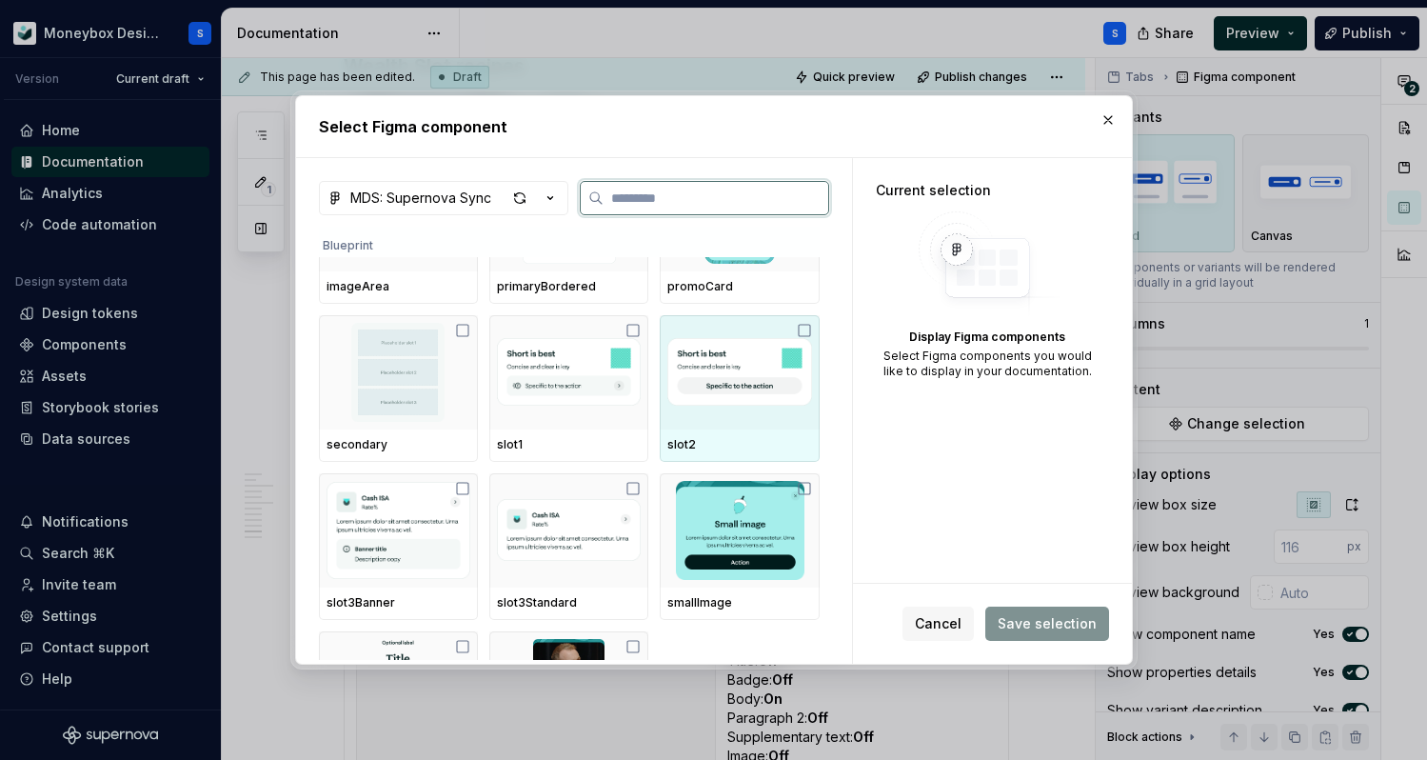
click at [766, 426] on div at bounding box center [739, 372] width 159 height 114
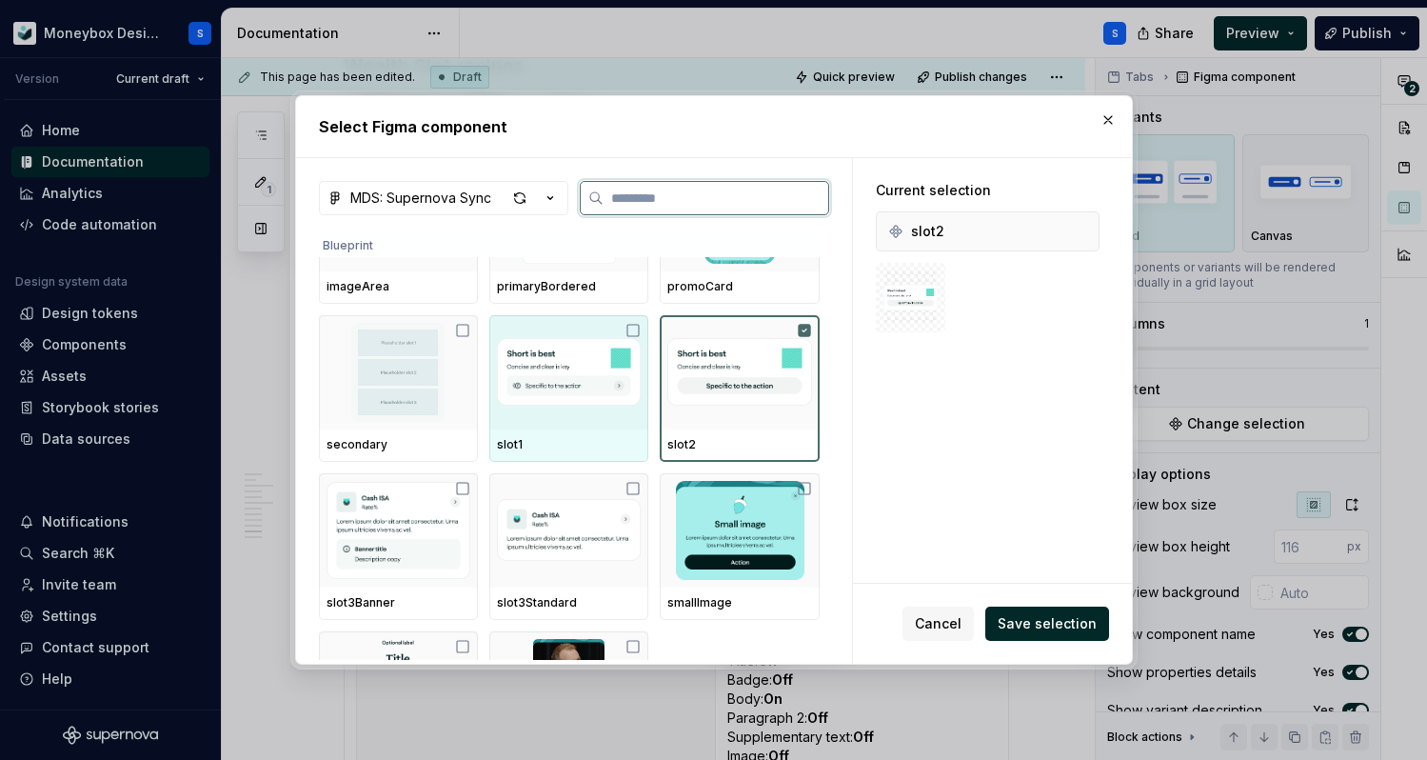
click at [606, 406] on img at bounding box center [569, 372] width 144 height 99
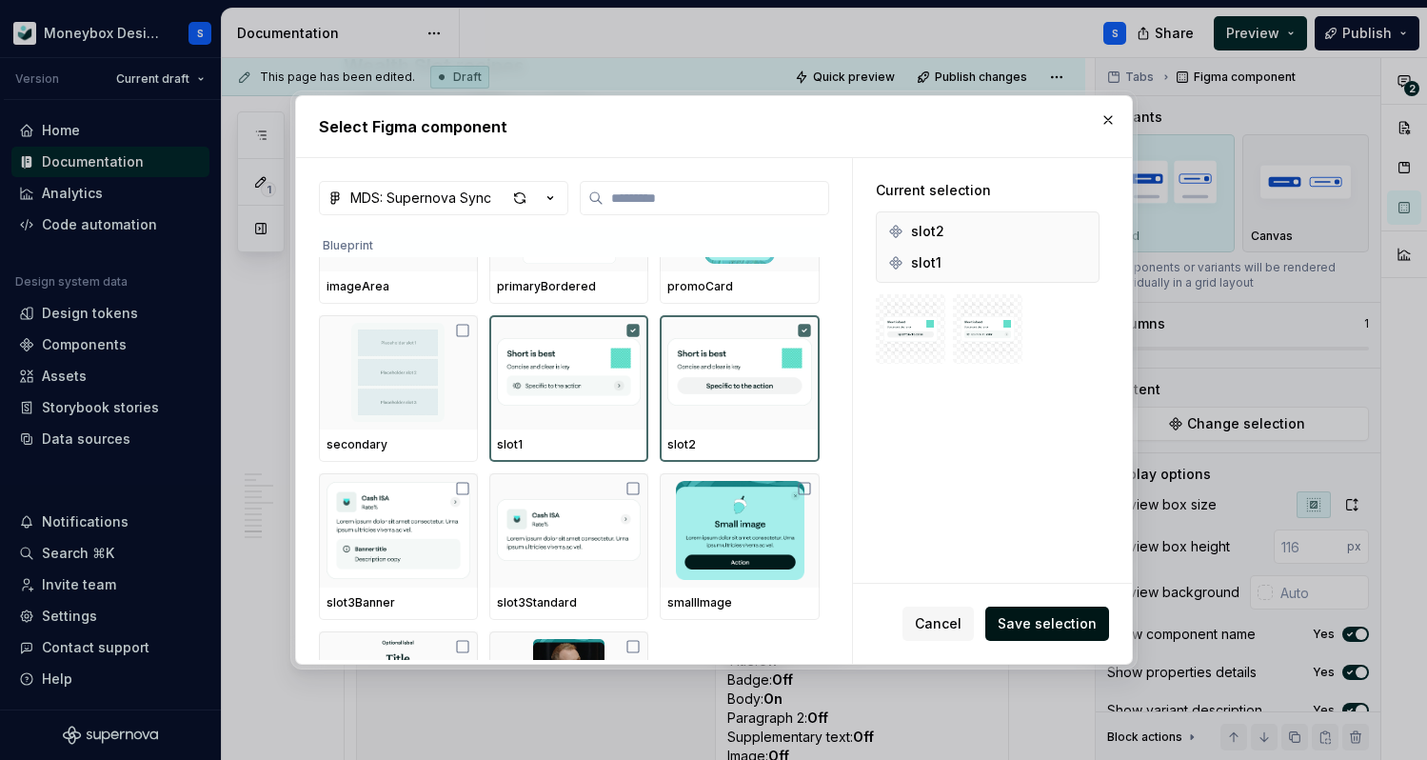
click at [1050, 622] on span "Save selection" at bounding box center [1047, 623] width 99 height 19
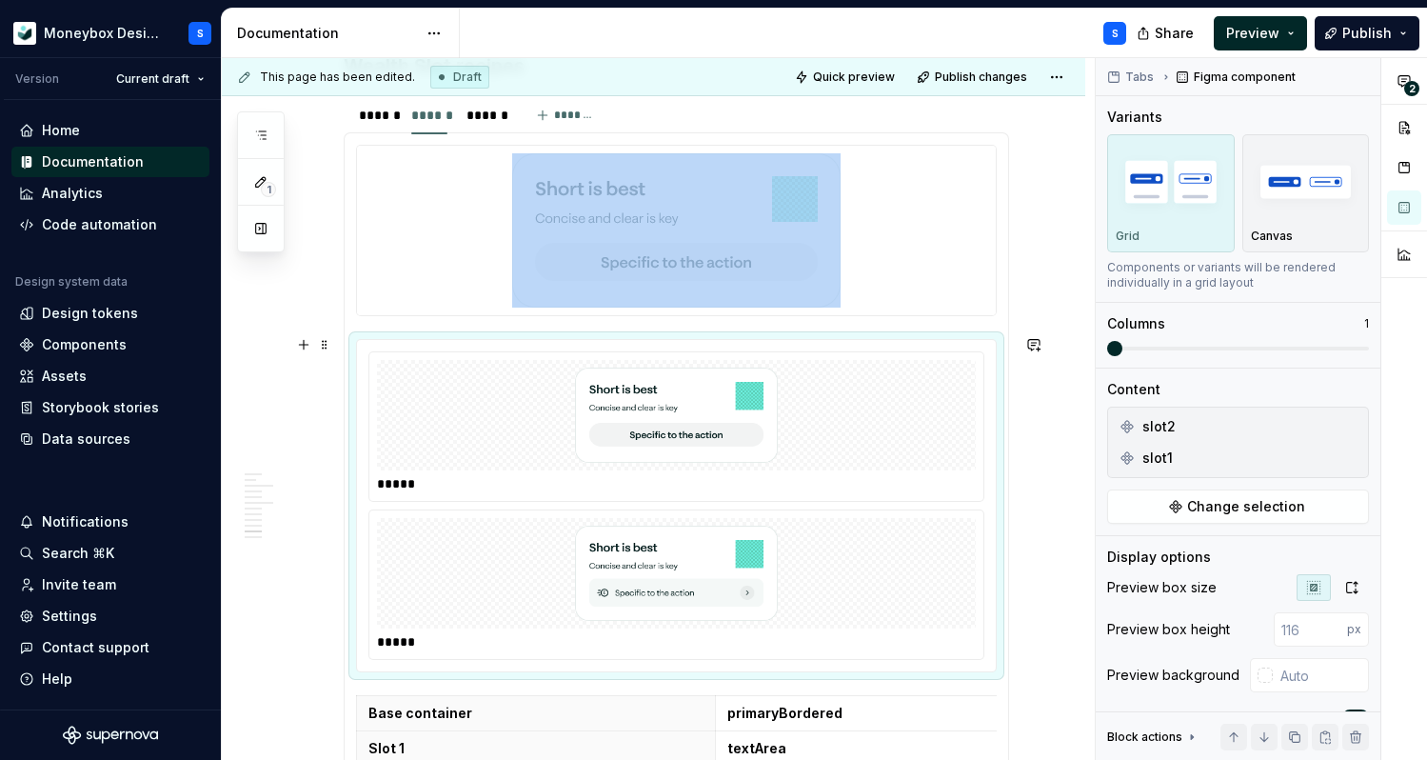
click at [841, 594] on img at bounding box center [676, 573] width 328 height 95
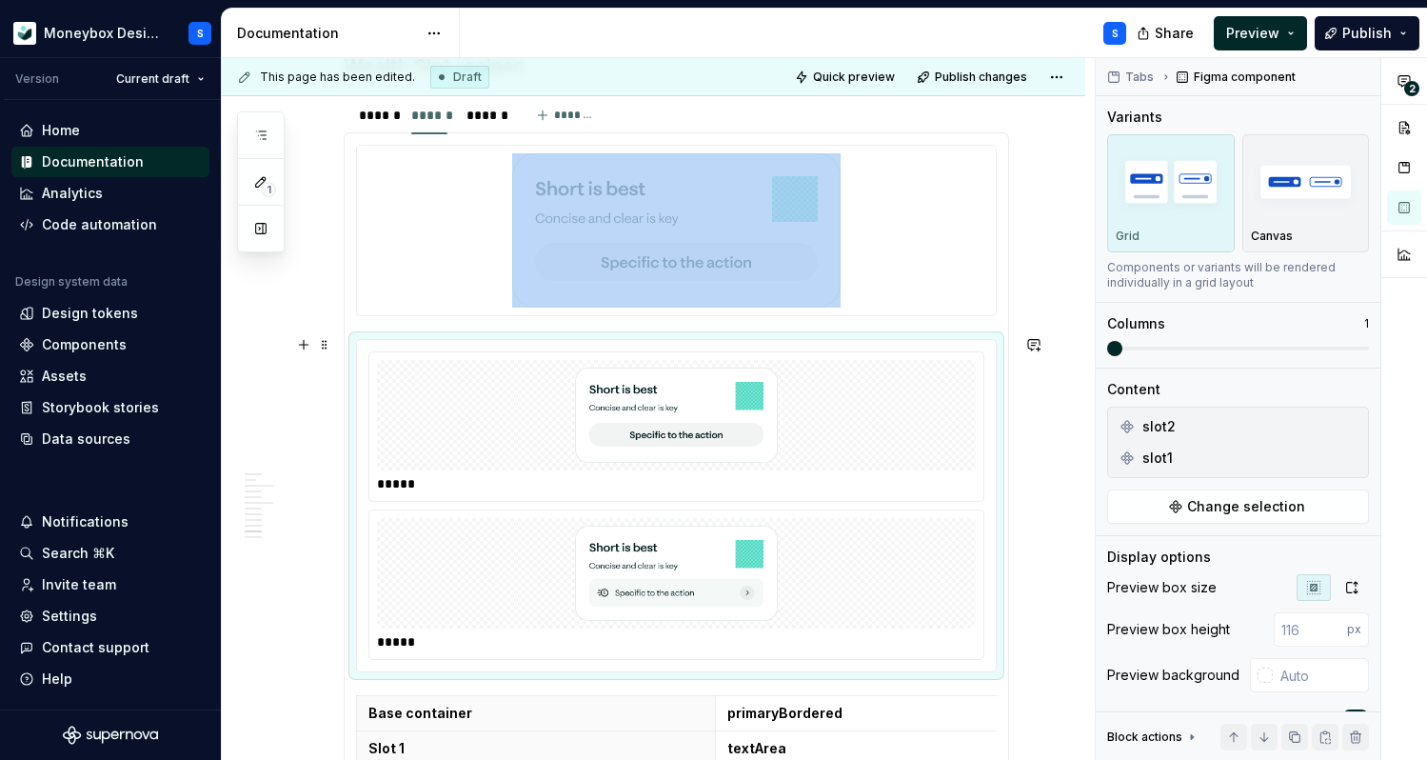
click at [423, 563] on div at bounding box center [676, 573] width 599 height 110
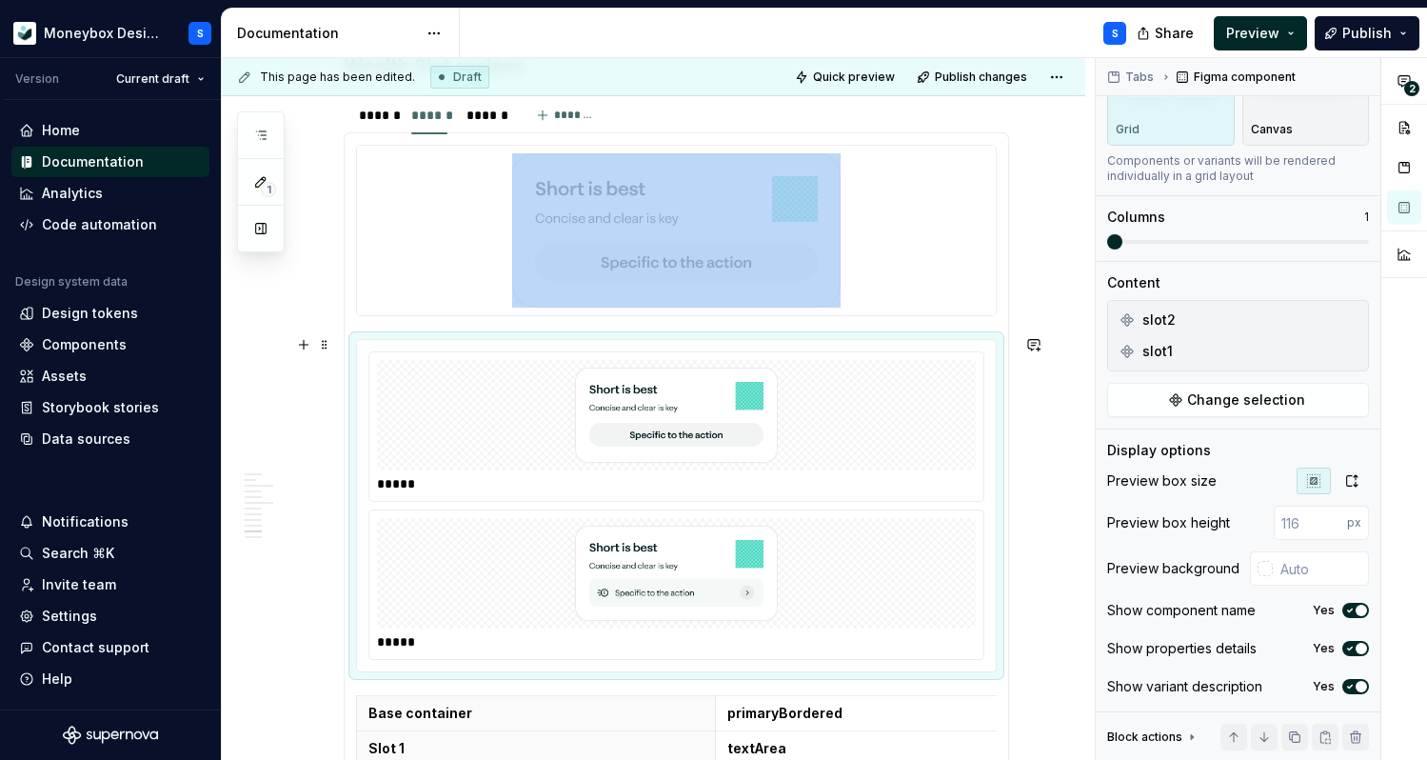
click at [789, 605] on img at bounding box center [676, 573] width 328 height 95
click at [1352, 614] on icon "button" at bounding box center [1349, 610] width 15 height 11
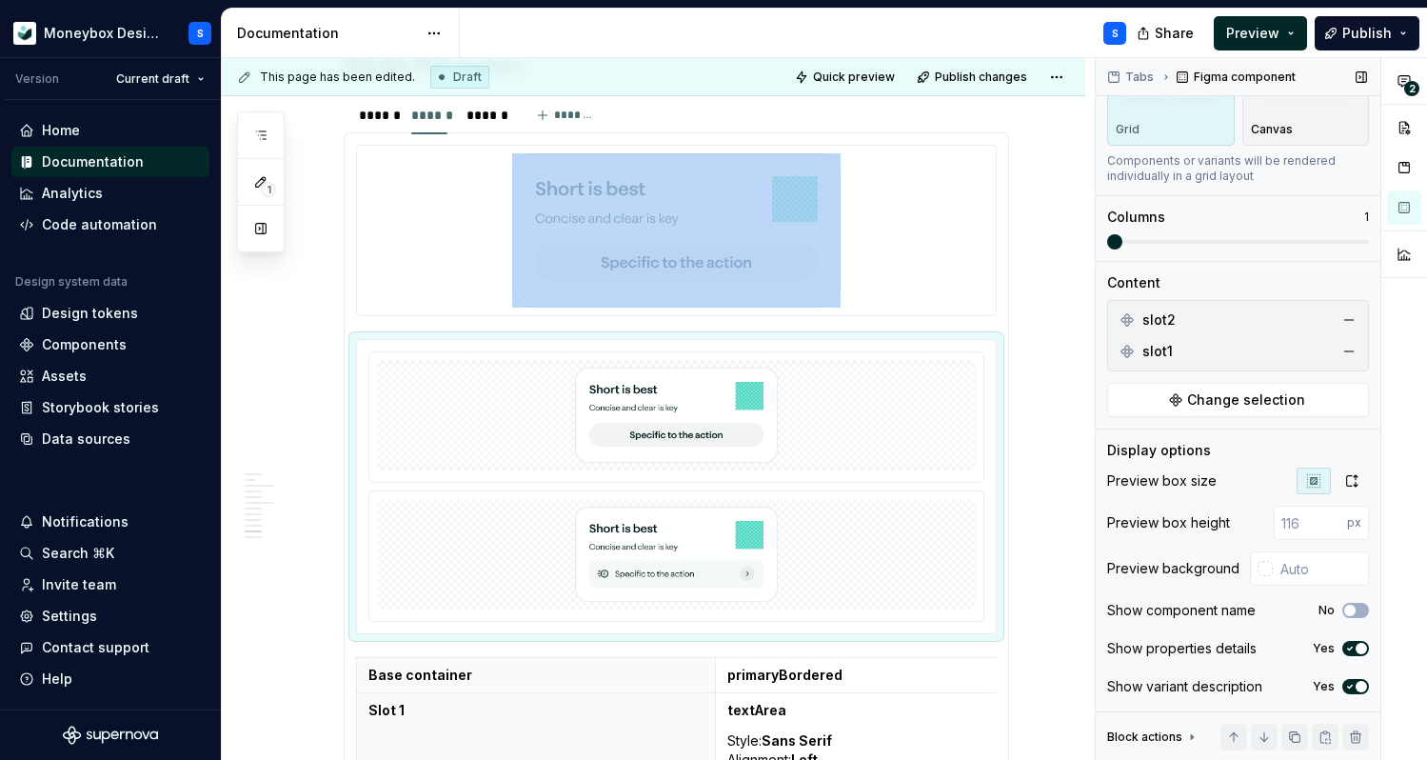
click at [1357, 649] on span "button" at bounding box center [1361, 648] width 11 height 11
click at [1357, 681] on icon "button" at bounding box center [1349, 686] width 15 height 11
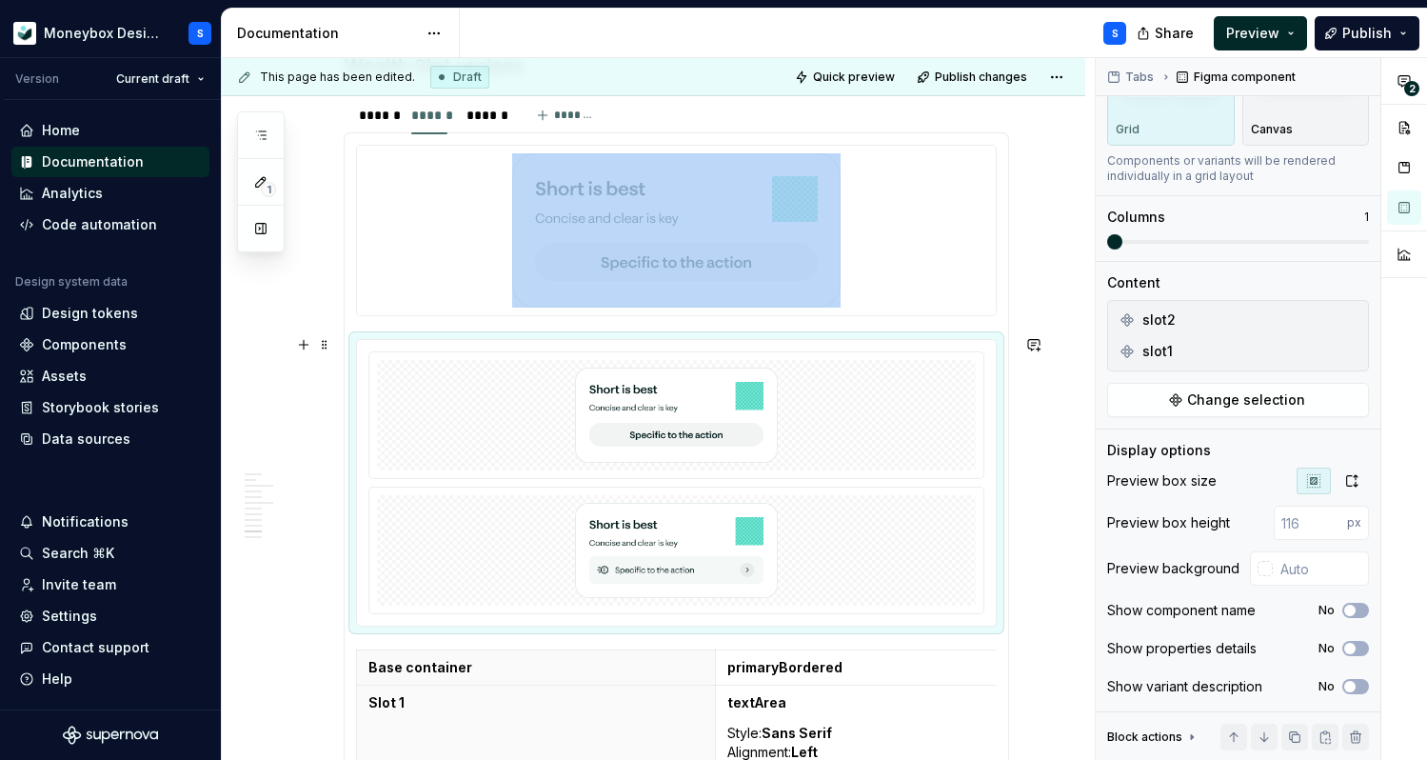
click at [782, 542] on img at bounding box center [676, 550] width 328 height 95
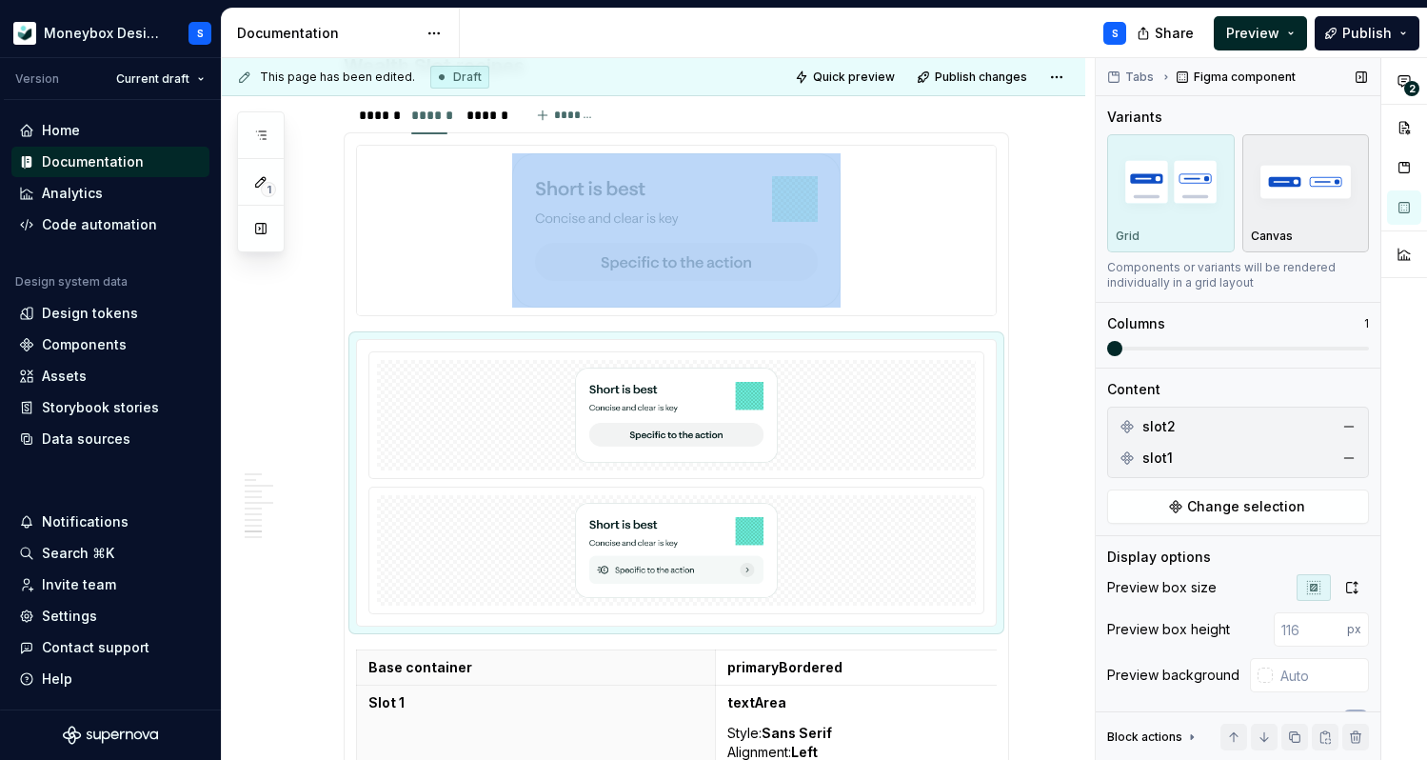
click at [1299, 223] on div "Canvas" at bounding box center [1306, 193] width 110 height 101
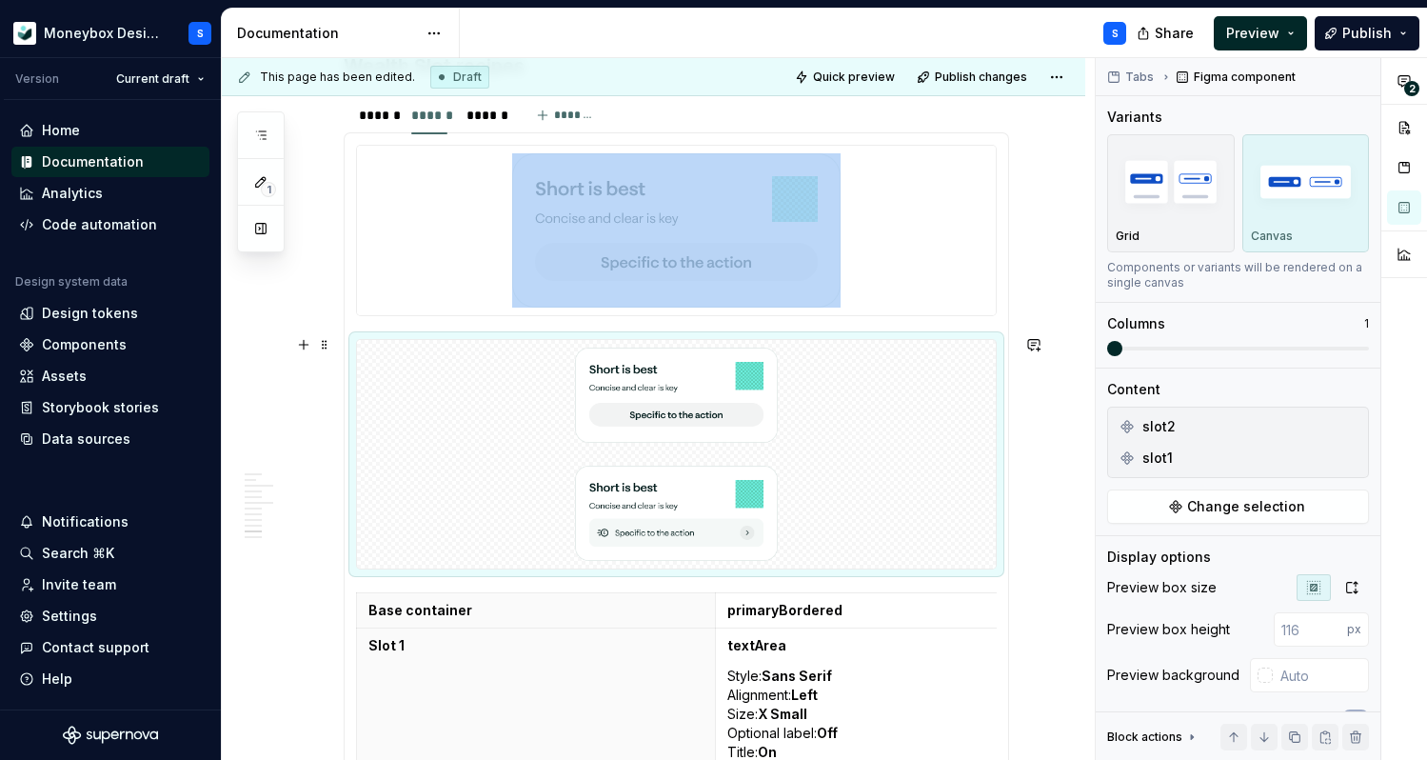
click at [732, 426] on img at bounding box center [676, 394] width 328 height 95
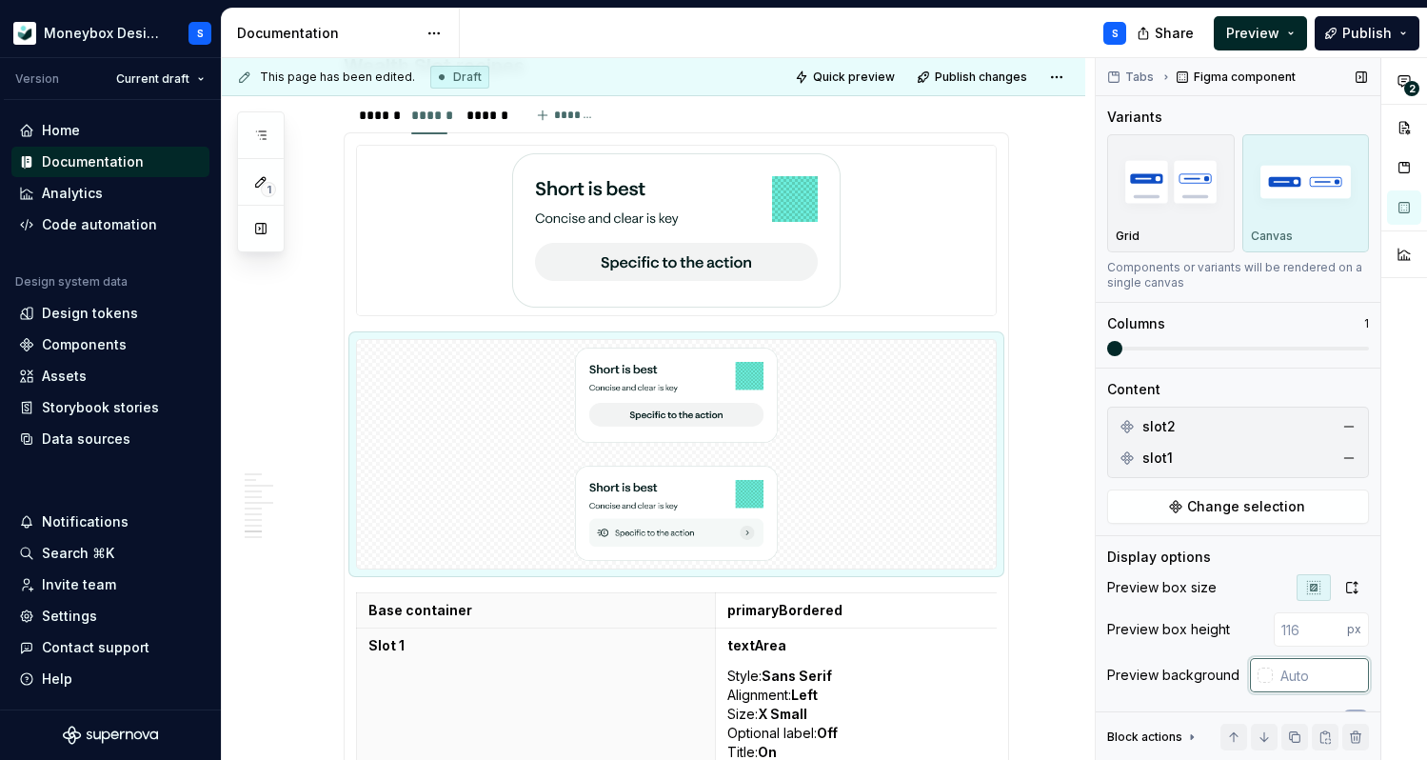
click at [1300, 672] on input "text" at bounding box center [1321, 675] width 96 height 34
type input "#FFFFFF"
drag, startPoint x: 1314, startPoint y: 631, endPoint x: 1242, endPoint y: 631, distance: 71.4
click at [1249, 631] on div "Preview box height px" at bounding box center [1238, 629] width 262 height 34
type input "500"
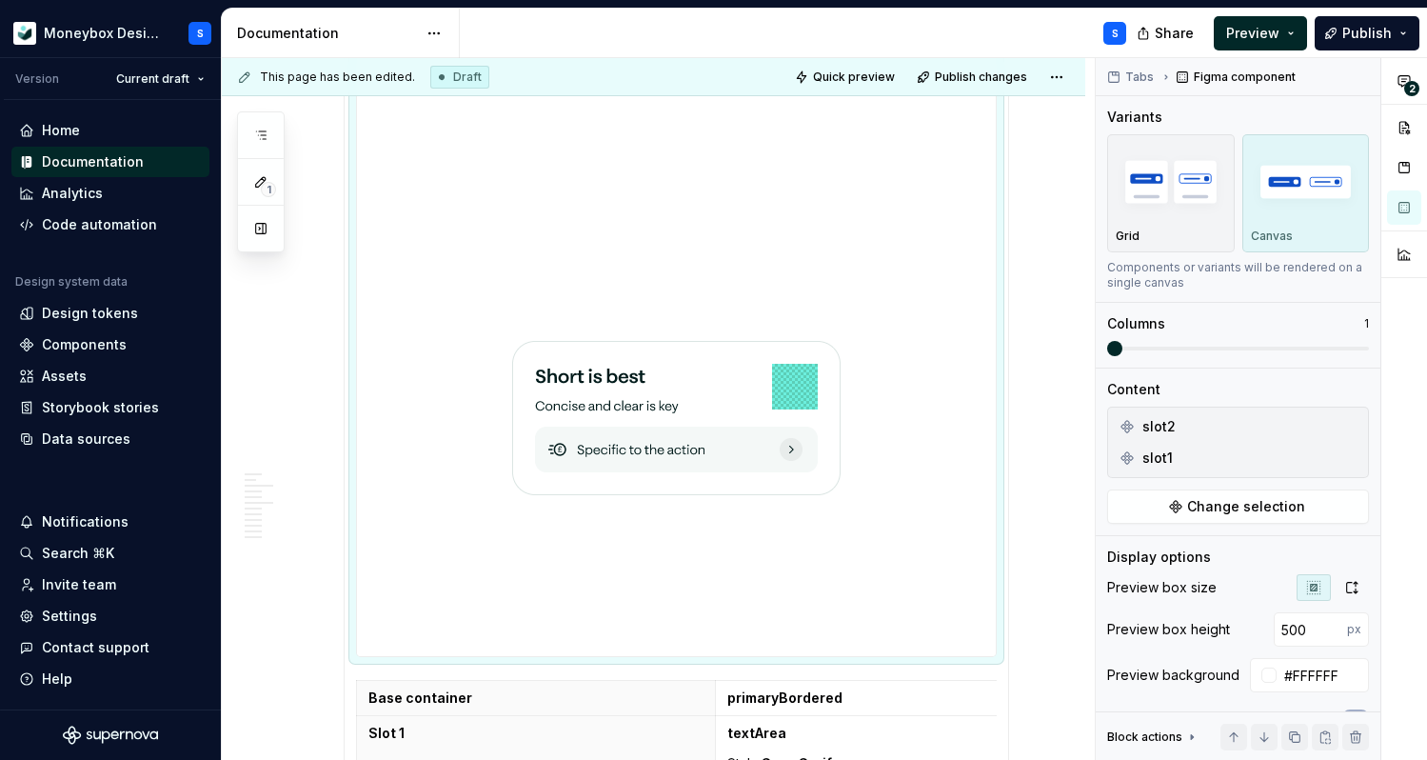
scroll to position [6136, 0]
click at [1349, 595] on button "button" at bounding box center [1352, 587] width 34 height 27
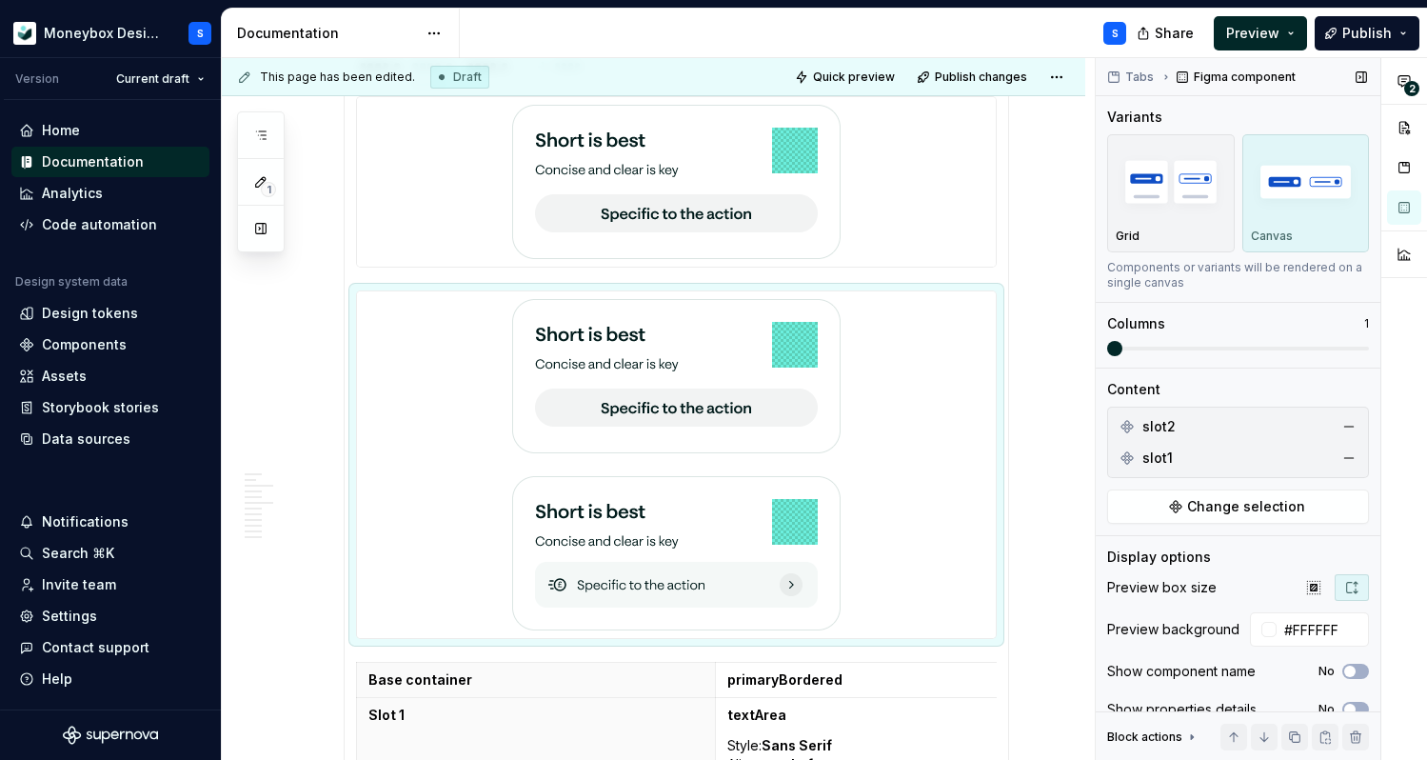
scroll to position [61, 0]
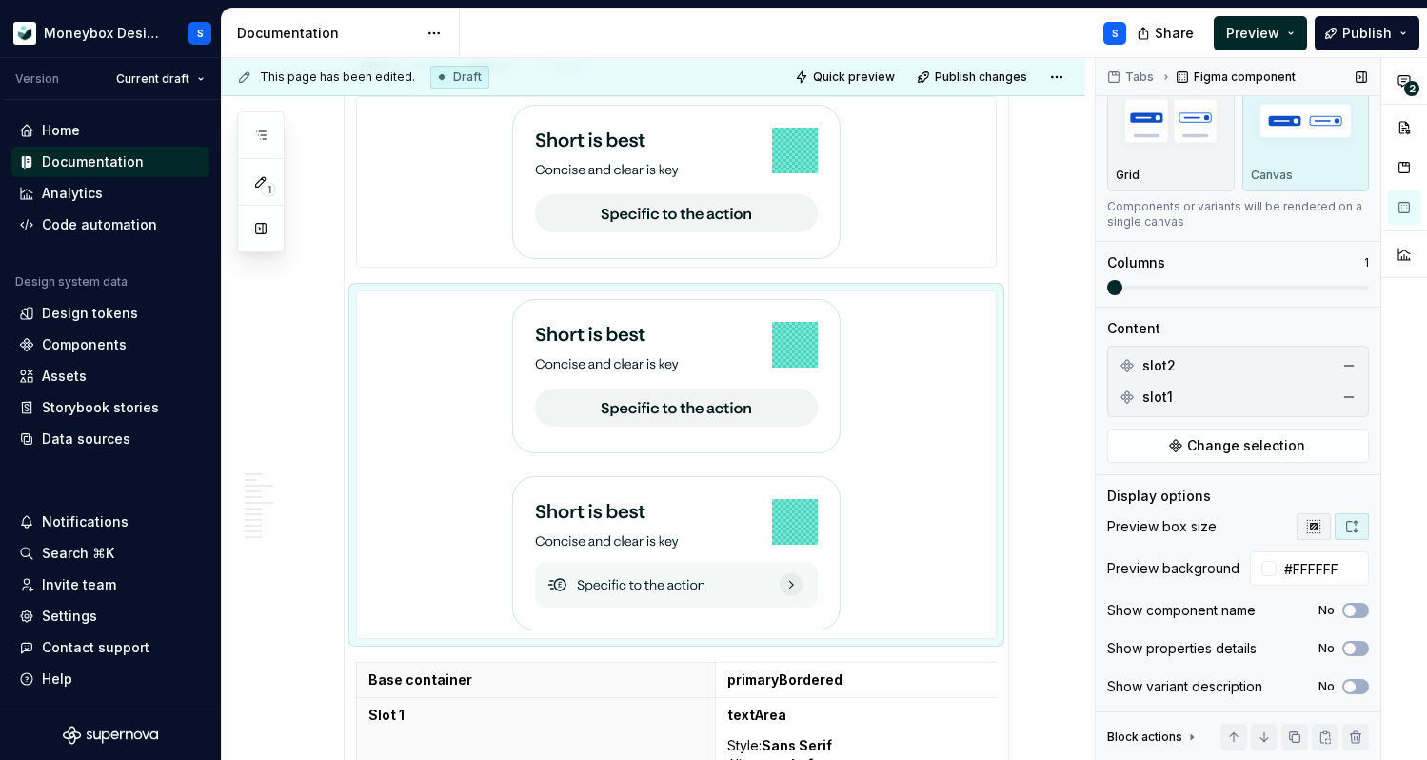
click at [1314, 534] on button "button" at bounding box center [1314, 526] width 34 height 27
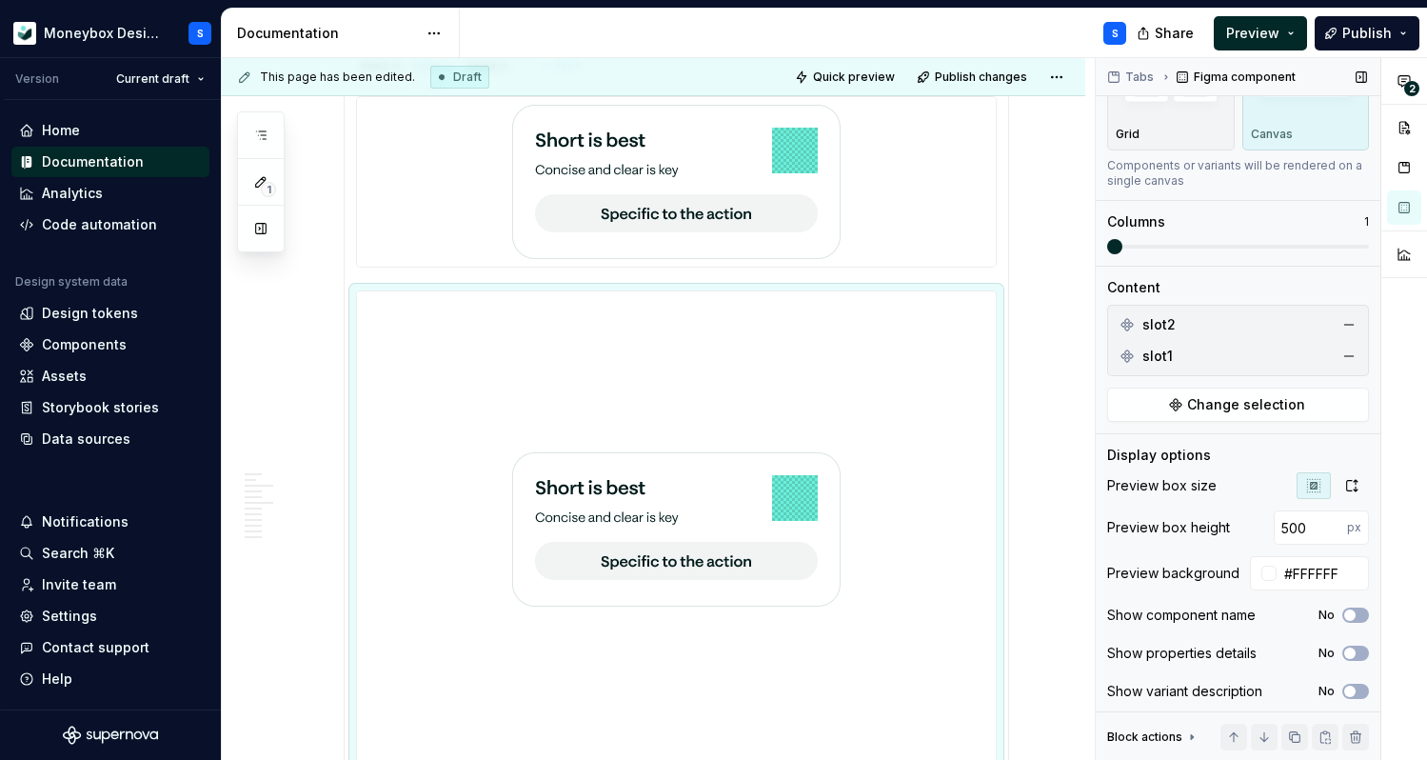
scroll to position [0, 0]
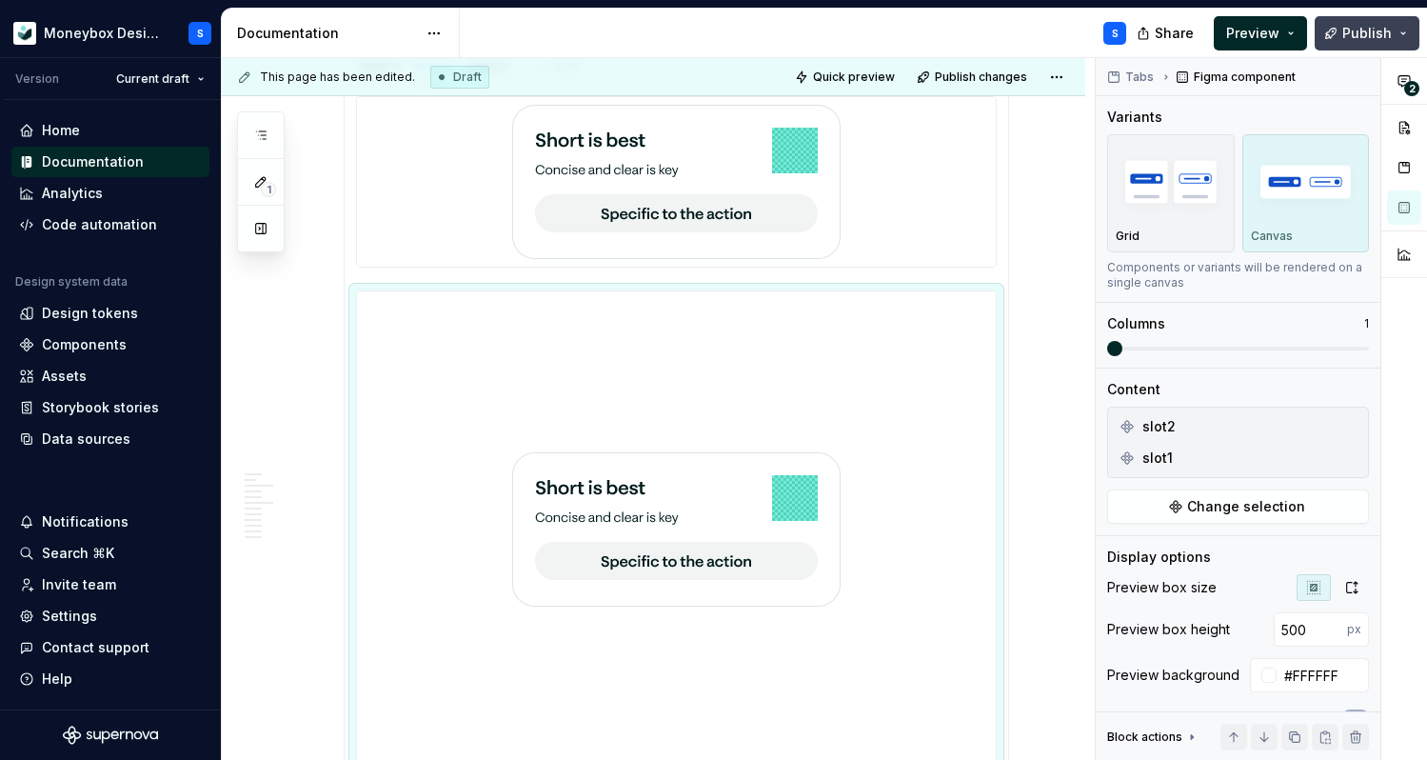
click at [1394, 38] on button "Publish" at bounding box center [1367, 33] width 105 height 34
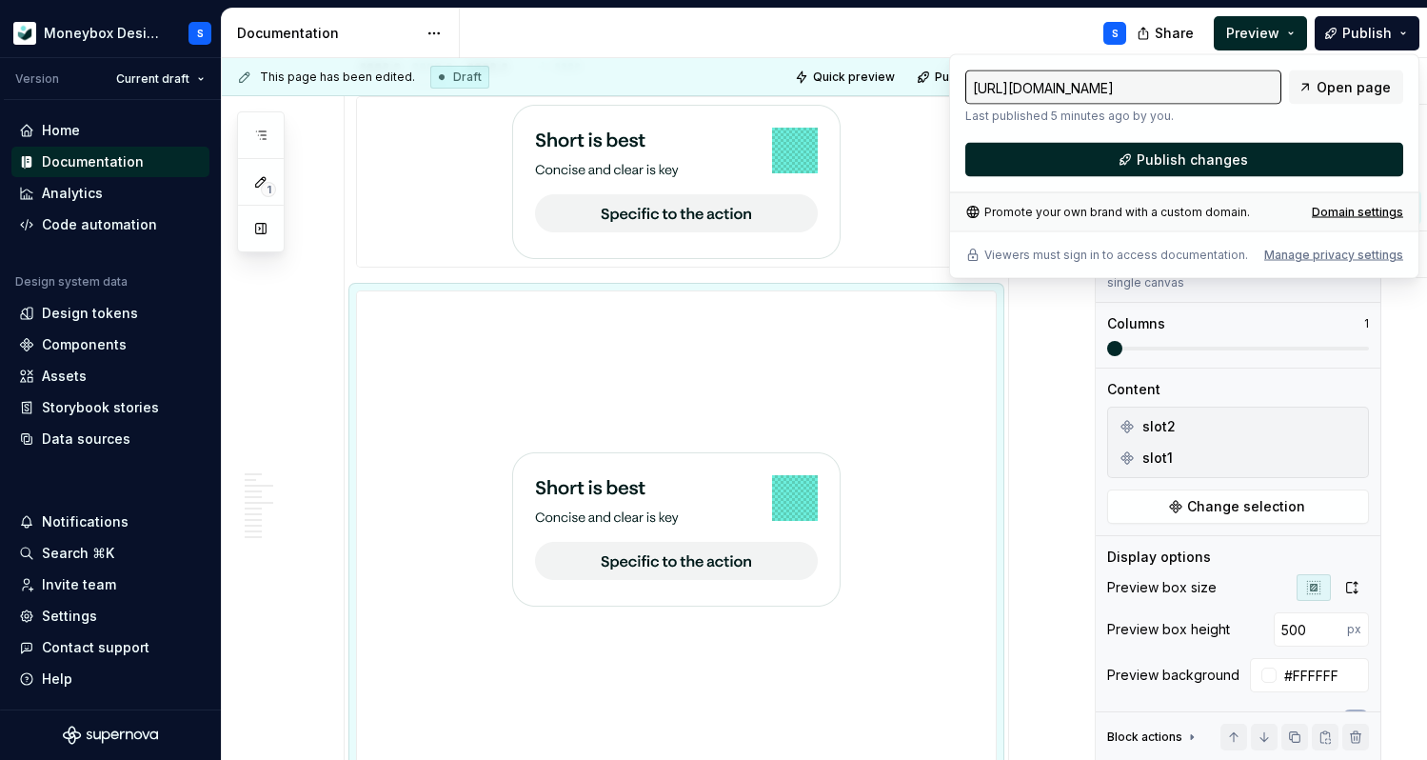
click at [1199, 133] on div "[URL][DOMAIN_NAME] Last published 5 minutes ago by you. Open page Publish chang…" at bounding box center [1184, 123] width 438 height 107
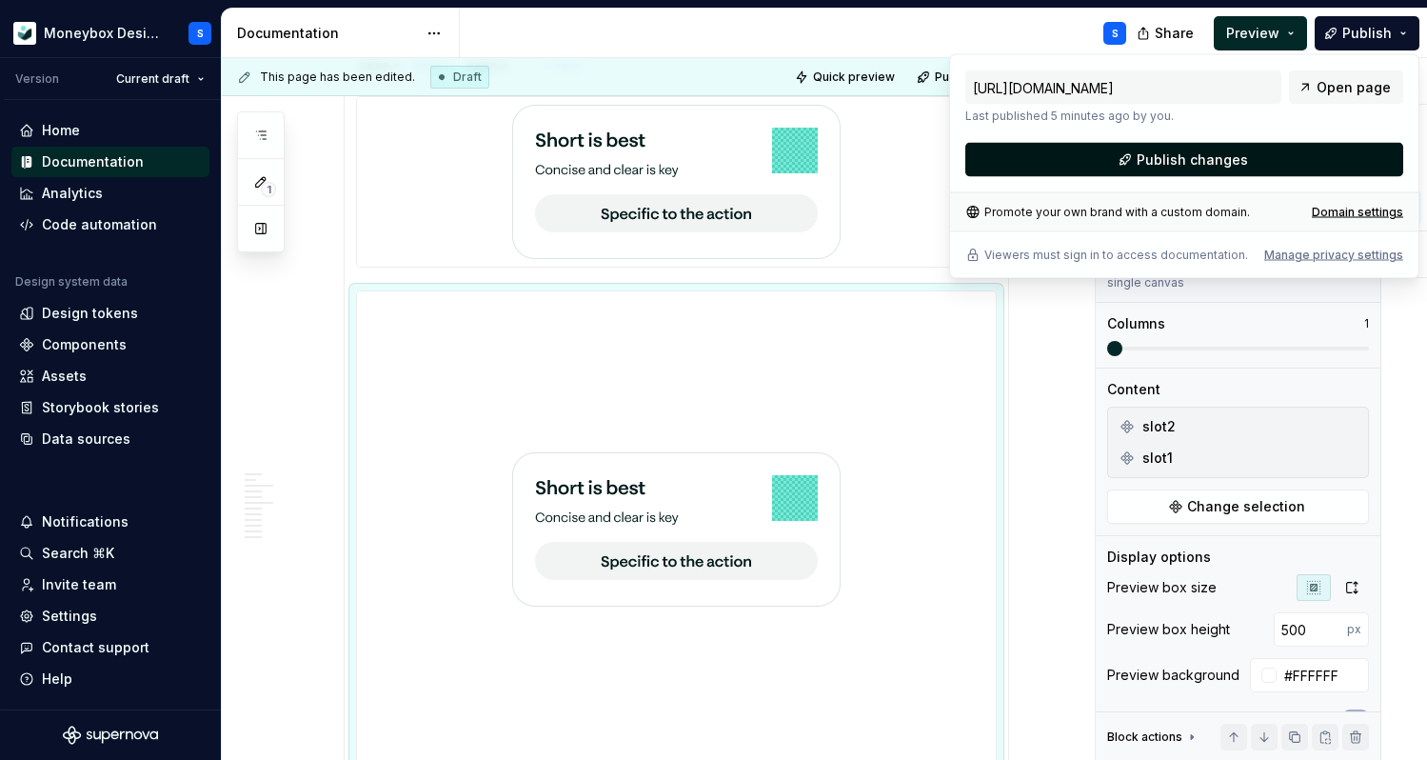
click at [1195, 161] on span "Publish changes" at bounding box center [1192, 159] width 111 height 19
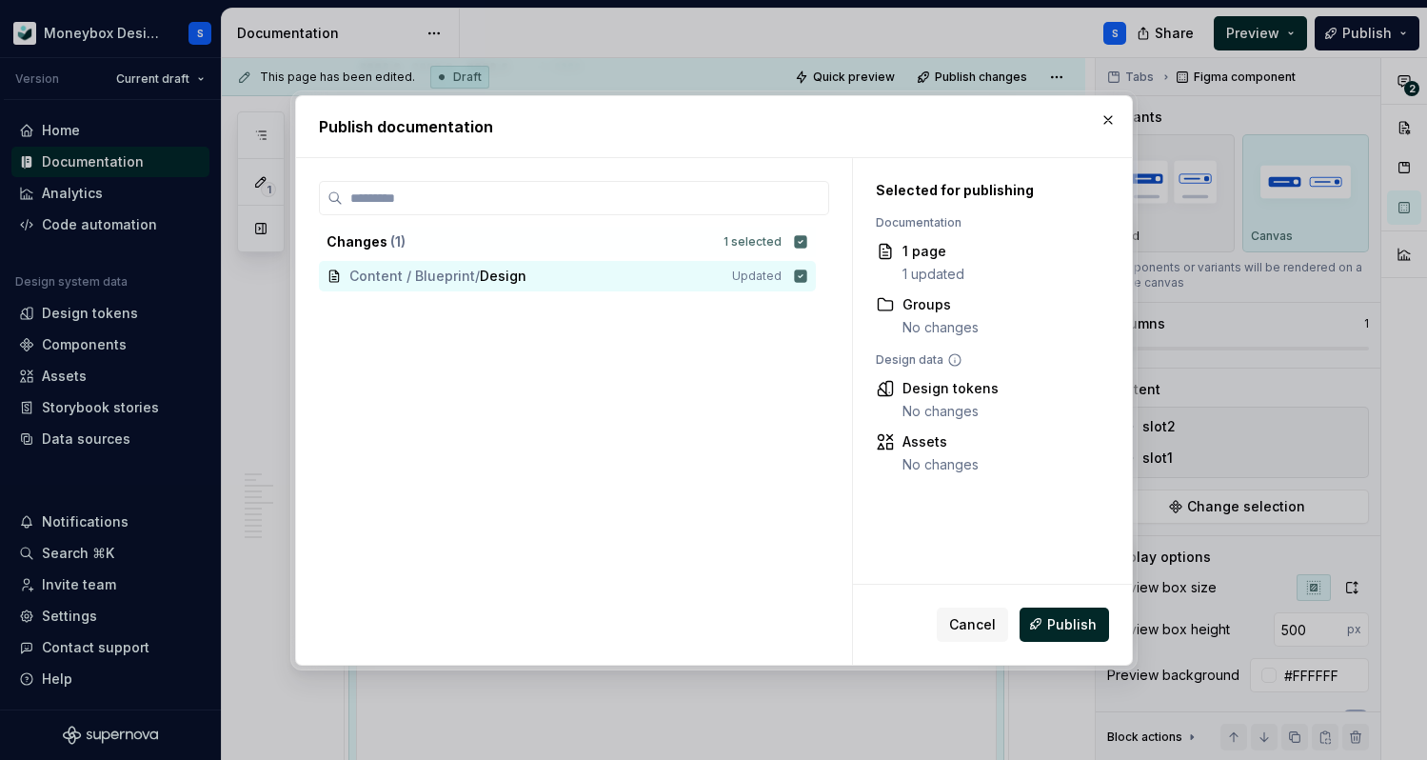
click at [1057, 605] on div "Cancel Publish" at bounding box center [992, 624] width 279 height 80
click at [1057, 610] on button "Publish" at bounding box center [1064, 623] width 89 height 34
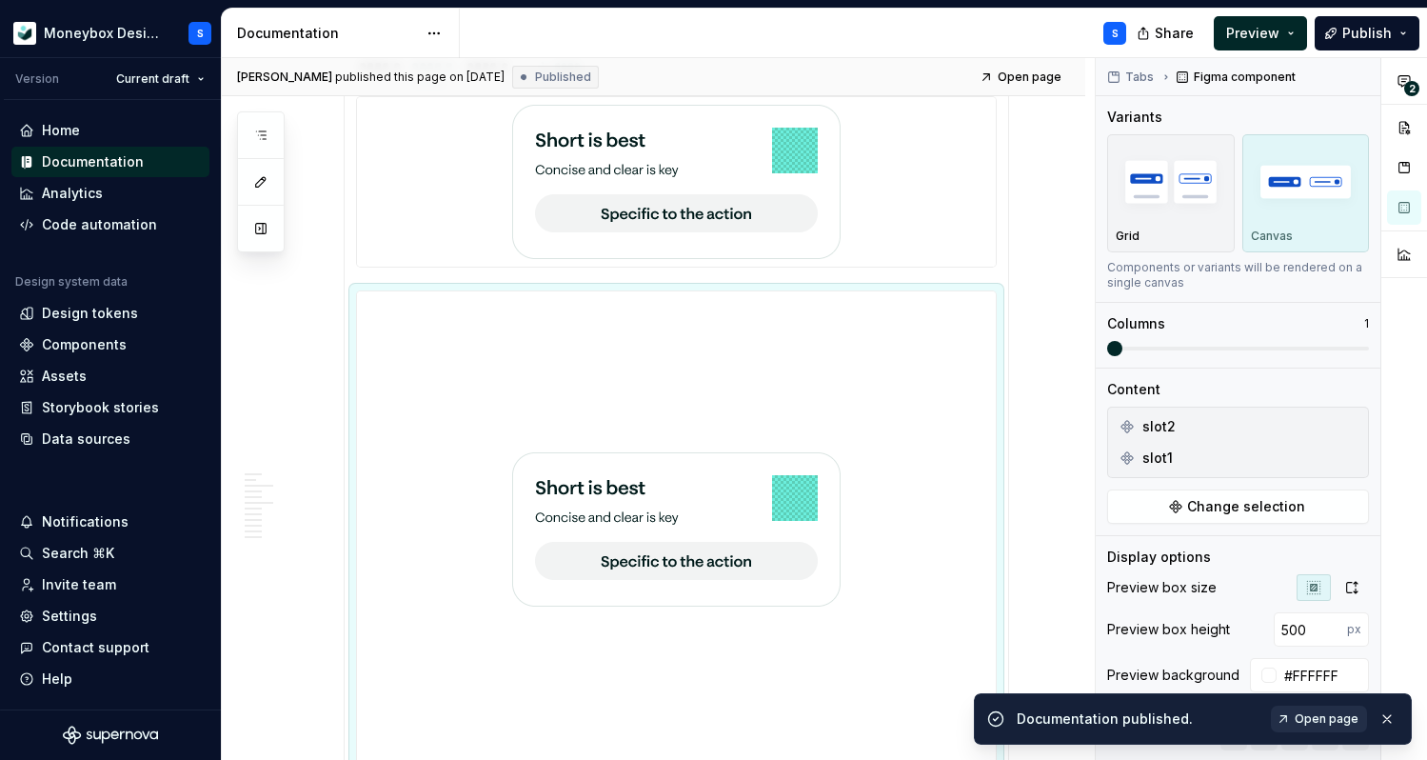
click at [1336, 718] on span "Open page" at bounding box center [1327, 718] width 64 height 15
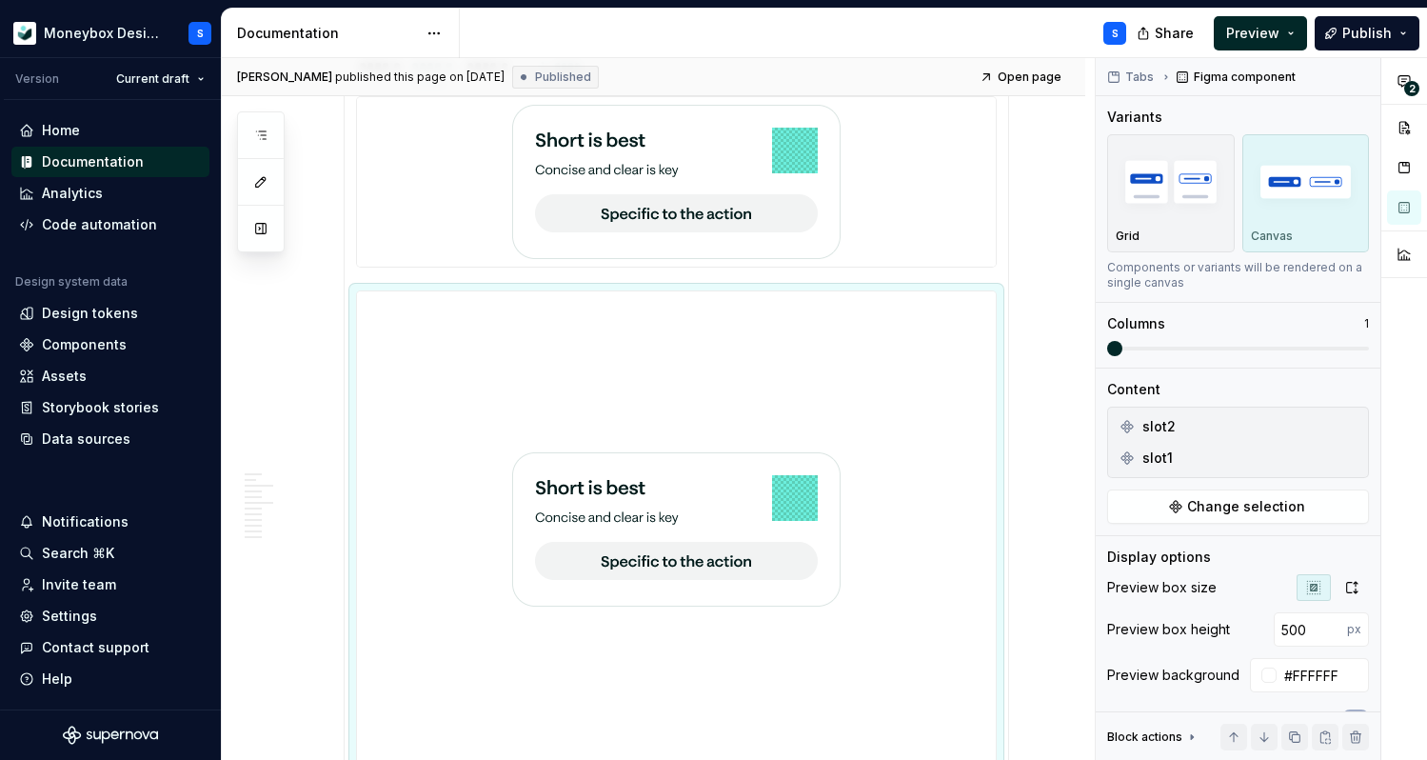
type textarea "*"
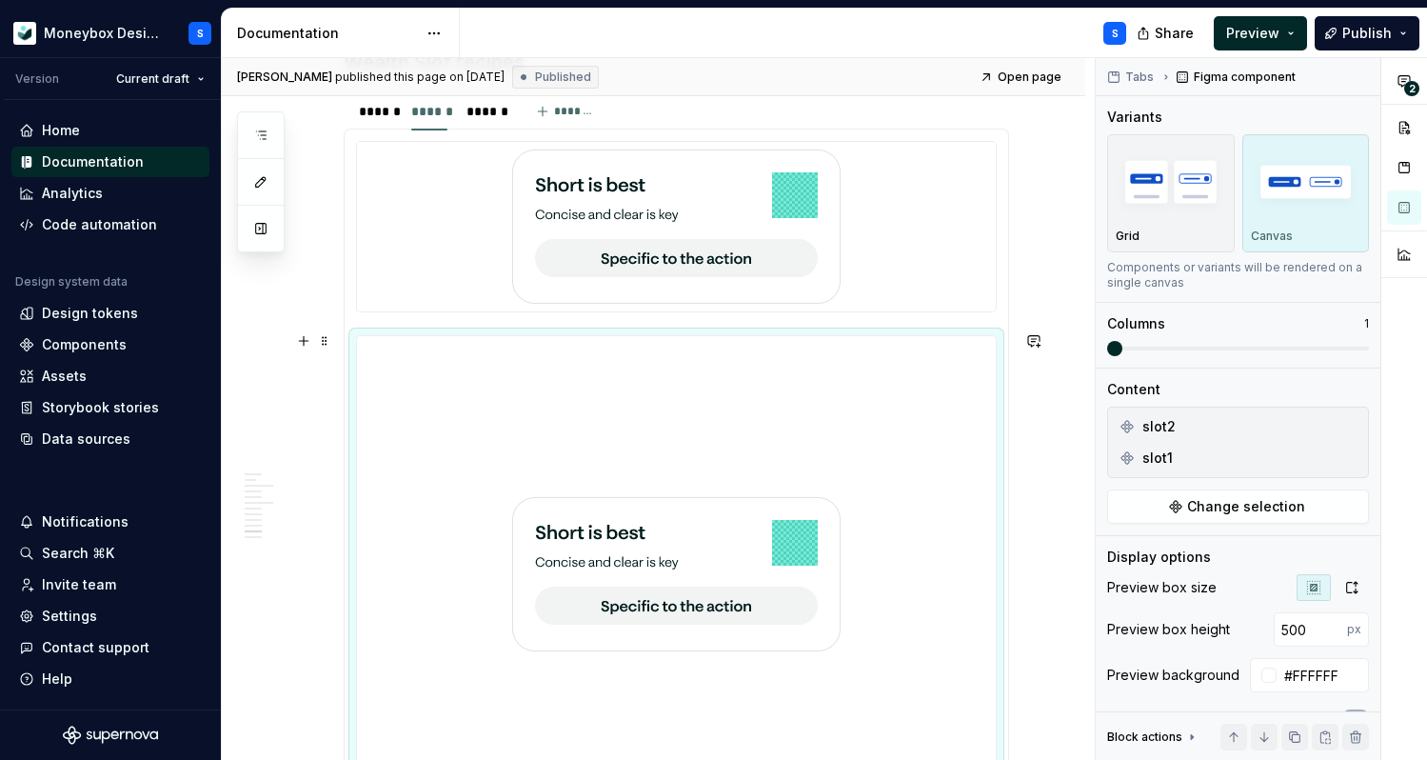
scroll to position [5463, 0]
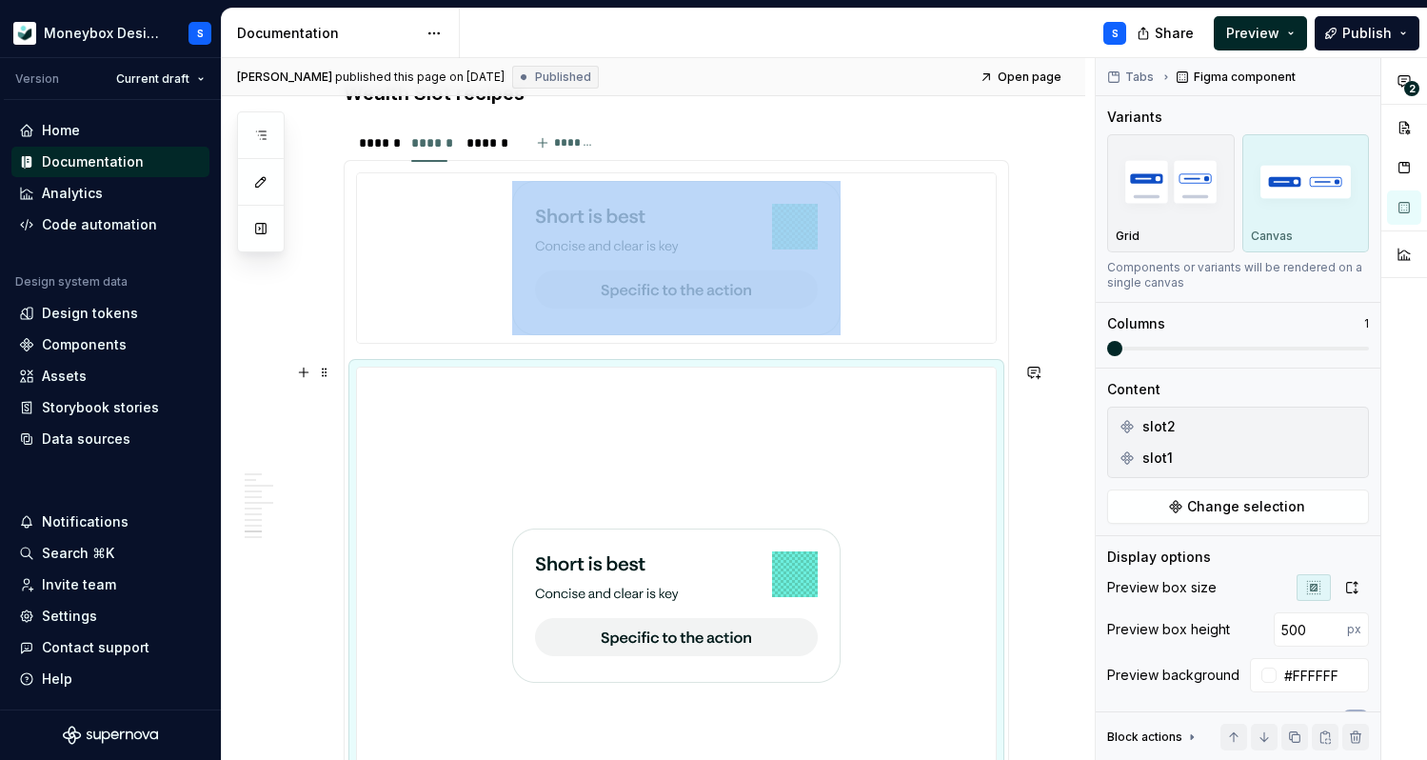
click at [594, 378] on img at bounding box center [676, 605] width 328 height 461
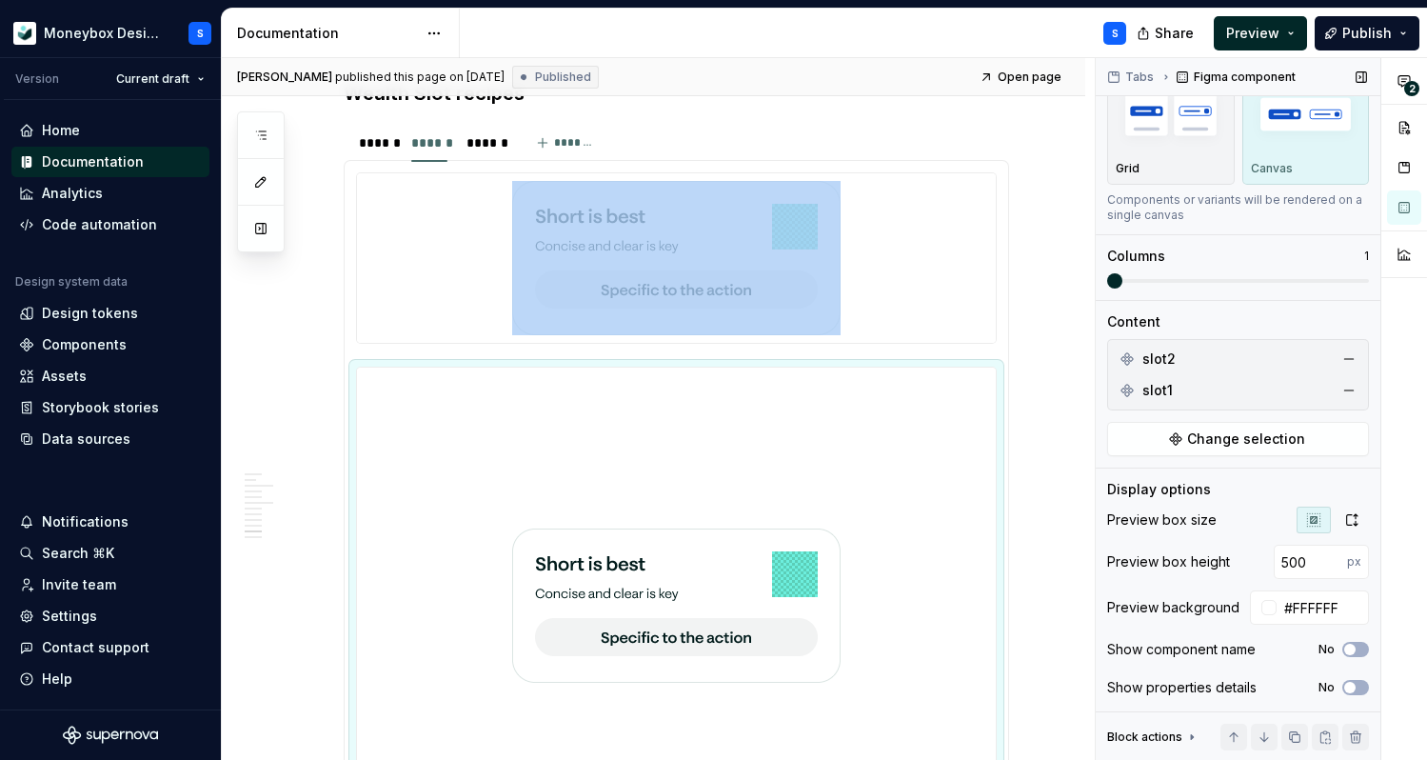
scroll to position [75, 0]
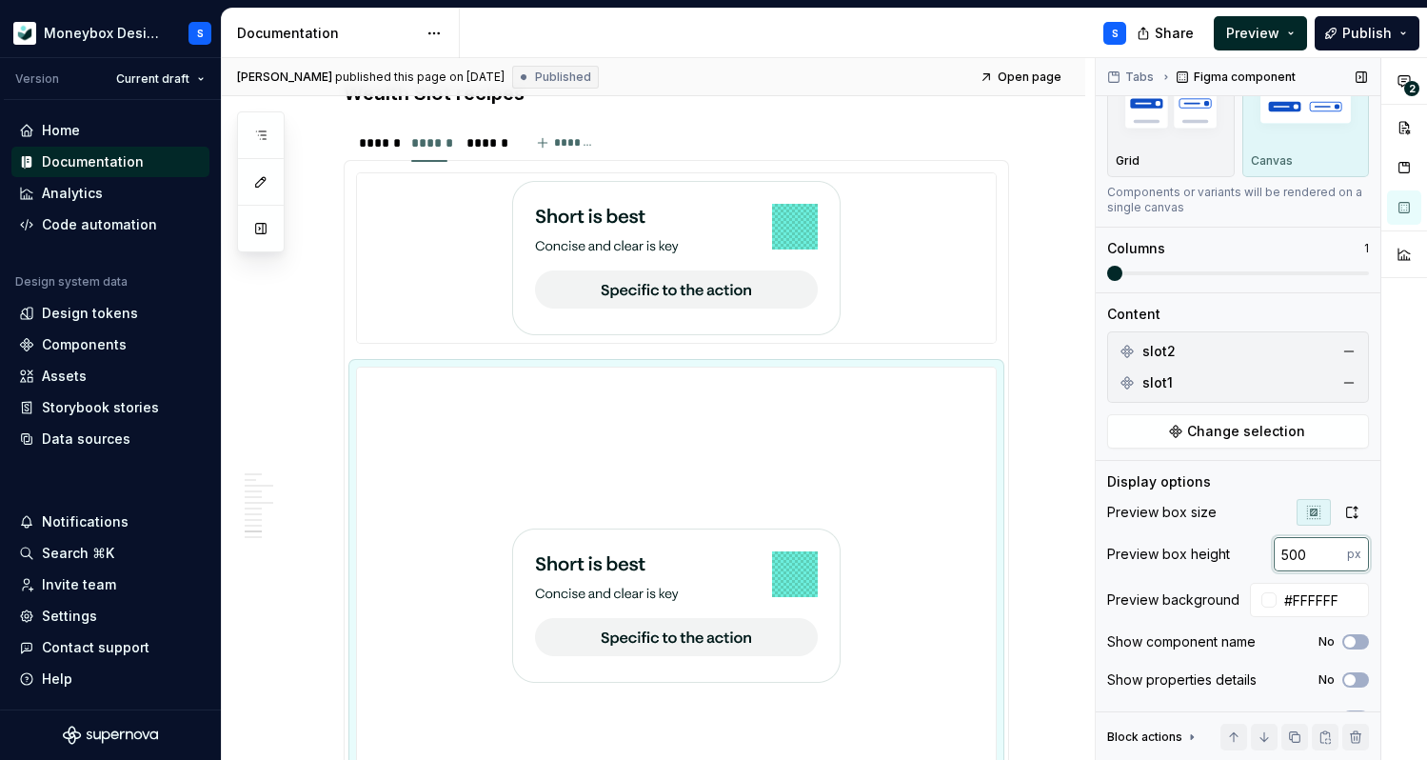
drag, startPoint x: 1324, startPoint y: 559, endPoint x: 1209, endPoint y: 554, distance: 115.3
click at [1210, 555] on div "Preview box height 500 px" at bounding box center [1238, 554] width 262 height 34
type input "800"
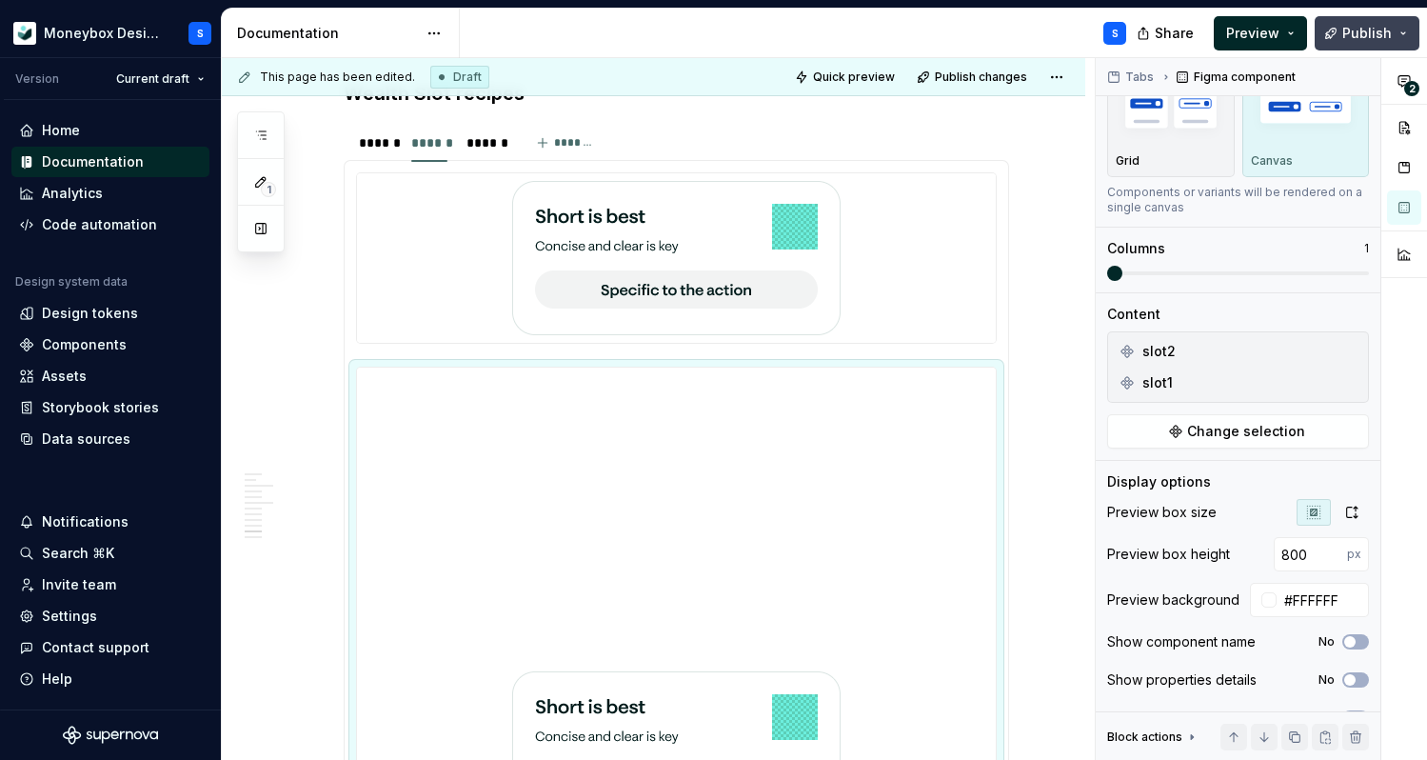
click at [1371, 28] on span "Publish" at bounding box center [1367, 33] width 50 height 19
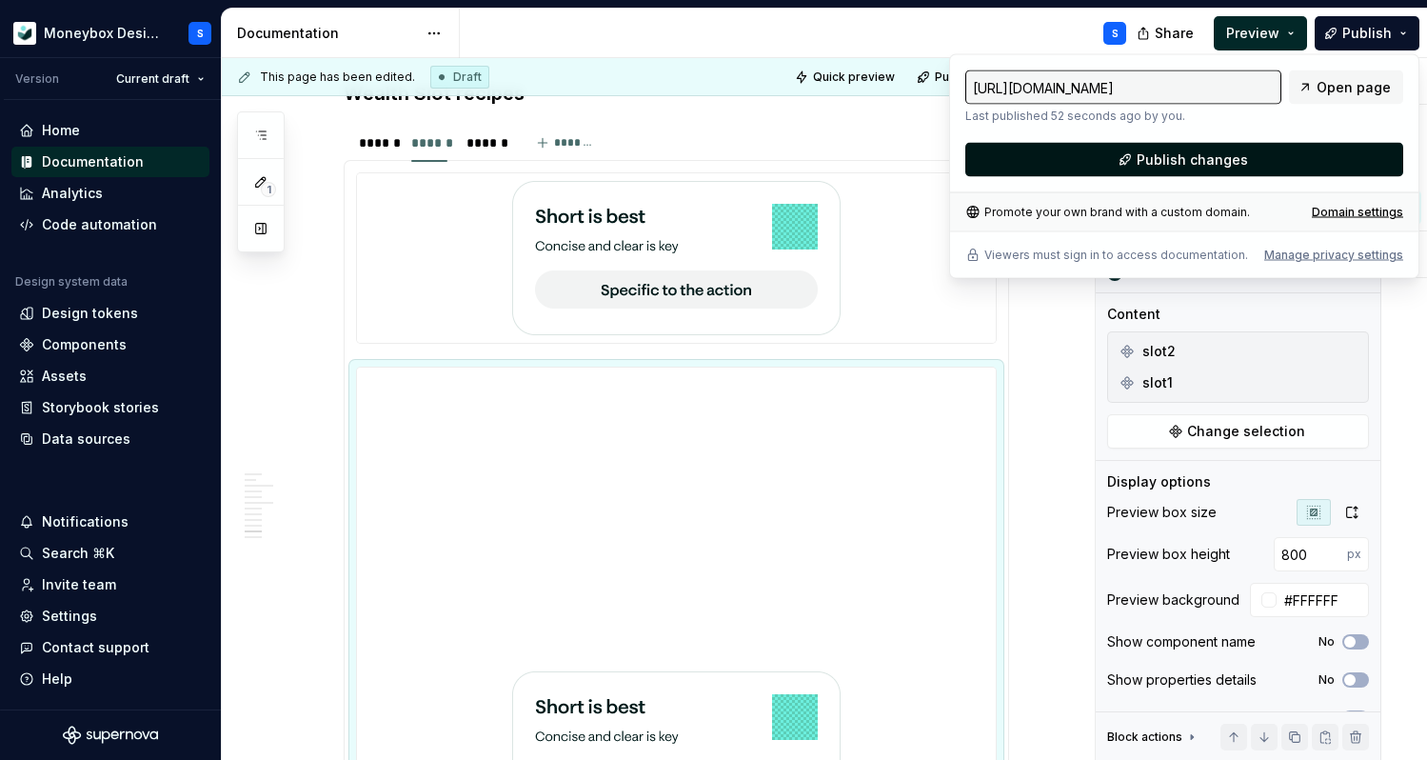
click at [1229, 156] on span "Publish changes" at bounding box center [1192, 159] width 111 height 19
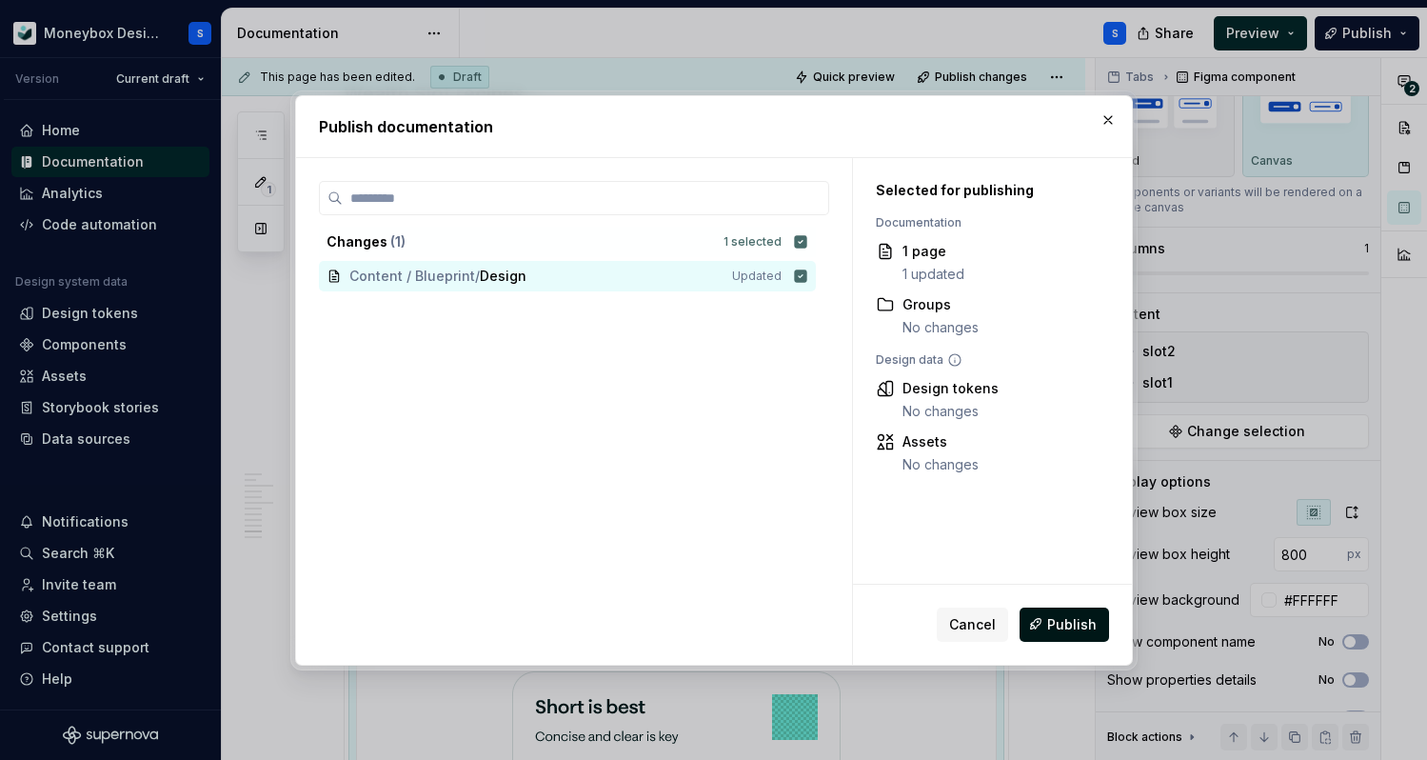
click at [1052, 625] on span "Publish" at bounding box center [1072, 623] width 50 height 19
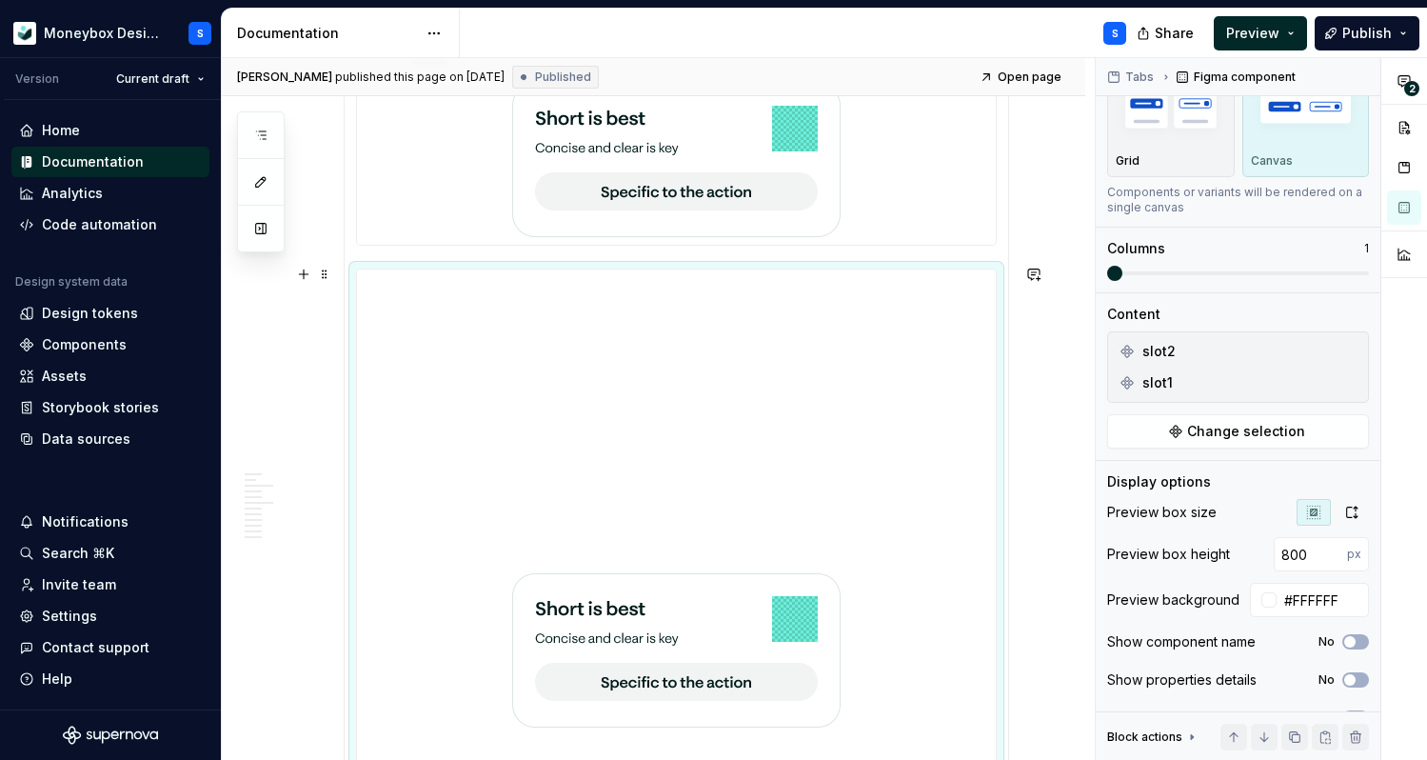
scroll to position [5390, 0]
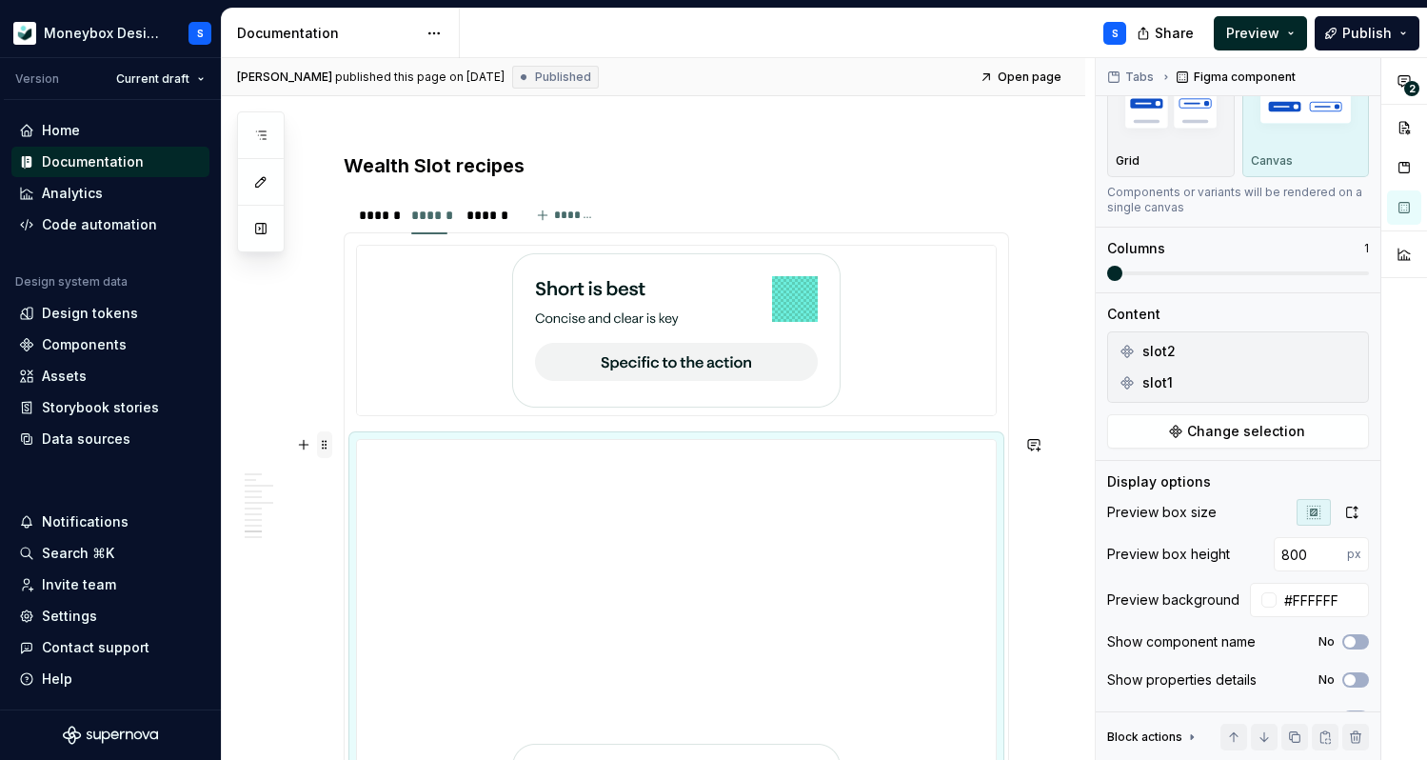
click at [328, 447] on span at bounding box center [324, 444] width 15 height 27
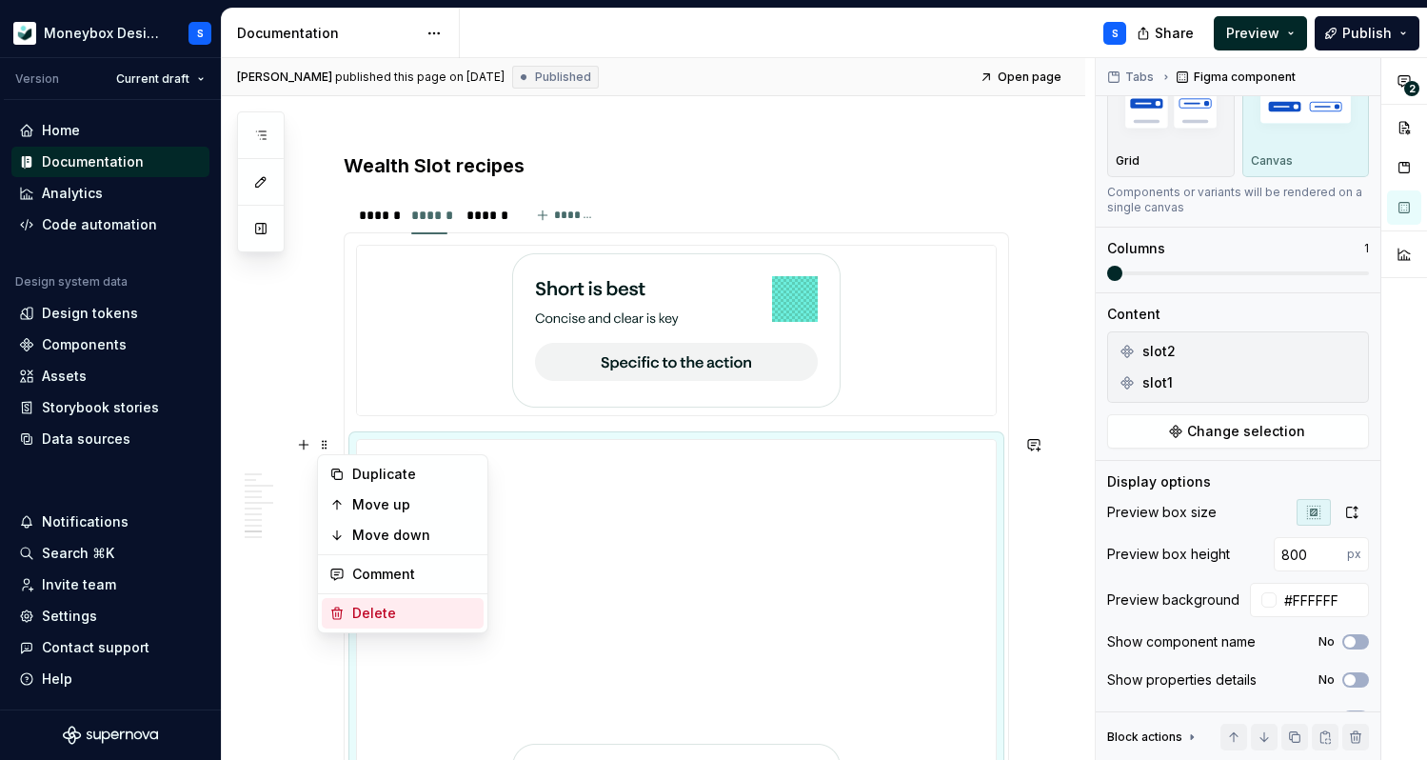
click at [421, 605] on div "Delete" at bounding box center [414, 613] width 124 height 19
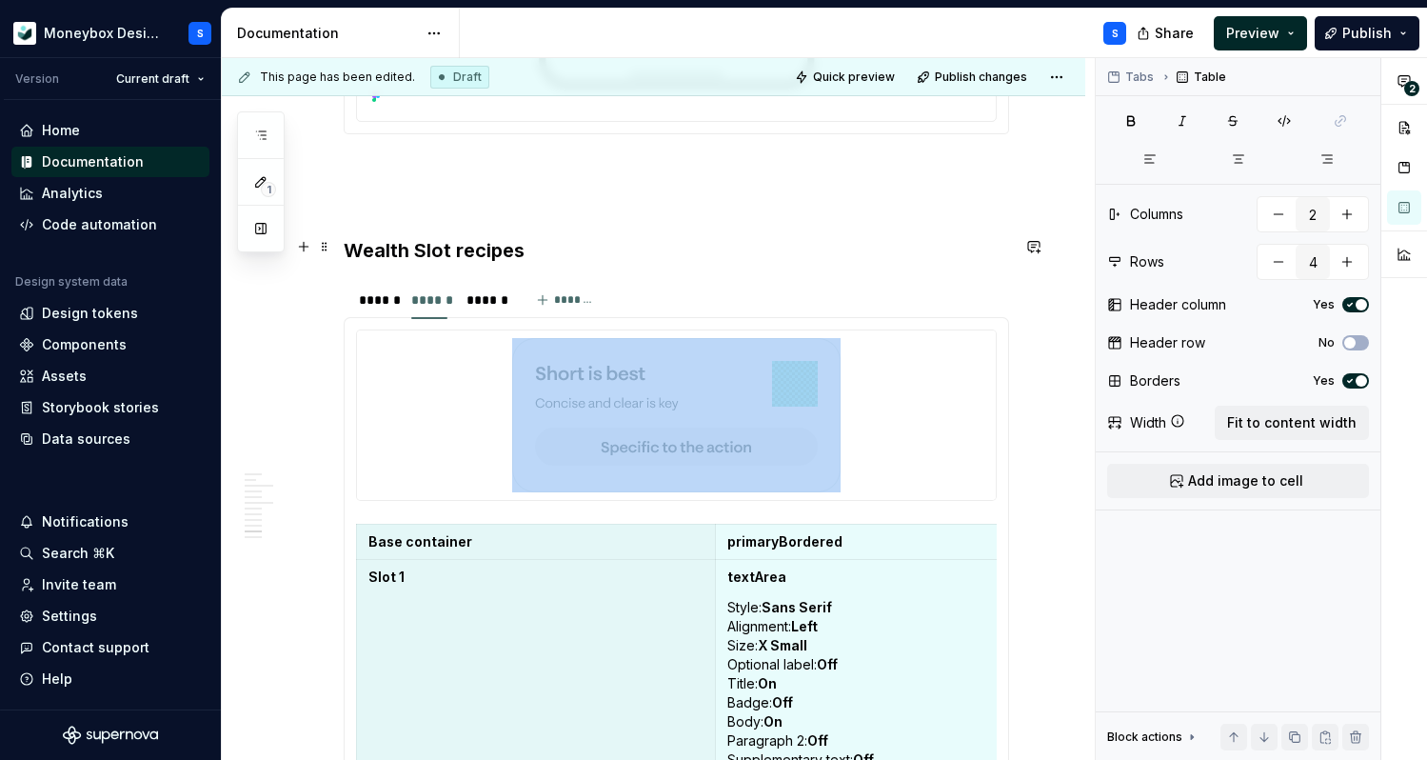
scroll to position [5301, 0]
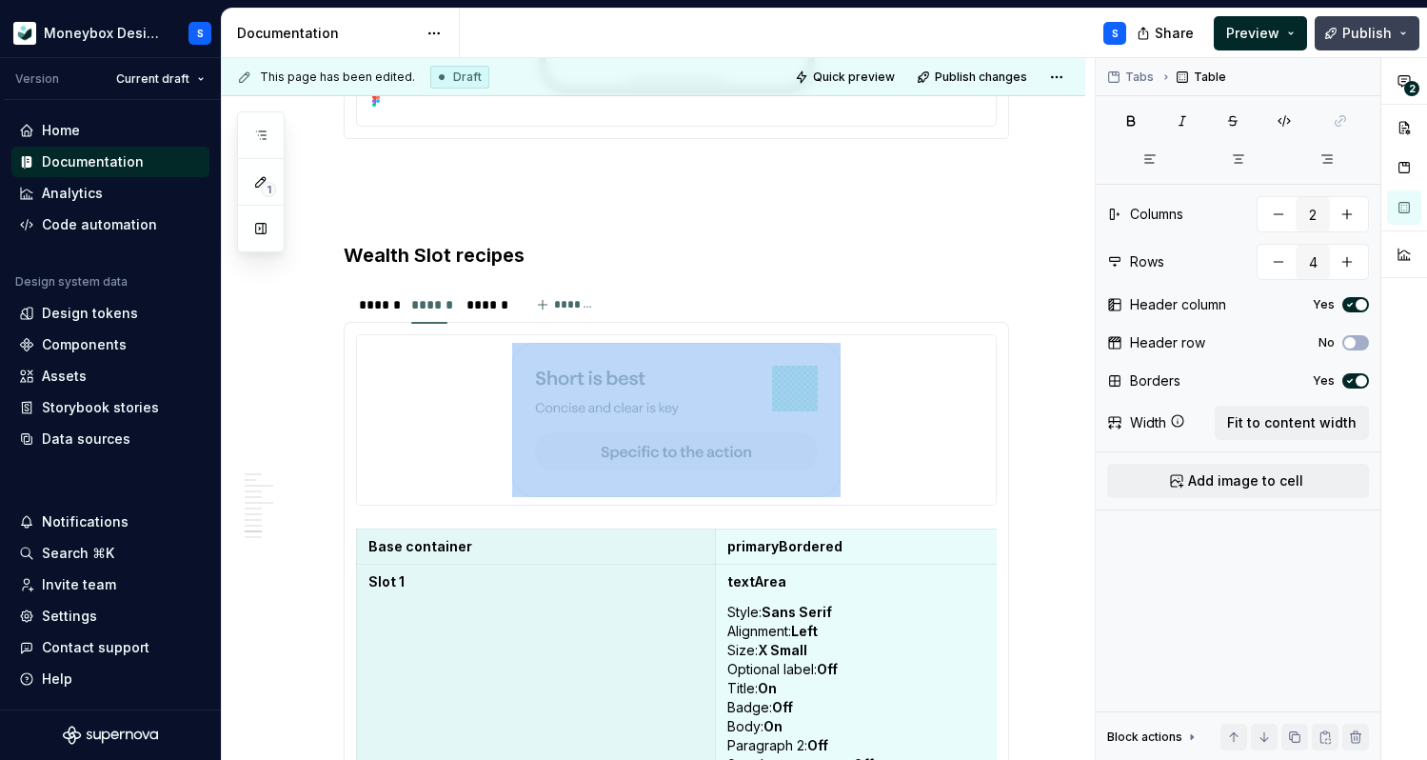
click at [1382, 34] on span "Publish" at bounding box center [1367, 33] width 50 height 19
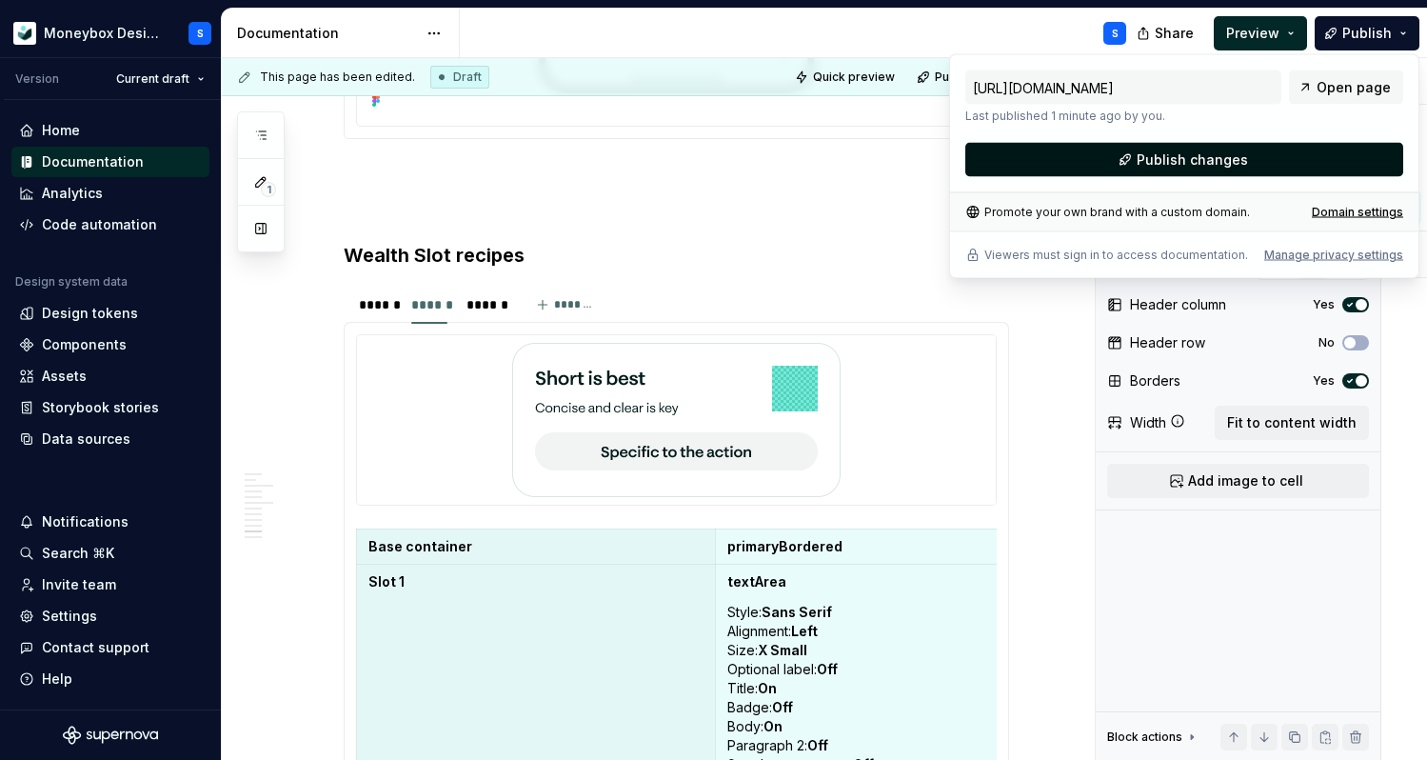
click at [1168, 163] on span "Publish changes" at bounding box center [1192, 159] width 111 height 19
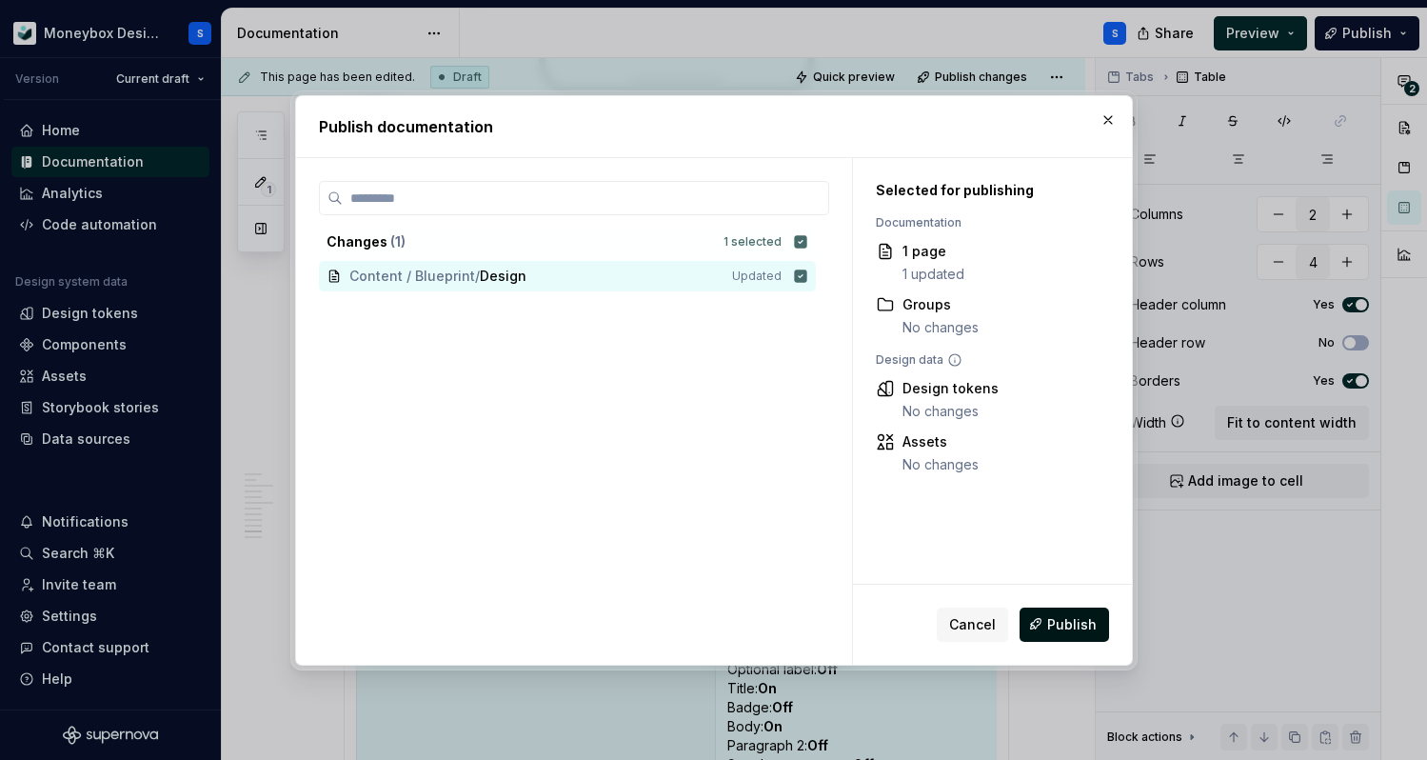
click at [1071, 633] on button "Publish" at bounding box center [1064, 623] width 89 height 34
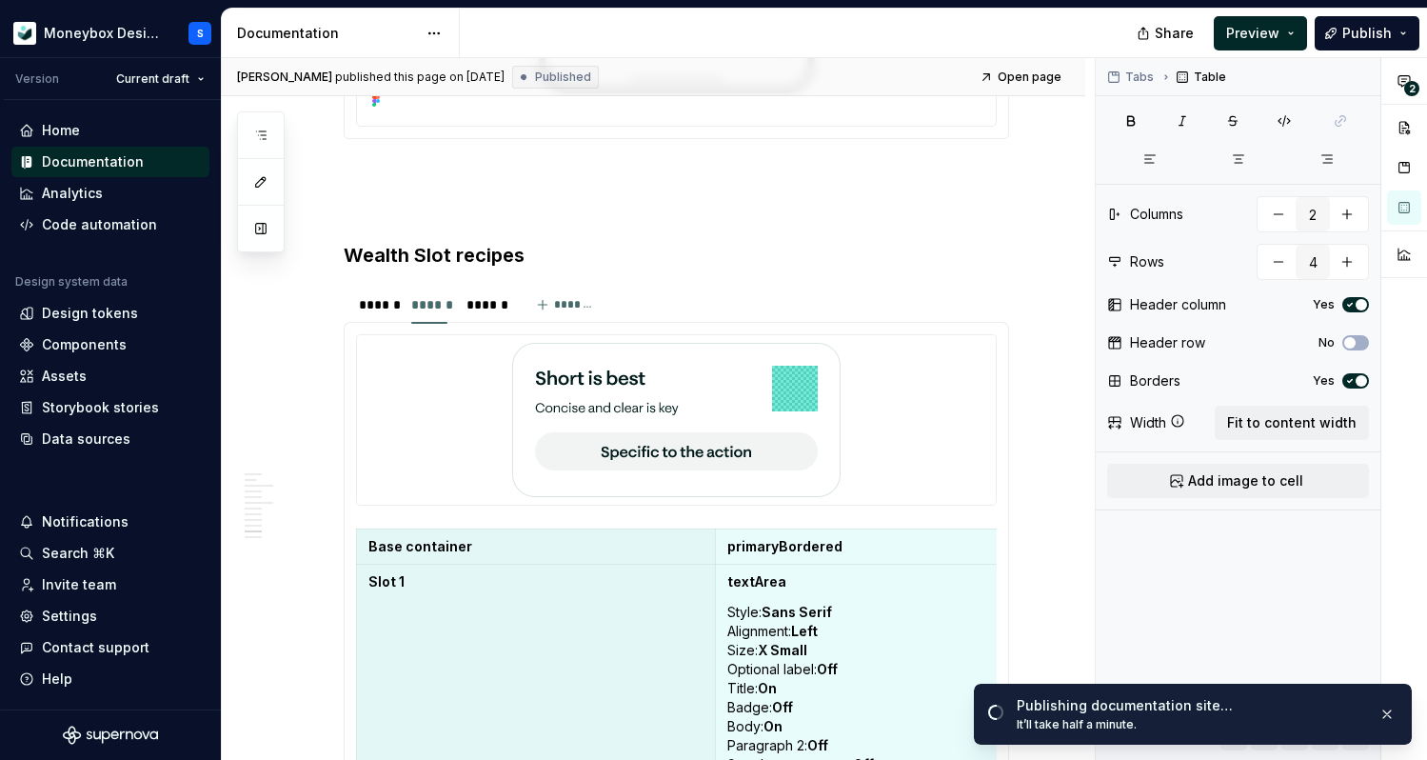
type textarea "*"
